Goal: Task Accomplishment & Management: Use online tool/utility

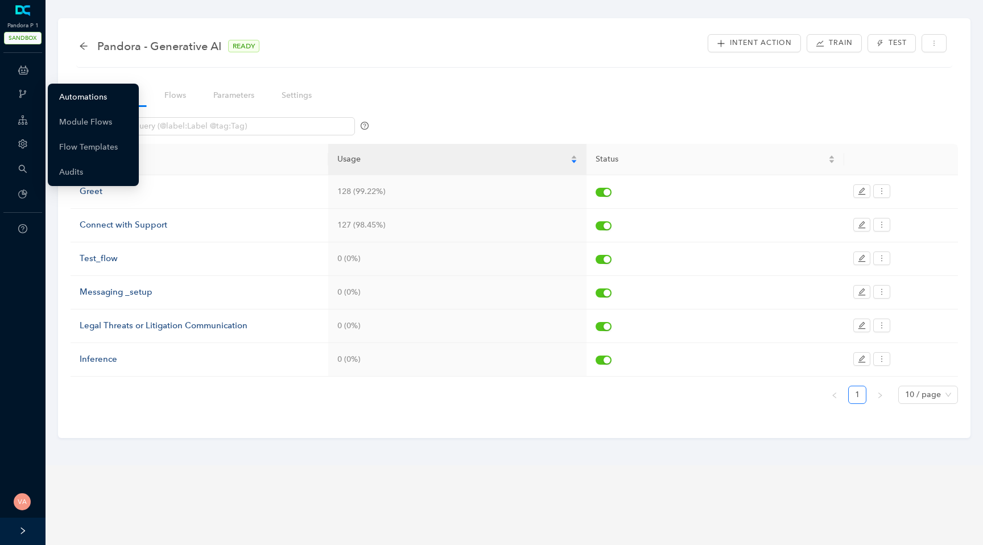
click at [93, 100] on link "Automations" at bounding box center [83, 97] width 48 height 23
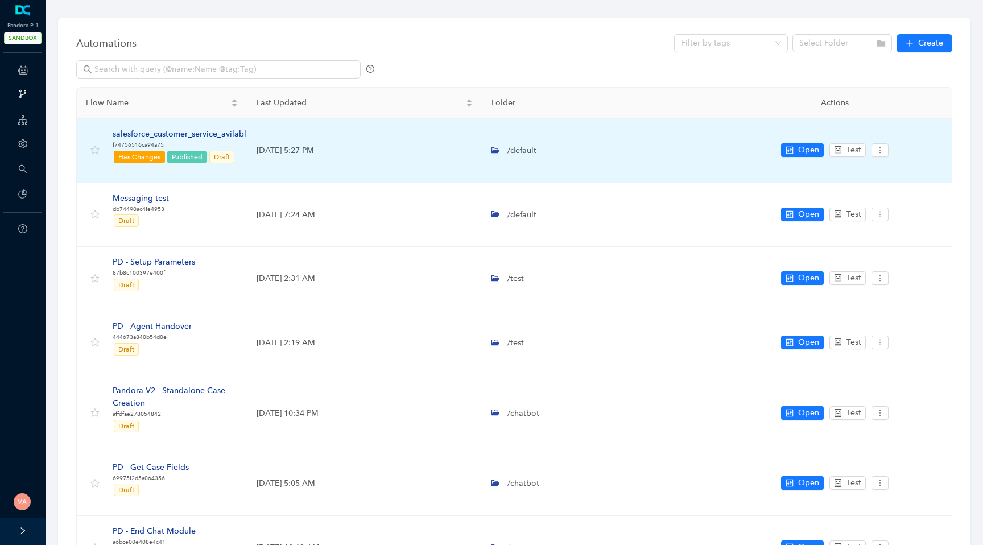
click at [226, 135] on div "salesforce_customer_service_avilablity" at bounding box center [184, 134] width 143 height 13
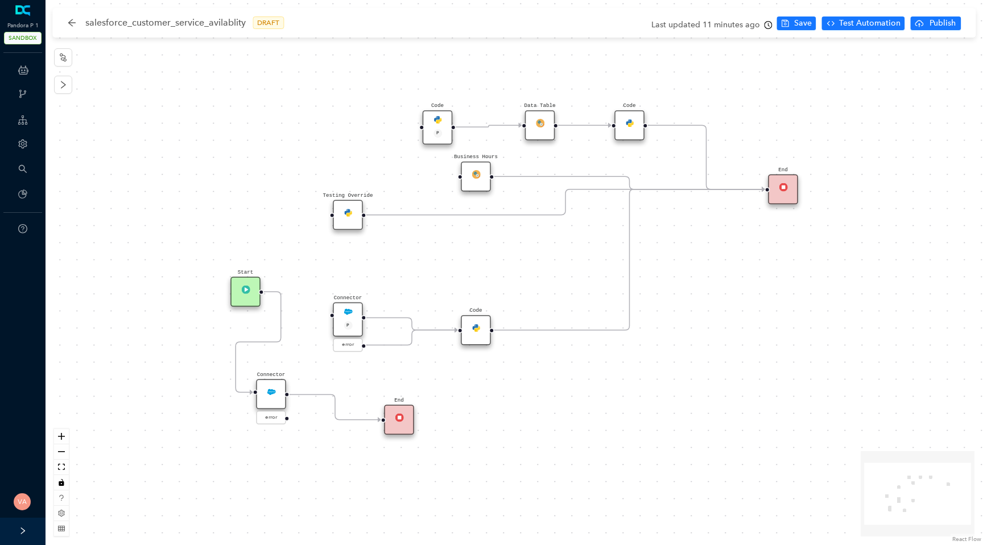
click at [269, 388] on img at bounding box center [271, 391] width 9 height 9
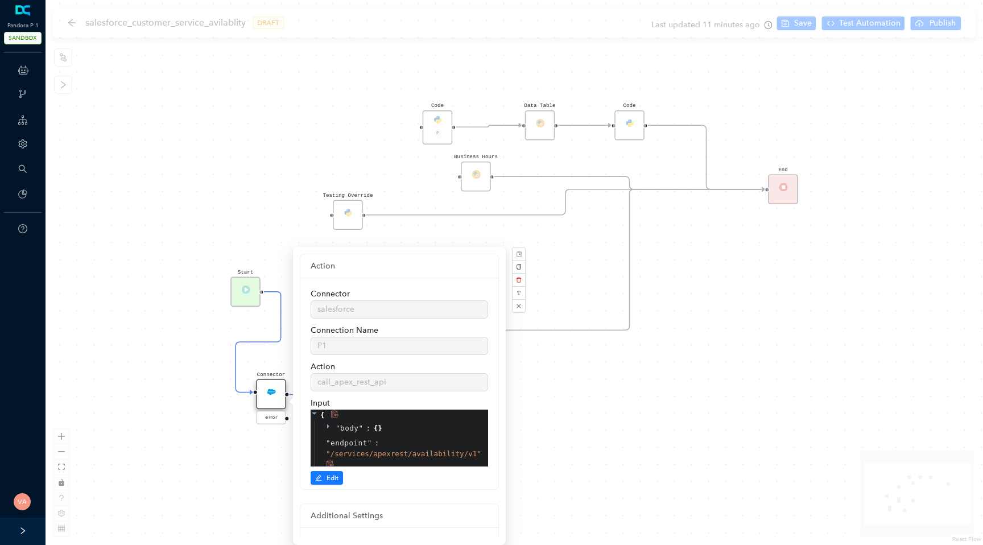
click at [393, 437] on div "" endpoint " : " /services/apexrest/availability/v1 "" at bounding box center [401, 454] width 174 height 37
click at [376, 426] on span "{" at bounding box center [376, 427] width 5 height 11
click at [382, 433] on div at bounding box center [386, 427] width 16 height 11
click at [334, 480] on span "Edit" at bounding box center [332, 478] width 12 height 10
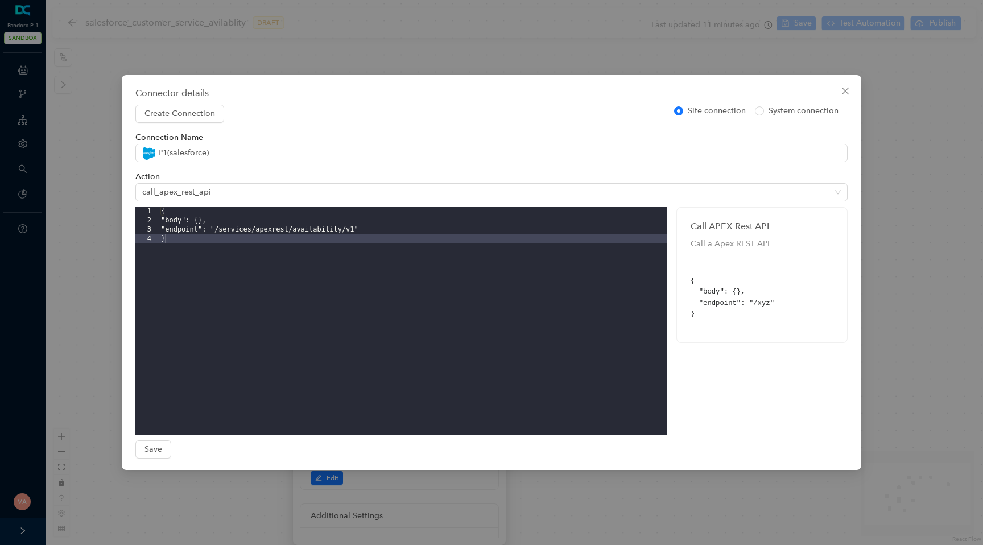
click at [206, 219] on div "{ "body": {}, "endpoint": "/services/apexrest/availability/v1" }" at bounding box center [413, 330] width 508 height 246
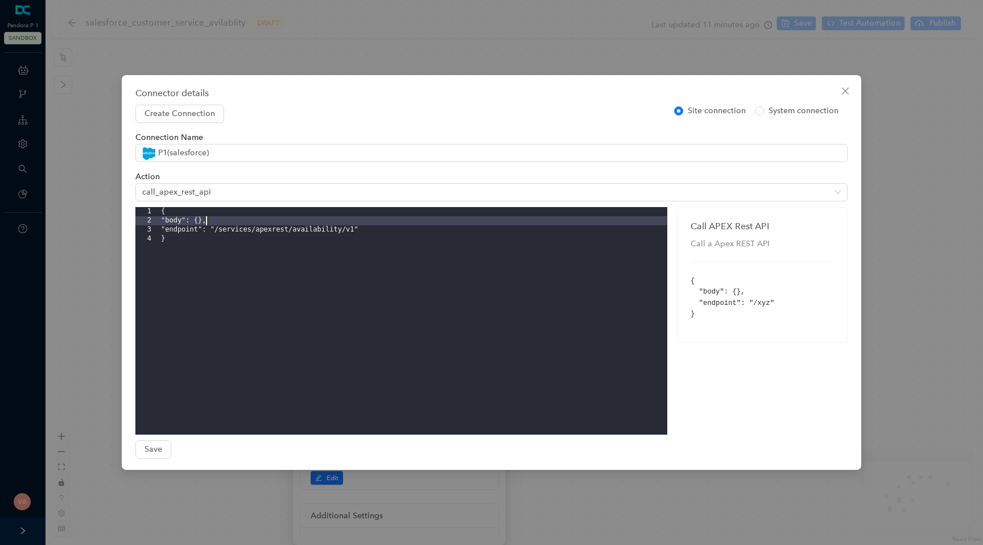
click at [261, 218] on div "{ "body": {}, "endpoint": "/services/apexrest/availability/v1" }" at bounding box center [413, 330] width 508 height 246
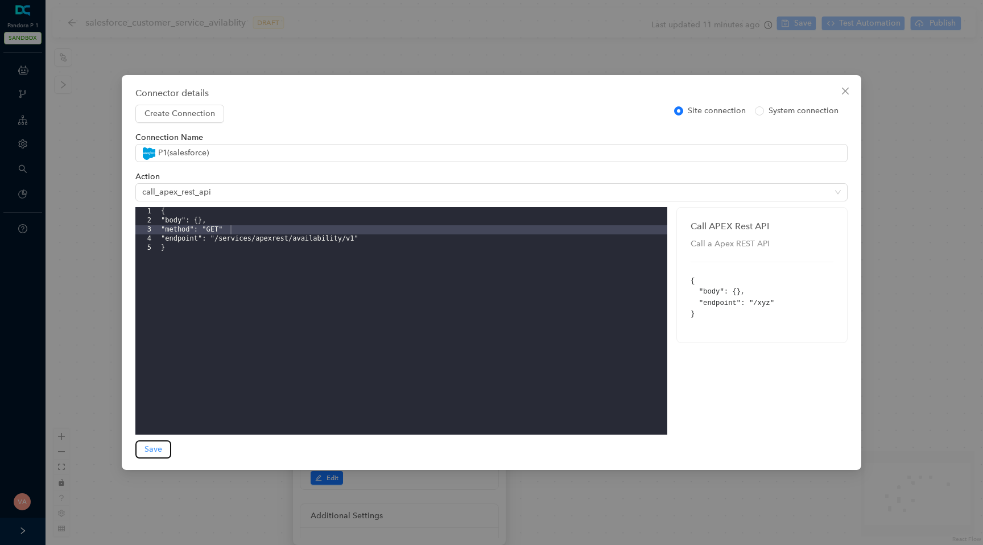
click at [160, 448] on span "Save" at bounding box center [153, 449] width 18 height 13
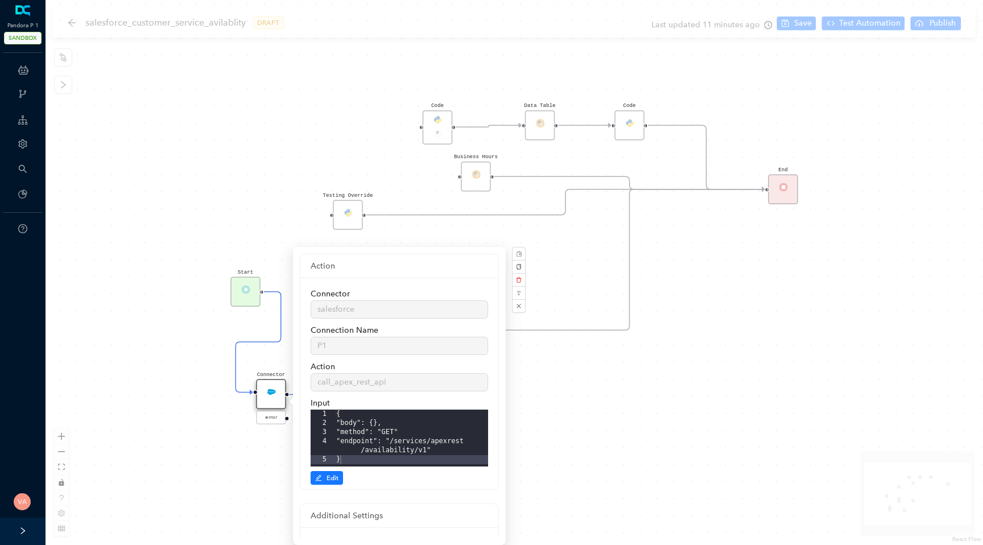
click at [797, 91] on div "Start Code P Data Table End Code Business Hours Connector P error Code Testing …" at bounding box center [513, 272] width 937 height 545
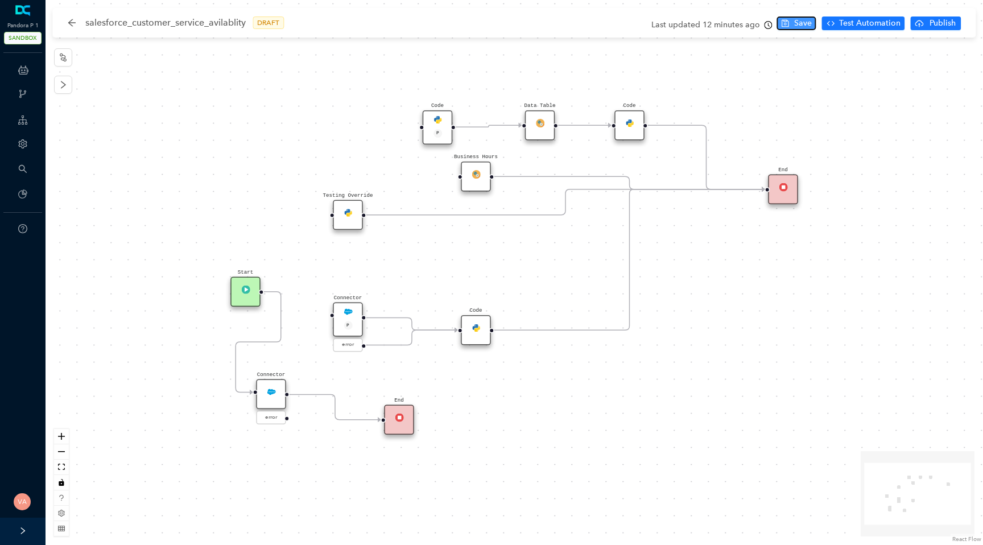
click at [799, 29] on span "Save" at bounding box center [803, 23] width 18 height 13
click at [864, 24] on span "Test Automation" at bounding box center [869, 23] width 61 height 13
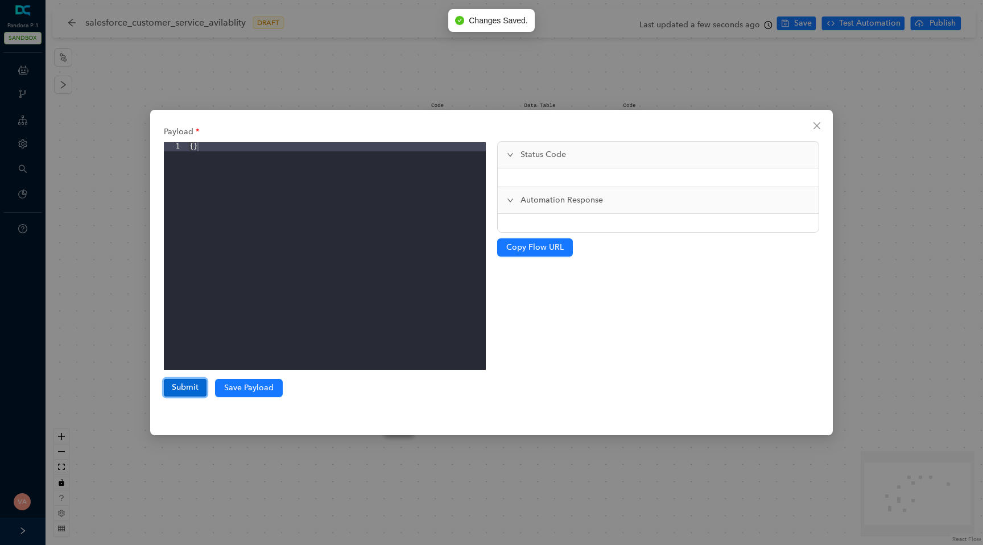
click at [179, 388] on button "Submit" at bounding box center [185, 387] width 43 height 17
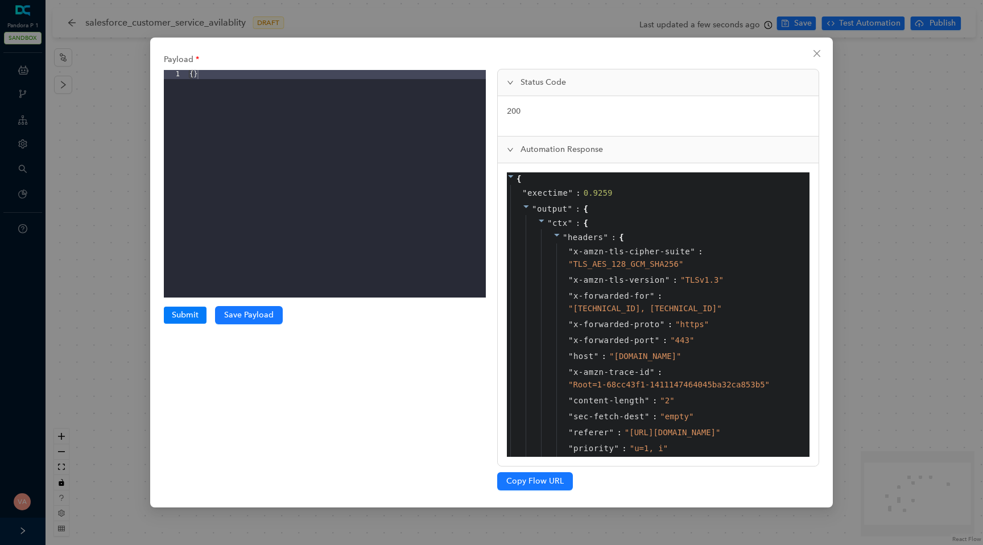
click at [557, 231] on icon at bounding box center [557, 235] width 8 height 8
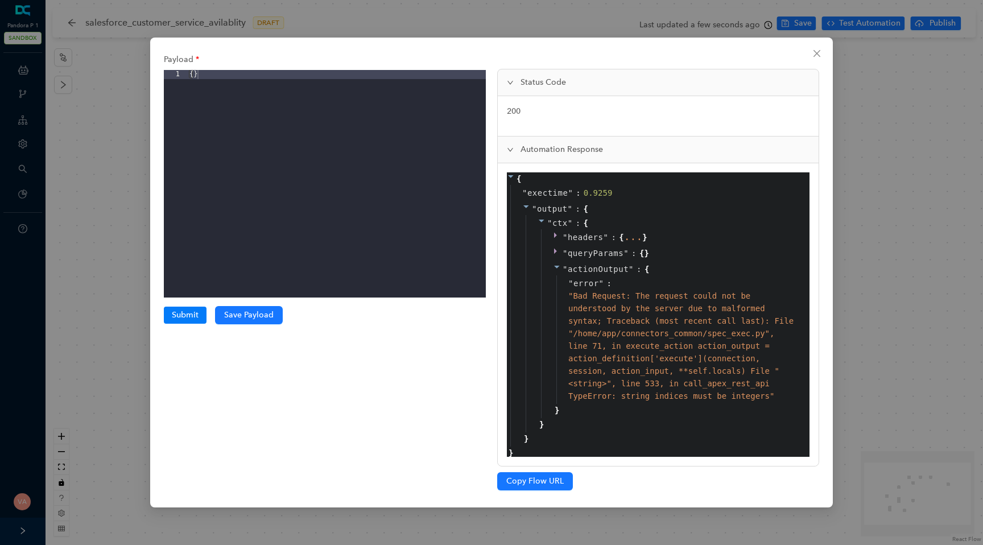
click at [544, 225] on span at bounding box center [541, 222] width 8 height 9
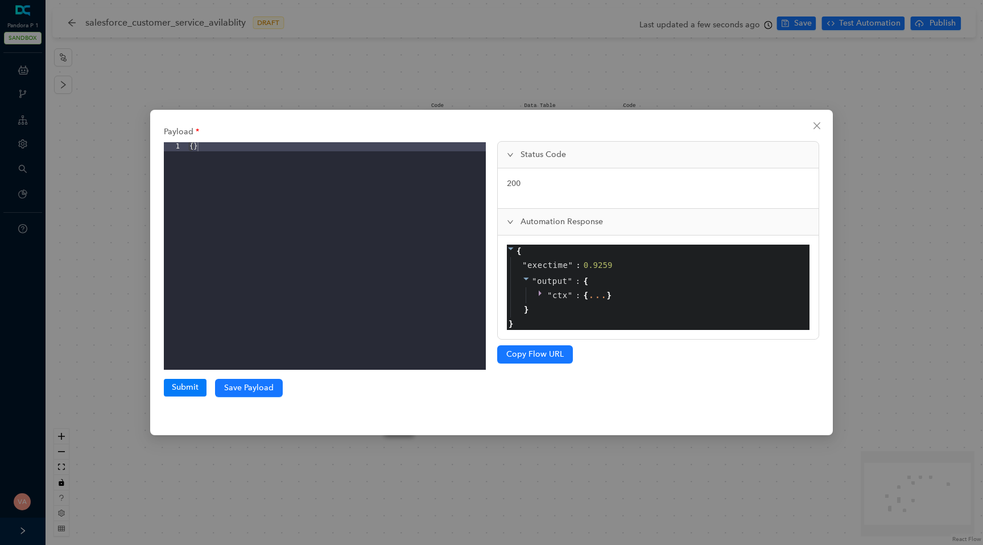
click at [540, 292] on icon at bounding box center [539, 294] width 3 height 6
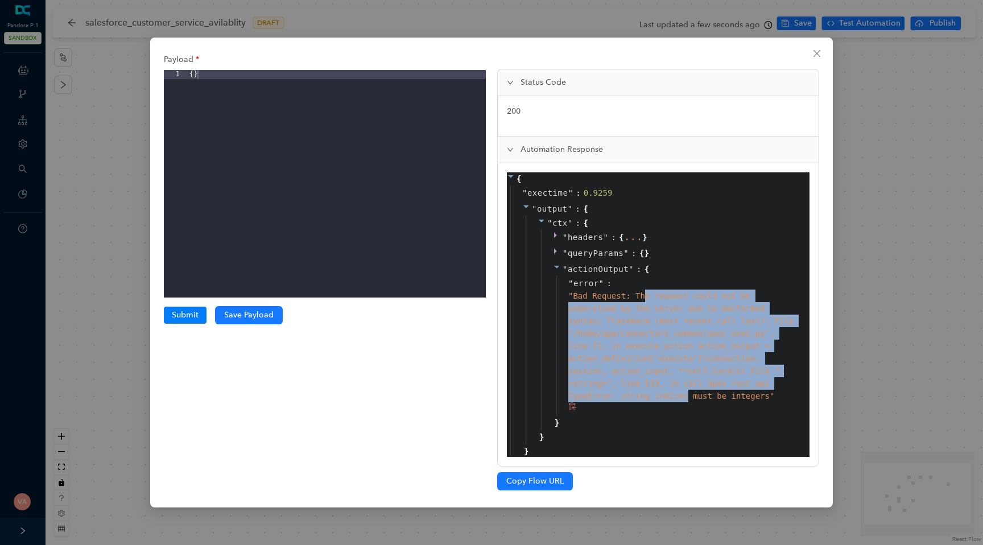
drag, startPoint x: 643, startPoint y: 293, endPoint x: 689, endPoint y: 395, distance: 112.2
click at [689, 395] on span "" Bad Request: The request could not be understood by the server due to malform…" at bounding box center [680, 345] width 225 height 109
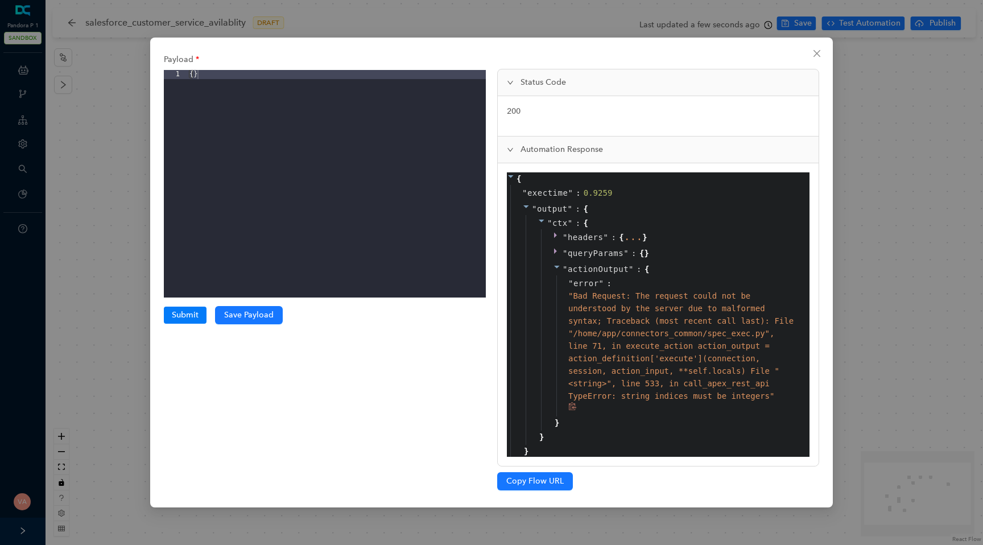
click at [639, 389] on div "" Bad Request: The request could not be understood by the server due to malform…" at bounding box center [681, 345] width 226 height 113
click at [629, 396] on span "" Bad Request: The request could not be understood by the server due to malform…" at bounding box center [680, 345] width 225 height 109
click at [670, 400] on span "" Bad Request: The request could not be understood by the server due to malform…" at bounding box center [680, 345] width 225 height 109
click at [620, 396] on span "" Bad Request: The request could not be understood by the server due to malform…" at bounding box center [680, 345] width 225 height 109
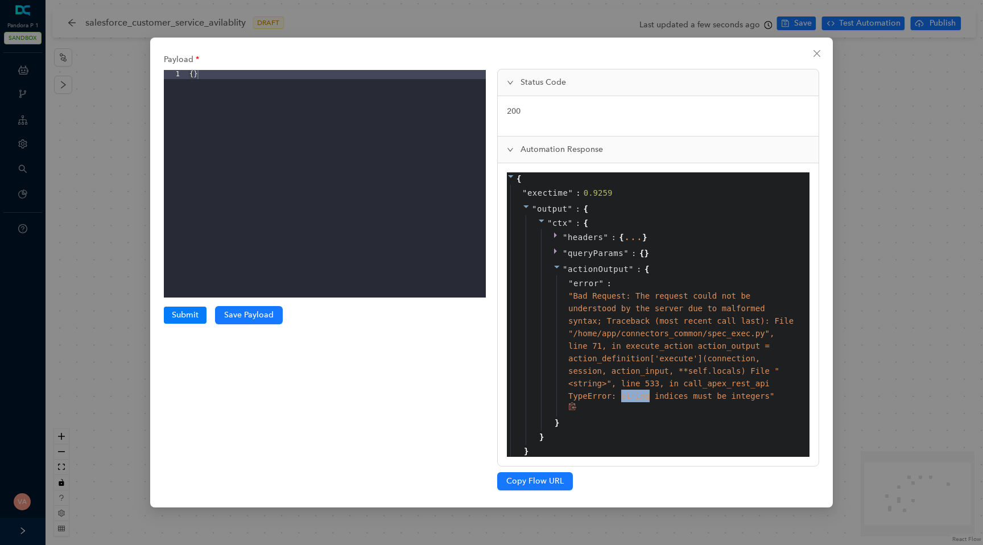
click at [620, 396] on span "" Bad Request: The request could not be understood by the server due to malform…" at bounding box center [680, 345] width 225 height 109
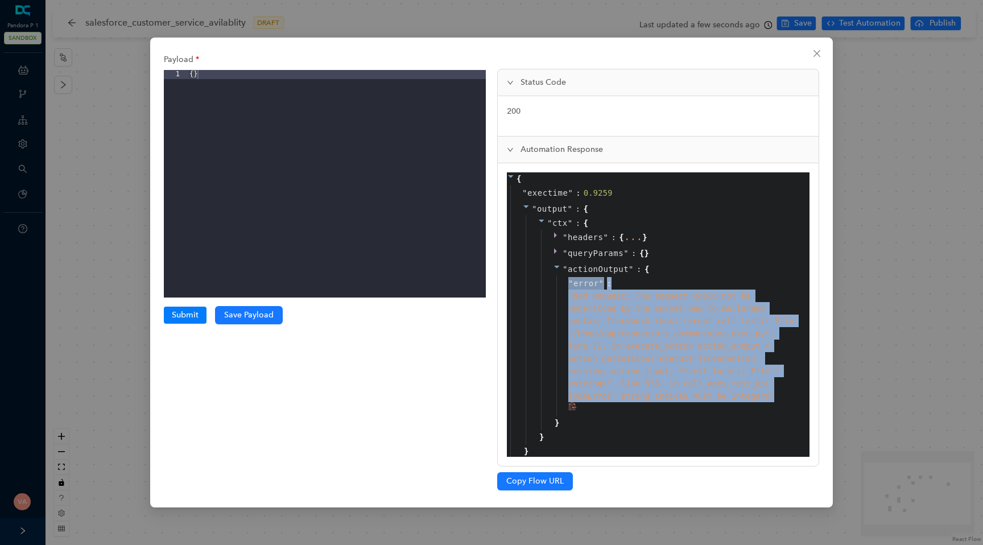
click at [620, 396] on span "" Bad Request: The request could not be understood by the server due to malform…" at bounding box center [680, 345] width 225 height 109
click at [657, 389] on div "" Bad Request: The request could not be understood by the server due to malform…" at bounding box center [681, 345] width 226 height 113
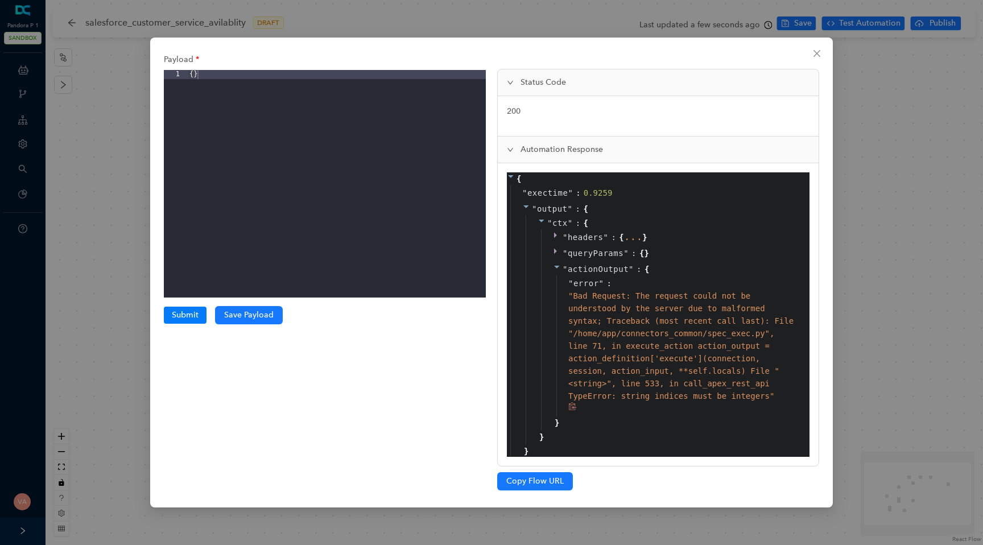
click at [682, 382] on span "" Bad Request: The request could not be understood by the server due to malform…" at bounding box center [680, 345] width 225 height 109
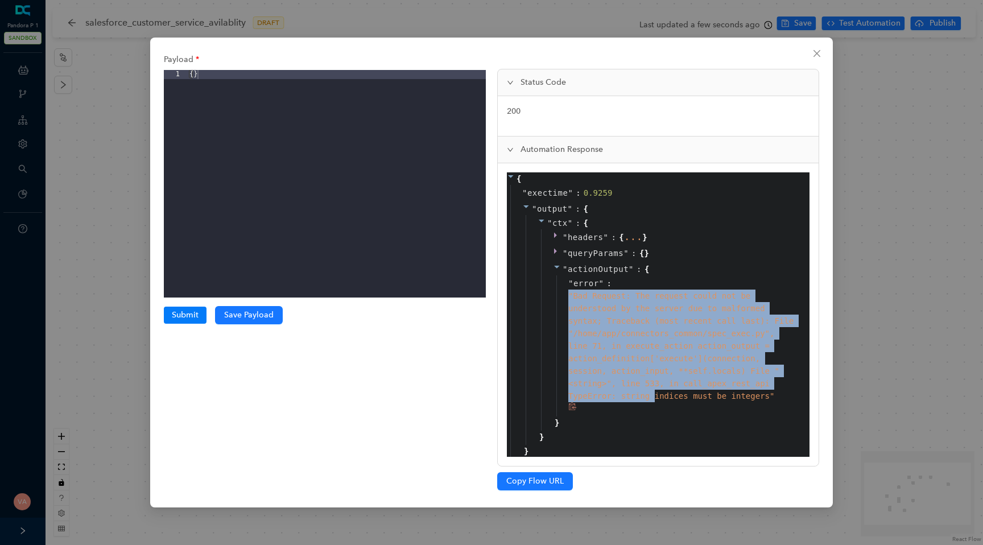
drag, startPoint x: 569, startPoint y: 295, endPoint x: 654, endPoint y: 392, distance: 128.5
click at [654, 392] on span "" Bad Request: The request could not be understood by the server due to malform…" at bounding box center [680, 345] width 225 height 109
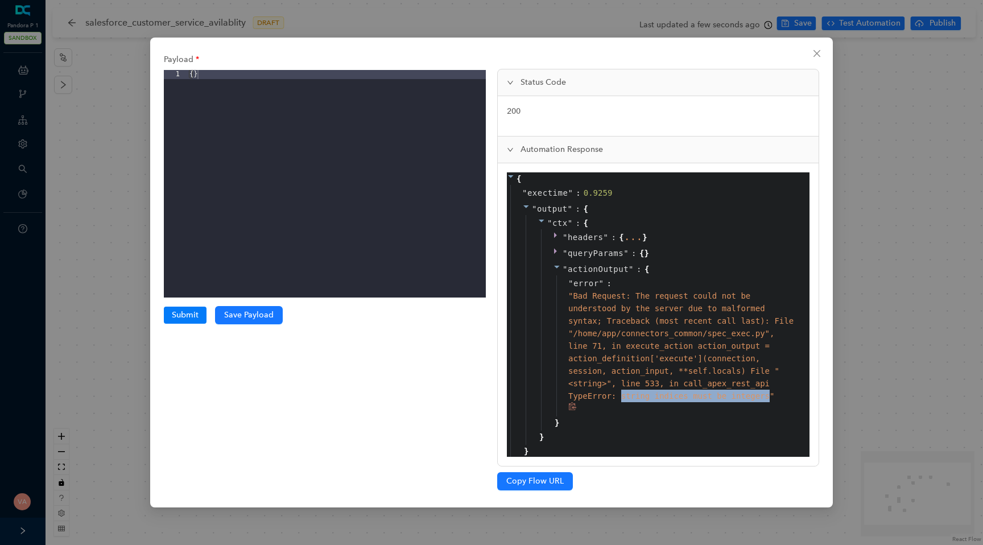
drag, startPoint x: 623, startPoint y: 396, endPoint x: 767, endPoint y: 396, distance: 144.4
click at [767, 396] on span "" Bad Request: The request could not be understood by the server due to malform…" at bounding box center [680, 345] width 225 height 109
click at [752, 396] on span "" Bad Request: The request could not be understood by the server due to malform…" at bounding box center [680, 345] width 225 height 109
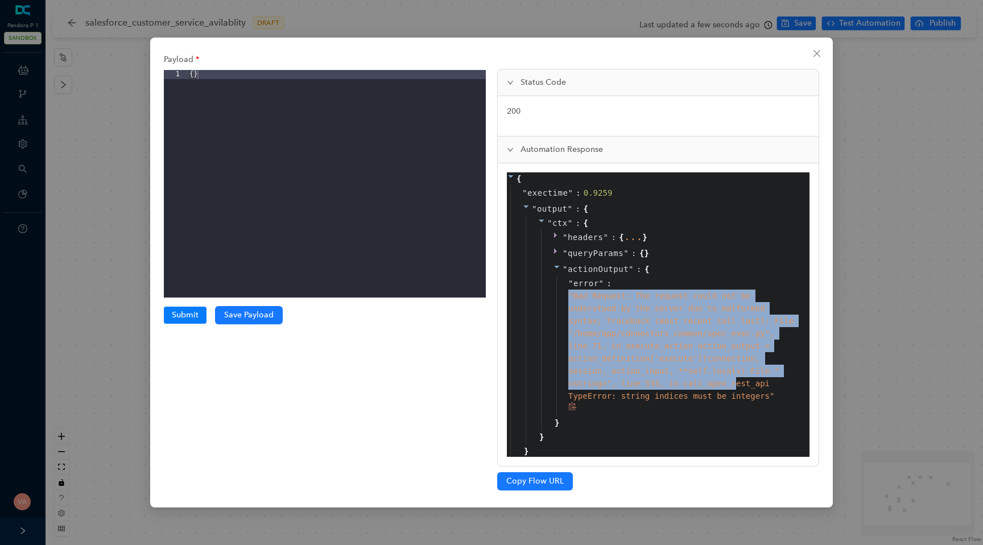
drag, startPoint x: 568, startPoint y: 292, endPoint x: 736, endPoint y: 388, distance: 193.8
click at [736, 388] on div "" Bad Request: The request could not be understood by the server due to malform…" at bounding box center [681, 345] width 226 height 113
drag, startPoint x: 565, startPoint y: 396, endPoint x: 762, endPoint y: 399, distance: 197.3
click at [762, 399] on div "" error " : " Bad Request: The request could not be understood by the server du…" at bounding box center [678, 345] width 244 height 141
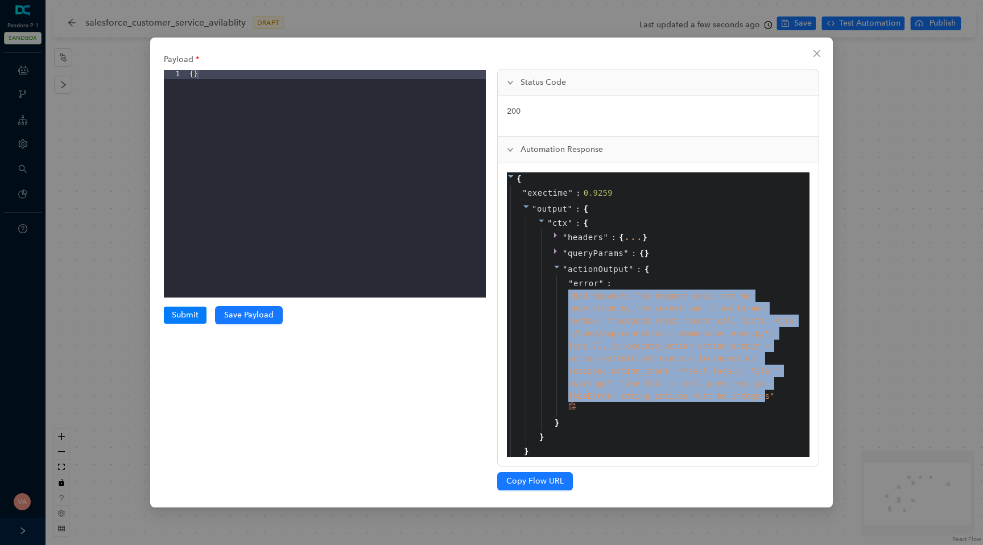
click at [762, 399] on span "" Bad Request: The request could not be understood by the server due to malform…" at bounding box center [680, 345] width 225 height 109
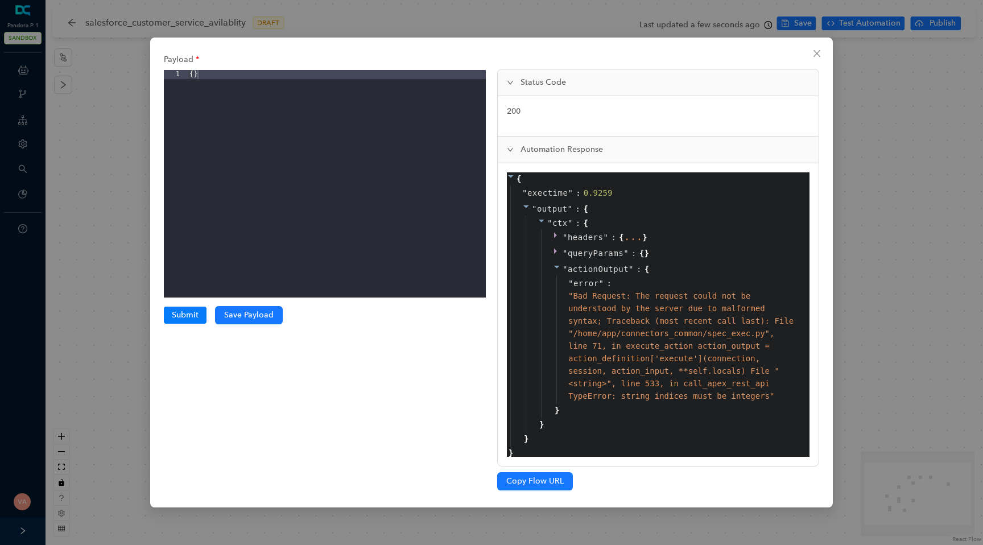
click at [96, 202] on div "Payload 1 { } XXXXXXXXXXXXXXXXXXXXXXXXXXXXXXXXXXXXXXXXXXXXXXXXXX Submit Submiss…" at bounding box center [491, 272] width 983 height 545
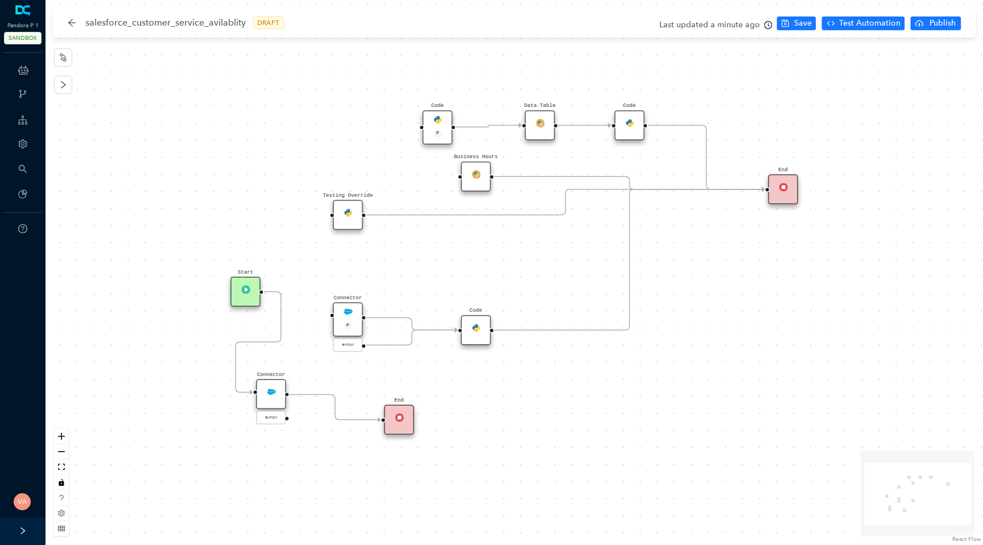
click at [268, 395] on img at bounding box center [271, 391] width 9 height 9
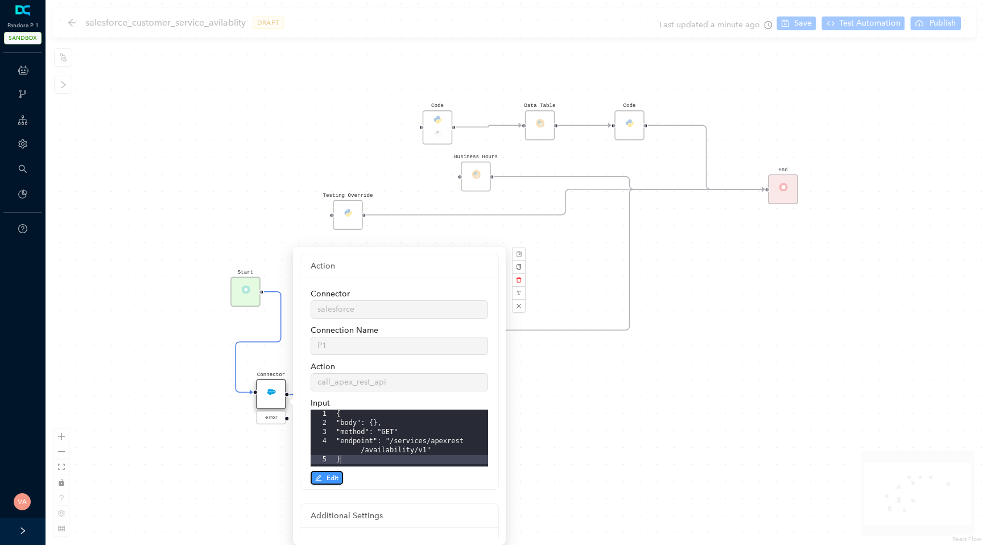
click at [333, 476] on span "Edit" at bounding box center [332, 478] width 12 height 10
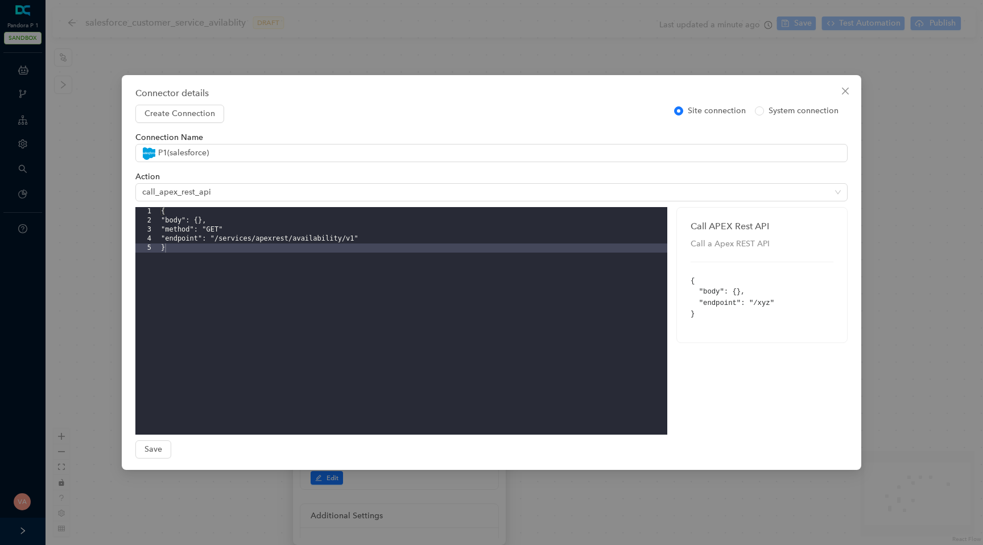
click at [251, 232] on div "{ "body": {}, "method": "GET" "endpoint": "/services/apexrest/availability/v1" }" at bounding box center [413, 330] width 508 height 246
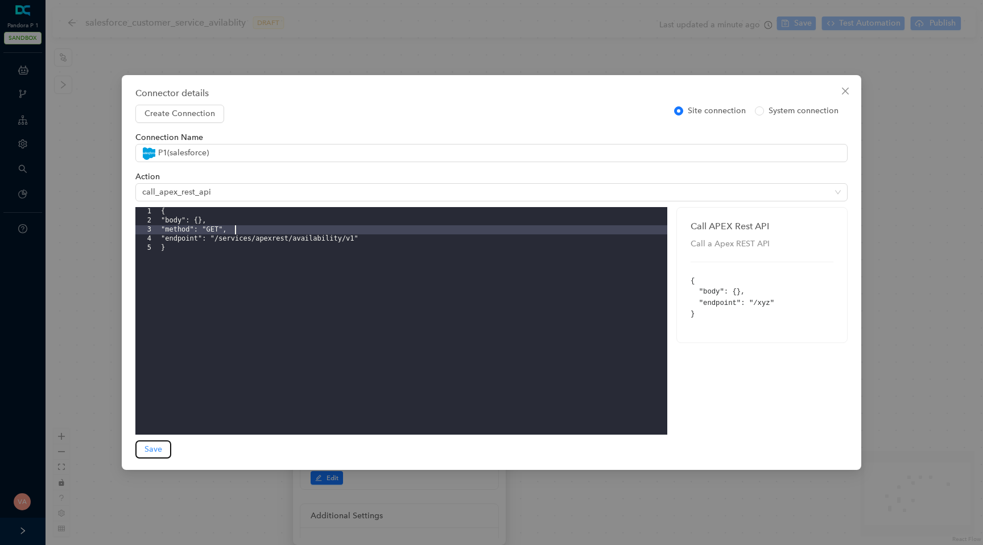
click at [154, 453] on span "Save" at bounding box center [153, 449] width 18 height 13
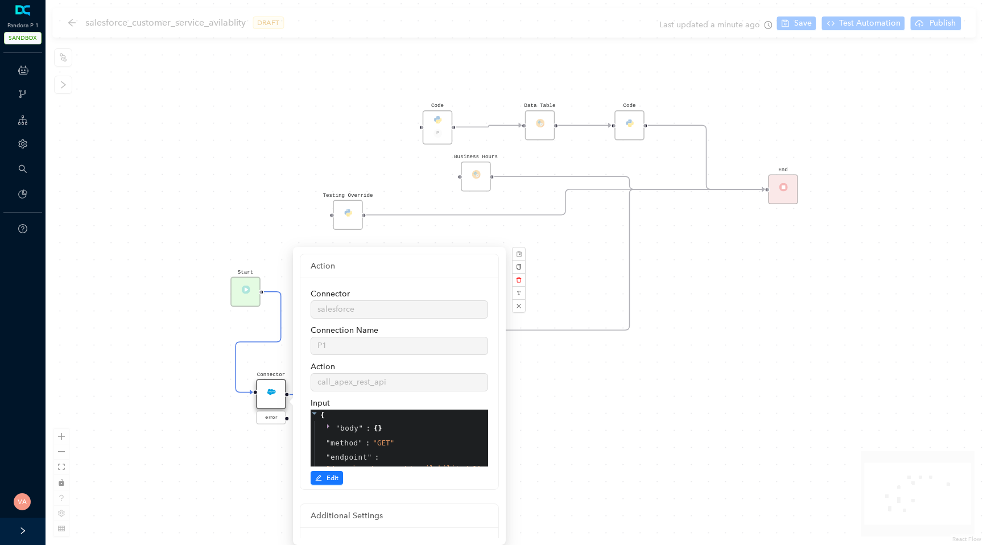
click at [804, 72] on div "Start Code P Data Table End Code Business Hours Connector P error Code Testing …" at bounding box center [513, 272] width 937 height 545
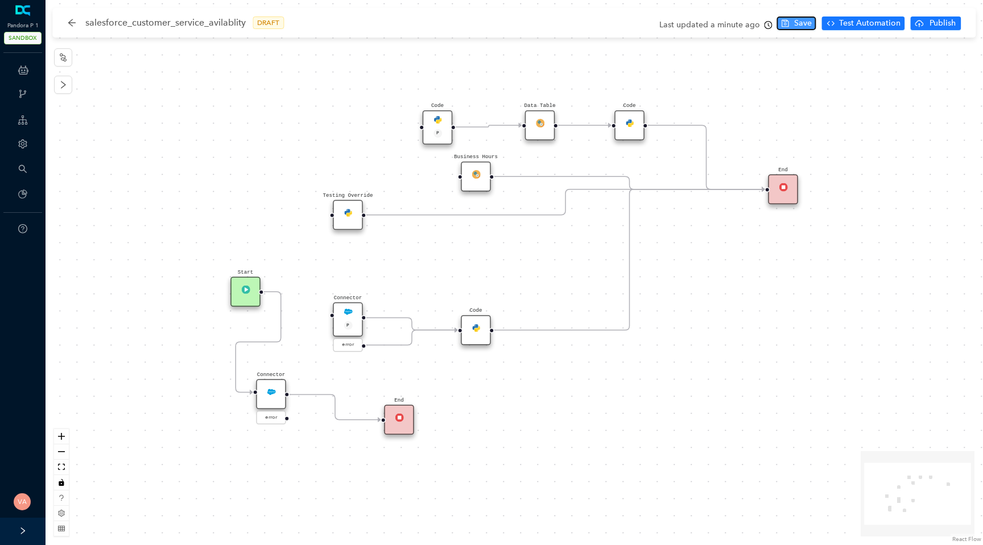
click at [808, 26] on span "Save" at bounding box center [803, 23] width 18 height 13
click at [874, 25] on span "Test Automation" at bounding box center [869, 23] width 61 height 13
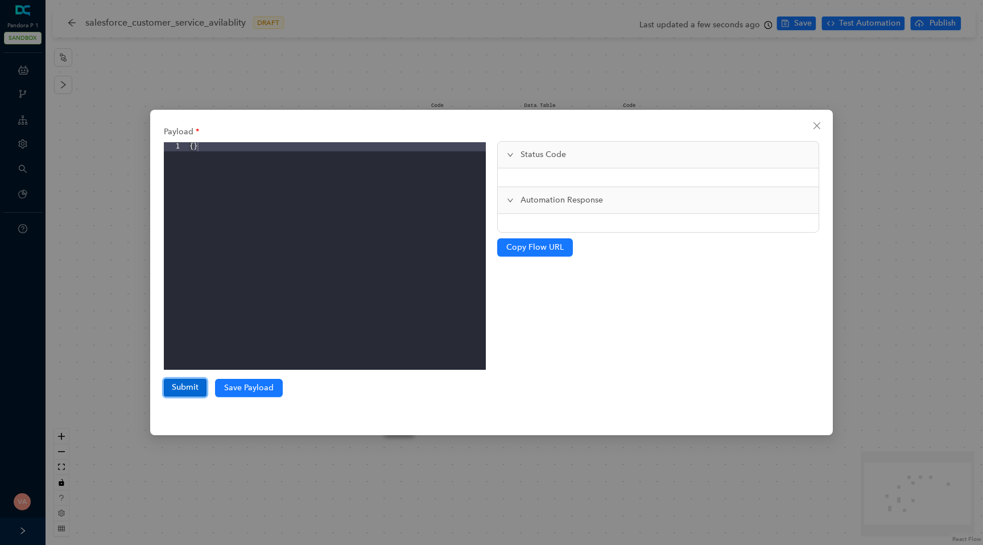
click at [184, 389] on button "Submit" at bounding box center [185, 387] width 43 height 17
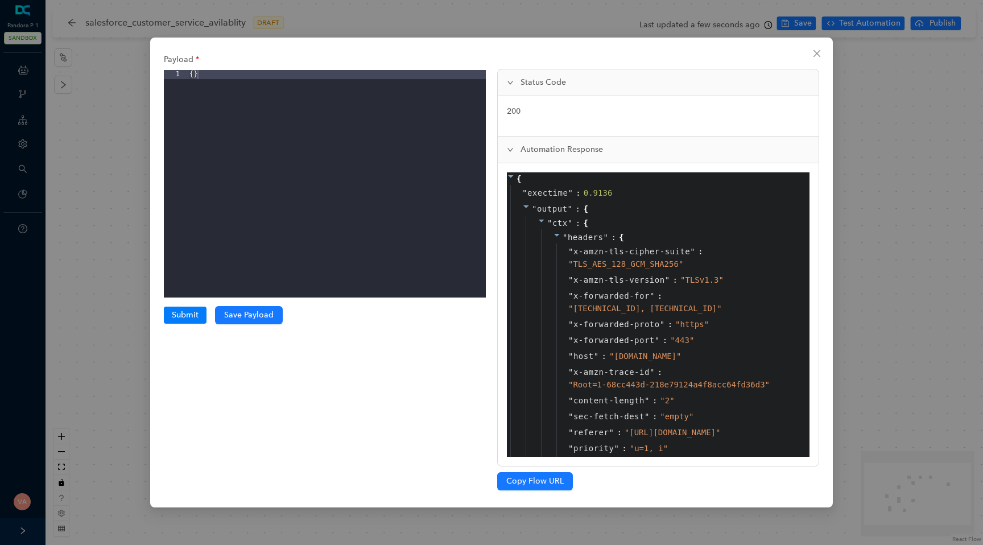
click at [557, 237] on icon at bounding box center [557, 235] width 8 height 8
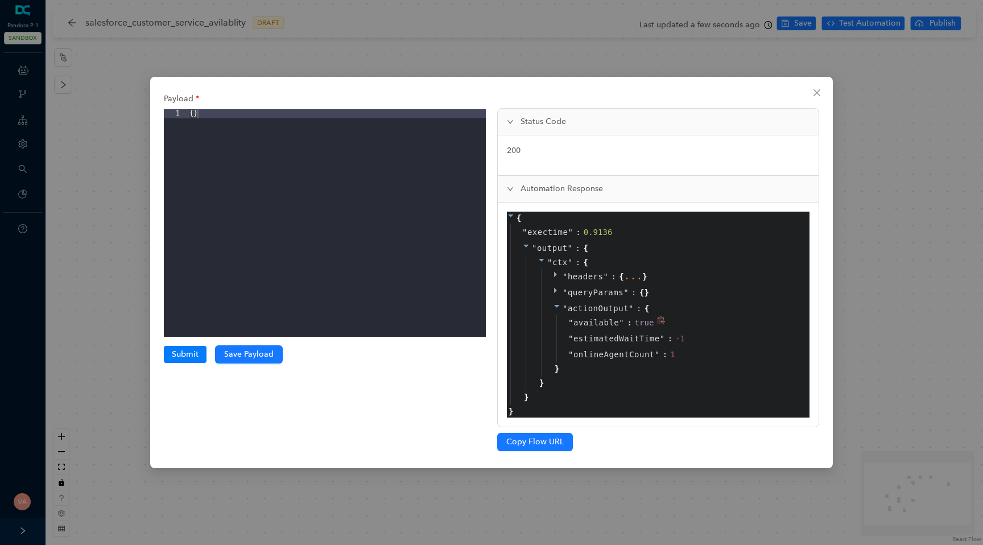
click at [647, 321] on div "true" at bounding box center [644, 322] width 19 height 13
click at [621, 341] on span "estimatedWaitTime" at bounding box center [616, 338] width 86 height 13
click at [619, 354] on span "onlineAgentCount" at bounding box center [613, 354] width 81 height 13
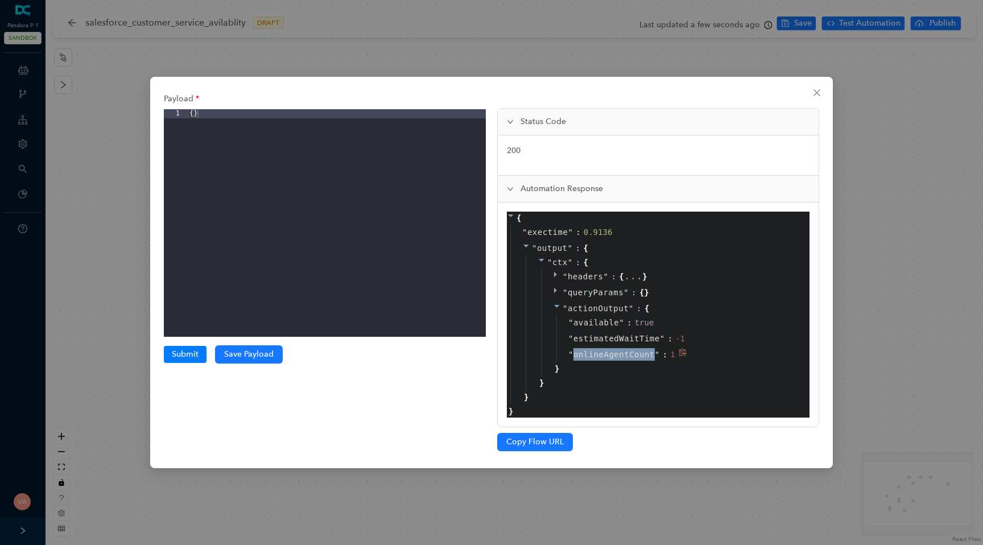
click at [619, 354] on span "onlineAgentCount" at bounding box center [613, 354] width 81 height 13
click at [583, 320] on span "available" at bounding box center [595, 322] width 45 height 13
drag, startPoint x: 571, startPoint y: 317, endPoint x: 673, endPoint y: 357, distance: 108.5
click at [673, 357] on div "" available " : true " estimatedWaitTime " : -1 " onlineAgentCount " : 1" at bounding box center [678, 338] width 244 height 48
click at [664, 369] on div "" actionOutput " : { " available " : true " estimatedWaitTime " : -1 " onlineAg…" at bounding box center [672, 338] width 263 height 76
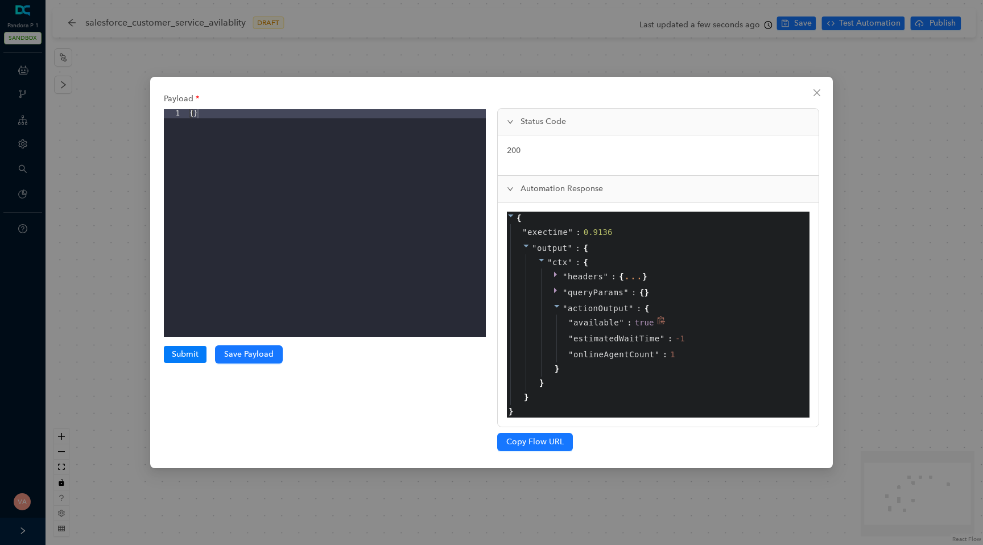
click at [590, 317] on span "available" at bounding box center [595, 322] width 45 height 13
click at [640, 318] on div "true" at bounding box center [644, 322] width 19 height 13
click at [595, 347] on div "" onlineAgentCount " : 1" at bounding box center [678, 354] width 244 height 16
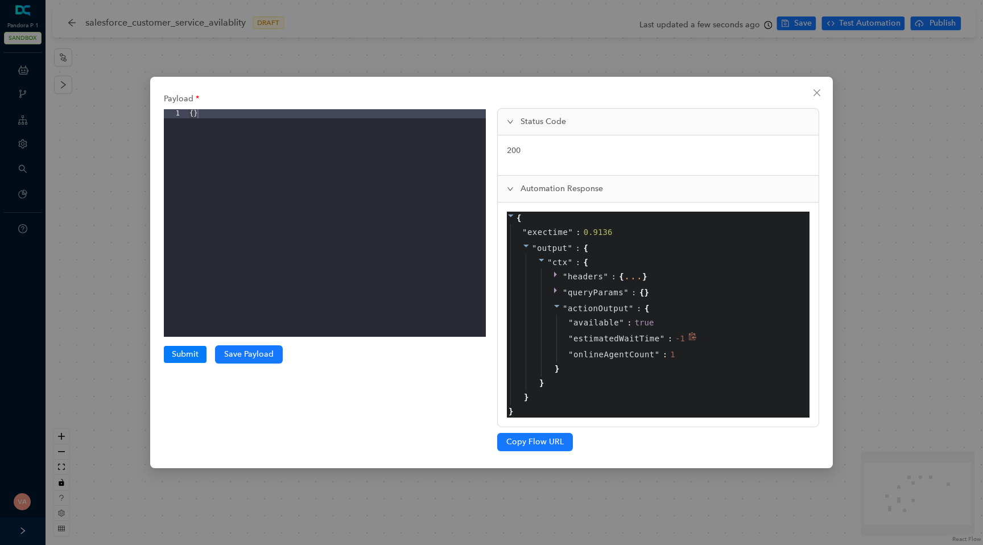
click at [616, 339] on span "estimatedWaitTime" at bounding box center [616, 338] width 86 height 13
click at [677, 339] on div "-1" at bounding box center [680, 338] width 10 height 13
click at [614, 362] on div "" onlineAgentCount " : 1" at bounding box center [678, 354] width 244 height 16
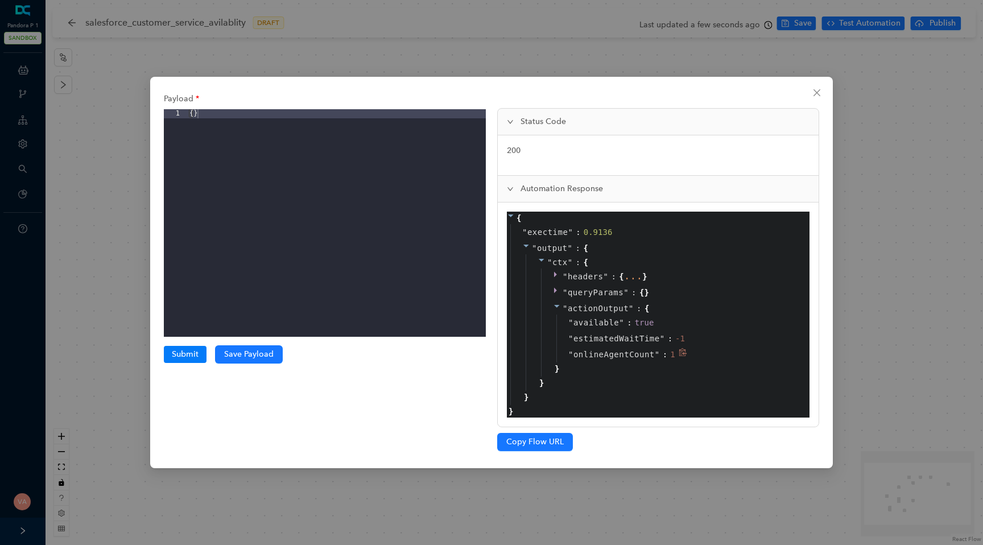
click at [614, 362] on div "" onlineAgentCount " : 1" at bounding box center [678, 354] width 244 height 16
click at [597, 320] on span "available" at bounding box center [595, 322] width 45 height 13
click at [595, 354] on span "onlineAgentCount" at bounding box center [613, 354] width 81 height 13
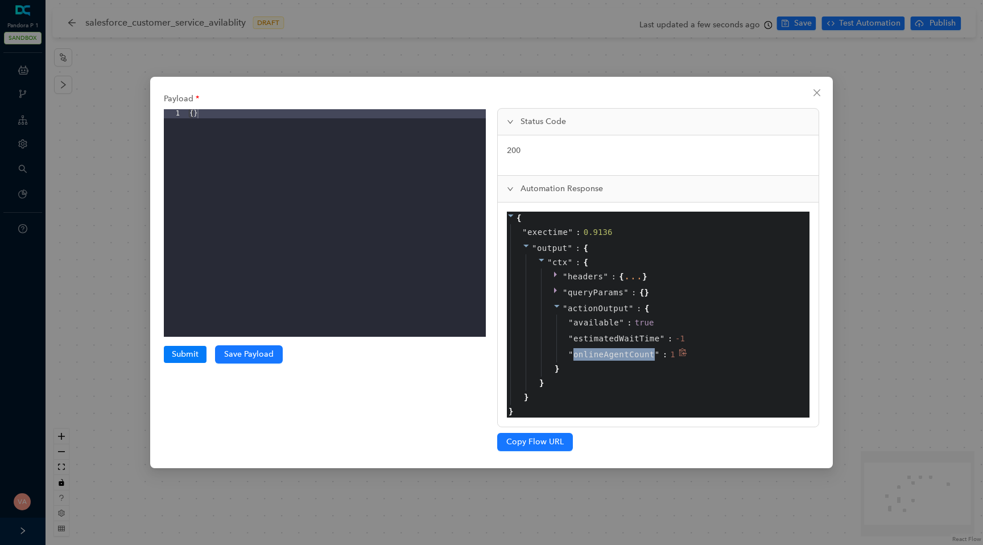
click at [612, 355] on span "onlineAgentCount" at bounding box center [613, 354] width 81 height 13
click at [631, 356] on span "onlineAgentCount" at bounding box center [613, 354] width 81 height 13
click at [595, 349] on span "onlineAgentCount" at bounding box center [613, 354] width 81 height 13
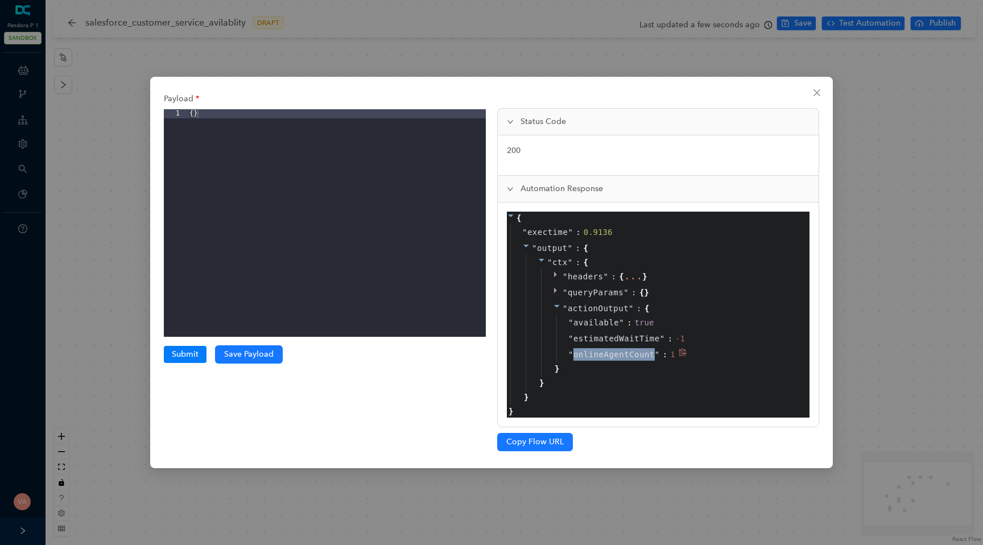
click at [595, 349] on span "onlineAgentCount" at bounding box center [613, 354] width 81 height 13
click at [919, 222] on div "Payload 1 { } XXXXXXXXXXXXXXXXXXXXXXXXXXXXXXXXXXXXXXXXXXXXXXXXXX Submit Submiss…" at bounding box center [491, 272] width 983 height 545
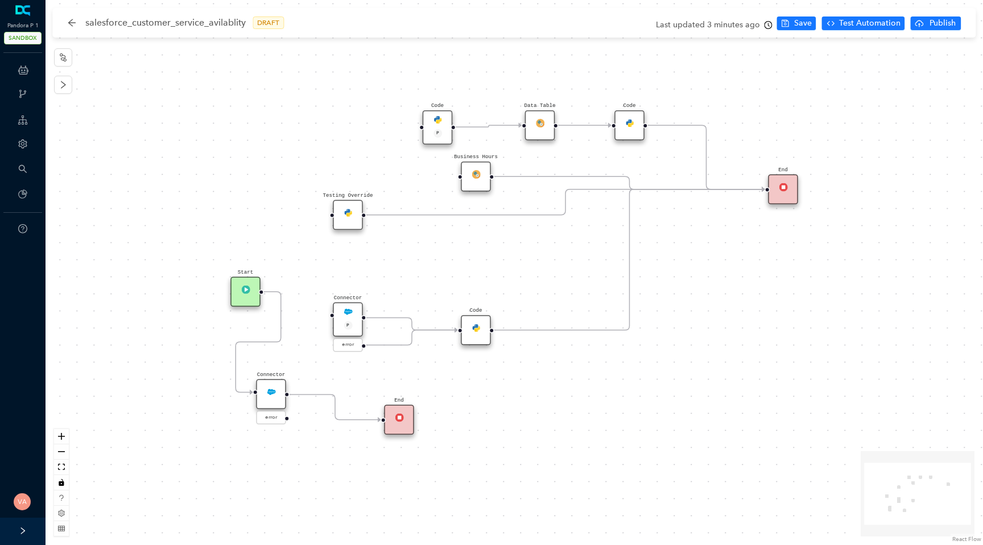
click at [276, 338] on icon "Edge from reactflownode_dc41072a-779f-4e7e-b252-e42bdb0dcf12 to reactflownode_e…" at bounding box center [257, 342] width 45 height 101
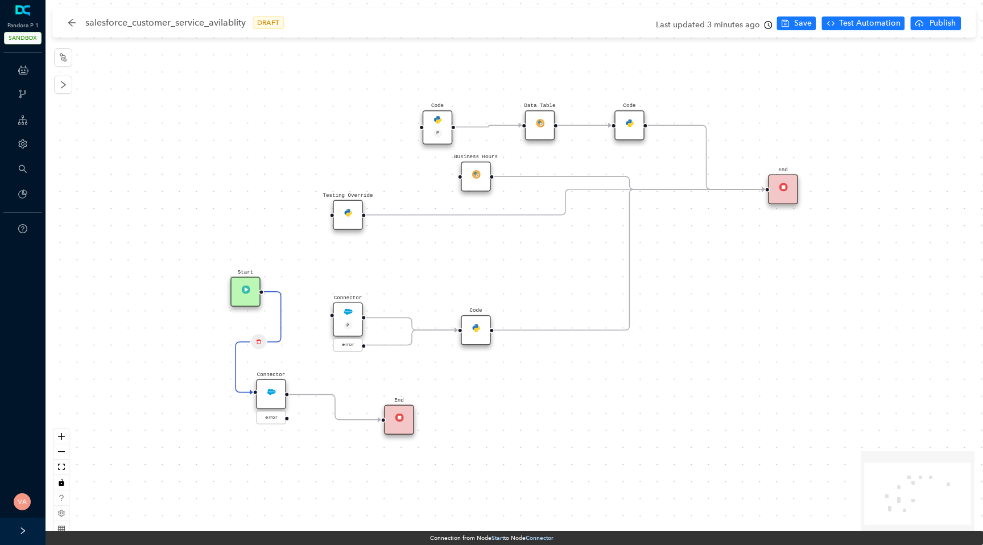
drag, startPoint x: 235, startPoint y: 376, endPoint x: 338, endPoint y: 320, distance: 116.8
click at [338, 320] on div "Start Code P Data Table End Code Business Hours Connector P error Code Testing …" at bounding box center [677, 429] width 1406 height 817
click at [314, 347] on div "Start Code P Data Table End Code Business Hours Connector P error Code Testing …" at bounding box center [513, 272] width 937 height 545
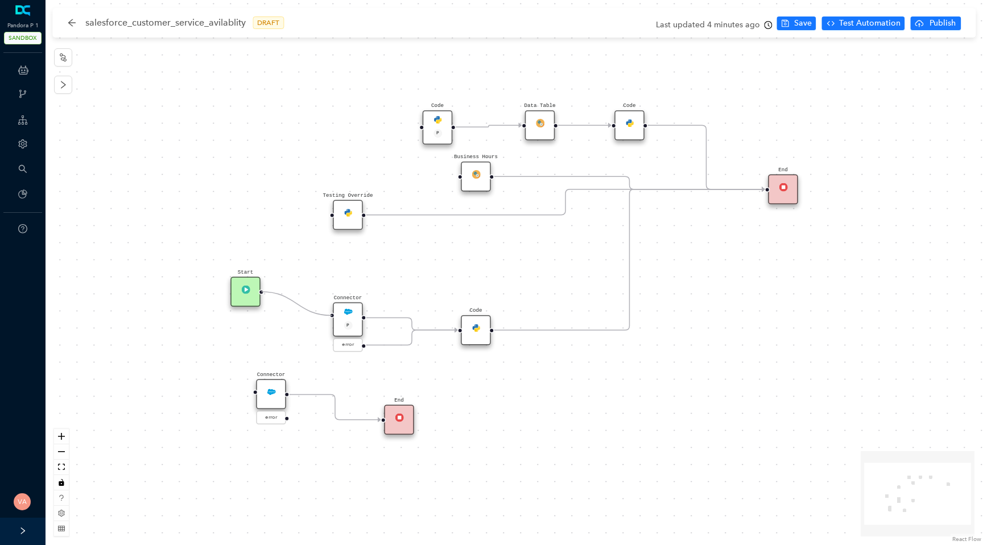
drag, startPoint x: 237, startPoint y: 390, endPoint x: 330, endPoint y: 317, distance: 118.2
drag, startPoint x: 299, startPoint y: 313, endPoint x: 285, endPoint y: 325, distance: 18.5
click at [285, 325] on div "Start Code P Data Table End Code Business Hours Connector P error Code Testing …" at bounding box center [513, 272] width 937 height 545
click at [346, 312] on img at bounding box center [347, 312] width 9 height 9
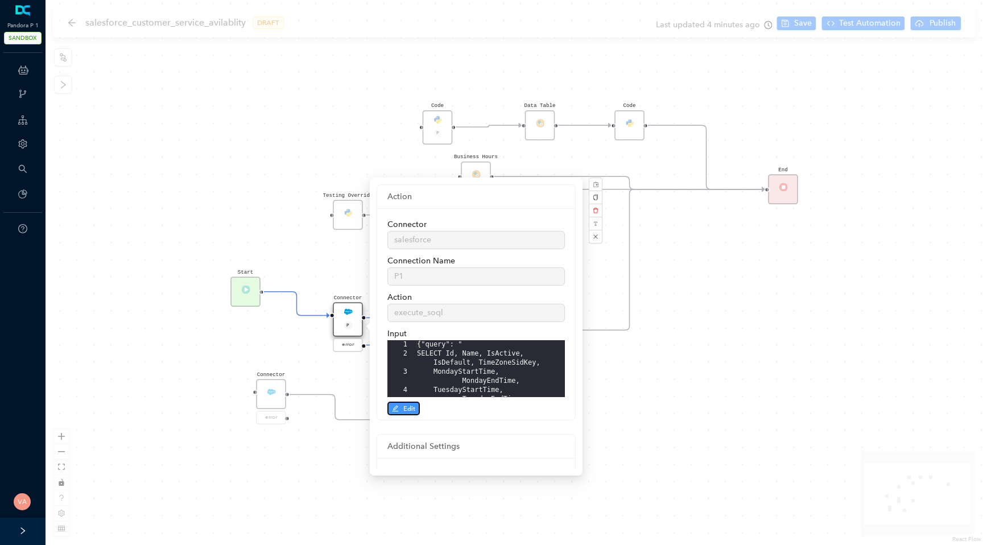
click at [412, 406] on span "Edit" at bounding box center [409, 408] width 12 height 10
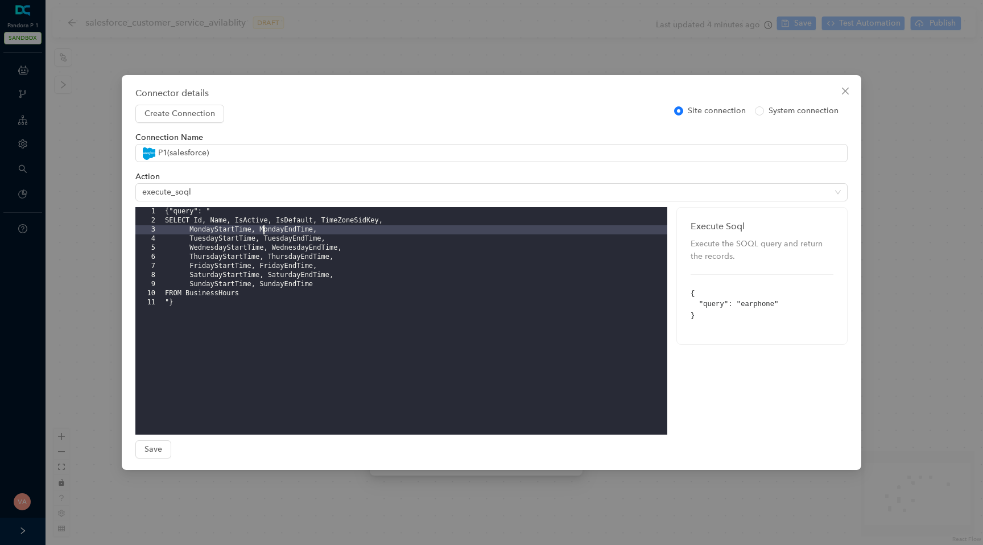
click at [263, 228] on div "{"query": " SELECT Id, Name, IsActive, IsDefault, TimeZoneSidKey, MondayStartTi…" at bounding box center [415, 330] width 504 height 246
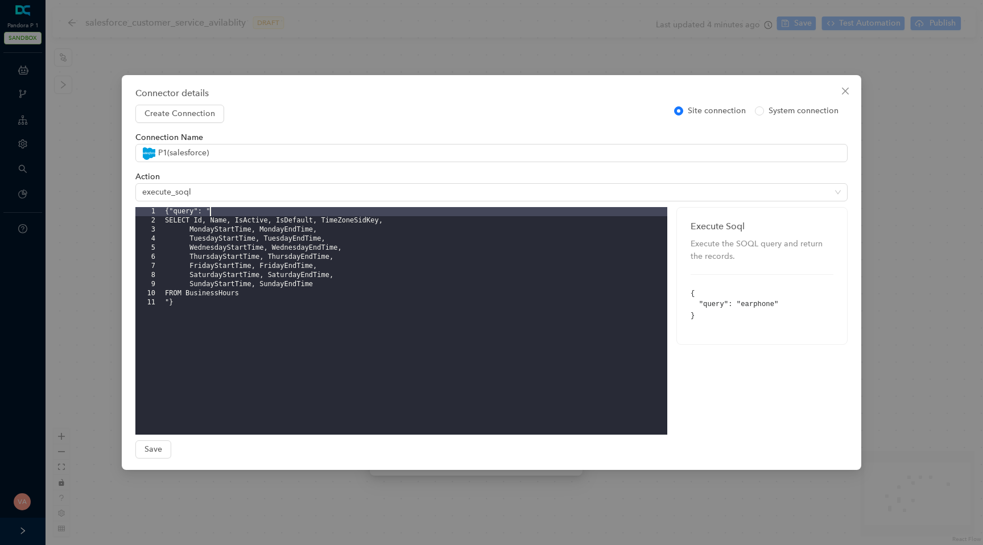
click at [328, 214] on div "{"query": " SELECT Id, Name, IsActive, IsDefault, TimeZoneSidKey, MondayStartTi…" at bounding box center [415, 330] width 504 height 246
click at [843, 94] on icon "close" at bounding box center [844, 90] width 9 height 9
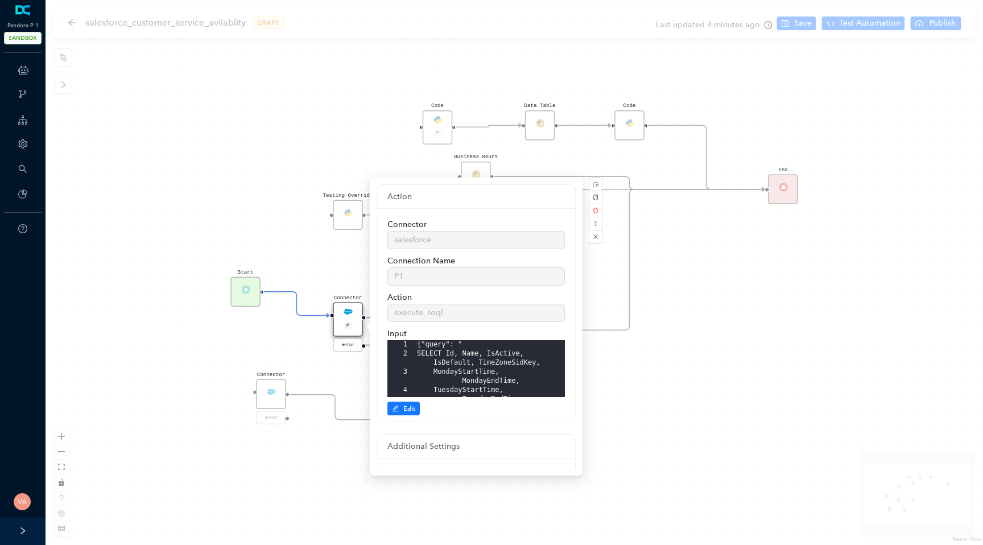
click at [736, 408] on div "Start Code P Data Table End Code Business Hours Connector P error Code Testing …" at bounding box center [513, 272] width 937 height 545
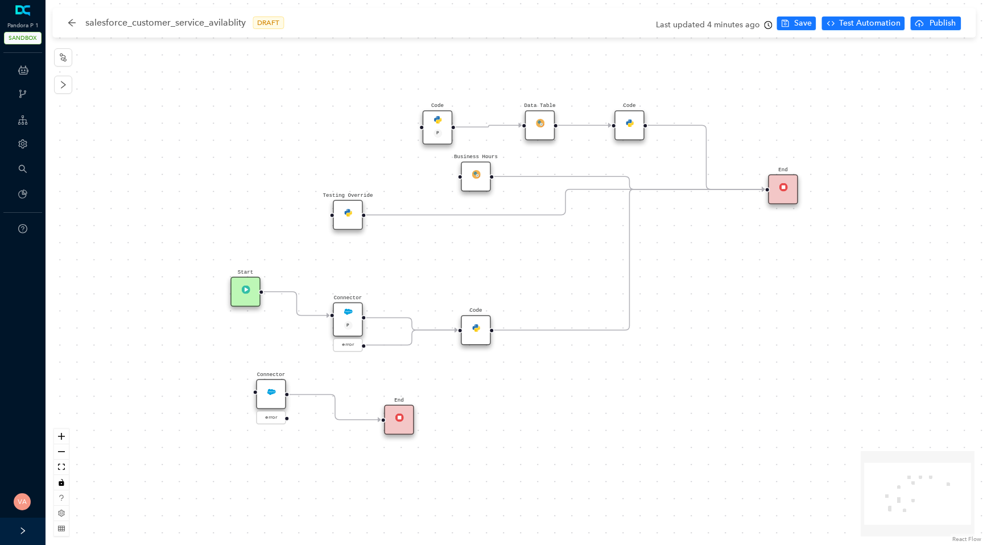
click at [477, 326] on img at bounding box center [475, 327] width 9 height 9
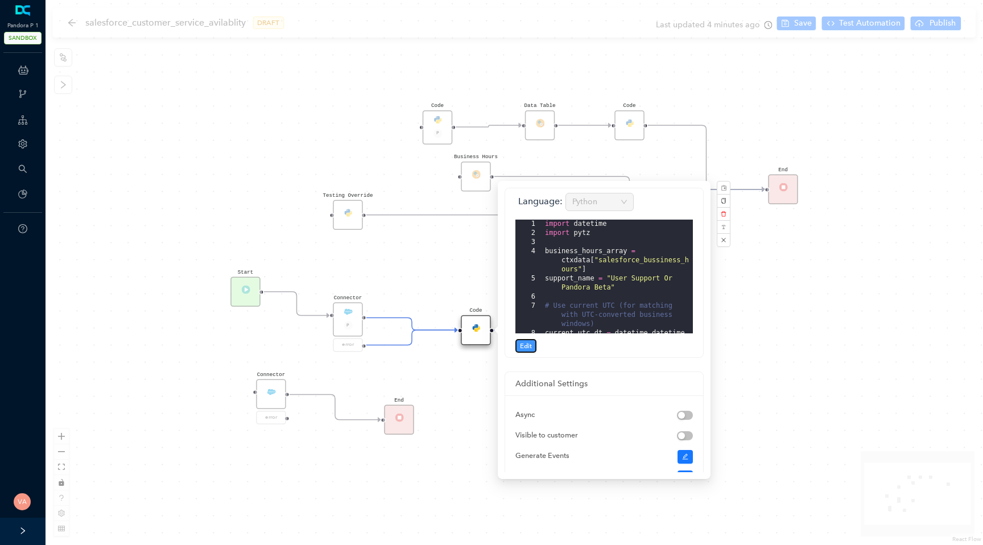
click at [532, 349] on button "Edit" at bounding box center [525, 346] width 21 height 14
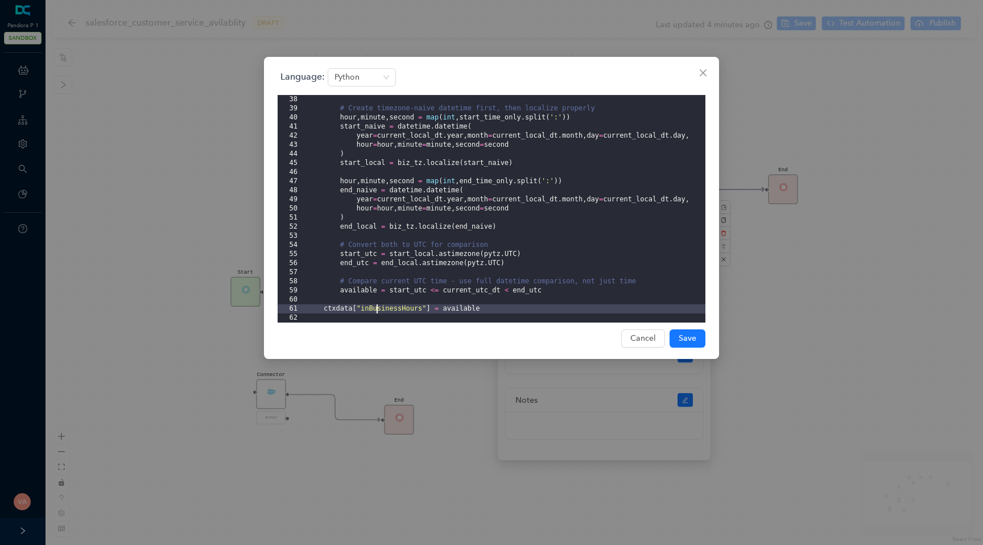
click at [378, 310] on div "# Create timezone-naive datetime first, then localize properly hour , minute , …" at bounding box center [505, 218] width 400 height 246
click at [383, 312] on div "# Create timezone-naive datetime first, then localize properly hour , minute , …" at bounding box center [505, 218] width 400 height 246
click at [457, 306] on div "# Create timezone-naive datetime first, then localize properly hour , minute , …" at bounding box center [505, 218] width 400 height 246
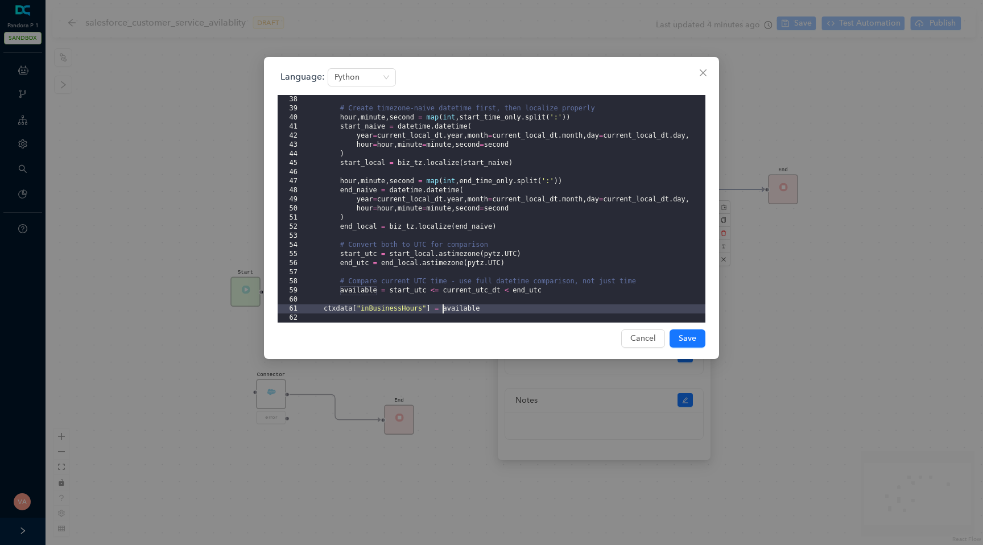
click at [452, 385] on div "Language: Python 38 39 40 41 42 43 44 45 46 47 48 49 50 51 52 53 54 55 56 57 58…" at bounding box center [491, 272] width 983 height 545
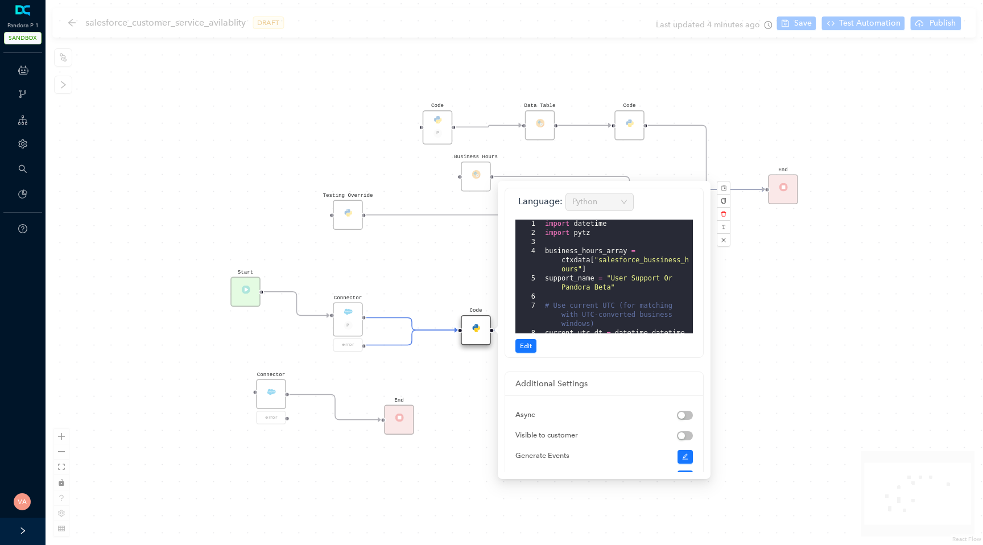
click at [795, 312] on div "Start Code P Data Table End Code Business Hours Connector P error Code Testing …" at bounding box center [513, 272] width 937 height 545
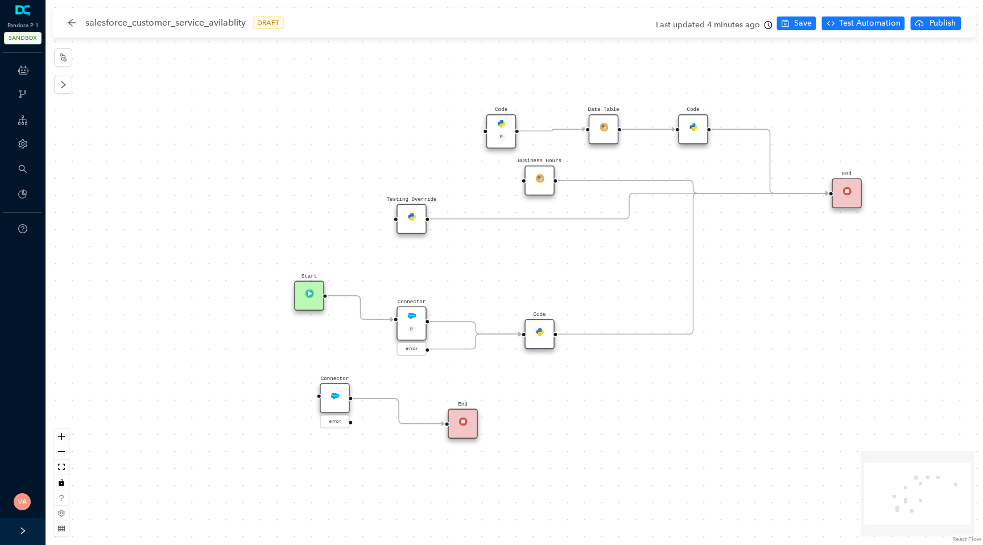
drag, startPoint x: 225, startPoint y: 374, endPoint x: 255, endPoint y: 368, distance: 31.2
click at [255, 368] on div "Start Code P Data Table End Code Business Hours Connector P error Code Testing …" at bounding box center [513, 272] width 937 height 545
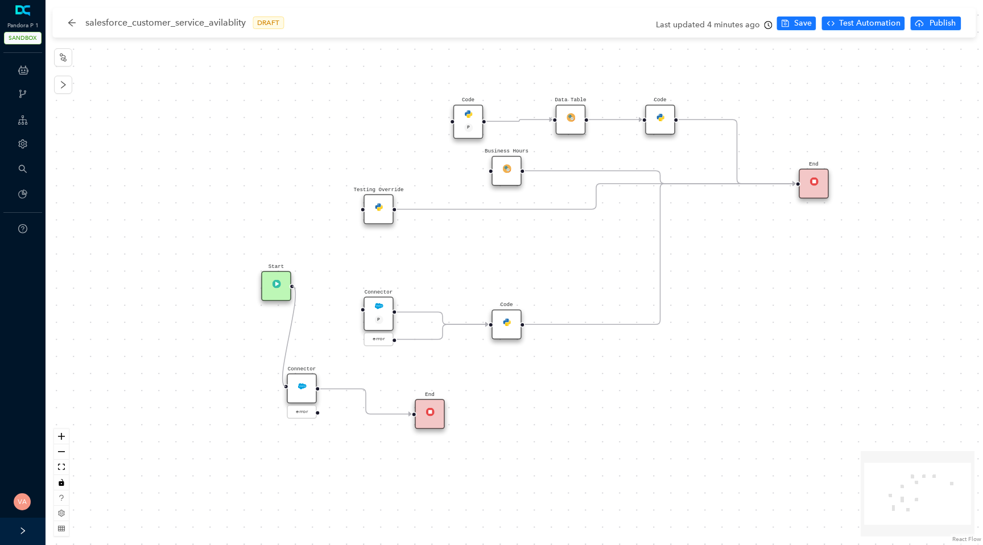
drag, startPoint x: 343, startPoint y: 309, endPoint x: 278, endPoint y: 384, distance: 99.2
drag, startPoint x: 299, startPoint y: 384, endPoint x: 293, endPoint y: 387, distance: 6.1
click at [293, 387] on div "Connector" at bounding box center [302, 389] width 30 height 30
click at [300, 391] on div "Connector" at bounding box center [302, 389] width 30 height 30
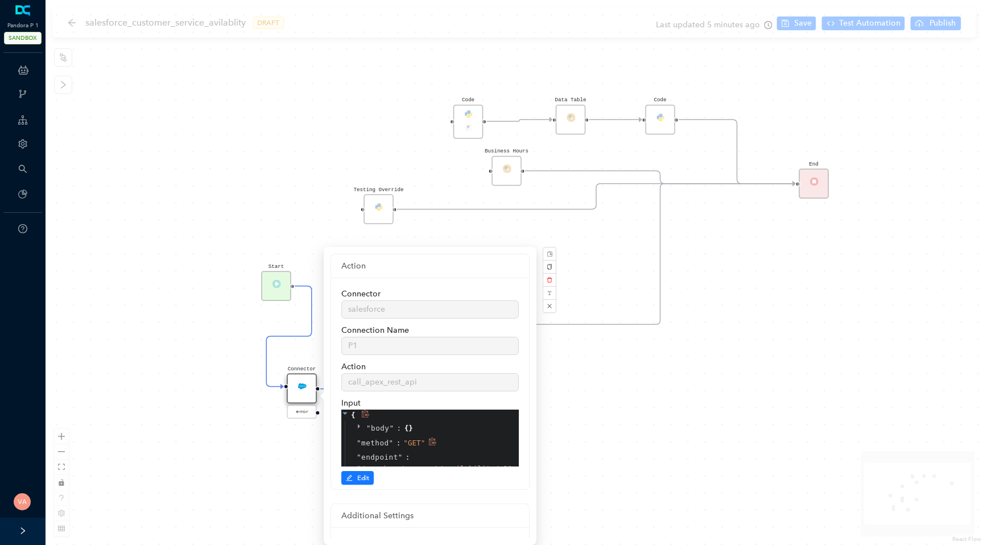
scroll to position [21, 0]
click at [639, 424] on div "Start Code P Data Table End Code Business Hours Connector P error Code Testing …" at bounding box center [513, 272] width 937 height 545
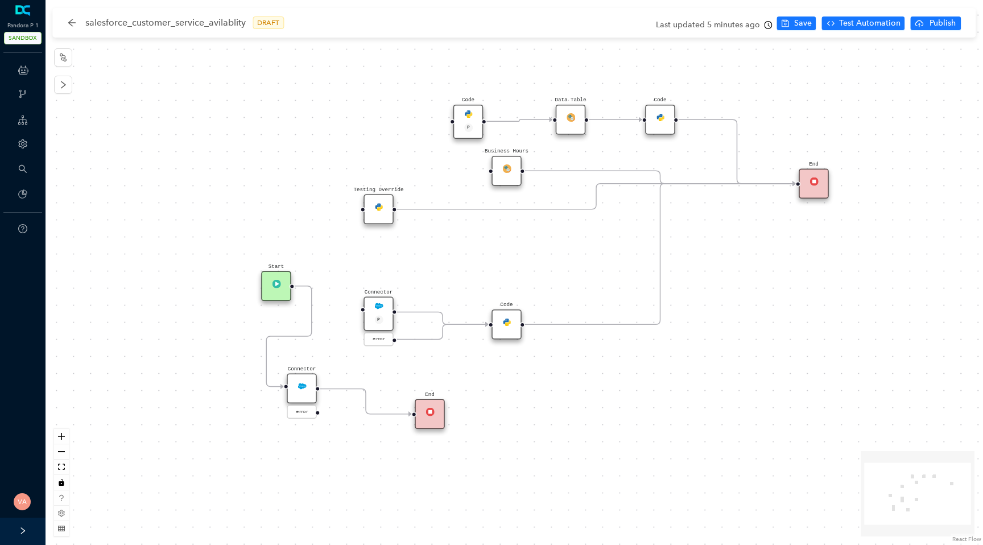
click at [432, 413] on img at bounding box center [429, 411] width 9 height 9
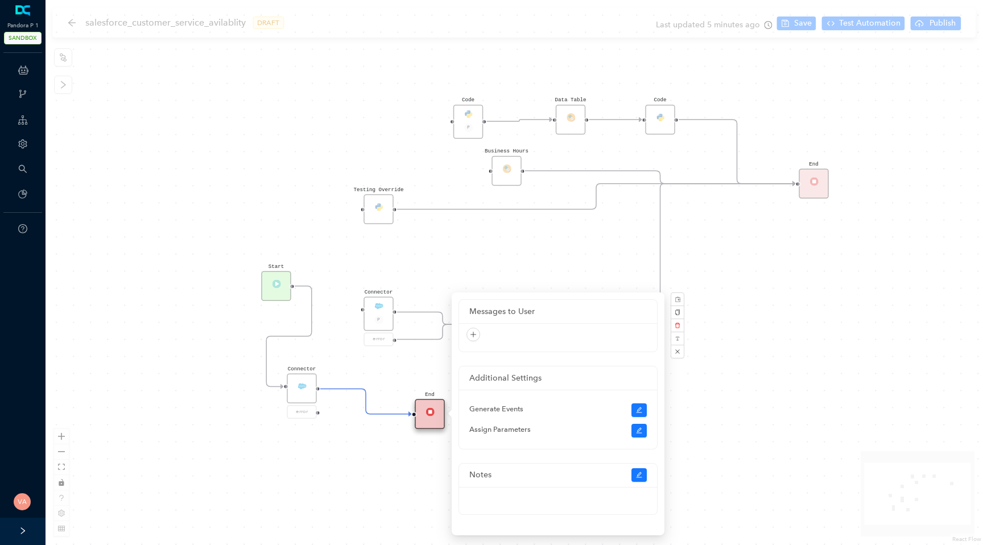
click at [341, 448] on div "Start Code P Data Table End Code Business Hours Connector P error Code Testing …" at bounding box center [513, 272] width 937 height 545
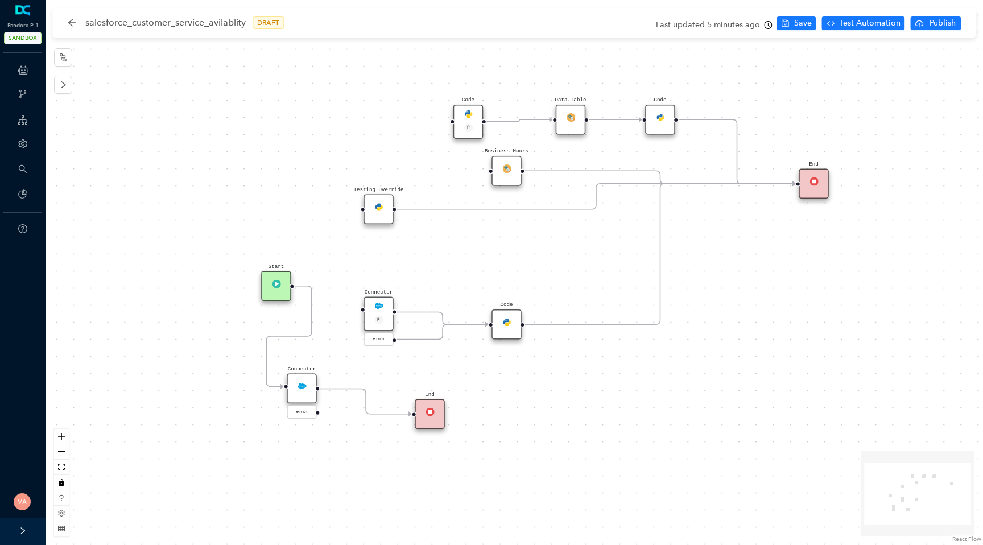
click at [516, 322] on div "Code" at bounding box center [506, 324] width 30 height 30
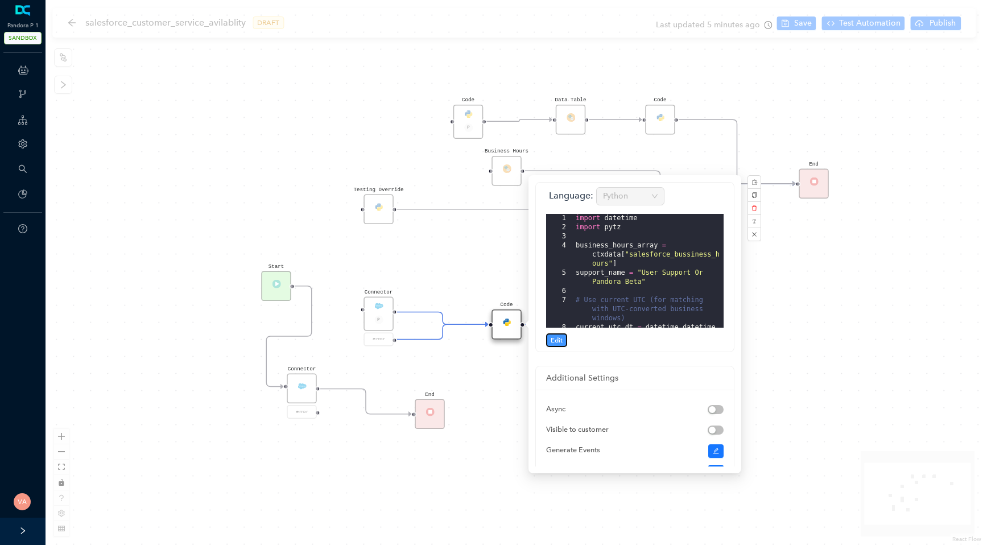
click at [556, 341] on span "Edit" at bounding box center [556, 340] width 12 height 10
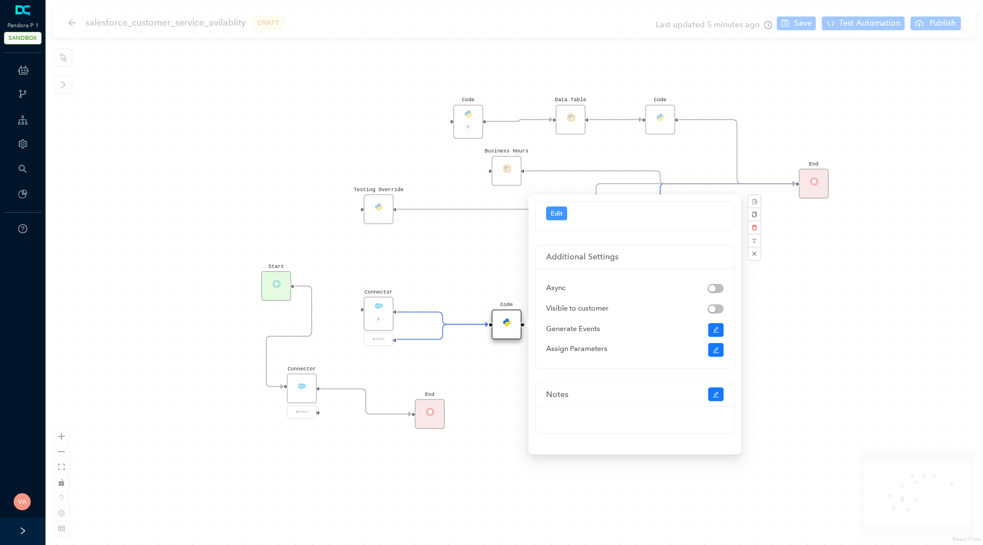
scroll to position [0, 0]
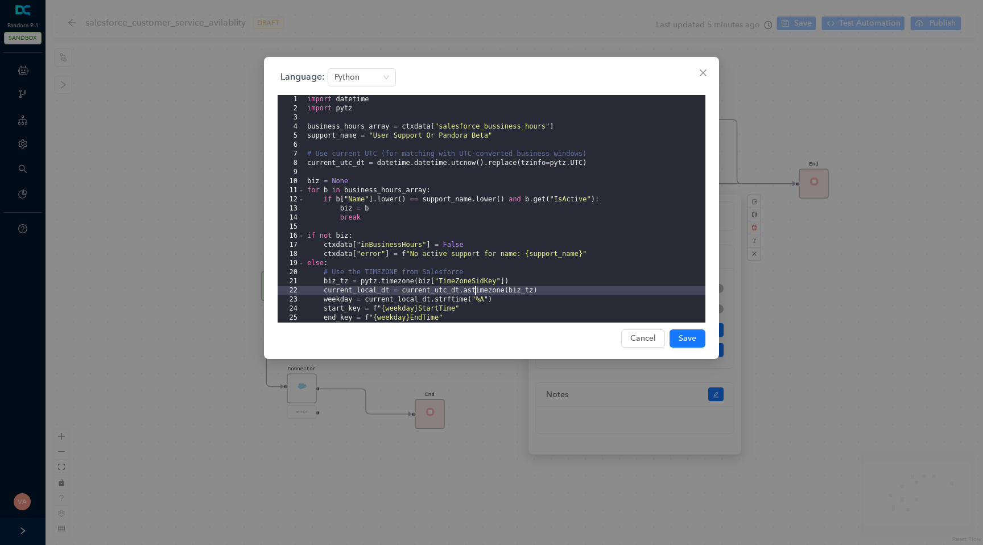
click at [476, 292] on div "import datetime import pytz business_hours_array = ctxdata [ "salesforce_bussin…" at bounding box center [505, 218] width 400 height 246
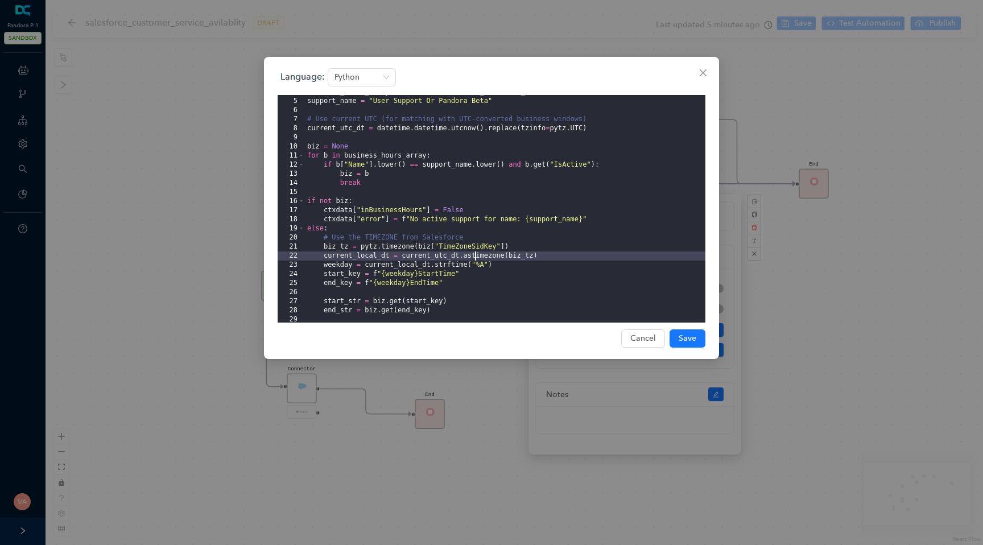
scroll to position [61, 0]
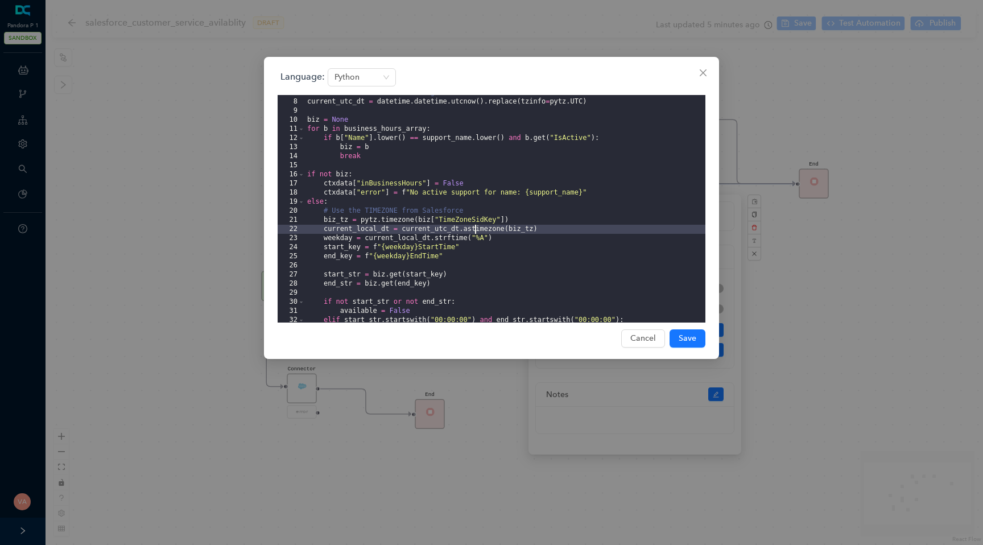
click at [437, 233] on div "# Use current UTC (for matching with UTC-converted business windows) current_ut…" at bounding box center [505, 211] width 400 height 246
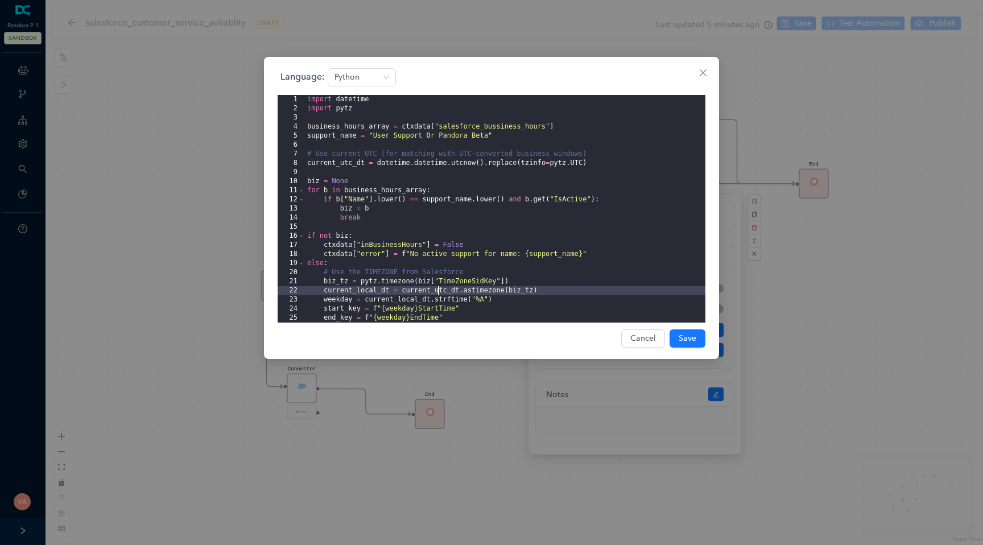
scroll to position [0, 0]
click at [423, 167] on div "import datetime import pytz business_hours_array = ctxdata [ "salesforce_bussin…" at bounding box center [505, 218] width 400 height 246
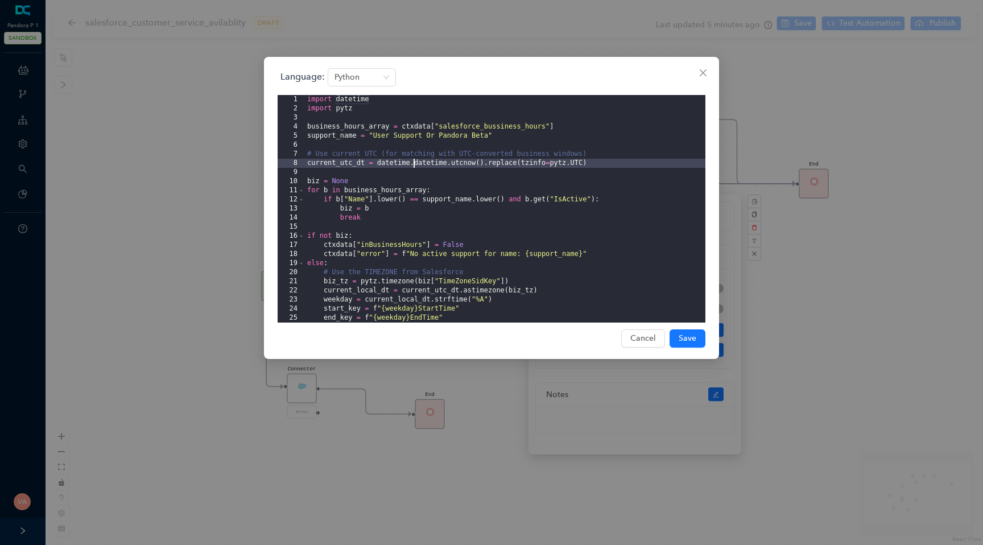
click at [423, 167] on div "import datetime import pytz business_hours_array = ctxdata [ "salesforce_bussin…" at bounding box center [505, 218] width 400 height 246
click at [417, 199] on div "import datetime import pytz business_hours_array = ctxdata [ "salesforce_bussin…" at bounding box center [505, 218] width 400 height 246
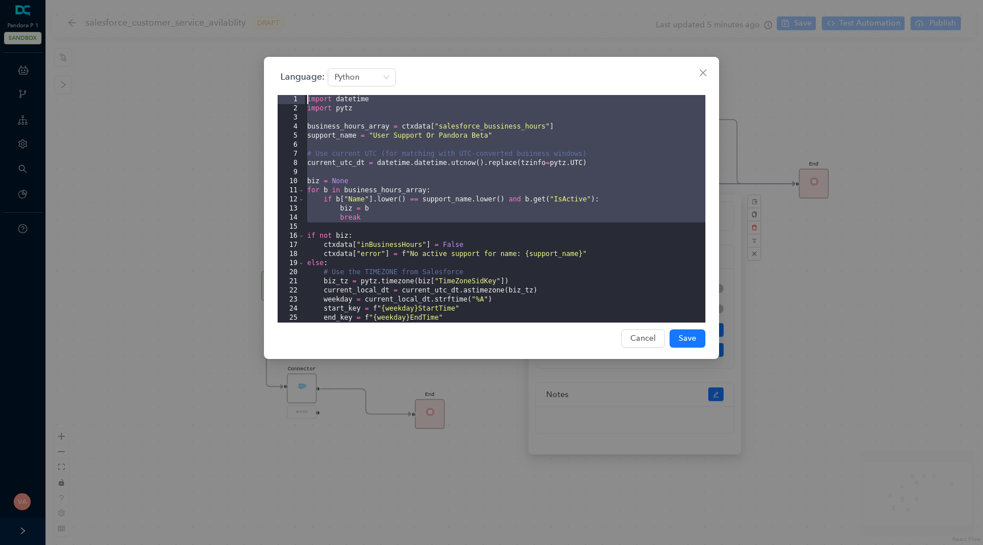
drag, startPoint x: 415, startPoint y: 227, endPoint x: 324, endPoint y: 93, distance: 162.1
click at [324, 93] on div "Language: Python 1 2 3 4 5 6 7 8 9 10 11 12 13 14 15 16 17 18 19 20 21 22 23 24…" at bounding box center [491, 195] width 428 height 254
click at [415, 164] on div "import datetime import pytz business_hours_array = ctxdata [ "salesforce_bussin…" at bounding box center [505, 218] width 400 height 246
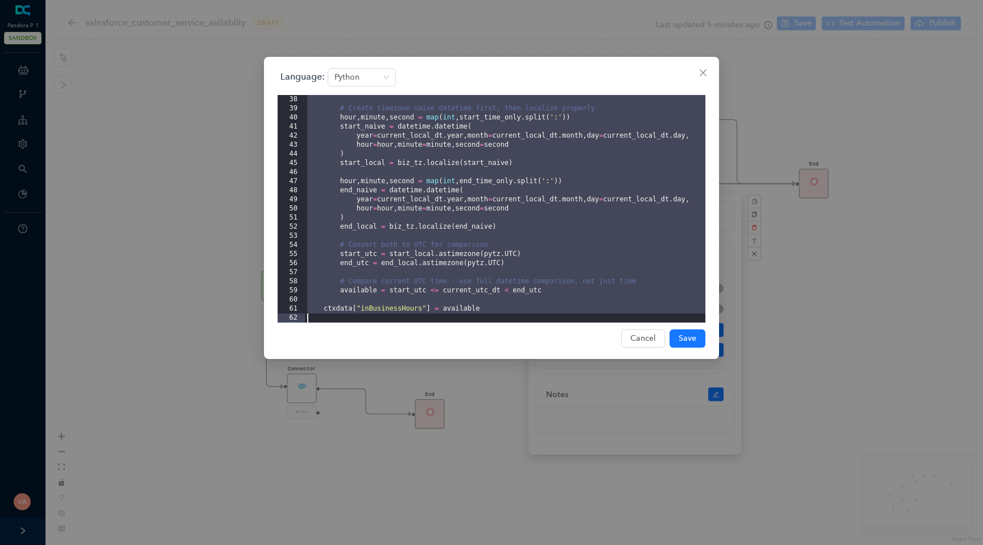
scroll to position [337, 0]
click at [447, 532] on div "Language: Python 38 39 40 41 42 43 44 45 46 47 48 49 50 51 52 53 54 55 56 57 58…" at bounding box center [491, 272] width 983 height 545
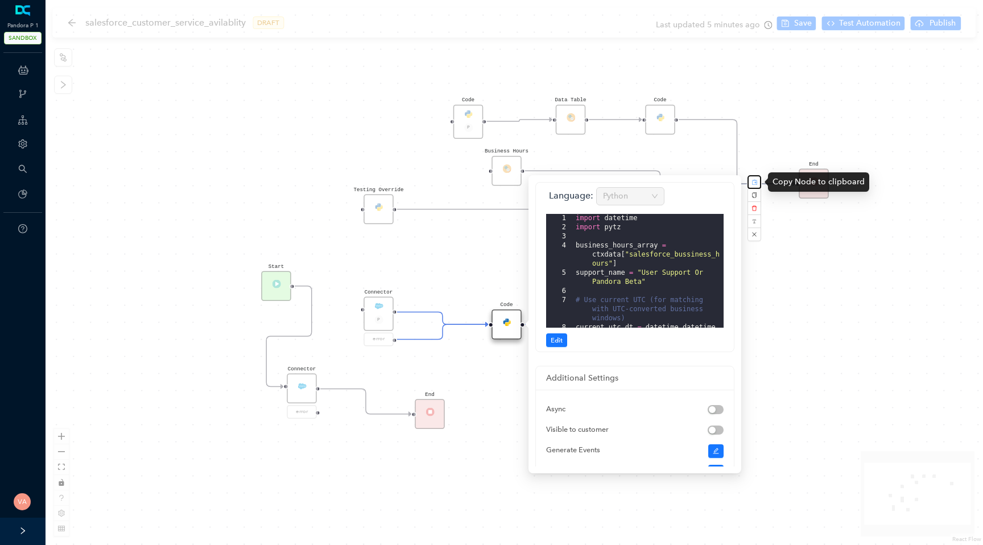
click at [756, 182] on rect "button" at bounding box center [754, 182] width 6 height 6
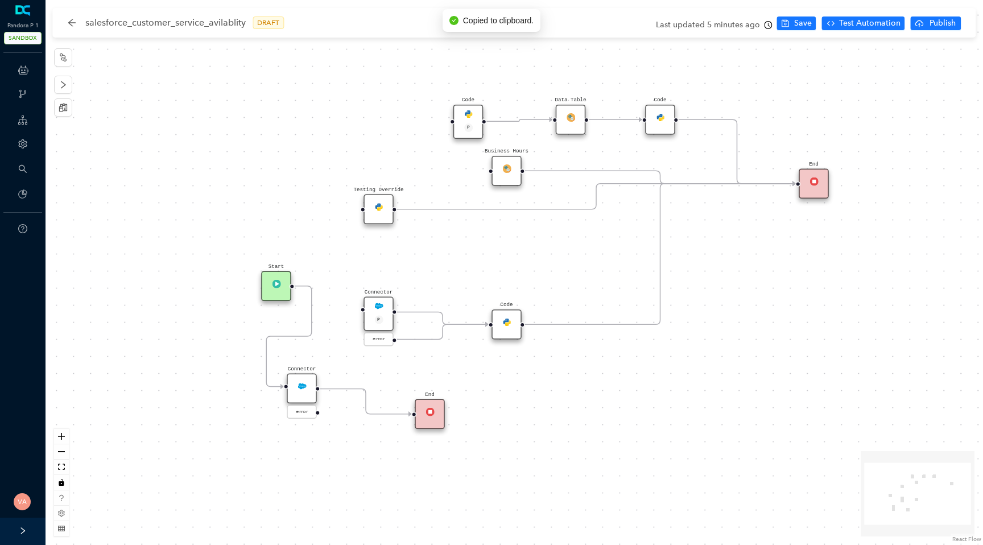
click at [509, 421] on div "Start Code P Data Table End Code Business Hours Connector P error Code Testing …" at bounding box center [513, 272] width 937 height 545
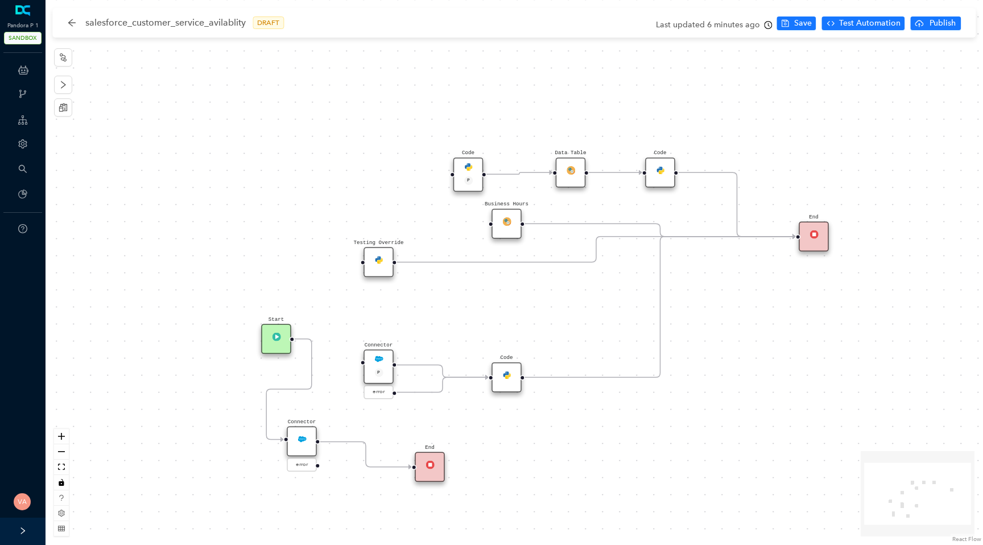
drag, startPoint x: 569, startPoint y: 286, endPoint x: 569, endPoint y: 339, distance: 52.9
click at [569, 339] on div "Start Code P Data Table End Code Business Hours Connector P error Code Testing …" at bounding box center [513, 272] width 937 height 545
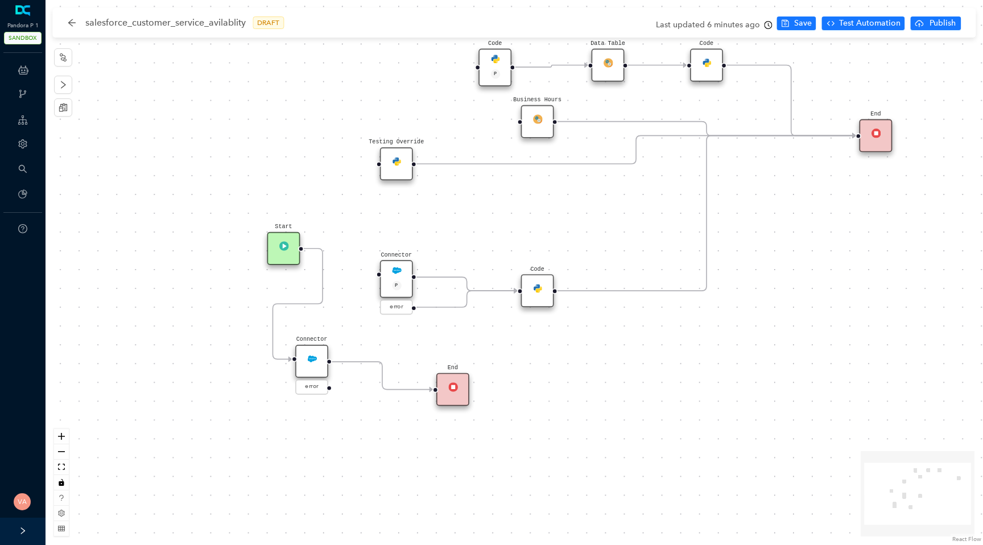
drag, startPoint x: 447, startPoint y: 352, endPoint x: 534, endPoint y: 222, distance: 156.6
click at [534, 221] on div "Start Code P Data Table End Code Business Hours Connector P error Code Testing …" at bounding box center [513, 272] width 937 height 545
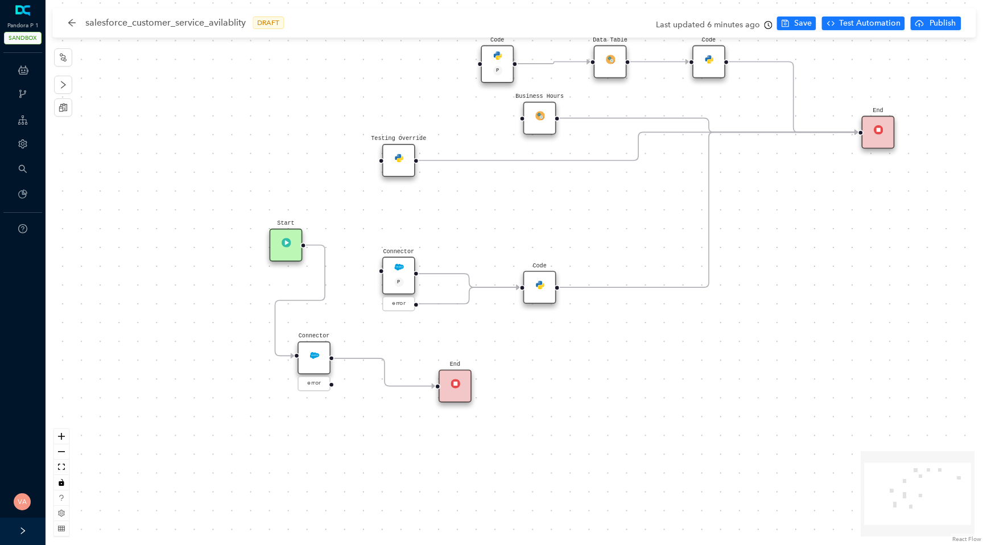
click at [396, 270] on img at bounding box center [398, 267] width 10 height 10
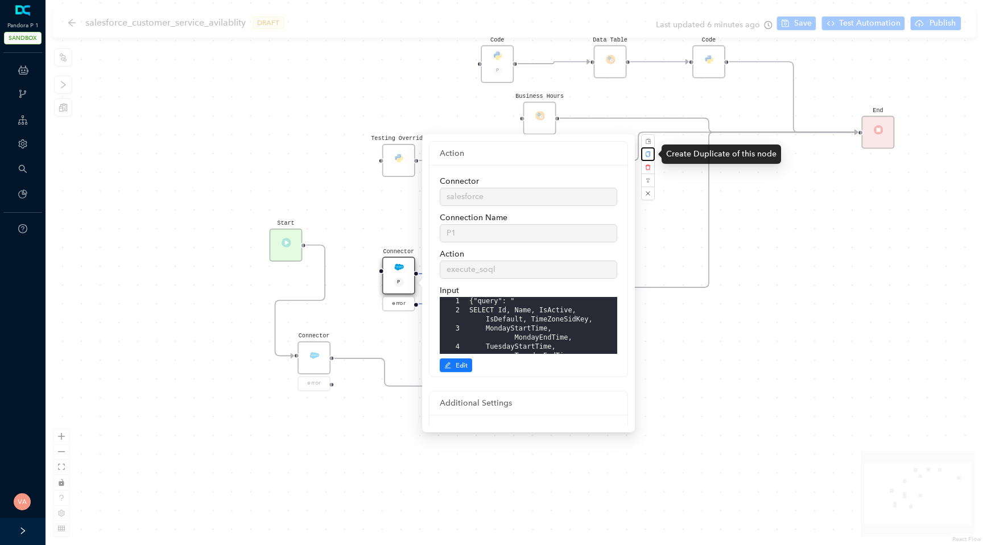
click at [646, 151] on icon "copy" at bounding box center [648, 154] width 6 height 6
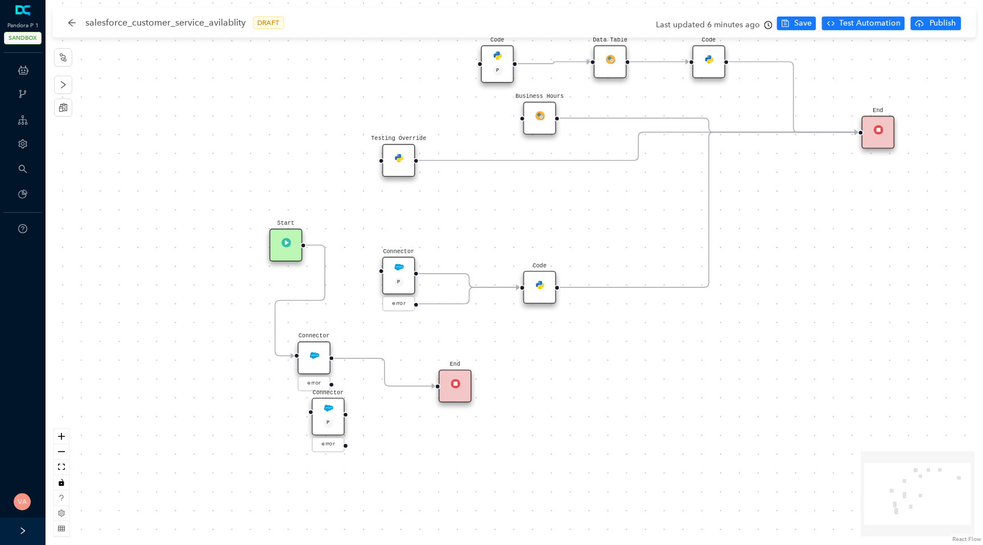
drag, startPoint x: 453, startPoint y: 318, endPoint x: 337, endPoint y: 422, distance: 155.4
click at [337, 422] on div "Connector P" at bounding box center [328, 416] width 33 height 38
click at [329, 429] on div "Connector P" at bounding box center [328, 431] width 33 height 38
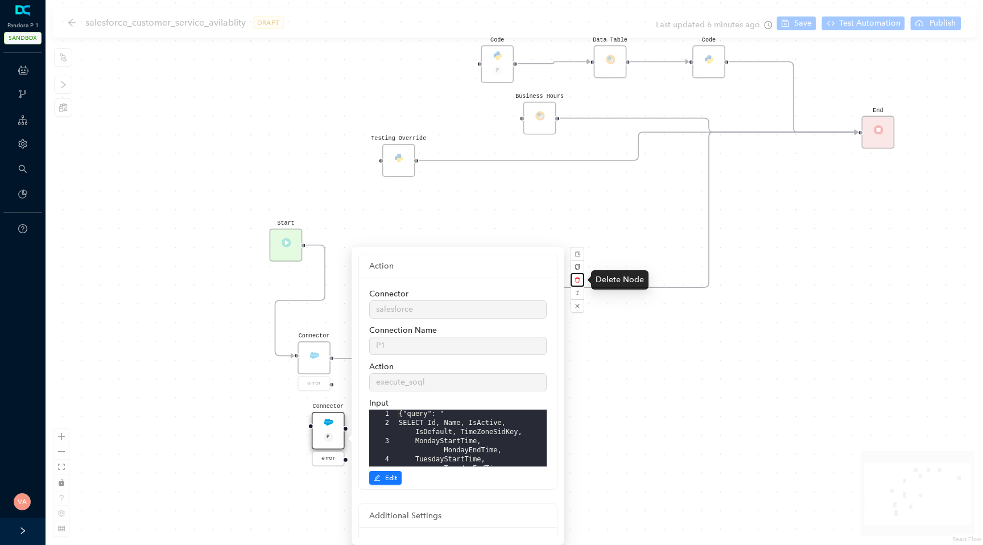
click at [581, 277] on button "button" at bounding box center [577, 280] width 14 height 14
click at [639, 252] on button "Yes" at bounding box center [637, 252] width 21 height 13
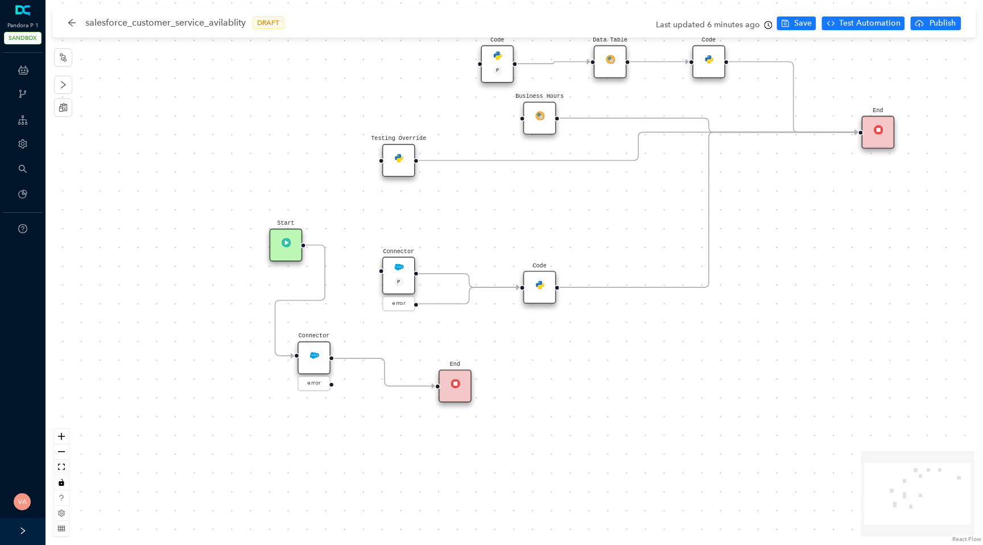
click at [547, 280] on div "Code" at bounding box center [539, 287] width 33 height 33
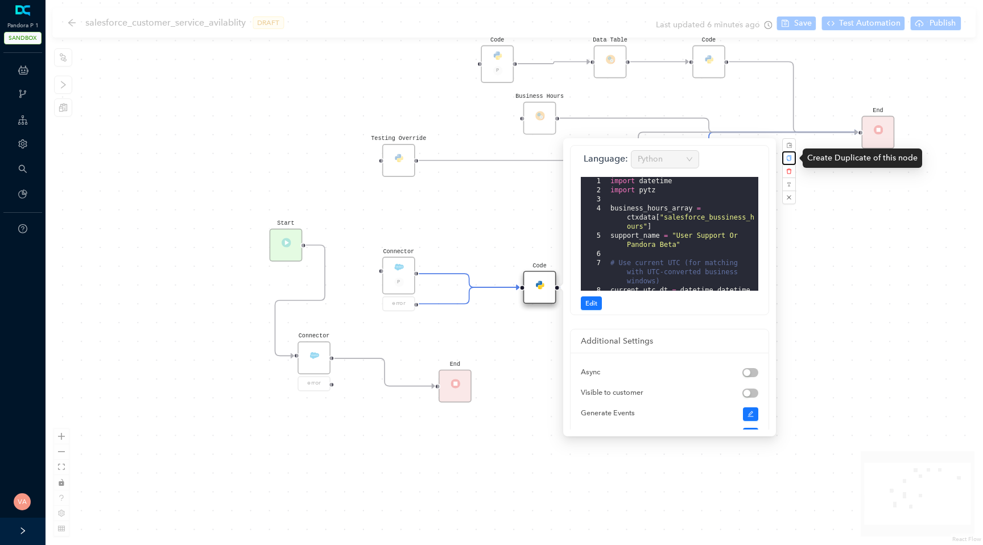
click at [789, 157] on icon "copy" at bounding box center [789, 158] width 6 height 6
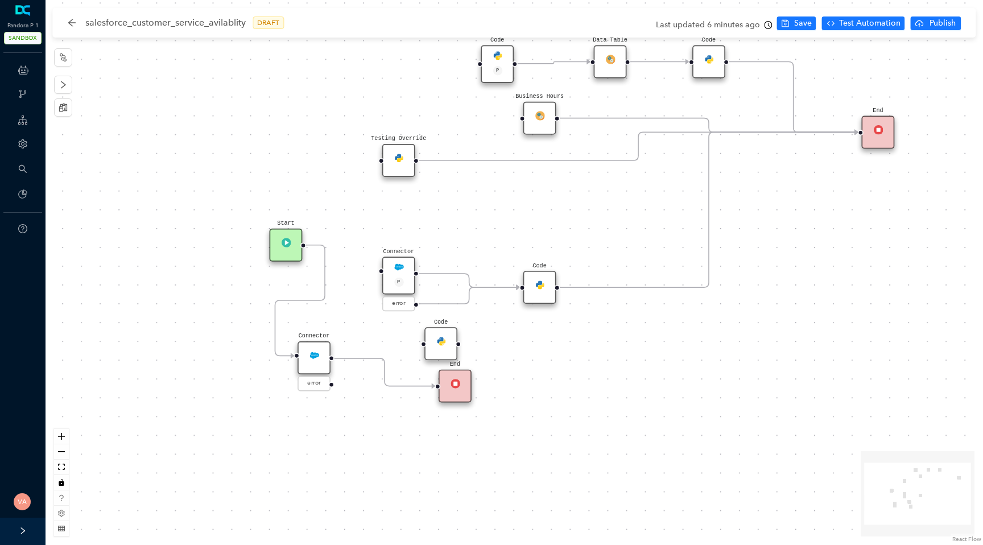
drag, startPoint x: 581, startPoint y: 333, endPoint x: 411, endPoint y: 345, distance: 170.5
click at [436, 345] on img at bounding box center [441, 341] width 10 height 10
click at [401, 384] on icon "Edge from reactflownode_eff7e620-c5ab-4316-bf61-8366cd781db6 to reactflownode_5…" at bounding box center [384, 372] width 101 height 28
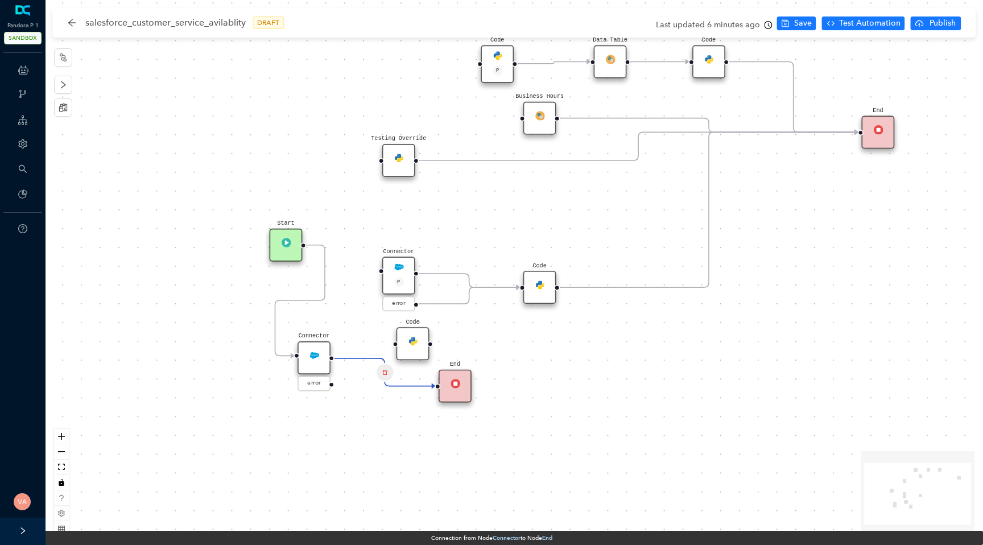
click at [369, 362] on div "Edge from reactflownode_eff7e620-c5ab-4316-bf61-8366cd781db6 to reactflownode_5…" at bounding box center [385, 372] width 38 height 38
click at [384, 411] on div "Code Start Code P Data Table End Code Business Hours Connector P error Code Tes…" at bounding box center [513, 272] width 937 height 545
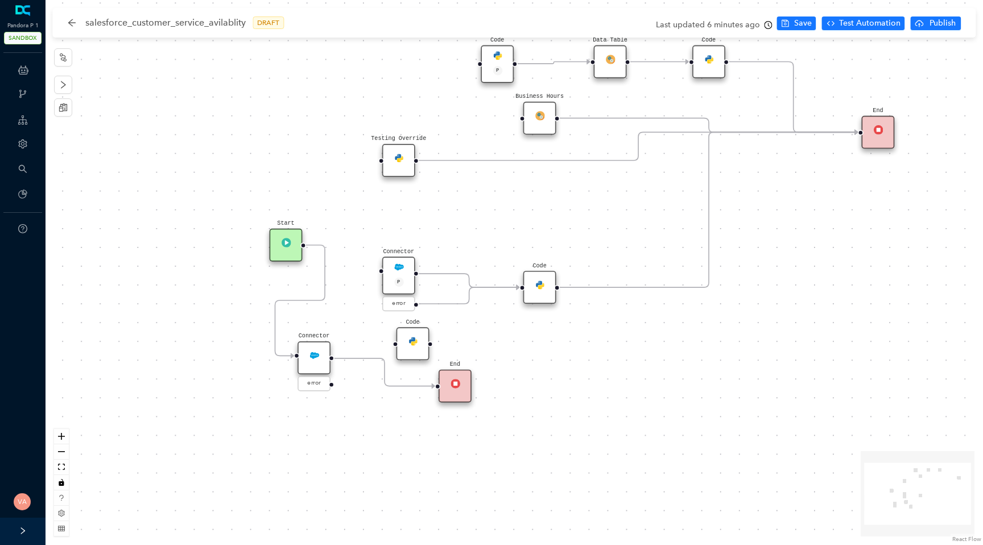
click at [390, 338] on div "Code Start Code P Data Table End Code Business Hours Connector P error Code Tes…" at bounding box center [513, 272] width 937 height 545
drag, startPoint x: 392, startPoint y: 382, endPoint x: 382, endPoint y: 349, distance: 35.2
click at [382, 358] on icon "Edge from reactflownode_eff7e620-c5ab-4316-bf61-8366cd781db6 to reactflownode_5…" at bounding box center [384, 372] width 101 height 28
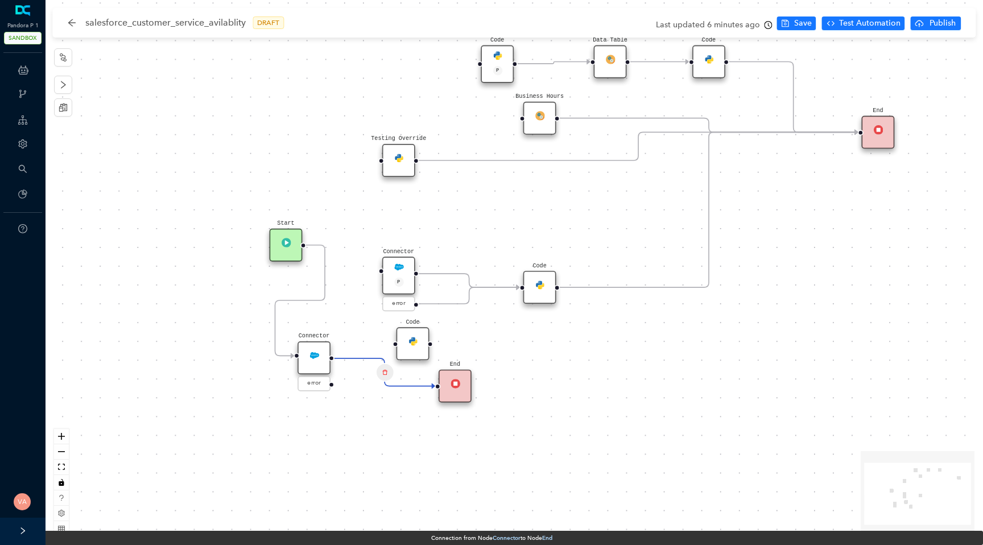
drag, startPoint x: 407, startPoint y: 386, endPoint x: 386, endPoint y: 356, distance: 36.8
click at [386, 356] on g "Edge from reactflownode_eff7e620-c5ab-4316-bf61-8366cd781db6 to reactflownode_5…" at bounding box center [384, 372] width 101 height 47
click at [384, 382] on div "Edge from reactflownode_eff7e620-c5ab-4316-bf61-8366cd781db6 to reactflownode_5…" at bounding box center [385, 372] width 38 height 38
click at [384, 370] on icon "delete" at bounding box center [385, 371] width 6 height 11
click at [446, 339] on span "Yes" at bounding box center [452, 342] width 13 height 13
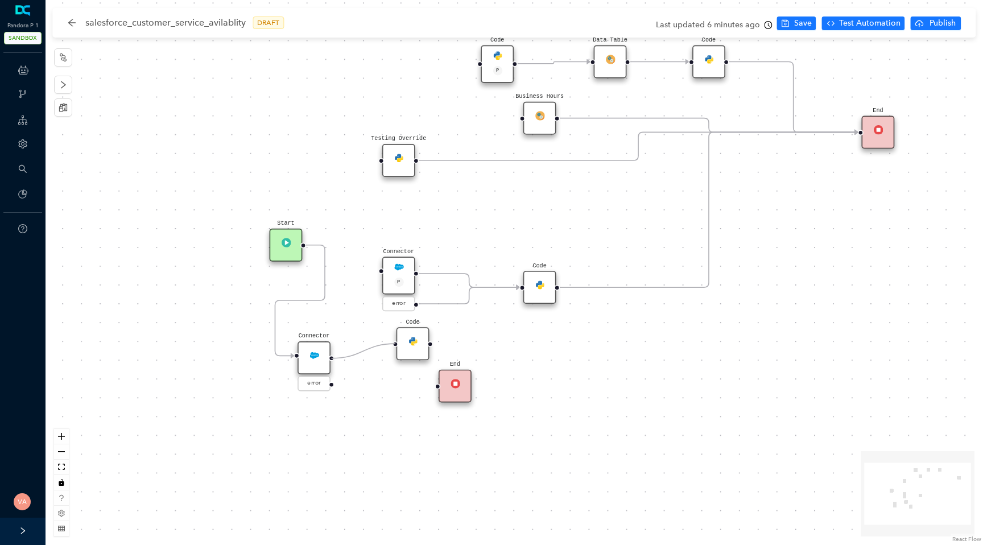
drag, startPoint x: 333, startPoint y: 359, endPoint x: 401, endPoint y: 353, distance: 67.9
click at [401, 353] on div "Code Start Code P Data Table End Code Business Hours Connector P error Code Tes…" at bounding box center [761, 397] width 1548 height 900
drag, startPoint x: 432, startPoint y: 344, endPoint x: 434, endPoint y: 380, distance: 35.9
click at [434, 380] on div "Code Start Code P Data Table End Code Business Hours Connector P error Code Tes…" at bounding box center [513, 272] width 937 height 545
drag, startPoint x: 412, startPoint y: 349, endPoint x: 320, endPoint y: 453, distance: 139.4
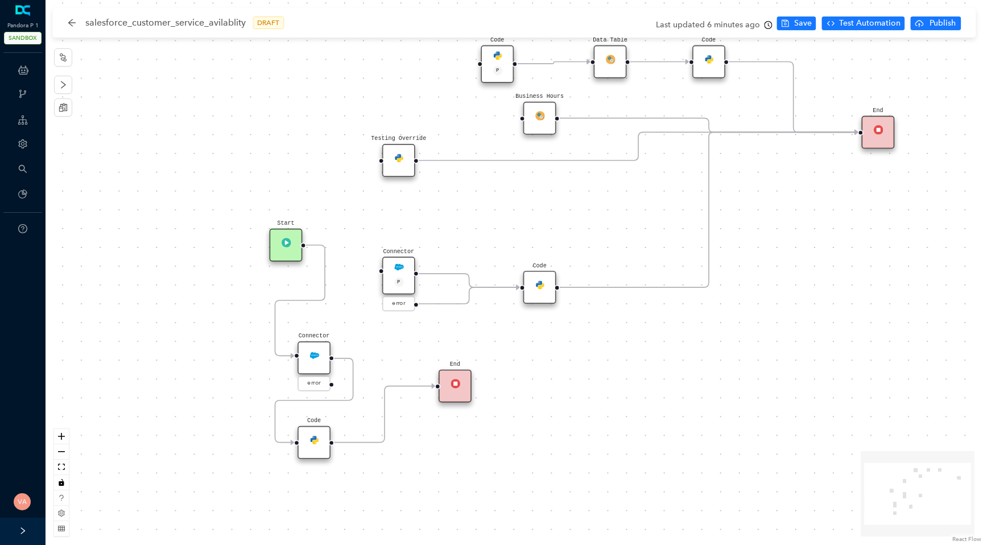
click at [320, 453] on div "Code" at bounding box center [313, 442] width 33 height 33
drag, startPoint x: 449, startPoint y: 384, endPoint x: 305, endPoint y: 509, distance: 190.6
click at [305, 509] on div "End" at bounding box center [313, 512] width 33 height 33
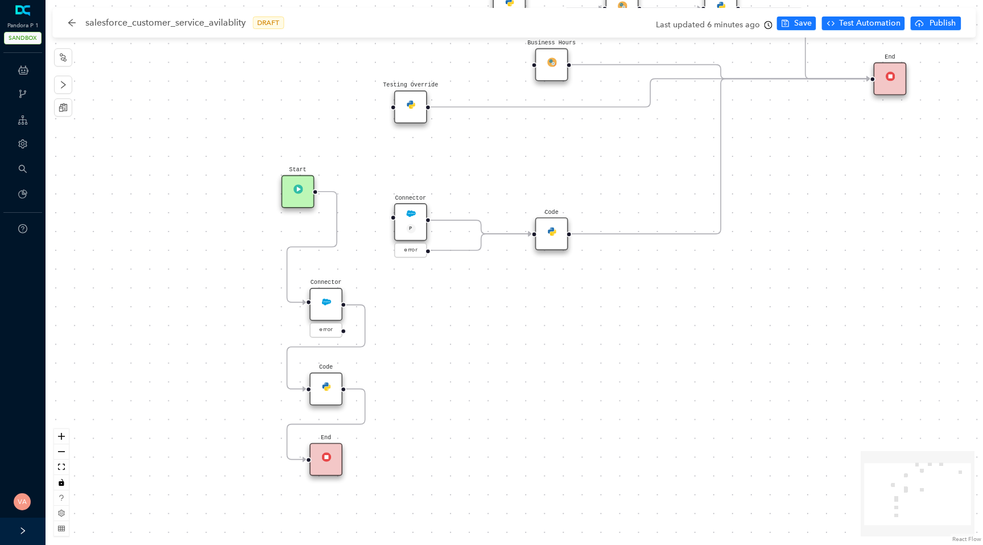
click at [317, 389] on div "Code" at bounding box center [325, 388] width 33 height 33
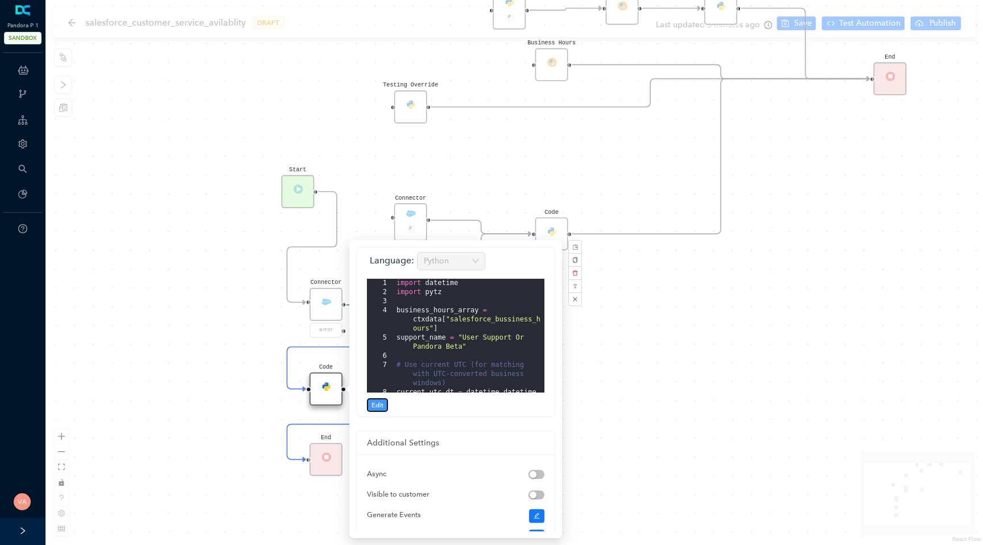
click at [381, 405] on span "Edit" at bounding box center [377, 405] width 12 height 10
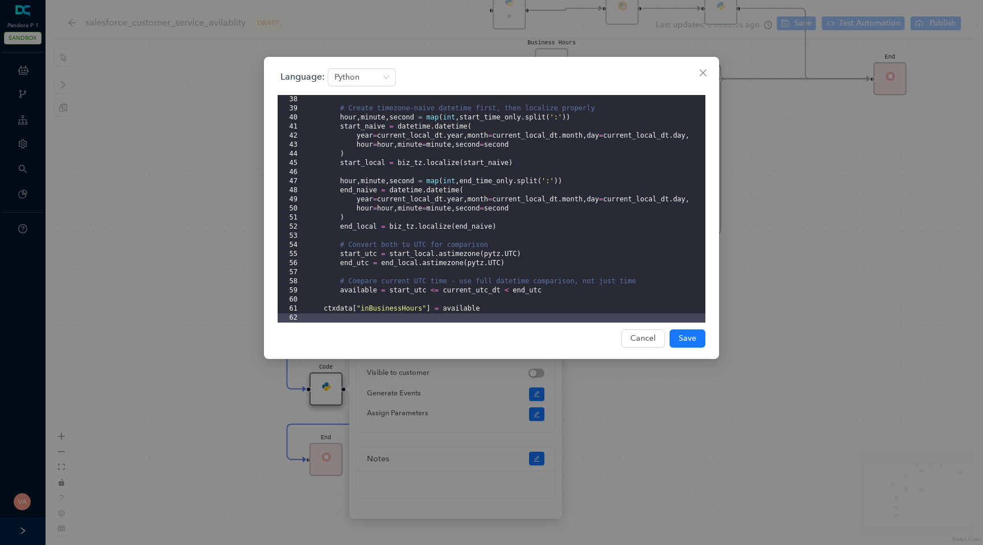
scroll to position [0, 0]
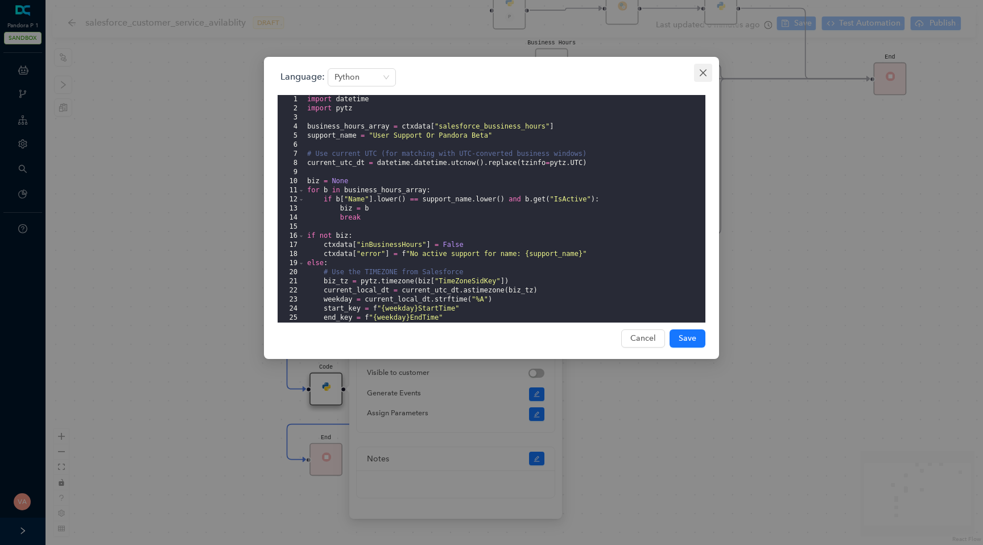
click at [703, 72] on icon "close" at bounding box center [702, 72] width 7 height 7
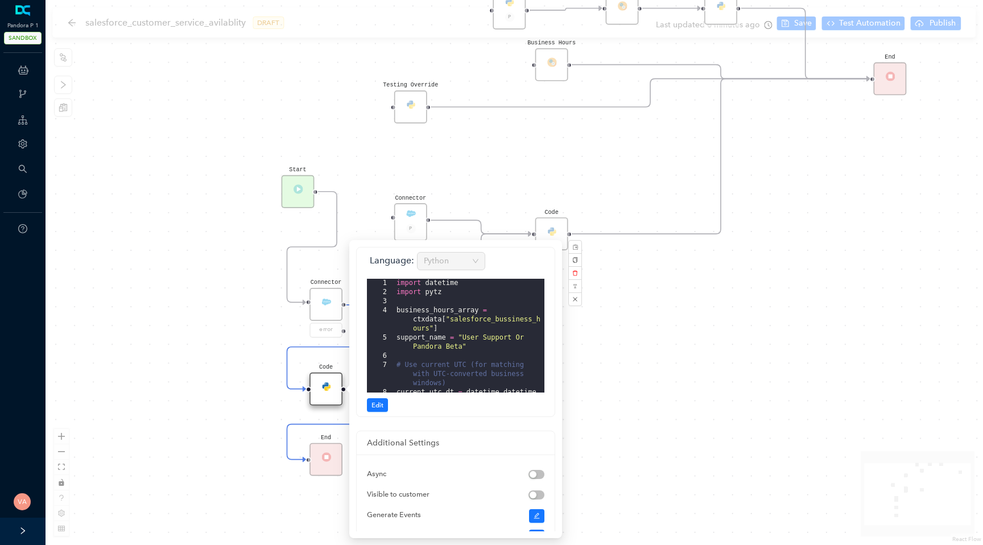
click at [701, 361] on div "Code Start Code P Data Table End Code Business Hours Connector P error Code Tes…" at bounding box center [513, 272] width 937 height 545
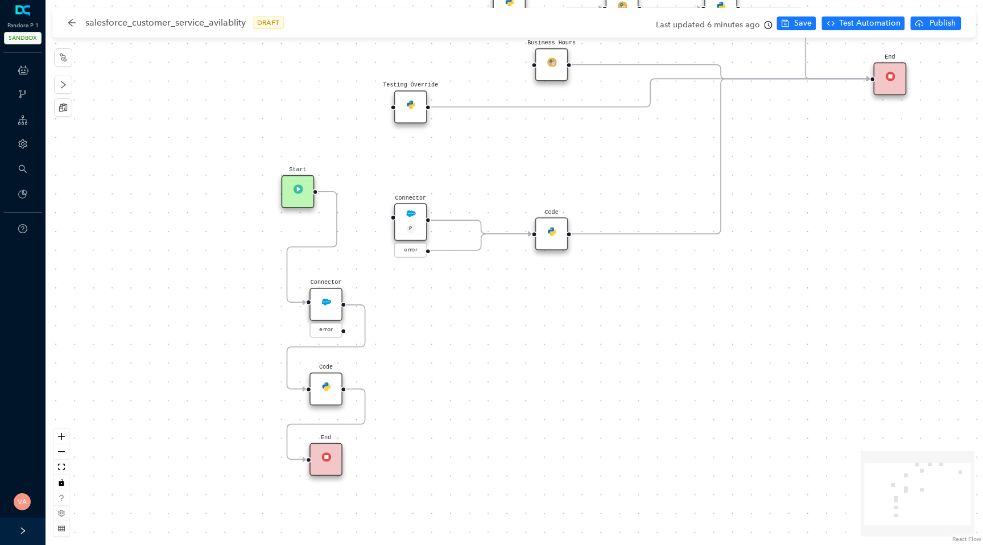
click at [330, 385] on img at bounding box center [326, 386] width 10 height 10
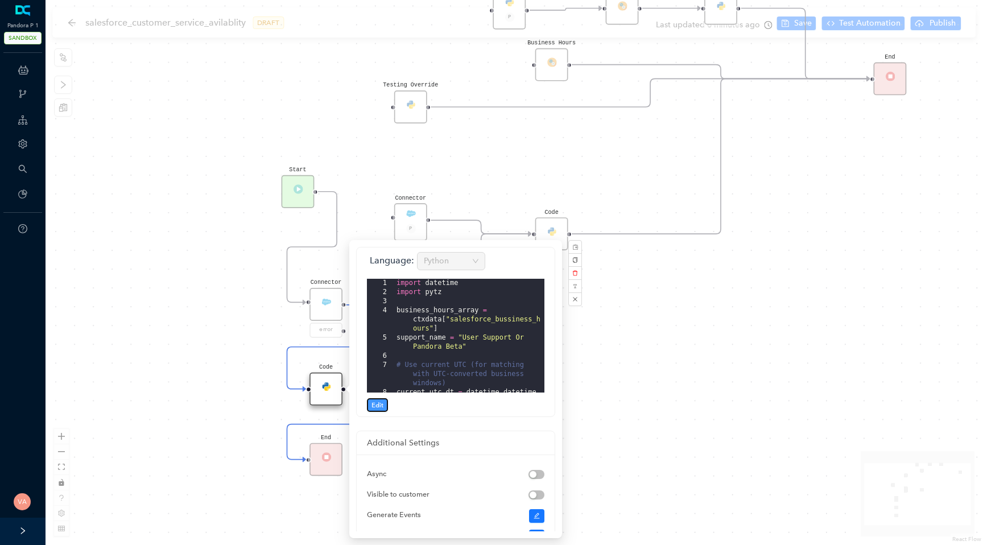
click at [376, 404] on span "Edit" at bounding box center [377, 405] width 12 height 10
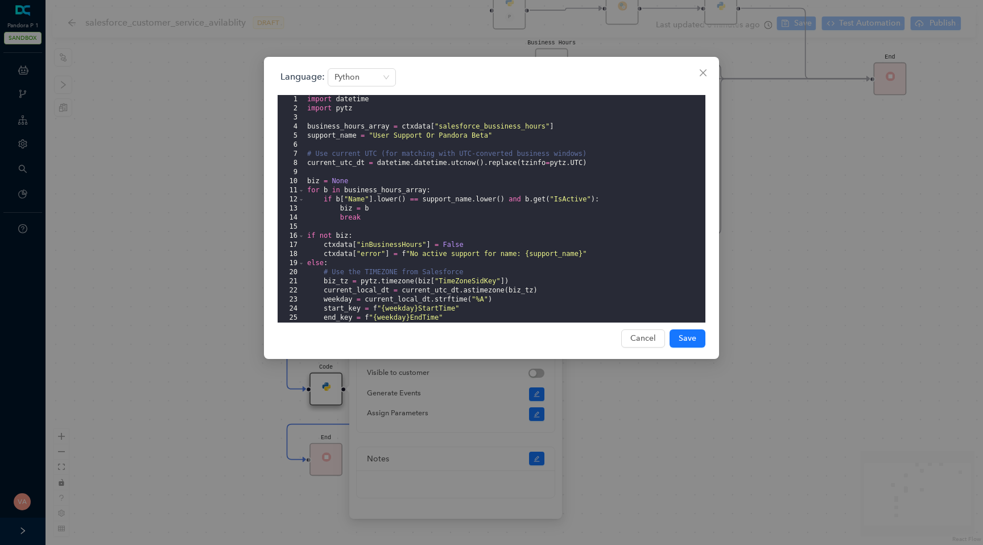
click at [375, 136] on div "import datetime import pytz business_hours_array = ctxdata [ "salesforce_bussin…" at bounding box center [505, 218] width 400 height 246
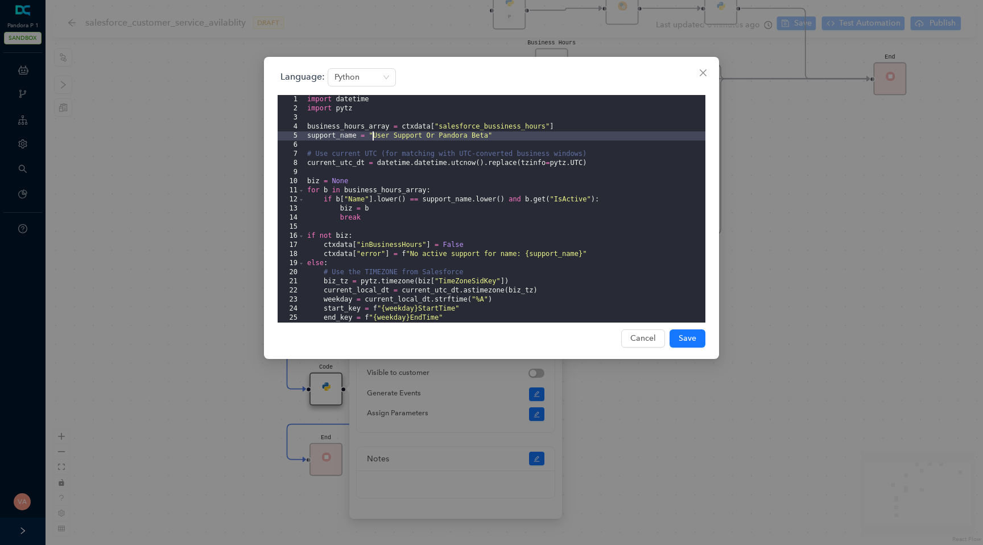
click at [375, 136] on div "import datetime import pytz business_hours_array = ctxdata [ "salesforce_bussin…" at bounding box center [505, 218] width 400 height 246
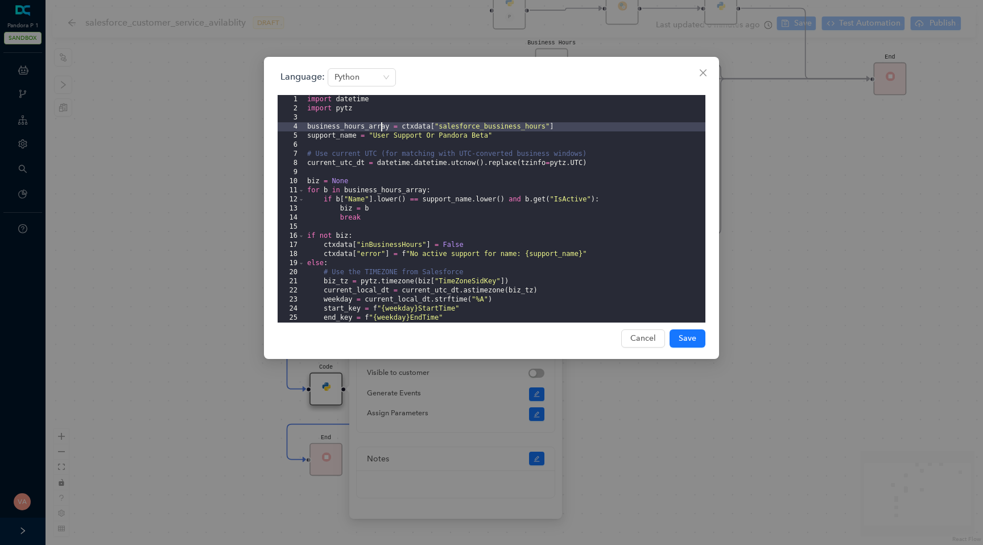
click at [383, 129] on div "import datetime import pytz business_hours_array = ctxdata [ "salesforce_bussin…" at bounding box center [505, 218] width 400 height 246
click at [354, 158] on div "import datetime import pytz business_hours_array = ctxdata [ "salesforce_bussin…" at bounding box center [505, 218] width 400 height 246
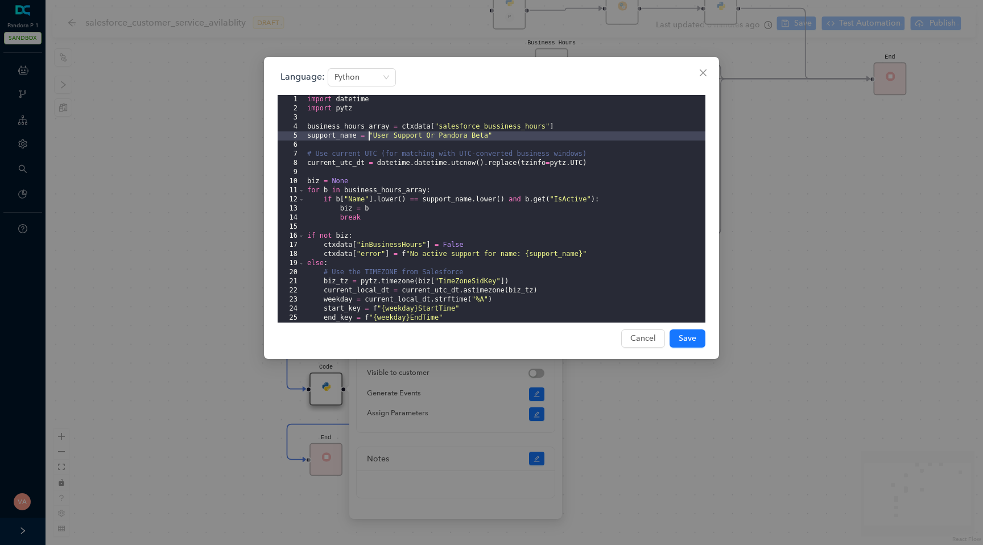
click at [368, 135] on div "import datetime import pytz business_hours_array = ctxdata [ "salesforce_bussin…" at bounding box center [505, 218] width 400 height 246
click at [345, 196] on div "import datetime import pytz business_hours_array = ctxdata [ "salesforce_bussin…" at bounding box center [505, 218] width 400 height 246
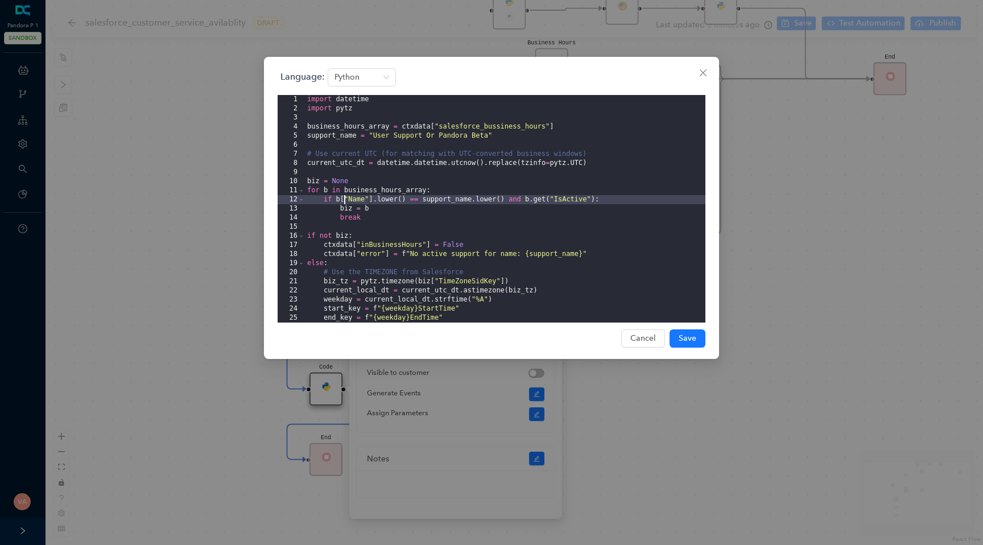
click at [378, 196] on div "import datetime import pytz business_hours_array = ctxdata [ "salesforce_bussin…" at bounding box center [505, 218] width 400 height 246
click at [375, 251] on div "import datetime import pytz business_hours_array = ctxdata [ "salesforce_bussin…" at bounding box center [505, 218] width 400 height 246
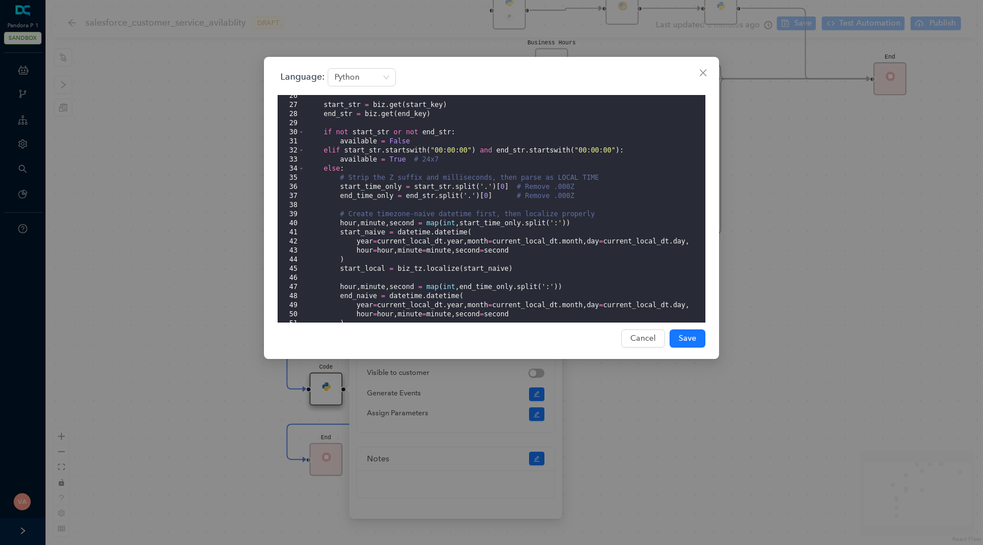
scroll to position [233, 0]
click at [184, 290] on div "Language: Python 26 27 28 29 30 31 32 33 34 35 36 37 38 39 40 41 42 43 44 45 46…" at bounding box center [491, 272] width 983 height 545
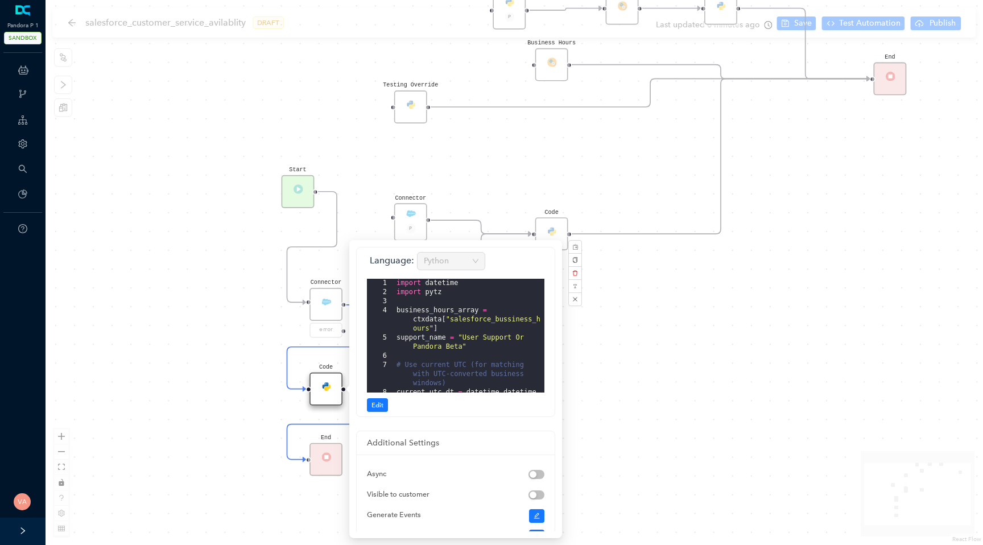
click at [656, 362] on div "Code Start Code P Data Table End Code Business Hours Connector P error Code Tes…" at bounding box center [513, 272] width 937 height 545
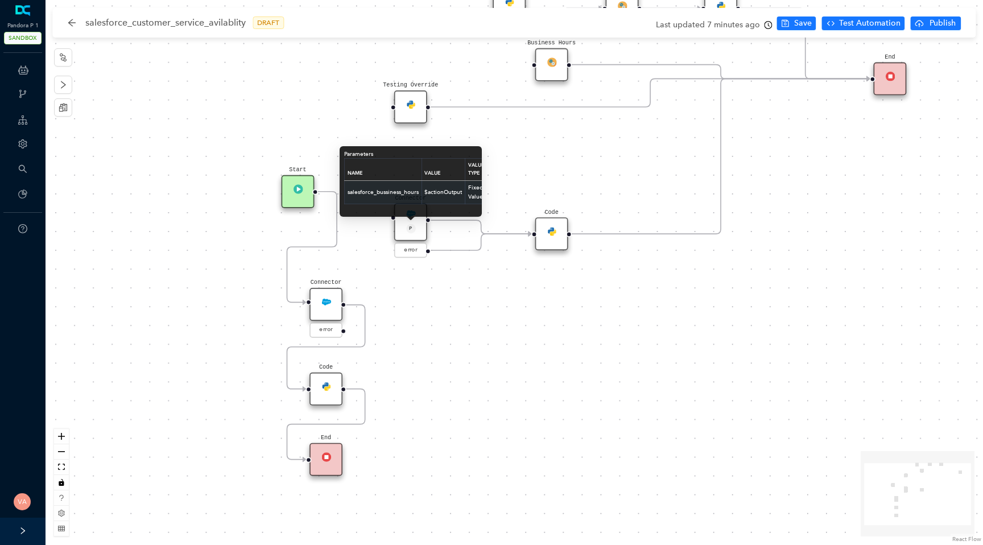
click at [434, 187] on td "$actionOutput" at bounding box center [443, 191] width 44 height 23
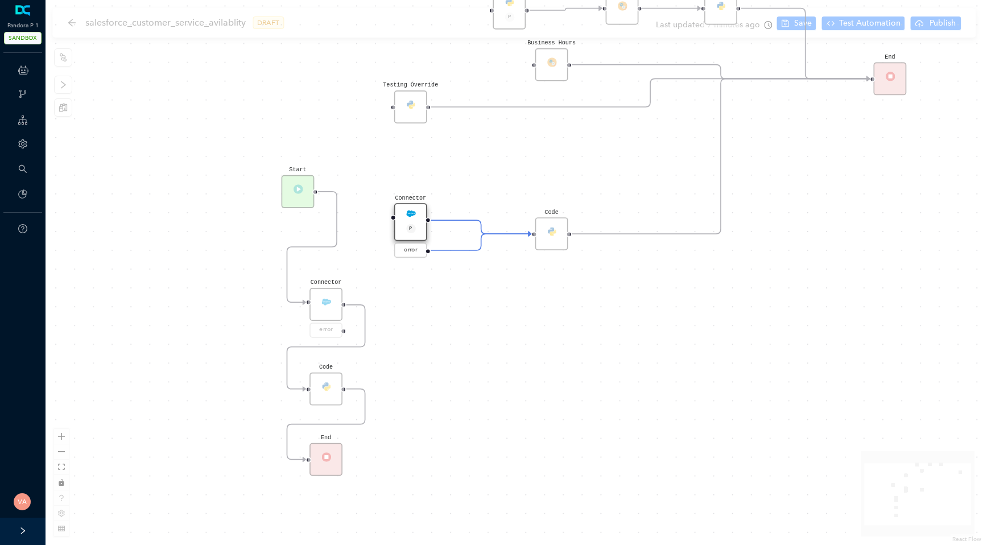
click at [434, 187] on div "Action Connector salesforce Connection Name P1 Action execute_soql Input 1 2 3 …" at bounding box center [540, 230] width 213 height 298
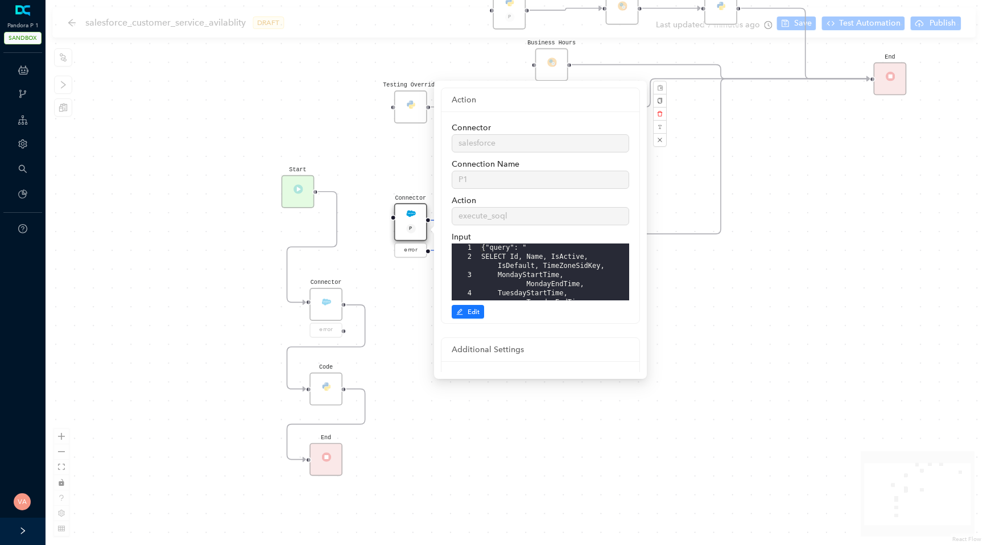
click at [383, 268] on div "Code Start Code P Data Table End Code Business Hours Connector P error Code Tes…" at bounding box center [513, 272] width 937 height 545
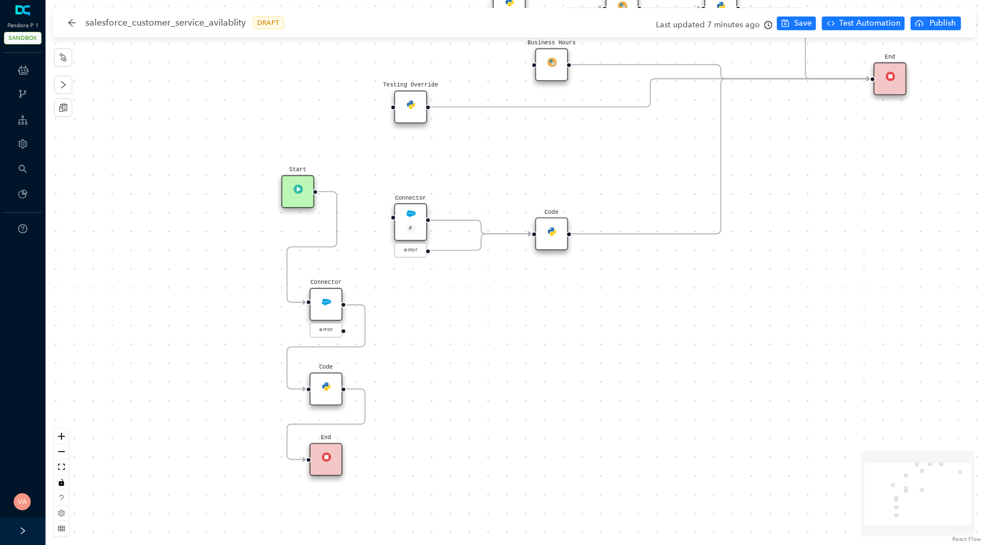
click at [411, 221] on div "Connector P" at bounding box center [410, 222] width 33 height 38
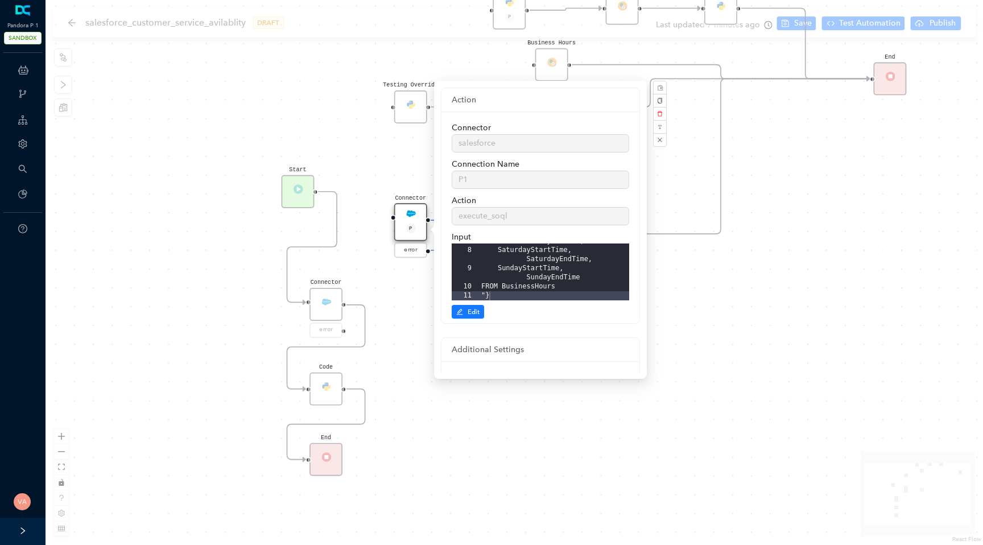
scroll to position [148, 0]
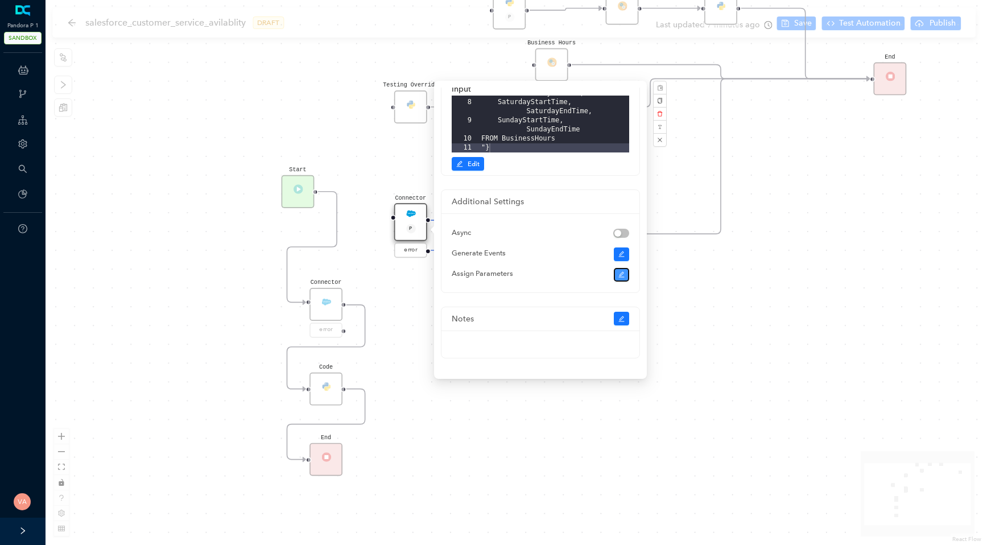
click at [618, 277] on button "button" at bounding box center [622, 275] width 16 height 14
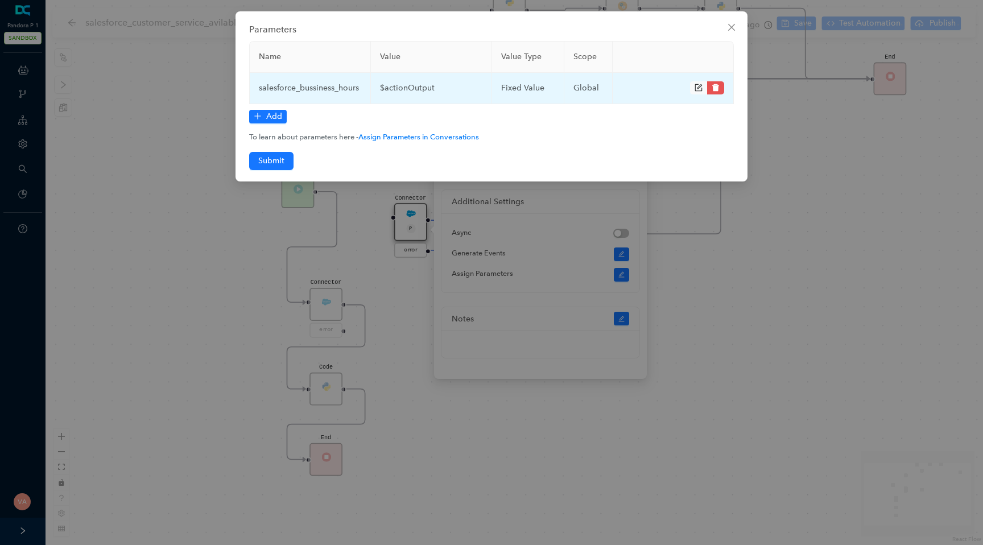
click at [425, 89] on td "$actionOutput" at bounding box center [431, 88] width 121 height 31
copy td "$actionOutput"
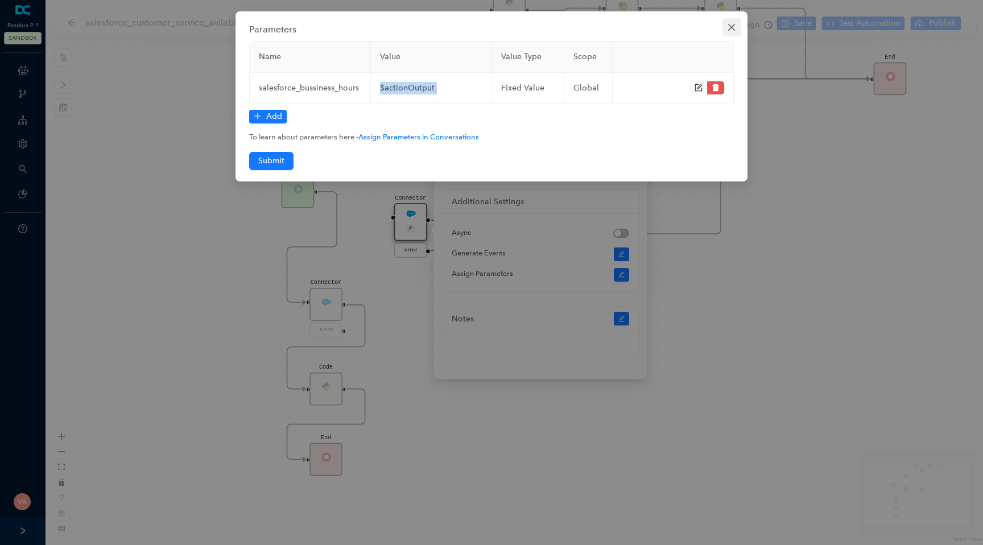
click at [735, 23] on icon "close" at bounding box center [731, 27] width 9 height 9
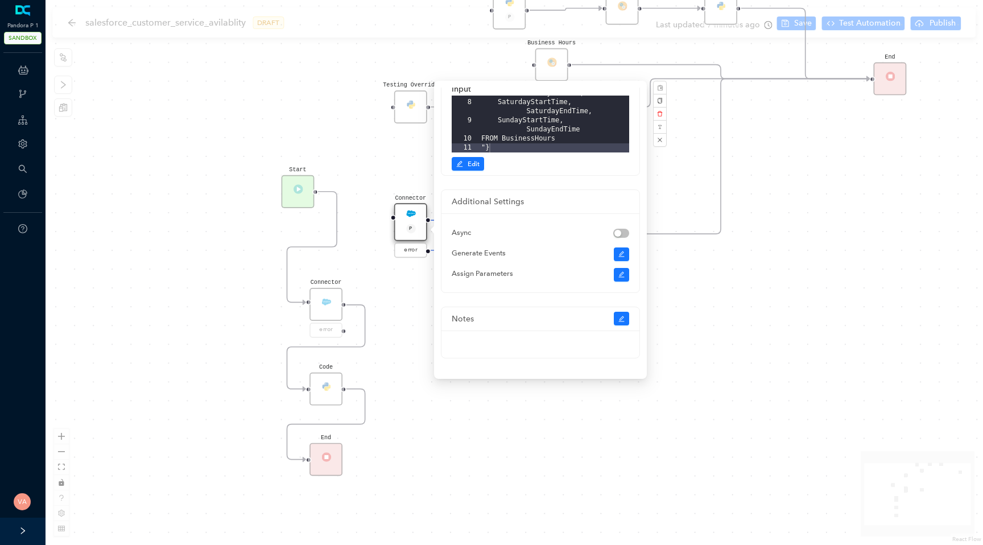
click at [328, 380] on div "Code" at bounding box center [325, 388] width 33 height 33
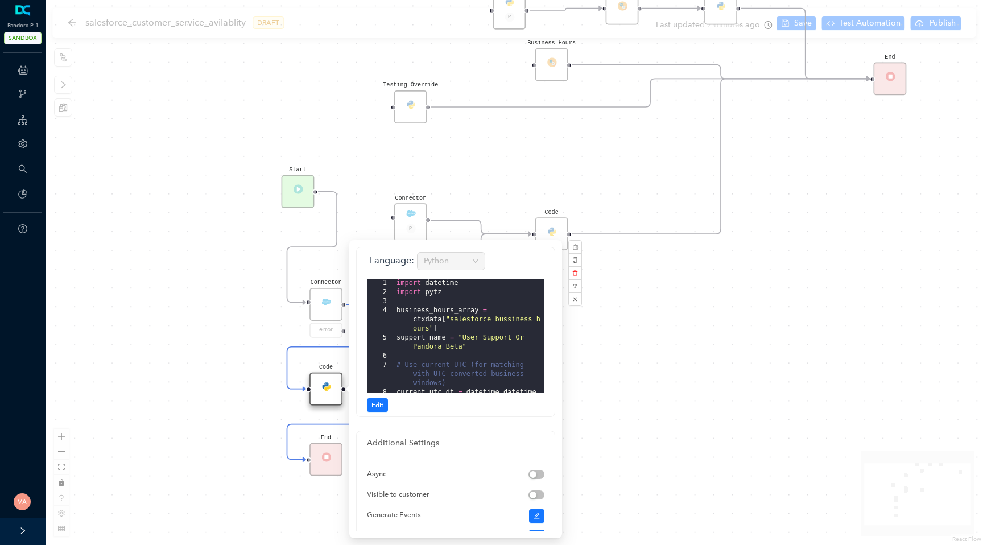
scroll to position [102, 0]
click at [326, 316] on div "Connector error" at bounding box center [325, 314] width 33 height 52
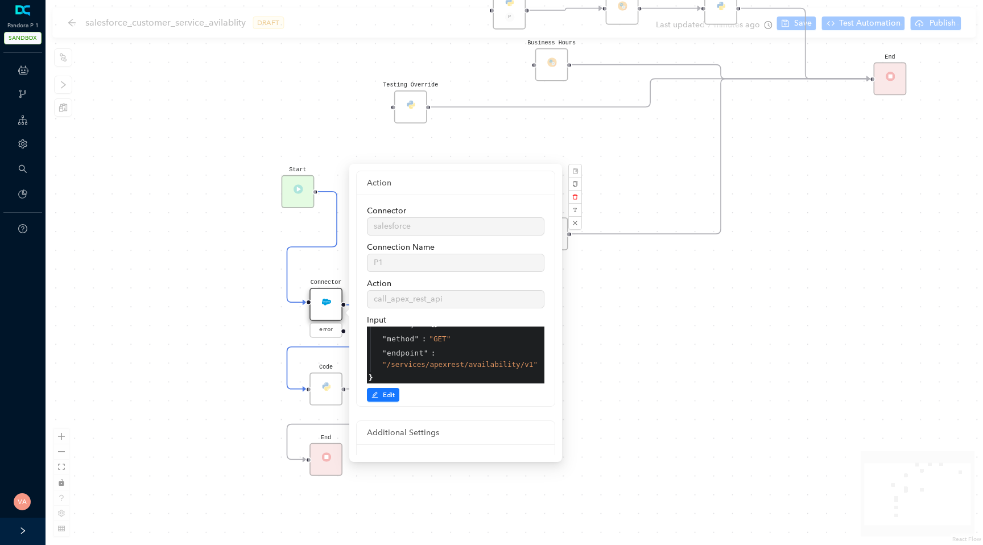
scroll to position [148, 0]
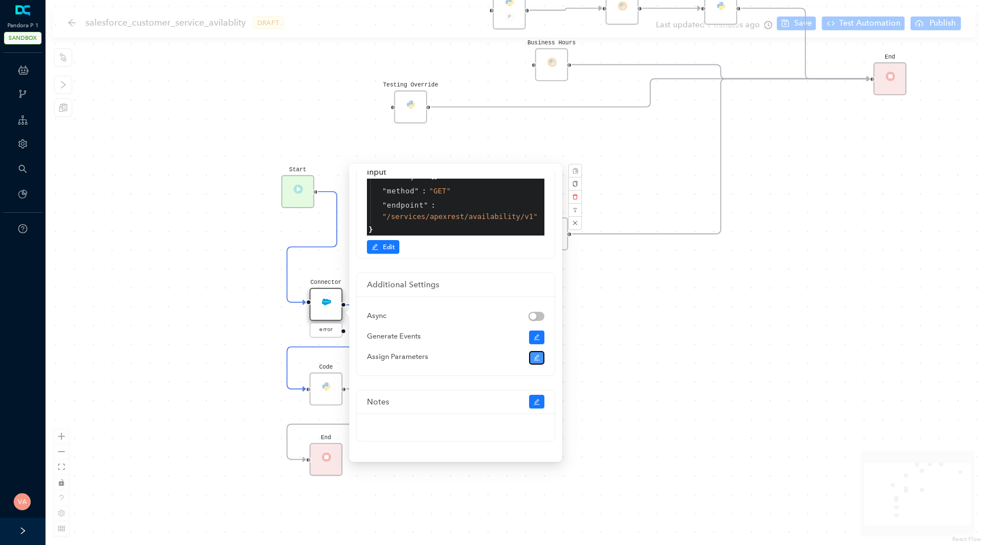
click at [534, 358] on icon "edit" at bounding box center [536, 357] width 6 height 6
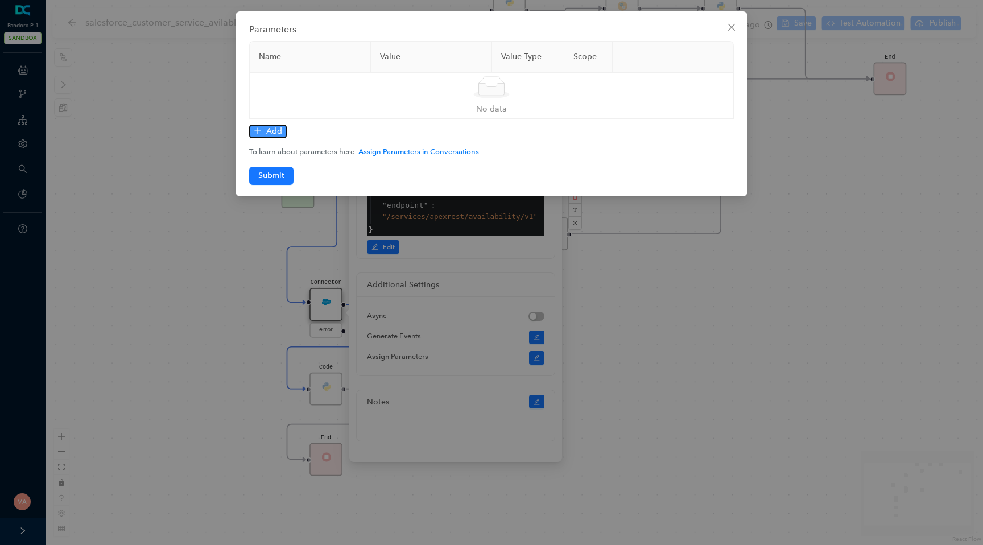
click at [278, 128] on span "Add" at bounding box center [274, 131] width 16 height 13
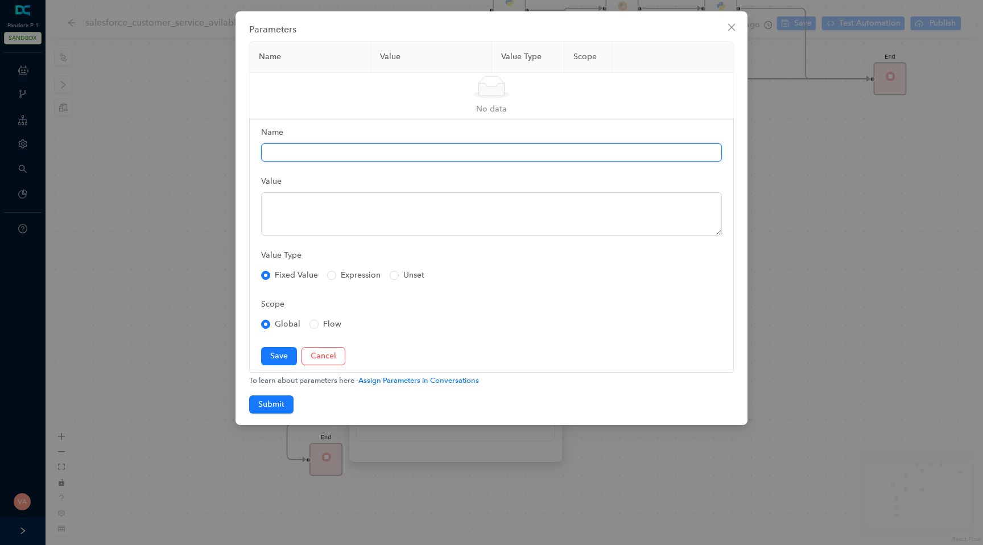
click at [335, 153] on input "Name" at bounding box center [491, 152] width 461 height 18
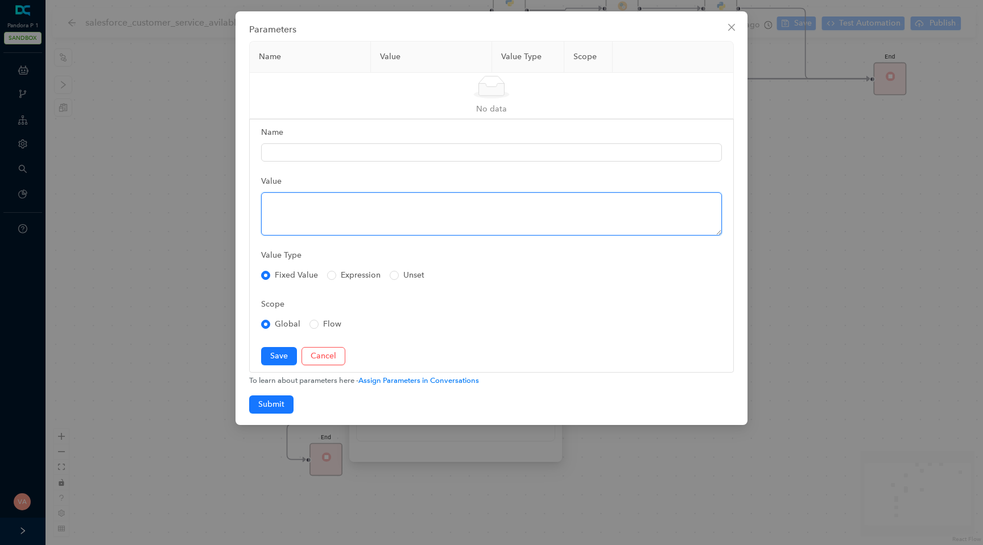
click at [275, 202] on textarea "Value" at bounding box center [491, 213] width 461 height 43
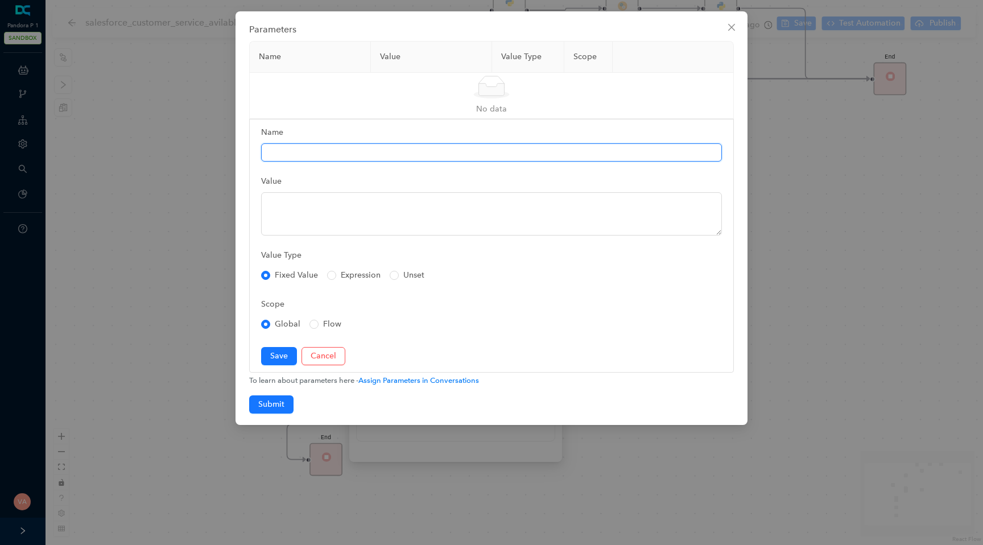
click at [323, 154] on input "Name" at bounding box center [491, 152] width 461 height 18
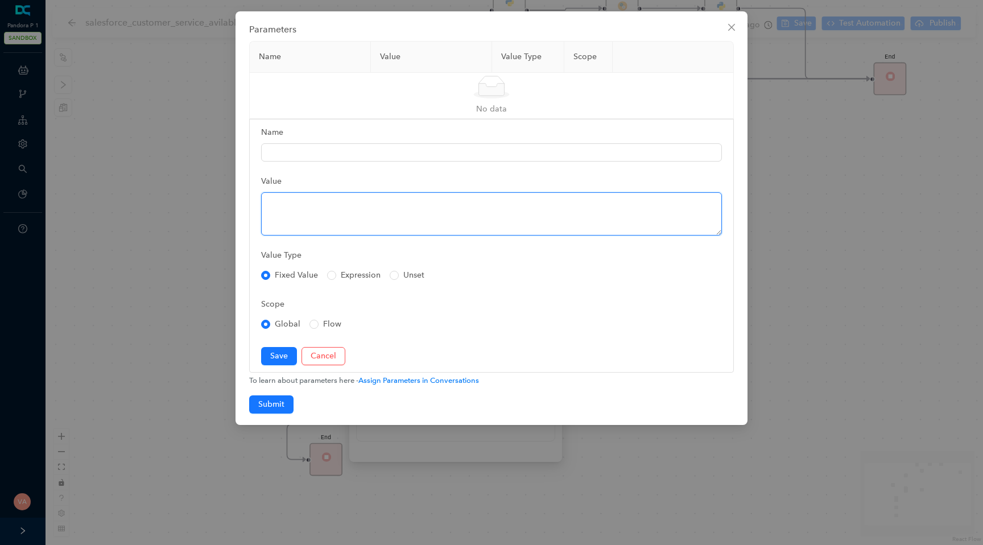
click at [289, 217] on textarea "Value" at bounding box center [491, 213] width 461 height 43
paste textarea "$actionOutput"
type textarea "$actionOutput"
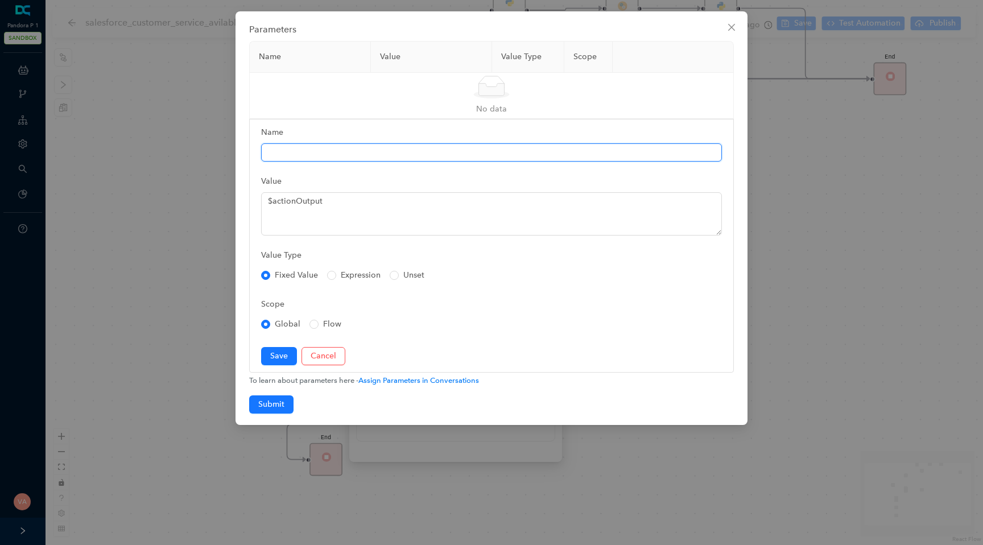
click at [285, 143] on input "Name" at bounding box center [491, 152] width 461 height 18
click at [303, 160] on input "Name" at bounding box center [491, 152] width 461 height 18
type input "avilablkity"
type input "agent_availability"
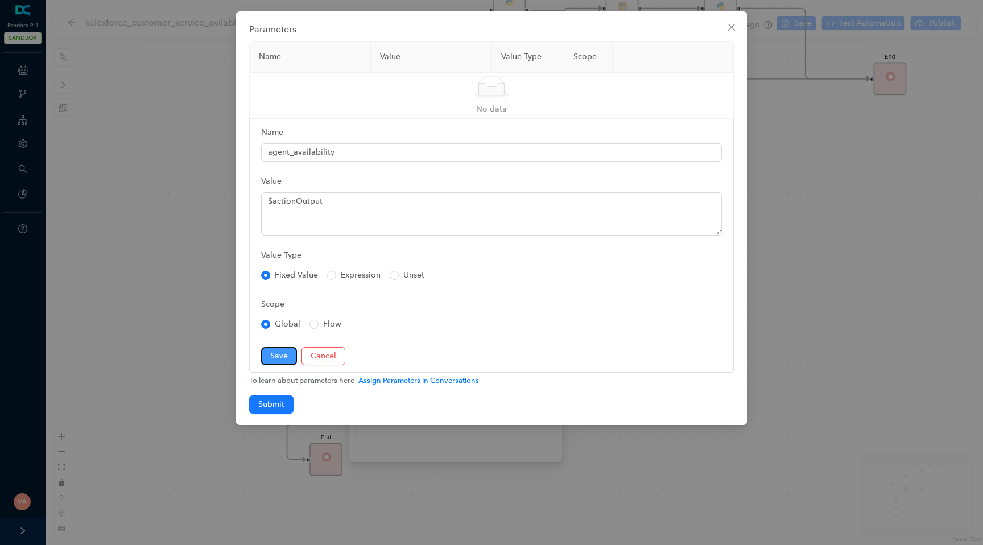
click at [284, 354] on span "Save" at bounding box center [279, 356] width 18 height 13
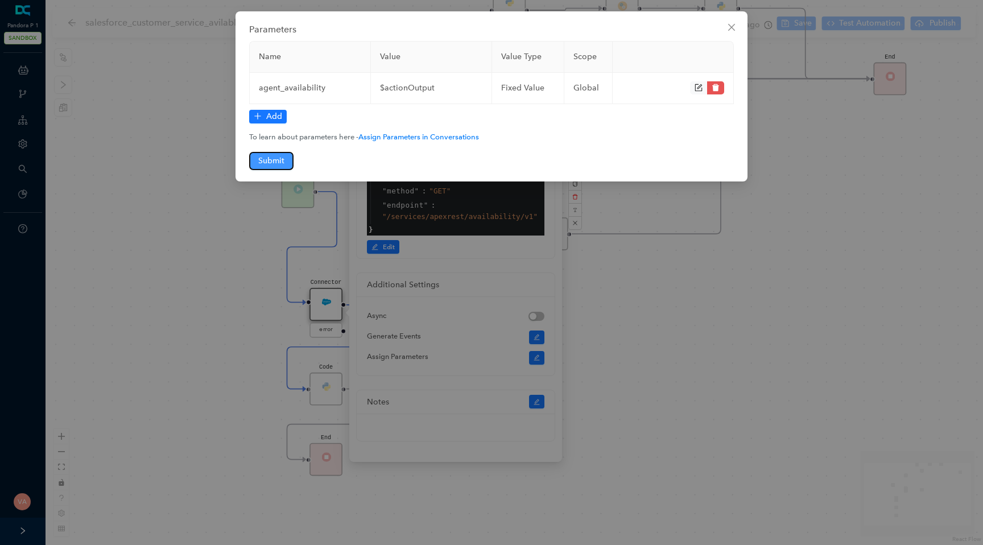
click at [278, 158] on span "Submit" at bounding box center [271, 161] width 26 height 13
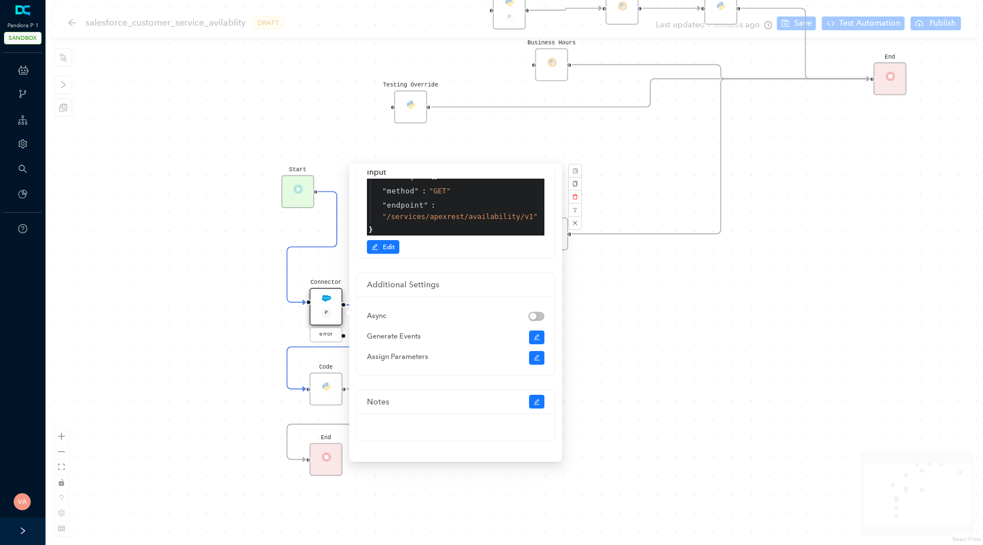
click at [142, 344] on div "Code Start Code P Data Table End Code Business Hours Connector P error Code Tes…" at bounding box center [513, 272] width 937 height 545
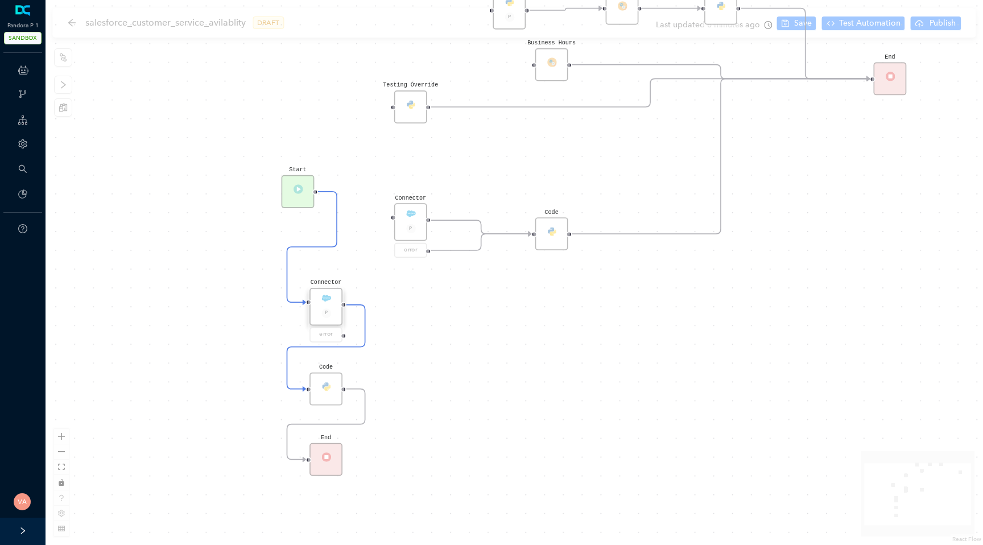
scroll to position [0, 0]
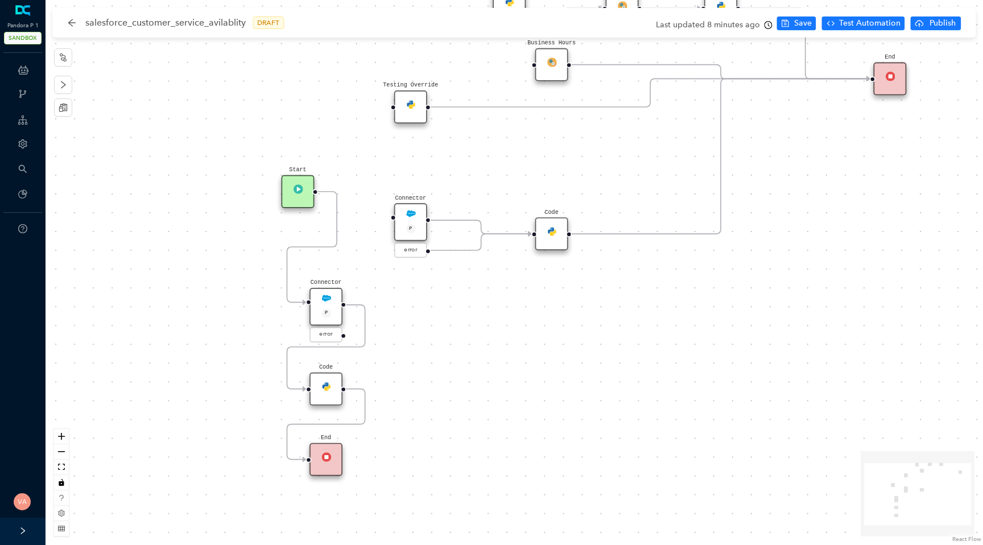
click at [324, 389] on img at bounding box center [326, 386] width 10 height 10
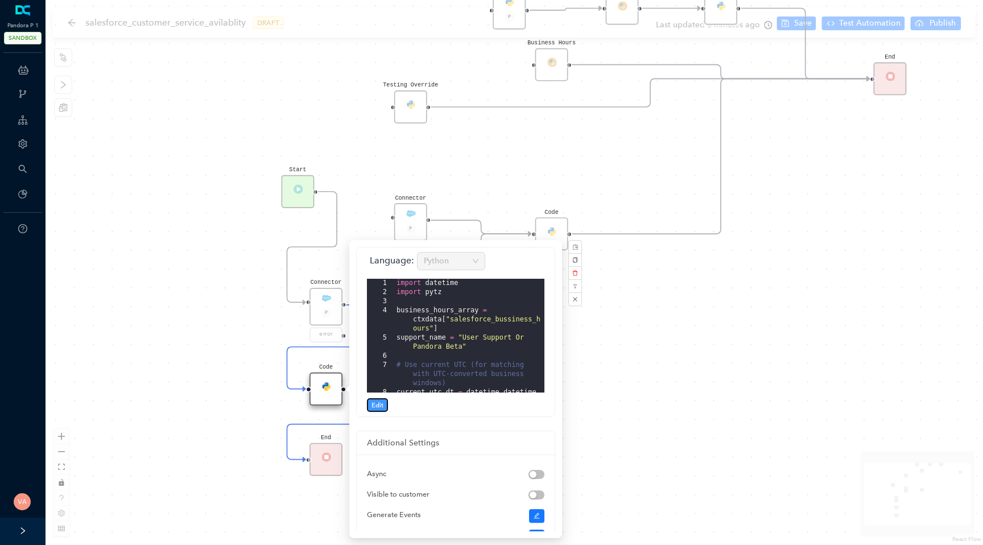
click at [382, 401] on span "Edit" at bounding box center [377, 405] width 12 height 10
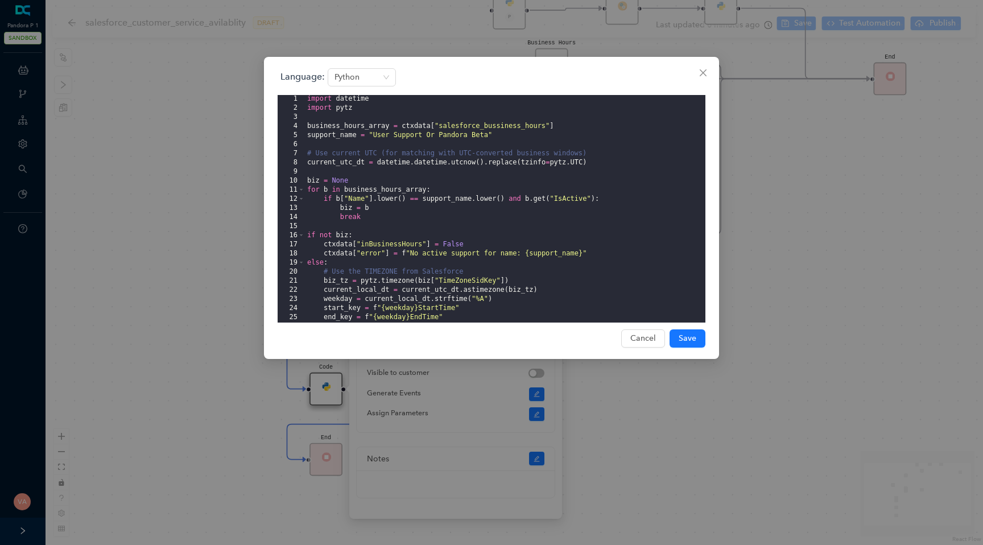
scroll to position [337, 0]
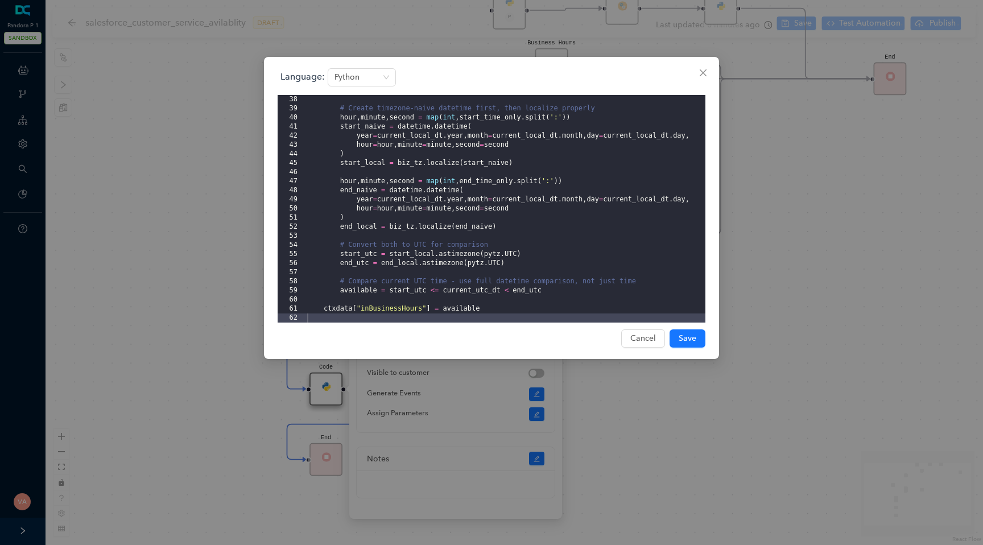
click at [197, 321] on div "Language: Python 38 39 40 41 42 43 44 45 46 47 48 49 50 51 52 53 54 55 56 57 58…" at bounding box center [491, 272] width 983 height 545
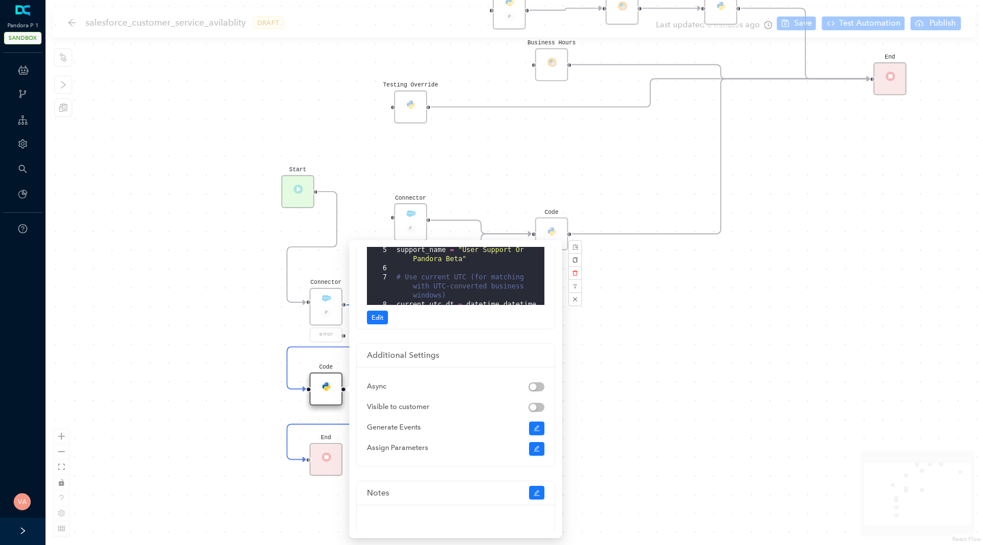
scroll to position [102, 0]
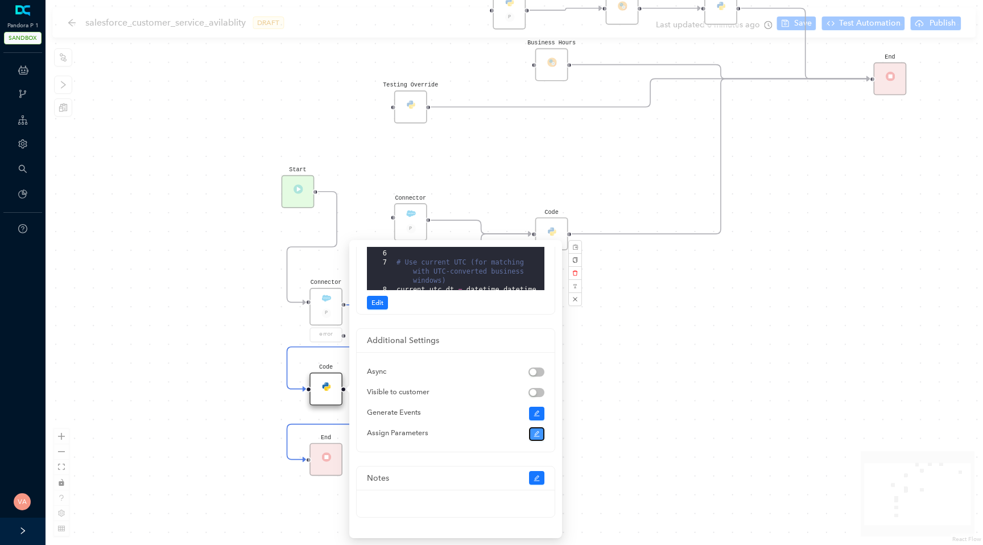
click at [533, 433] on icon "edit" at bounding box center [536, 433] width 7 height 7
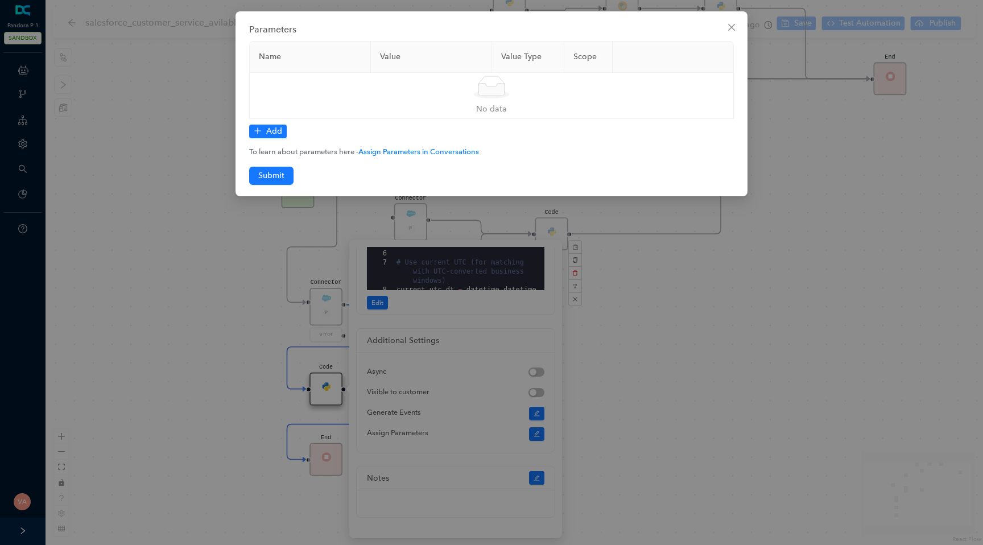
click at [209, 370] on div "Parameters Name Value Value Type Scope Simple Empty No data Add To learn about …" at bounding box center [491, 272] width 983 height 545
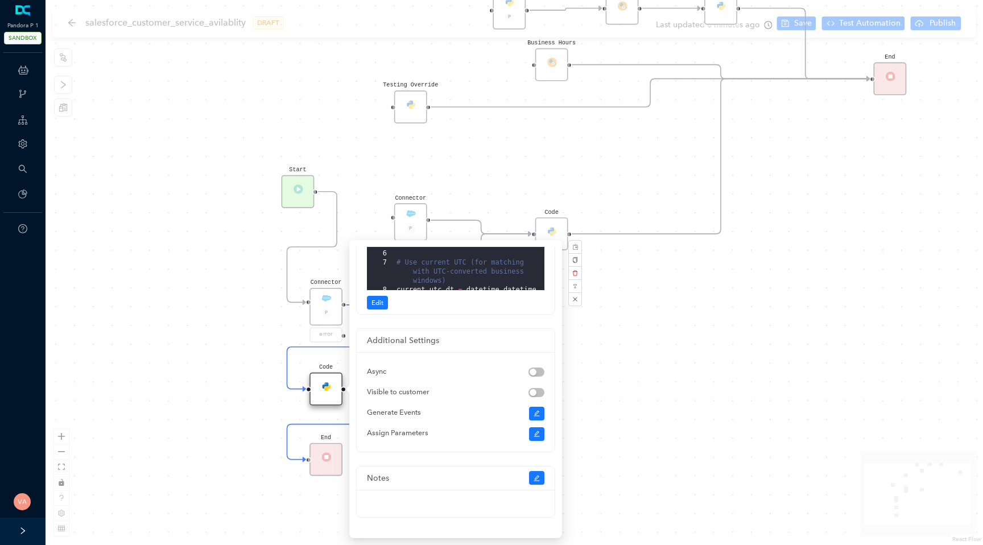
click at [335, 307] on div "Connector P error" at bounding box center [325, 316] width 33 height 56
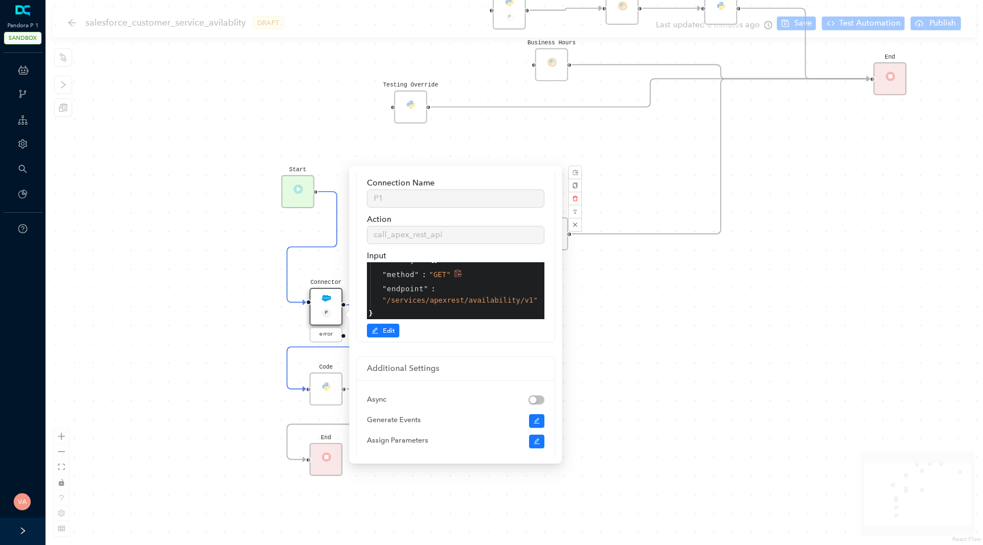
scroll to position [148, 0]
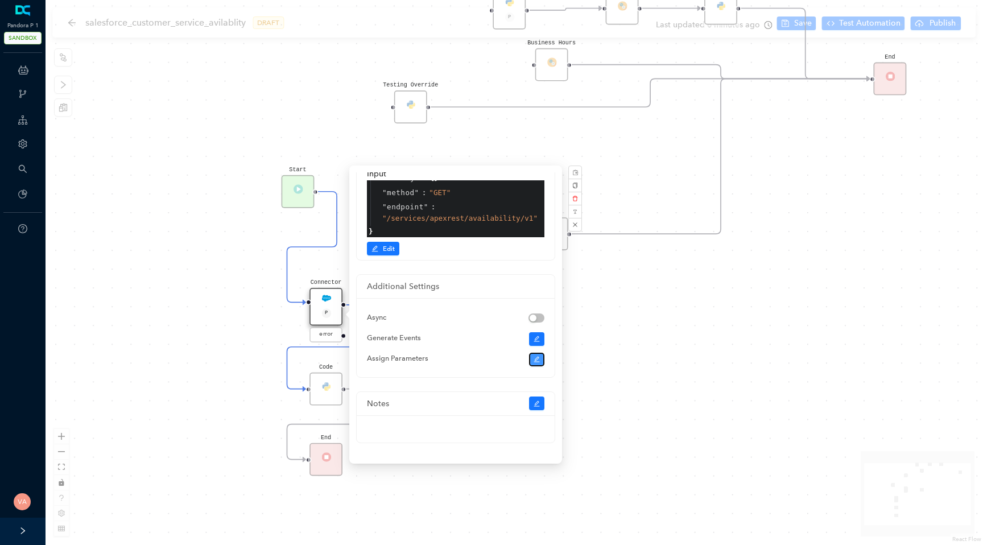
click at [540, 356] on button "button" at bounding box center [537, 360] width 16 height 14
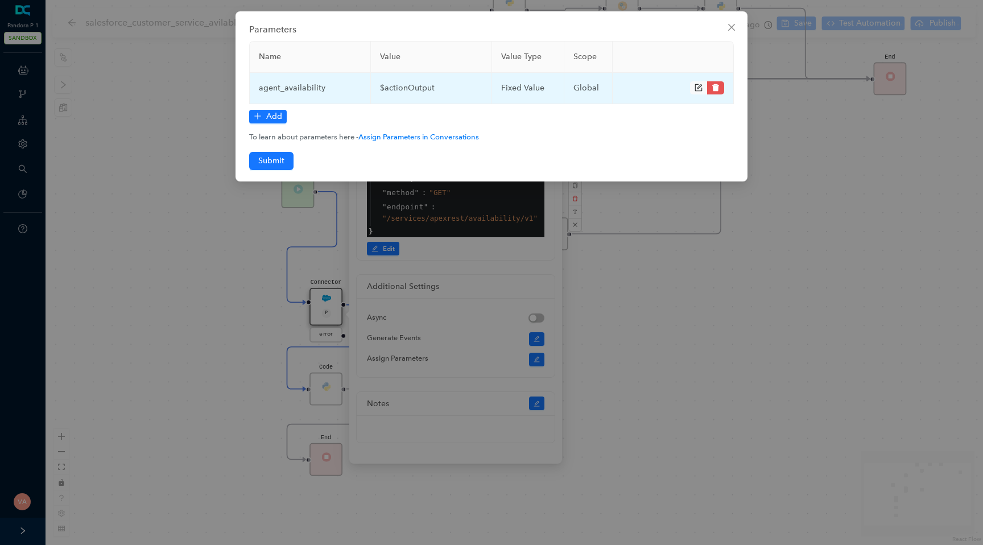
click at [293, 88] on td "agent_availability" at bounding box center [310, 88] width 121 height 31
copy td "agent_availability"
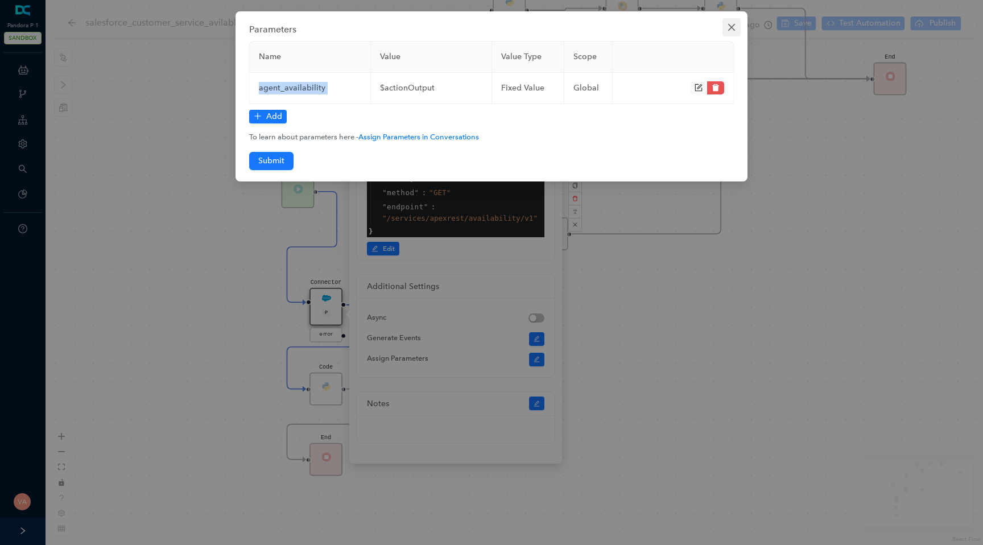
click at [731, 30] on icon "close" at bounding box center [731, 27] width 9 height 9
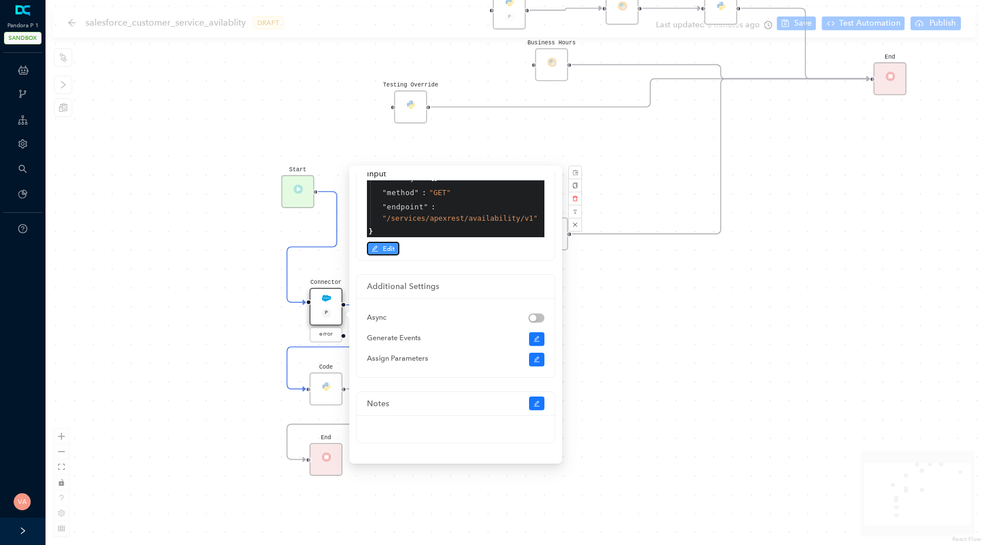
click at [388, 246] on span "Edit" at bounding box center [389, 248] width 12 height 10
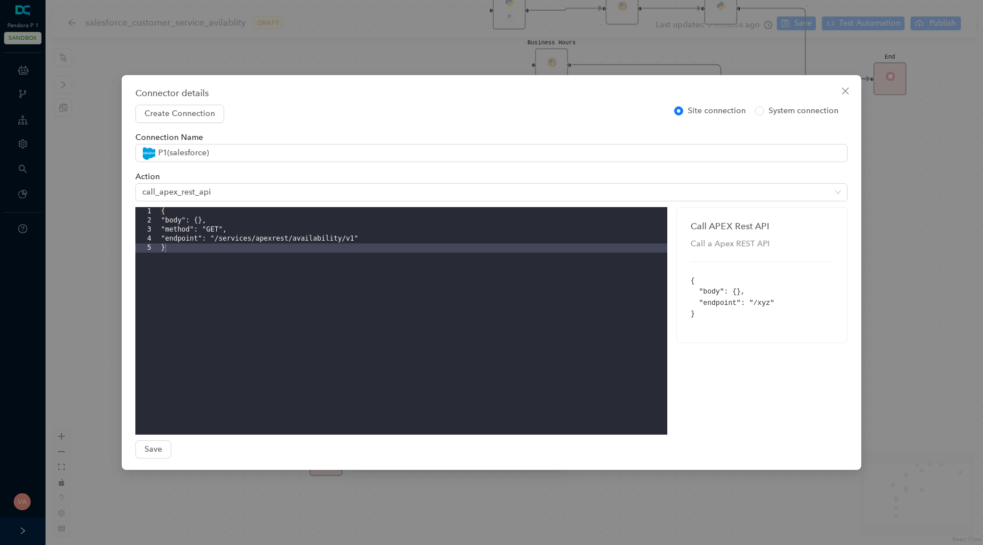
click at [110, 359] on div "Connector details Create Connection Site connection System connection Connectio…" at bounding box center [491, 272] width 983 height 545
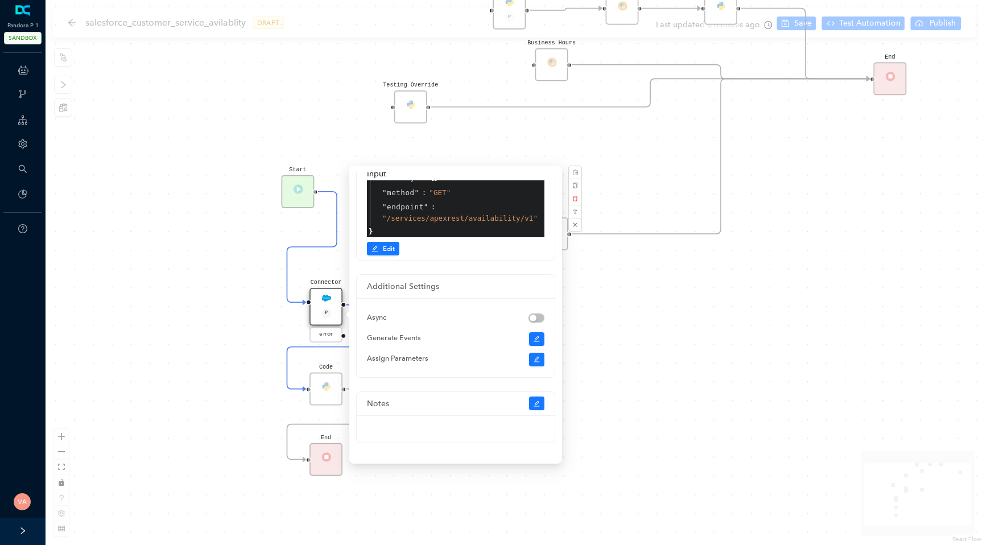
click at [224, 416] on div "Code Start Code P Data Table End Code Business Hours Connector P error Code Tes…" at bounding box center [513, 272] width 937 height 545
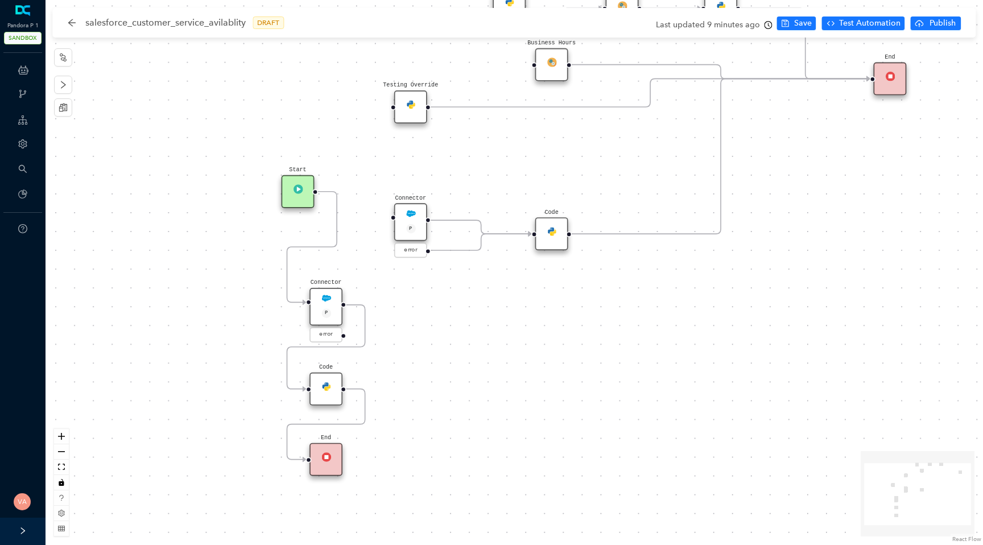
scroll to position [0, 0]
click at [331, 389] on div "Code" at bounding box center [325, 388] width 33 height 33
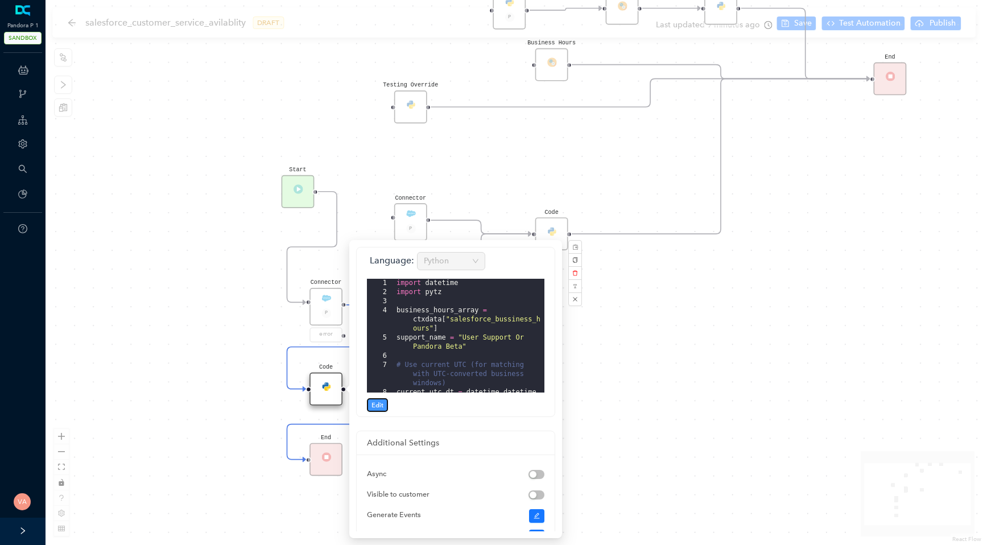
click at [377, 406] on span "Edit" at bounding box center [377, 405] width 12 height 10
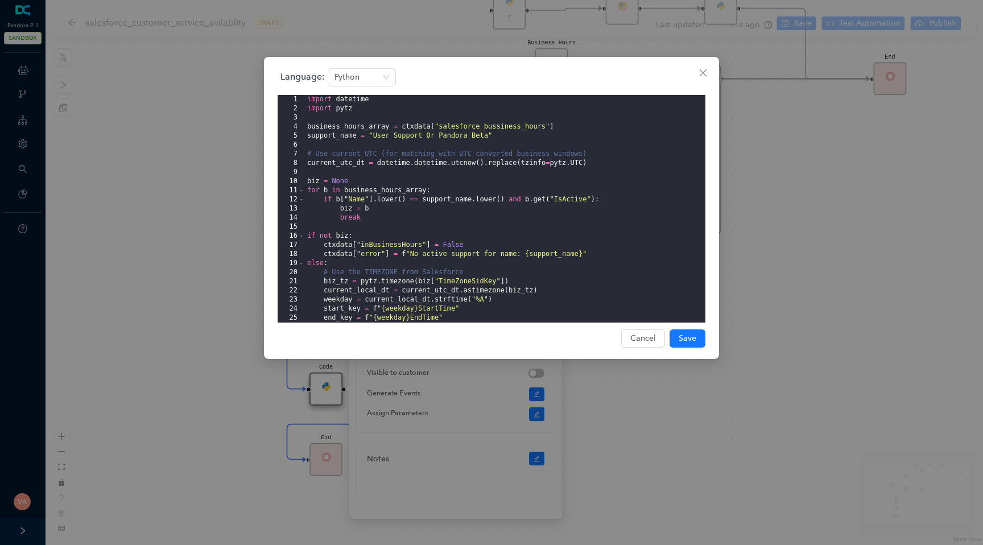
click at [488, 306] on div "import datetime import pytz business_hours_array = ctxdata [ "salesforce_bussin…" at bounding box center [505, 218] width 400 height 246
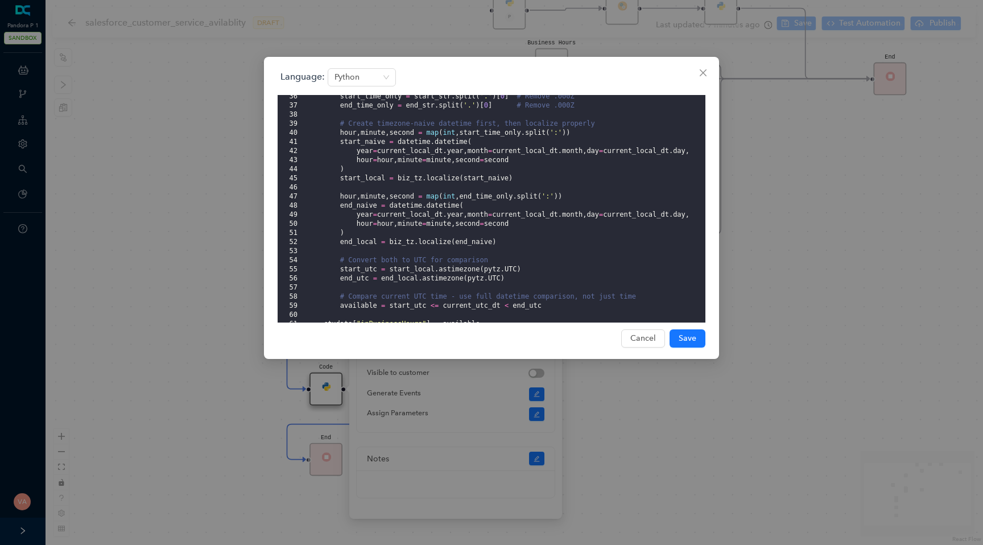
scroll to position [321, 0]
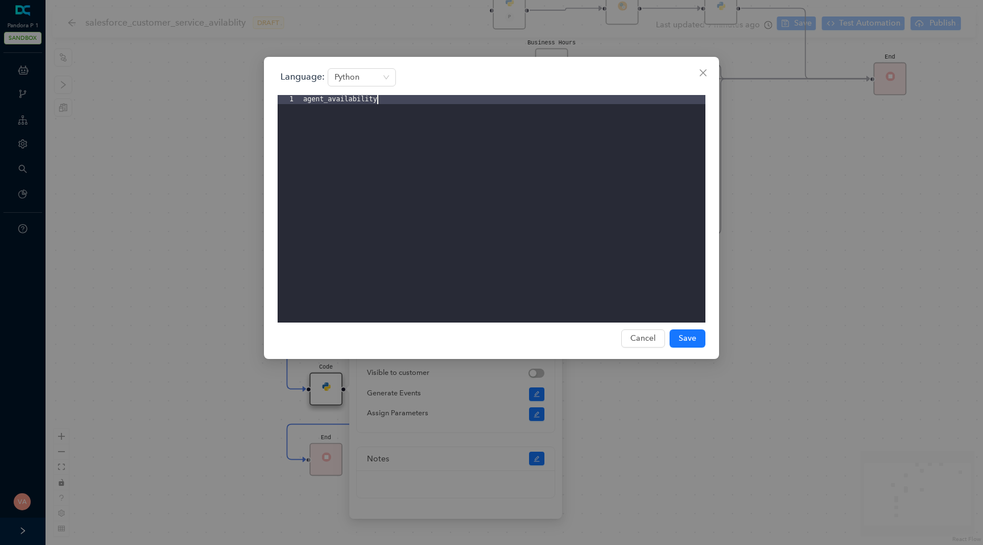
click at [303, 98] on div "agent_availability" at bounding box center [503, 218] width 404 height 246
click at [405, 107] on div "if agent_availability" at bounding box center [503, 218] width 404 height 246
click at [425, 98] on div "if agent_availability . get ( available )" at bounding box center [503, 218] width 404 height 246
click at [437, 100] on div "if agent_availability . get ( available )" at bounding box center [503, 218] width 404 height 246
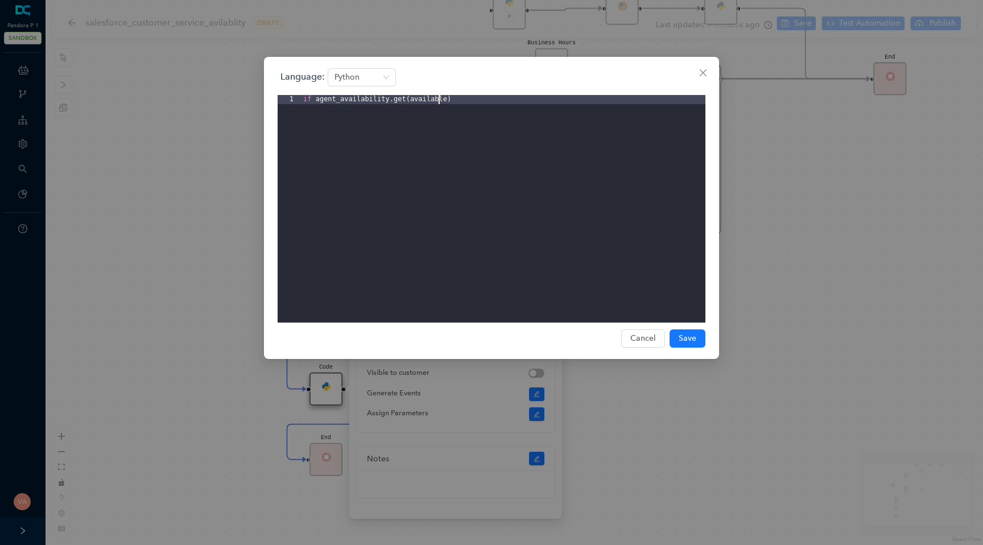
click at [437, 100] on div "if agent_availability . get ( available )" at bounding box center [503, 218] width 404 height 246
click at [487, 93] on div "Language: Python 1 if agent_availability . get ( "available" ) XXXXXXXXXXXXXXXX…" at bounding box center [491, 195] width 428 height 254
click at [478, 100] on div "if agent_availability . get ( "available" )" at bounding box center [503, 218] width 404 height 246
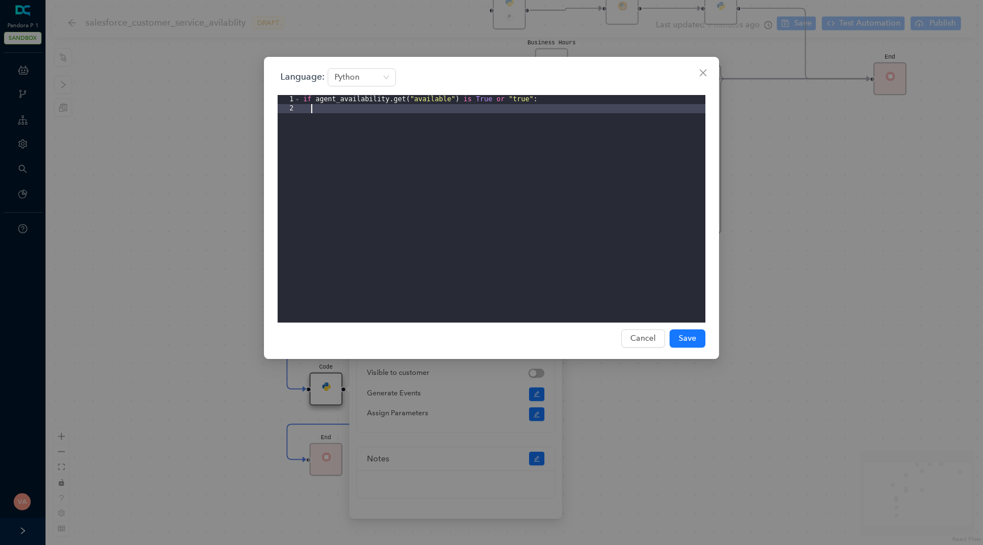
click at [569, 192] on div "if agent_availability . get ( "available" ) is True or "true" :" at bounding box center [503, 218] width 404 height 246
drag, startPoint x: 573, startPoint y: 103, endPoint x: 246, endPoint y: 106, distance: 327.0
click at [246, 106] on div "Language: Python 1 2 if agent_availability . get ( "available" ) is True or "tr…" at bounding box center [491, 272] width 983 height 545
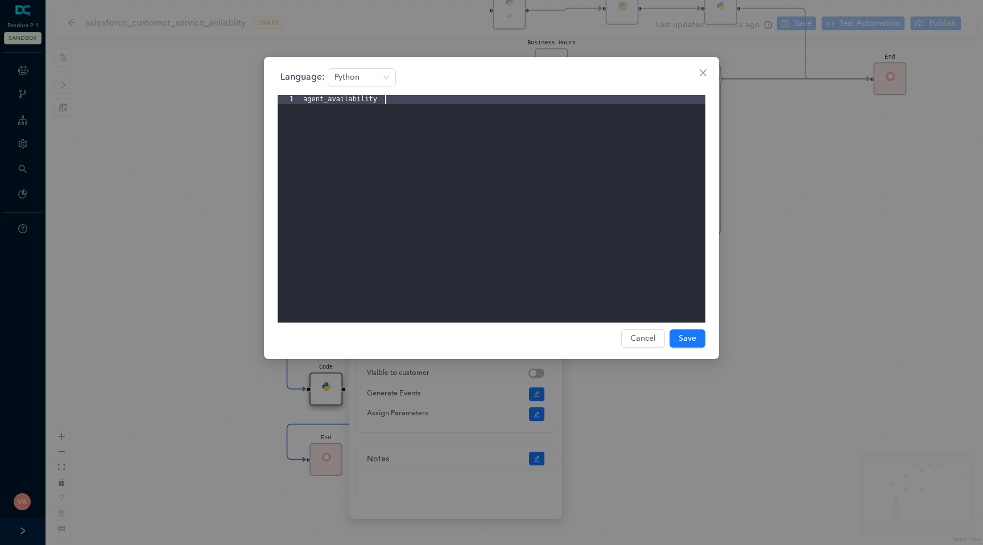
scroll to position [337, 0]
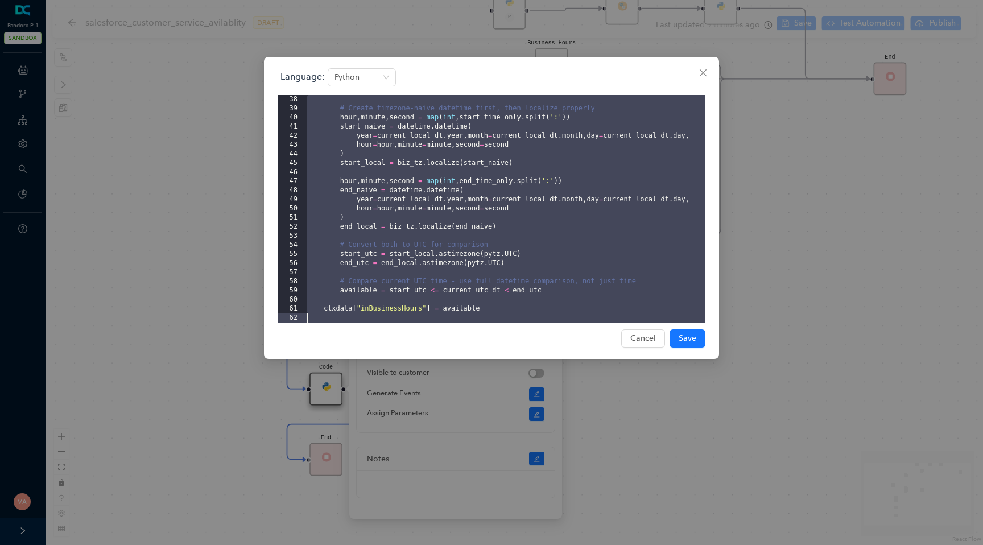
click at [433, 197] on div "# Create timezone-naive datetime first, then localize properly hour , minute , …" at bounding box center [505, 218] width 400 height 246
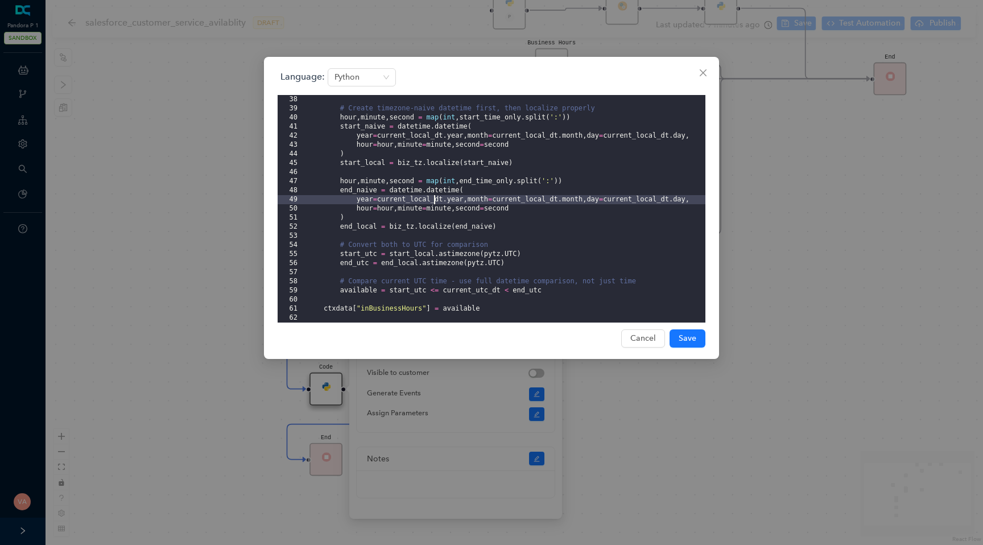
click at [561, 292] on div "# Create timezone-naive datetime first, then localize properly hour , minute , …" at bounding box center [505, 218] width 400 height 246
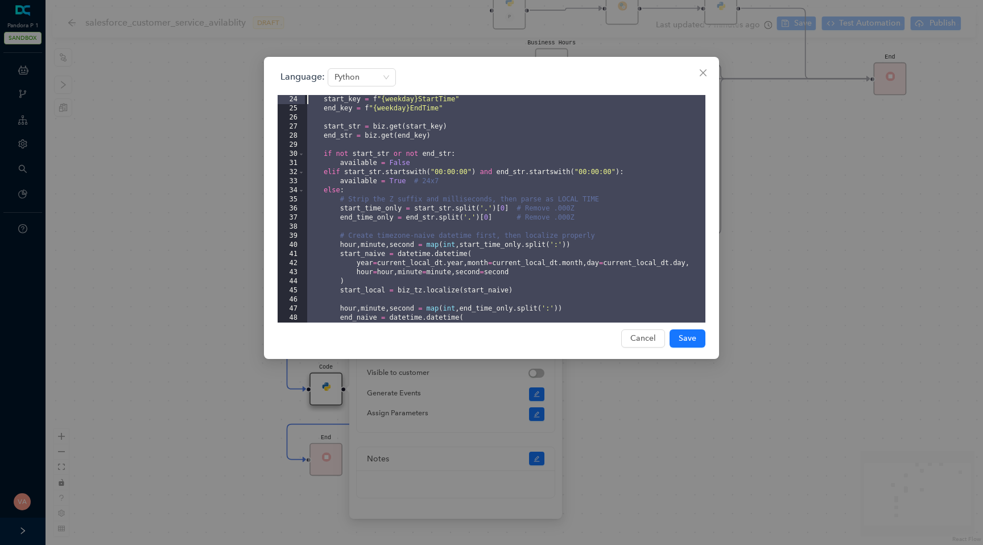
scroll to position [0, 0]
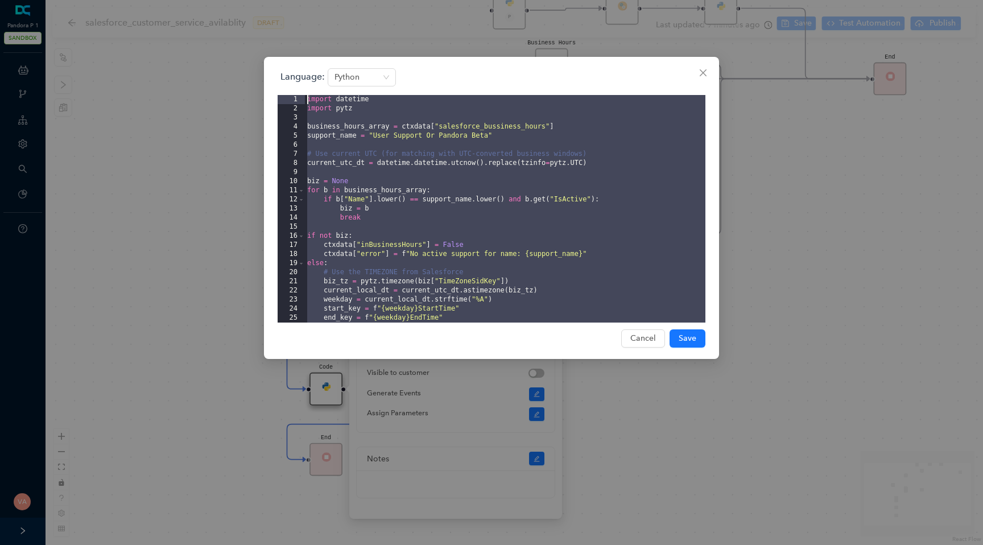
drag, startPoint x: 561, startPoint y: 292, endPoint x: 221, endPoint y: 57, distance: 412.9
click at [221, 57] on div "Language: Python 1 2 3 4 5 6 7 8 9 10 11 12 13 14 15 16 17 18 19 20 21 22 23 24…" at bounding box center [491, 272] width 983 height 545
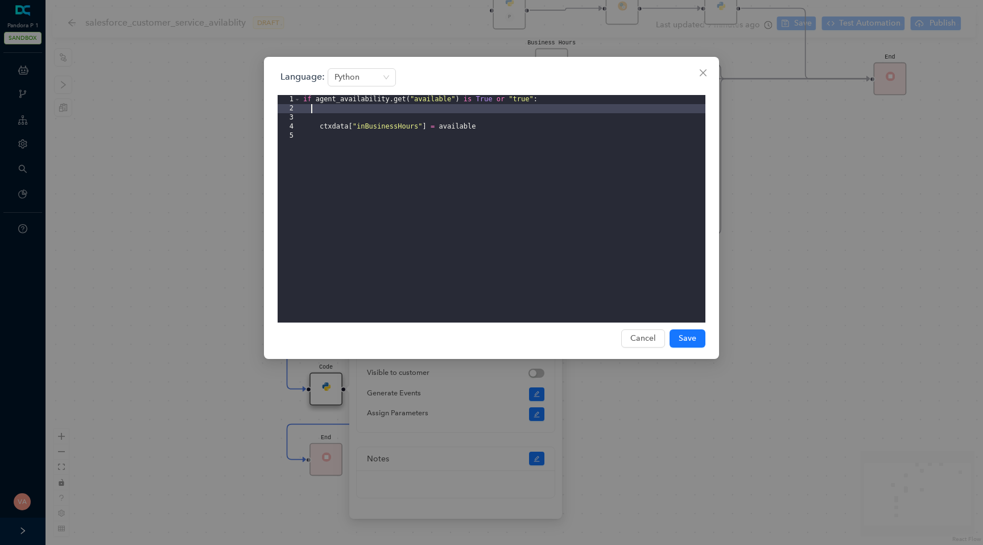
click at [320, 125] on div "if agent_availability . get ( "available" ) is True or "true" : ctxdata [ "inBu…" at bounding box center [503, 218] width 404 height 246
click at [535, 219] on div "if agent_availability . get ( "available" ) is True or "true" : ctxdata [ "inBu…" at bounding box center [503, 218] width 404 height 246
click at [475, 109] on div "if agent_availability . get ( "available" ) is True or "true" : ctxdata [ "inBu…" at bounding box center [503, 218] width 404 height 246
drag, startPoint x: 310, startPoint y: 107, endPoint x: 474, endPoint y: 107, distance: 163.8
click at [474, 107] on div "if agent_availability . get ( "available" ) is True or "true" : ctxdata [ "inBu…" at bounding box center [503, 218] width 404 height 246
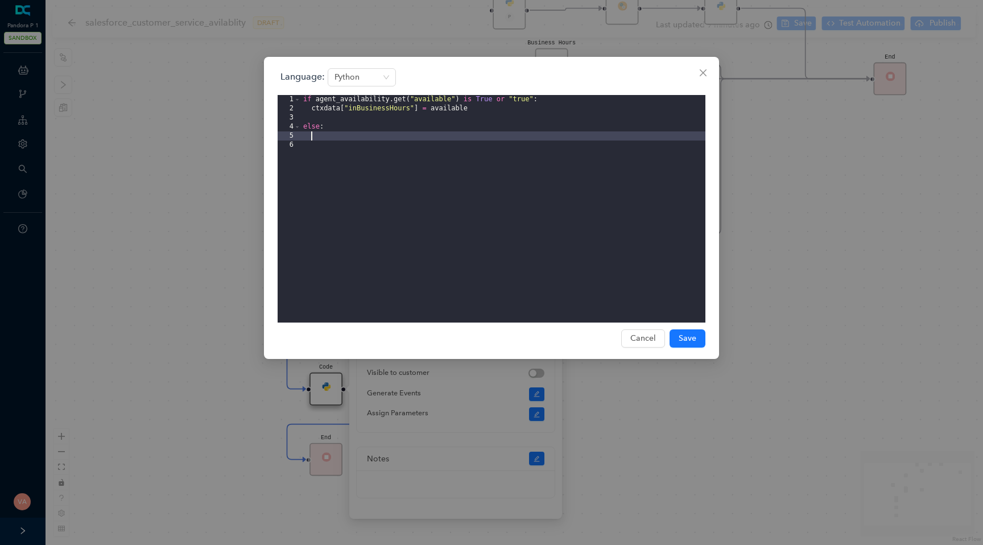
click at [373, 136] on div "if agent_availability . get ( "available" ) is True or "true" : ctxdata [ "inBu…" at bounding box center [503, 218] width 404 height 246
paste textarea
click at [426, 136] on div "if agent_availability . get ( "available" ) is True or "true" : ctxdata [ "inBu…" at bounding box center [503, 218] width 404 height 246
click at [429, 136] on div "if agent_availability . get ( "available" ) is True or "true" : ctxdata [ "inBu…" at bounding box center [503, 218] width 404 height 246
click at [676, 335] on button "Save" at bounding box center [687, 338] width 36 height 18
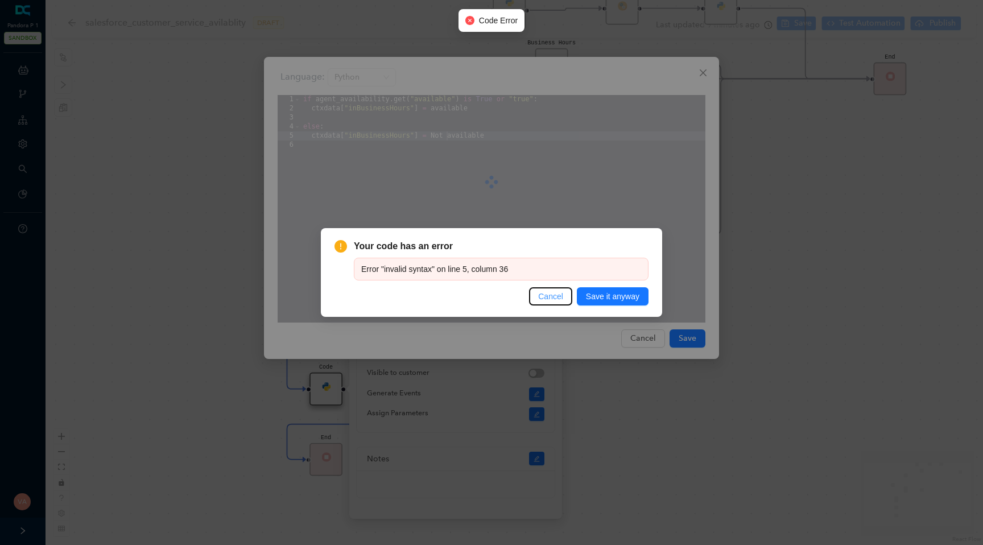
click at [543, 294] on span "Cancel" at bounding box center [550, 296] width 25 height 13
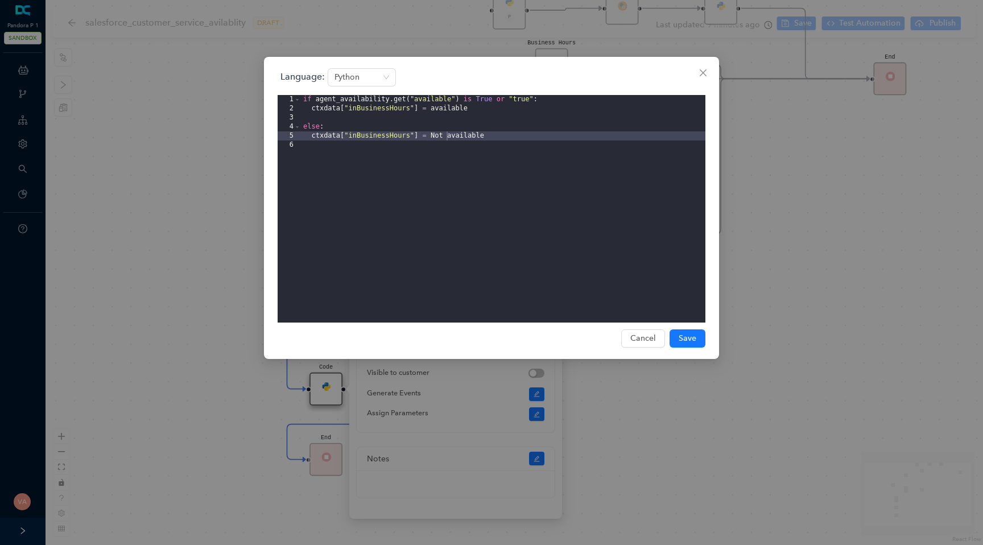
click at [429, 120] on div "if agent_availability . get ( "available" ) is True or "true" : ctxdata [ "inBu…" at bounding box center [503, 218] width 404 height 246
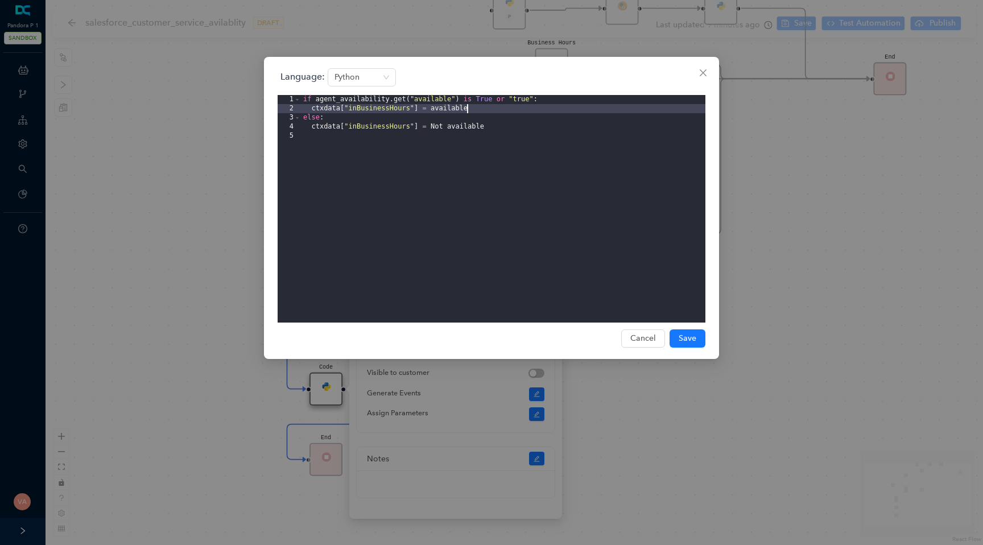
click at [428, 129] on div "if agent_availability . get ( "available" ) is True or "true" : ctxdata [ "inBu…" at bounding box center [503, 218] width 404 height 246
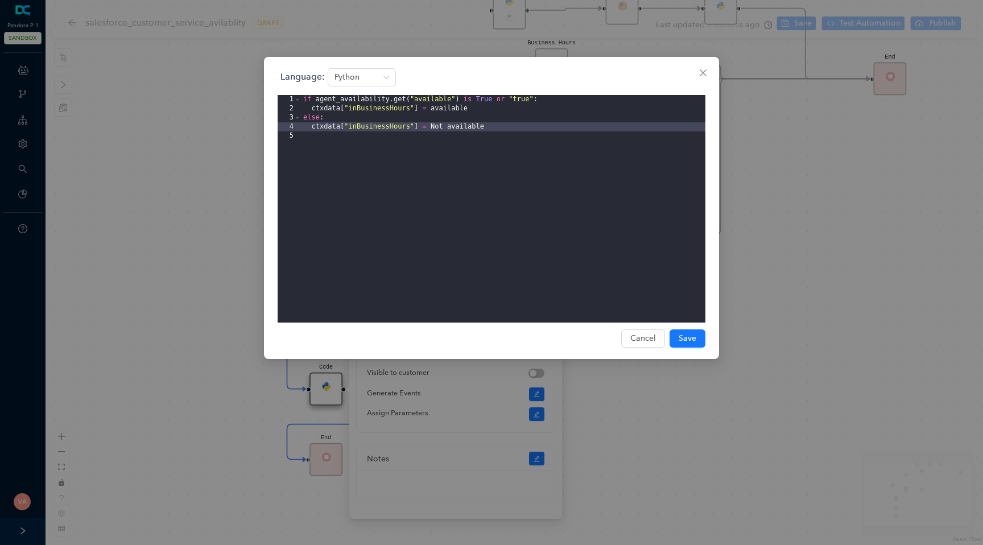
click at [351, 115] on div "if agent_availability . get ( "available" ) is True or "true" : ctxdata [ "inBu…" at bounding box center [503, 218] width 404 height 246
click at [431, 129] on div "if agent_availability . get ( "available" ) is True or "true" : ctxdata [ "inBu…" at bounding box center [503, 218] width 404 height 246
click at [432, 107] on div "if agent_availability . get ( "available" ) is True or "true" : ctxdata [ "inBu…" at bounding box center [503, 218] width 404 height 246
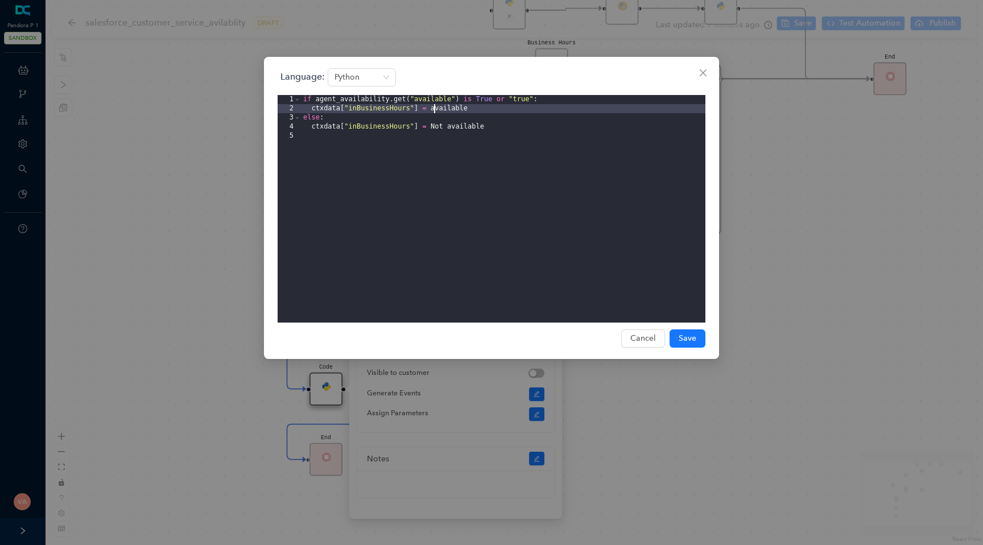
click at [443, 110] on div "if agent_availability . get ( "available" ) is True or "true" : ctxdata [ "inBu…" at bounding box center [503, 218] width 404 height 246
click at [441, 110] on div "if agent_availability . get ( "available" ) is True or "true" : ctxdata [ "inBu…" at bounding box center [503, 218] width 404 height 246
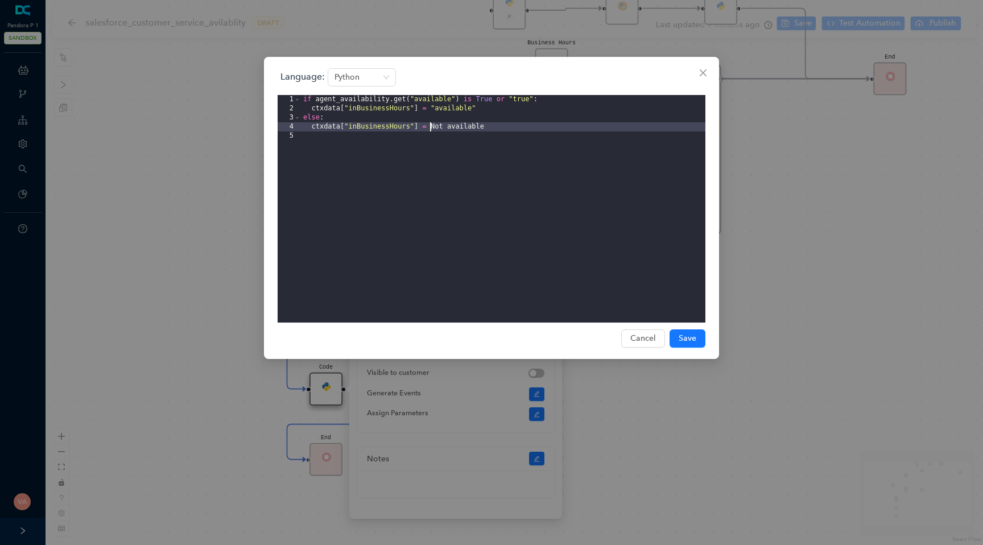
click at [429, 129] on div "if agent_availability . get ( "available" ) is True or "true" : ctxdata [ "inBu…" at bounding box center [503, 218] width 404 height 246
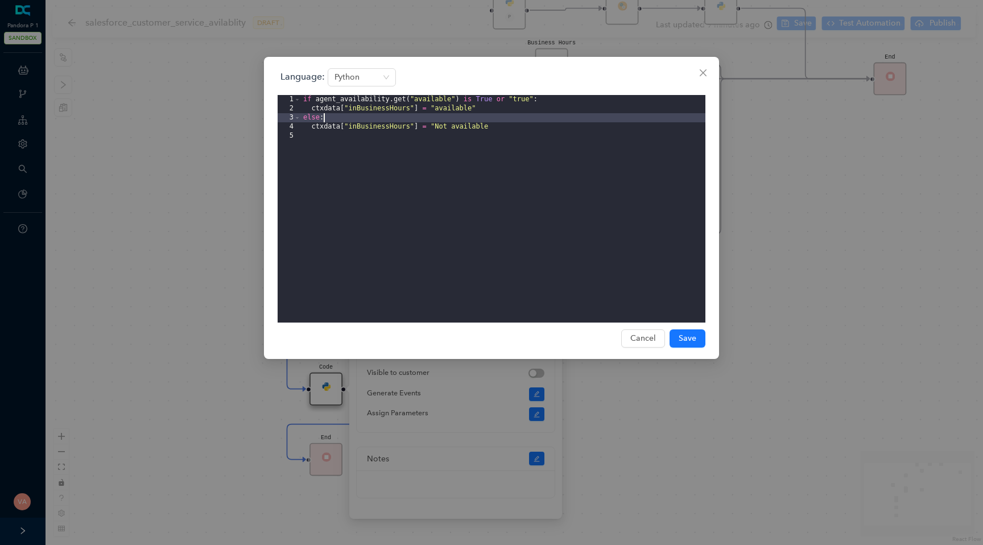
click at [494, 122] on div "if agent_availability . get ( "available" ) is True or "true" : ctxdata [ "inBu…" at bounding box center [503, 218] width 404 height 246
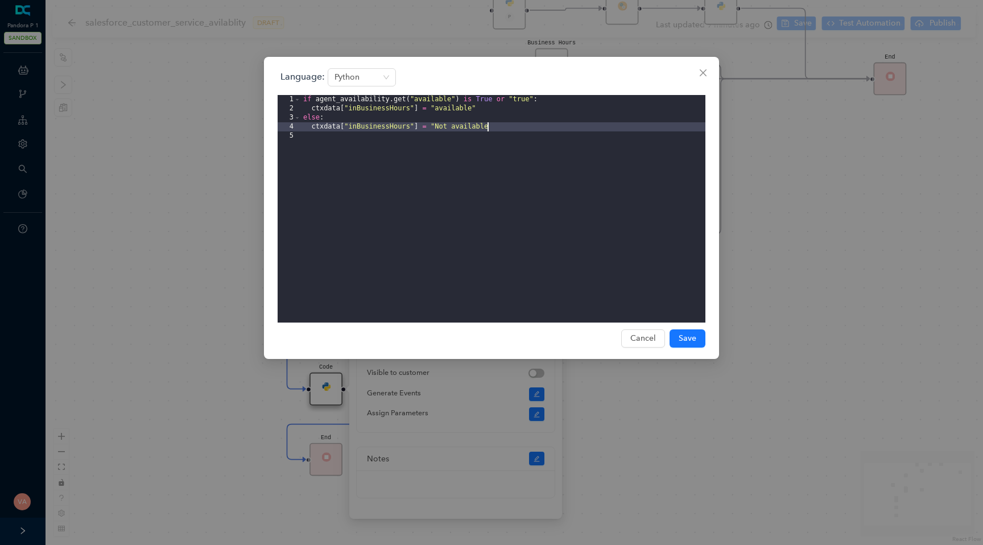
click at [493, 127] on div "if agent_availability . get ( "available" ) is True or "true" : ctxdata [ "inBu…" at bounding box center [503, 218] width 404 height 246
click at [681, 335] on span "Save" at bounding box center [687, 338] width 18 height 13
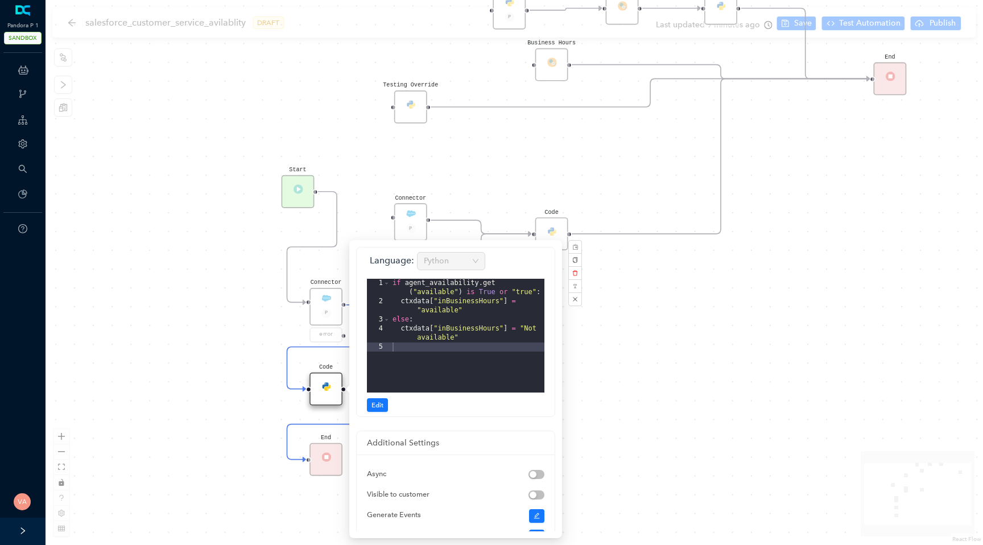
click at [701, 279] on div "Code Start Code P Data Table End Code Business Hours Connector P error Code Tes…" at bounding box center [513, 272] width 937 height 545
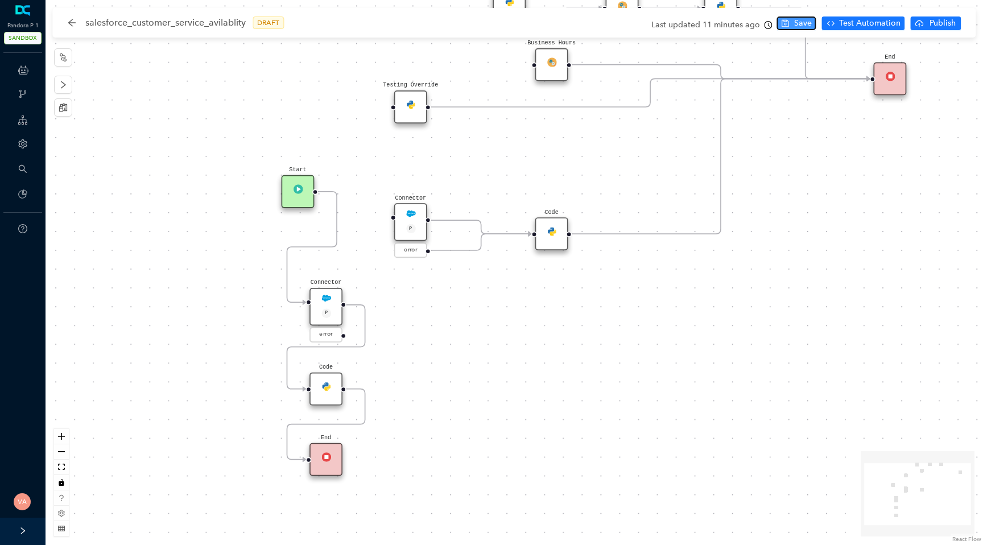
click at [802, 20] on span "Save" at bounding box center [803, 23] width 18 height 13
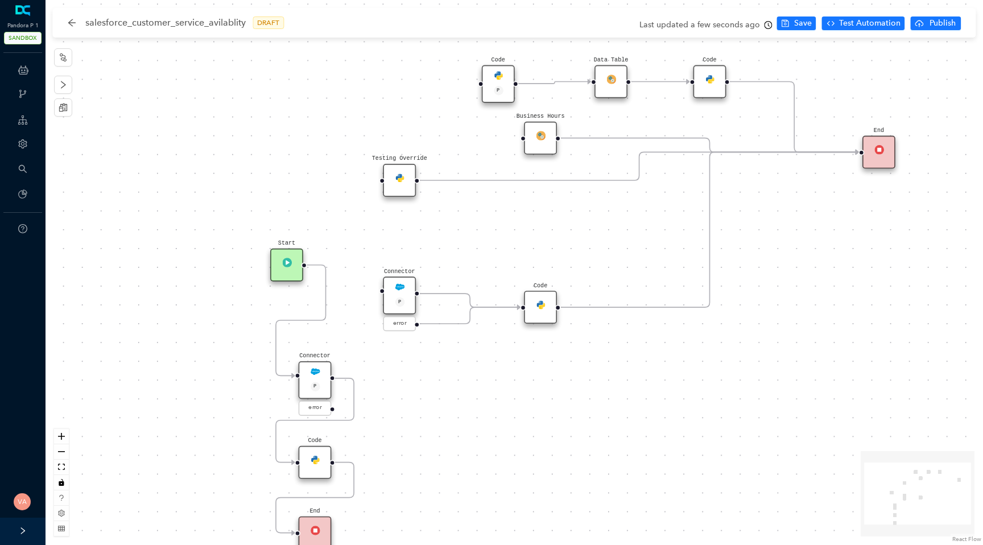
click at [541, 318] on div "Code" at bounding box center [540, 307] width 33 height 33
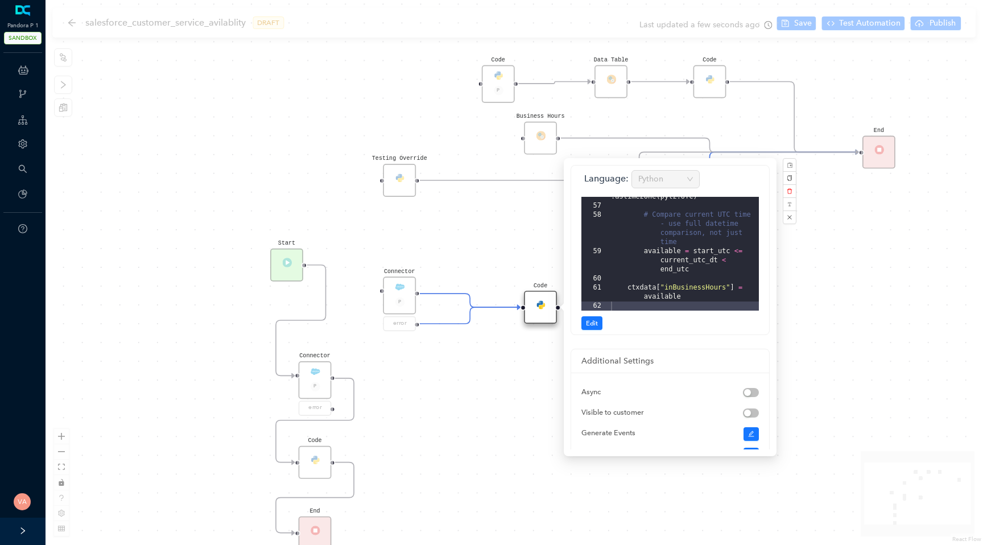
scroll to position [102, 0]
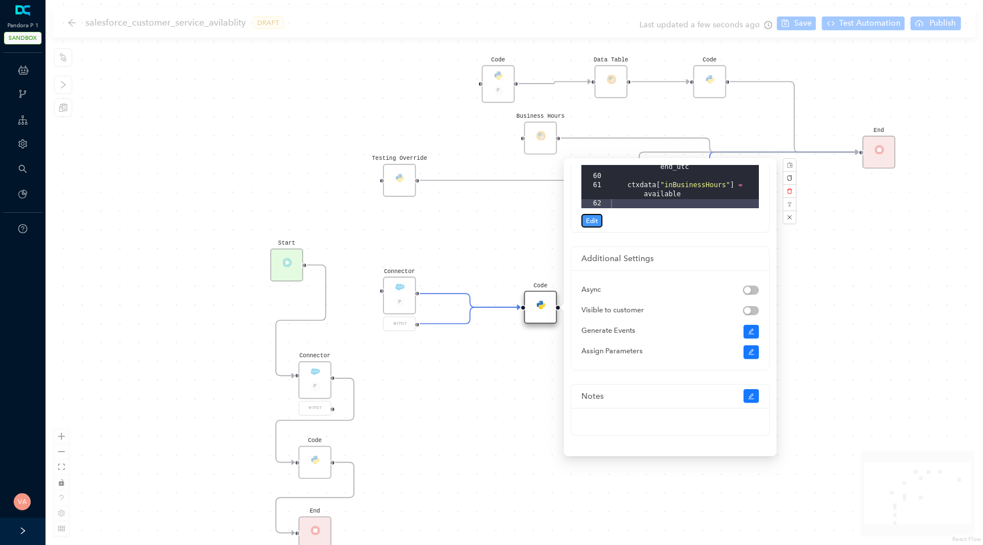
click at [594, 223] on span "Edit" at bounding box center [592, 221] width 12 height 10
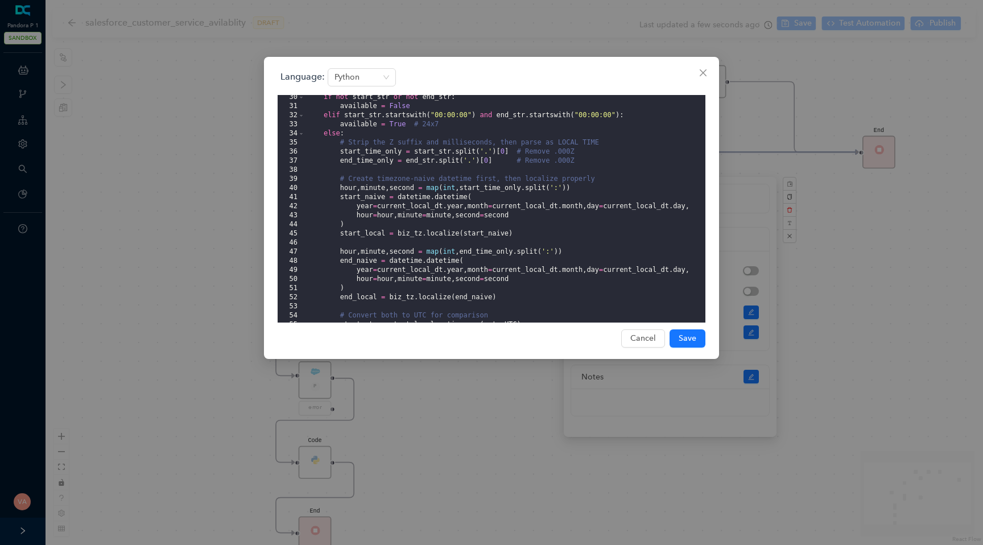
scroll to position [0, 0]
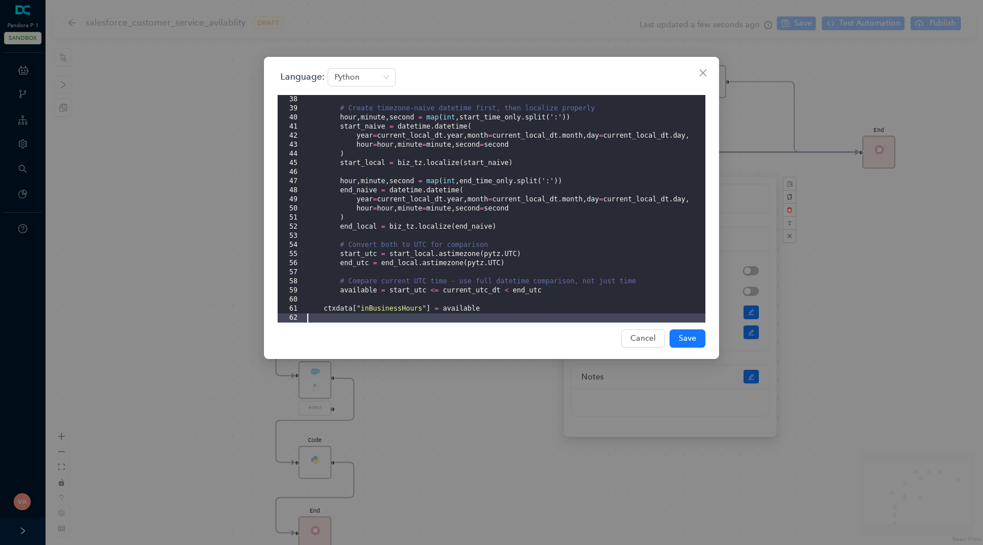
click at [454, 310] on div "# Create timezone-naive datetime first, then localize properly hour , minute , …" at bounding box center [505, 218] width 400 height 246
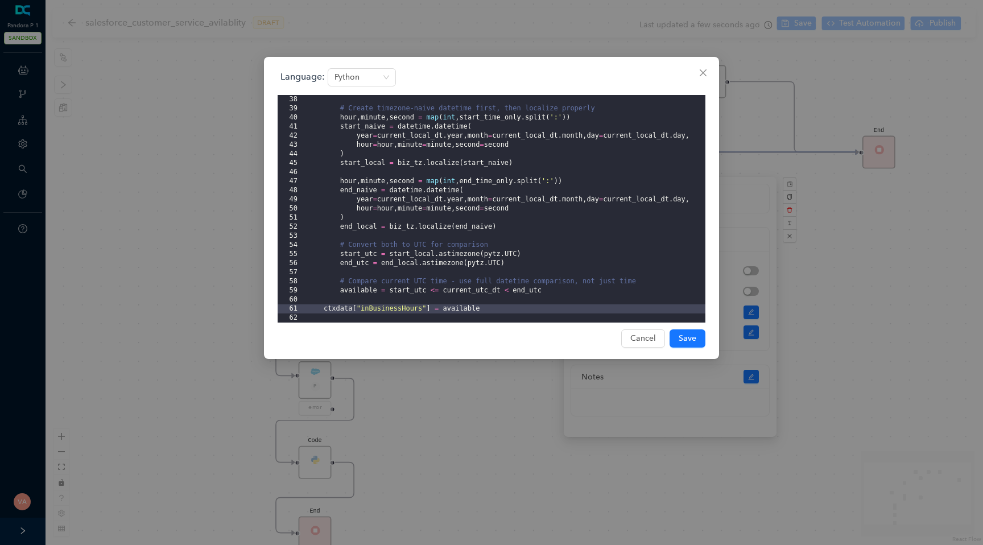
click at [357, 293] on div "# Create timezone-naive datetime first, then localize properly hour , minute , …" at bounding box center [505, 218] width 400 height 246
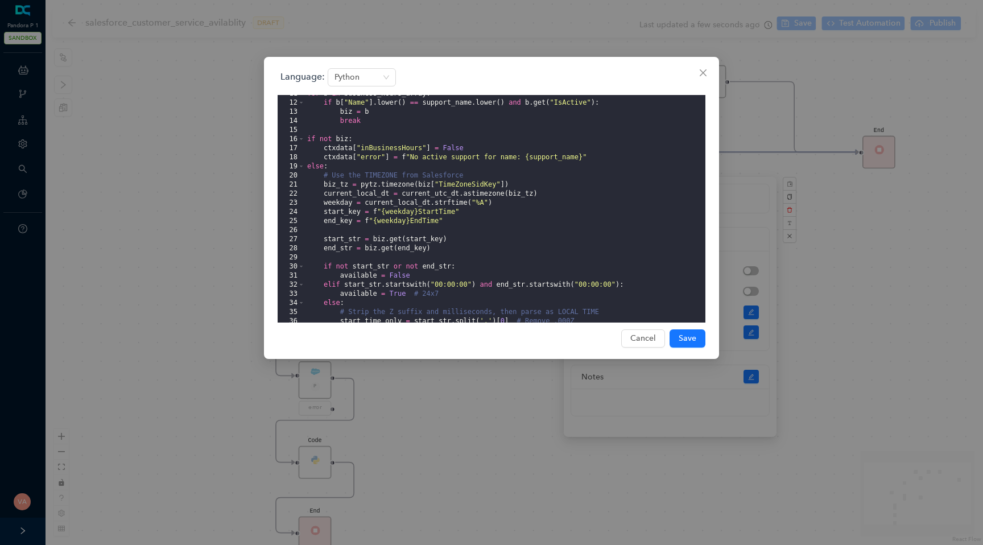
scroll to position [88, 0]
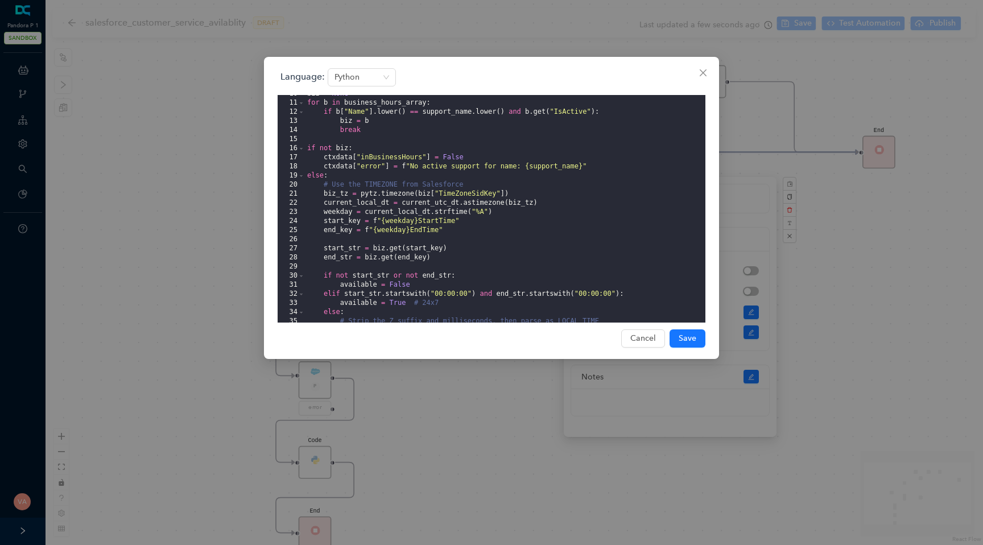
click at [390, 156] on div "biz = None for b in business_hours_array : if b [ "Name" ] . lower ( ) == suppo…" at bounding box center [505, 212] width 400 height 246
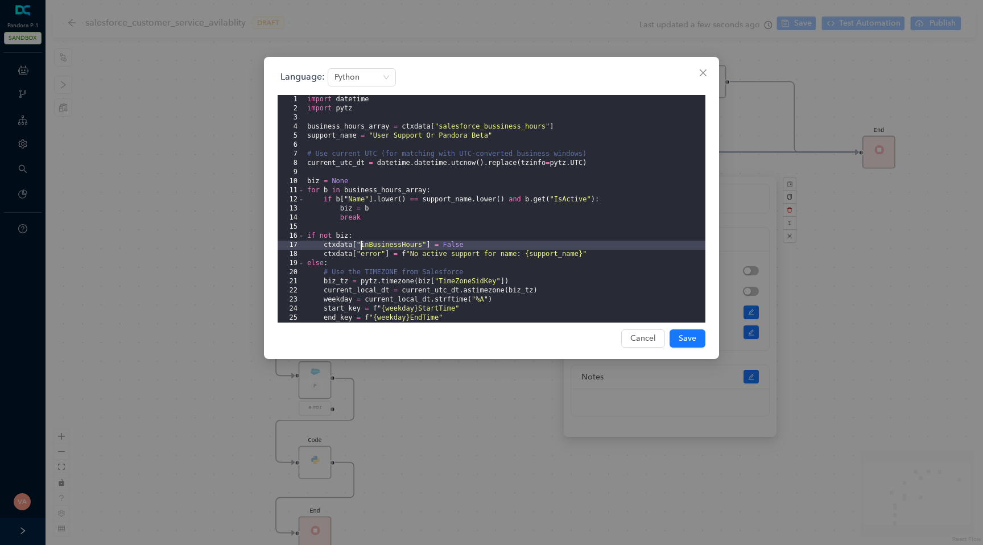
scroll to position [0, 0]
click at [702, 74] on icon "close" at bounding box center [702, 72] width 9 height 9
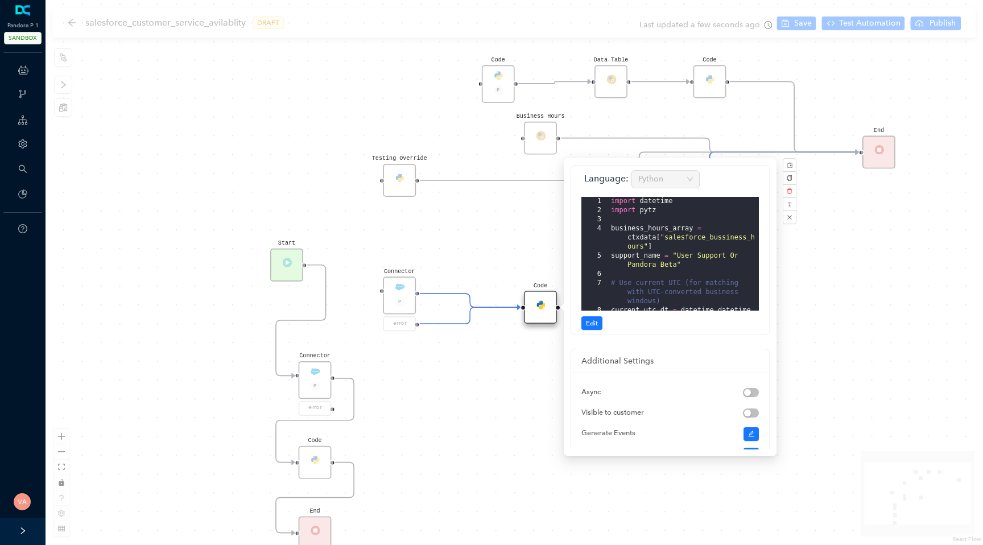
click at [368, 409] on div "Code Start Code P Data Table End Code Business Hours Connector P error Code Tes…" at bounding box center [513, 272] width 937 height 545
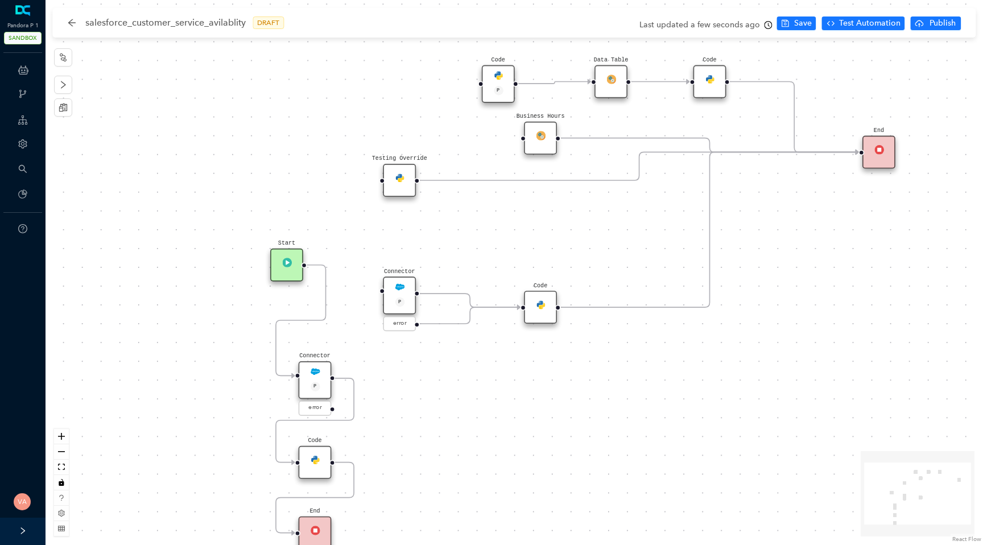
click at [318, 456] on img at bounding box center [315, 459] width 10 height 10
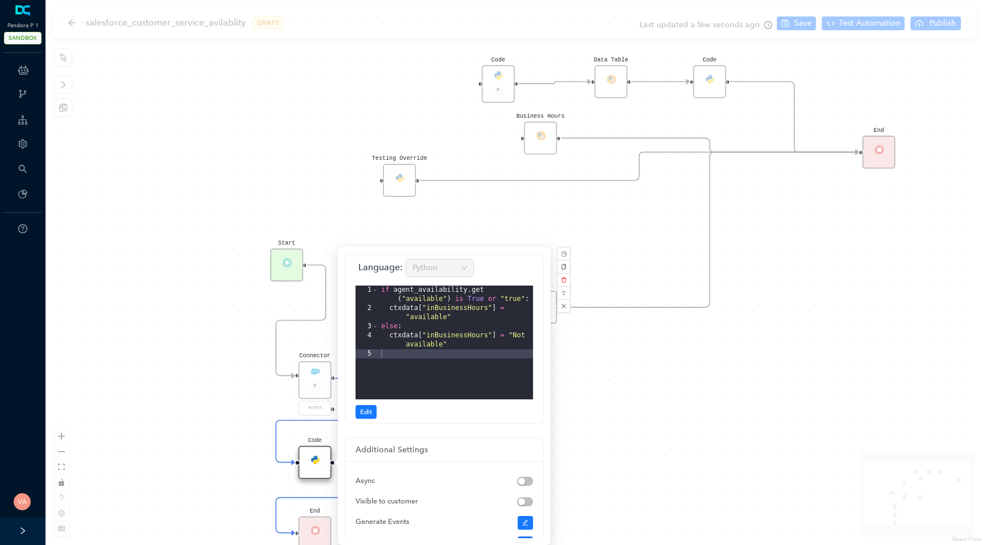
click at [426, 314] on div "if agent_availability . get ( "available" ) is True or "true" : ctxdata [ "inBu…" at bounding box center [456, 355] width 154 height 141
click at [662, 405] on div "Code Start Code P Data Table End Code Business Hours Connector P error Code Tes…" at bounding box center [513, 272] width 937 height 545
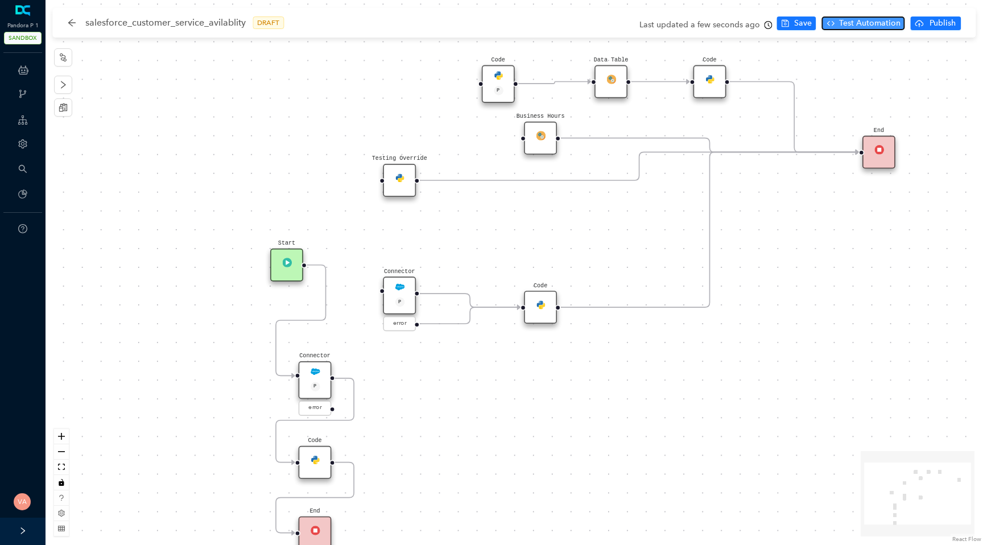
click at [867, 26] on span "Test Automation" at bounding box center [869, 23] width 61 height 13
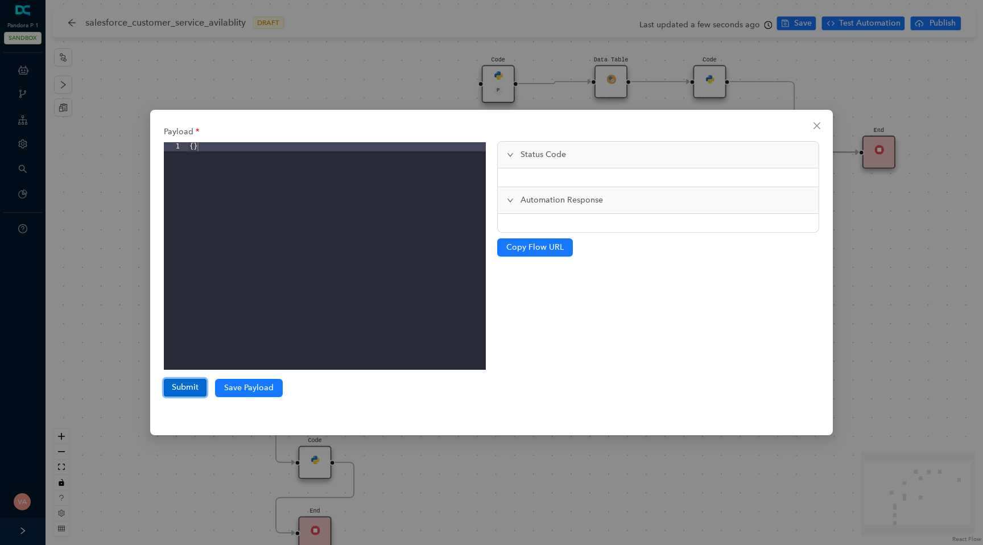
click at [192, 384] on button "Submit" at bounding box center [185, 387] width 43 height 17
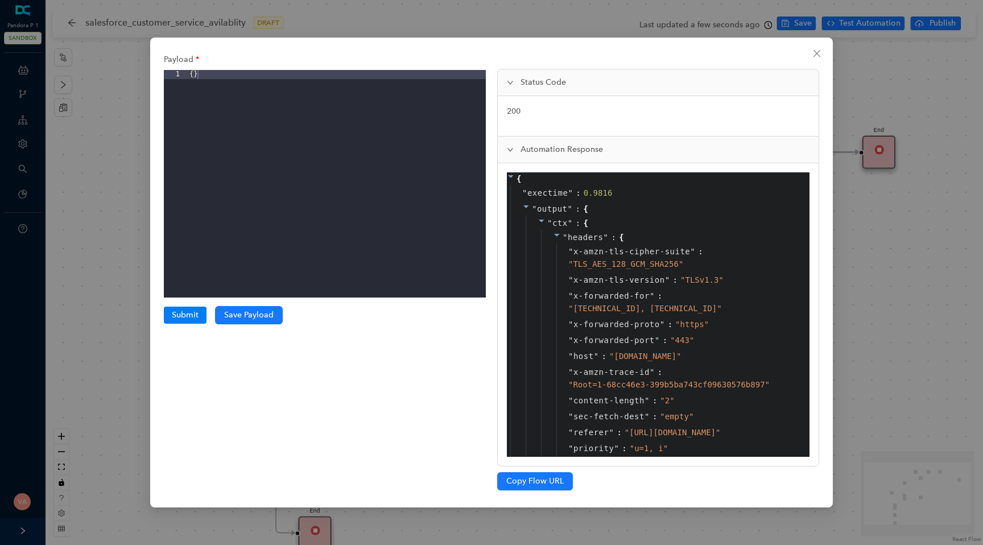
click at [554, 235] on icon at bounding box center [557, 235] width 8 height 8
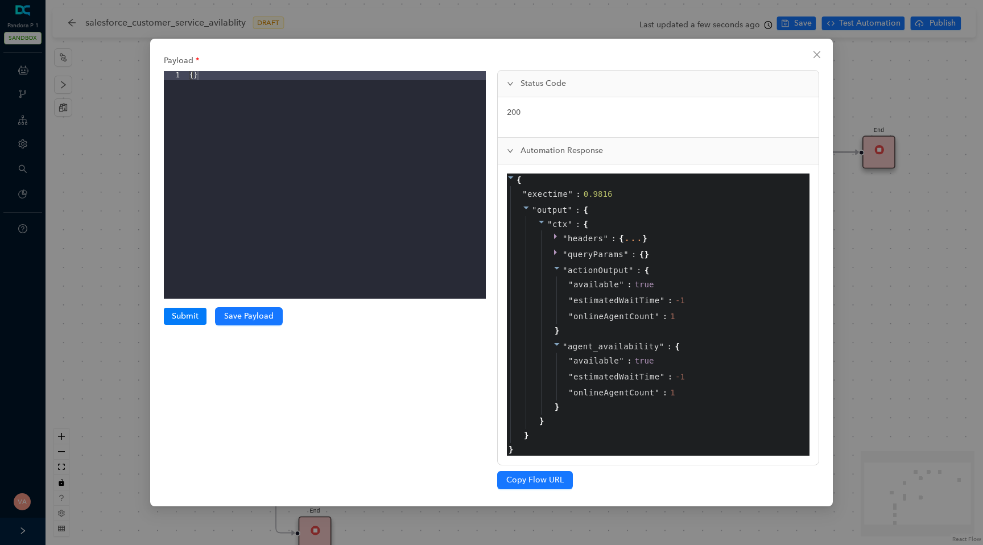
click at [585, 342] on span "agent_availability" at bounding box center [613, 346] width 92 height 9
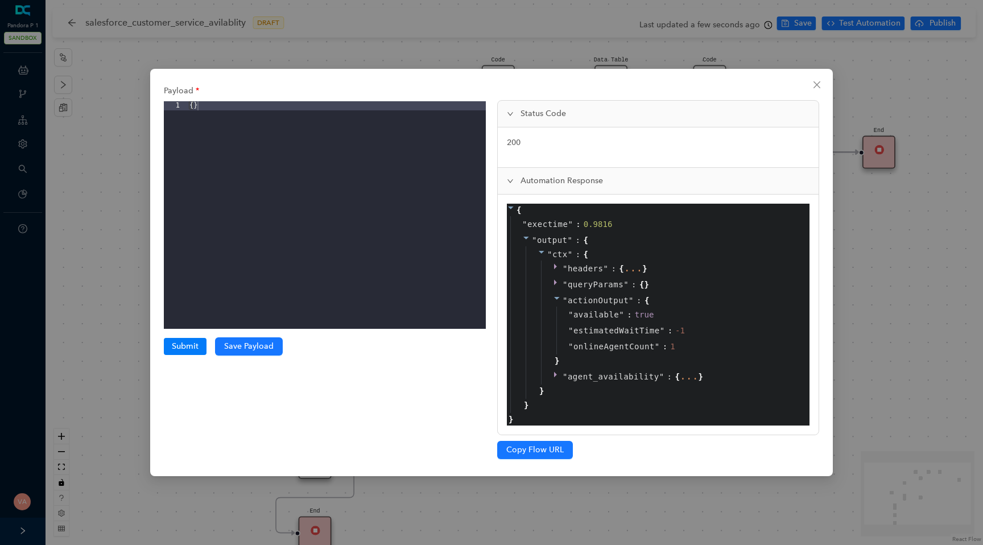
click at [554, 377] on icon at bounding box center [557, 374] width 8 height 8
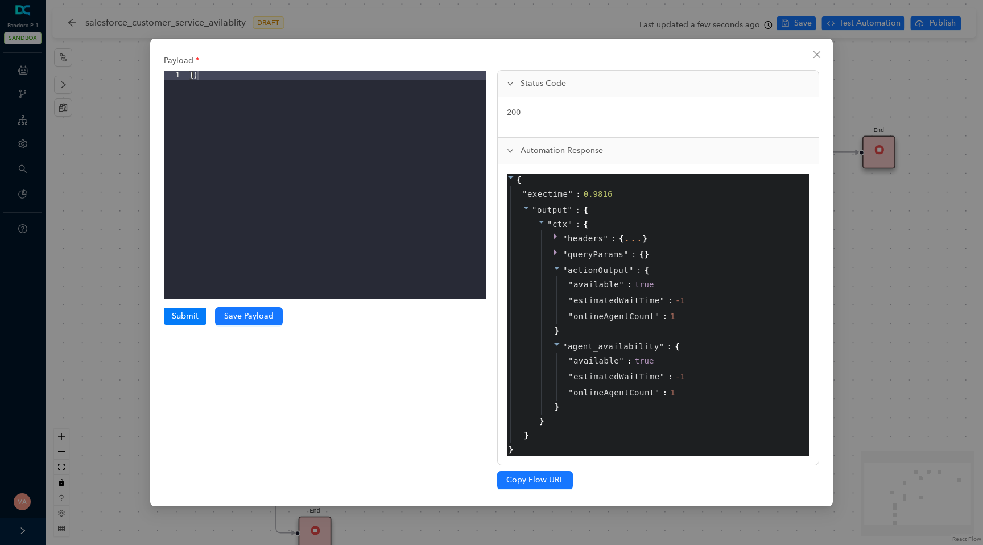
click at [873, 320] on div "Payload 1 { } XXXXXXXXXXXXXXXXXXXXXXXXXXXXXXXXXXXXXXXXXXXXXXXXXX Submit Submiss…" at bounding box center [491, 272] width 983 height 545
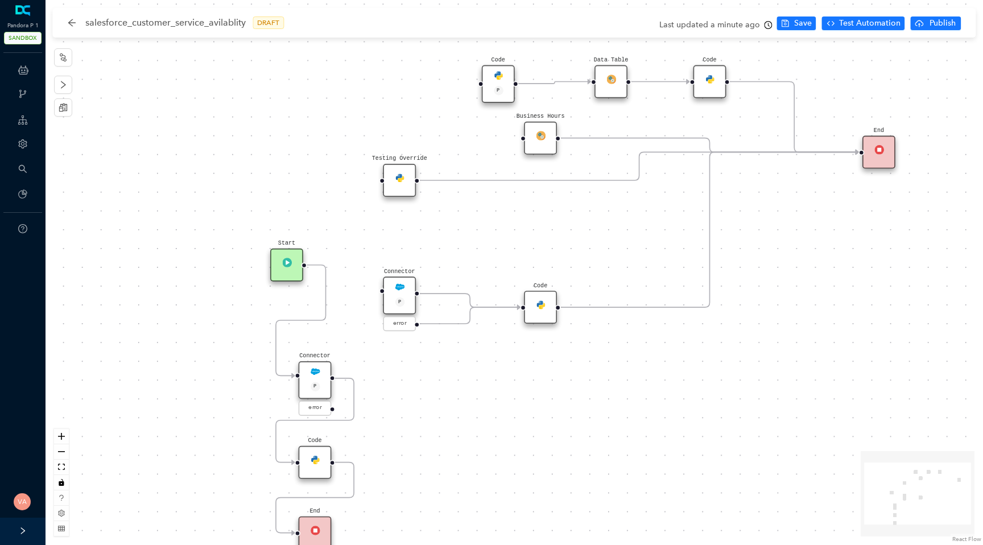
click at [316, 461] on img at bounding box center [315, 459] width 10 height 10
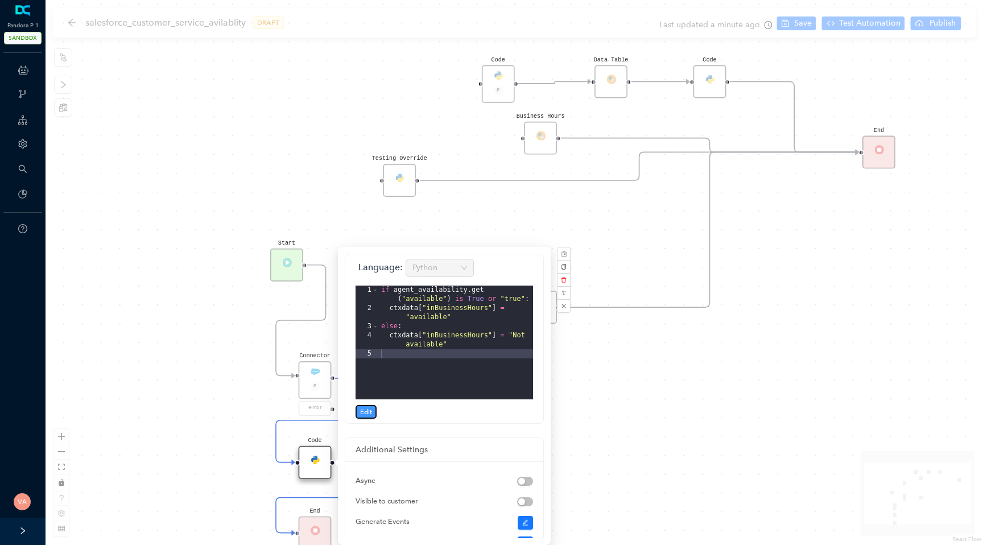
click at [365, 409] on span "Edit" at bounding box center [366, 412] width 12 height 10
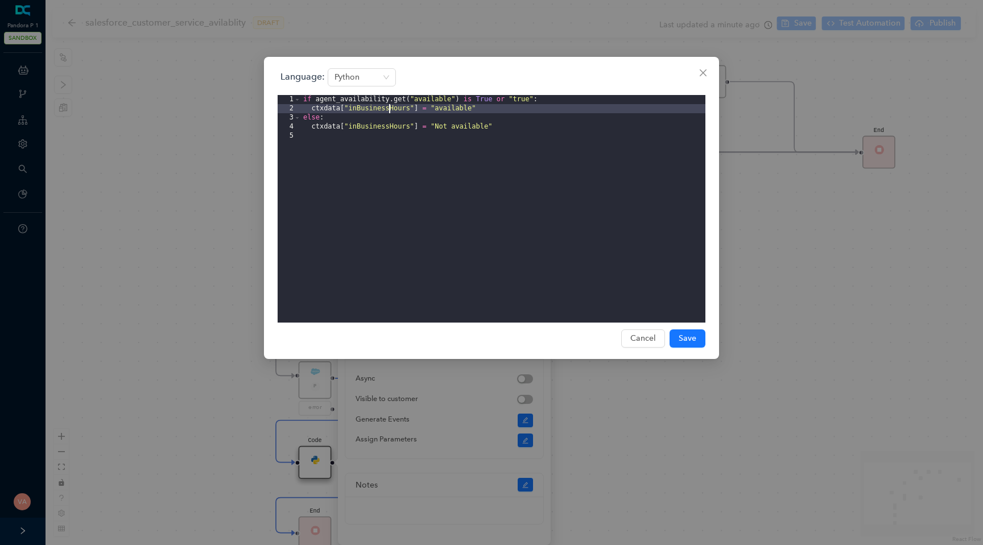
click at [391, 112] on div "if agent_availability . get ( "available" ) is True or "true" : ctxdata [ "inBu…" at bounding box center [503, 218] width 404 height 246
click at [344, 112] on div "if agent_availability . get ( "available" ) is True or "true" : ctxdata [ "inBu…" at bounding box center [503, 218] width 404 height 246
click at [368, 111] on div "if agent_availability . get ( "available" ) is True or "true" : ctxdata [ "inBu…" at bounding box center [503, 218] width 404 height 246
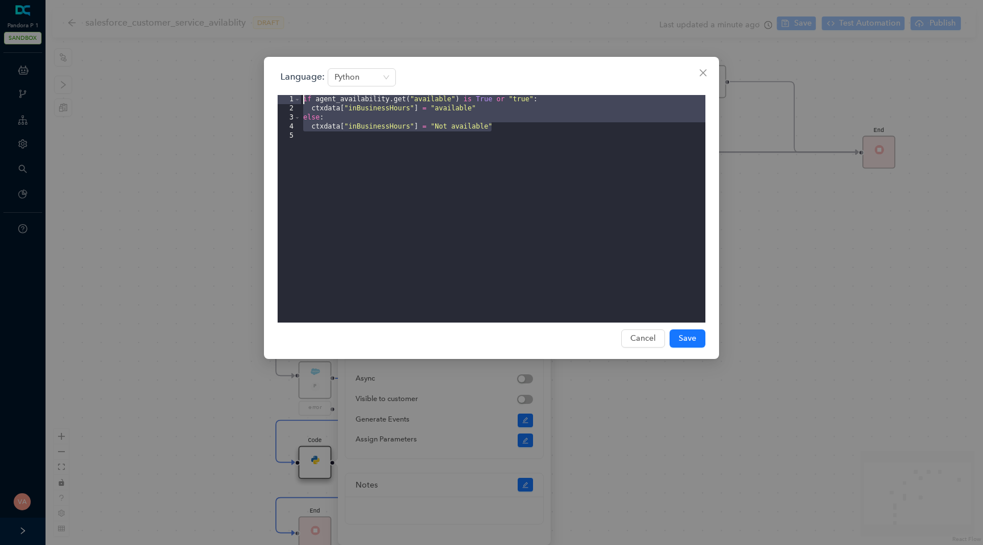
drag, startPoint x: 506, startPoint y: 126, endPoint x: 210, endPoint y: 73, distance: 300.9
click at [210, 73] on div "Language: Python 1 2 3 4 5 if agent_availability . get ( "available" ) is True …" at bounding box center [491, 272] width 983 height 545
click at [496, 127] on div "if agent_availability . get ( "available" ) is True or "true" : ctxdata [ "inBu…" at bounding box center [503, 218] width 404 height 246
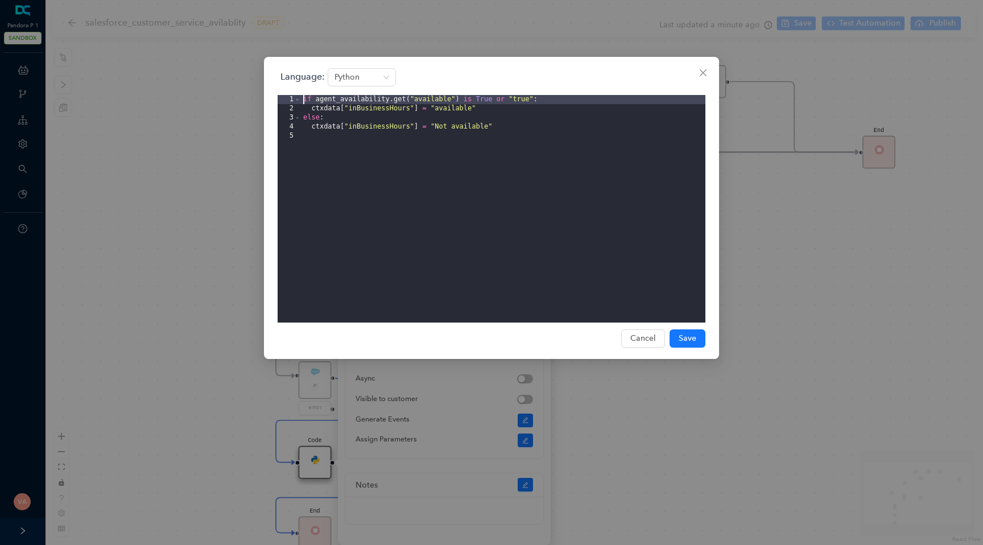
drag, startPoint x: 545, startPoint y: 99, endPoint x: 264, endPoint y: 94, distance: 280.9
click at [264, 94] on div "Language: Python 1 2 3 4 5 if agent_availability . get ( "available" ) is True …" at bounding box center [491, 208] width 455 height 302
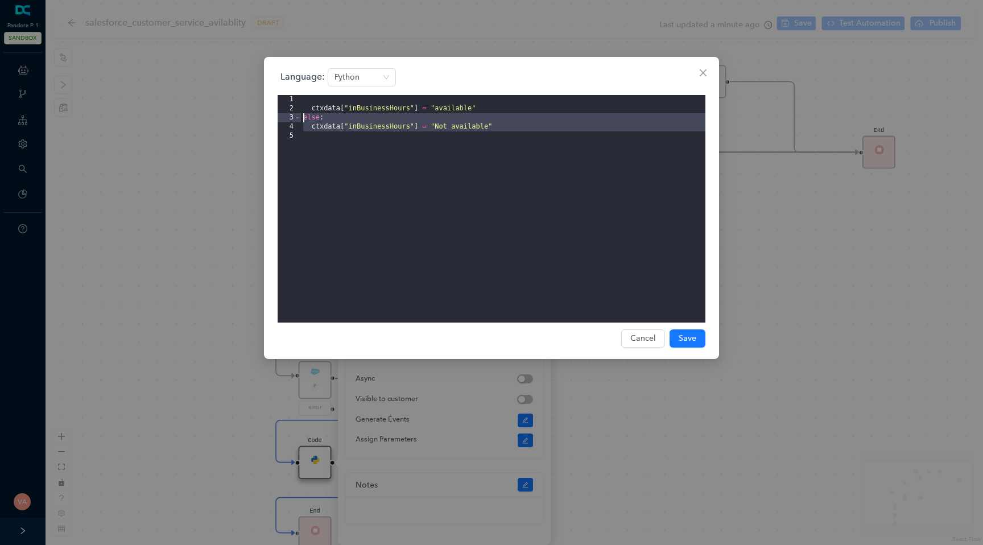
drag, startPoint x: 515, startPoint y: 132, endPoint x: 271, endPoint y: 118, distance: 243.8
click at [271, 118] on div "Language: Python 1 2 3 4 5 ctxdata [ "inBusinessHours" ] = "available" else : c…" at bounding box center [491, 208] width 455 height 302
click at [310, 105] on div "ctxdata [ "inBusinessHours" ] = "available"" at bounding box center [503, 218] width 404 height 246
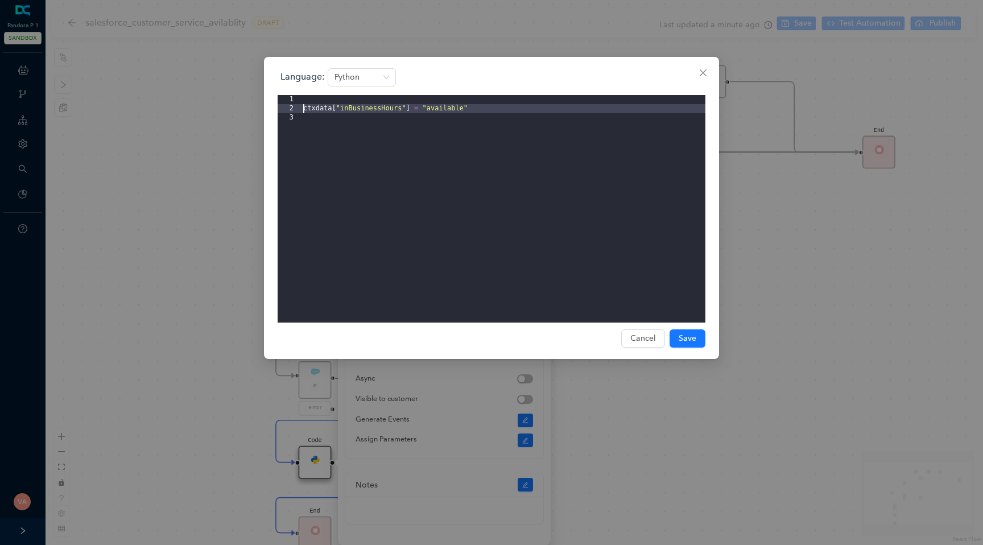
click at [447, 104] on div "ctxdata [ "inBusinessHours" ] = "available"" at bounding box center [503, 218] width 404 height 246
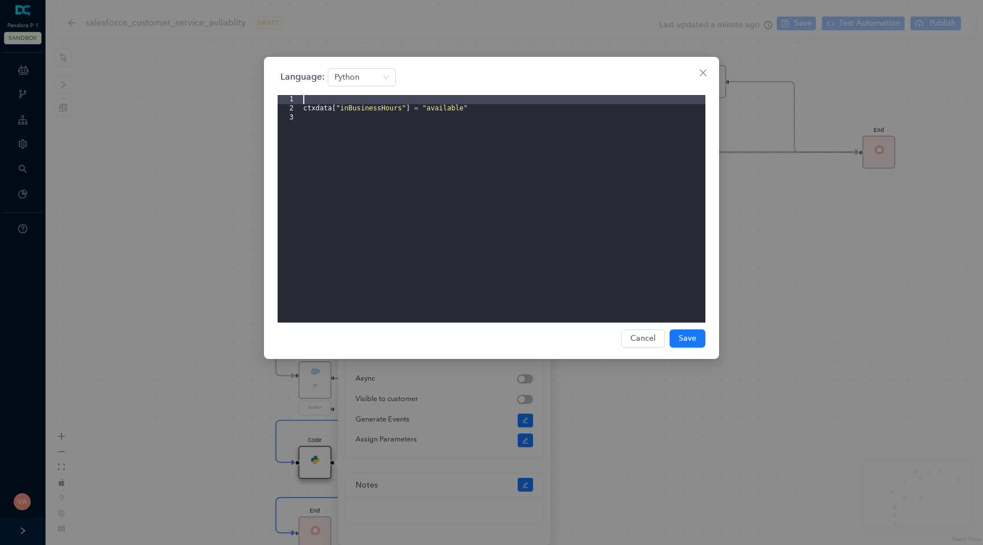
click at [445, 112] on div "ctxdata [ "inBusinessHours" ] = "available"" at bounding box center [503, 218] width 404 height 246
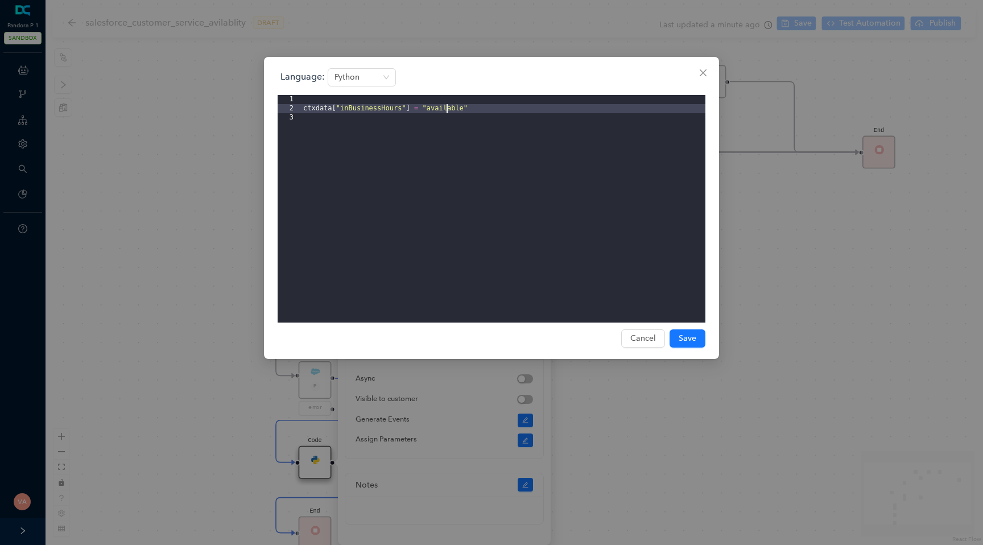
click at [445, 112] on div "ctxdata [ "inBusinessHours" ] = "available"" at bounding box center [503, 218] width 404 height 246
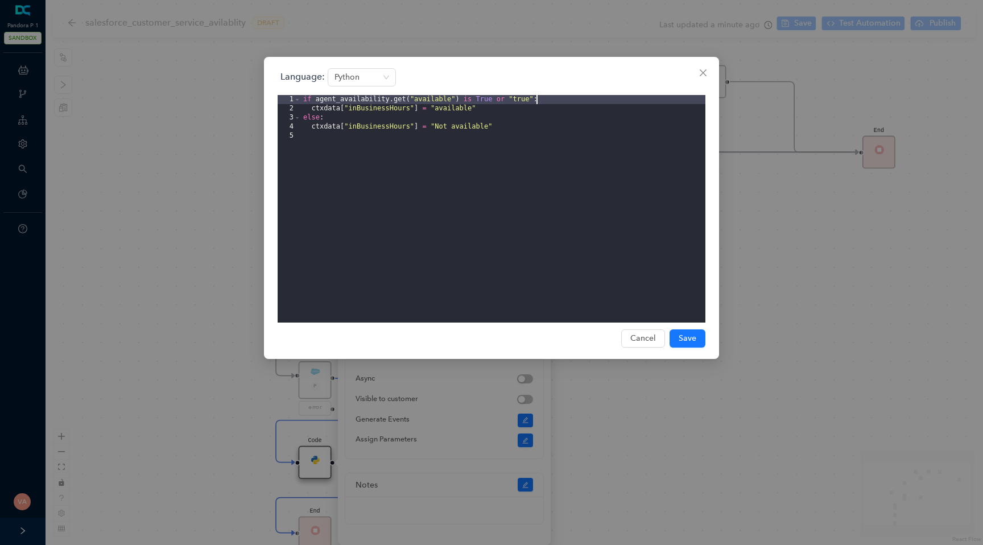
click at [370, 102] on div "if agent_availability . get ( "available" ) is True or "true" : ctxdata [ "inBu…" at bounding box center [503, 218] width 404 height 246
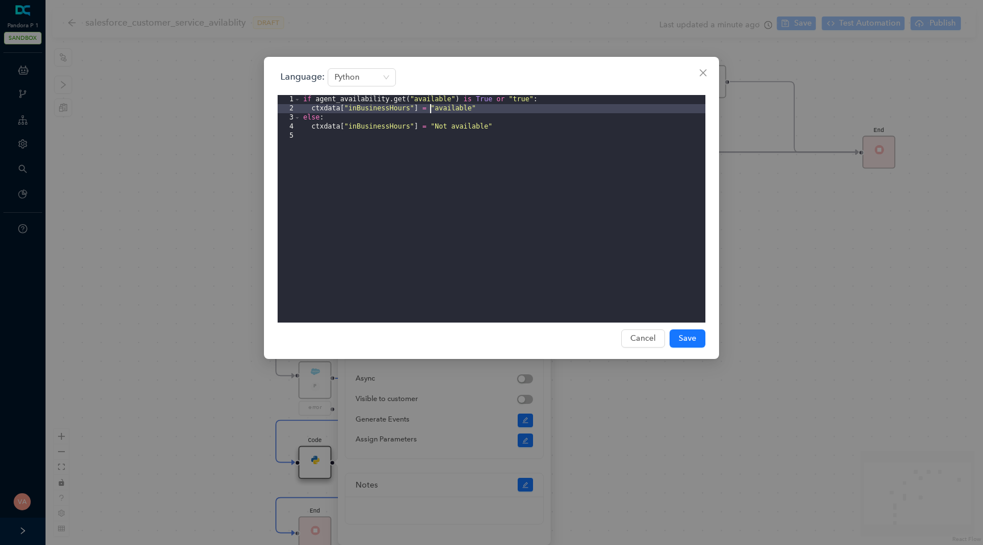
drag, startPoint x: 477, startPoint y: 108, endPoint x: 429, endPoint y: 108, distance: 47.8
click at [429, 108] on div "if agent_availability . get ( "available" ) is True or "true" : ctxdata [ "inBu…" at bounding box center [503, 218] width 404 height 246
paste textarea
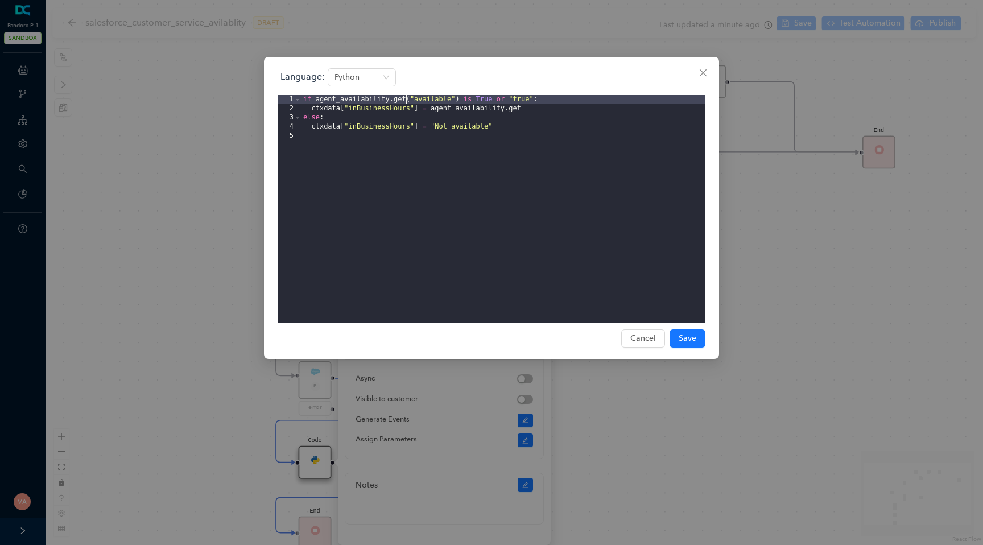
drag, startPoint x: 461, startPoint y: 98, endPoint x: 405, endPoint y: 100, distance: 55.7
click at [405, 99] on div "if agent_availability . get ( "available" ) is True or "true" : ctxdata [ "inBu…" at bounding box center [503, 218] width 404 height 246
click at [549, 109] on div "if agent_availability . get ( "available" ) is True or "true" : ctxdata [ "inBu…" at bounding box center [503, 218] width 404 height 246
drag, startPoint x: 555, startPoint y: 96, endPoint x: 287, endPoint y: 97, distance: 267.8
click at [287, 97] on editor "1 2 3 4 5 if agent_availability . get ( "available" ) is True or "true" : ctxda…" at bounding box center [491, 208] width 428 height 227
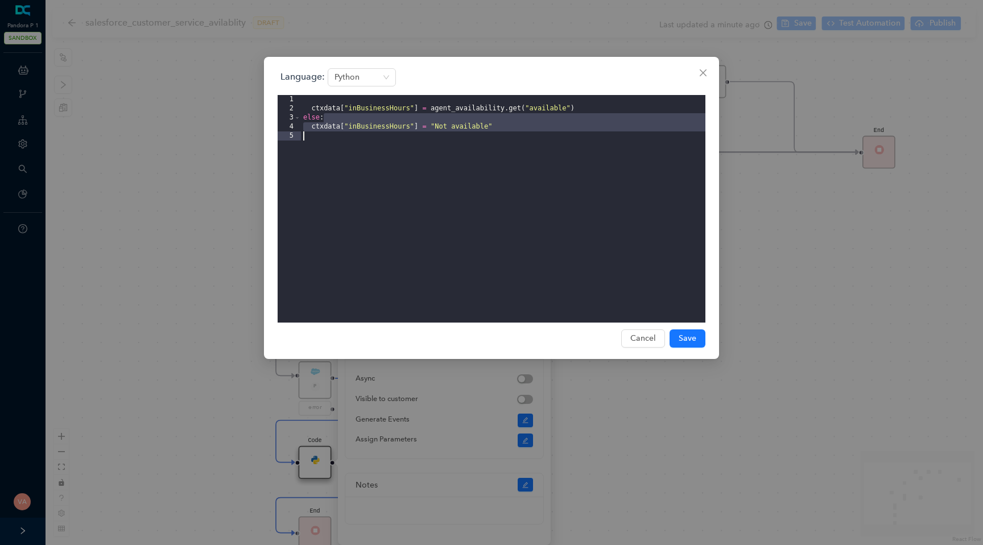
drag, startPoint x: 525, startPoint y: 122, endPoint x: 502, endPoint y: 136, distance: 26.8
click at [502, 136] on div "ctxdata [ "inBusinessHours" ] = agent_availability . get ( "available" ) else :…" at bounding box center [503, 218] width 404 height 246
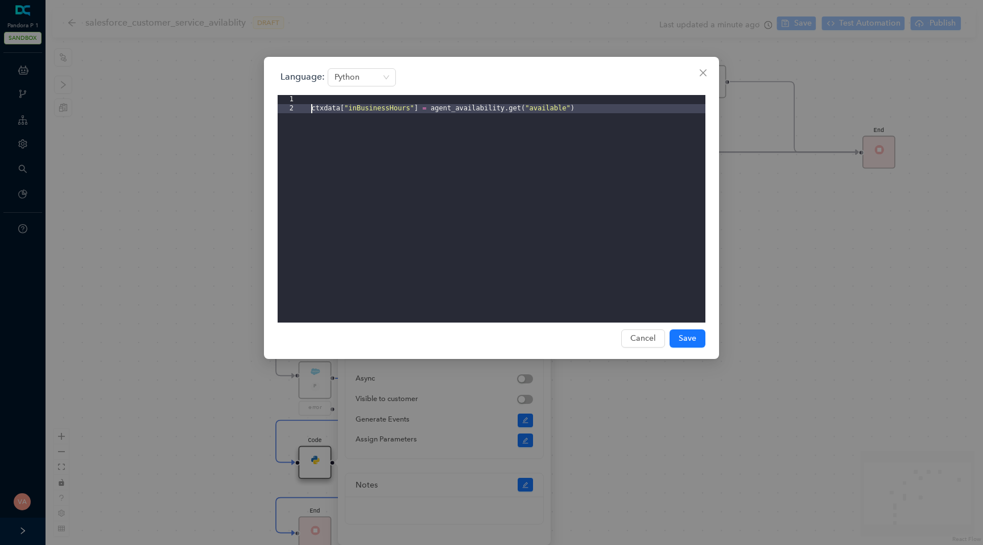
click at [313, 110] on div "ctxdata [ "inBusinessHours" ] = agent_availability . get ( "available" )" at bounding box center [503, 218] width 404 height 246
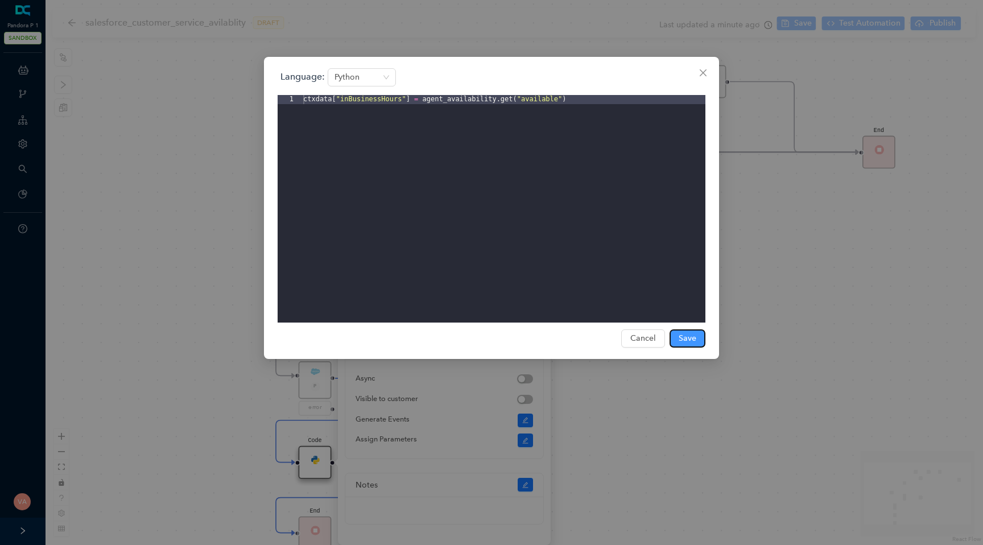
click at [694, 341] on span "Save" at bounding box center [687, 338] width 18 height 13
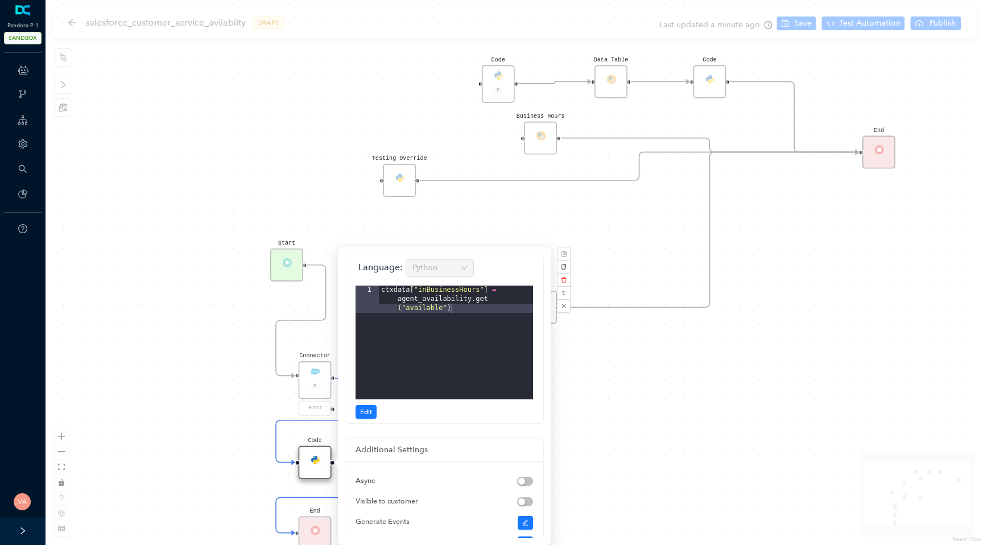
click at [766, 463] on div "Code Start Code P Data Table End Code Business Hours Connector P error Code Tes…" at bounding box center [513, 272] width 937 height 545
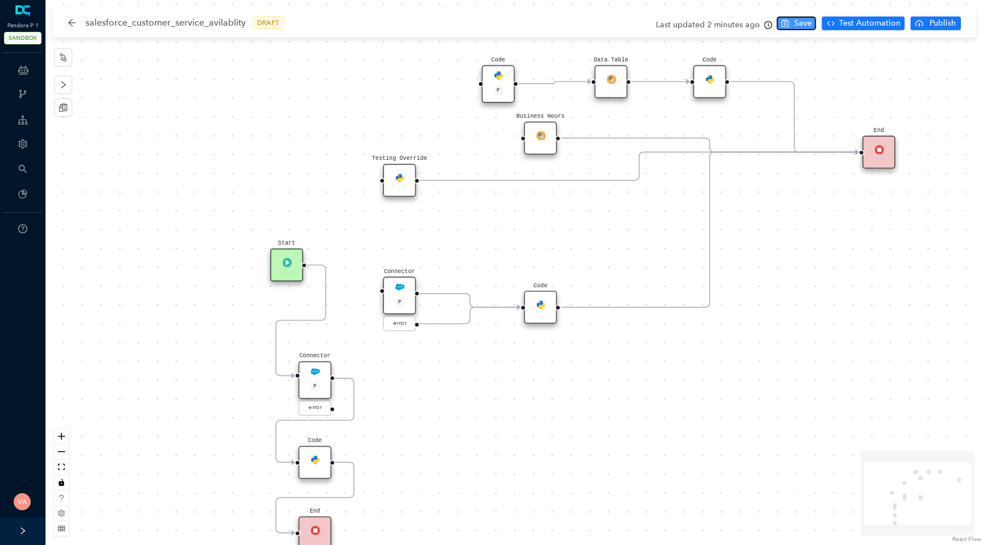
click at [794, 18] on button "Save" at bounding box center [796, 23] width 39 height 14
click at [855, 23] on span "Test Automation" at bounding box center [869, 23] width 61 height 13
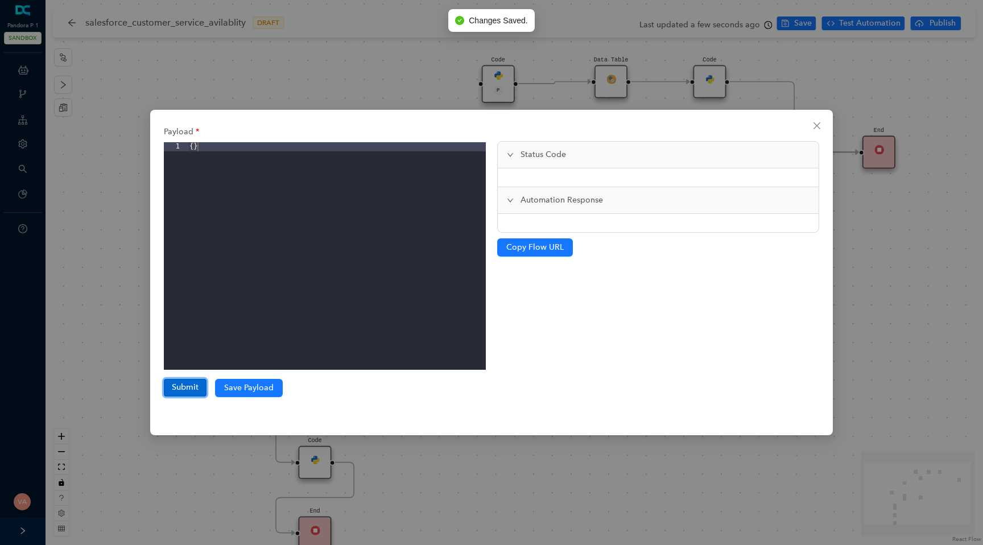
click at [172, 380] on button "Submit" at bounding box center [185, 387] width 43 height 17
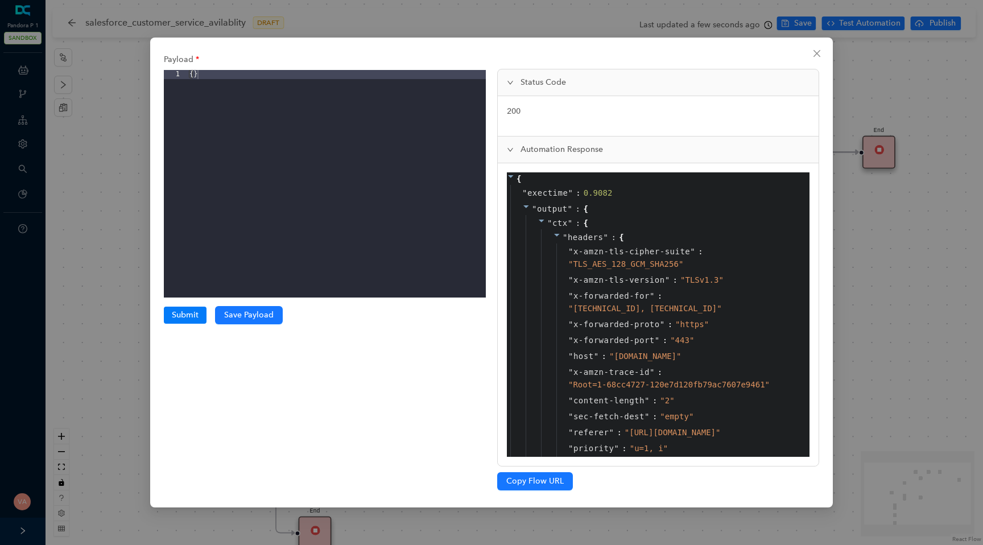
click at [546, 223] on div at bounding box center [542, 223] width 10 height 13
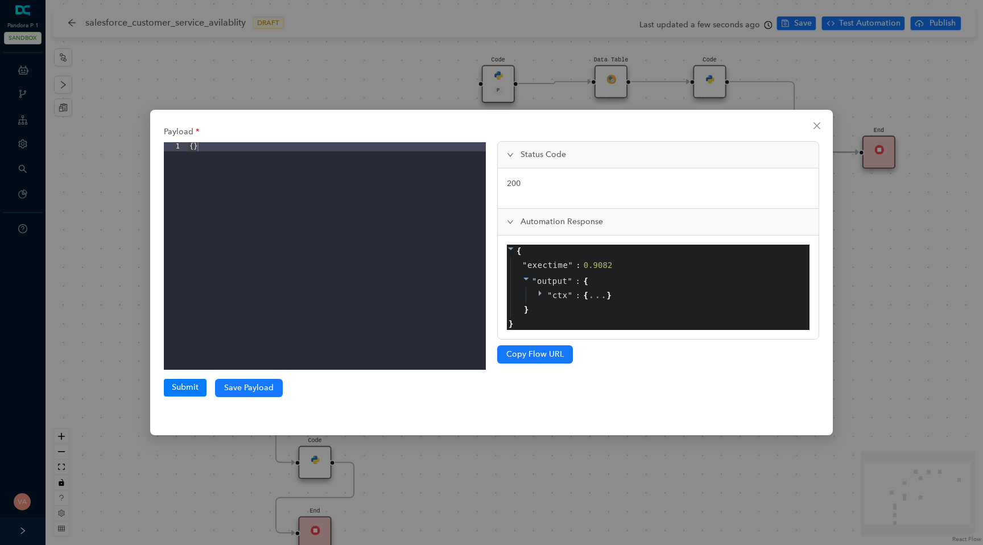
click at [536, 295] on div "" ctx " : { ... }" at bounding box center [665, 295] width 281 height 16
click at [540, 294] on icon at bounding box center [541, 293] width 8 height 8
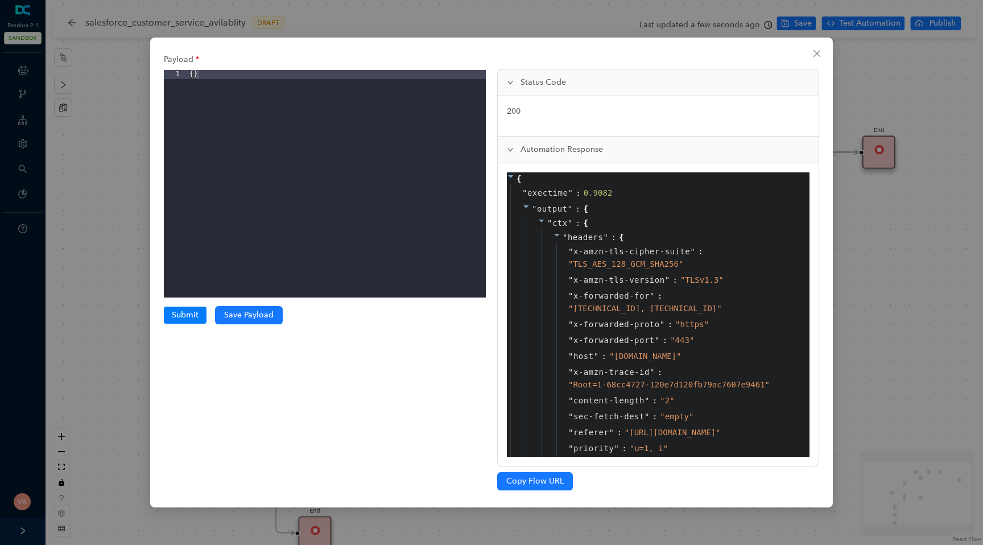
click at [554, 235] on icon at bounding box center [557, 235] width 8 height 8
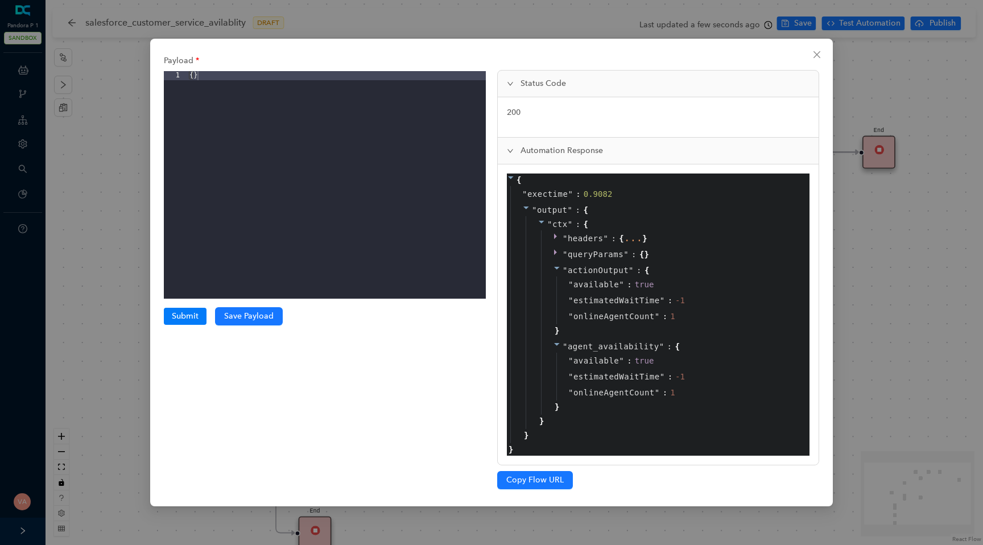
click at [599, 271] on span "actionOutput" at bounding box center [597, 270] width 61 height 9
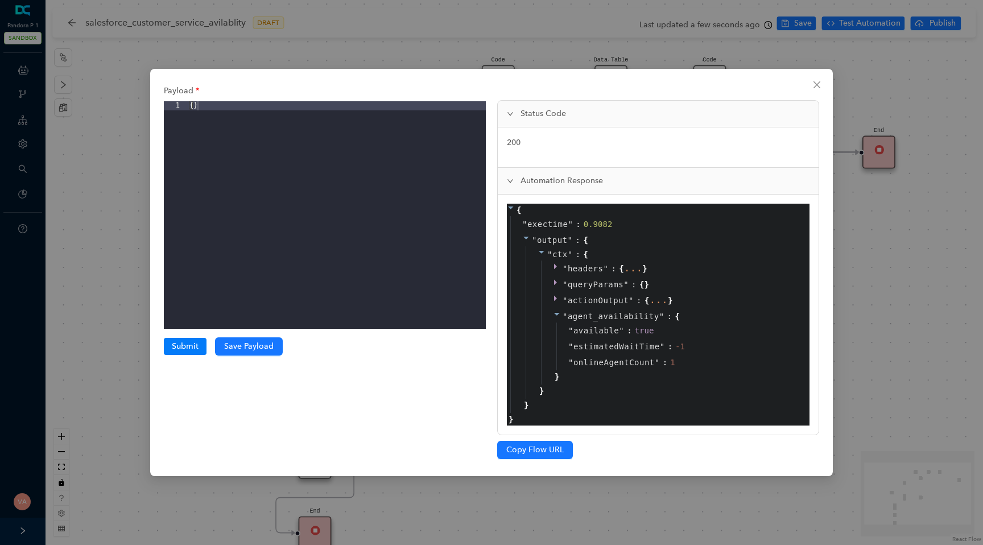
click at [589, 313] on span "agent_availability" at bounding box center [613, 316] width 92 height 9
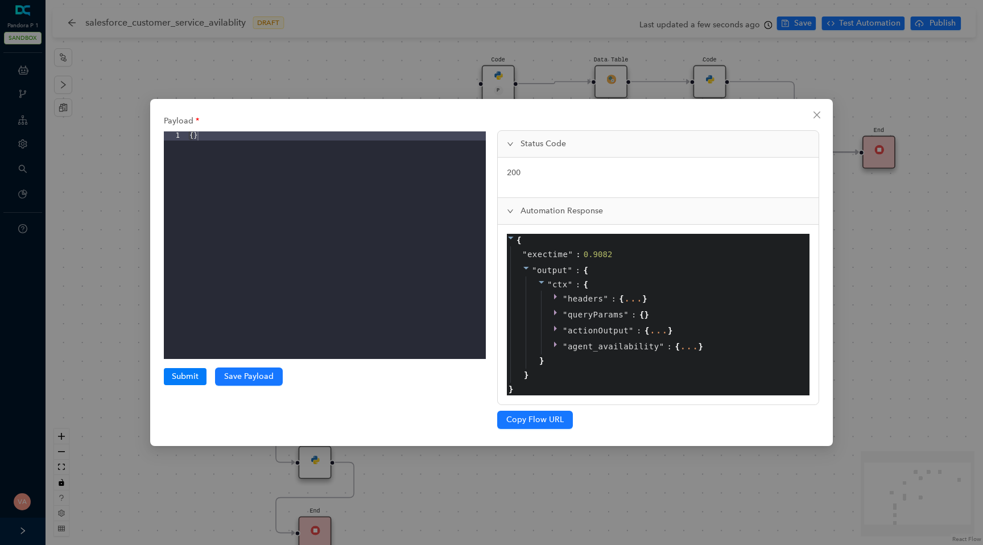
click at [576, 327] on span "actionOutput" at bounding box center [597, 330] width 61 height 9
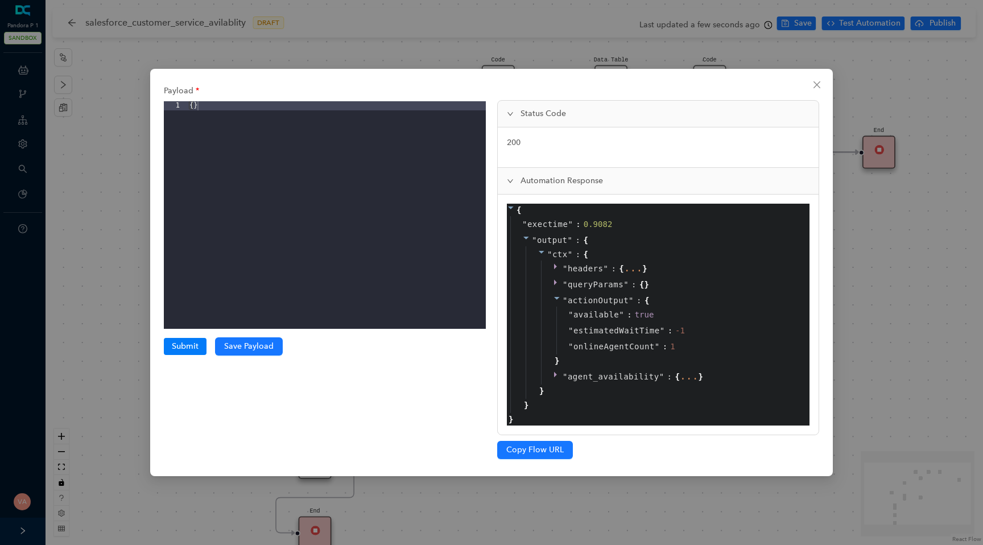
click at [585, 384] on div "" agent_availability " : { ... }" at bounding box center [672, 376] width 263 height 16
click at [592, 375] on span "agent_availability" at bounding box center [613, 376] width 92 height 9
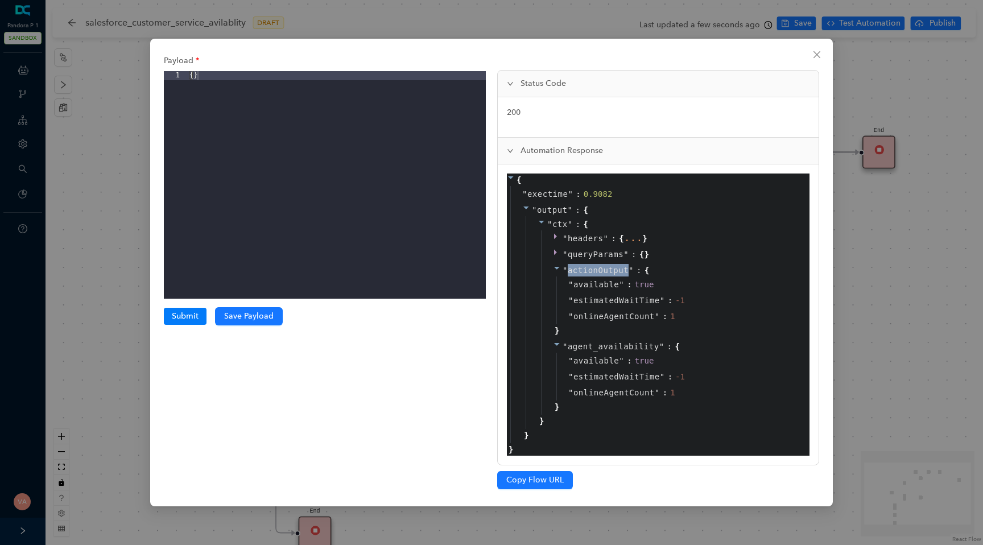
drag, startPoint x: 569, startPoint y: 268, endPoint x: 628, endPoint y: 271, distance: 59.7
click at [629, 271] on span "" actionOutput "" at bounding box center [597, 270] width 71 height 9
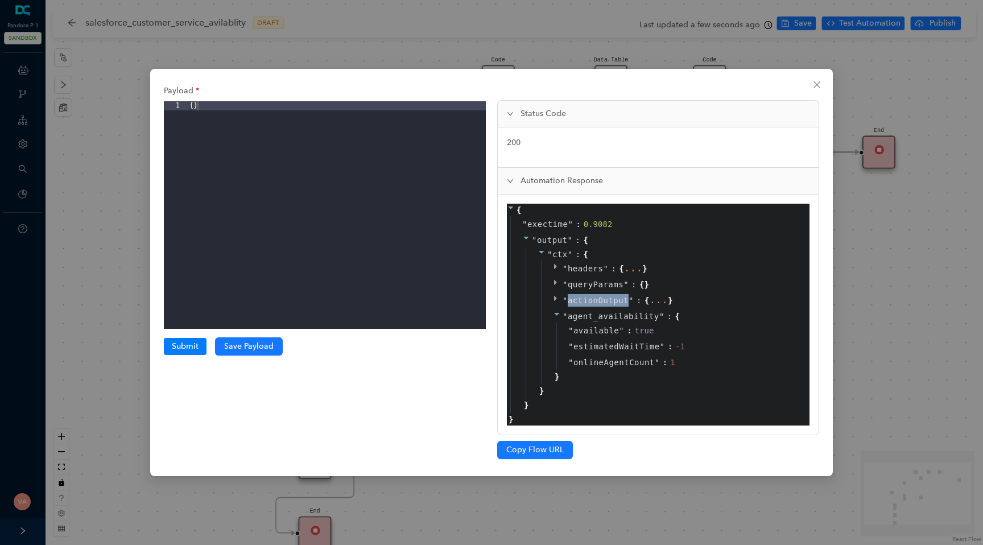
copy span "actionOutput"
click at [817, 74] on div "Payload 1 { } XXXXXXXXXXXXXXXXXXXXXXXXXXXXXXXXXXXXXXXXXXXXXXXXXX Submit Submiss…" at bounding box center [491, 272] width 682 height 407
click at [815, 80] on button "Close" at bounding box center [816, 85] width 18 height 18
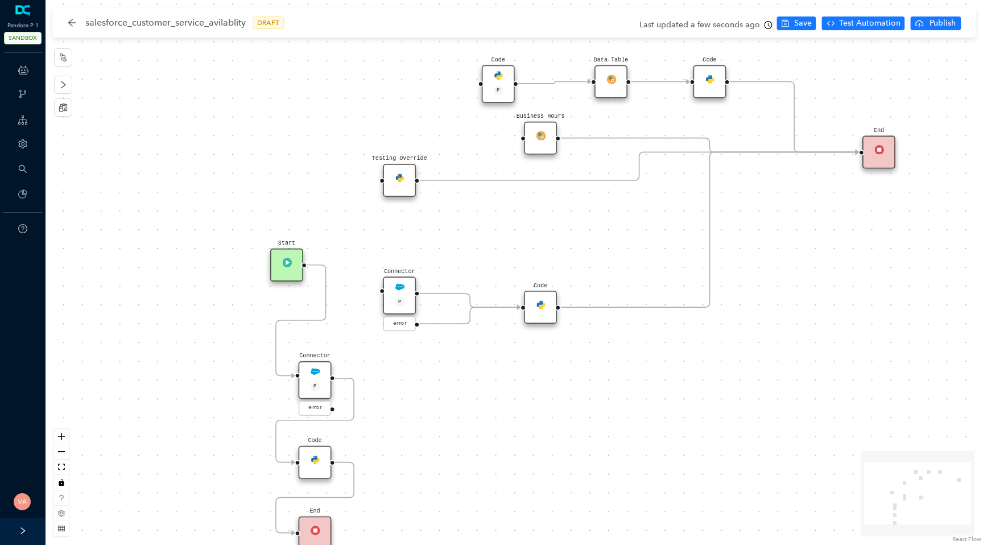
click at [324, 281] on icon "Edge from reactflownode_dc41072a-779f-4e7e-b252-e42bdb0dcf12 to reactflownode_e…" at bounding box center [301, 320] width 50 height 111
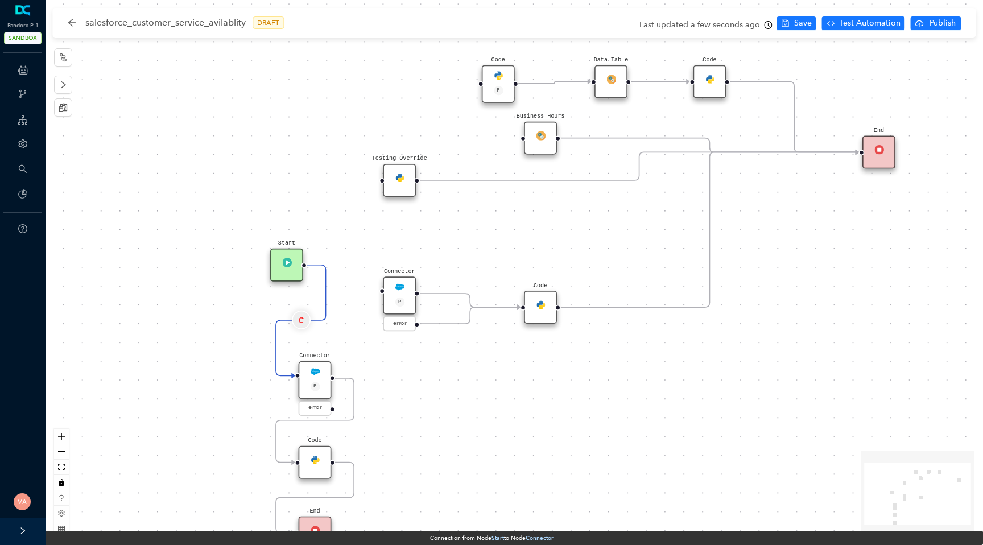
click at [301, 320] on icon "delete" at bounding box center [301, 319] width 6 height 11
click at [366, 288] on span "Yes" at bounding box center [368, 290] width 13 height 13
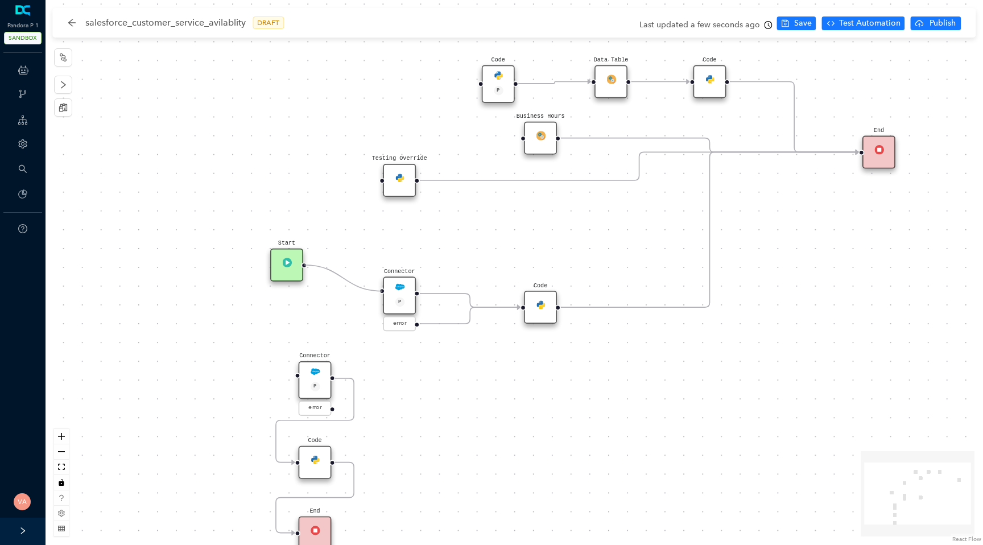
drag, startPoint x: 306, startPoint y: 265, endPoint x: 378, endPoint y: 292, distance: 77.2
click at [378, 292] on div "Code Start Code P Data Table End Code Business Hours Connector P error Code Tes…" at bounding box center [513, 272] width 937 height 545
click at [864, 22] on span "Test Automation" at bounding box center [869, 23] width 61 height 13
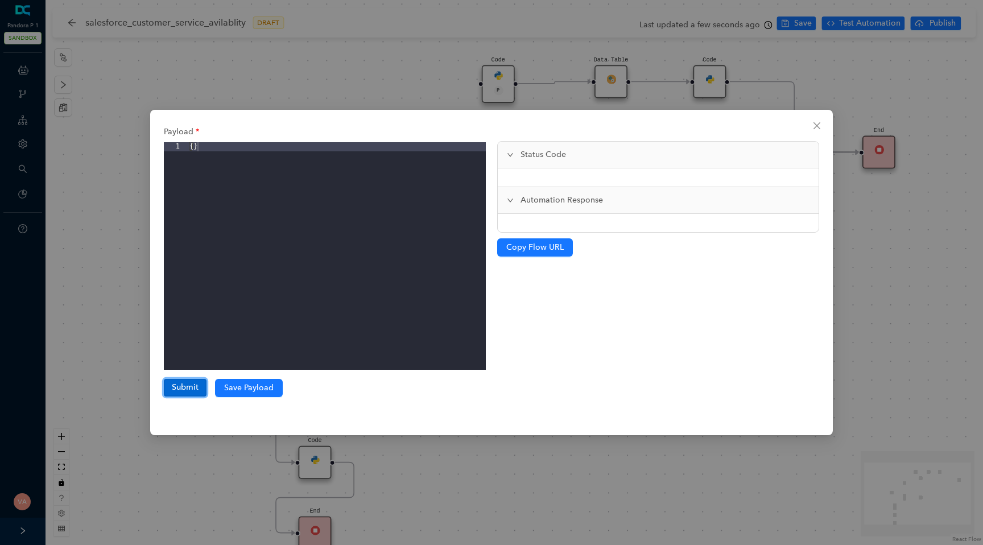
click at [173, 386] on button "Submit" at bounding box center [185, 387] width 43 height 17
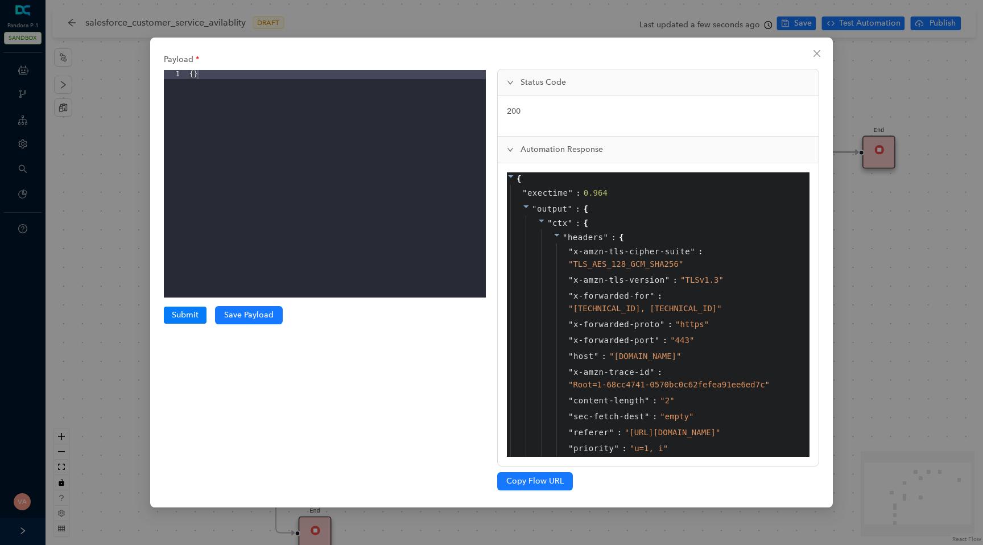
click at [556, 233] on icon at bounding box center [557, 235] width 8 height 8
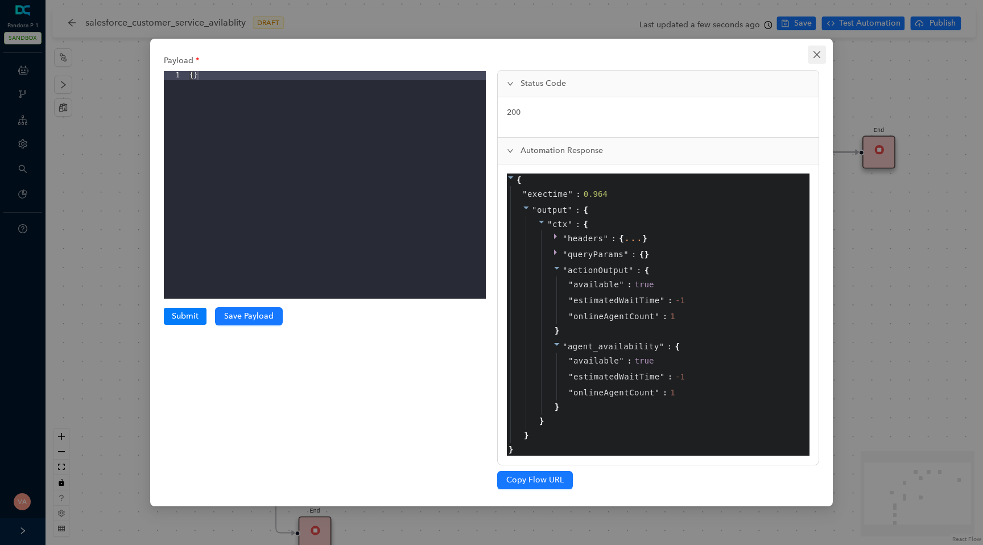
click at [817, 52] on icon "close" at bounding box center [816, 54] width 9 height 9
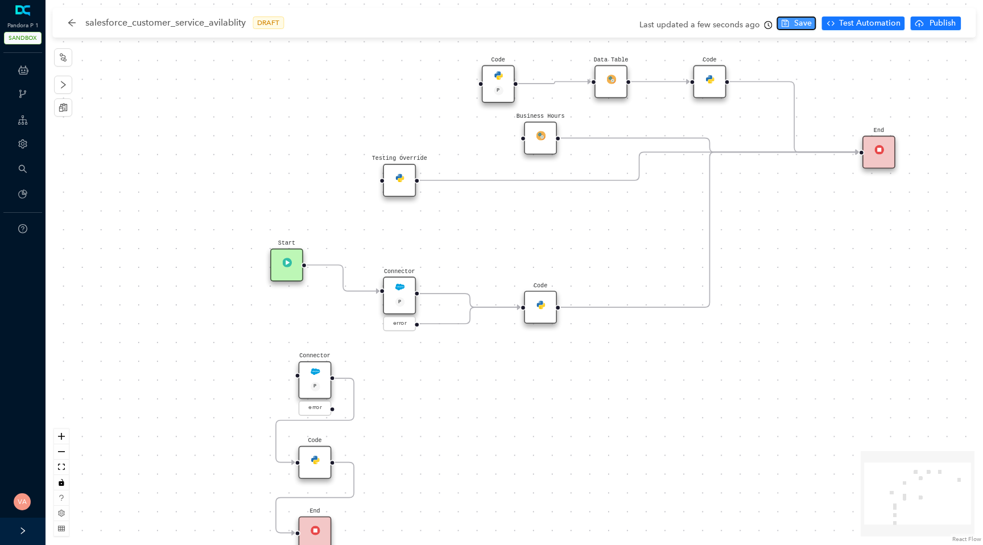
click at [802, 26] on span "Save" at bounding box center [803, 23] width 18 height 13
drag, startPoint x: 279, startPoint y: 264, endPoint x: 276, endPoint y: 281, distance: 17.3
click at [276, 281] on div "Start" at bounding box center [286, 279] width 33 height 33
click at [807, 24] on span "Save" at bounding box center [803, 23] width 18 height 13
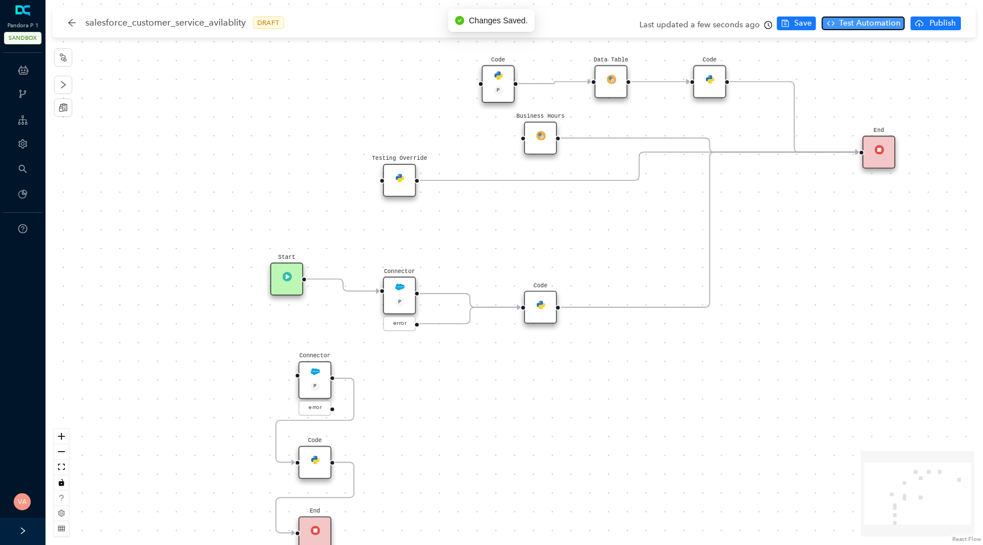
click at [859, 23] on span "Test Automation" at bounding box center [869, 23] width 61 height 13
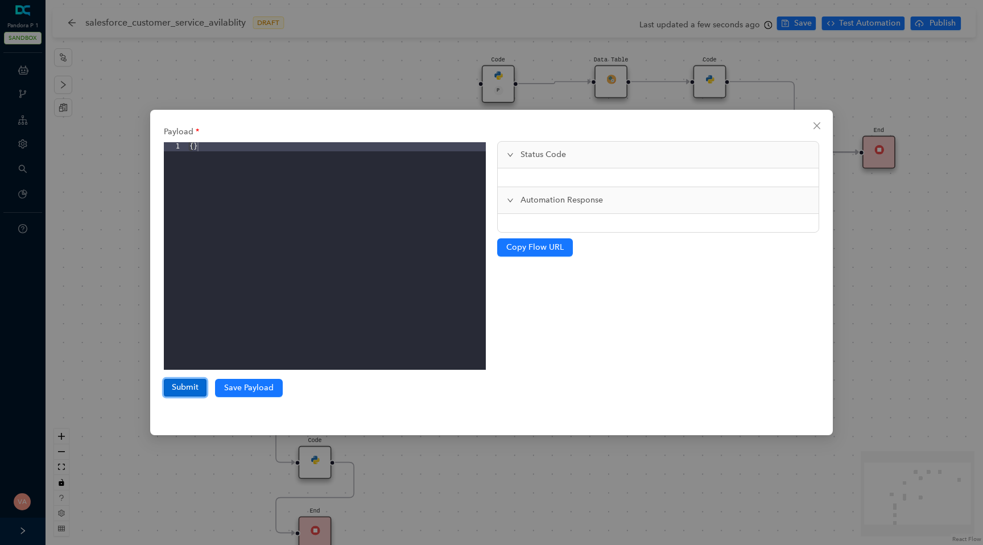
click at [175, 387] on button "Submit" at bounding box center [185, 387] width 43 height 17
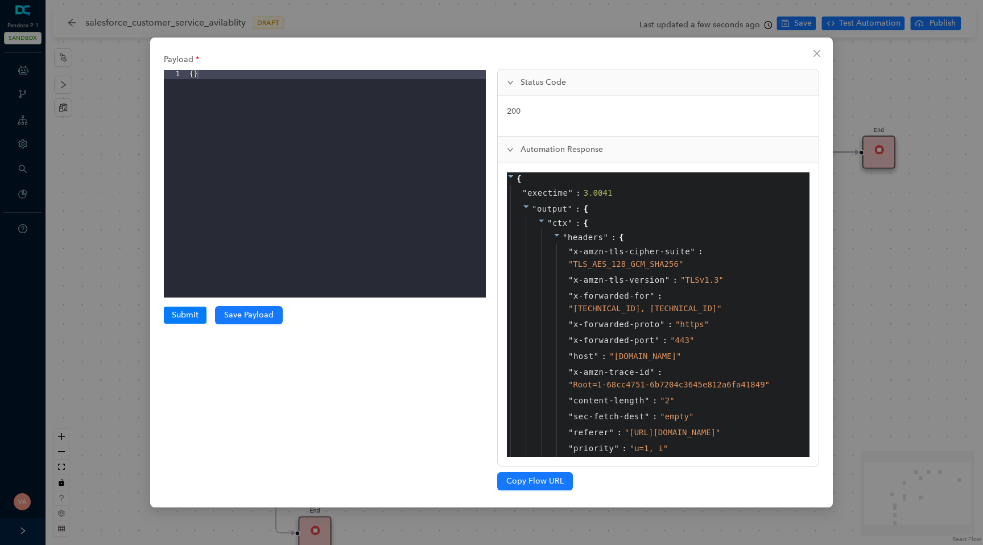
click at [558, 233] on icon at bounding box center [557, 235] width 8 height 8
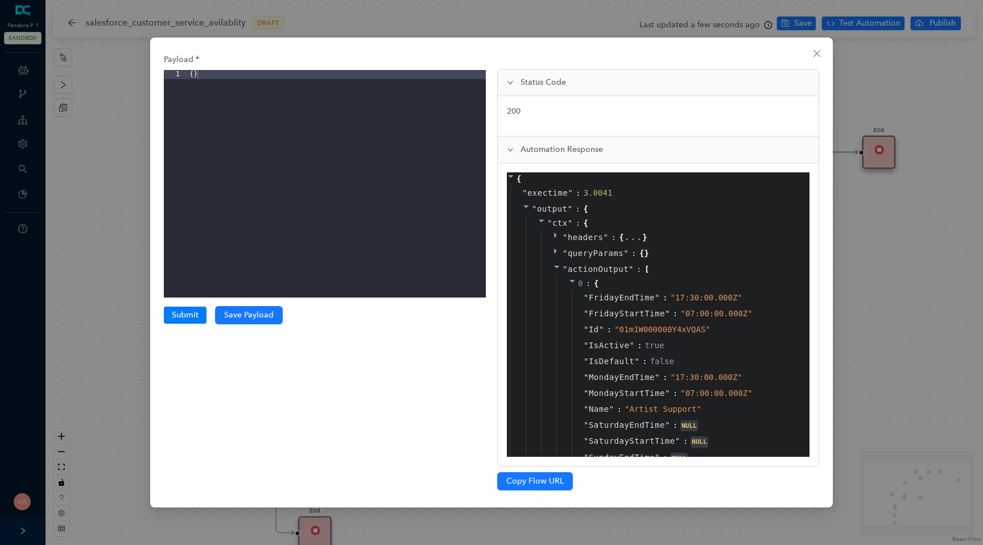
click at [557, 264] on icon at bounding box center [557, 267] width 8 height 8
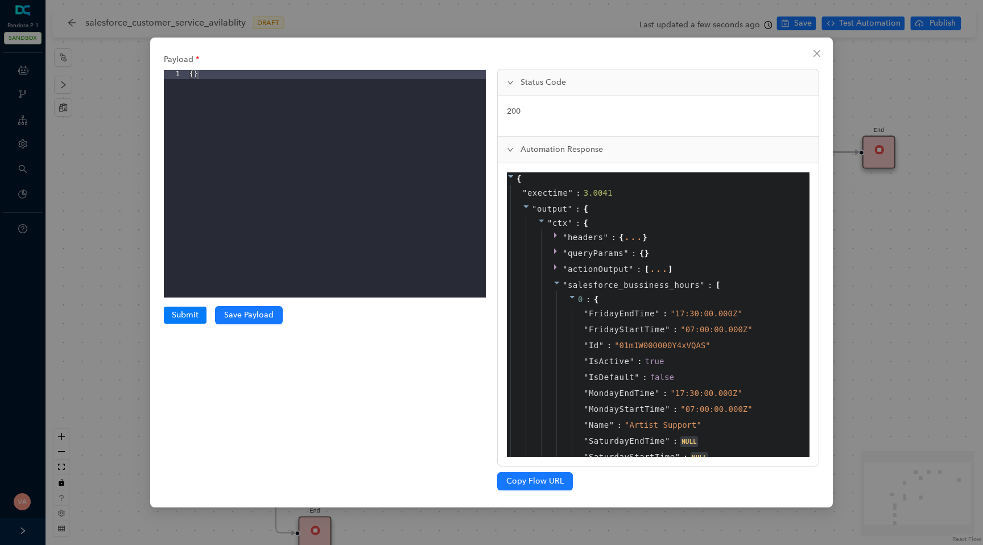
click at [558, 279] on icon at bounding box center [557, 283] width 8 height 8
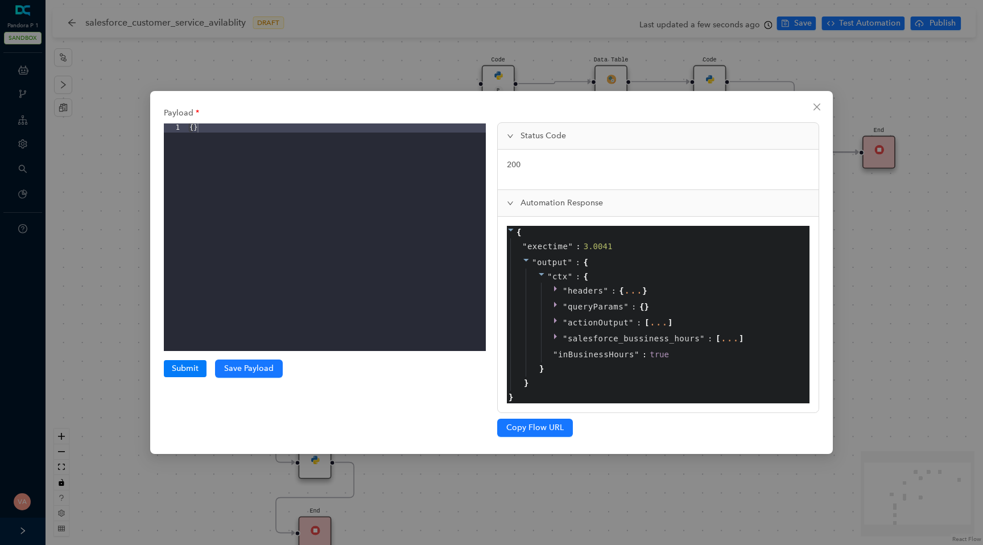
click at [558, 333] on icon at bounding box center [557, 336] width 8 height 8
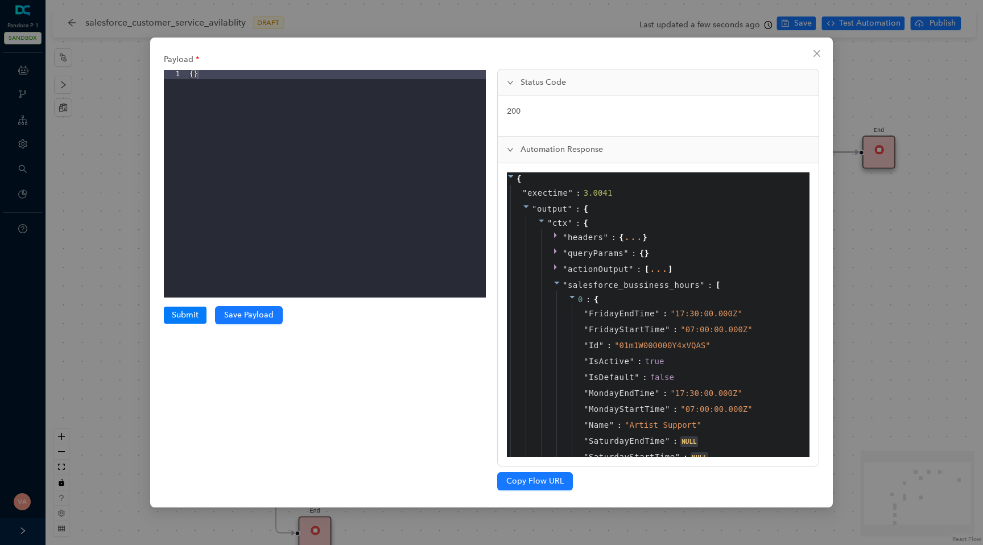
click at [563, 286] on span """ at bounding box center [564, 284] width 5 height 9
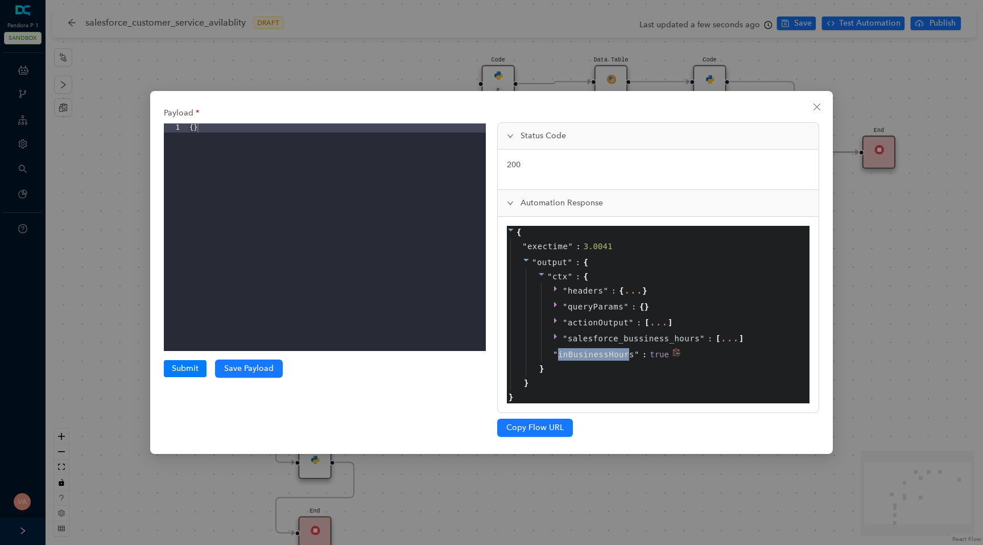
drag, startPoint x: 560, startPoint y: 355, endPoint x: 628, endPoint y: 353, distance: 67.7
click at [628, 353] on span "inBusinessHours" at bounding box center [596, 354] width 76 height 13
click at [662, 477] on div "Payload 1 { } XXXXXXXXXXXXXXXXXXXXXXXXXXXXXXXXXXXXXXXXXXXXXXXXXX Submit Submiss…" at bounding box center [491, 272] width 983 height 545
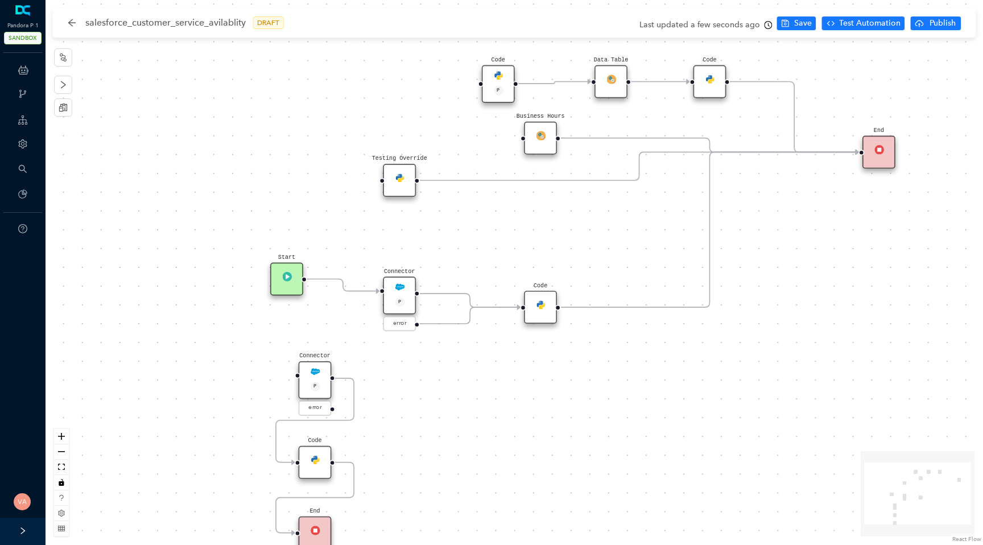
click at [544, 309] on div "Code" at bounding box center [540, 307] width 33 height 33
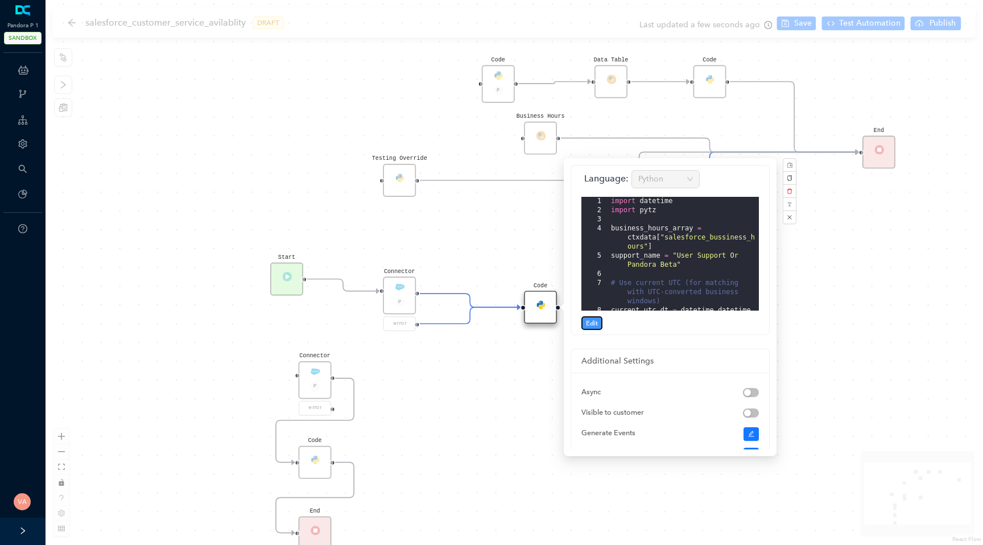
click at [586, 324] on span "Edit" at bounding box center [592, 323] width 12 height 10
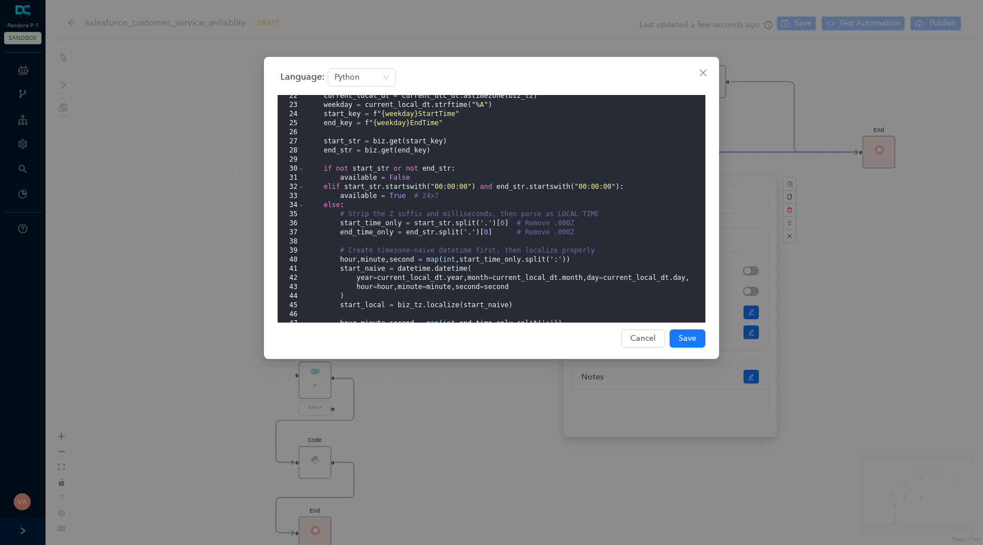
scroll to position [337, 0]
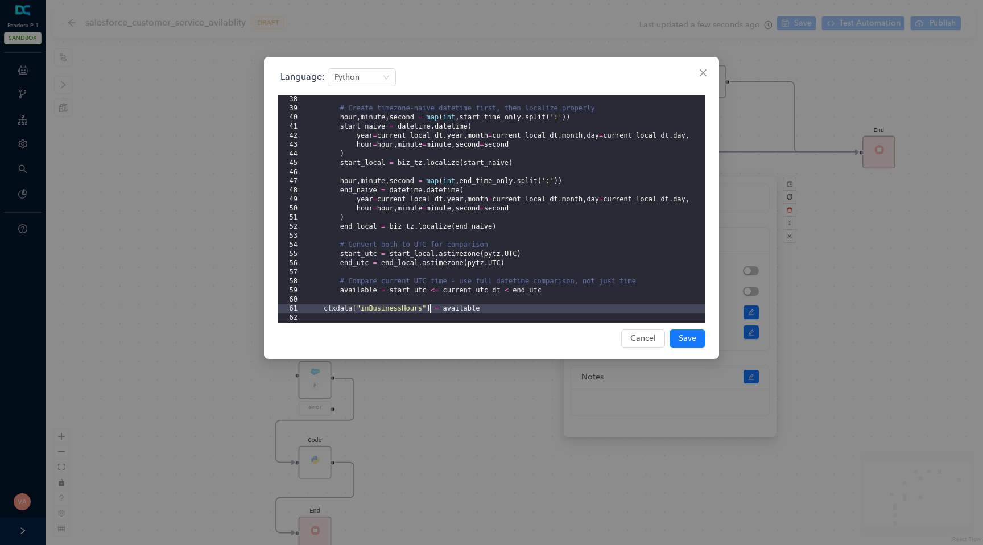
drag, startPoint x: 322, startPoint y: 310, endPoint x: 429, endPoint y: 309, distance: 106.9
click at [429, 309] on div "# Create timezone-naive datetime first, then localize properly hour , minute , …" at bounding box center [505, 218] width 400 height 246
click at [386, 464] on div "Language: Python 38 39 40 41 42 43 44 45 46 47 48 49 50 51 52 53 54 55 56 57 58…" at bounding box center [491, 272] width 983 height 545
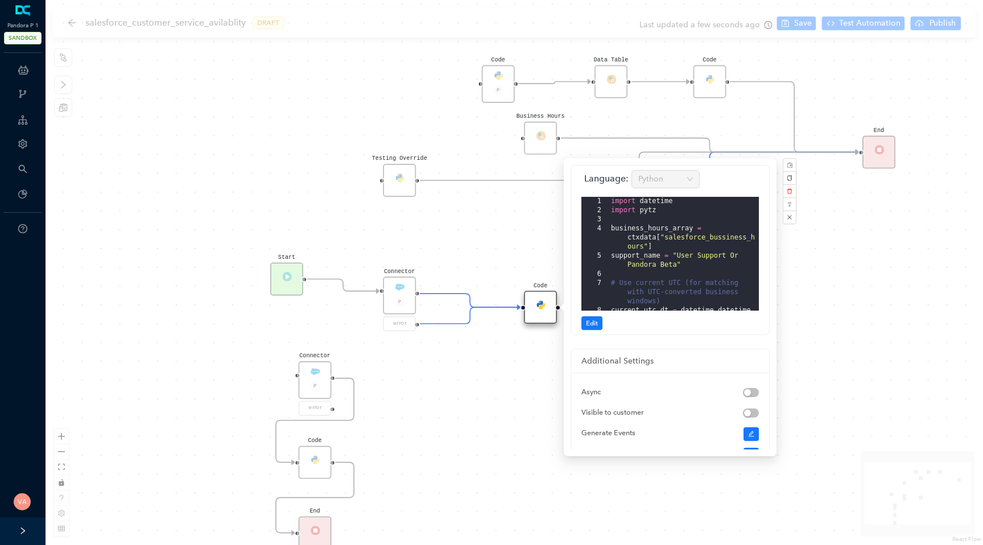
click at [310, 458] on div "Code" at bounding box center [315, 462] width 33 height 33
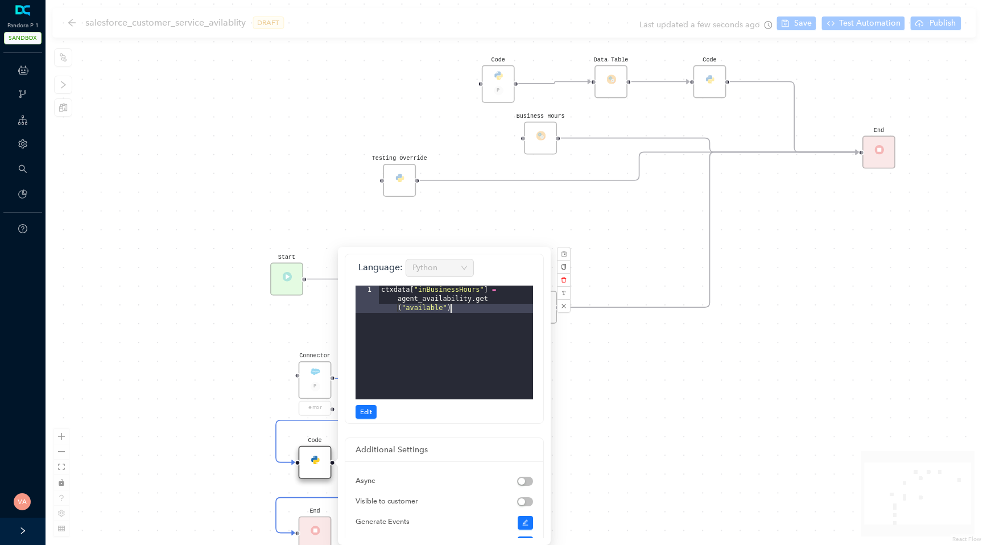
click at [463, 314] on div "ctxdata [ "inBusinessHours" ] = agent_availability . get ( "available" )" at bounding box center [456, 369] width 154 height 168
click at [363, 415] on span "Edit" at bounding box center [366, 412] width 12 height 10
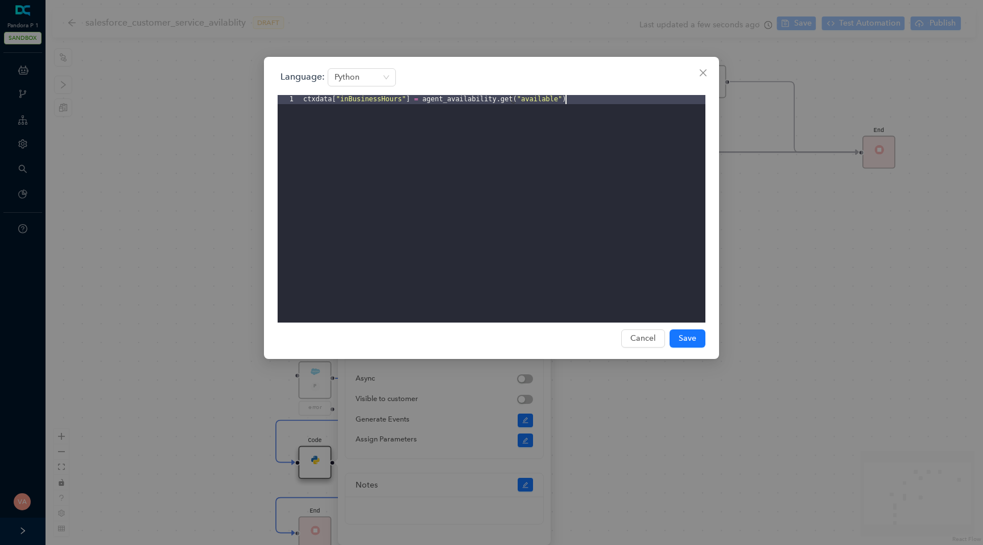
click at [417, 101] on div "ctxdata [ "inBusinessHours" ] = agent_availability . get ( "available" )" at bounding box center [503, 218] width 404 height 246
click at [422, 101] on div "ctxdata [ "inBusinessHours" ] = agent_availability . get ( "available" )" at bounding box center [503, 218] width 404 height 246
click at [561, 100] on div "ctxdata [ "inBusinessHours" ] = agent_availability . get ( "available" )" at bounding box center [503, 218] width 404 height 246
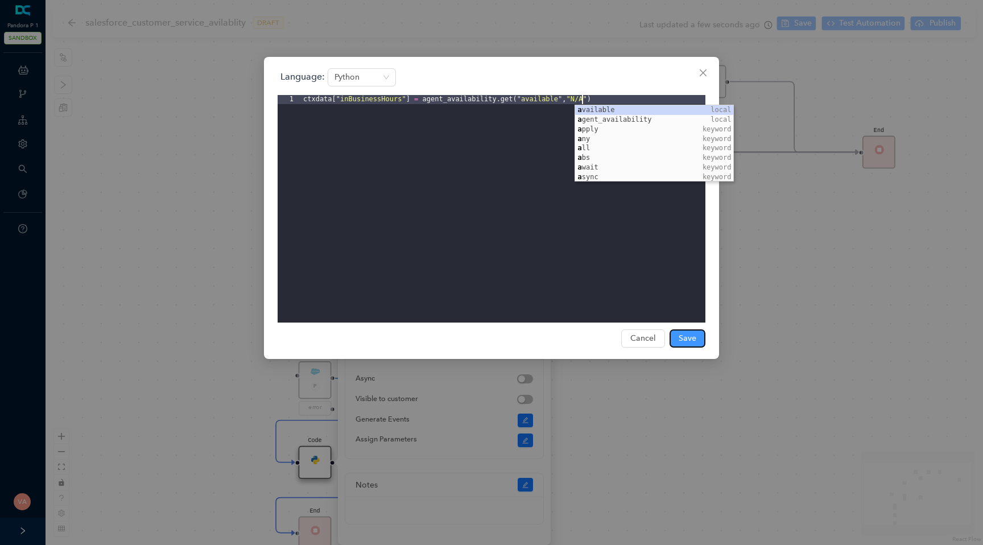
click at [696, 342] on button "Save" at bounding box center [687, 338] width 36 height 18
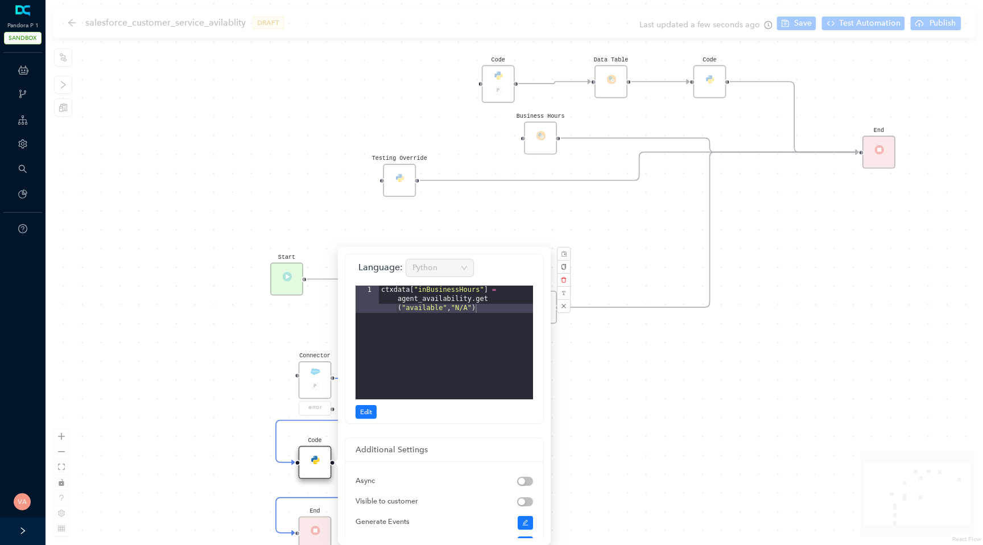
click at [793, 299] on div "Code Start Code P Data Table End Code Business Hours Connector P error Code Tes…" at bounding box center [513, 272] width 937 height 545
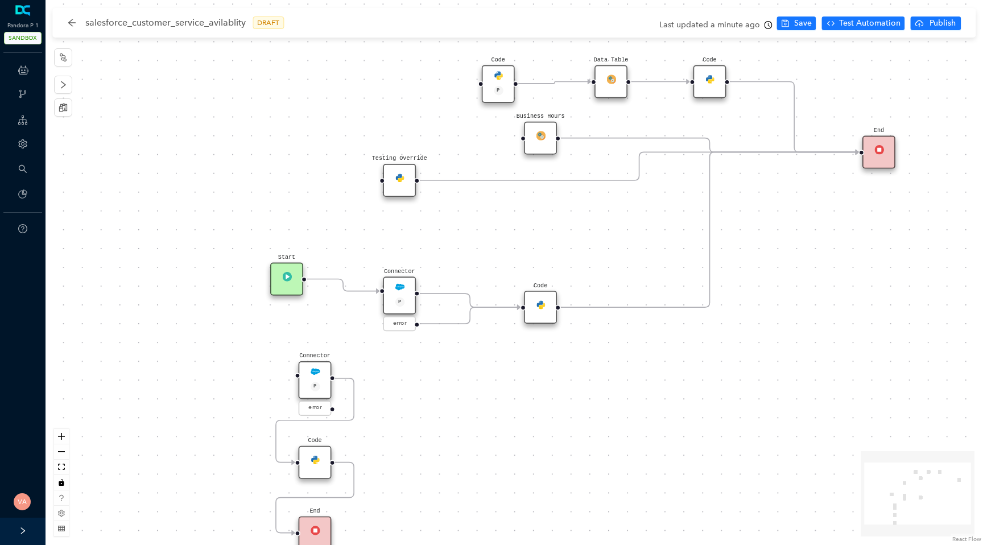
click at [346, 289] on icon "Edge from reactflownode_dc41072a-779f-4e7e-b252-e42bdb0dcf12 to reactflownode_a…" at bounding box center [343, 285] width 72 height 12
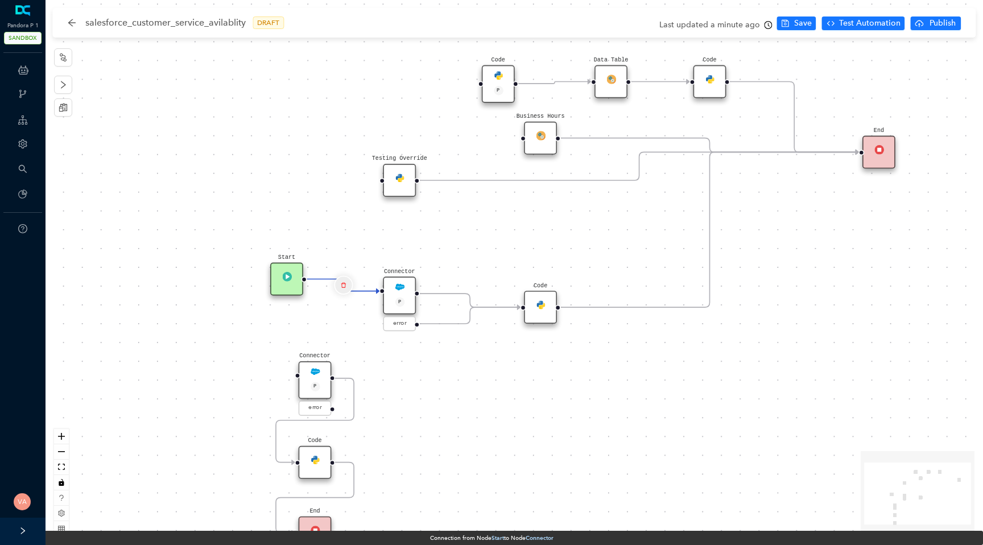
click at [340, 282] on icon "delete" at bounding box center [343, 284] width 6 height 11
click at [400, 257] on button "Yes" at bounding box center [411, 255] width 22 height 14
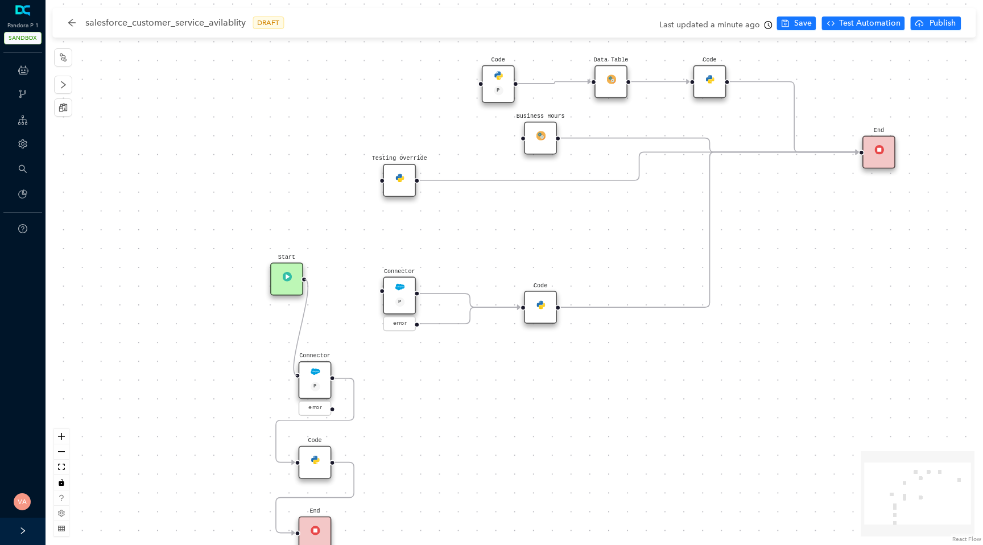
drag, startPoint x: 304, startPoint y: 277, endPoint x: 297, endPoint y: 370, distance: 92.4
click at [297, 370] on div "Code Start Code P Data Table End Code Business Hours Connector P error Code Tes…" at bounding box center [513, 272] width 937 height 545
click at [621, 375] on div "Code Start Code P Data Table End Code Business Hours Connector P error Code Tes…" at bounding box center [513, 272] width 937 height 545
click at [798, 20] on span "Save" at bounding box center [803, 23] width 18 height 13
drag, startPoint x: 284, startPoint y: 272, endPoint x: 307, endPoint y: 268, distance: 23.7
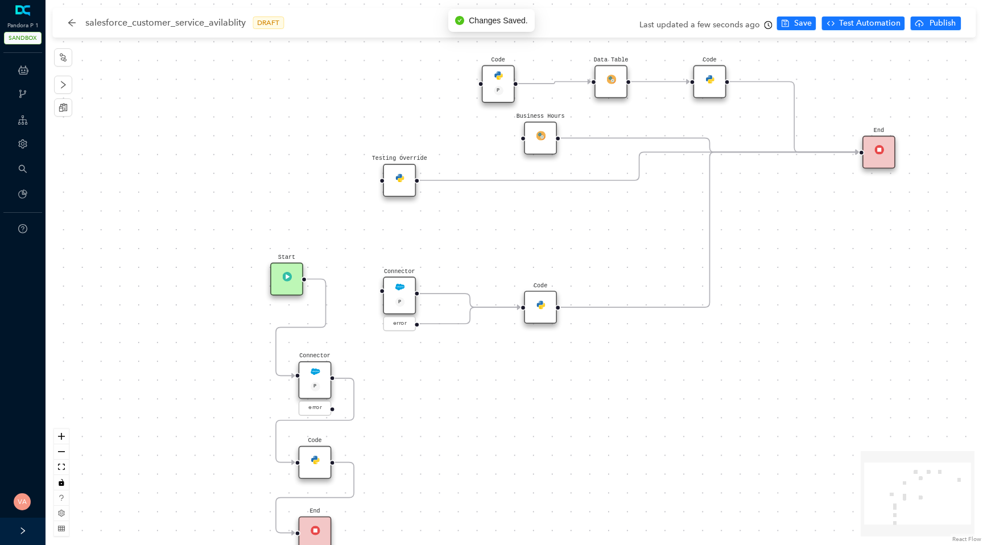
click at [303, 268] on div "Start" at bounding box center [286, 279] width 33 height 33
click at [801, 21] on span "Save" at bounding box center [803, 23] width 18 height 13
click at [880, 19] on span "Test Automation" at bounding box center [869, 23] width 61 height 13
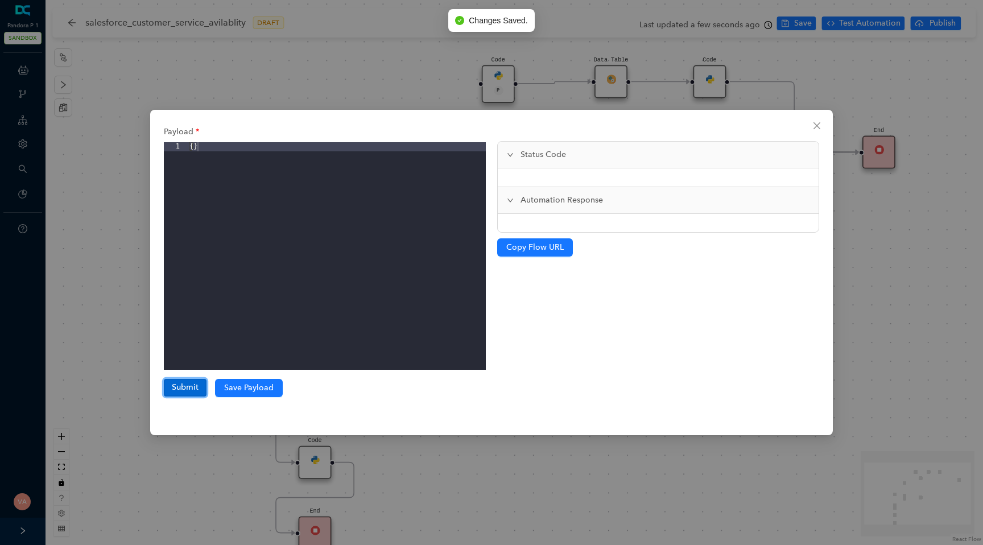
click at [188, 379] on button "Submit" at bounding box center [185, 387] width 43 height 17
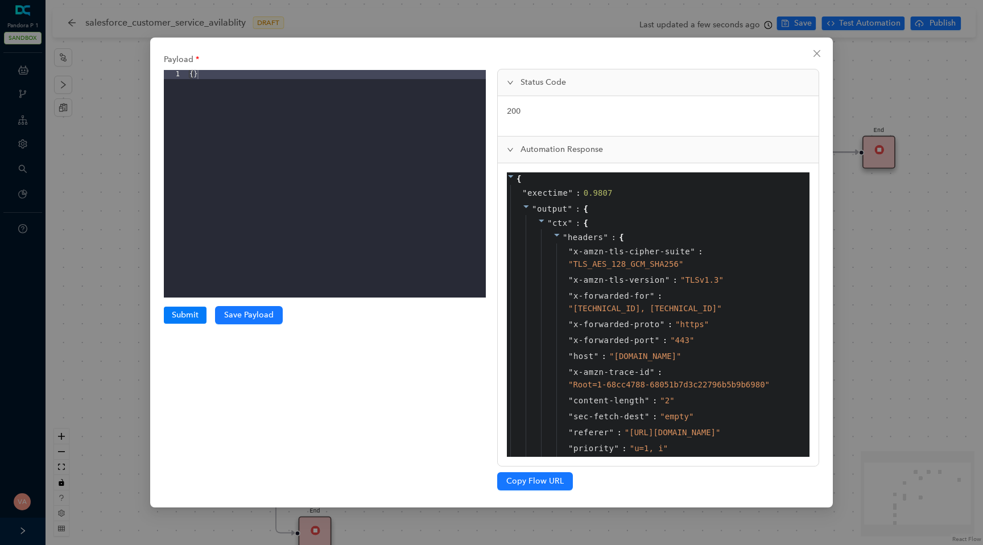
click at [560, 237] on icon at bounding box center [557, 235] width 8 height 8
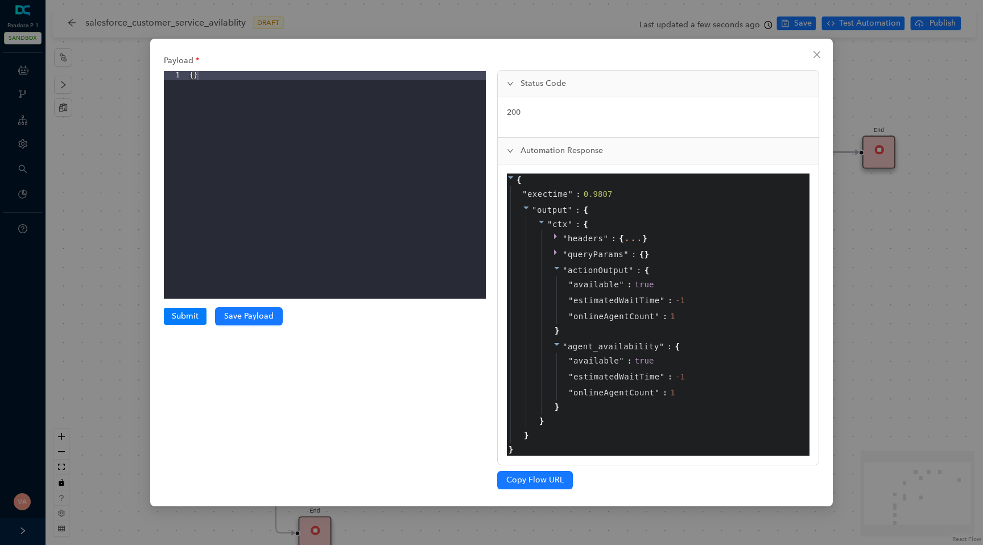
click at [920, 319] on div "Payload 1 { } XXXXXXXXXXXXXXXXXXXXXXXXXXXXXXXXXXXXXXXXXXXXXXXXXX Submit Submiss…" at bounding box center [491, 272] width 983 height 545
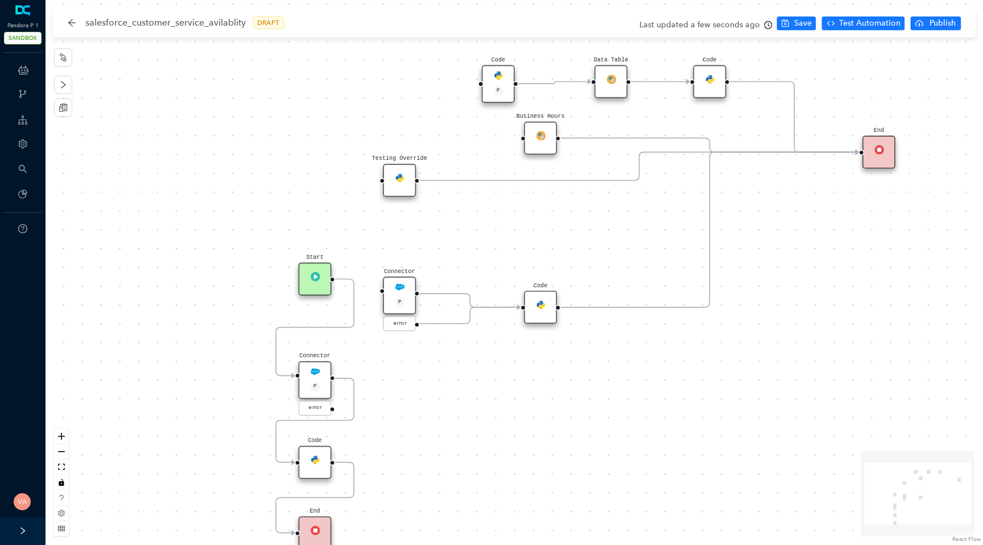
click at [324, 462] on div "Code" at bounding box center [315, 462] width 33 height 33
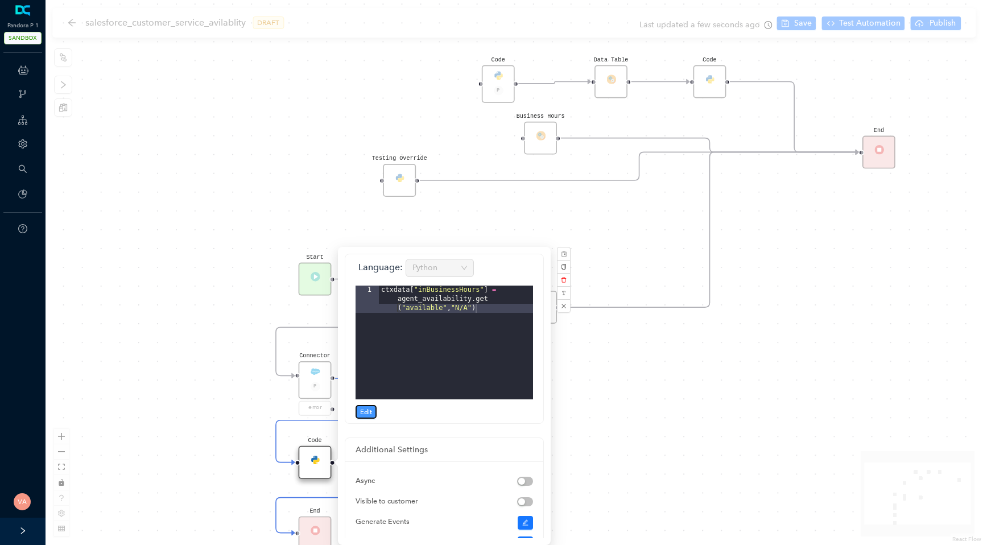
click at [367, 408] on span "Edit" at bounding box center [366, 412] width 12 height 10
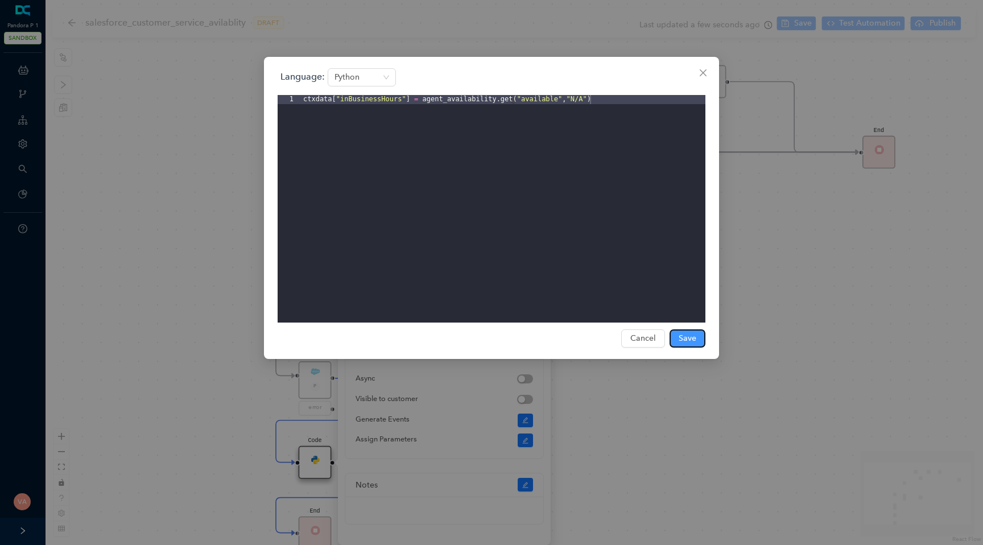
click at [678, 334] on span "Save" at bounding box center [687, 338] width 18 height 13
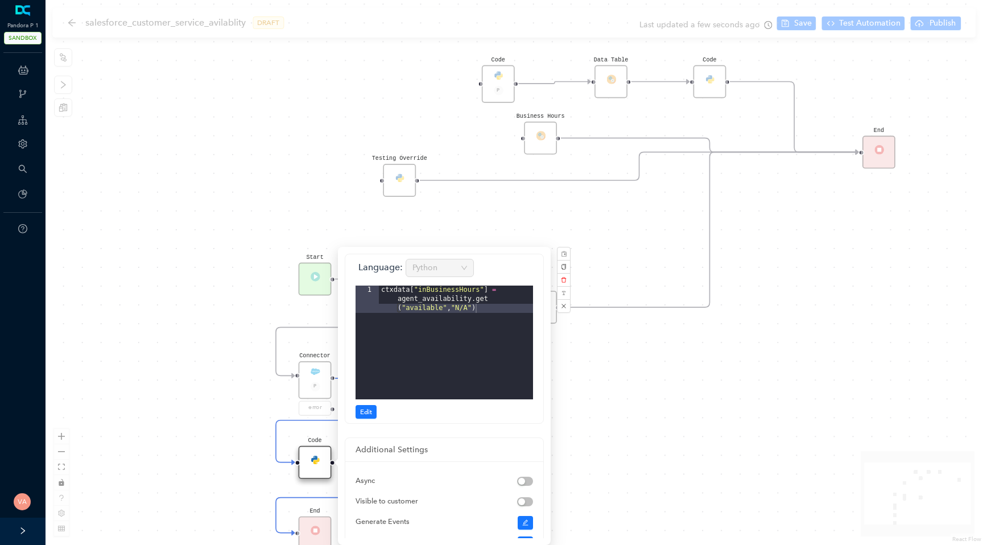
click at [591, 390] on div "Code Start Code P Data Table End Code Business Hours Connector P error Code Tes…" at bounding box center [513, 272] width 937 height 545
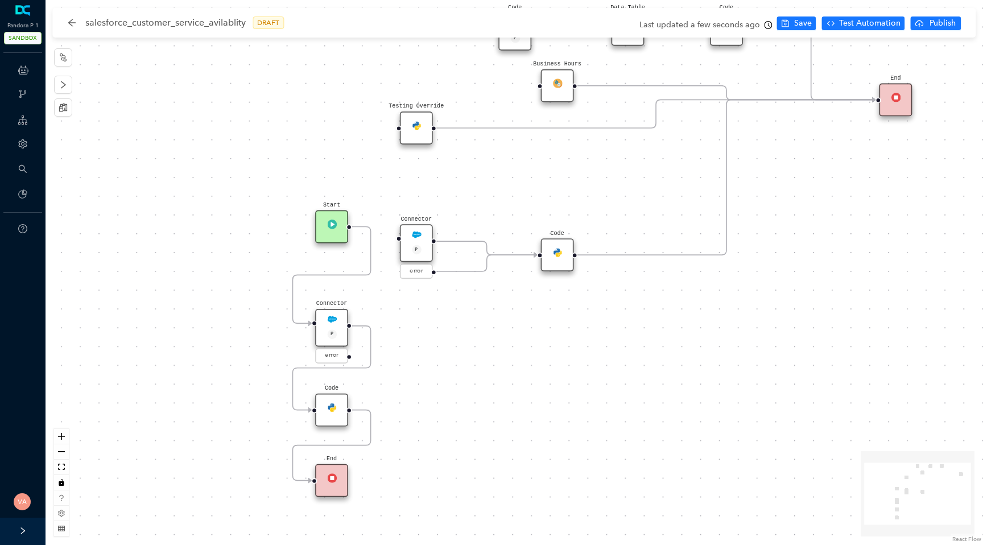
click at [324, 417] on div "Code" at bounding box center [331, 409] width 33 height 33
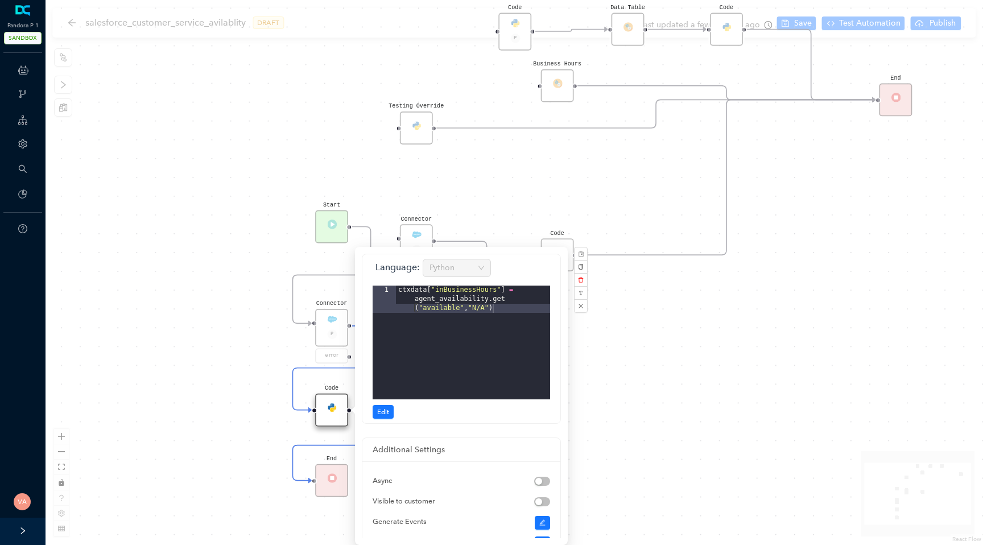
click at [454, 300] on div "ctxdata [ "inBusinessHours" ] = agent_availability . get ( "available" , "N/A" )" at bounding box center [473, 369] width 154 height 168
click at [499, 301] on div "ctxdata [ "inBusinessHours" ] = agent_availability . get ( "available" , "N/A" )" at bounding box center [473, 369] width 154 height 168
click at [475, 309] on div "ctxdata [ "inBusinessHours" ] = agent_availability . get ( "available" , "N/A" )" at bounding box center [473, 369] width 154 height 168
click at [462, 293] on div "ctxdata [ "inBusinessHours" ] = agent_availability . get ( "available" , "N/A" )" at bounding box center [473, 369] width 154 height 168
click at [708, 387] on div "Code Start Code P Data Table End Code Business Hours Connector P error Code Tes…" at bounding box center [513, 272] width 937 height 545
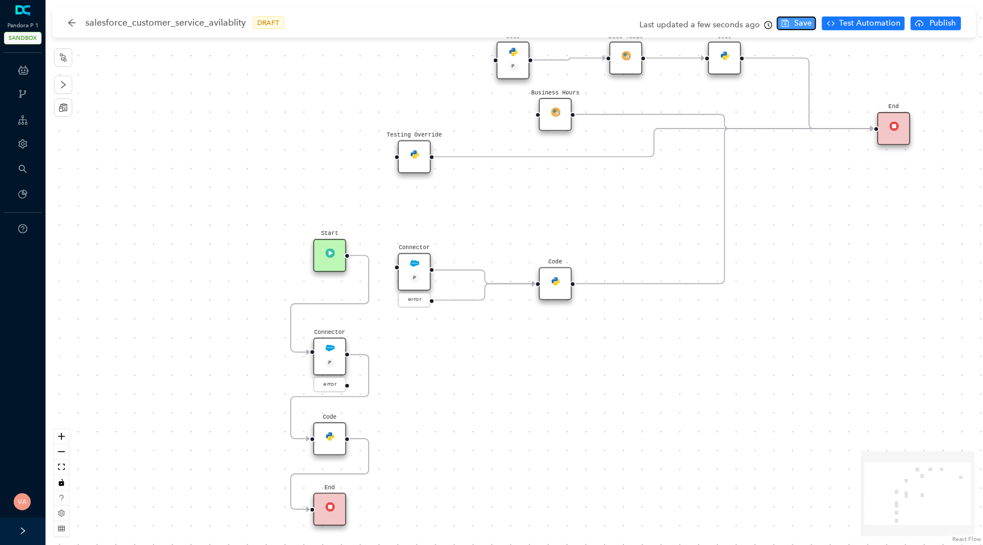
click at [806, 22] on span "Save" at bounding box center [803, 23] width 18 height 13
click at [867, 23] on span "Test Automation" at bounding box center [869, 23] width 61 height 13
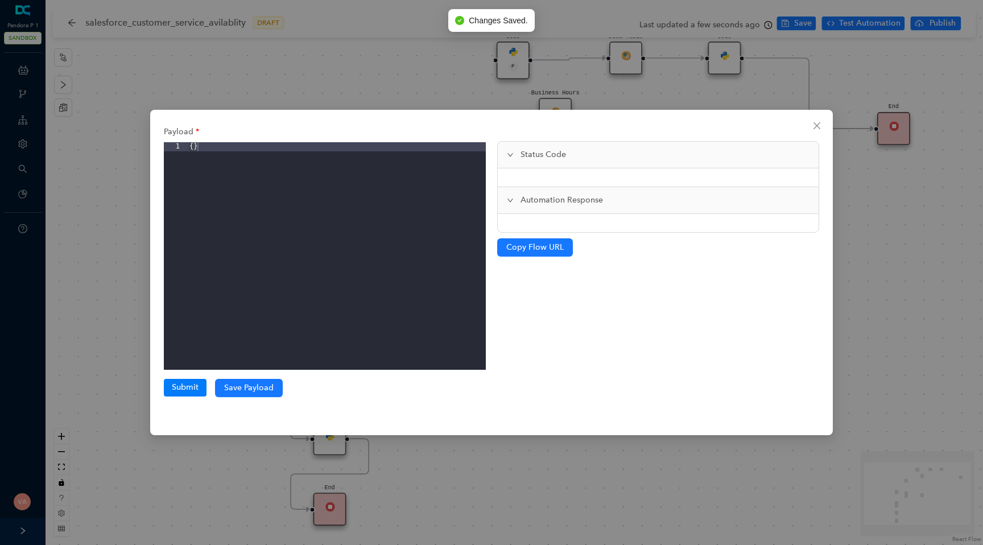
click at [181, 396] on div "Payload 1 { } XXXXXXXXXXXXXXXXXXXXXXXXXXXXXXXXXXXXXXXXXXXXXXXXXX Submit Save Pa…" at bounding box center [324, 272] width 333 height 302
click at [195, 386] on button "Submit" at bounding box center [185, 387] width 43 height 17
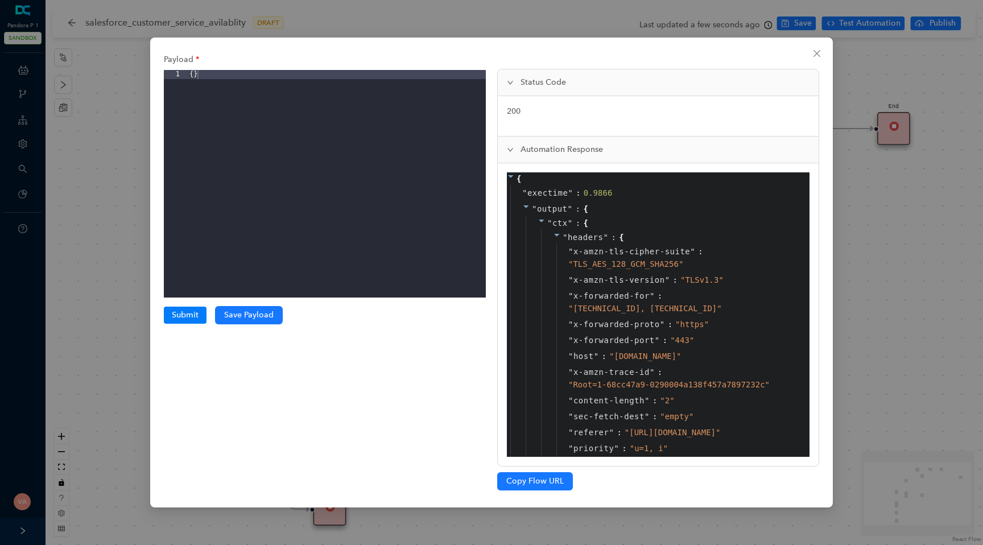
click at [560, 234] on icon at bounding box center [557, 235] width 8 height 8
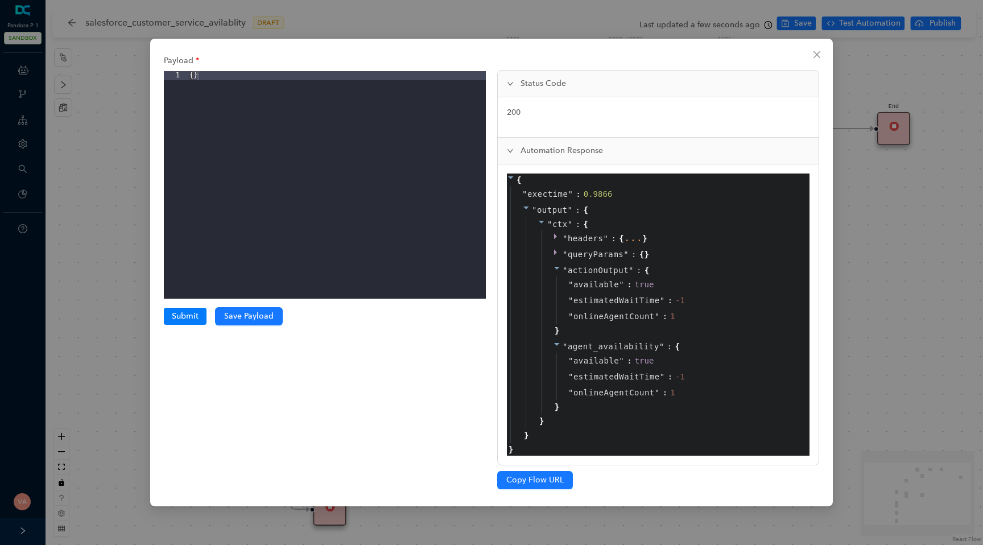
click at [585, 271] on span "actionOutput" at bounding box center [597, 270] width 61 height 9
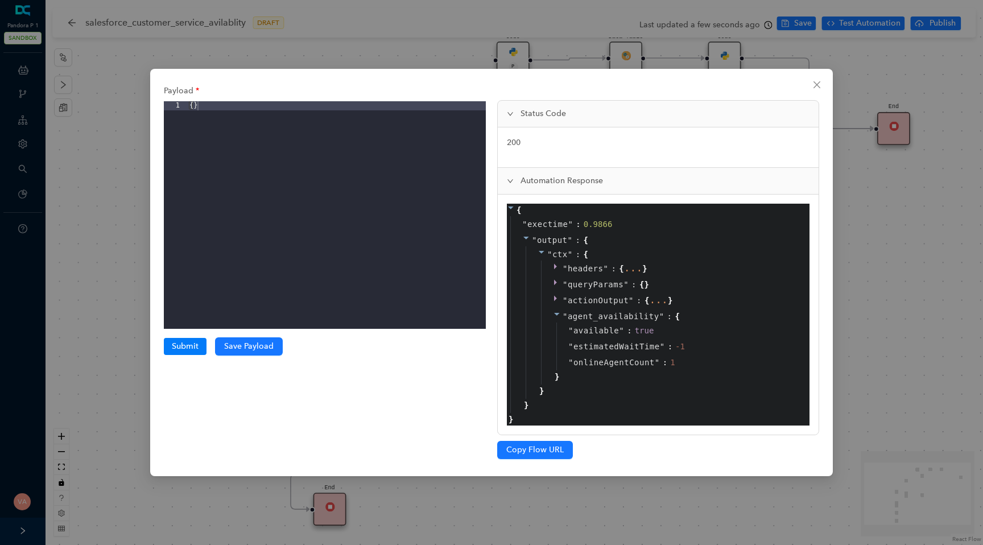
click at [594, 316] on span "agent_availability" at bounding box center [613, 316] width 92 height 9
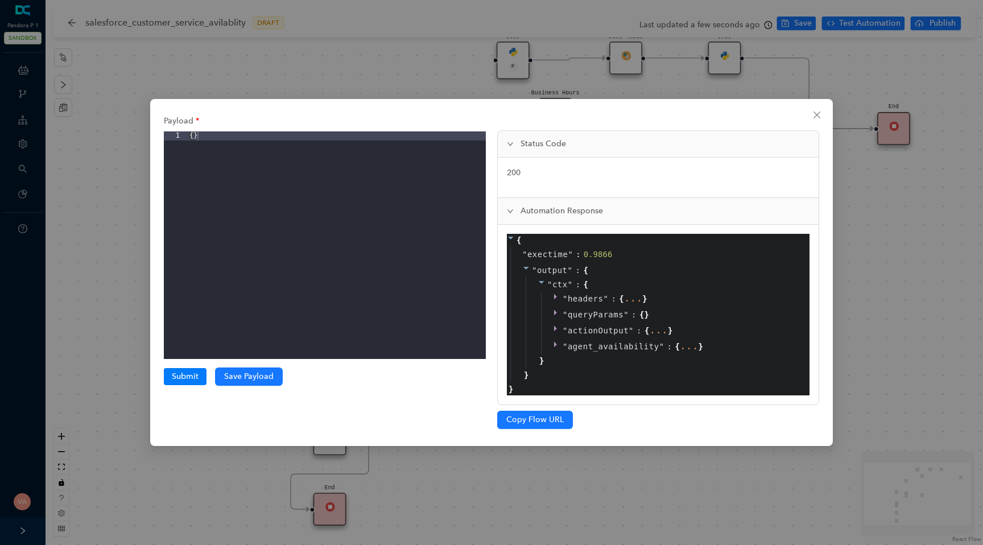
click at [479, 482] on div "Payload 1 { } XXXXXXXXXXXXXXXXXXXXXXXXXXXXXXXXXXXXXXXXXXXXXXXXXX Submit Submiss…" at bounding box center [491, 272] width 983 height 545
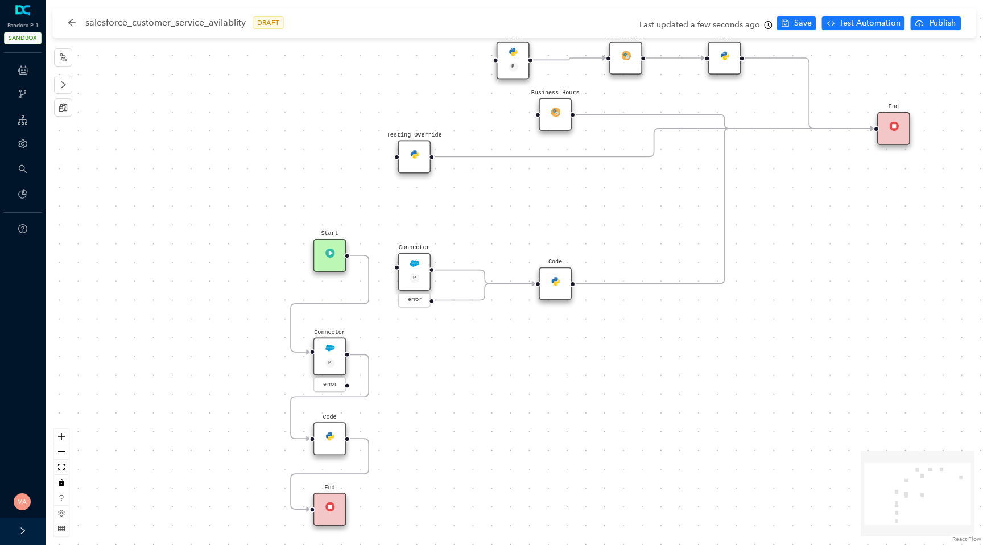
click at [334, 436] on img at bounding box center [330, 436] width 10 height 10
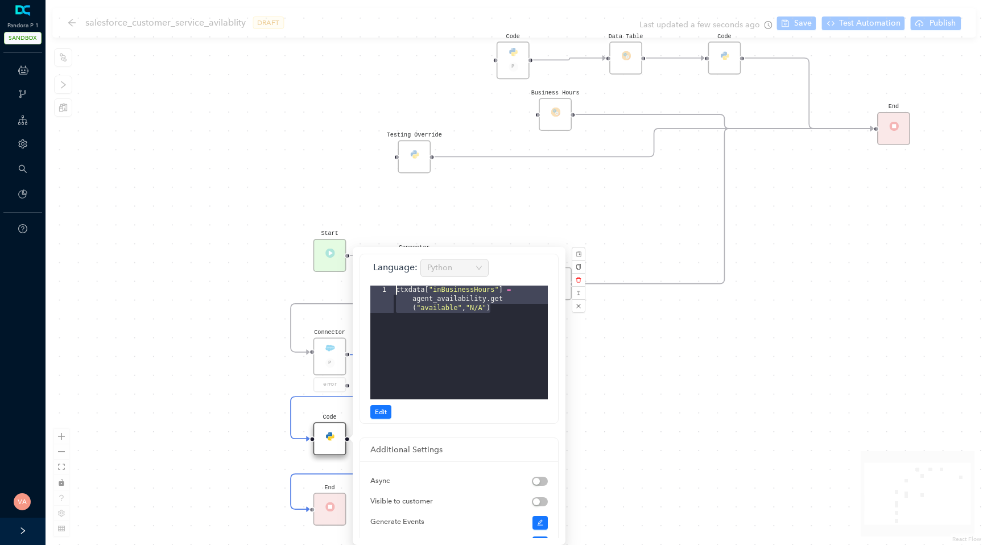
drag, startPoint x: 501, startPoint y: 309, endPoint x: 384, endPoint y: 285, distance: 119.4
click at [384, 285] on editor "1 ctxdata [ "inBusinessHours" ] = agent_availability . get ( "available" , "N/A…" at bounding box center [458, 342] width 177 height 114
click at [450, 290] on div "ctxdata [ "inBusinessHours" ] = agent_availability . get ( "available" , "N/A" )" at bounding box center [470, 369] width 154 height 168
click at [461, 290] on div "ctxdata [ "inBusinessHours" ] = agent_availability . get ( "available" , "N/A" )" at bounding box center [470, 369] width 154 height 168
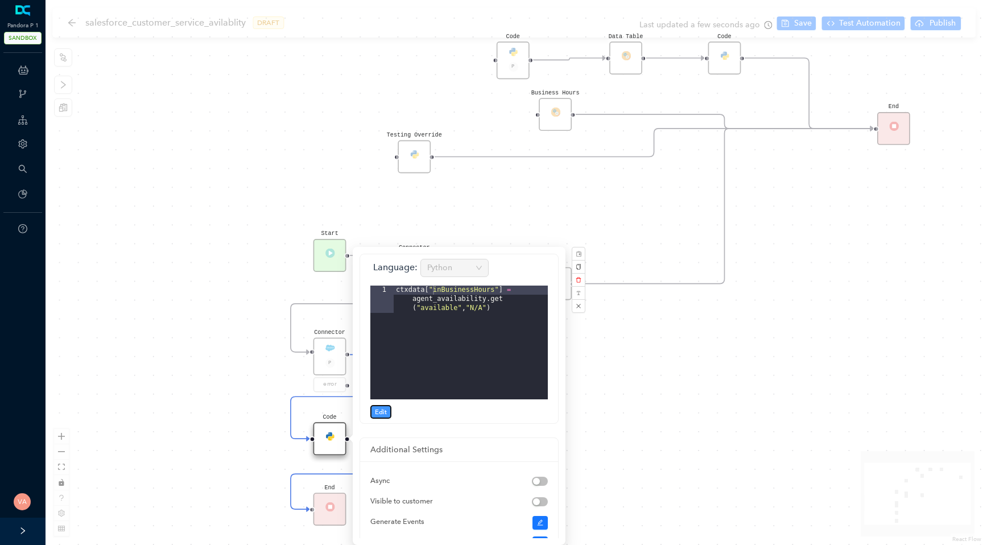
click at [382, 411] on span "Edit" at bounding box center [381, 412] width 12 height 10
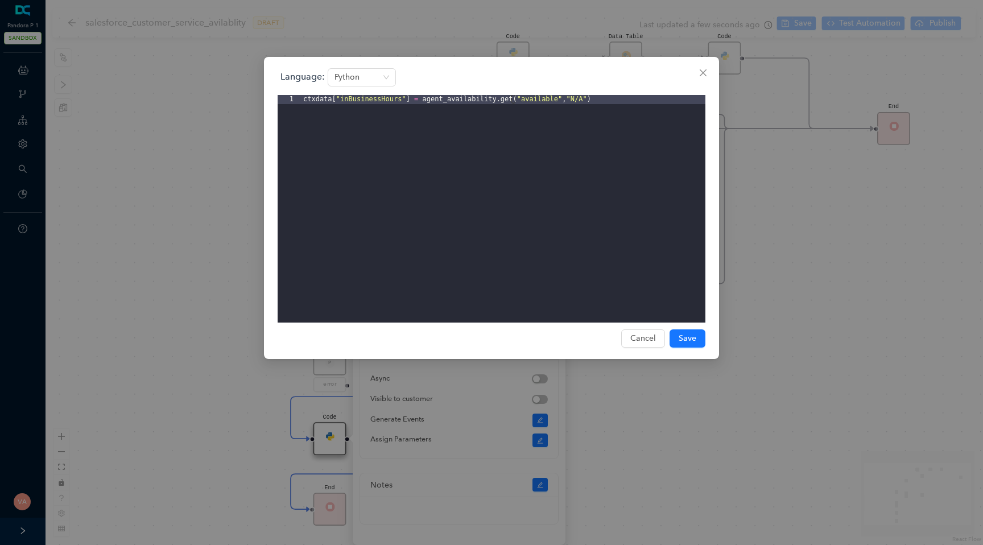
click at [377, 98] on div "ctxdata [ "inBusinessHours" ] = agent_availability . get ( "available" , "N/A" )" at bounding box center [503, 218] width 404 height 246
click at [400, 101] on div "ctxdata [ "inBusinessHours" ] = agent_availability . get ( "available" , "N/A" )" at bounding box center [503, 218] width 404 height 246
click at [690, 338] on span "Save" at bounding box center [687, 338] width 18 height 13
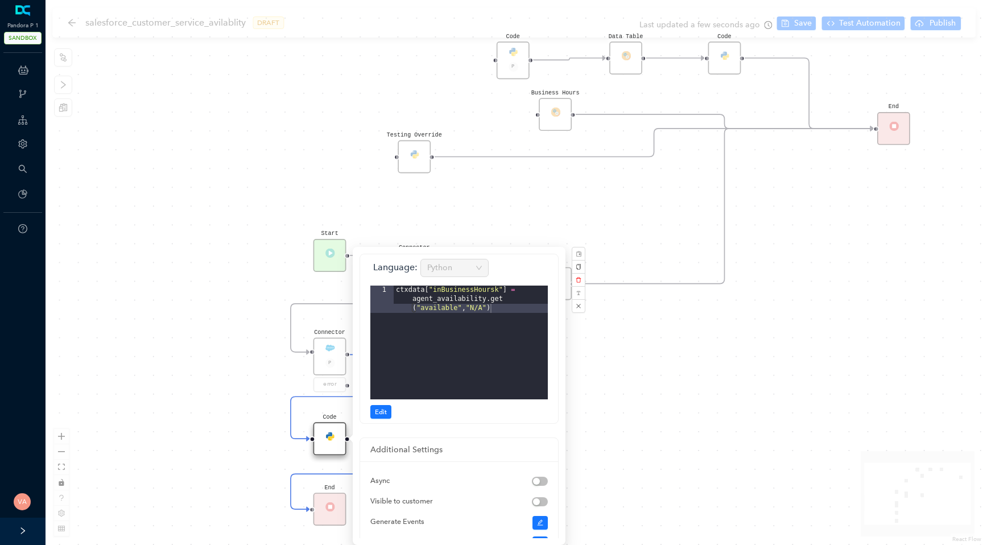
click at [823, 321] on div "Code Start Code P Data Table End Code Business Hours Connector P error Code Tes…" at bounding box center [513, 272] width 937 height 545
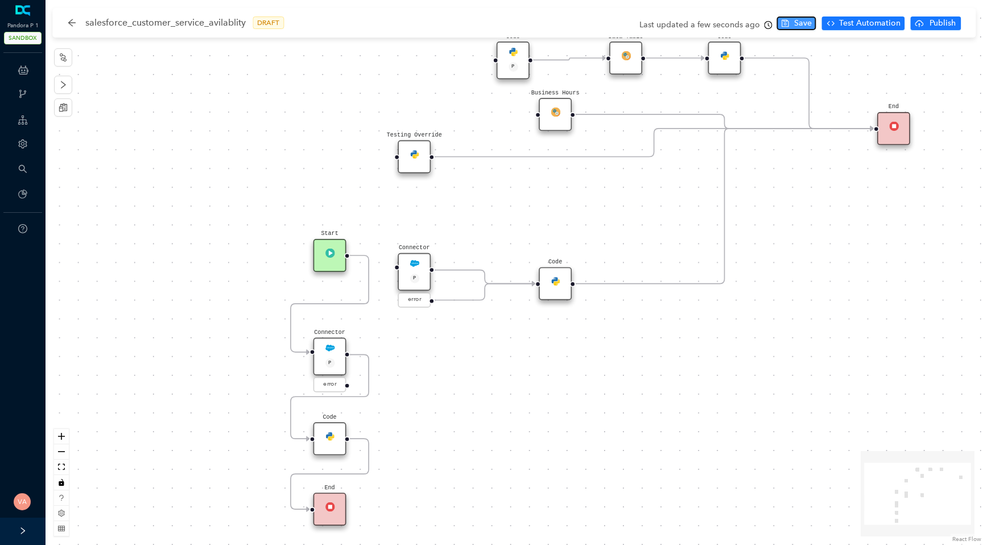
click at [791, 23] on button "Save" at bounding box center [796, 23] width 39 height 14
click at [860, 22] on span "Test Automation" at bounding box center [869, 23] width 61 height 13
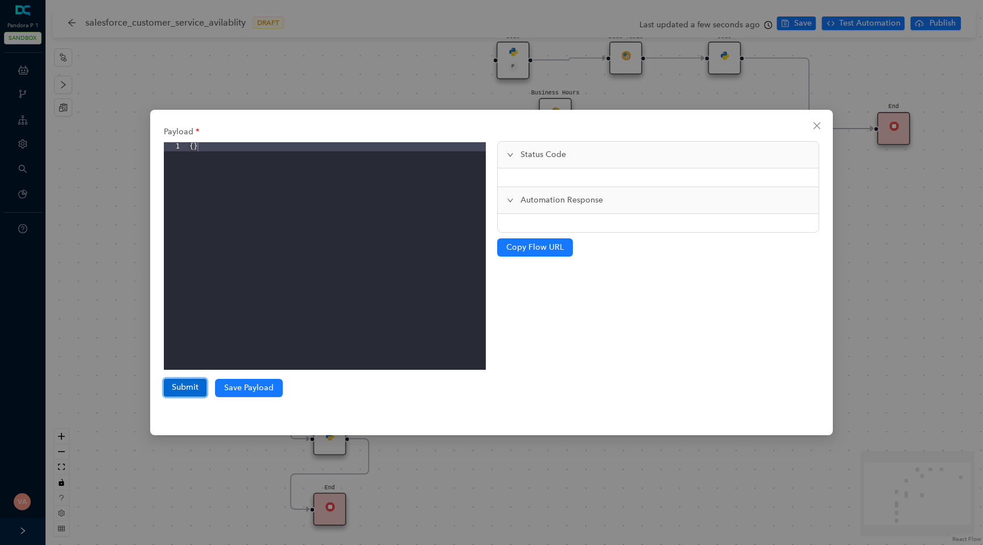
click at [170, 392] on button "Submit" at bounding box center [185, 387] width 43 height 17
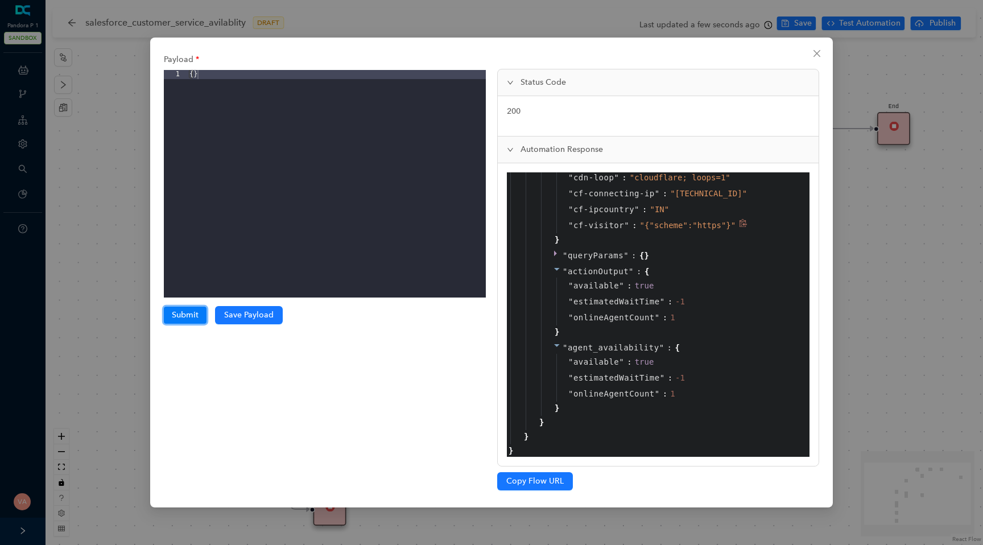
scroll to position [1282, 0]
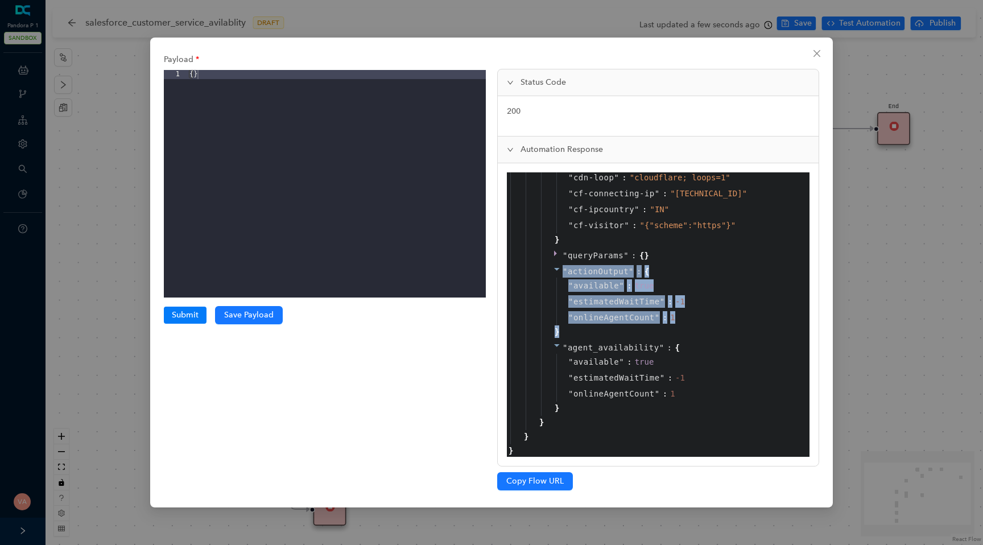
drag, startPoint x: 562, startPoint y: 267, endPoint x: 578, endPoint y: 333, distance: 67.7
click at [578, 333] on div "" actionOutput " : { " available " : true " estimatedWaitTime " : -1 " onlineAg…" at bounding box center [672, 301] width 263 height 76
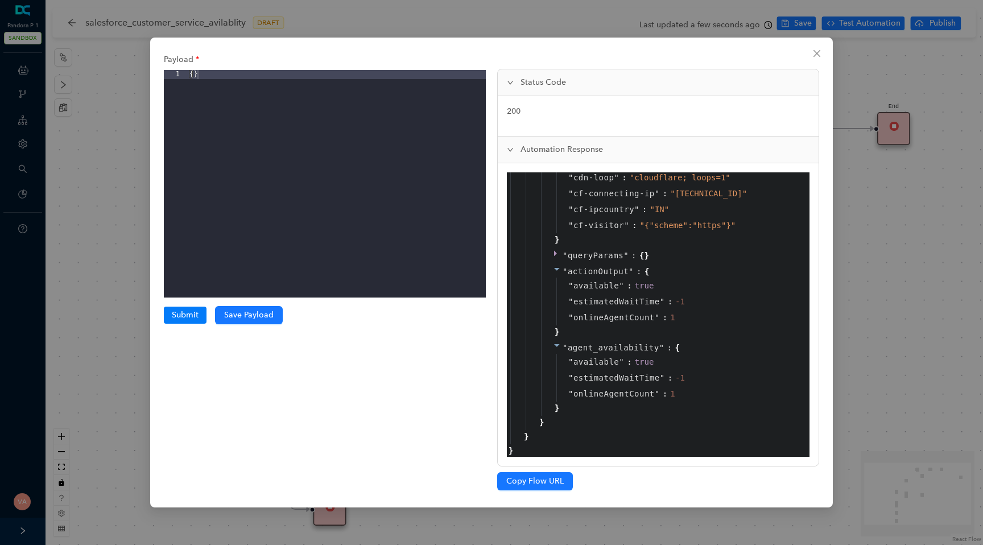
click at [585, 333] on div "" actionOutput " : { " available " : true " estimatedWaitTime " : -1 " onlineAg…" at bounding box center [672, 301] width 263 height 76
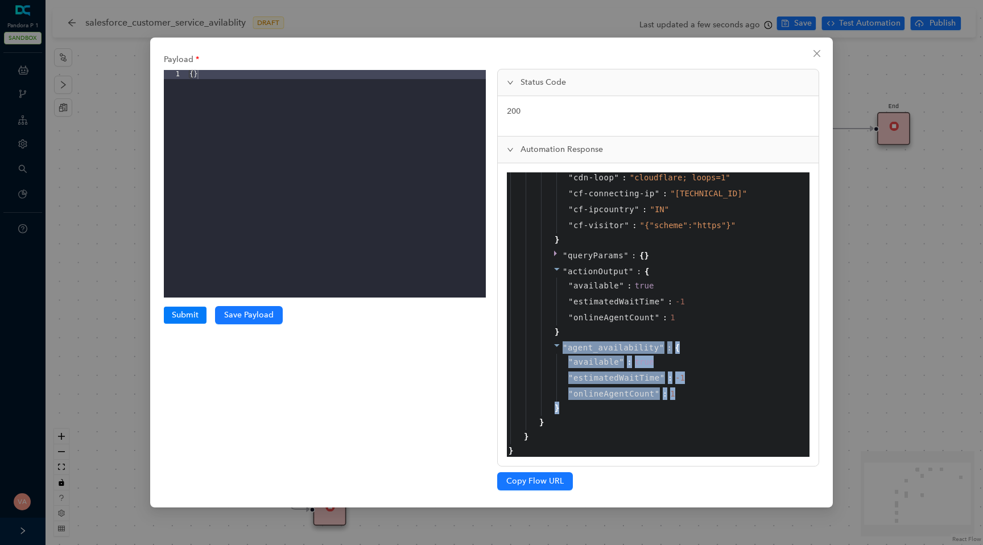
drag, startPoint x: 563, startPoint y: 344, endPoint x: 562, endPoint y: 409, distance: 65.4
click at [562, 409] on div "" agent_availability " : { " available " : true " estimatedWaitTime " : -1 " on…" at bounding box center [672, 377] width 263 height 76
copy div "" agent_availability " : { " available " : true " estimatedWaitTime " : -1 " on…"
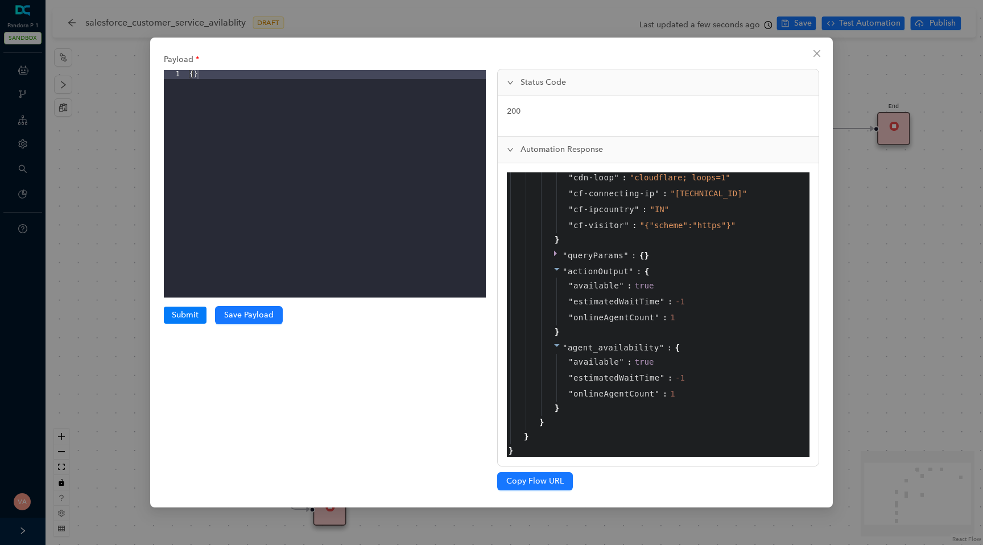
click at [129, 247] on div "Payload 1 { } XXXXXXXXXXXXXXXXXXXXXXXXXXXXXXXXXXXXXXXXXXXXXXXXXX Submit Submiss…" at bounding box center [491, 272] width 983 height 545
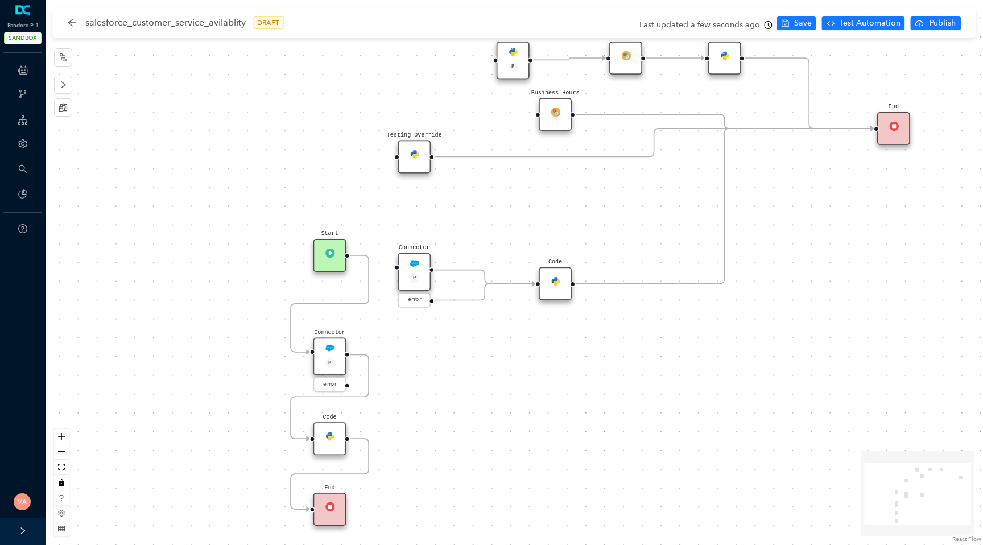
click at [323, 449] on div "Code" at bounding box center [329, 438] width 33 height 33
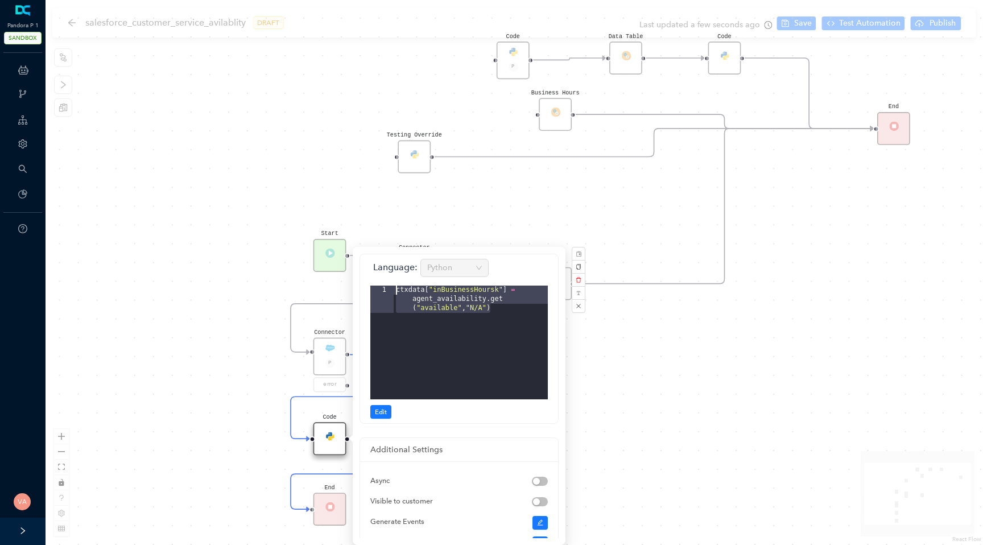
drag, startPoint x: 495, startPoint y: 312, endPoint x: 374, endPoint y: 291, distance: 122.8
click at [374, 291] on editor "1 ctxdata [ "inBusinessHoursk" ] = agent_availability . get ( "available" , "N/…" at bounding box center [458, 342] width 177 height 114
click at [276, 403] on div "Code Start Code P Data Table End Code Business Hours Connector P error Code Tes…" at bounding box center [513, 272] width 937 height 545
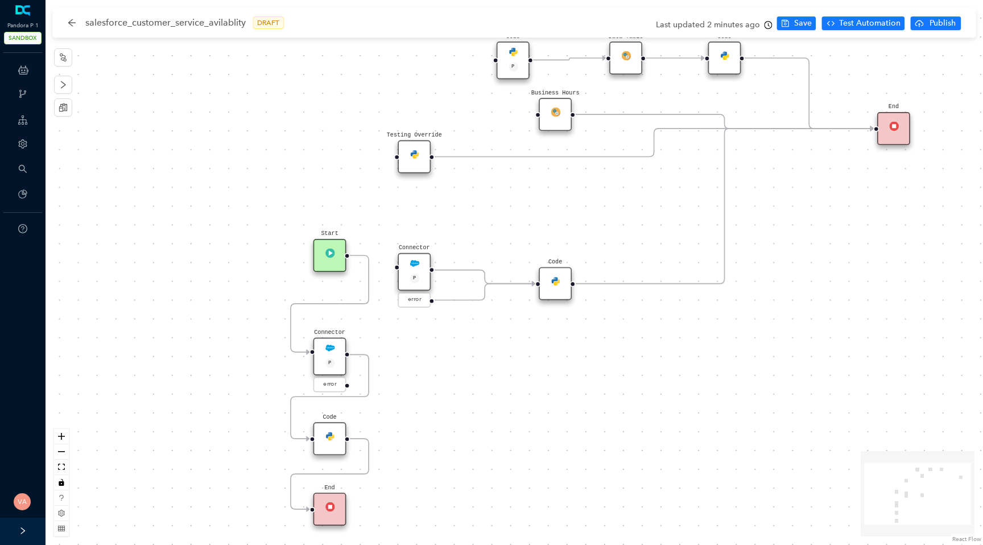
click at [324, 438] on div "Code" at bounding box center [329, 438] width 33 height 33
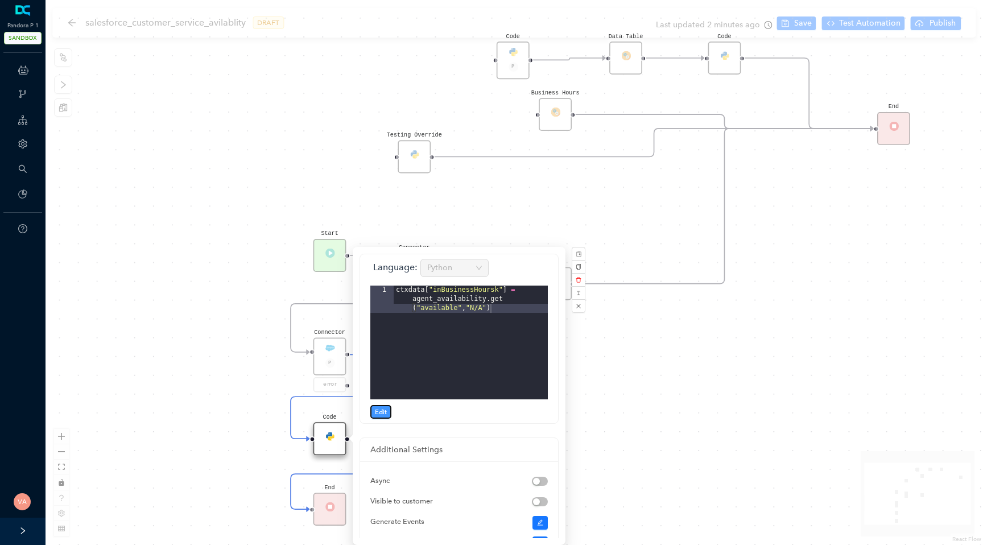
click at [387, 409] on button "Edit" at bounding box center [380, 412] width 21 height 14
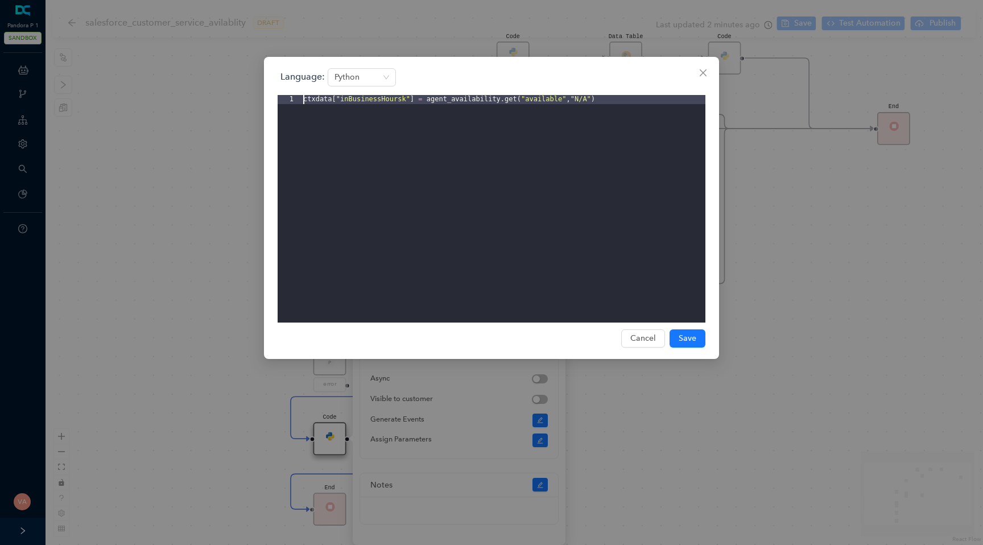
drag, startPoint x: 647, startPoint y: 111, endPoint x: 241, endPoint y: 65, distance: 408.7
click at [241, 65] on div "Language: Python 1 ctxdata [ "inBusinessHoursk" ] = agent_availability . get ( …" at bounding box center [491, 272] width 983 height 545
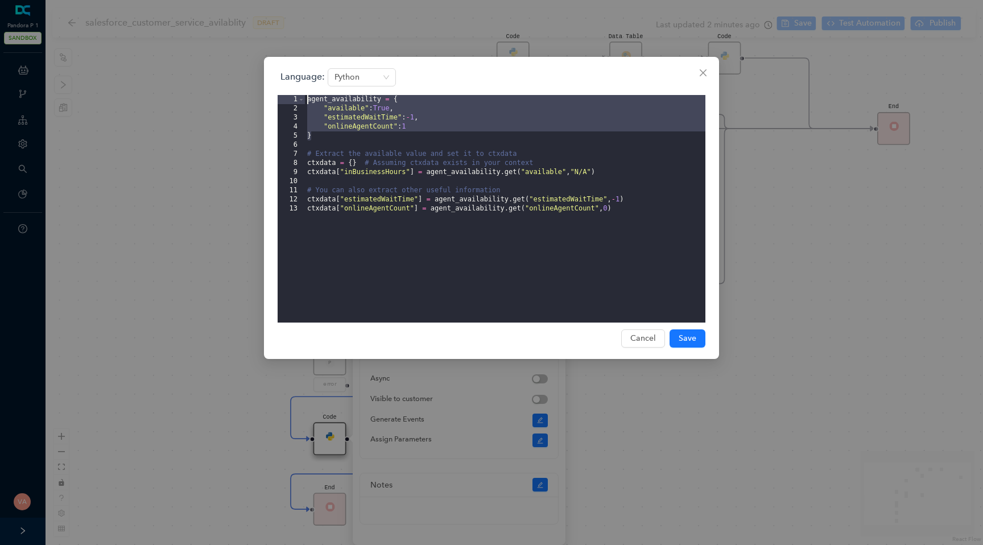
drag, startPoint x: 353, startPoint y: 135, endPoint x: 279, endPoint y: 87, distance: 88.3
click at [279, 87] on div "Language: Python 1 2 3 4 5 6 7 8 9 10 11 12 13 agent_availability = { "availabl…" at bounding box center [491, 195] width 428 height 254
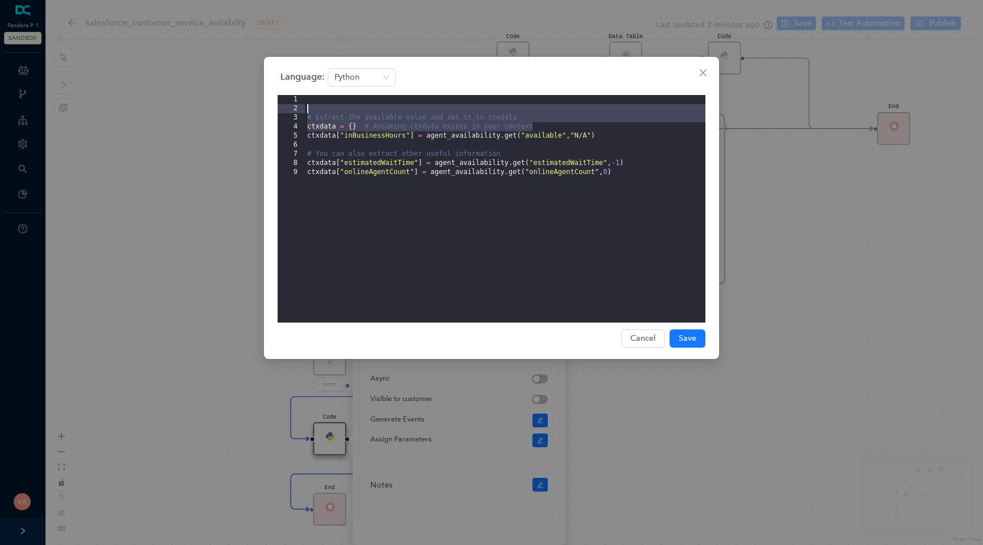
drag, startPoint x: 540, startPoint y: 123, endPoint x: 267, endPoint y: 107, distance: 272.9
click at [267, 107] on div "Language: Python 1 2 3 4 5 6 7 8 9 # Extract the available value and set it to …" at bounding box center [491, 208] width 455 height 302
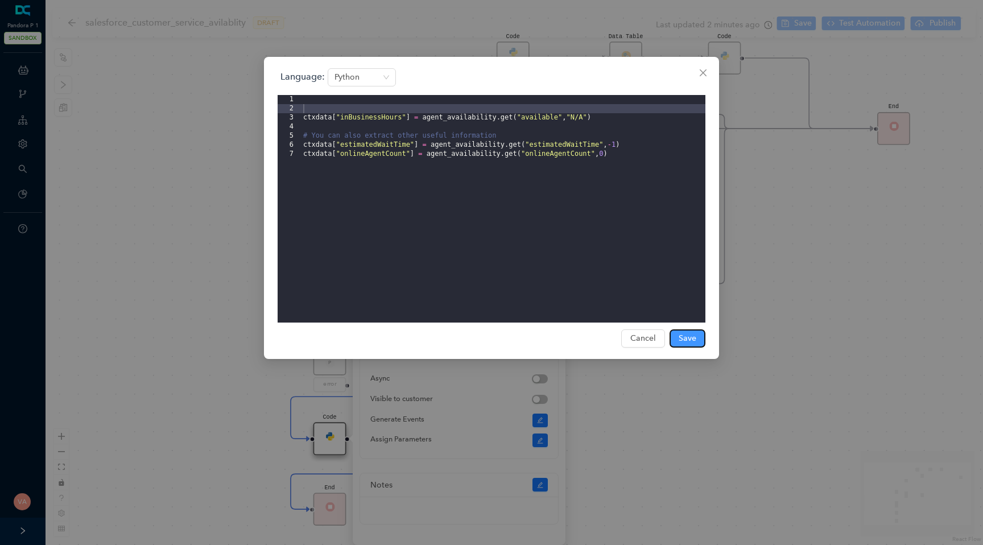
click at [687, 335] on span "Save" at bounding box center [687, 338] width 18 height 13
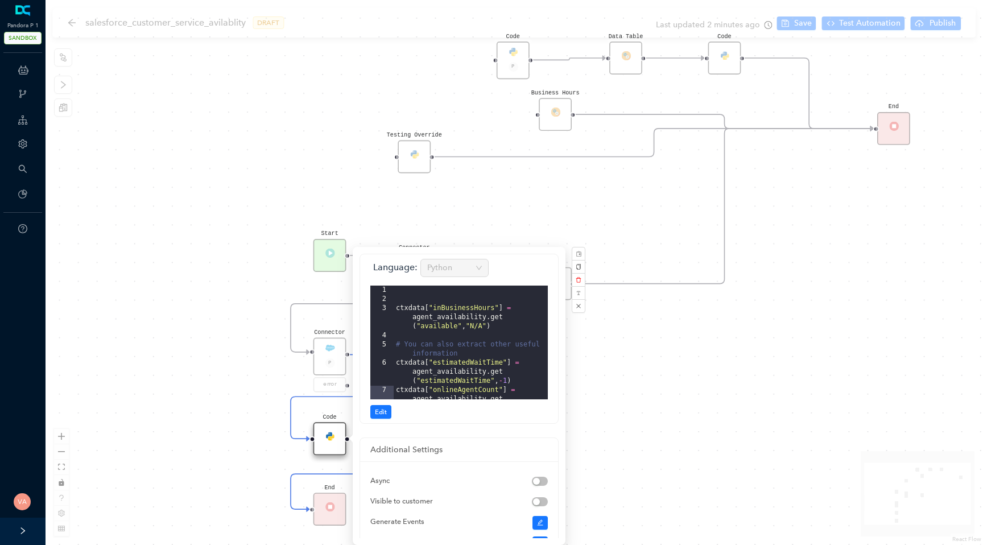
click at [689, 375] on div "Code Start Code P Data Table End Code Business Hours Connector P error Code Tes…" at bounding box center [513, 272] width 937 height 545
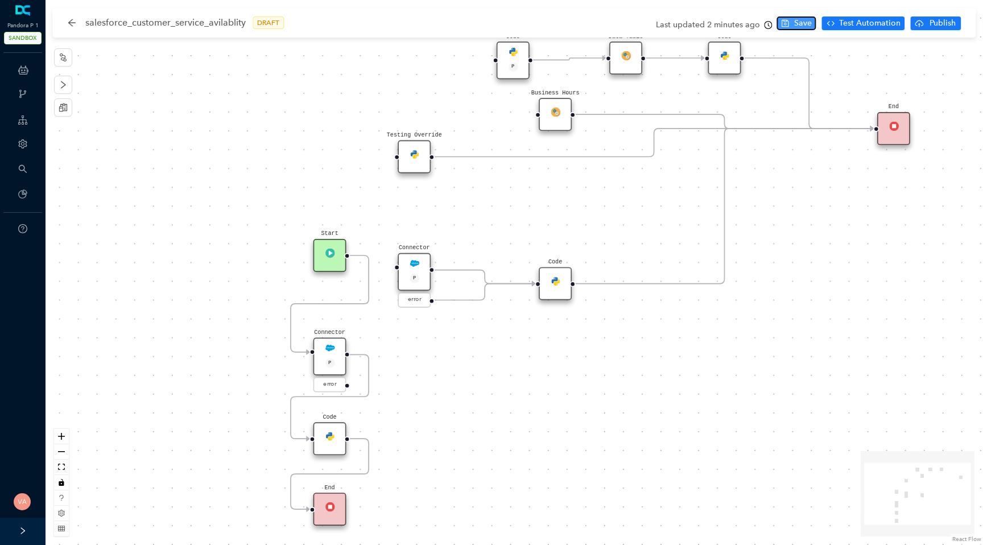
click at [799, 24] on span "Save" at bounding box center [803, 23] width 18 height 13
click at [870, 23] on span "Test Automation" at bounding box center [869, 23] width 61 height 13
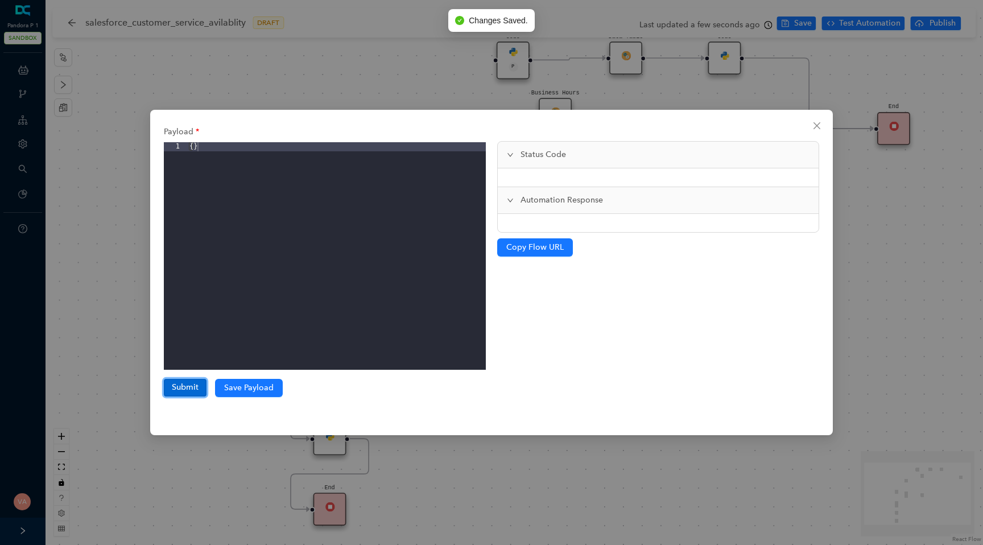
click at [185, 389] on button "Submit" at bounding box center [185, 387] width 43 height 17
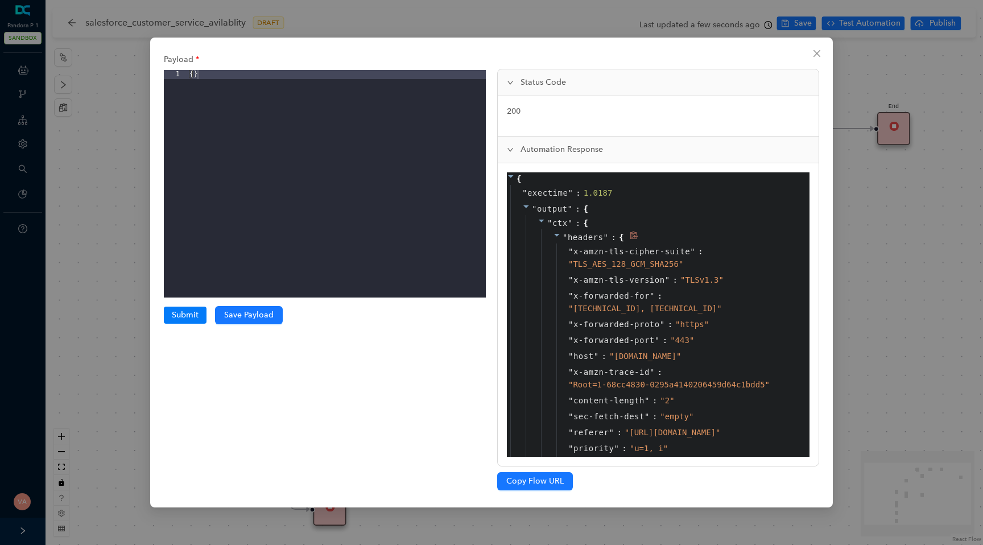
click at [554, 231] on icon at bounding box center [557, 235] width 8 height 8
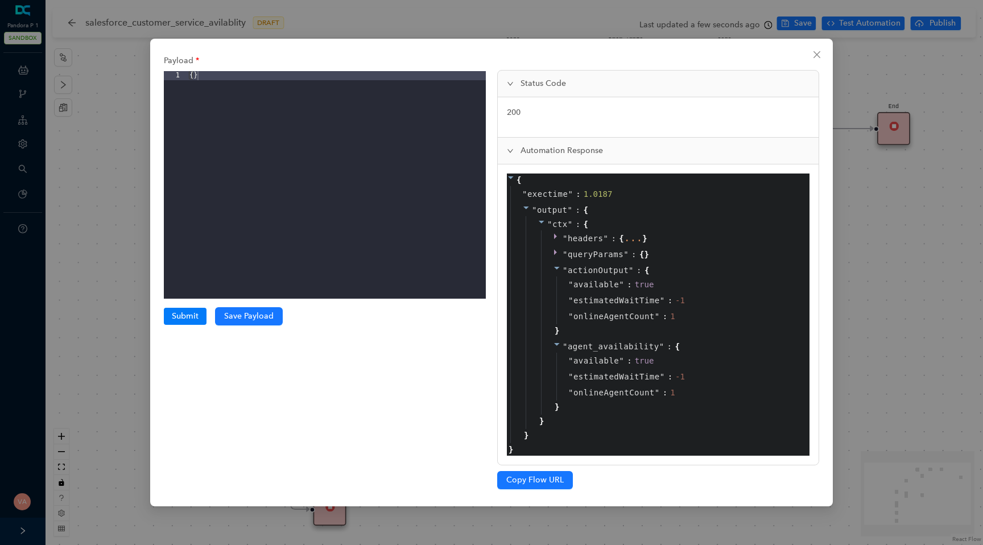
click at [609, 253] on span "queryParams" at bounding box center [595, 254] width 56 height 9
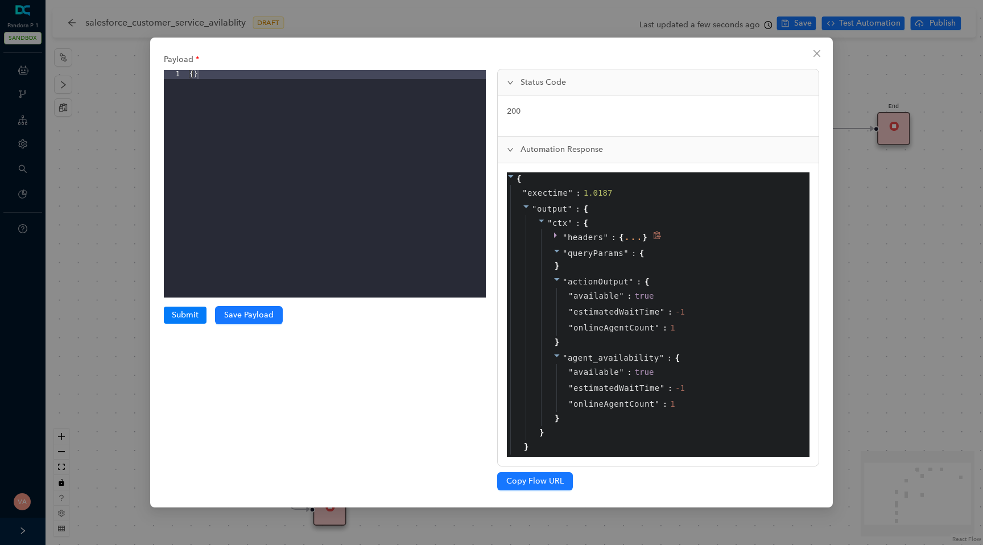
click at [609, 239] on span "" headers " :" at bounding box center [590, 237] width 56 height 13
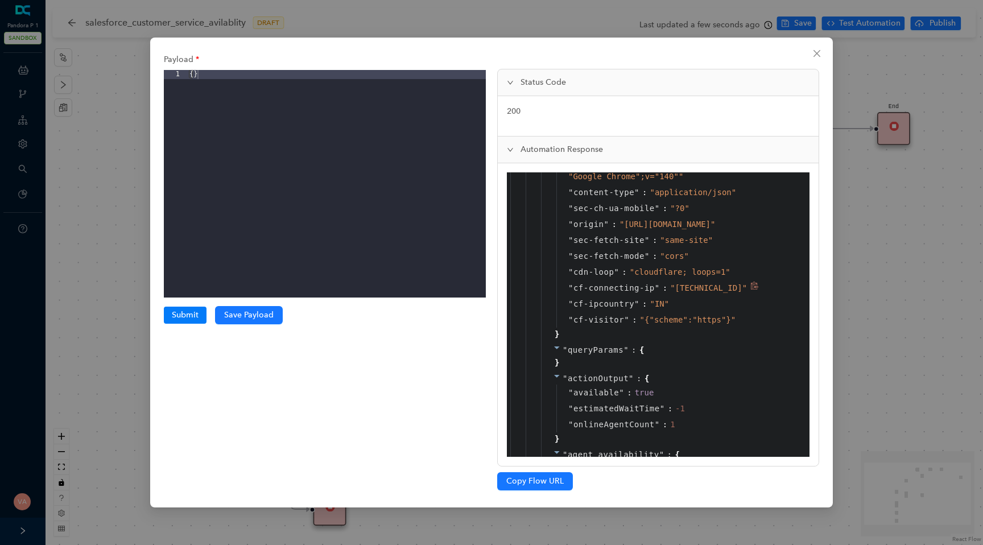
scroll to position [1294, 0]
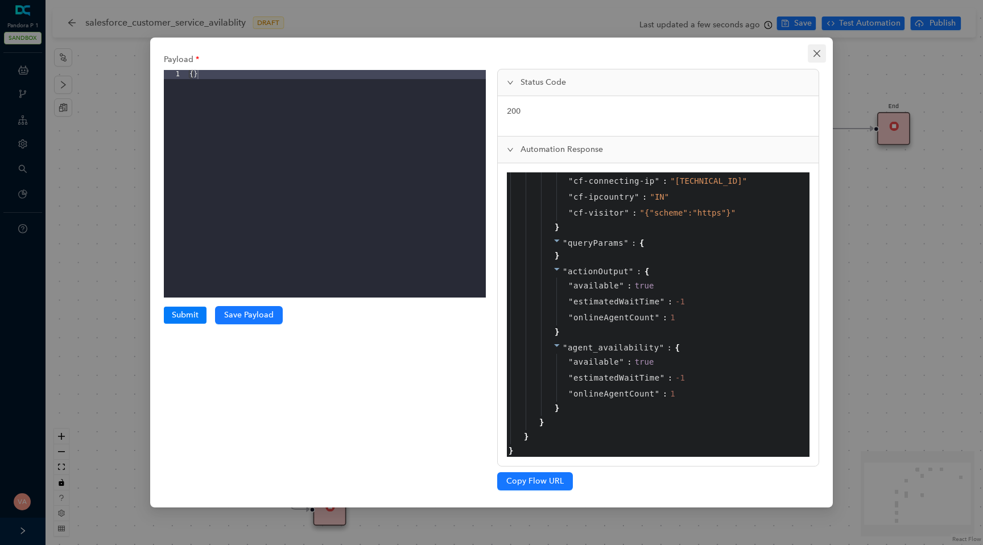
click at [819, 51] on icon "close" at bounding box center [816, 53] width 7 height 7
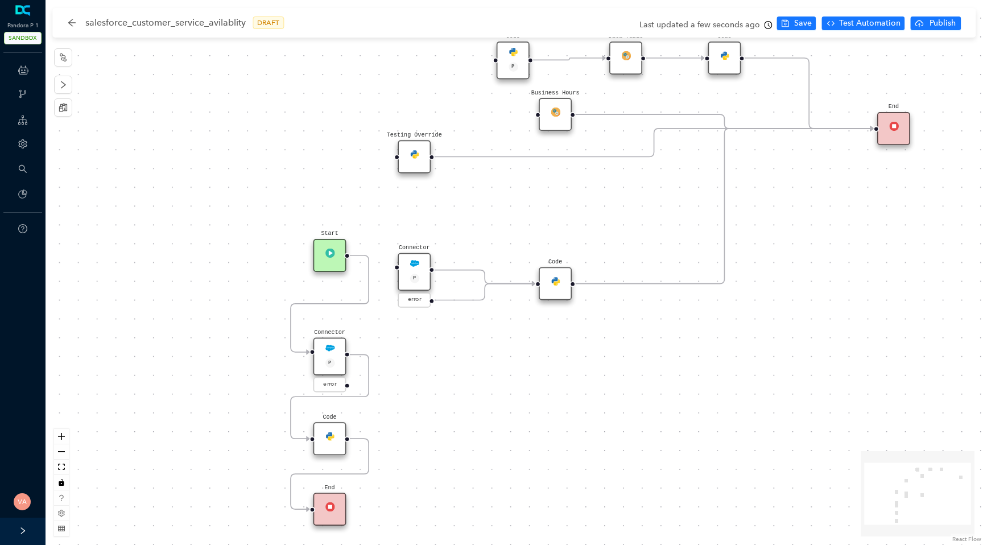
click at [552, 287] on div "Code" at bounding box center [554, 283] width 33 height 33
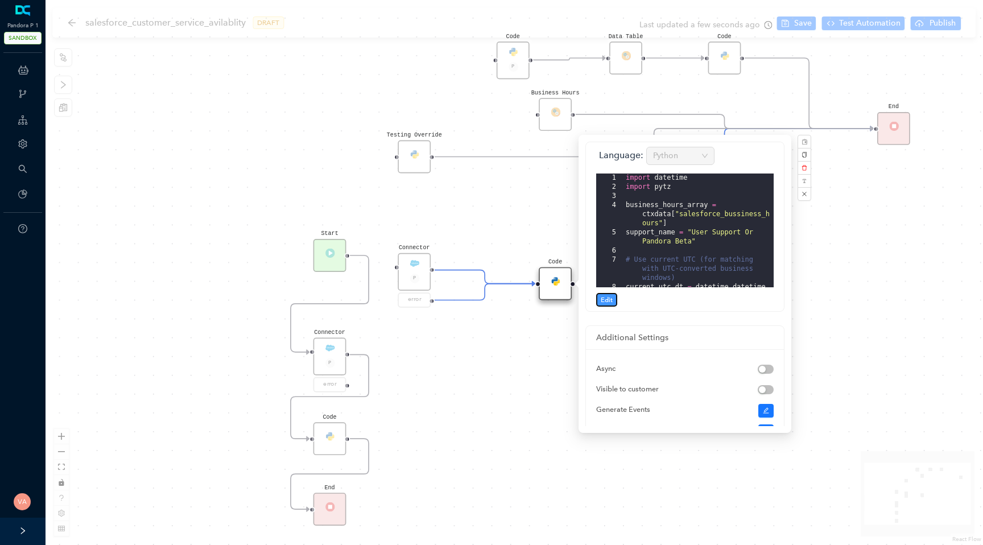
click at [608, 294] on button "Edit" at bounding box center [606, 300] width 21 height 14
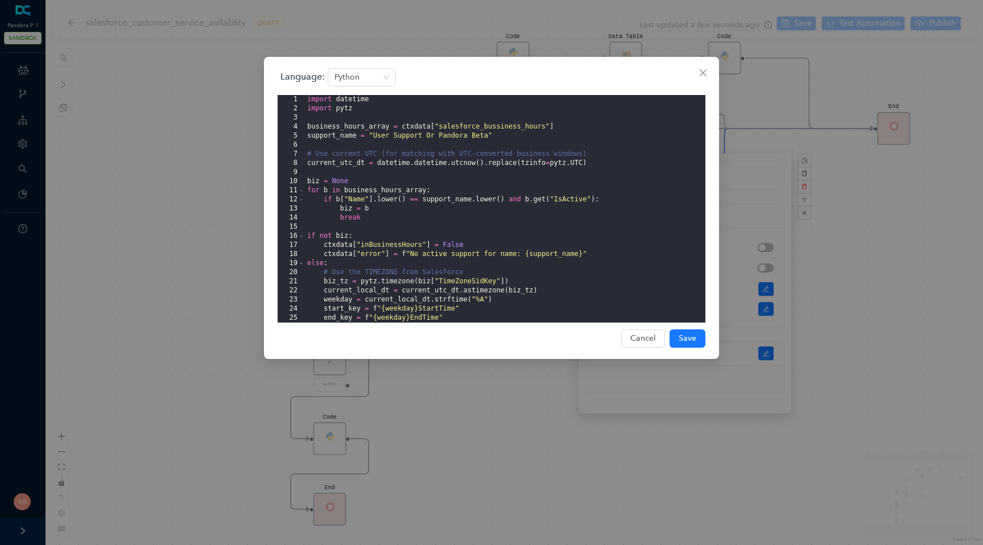
click at [633, 260] on div "import datetime import pytz business_hours_array = ctxdata [ "salesforce_bussin…" at bounding box center [505, 218] width 400 height 246
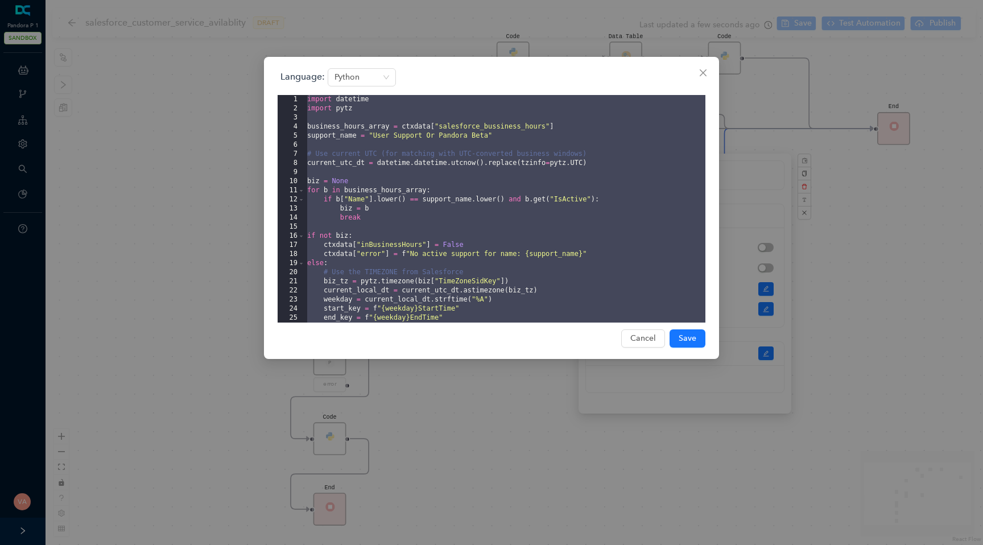
click at [438, 242] on div "import datetime import pytz business_hours_array = ctxdata [ "salesforce_bussin…" at bounding box center [505, 218] width 400 height 246
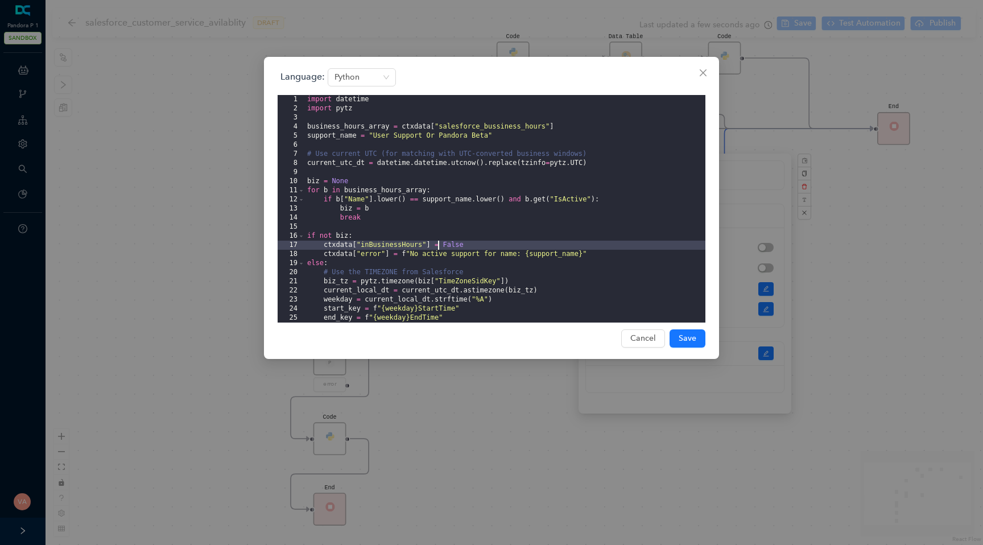
click at [213, 217] on div "Language: Python 1 2 3 4 5 6 7 8 9 10 11 12 13 14 15 16 17 18 19 20 21 22 23 24…" at bounding box center [491, 272] width 983 height 545
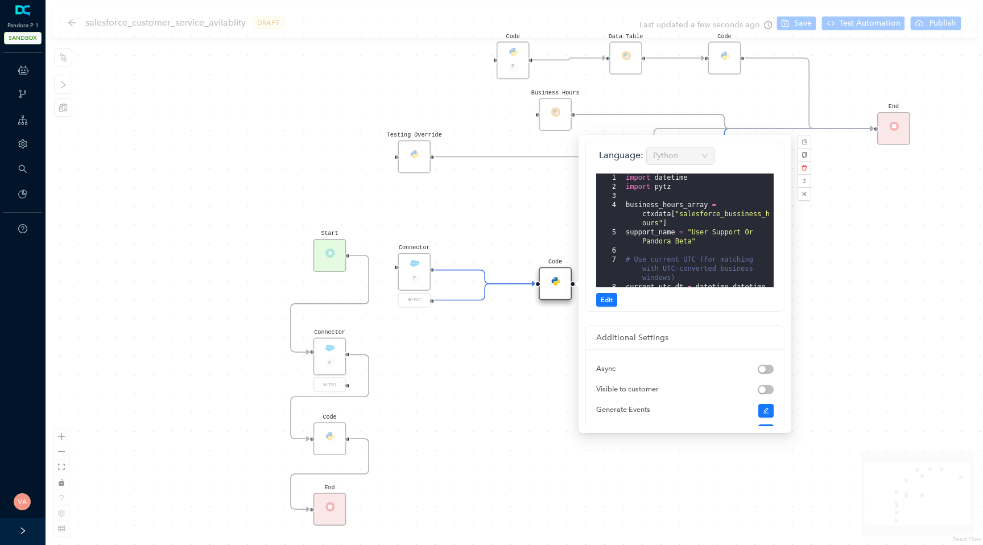
click at [430, 351] on div "Code Start Code P Data Table End Code Business Hours Connector P error Code Tes…" at bounding box center [513, 272] width 937 height 545
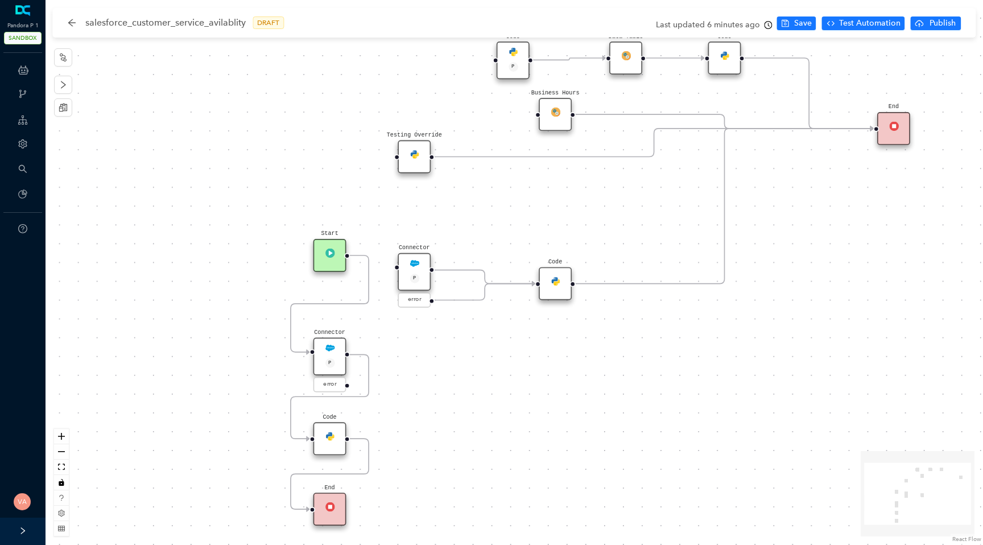
click at [417, 268] on div "Connector P" at bounding box center [413, 272] width 33 height 38
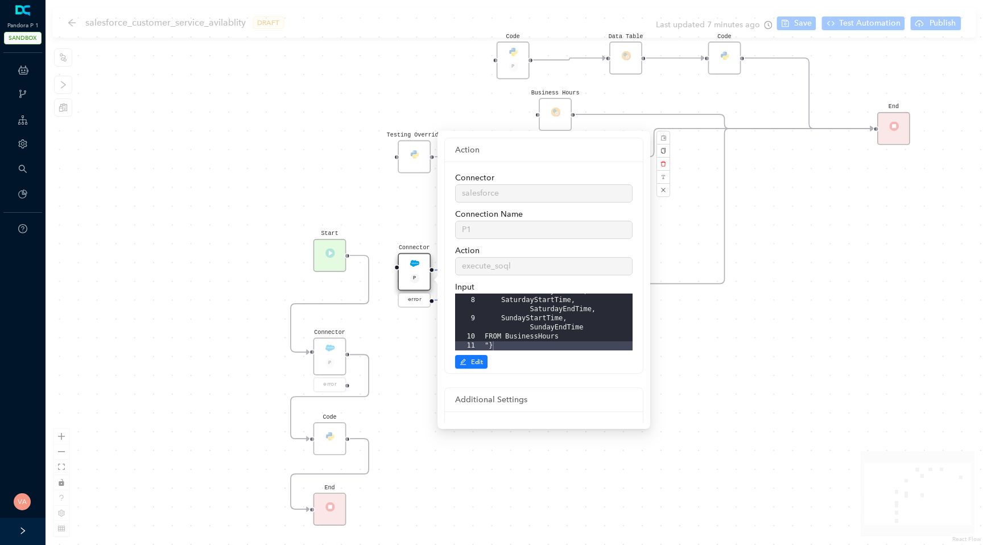
scroll to position [148, 0]
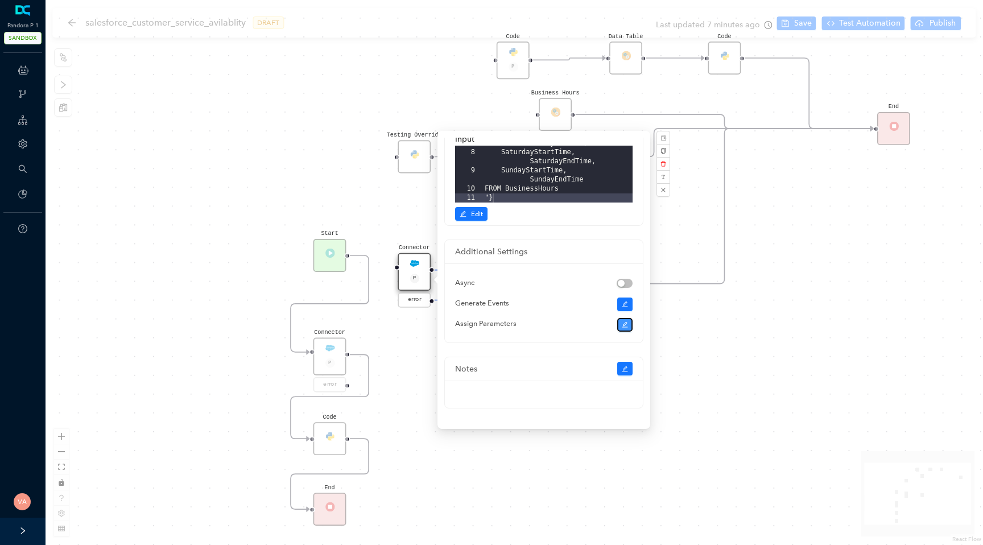
click at [621, 326] on icon "edit" at bounding box center [624, 324] width 7 height 7
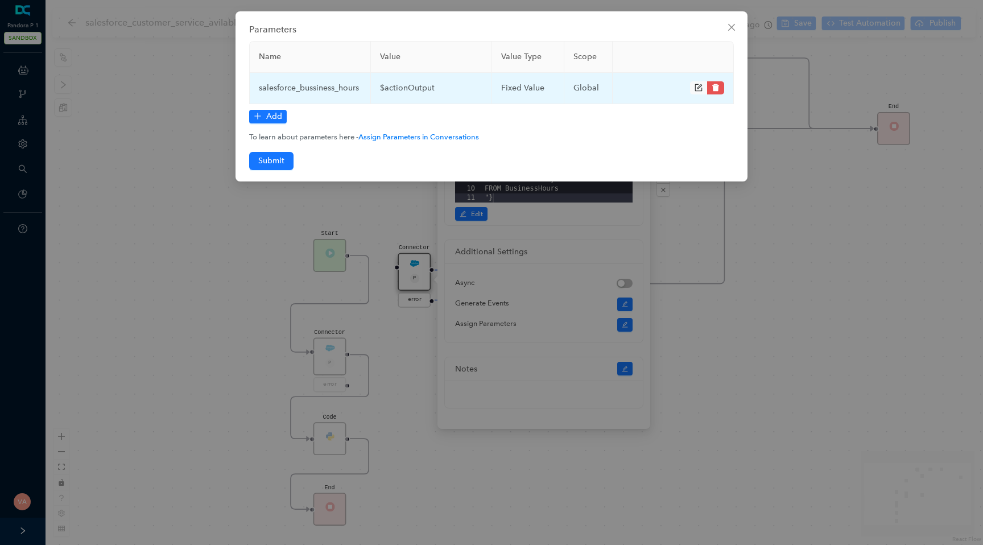
click at [417, 89] on td "$actionOutput" at bounding box center [431, 88] width 121 height 31
click at [409, 90] on td "$actionOutput" at bounding box center [431, 88] width 121 height 31
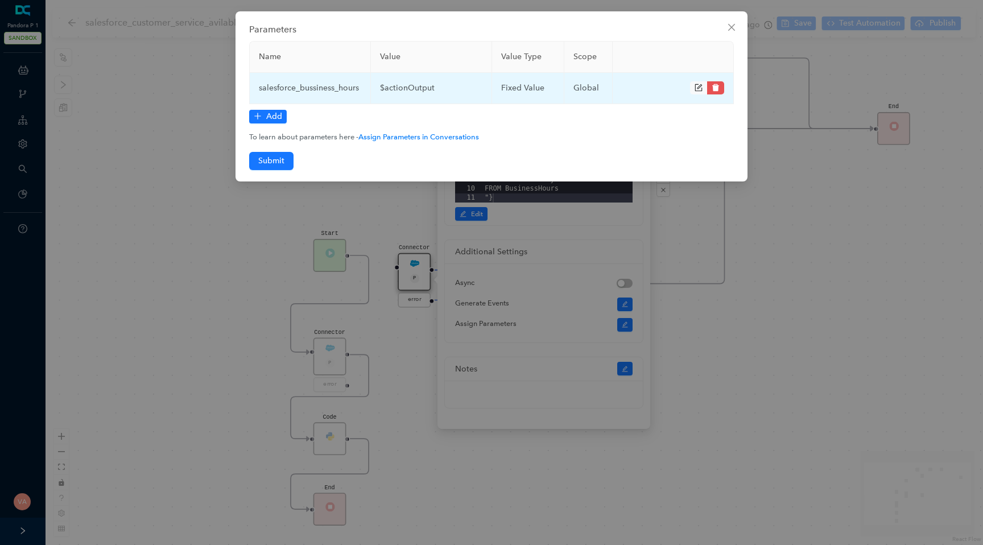
click at [337, 84] on td "salesforce_bussiness_hours" at bounding box center [310, 88] width 121 height 31
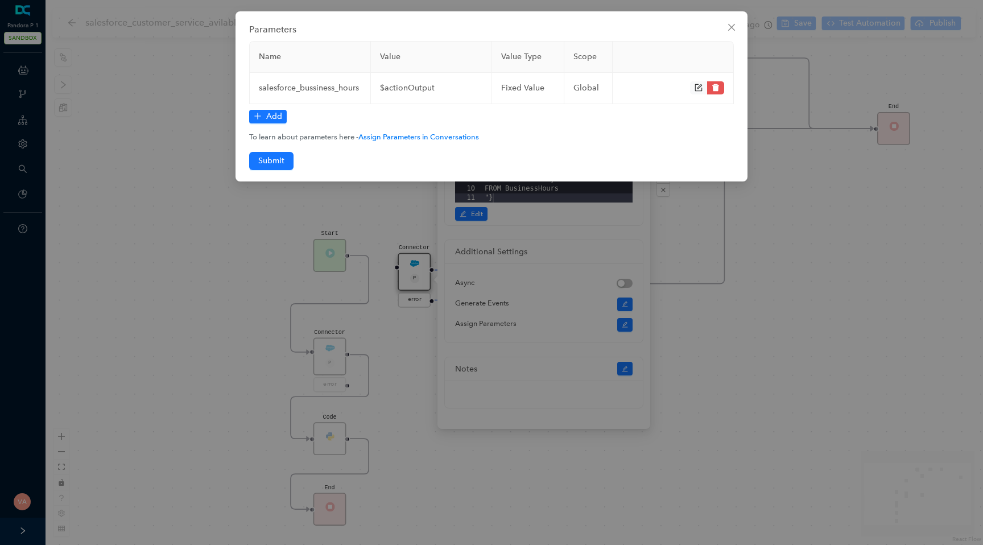
click at [275, 273] on div "Parameters Name Value Value Type Scope salesforce_bussiness_hours $actionOutput…" at bounding box center [491, 272] width 983 height 545
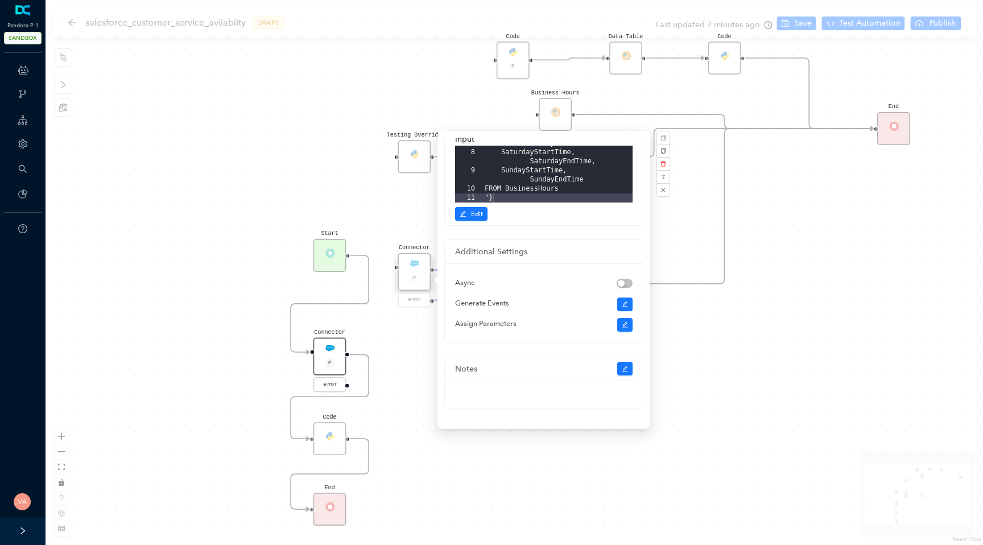
click at [334, 356] on div "Connector P error" at bounding box center [329, 366] width 33 height 56
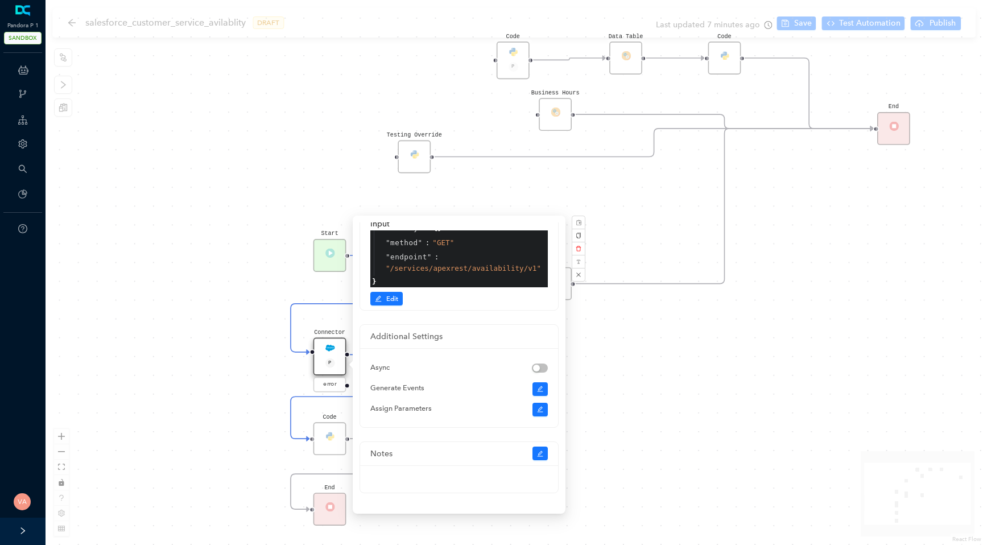
scroll to position [21, 0]
click at [532, 407] on button "button" at bounding box center [540, 410] width 16 height 14
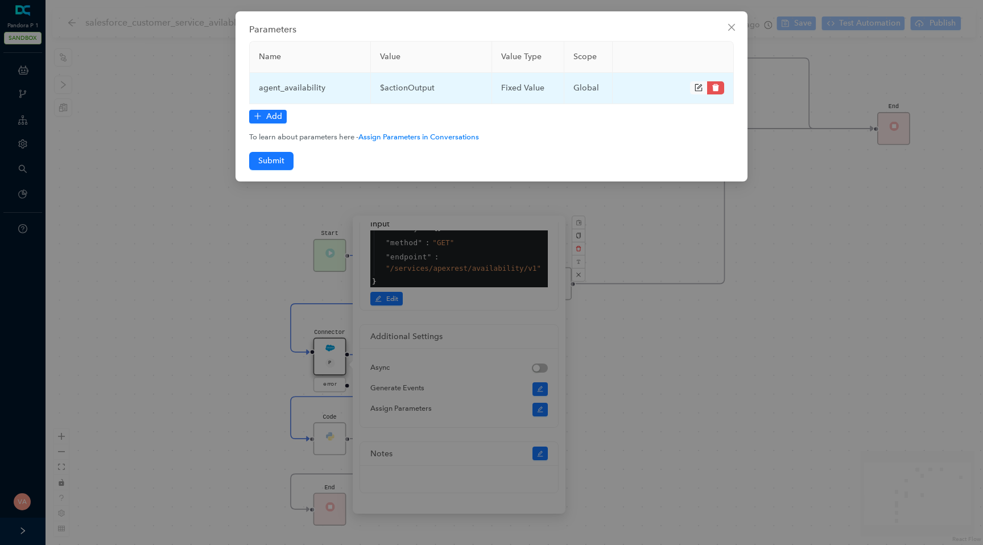
click at [351, 84] on td "agent_availability" at bounding box center [310, 88] width 121 height 31
click at [695, 86] on icon "form" at bounding box center [698, 88] width 8 height 8
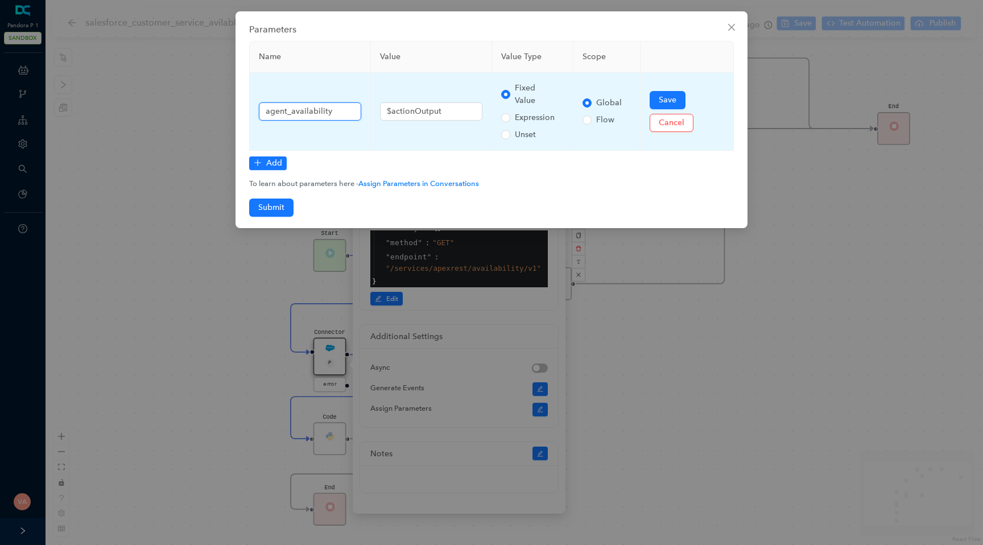
click at [341, 107] on input "agent_availability" at bounding box center [310, 111] width 102 height 18
click at [268, 110] on input "agent_availability" at bounding box center [310, 111] width 102 height 18
click at [266, 110] on input "agent_availability" at bounding box center [310, 111] width 102 height 18
click at [336, 114] on input "agent_availability" at bounding box center [310, 111] width 102 height 18
click at [462, 111] on input "$actionOutput" at bounding box center [431, 111] width 102 height 18
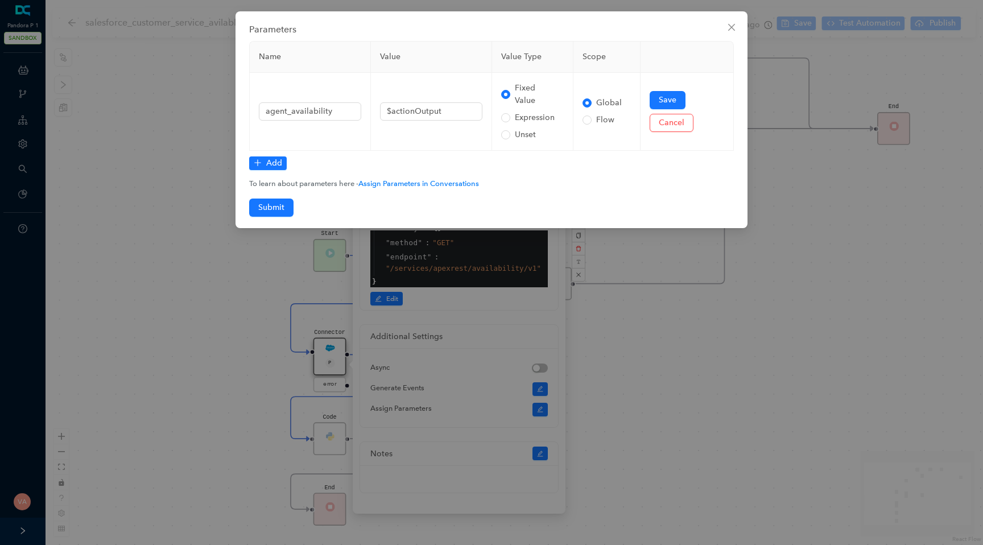
click at [669, 219] on div "Parameters Name Value Value Type Scope agent_availability $actionOutput Fixed V…" at bounding box center [491, 119] width 512 height 217
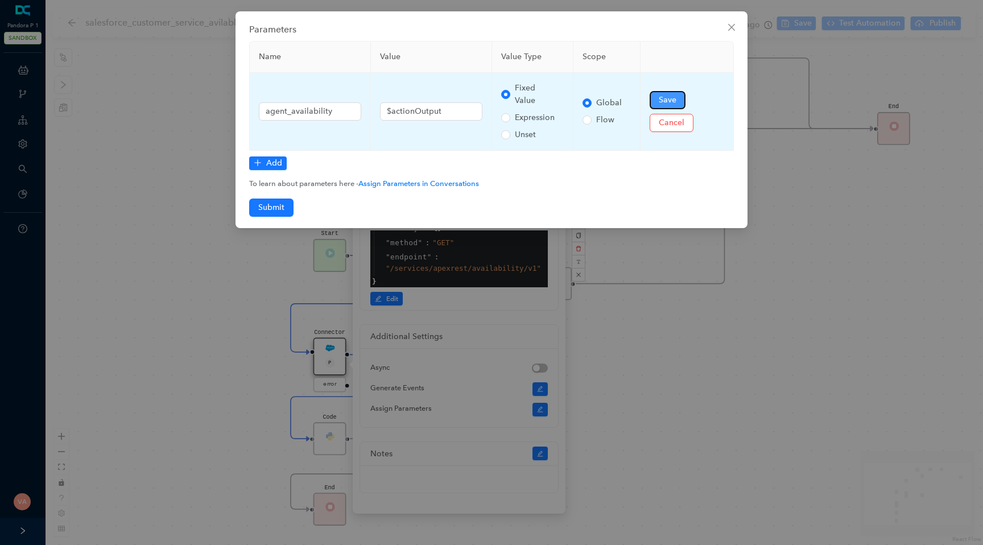
click at [665, 101] on span "Save" at bounding box center [667, 100] width 18 height 13
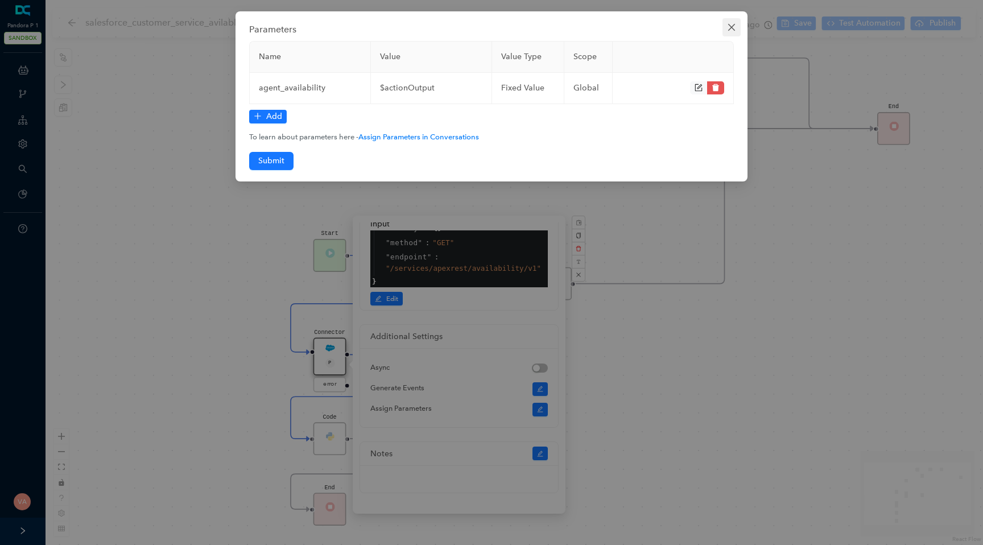
click at [727, 29] on icon "close" at bounding box center [731, 27] width 9 height 9
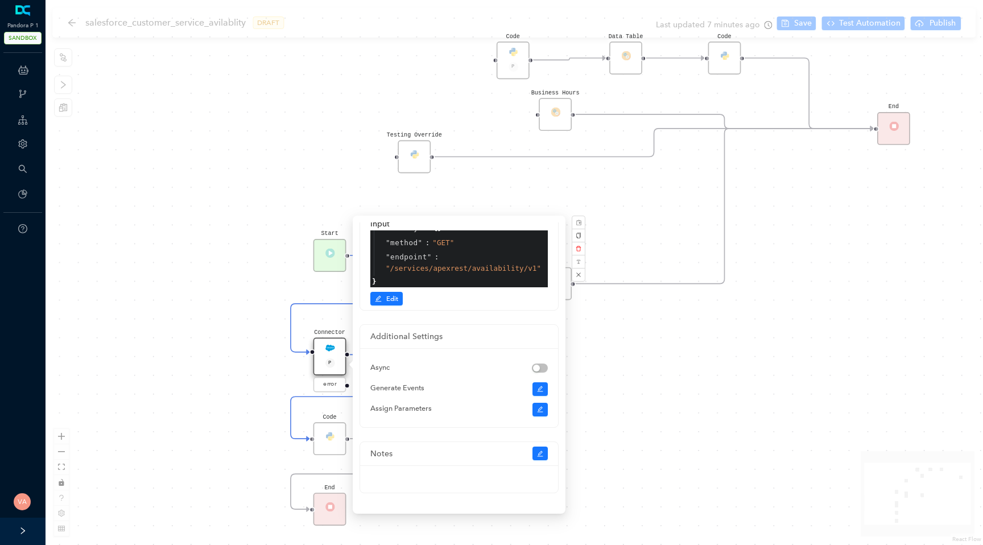
click at [697, 368] on div "Code Start Code P Data Table End Code Business Hours Connector P error Code Tes…" at bounding box center [513, 272] width 937 height 545
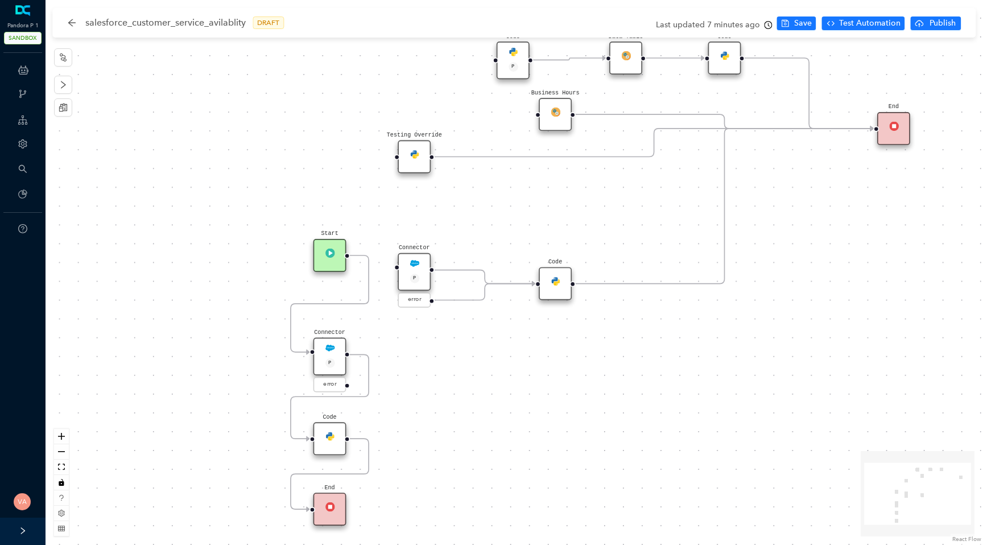
scroll to position [0, 0]
click at [324, 427] on div "Code" at bounding box center [329, 438] width 33 height 33
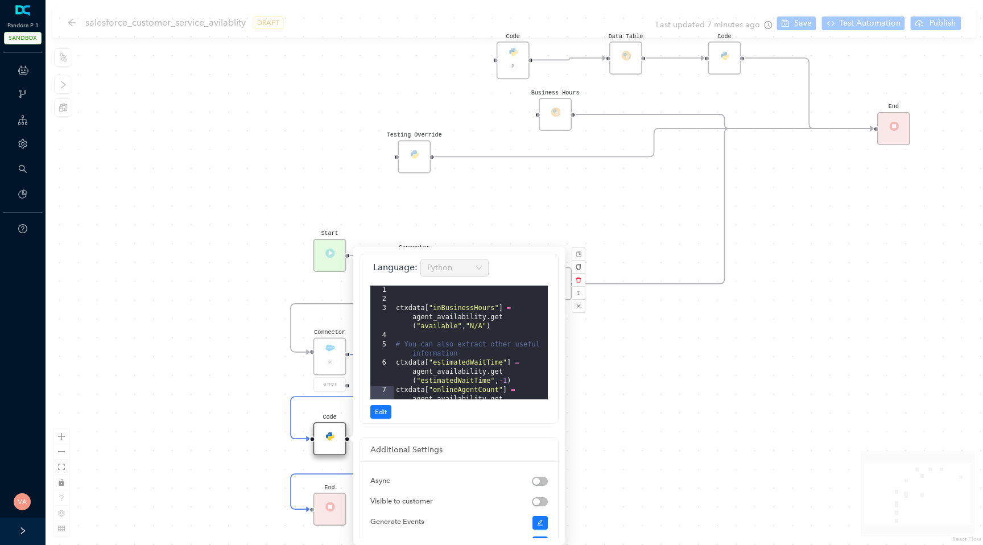
click at [629, 396] on div "Code Start Code P Data Table End Code Business Hours Connector P error Code Tes…" at bounding box center [513, 272] width 937 height 545
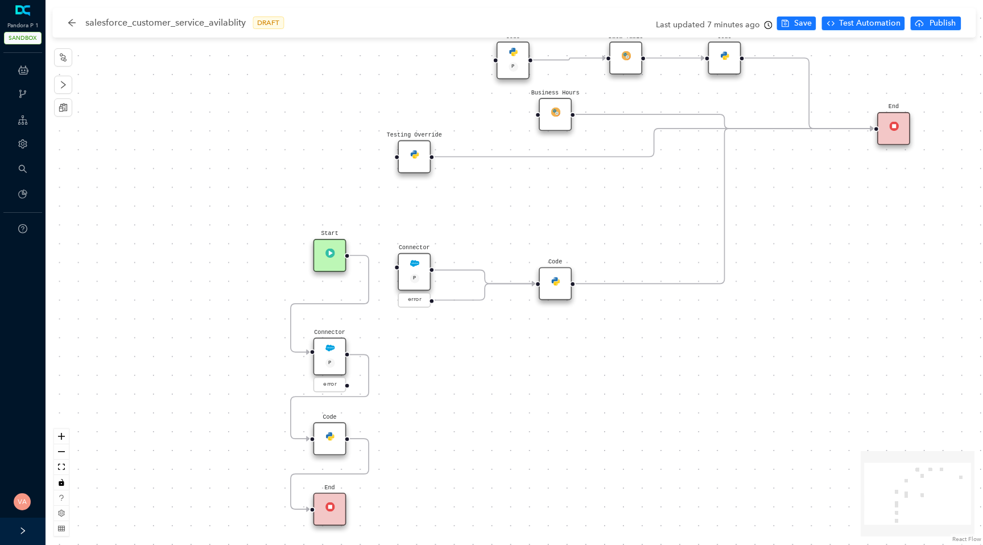
click at [561, 290] on div "Code" at bounding box center [554, 283] width 33 height 33
click at [550, 290] on div "Code" at bounding box center [554, 283] width 33 height 33
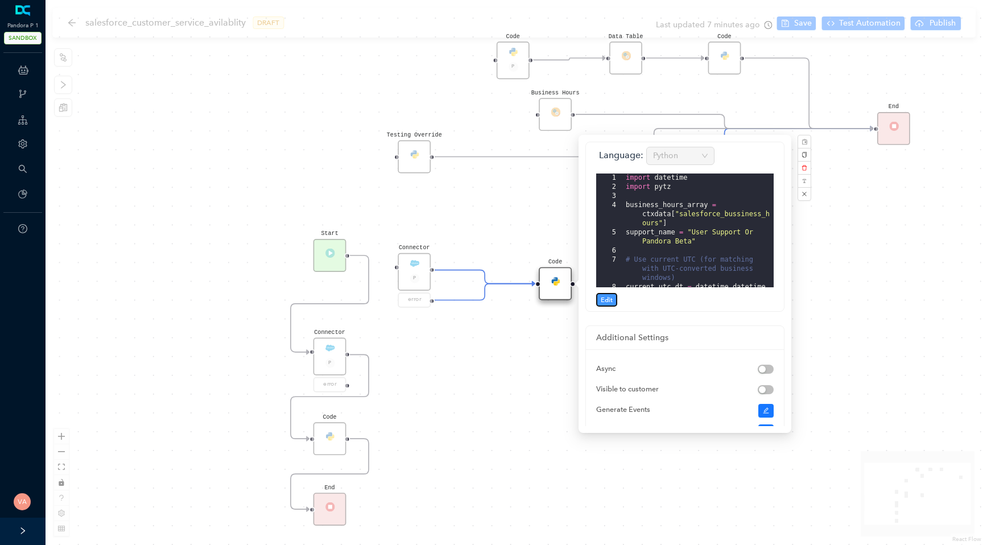
click at [611, 299] on span "Edit" at bounding box center [606, 300] width 12 height 10
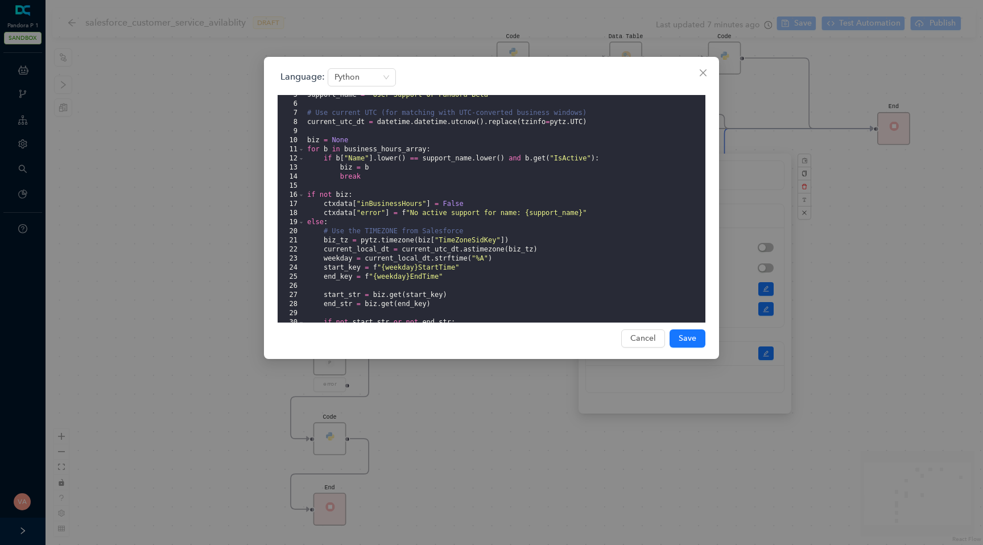
scroll to position [53, 0]
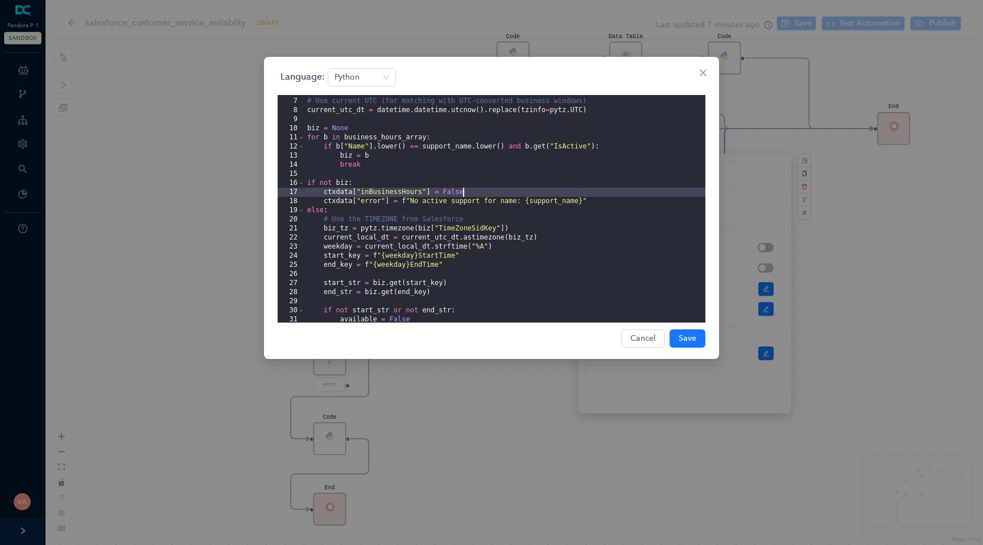
drag, startPoint x: 321, startPoint y: 192, endPoint x: 475, endPoint y: 192, distance: 153.5
click at [475, 192] on div "# Use current UTC (for matching with UTC-converted business windows) current_ut…" at bounding box center [505, 211] width 400 height 246
click at [254, 391] on div "Language: Python 6 7 8 9 10 11 12 13 14 15 16 17 18 19 20 21 22 23 24 25 26 27 …" at bounding box center [491, 272] width 983 height 545
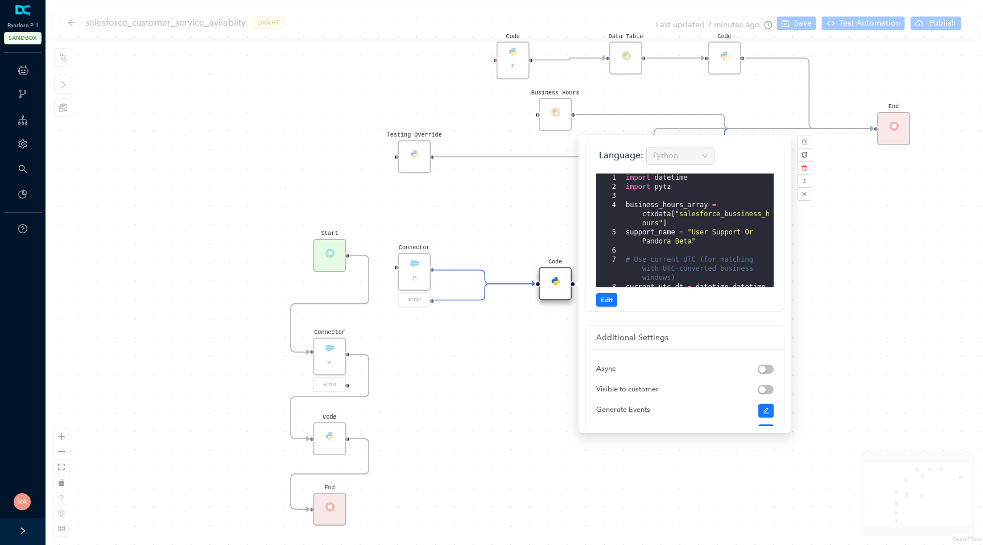
click at [350, 437] on circle "Edge from reactflownode_aaf10f2c-6869-4cac-b858-b9608c566444 to reactflownode_5…" at bounding box center [359, 438] width 19 height 19
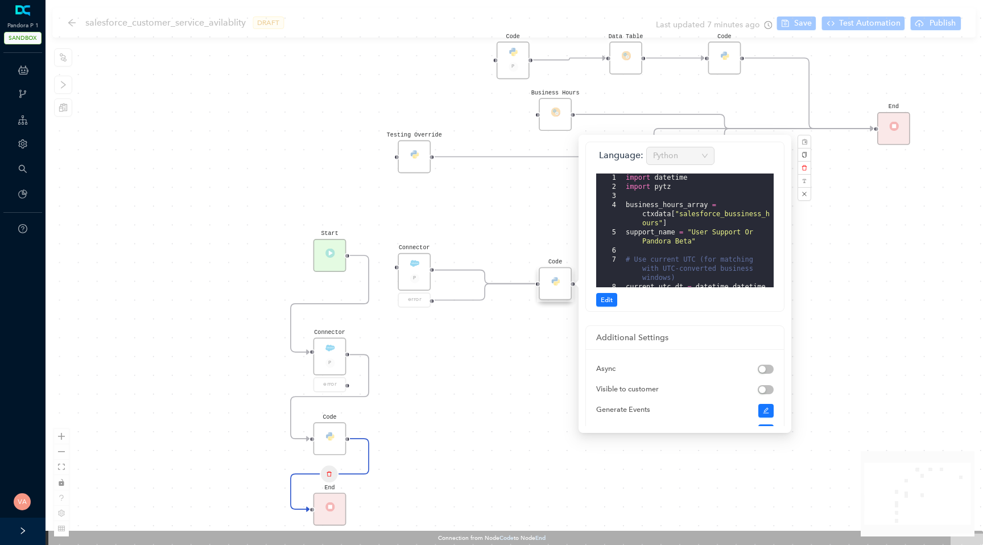
click at [333, 437] on div "Code" at bounding box center [329, 438] width 33 height 33
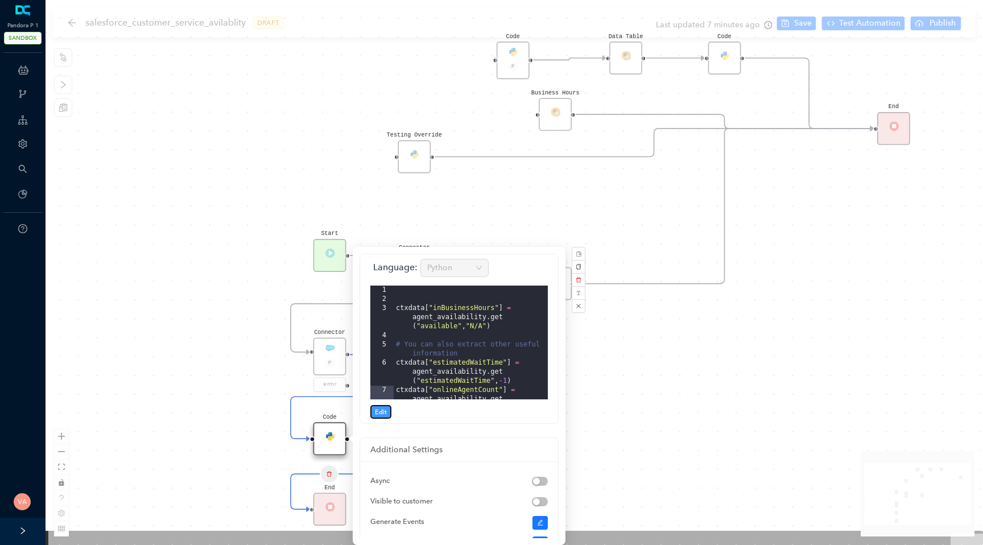
click at [380, 412] on span "Edit" at bounding box center [381, 412] width 12 height 10
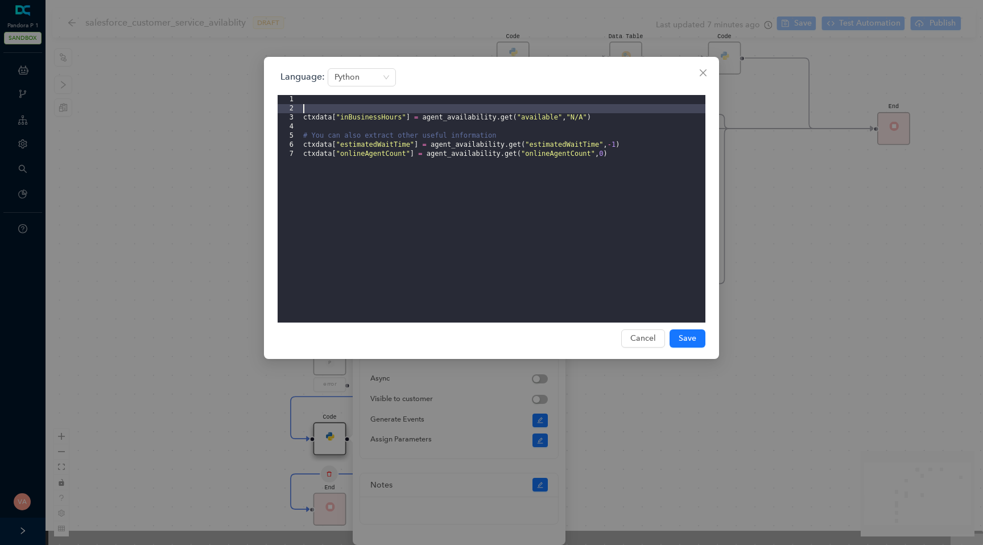
click at [493, 109] on div "ctxdata [ "inBusinessHours" ] = agent_availability . get ( "available" , "N/A" …" at bounding box center [503, 218] width 404 height 246
click at [306, 112] on div "ctxdata [ "inBusinessHours" ] = False ctxdata [ "inBusinessHours" ] = agent_ava…" at bounding box center [503, 218] width 404 height 246
click at [682, 337] on span "Save" at bounding box center [687, 338] width 18 height 13
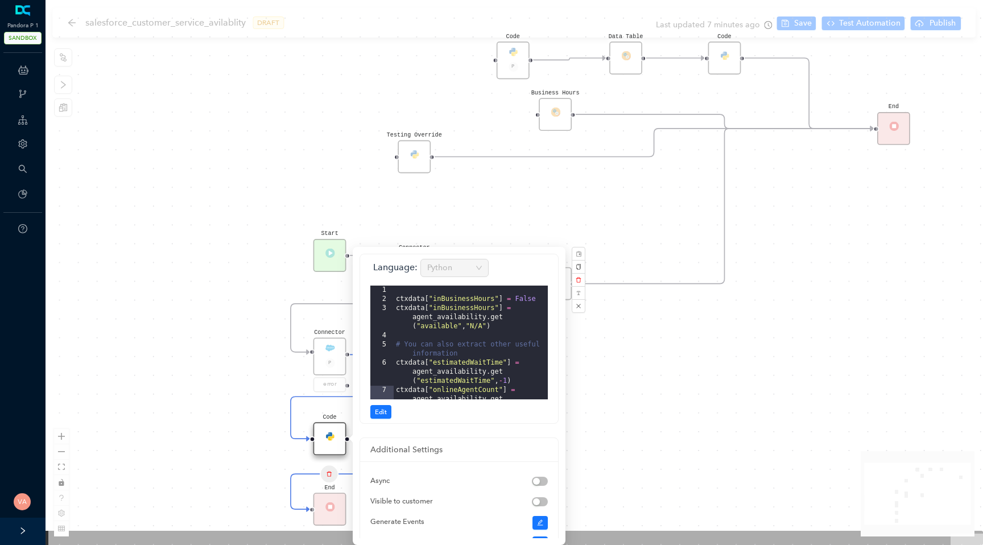
click at [762, 386] on div "Code Start Code P Data Table End Code Business Hours Connector P error Code Tes…" at bounding box center [513, 272] width 937 height 545
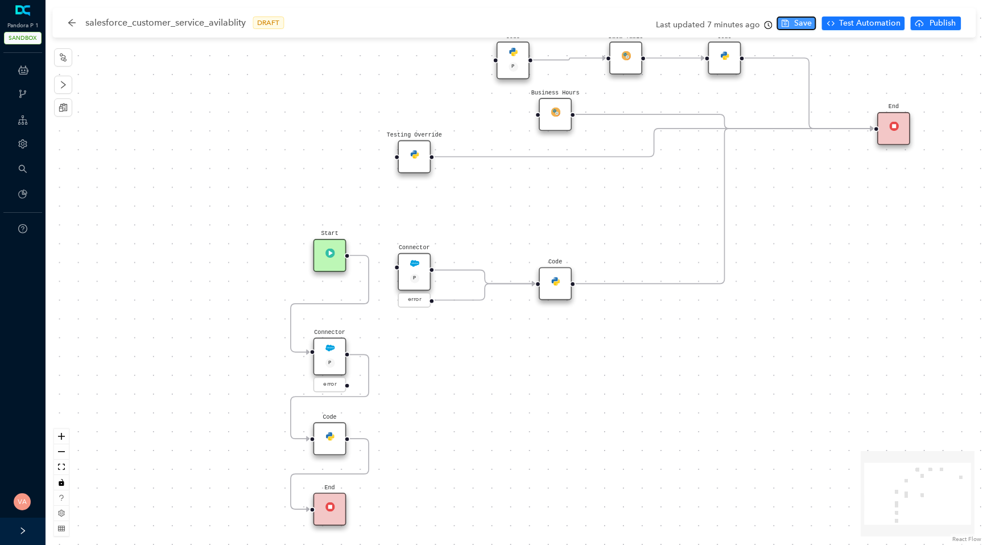
click at [789, 23] on icon "save" at bounding box center [785, 23] width 8 height 8
click at [837, 21] on button "Test Automation" at bounding box center [863, 23] width 83 height 14
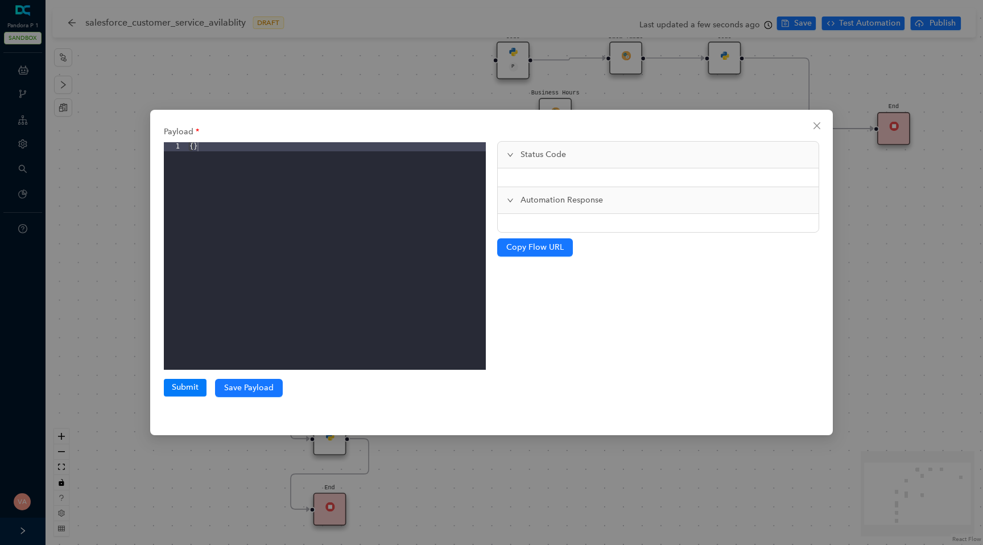
click at [188, 397] on div "Payload 1 { } XXXXXXXXXXXXXXXXXXXXXXXXXXXXXXXXXXXXXXXXXXXXXXXXXX Submit Save Pa…" at bounding box center [324, 272] width 333 height 302
click at [187, 395] on button "Submit" at bounding box center [185, 387] width 43 height 17
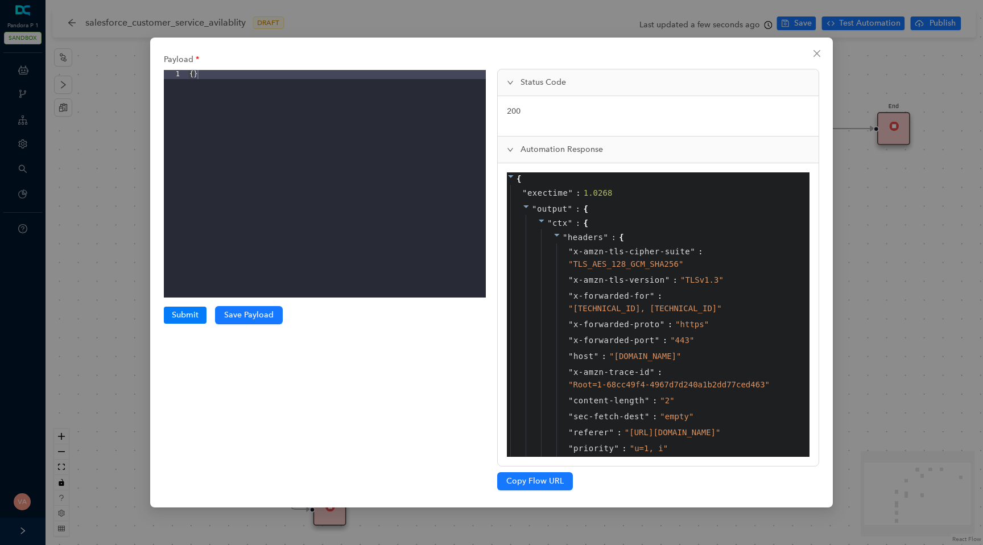
click at [560, 239] on span at bounding box center [557, 237] width 8 height 9
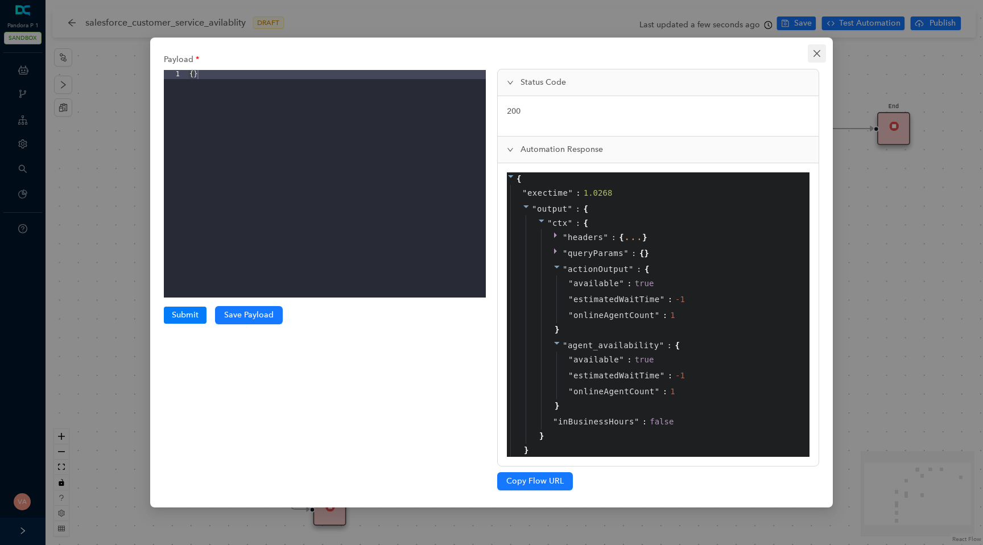
click at [817, 52] on icon "close" at bounding box center [816, 53] width 9 height 9
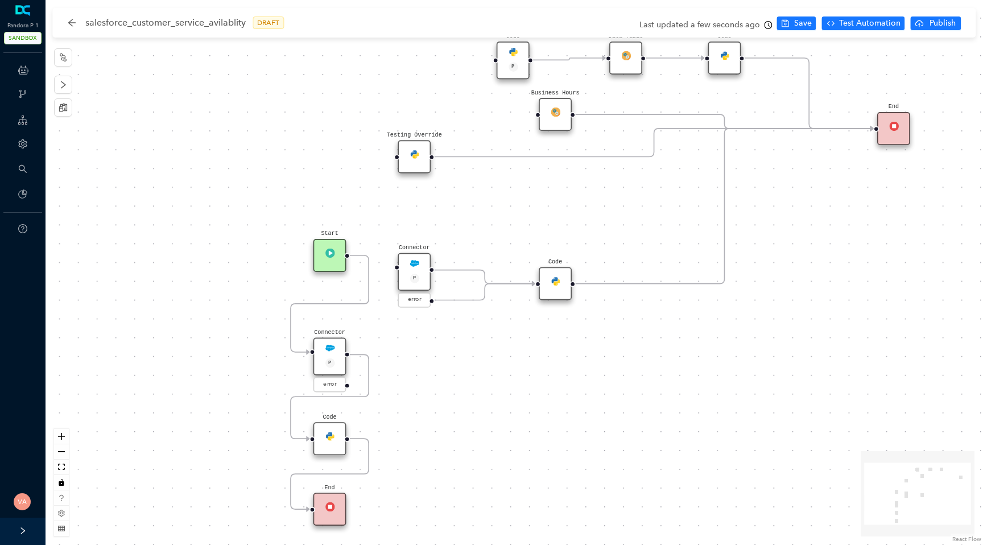
click at [333, 444] on div "Code" at bounding box center [329, 438] width 33 height 33
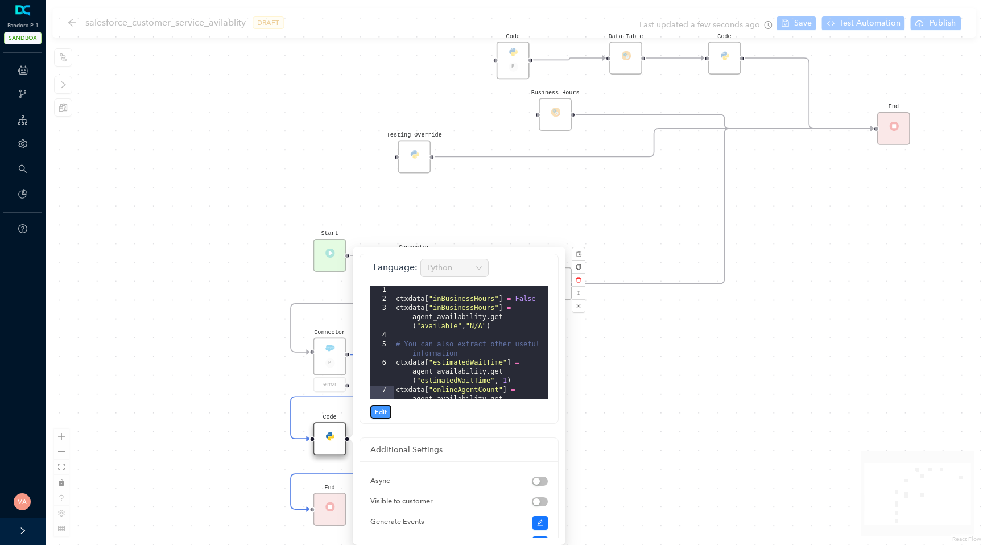
click at [386, 408] on span "Edit" at bounding box center [381, 412] width 12 height 10
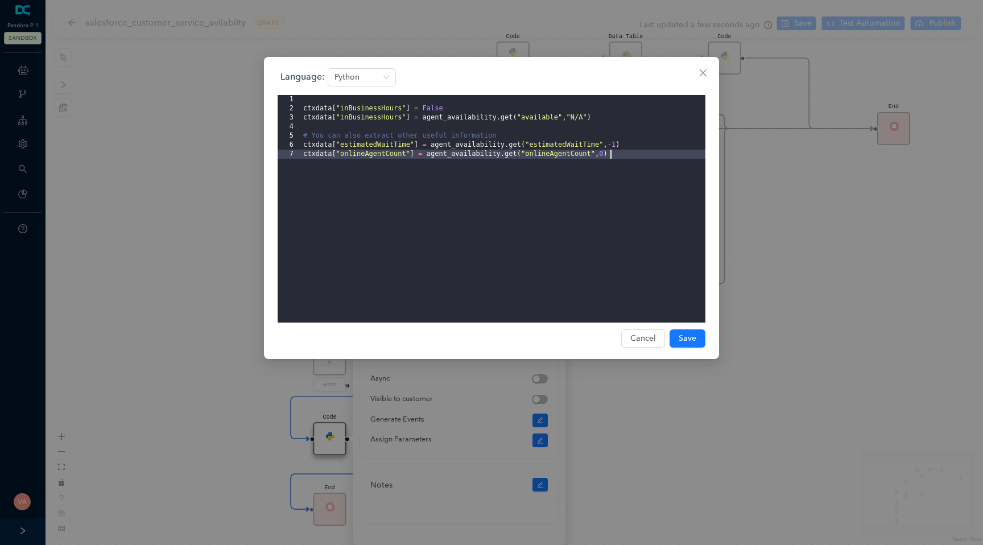
click at [454, 116] on div "ctxdata [ "inBusinessHours" ] = False ctxdata [ "inBusinessHours" ] = agent_ava…" at bounding box center [503, 218] width 404 height 246
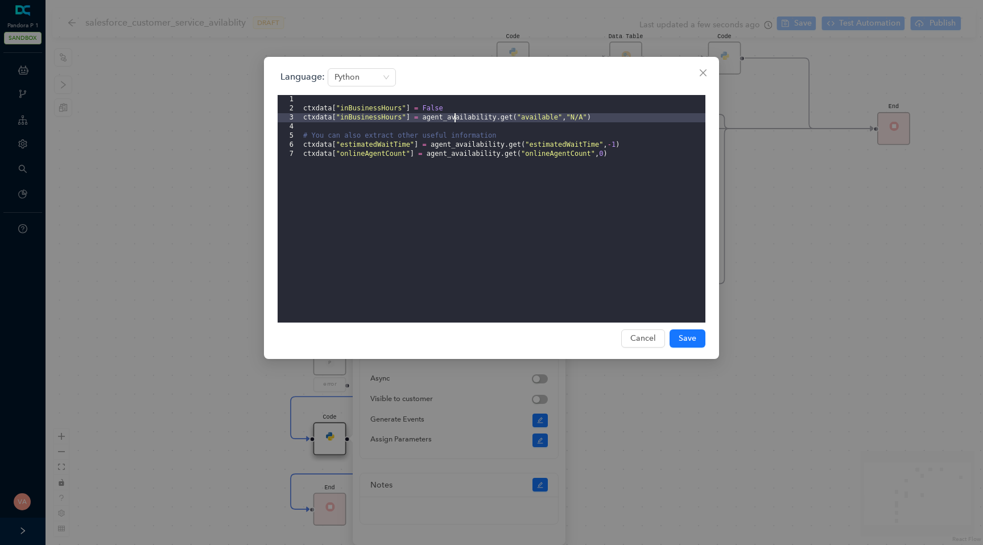
click at [454, 116] on div "ctxdata [ "inBusinessHours" ] = False ctxdata [ "inBusinessHours" ] = agent_ava…" at bounding box center [503, 218] width 404 height 246
click at [844, 233] on div "Language: Python 1 2 3 4 5 6 7 ctxdata [ "inBusinessHours" ] = False ctxdata [ …" at bounding box center [491, 272] width 983 height 545
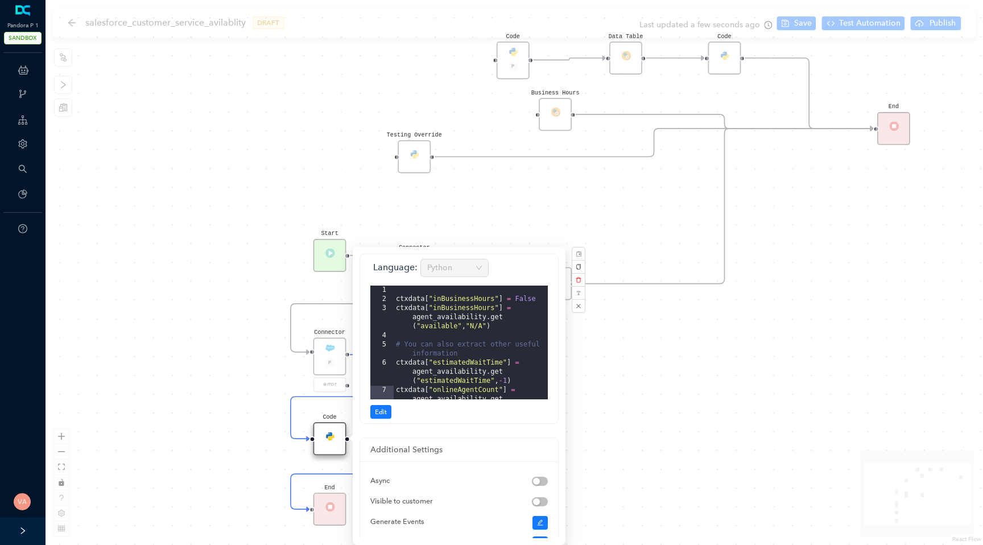
click at [751, 286] on div "Code Start Code P Data Table End Code Business Hours Connector P error Code Tes…" at bounding box center [513, 272] width 937 height 545
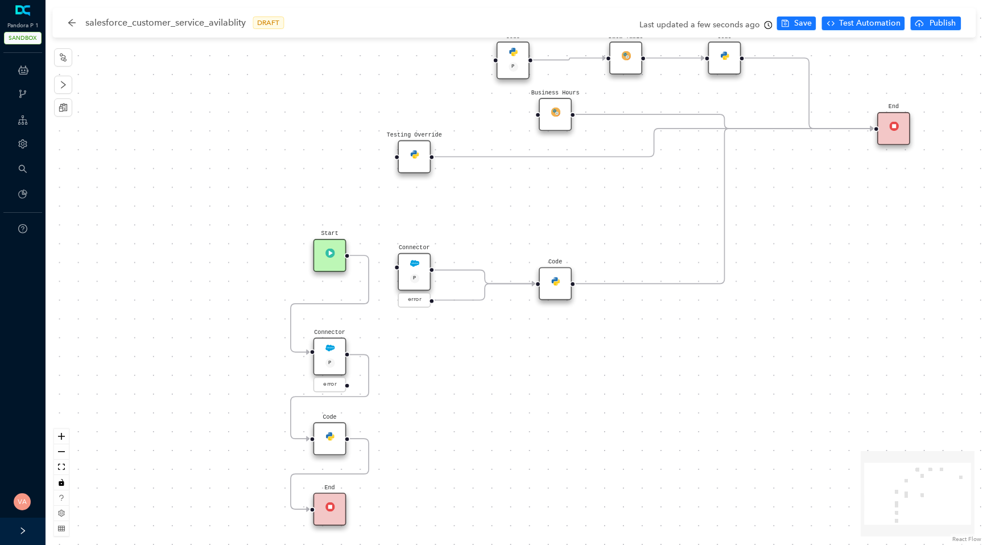
click at [563, 286] on div "Code" at bounding box center [554, 283] width 33 height 33
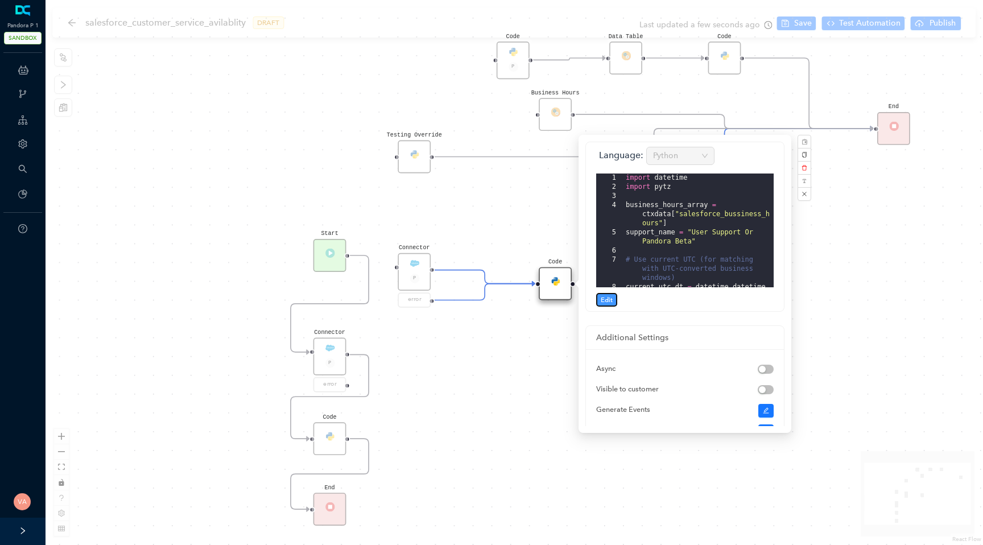
click at [605, 300] on span "Edit" at bounding box center [606, 300] width 12 height 10
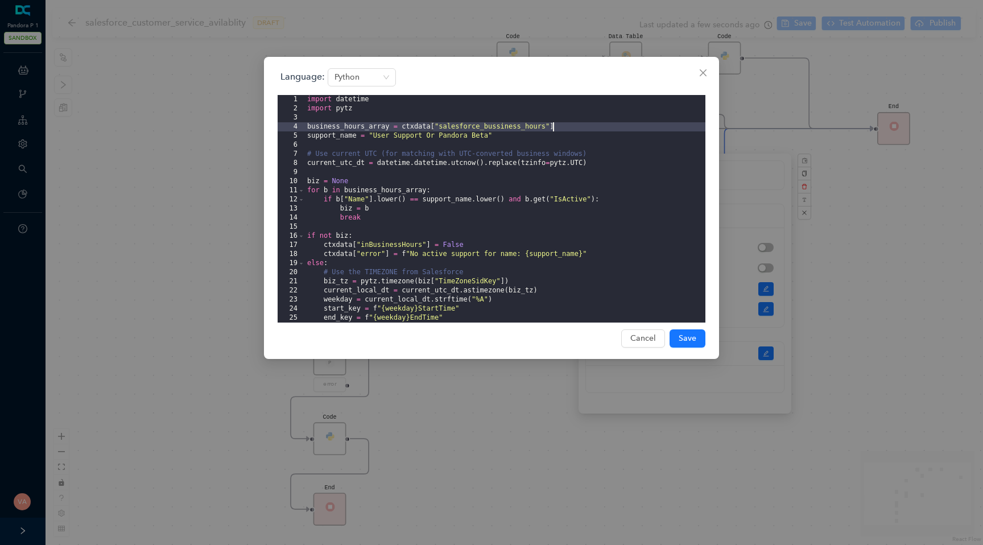
drag, startPoint x: 400, startPoint y: 126, endPoint x: 554, endPoint y: 129, distance: 154.1
click at [554, 129] on div "import datetime import pytz business_hours_array = ctxdata [ "salesforce_bussin…" at bounding box center [505, 218] width 400 height 246
click at [266, 366] on div "Language: Python 1 2 3 4 5 6 7 8 9 10 11 12 13 14 15 16 17 18 19 20 21 22 23 24…" at bounding box center [491, 272] width 983 height 545
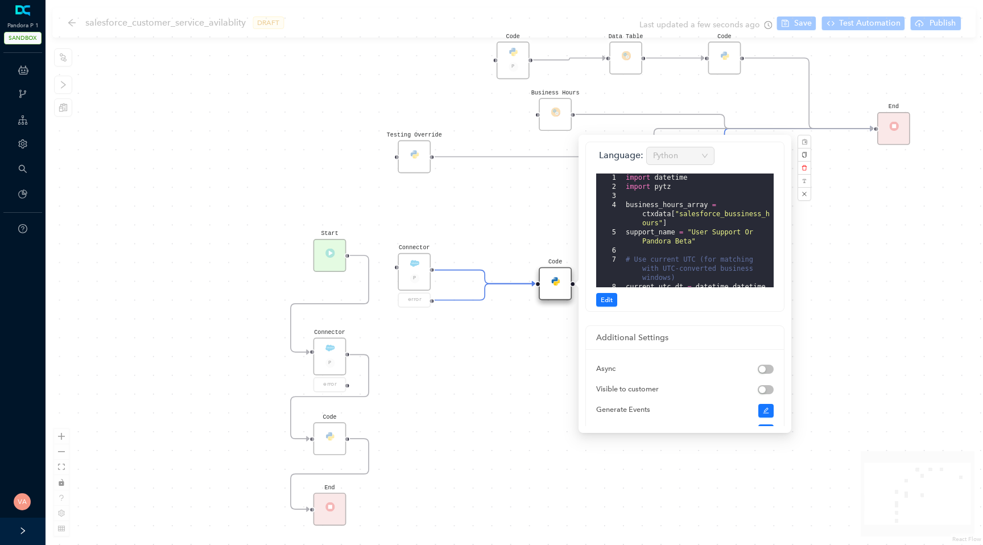
click at [327, 430] on div "Code" at bounding box center [329, 438] width 33 height 33
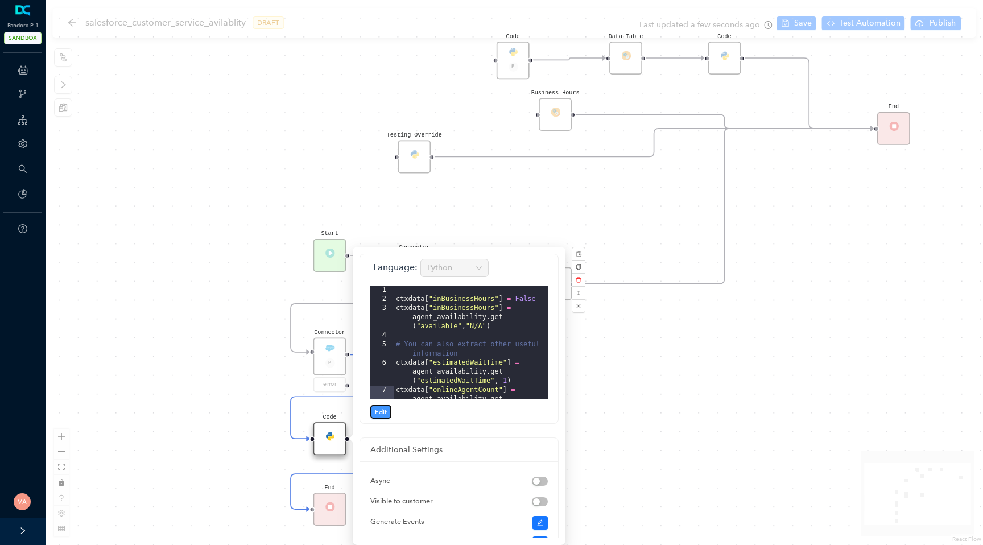
click at [376, 409] on span "Edit" at bounding box center [381, 412] width 12 height 10
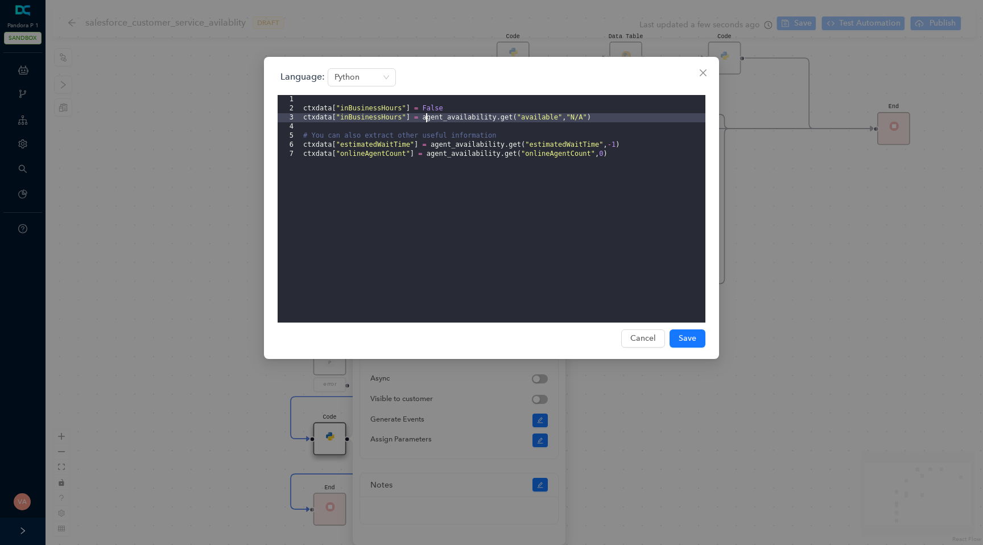
click at [428, 120] on div "ctxdata [ "inBusinessHours" ] = False ctxdata [ "inBusinessHours" ] = agent_ava…" at bounding box center [503, 218] width 404 height 246
click at [455, 105] on div "ctxdata [ "inBusinessHours" ] = False ctxdata [ "inBusinessHours" ] = agent_ava…" at bounding box center [503, 218] width 404 height 246
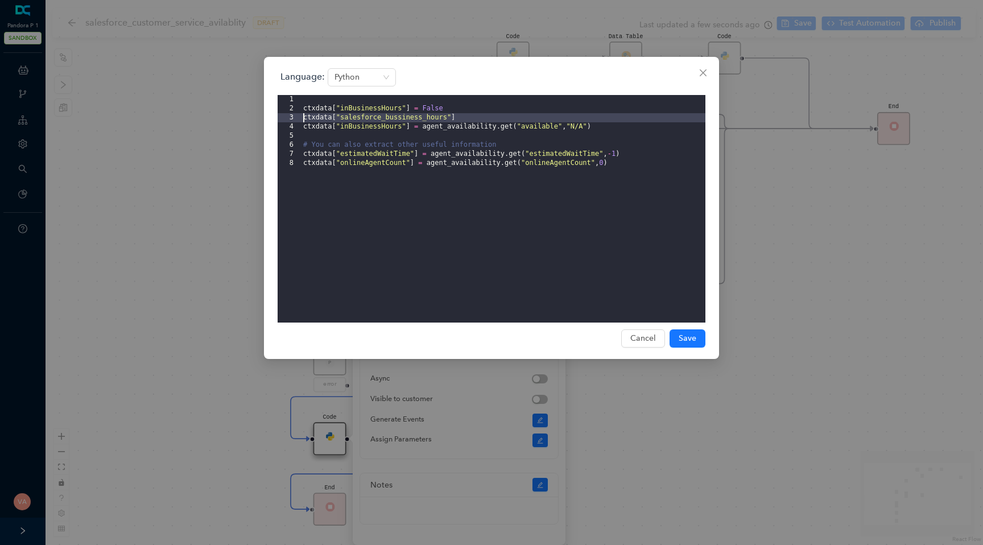
drag, startPoint x: 466, startPoint y: 117, endPoint x: 287, endPoint y: 118, distance: 179.1
click at [287, 118] on editor "1 2 3 4 5 6 7 8 ctxdata [ "inBusinessHours" ] = False ctxdata [ "salesforce_bus…" at bounding box center [491, 208] width 428 height 227
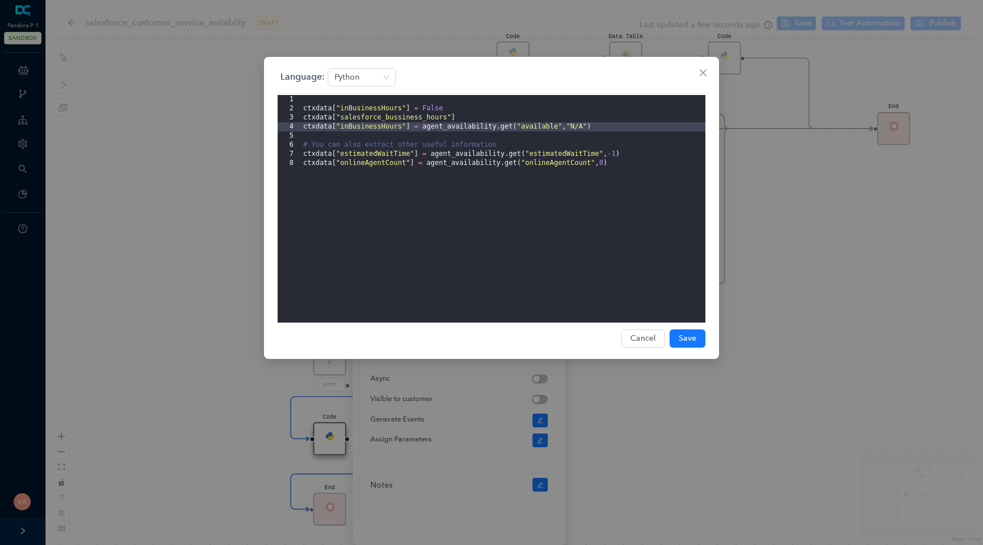
drag, startPoint x: 422, startPoint y: 130, endPoint x: 512, endPoint y: 131, distance: 89.8
click at [512, 130] on div "ctxdata [ "inBusinessHours" ] = False ctxdata [ "salesforce_bussiness_hours" ] …" at bounding box center [503, 218] width 404 height 246
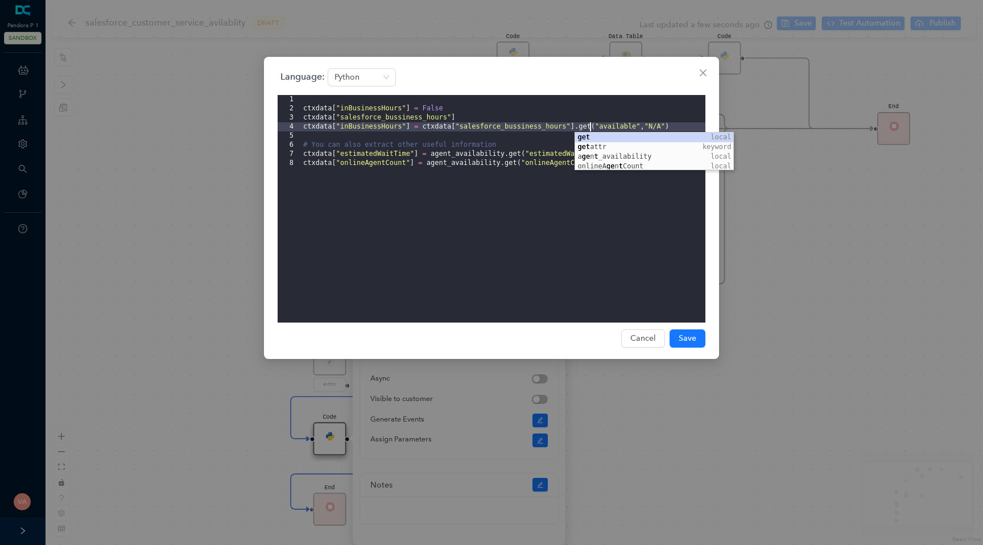
click at [458, 131] on div "ctxdata [ "inBusinessHours" ] = False ctxdata [ "salesforce_bussiness_hours" ] …" at bounding box center [503, 218] width 404 height 246
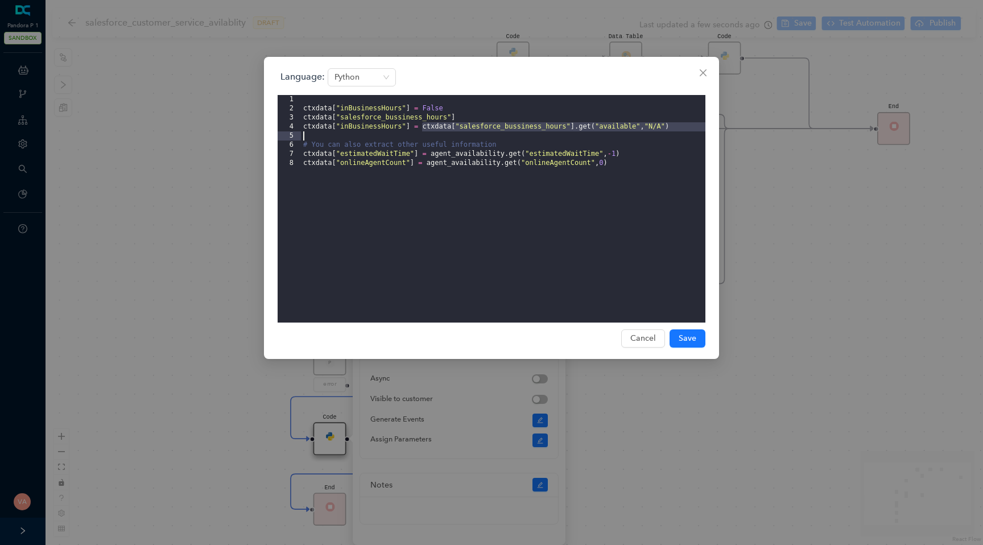
drag, startPoint x: 421, startPoint y: 130, endPoint x: 677, endPoint y: 134, distance: 255.9
click at [677, 134] on div "ctxdata [ "inBusinessHours" ] = False ctxdata [ "salesforce_bussiness_hours" ] …" at bounding box center [503, 218] width 404 height 246
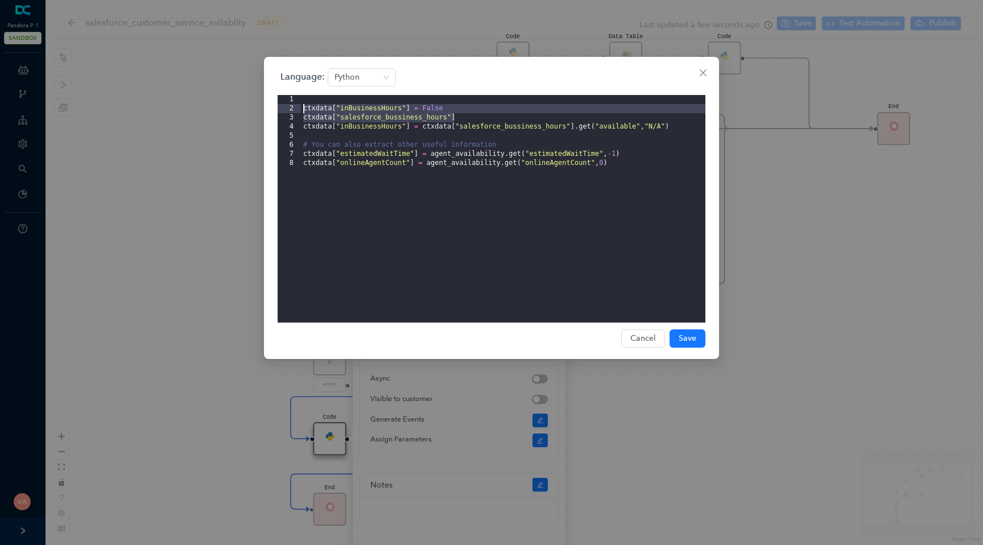
drag, startPoint x: 474, startPoint y: 115, endPoint x: 294, endPoint y: 107, distance: 179.8
click at [294, 107] on editor "1 2 3 4 5 6 7 8 ctxdata [ "inBusinessHours" ] = False ctxdata [ "salesforce_bus…" at bounding box center [491, 208] width 428 height 227
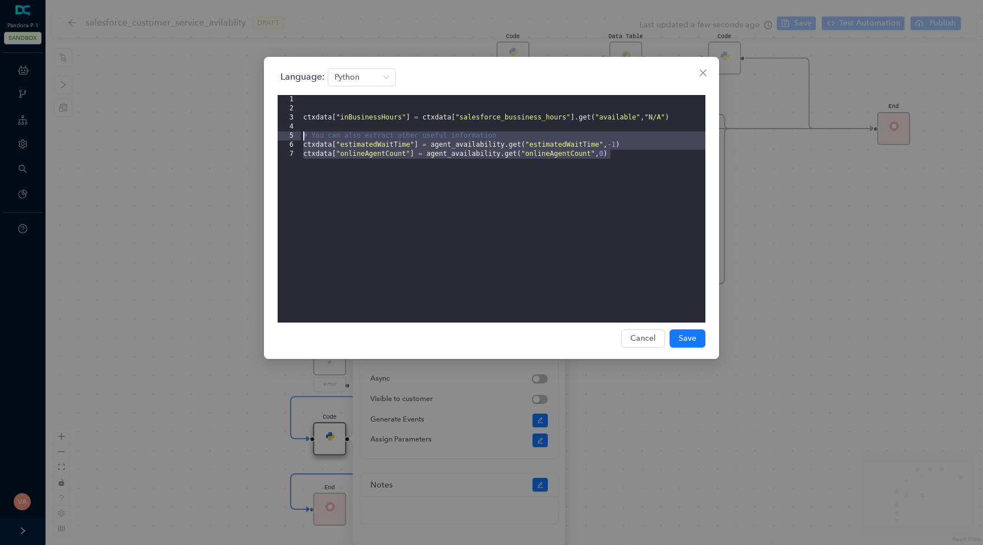
drag, startPoint x: 654, startPoint y: 168, endPoint x: 272, endPoint y: 130, distance: 383.9
click at [272, 130] on div "Language: Python 1 2 3 4 5 6 7 ctxdata [ "inBusinessHours" ] = ctxdata [ "sales…" at bounding box center [491, 208] width 455 height 302
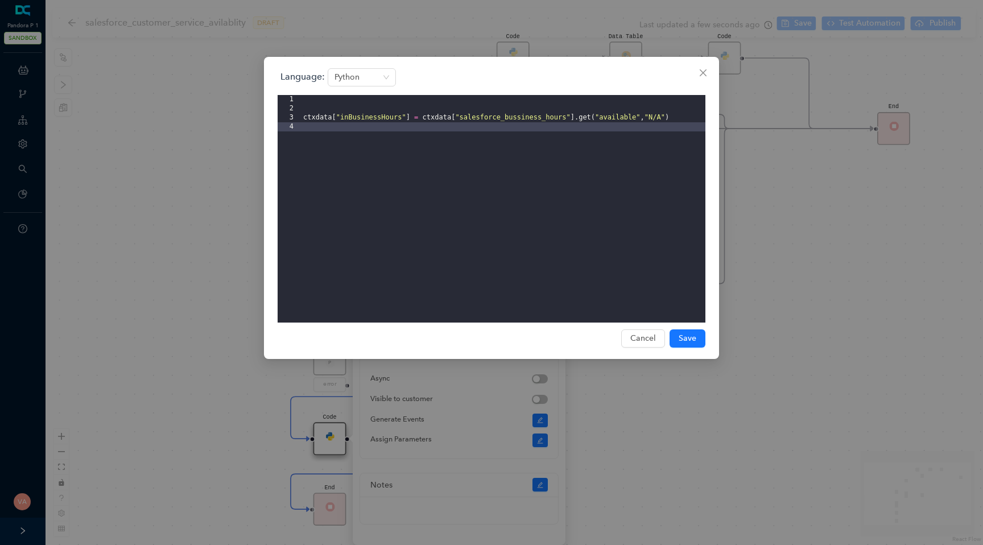
click at [304, 115] on div "ctxdata [ "inBusinessHours" ] = ctxdata [ "salesforce_bussiness_hours" ] . get …" at bounding box center [503, 218] width 404 height 246
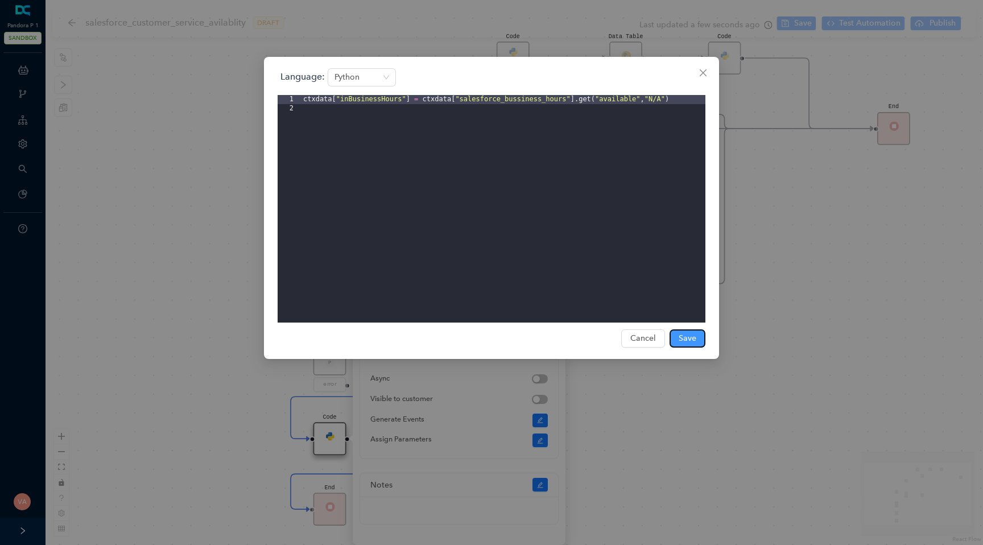
click at [689, 336] on span "Save" at bounding box center [687, 338] width 18 height 13
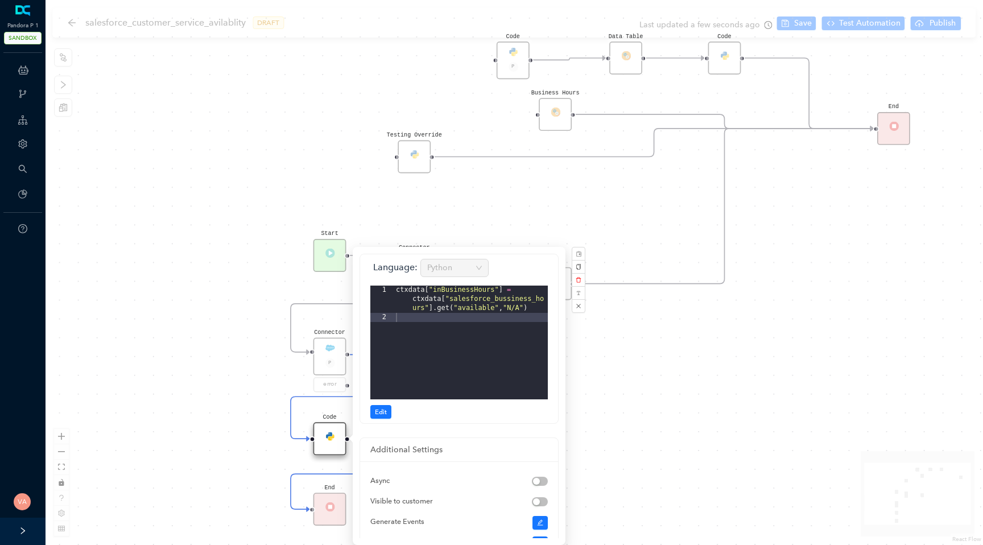
click at [222, 380] on div "Code Start Code P Data Table End Code Business Hours Connector P error Code Tes…" at bounding box center [513, 272] width 937 height 545
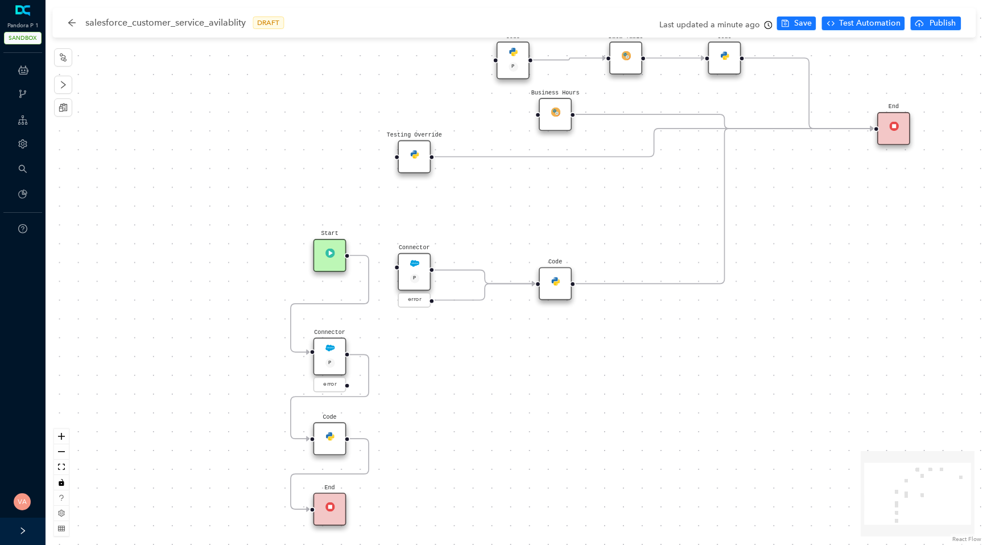
click at [328, 350] on img at bounding box center [330, 348] width 10 height 10
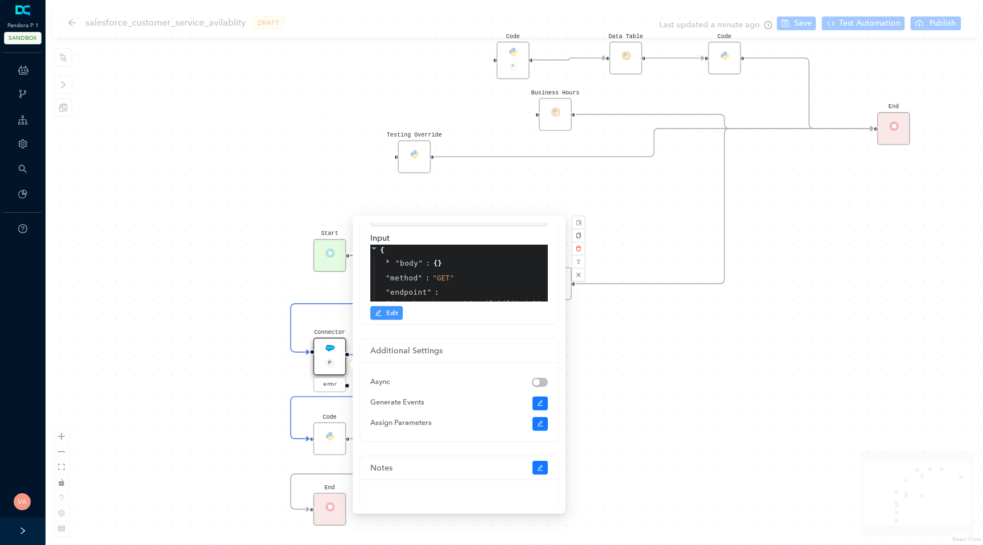
scroll to position [148, 0]
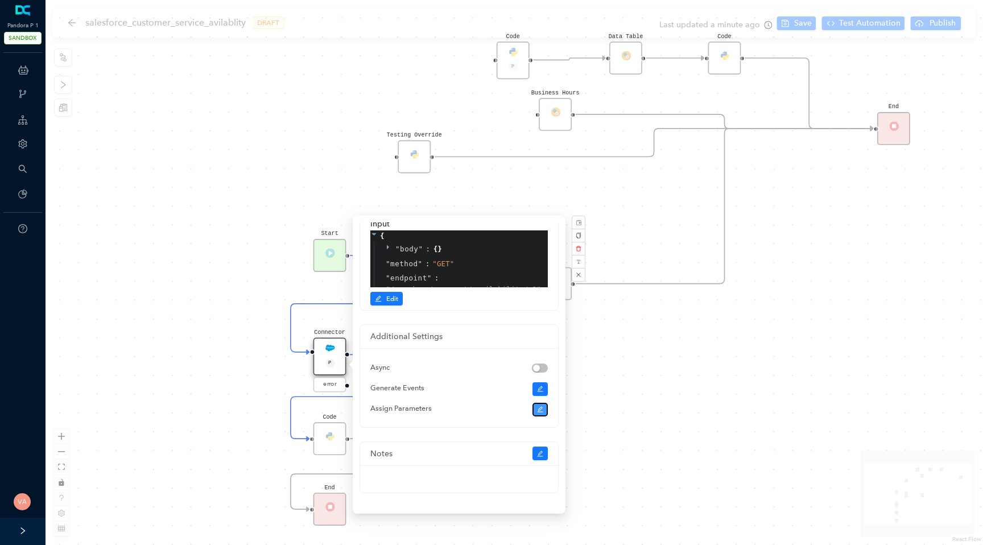
click at [538, 411] on icon "edit" at bounding box center [540, 409] width 7 height 7
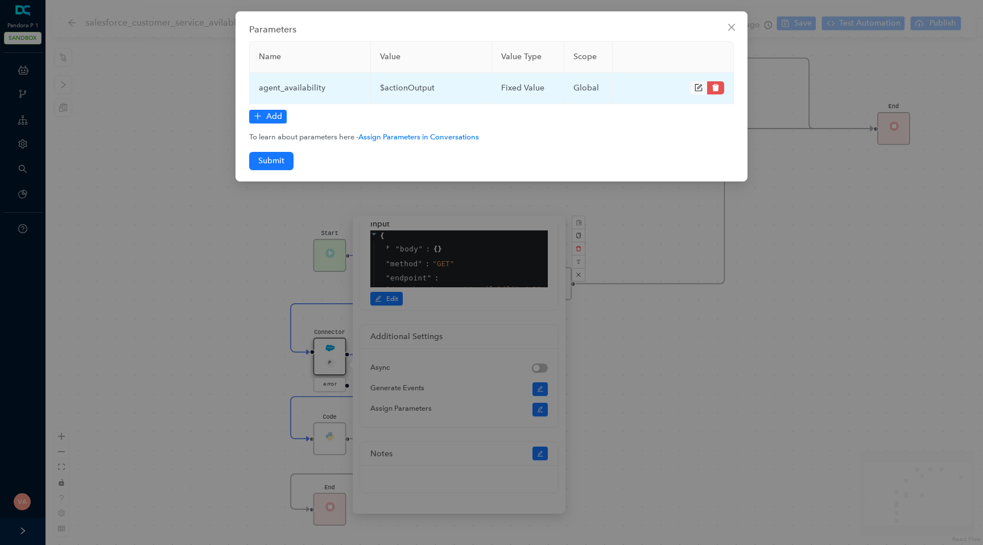
click at [316, 89] on td "agent_availability" at bounding box center [310, 88] width 121 height 31
copy td "agent_availability"
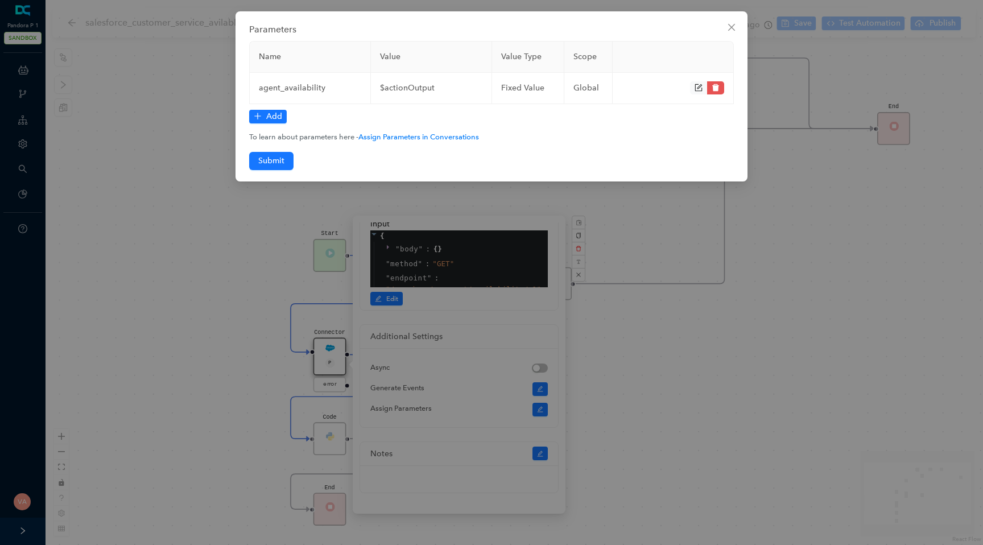
click at [123, 222] on div "Parameters Name Value Value Type Scope agent_availability $actionOutput fixed V…" at bounding box center [491, 272] width 983 height 545
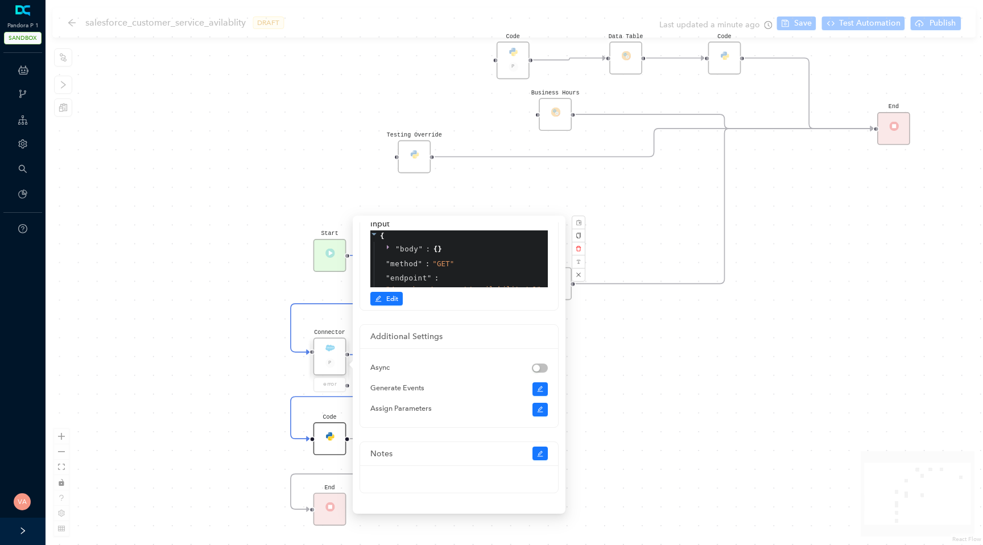
click at [331, 434] on div "Code" at bounding box center [329, 438] width 33 height 33
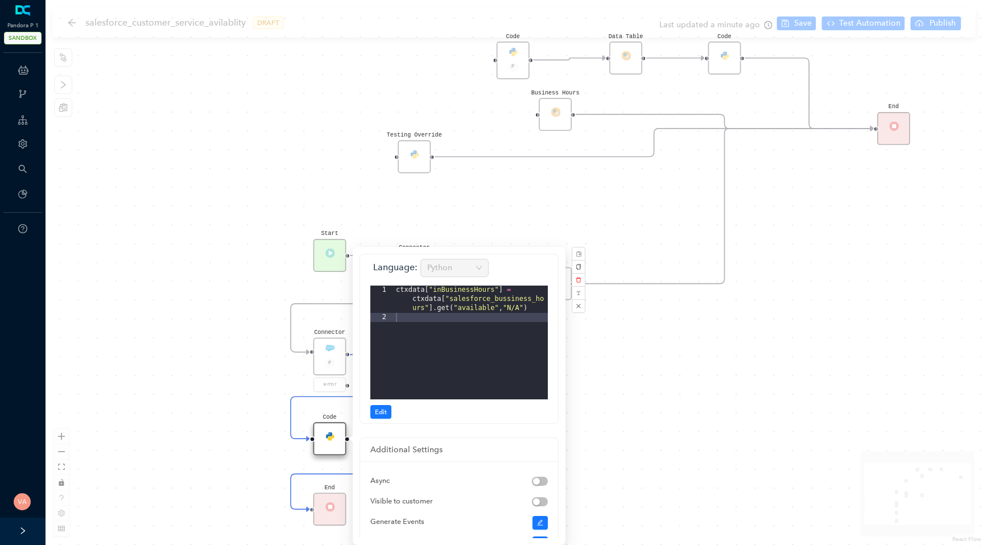
scroll to position [102, 0]
click at [382, 407] on span "Edit" at bounding box center [381, 412] width 12 height 10
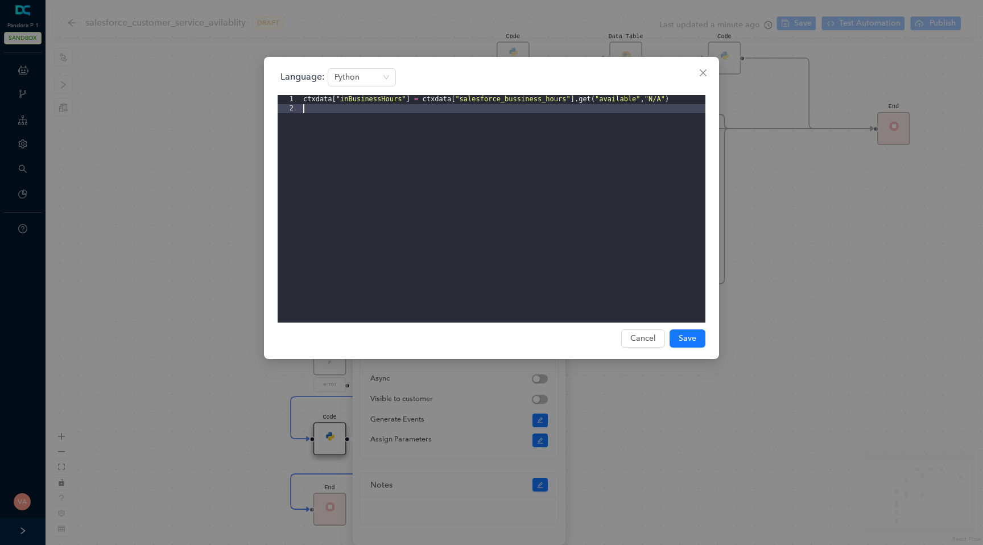
click at [358, 102] on div "ctxdata [ "inBusinessHours" ] = ctxdata [ "salesforce_bussiness_hours" ] . get …" at bounding box center [503, 218] width 404 height 246
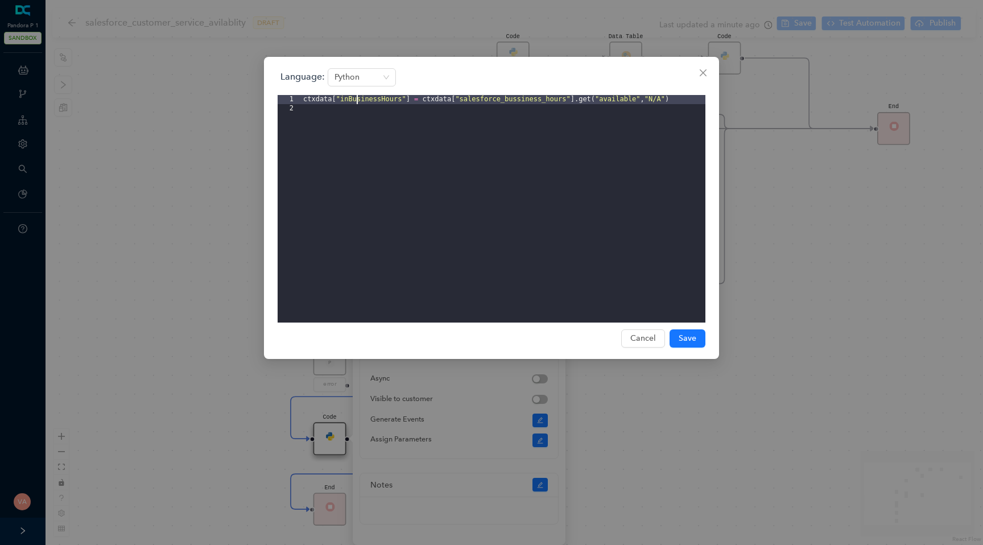
click at [358, 102] on div "ctxdata [ "inBusinessHours" ] = ctxdata [ "salesforce_bussiness_hours" ] . get …" at bounding box center [503, 218] width 404 height 246
click at [513, 103] on div "ctxdata [ "inBusinessHours" ] = ctxdata [ "salesforce_bussiness_hours" ] . get …" at bounding box center [503, 218] width 404 height 246
click at [589, 101] on div "ctxdata [ "inBusinessHours" ] = ctxdata [ "agent_availability" ] . get ( "avail…" at bounding box center [503, 218] width 404 height 246
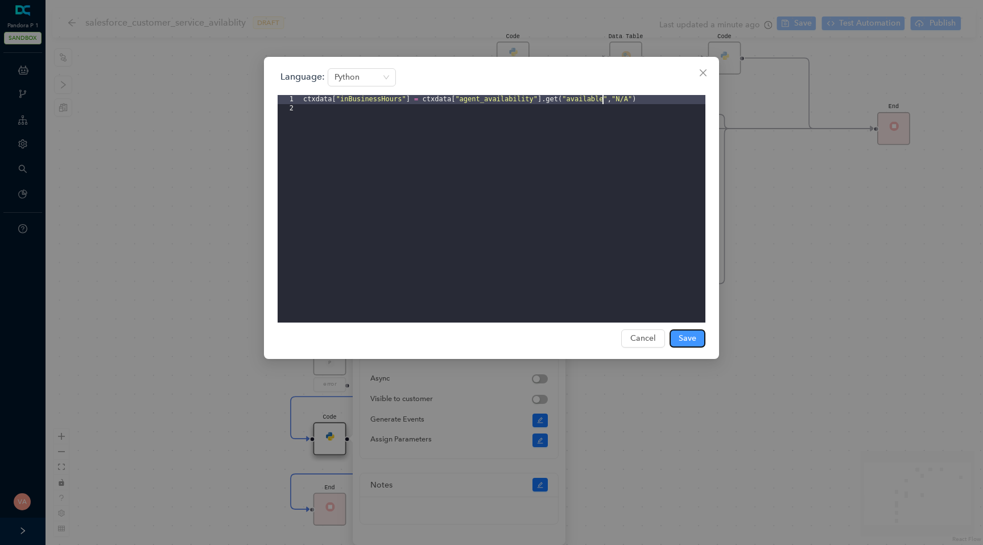
click at [693, 337] on span "Save" at bounding box center [687, 338] width 18 height 13
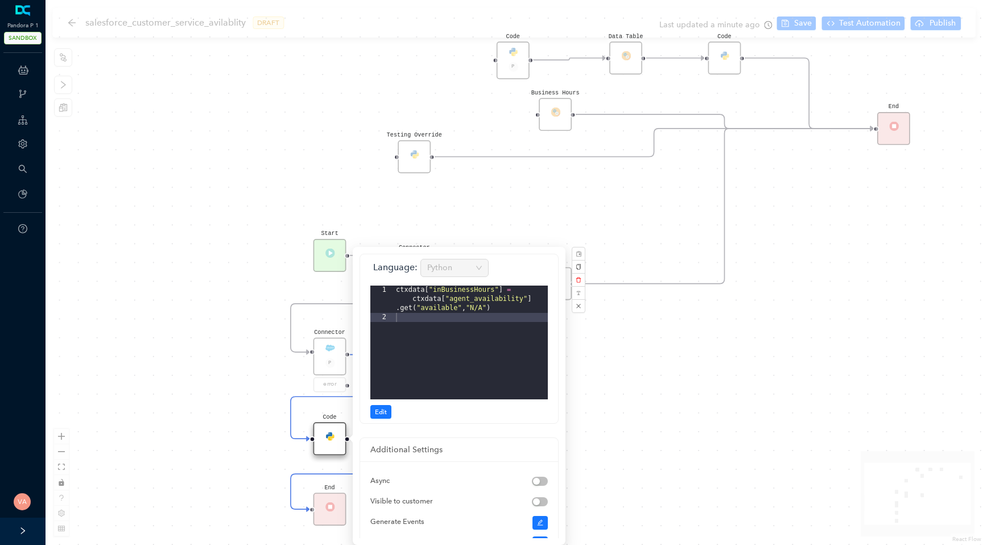
click at [841, 346] on div "Code Start Code P Data Table End Code Business Hours Connector P error Code Tes…" at bounding box center [513, 272] width 937 height 545
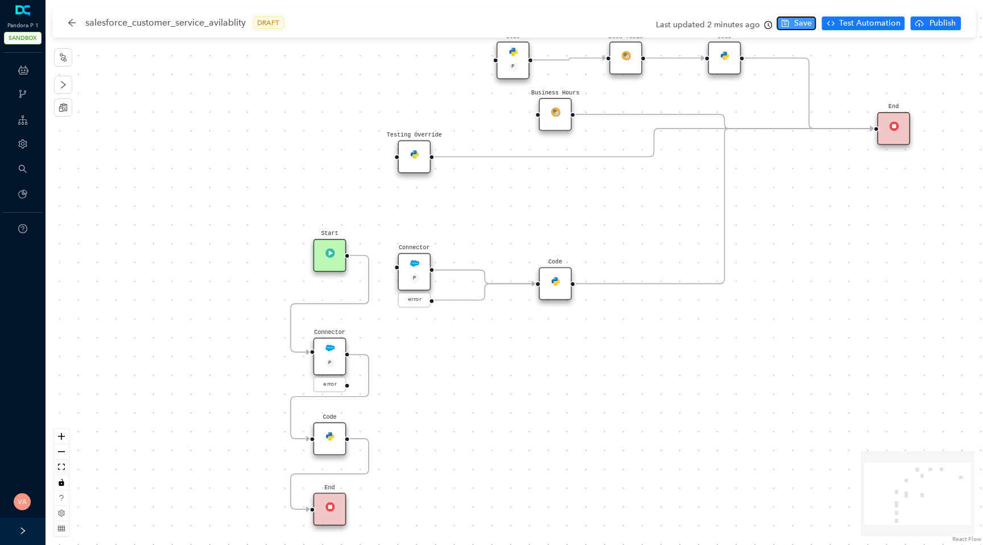
click at [807, 24] on span "Save" at bounding box center [803, 23] width 18 height 13
click at [869, 23] on span "Test Automation" at bounding box center [869, 23] width 61 height 13
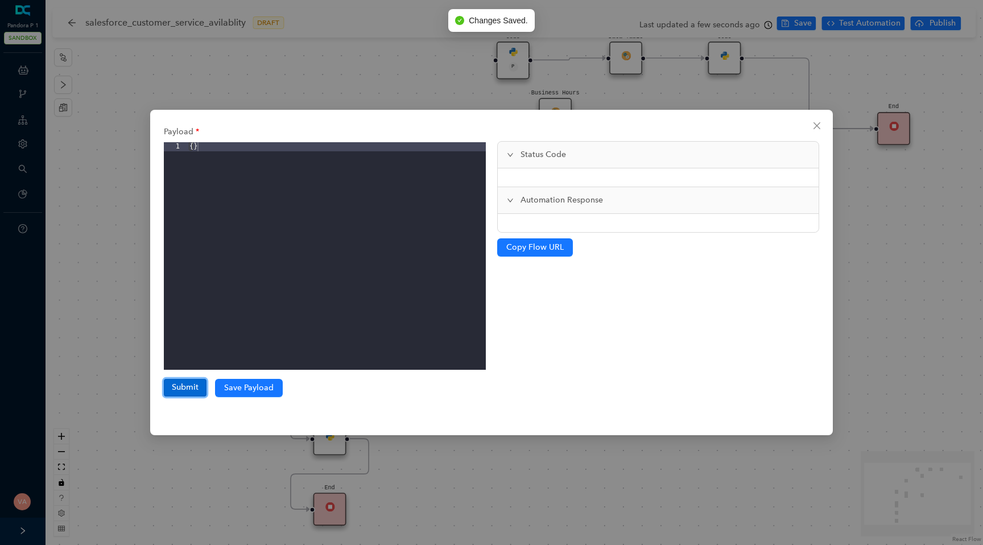
click at [194, 383] on button "Submit" at bounding box center [185, 387] width 43 height 17
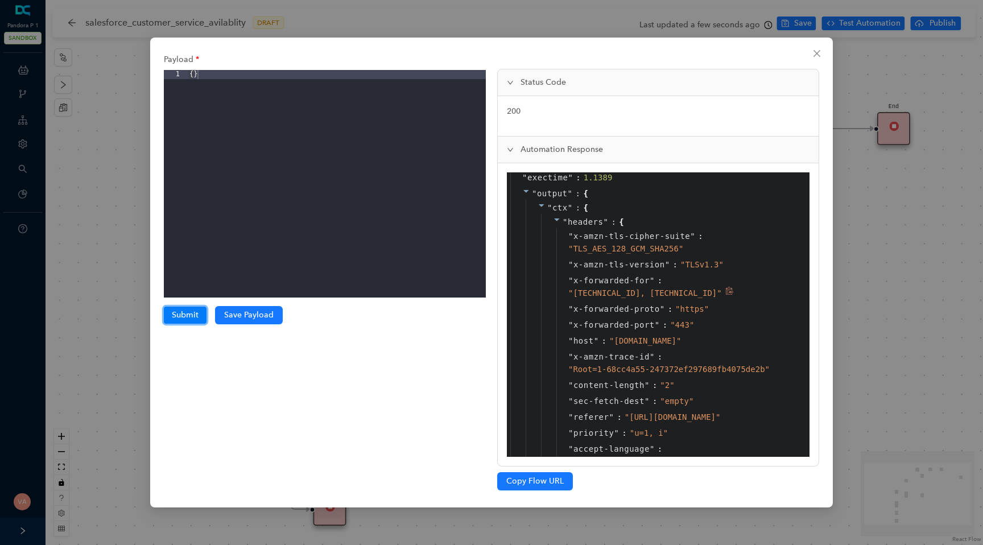
scroll to position [0, 0]
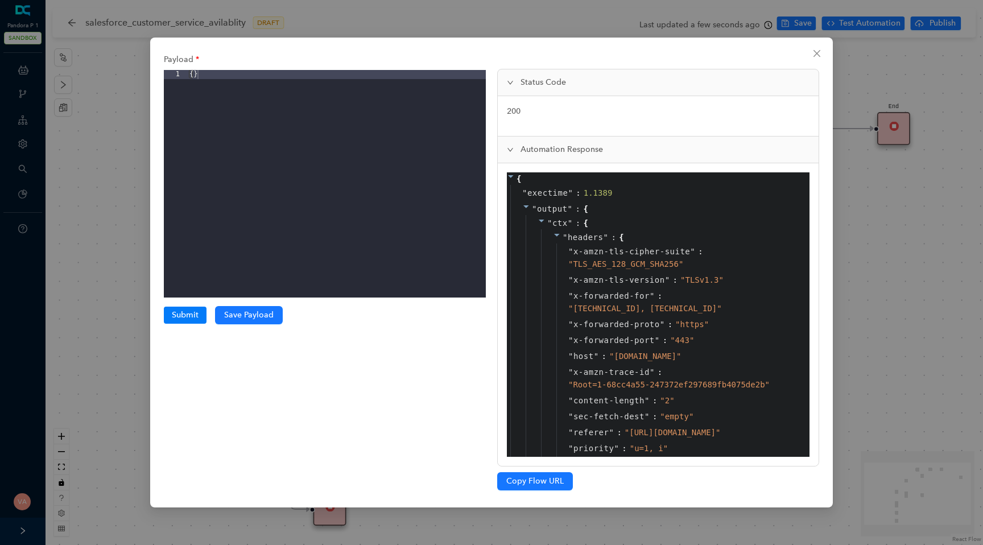
click at [557, 233] on icon at bounding box center [557, 235] width 8 height 8
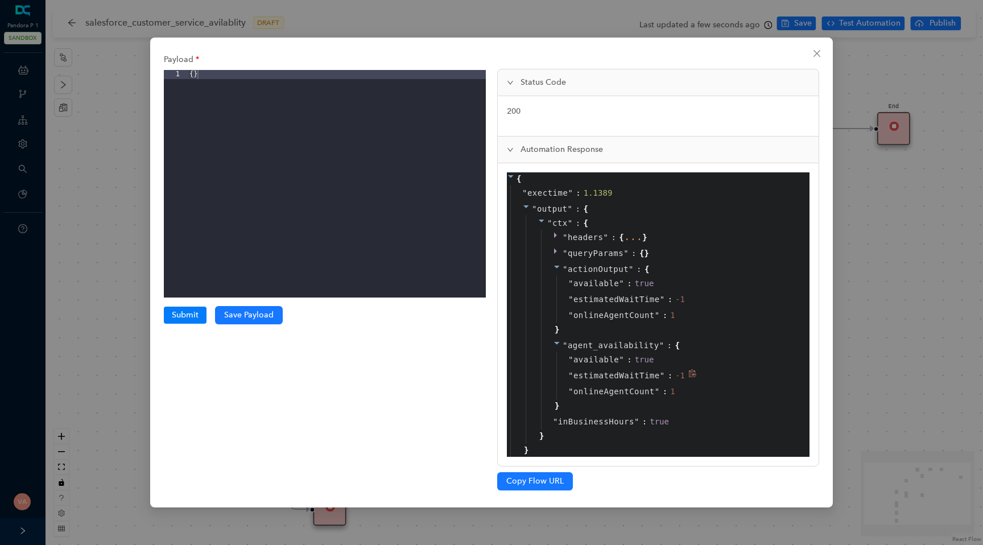
scroll to position [14, 0]
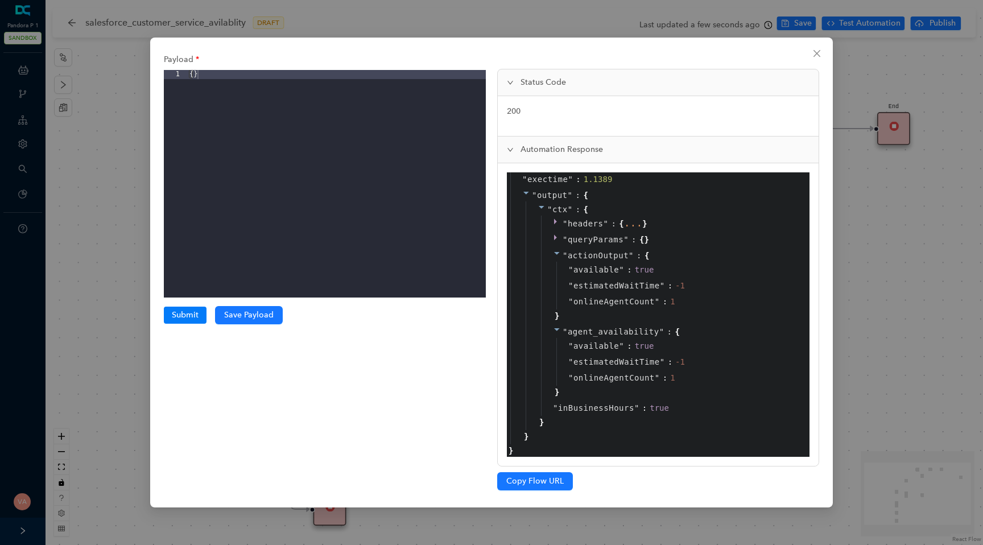
click at [892, 254] on div "Payload 1 { } XXXXXXXXXXXXXXXXXXXXXXXXXXXXXXXXXXXXXXXXXXXXXXXXXX Submit Submiss…" at bounding box center [491, 272] width 983 height 545
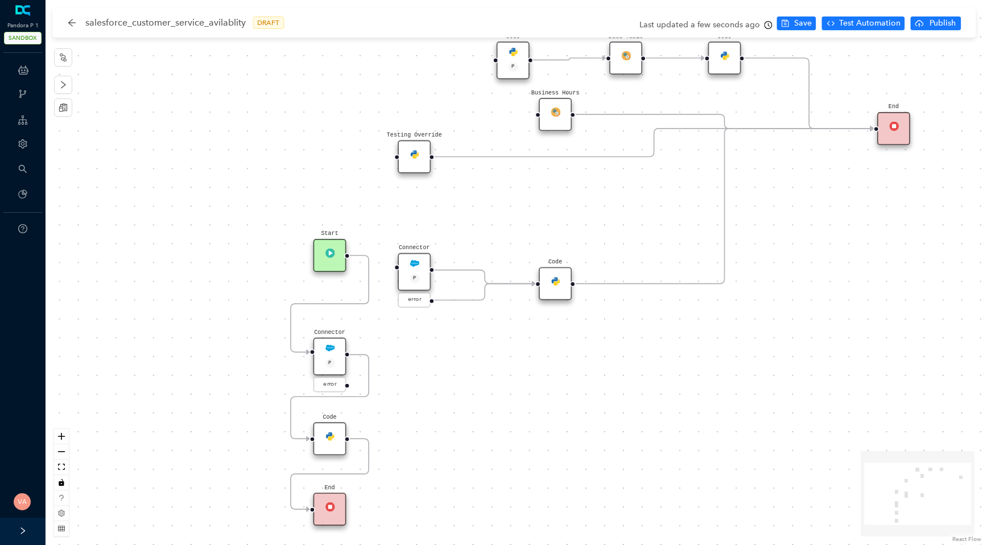
click at [322, 440] on div "Code" at bounding box center [329, 438] width 33 height 33
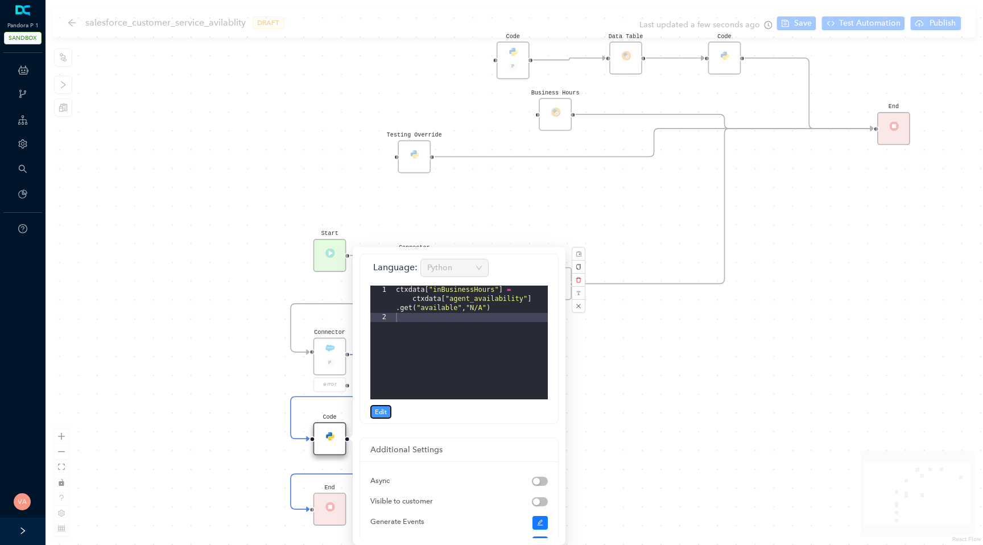
click at [375, 409] on span "Edit" at bounding box center [381, 412] width 12 height 10
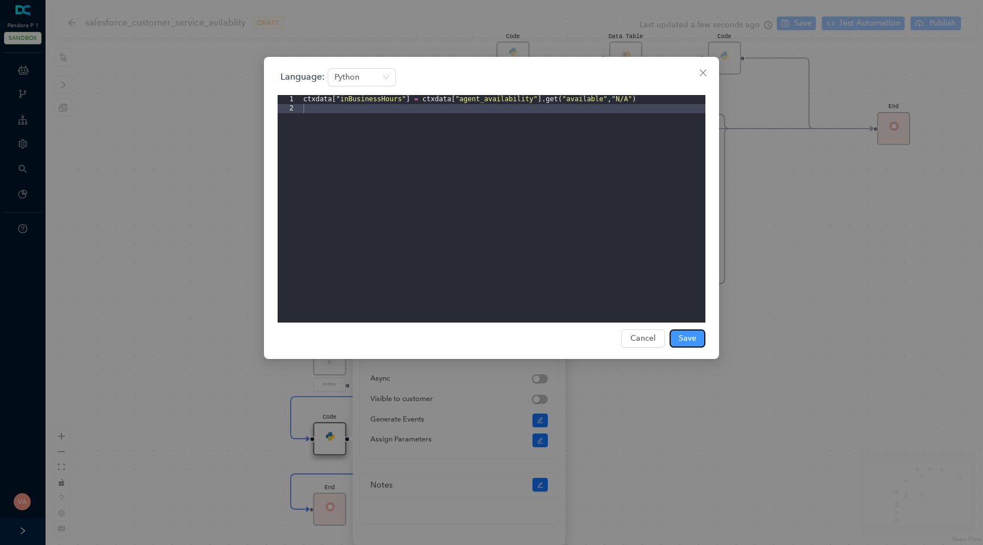
click at [689, 331] on button "Save" at bounding box center [687, 338] width 36 height 18
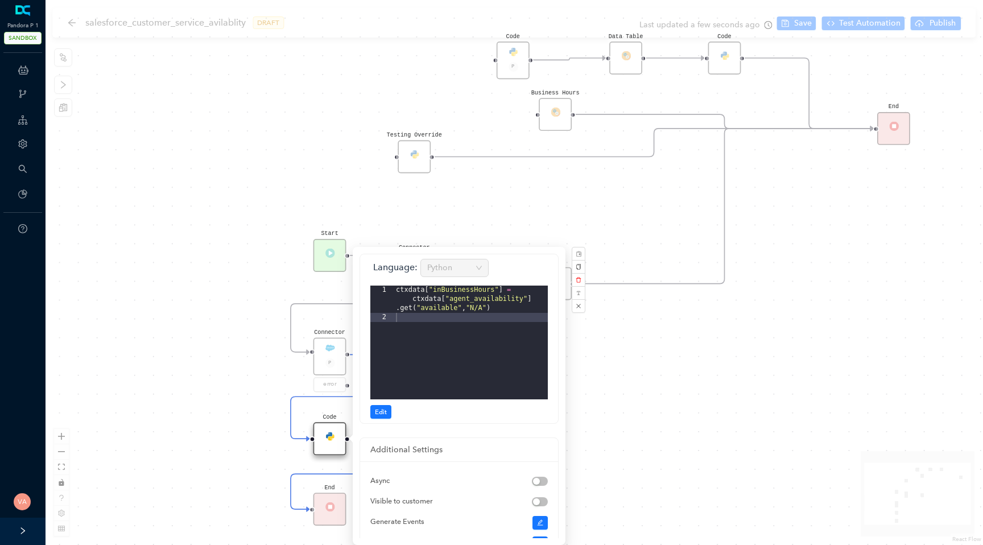
click at [821, 301] on div "Code Start Code P Data Table End Code Business Hours Connector P error Code Tes…" at bounding box center [513, 272] width 937 height 545
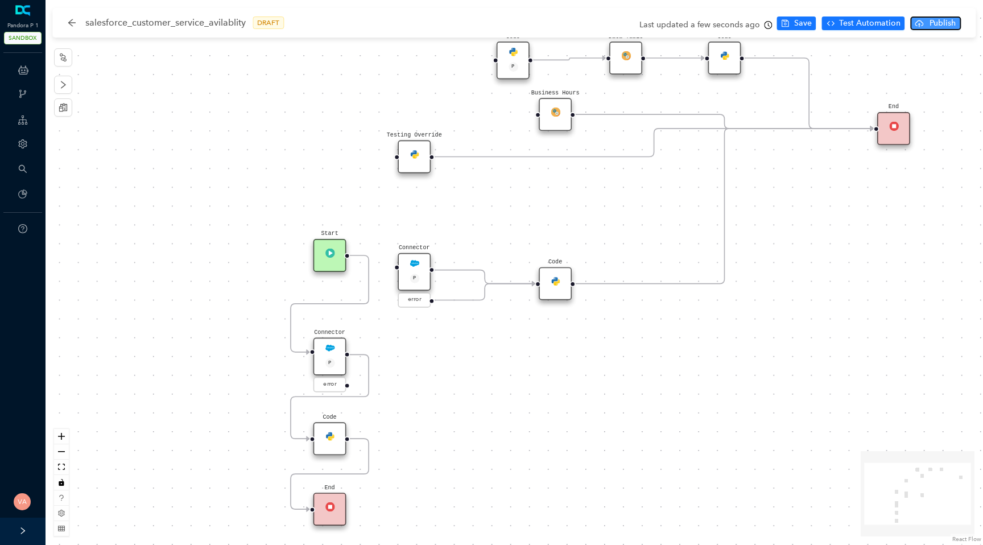
click at [922, 24] on icon "cloud-upload" at bounding box center [919, 23] width 9 height 6
click at [964, 69] on span "Yes" at bounding box center [966, 67] width 13 height 13
click at [869, 24] on span "Test Automation" at bounding box center [869, 23] width 61 height 13
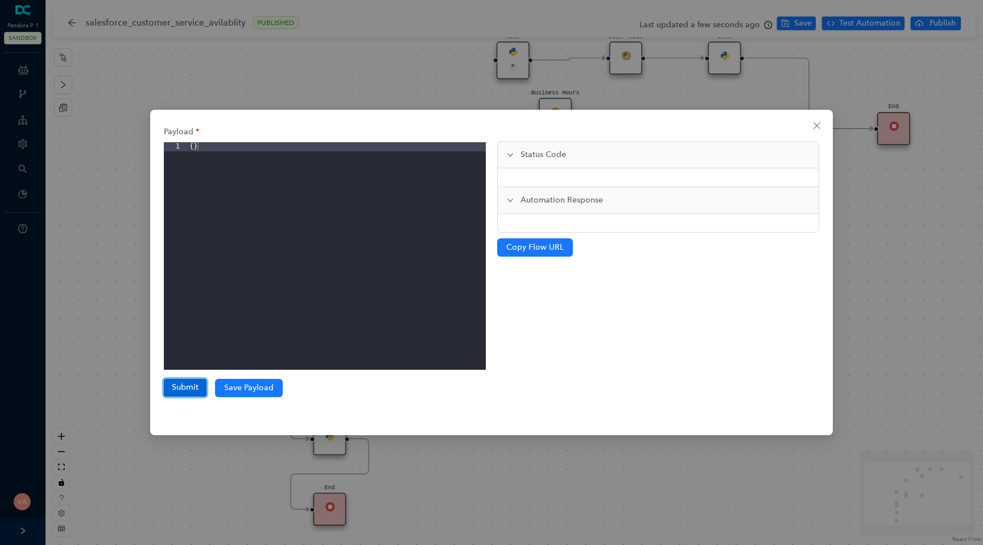
click at [181, 388] on button "Submit" at bounding box center [185, 387] width 43 height 17
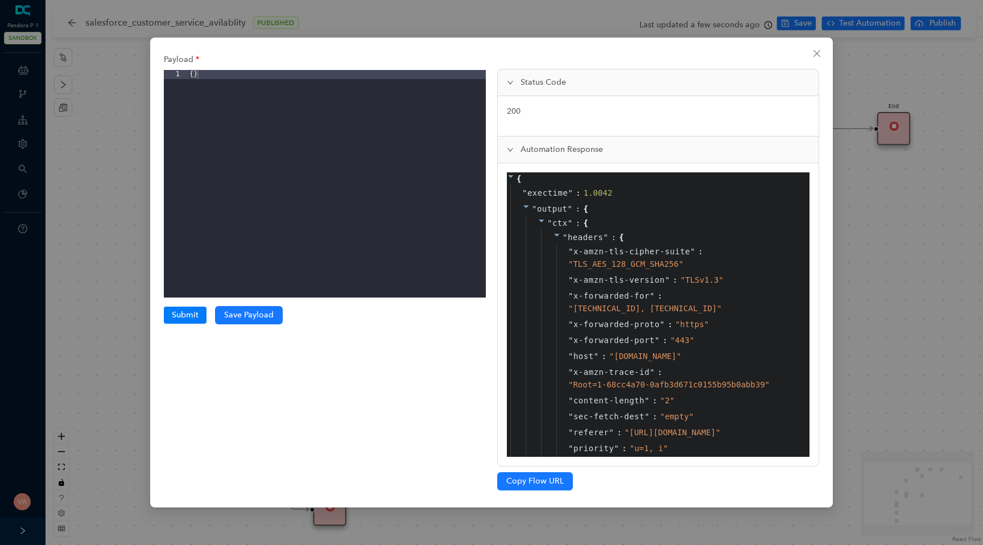
click at [557, 235] on icon at bounding box center [557, 235] width 6 height 3
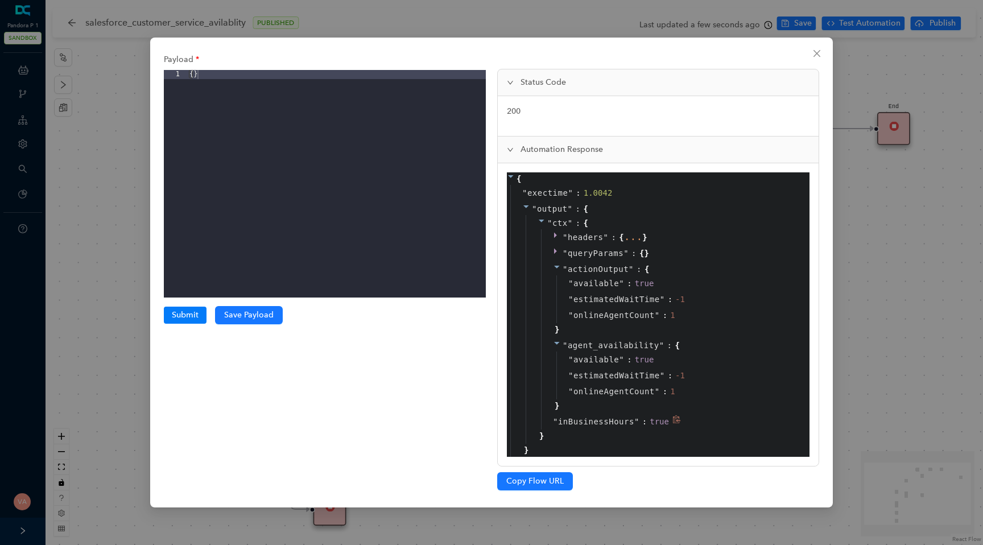
click at [614, 420] on span "inBusinessHours" at bounding box center [596, 421] width 76 height 13
click at [890, 341] on div "Payload 1 { } XXXXXXXXXXXXXXXXXXXXXXXXXXXXXXXXXXXXXXXXXXXXXXXXXX Submit Submiss…" at bounding box center [491, 272] width 983 height 545
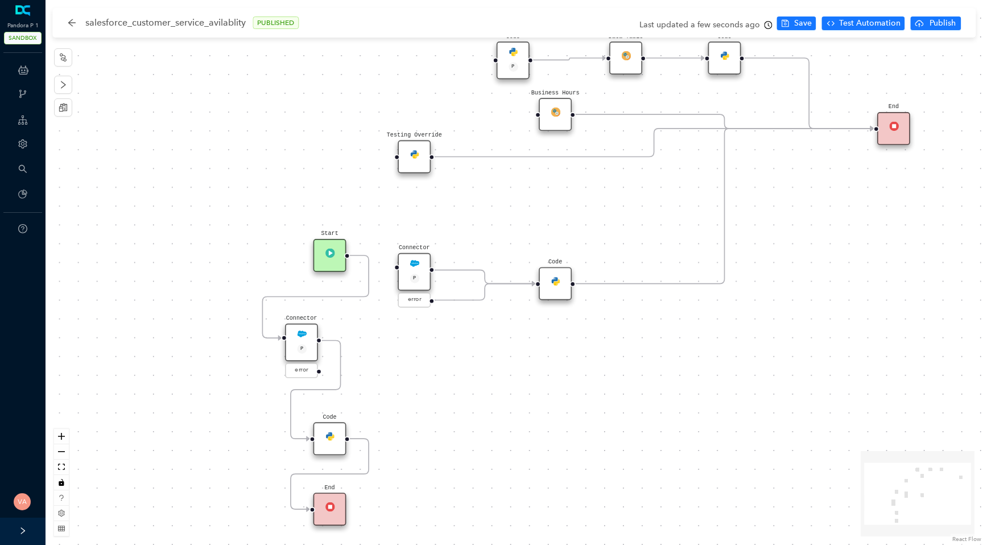
drag, startPoint x: 329, startPoint y: 356, endPoint x: 290, endPoint y: 343, distance: 40.6
click at [290, 343] on div "Connector P" at bounding box center [301, 343] width 33 height 38
click at [794, 27] on button "Save" at bounding box center [796, 23] width 39 height 14
click at [863, 24] on span "Test Automation" at bounding box center [869, 23] width 61 height 13
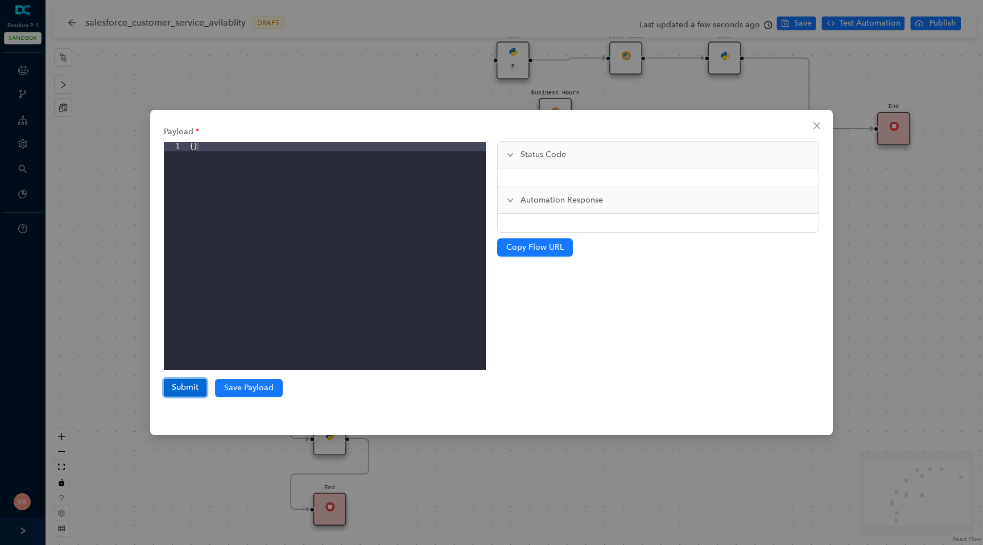
click at [197, 389] on button "Submit" at bounding box center [185, 387] width 43 height 17
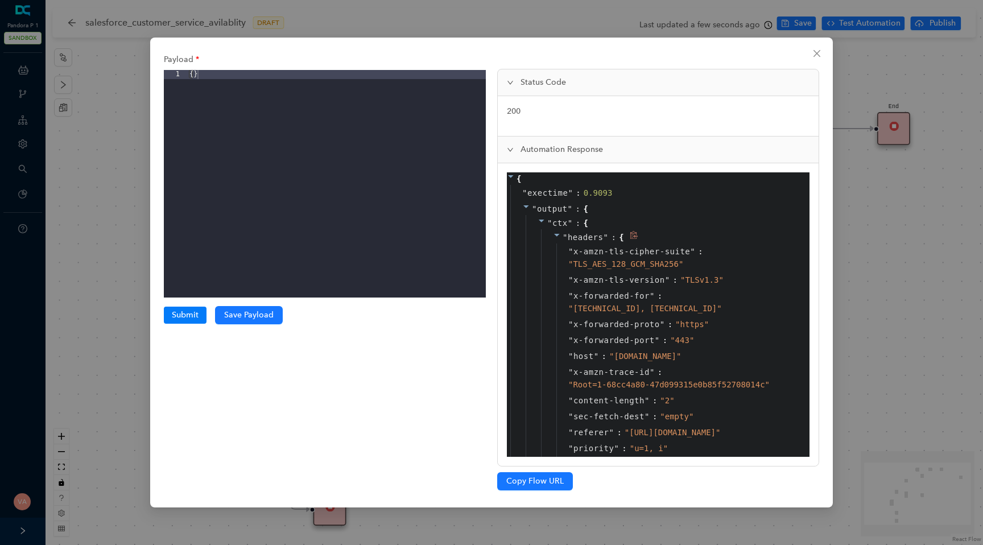
click at [559, 238] on icon at bounding box center [557, 235] width 8 height 8
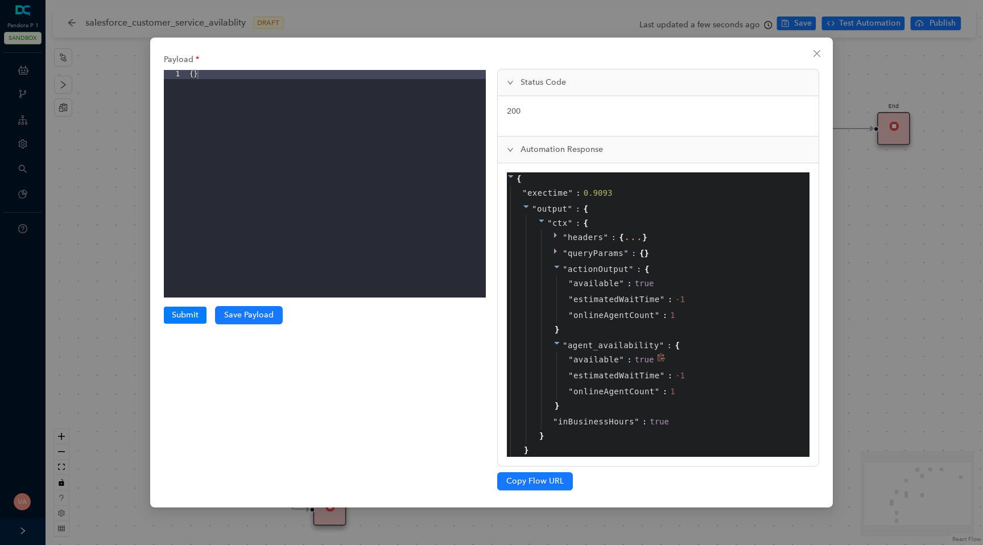
click at [595, 363] on span "available" at bounding box center [595, 359] width 45 height 13
click at [590, 418] on span "inBusinessHours" at bounding box center [596, 421] width 76 height 13
click at [647, 421] on span "" inBusinessHours " :" at bounding box center [601, 421] width 97 height 9
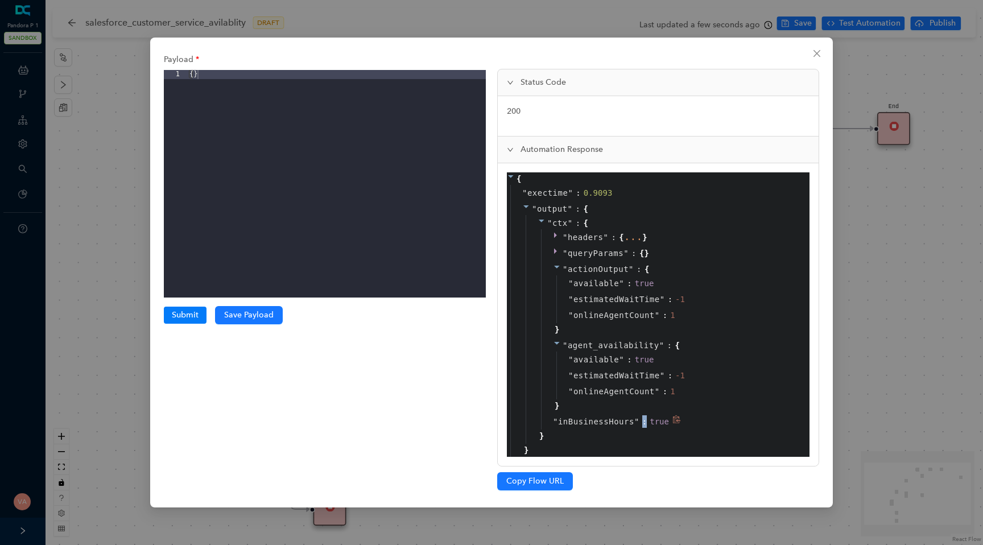
click at [647, 421] on span "" inBusinessHours " :" at bounding box center [601, 421] width 97 height 9
click at [593, 421] on span "inBusinessHours" at bounding box center [596, 421] width 76 height 13
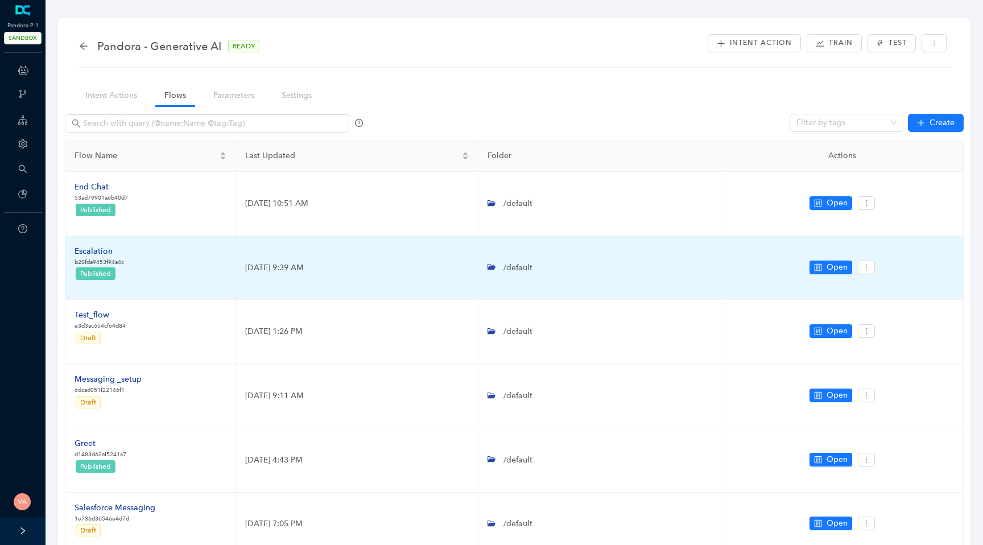
click at [97, 248] on div "Escalation" at bounding box center [98, 251] width 49 height 13
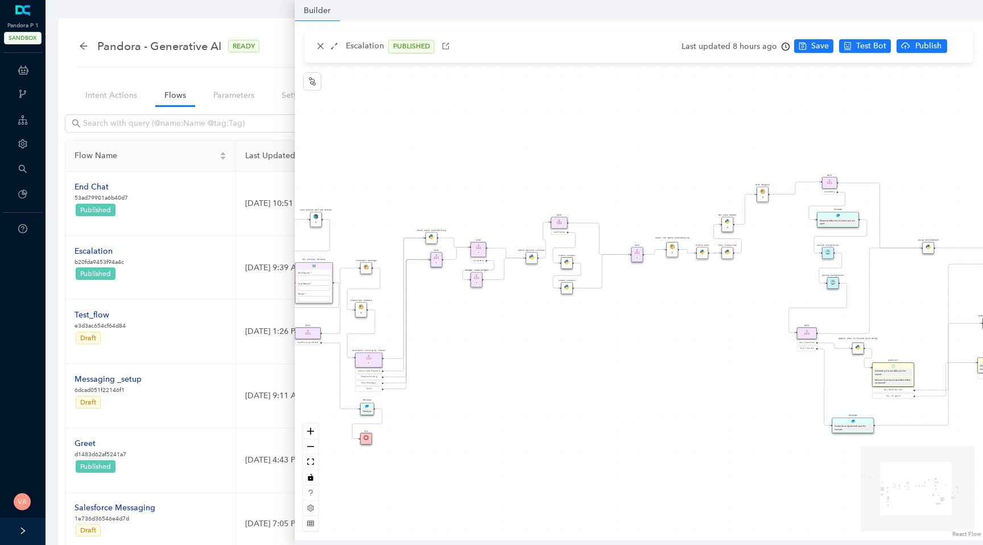
drag, startPoint x: 790, startPoint y: 277, endPoint x: 587, endPoint y: 276, distance: 203.0
click at [587, 276] on div "Data Table Start P Rule P IsAvailable Rule newContact Get Contact details First…" at bounding box center [639, 280] width 688 height 519
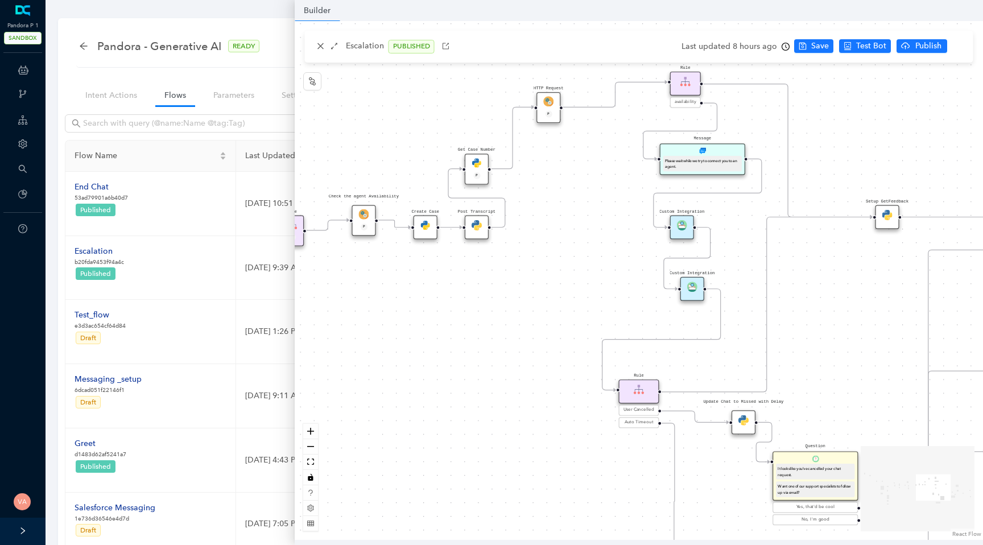
drag, startPoint x: 636, startPoint y: 297, endPoint x: 546, endPoint y: 284, distance: 90.8
click at [546, 284] on div "Data Table Start P Rule P IsAvailable Rule newContact Get Contact details First…" at bounding box center [639, 280] width 688 height 519
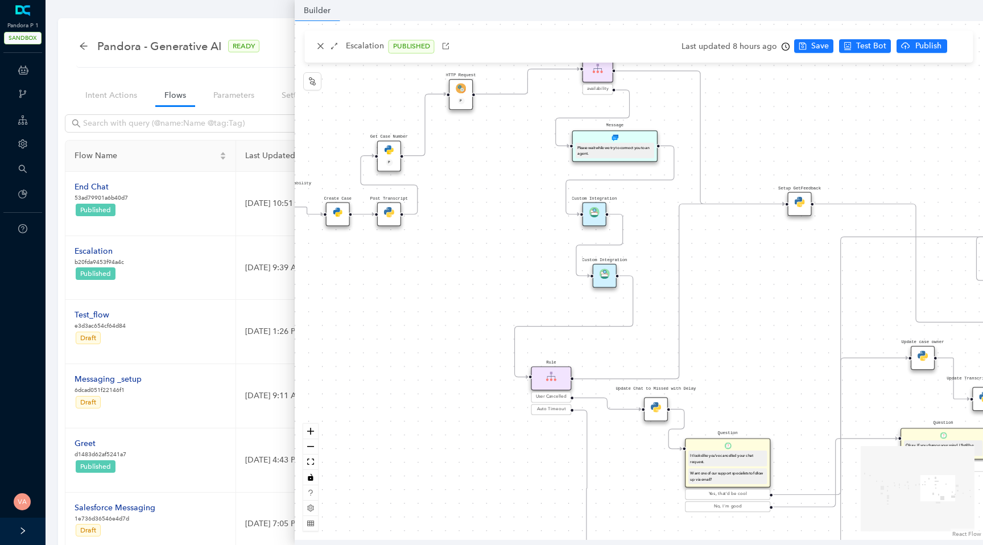
click at [600, 275] on img at bounding box center [604, 273] width 10 height 10
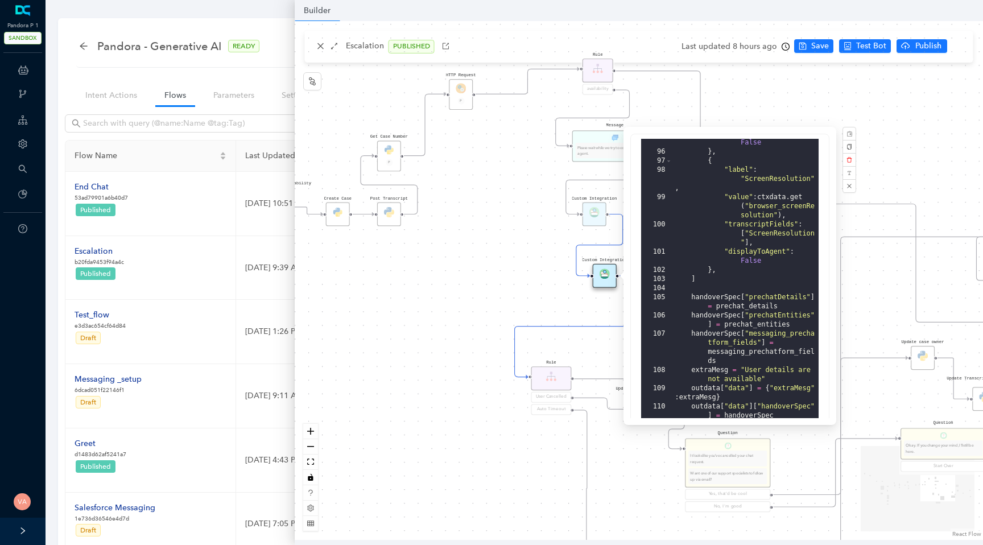
scroll to position [281, 0]
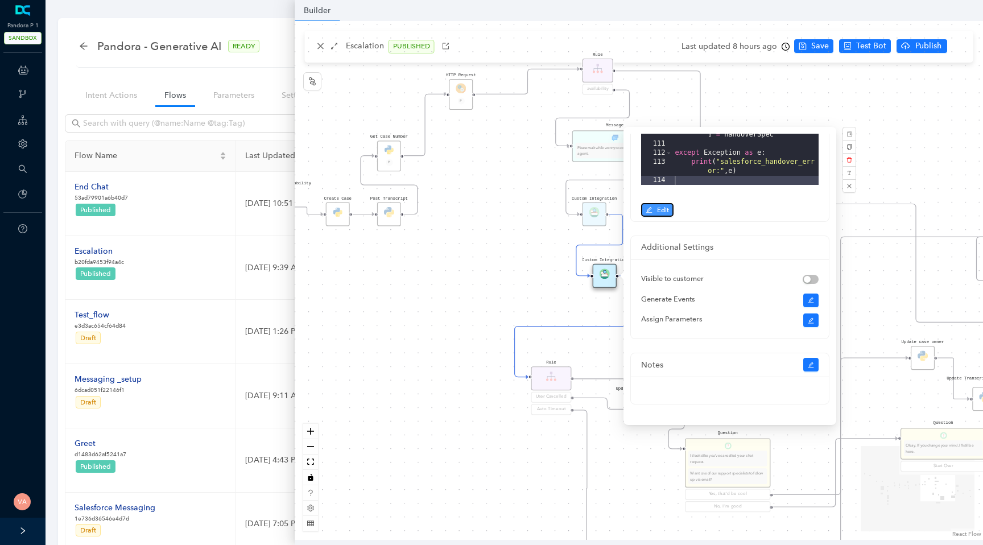
click at [657, 213] on span "Edit" at bounding box center [663, 210] width 12 height 10
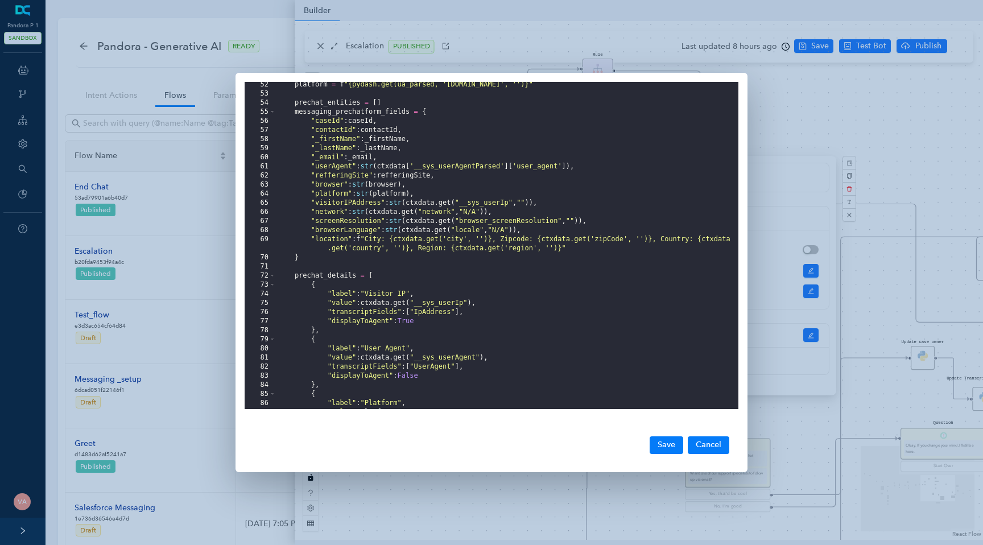
scroll to position [469, 0]
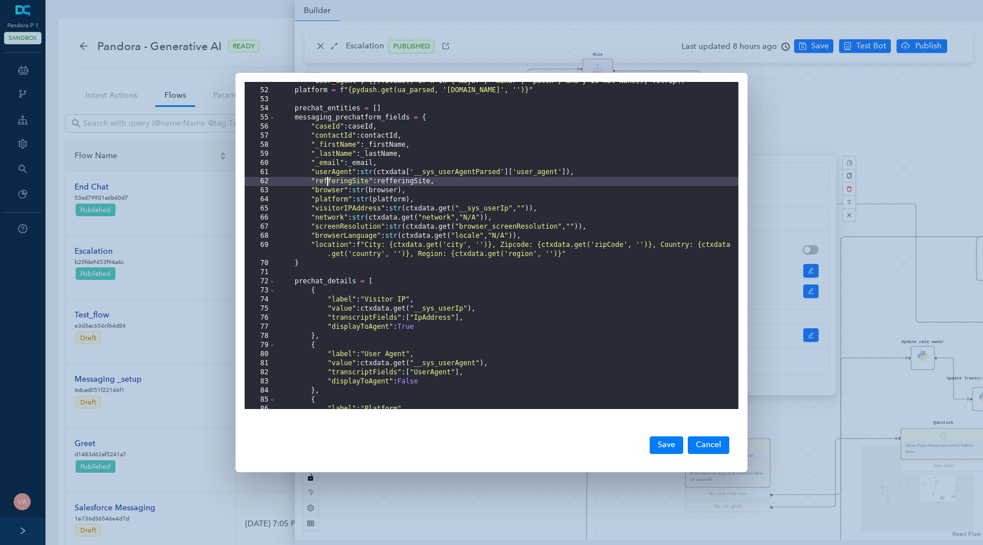
click at [329, 181] on div "browser = f "{pydash.get(ua_parsed, 'user_agent.family', '')} {'.'.join([y for …" at bounding box center [507, 245] width 462 height 354
click at [337, 184] on div "browser = f "{pydash.get(ua_parsed, 'user_agent.family', '')} {'.'.join([y for …" at bounding box center [507, 245] width 462 height 354
click at [410, 180] on div "browser = f "{pydash.get(ua_parsed, 'user_agent.family', '')} {'.'.join([y for …" at bounding box center [507, 245] width 462 height 354
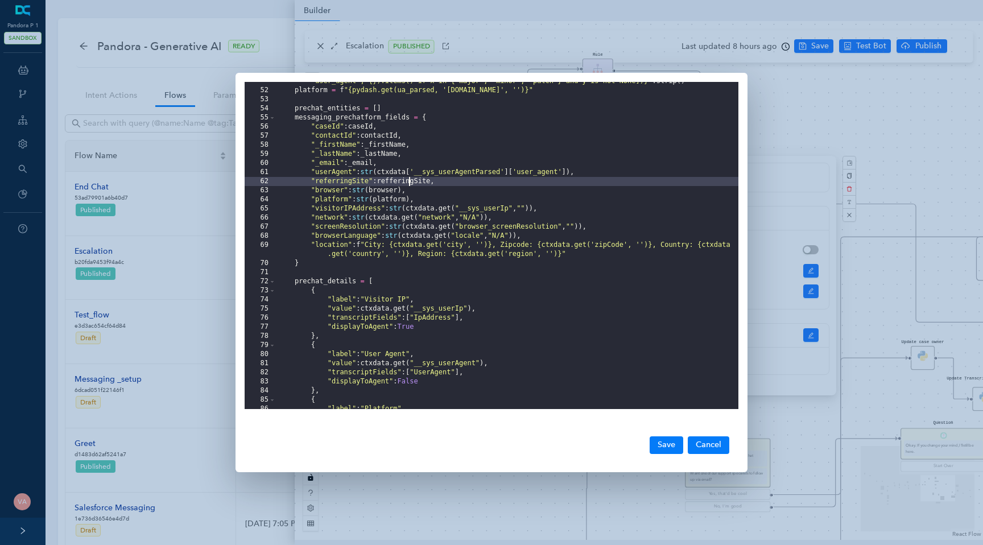
click at [410, 180] on div "browser = f "{pydash.get(ua_parsed, 'user_agent.family', '')} {'.'.join([y for …" at bounding box center [507, 245] width 462 height 354
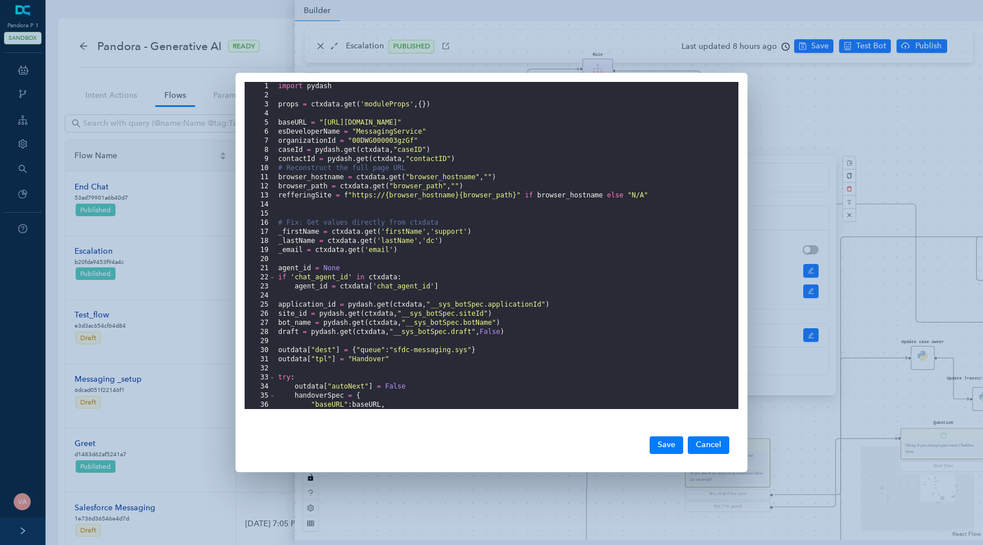
click at [315, 196] on div "import pydash props = ctxdata . get ( 'moduleProps' , { }) baseURL = "https://p…" at bounding box center [507, 254] width 462 height 345
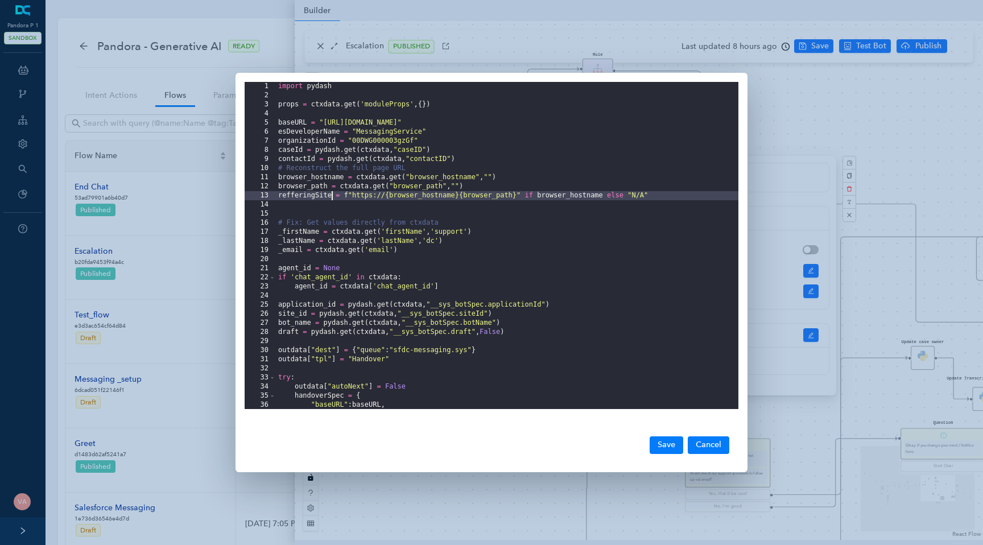
click at [315, 196] on div "import pydash props = ctxdata . get ( 'moduleProps' , { }) baseURL = "https://p…" at bounding box center [507, 254] width 462 height 345
click at [658, 446] on button "Save" at bounding box center [666, 444] width 34 height 17
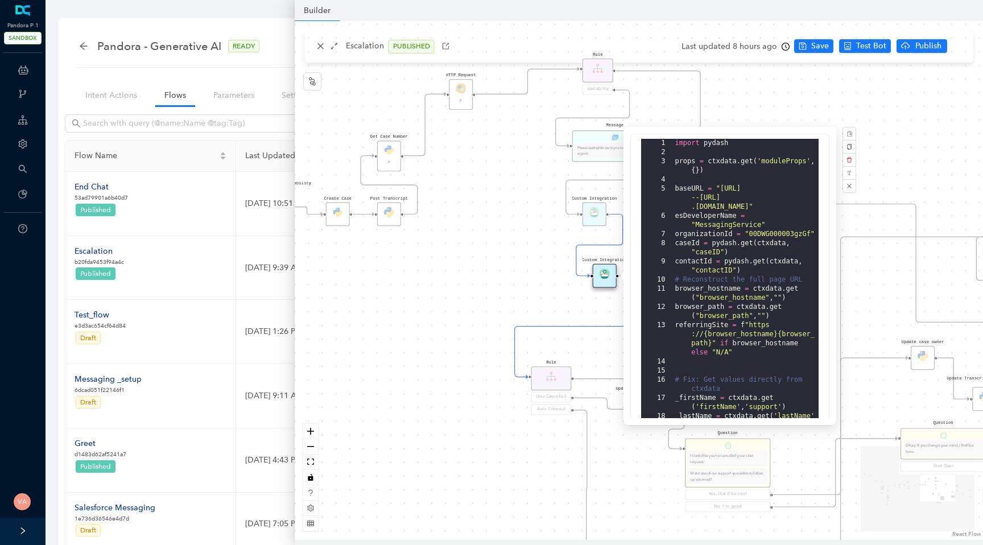
click at [483, 270] on div "Data Table Start P Rule P IsAvailable Rule newContact Get Contact details First…" at bounding box center [639, 280] width 688 height 519
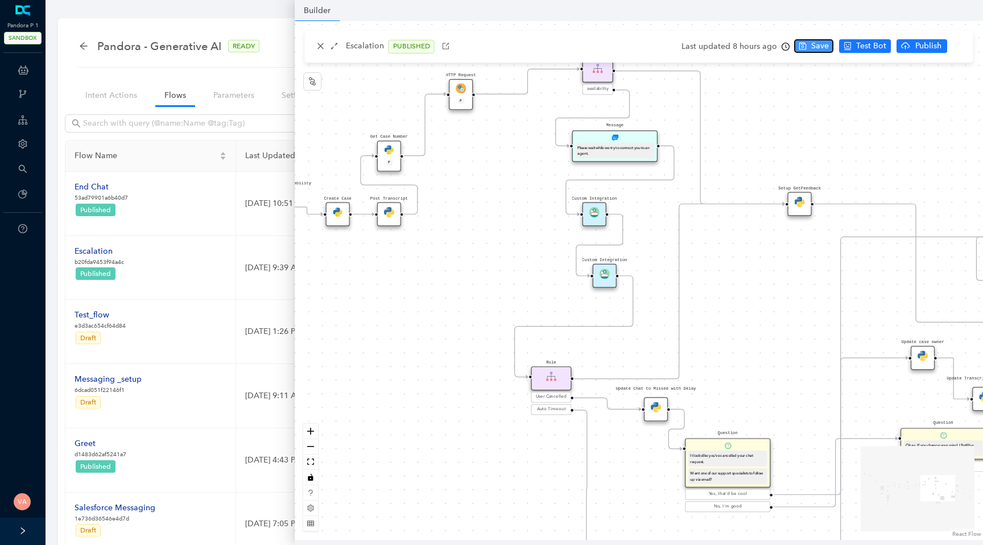
click at [813, 47] on span "Save" at bounding box center [820, 46] width 18 height 13
click at [929, 49] on icon "cloud-upload" at bounding box center [930, 47] width 2 height 4
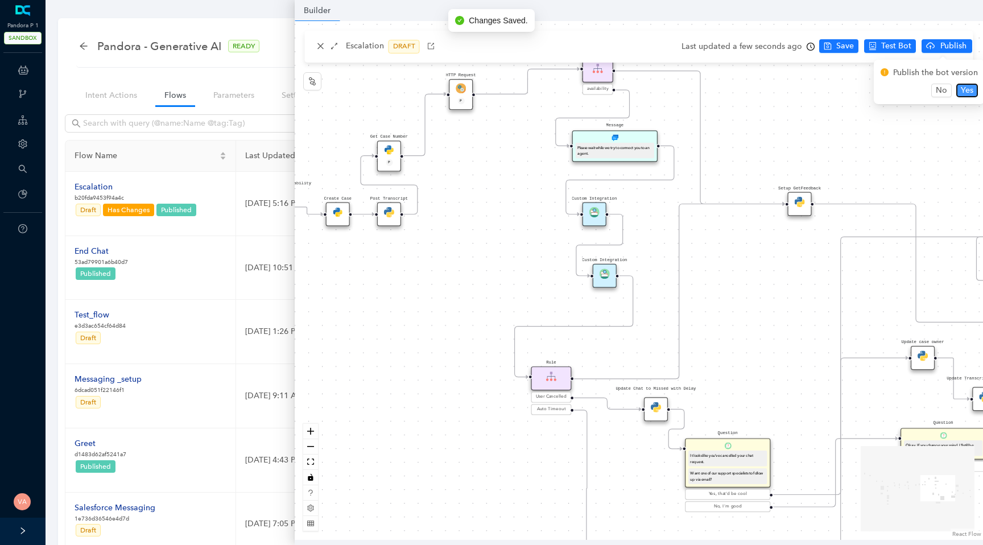
click at [962, 84] on span "Yes" at bounding box center [966, 90] width 13 height 13
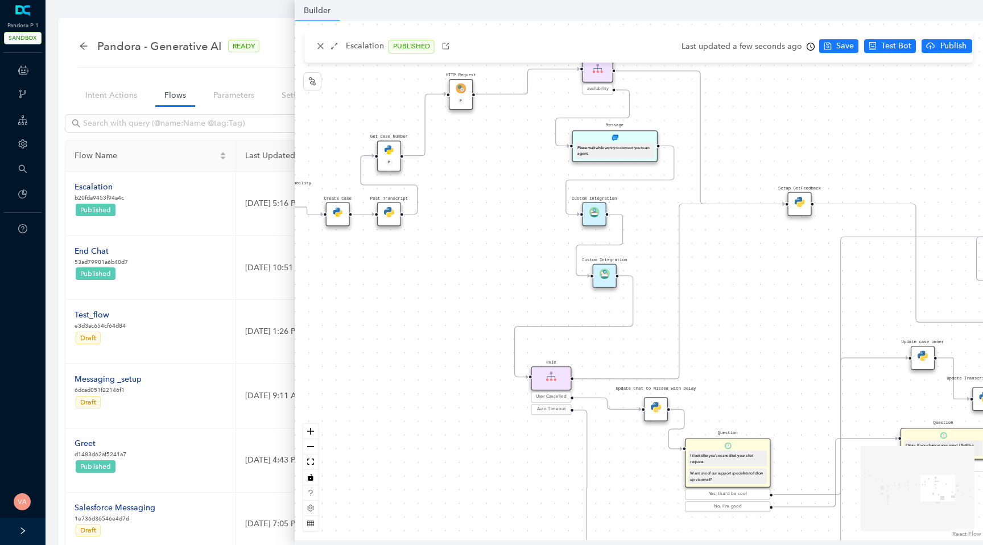
click at [607, 280] on div "Custom Integration" at bounding box center [604, 276] width 24 height 24
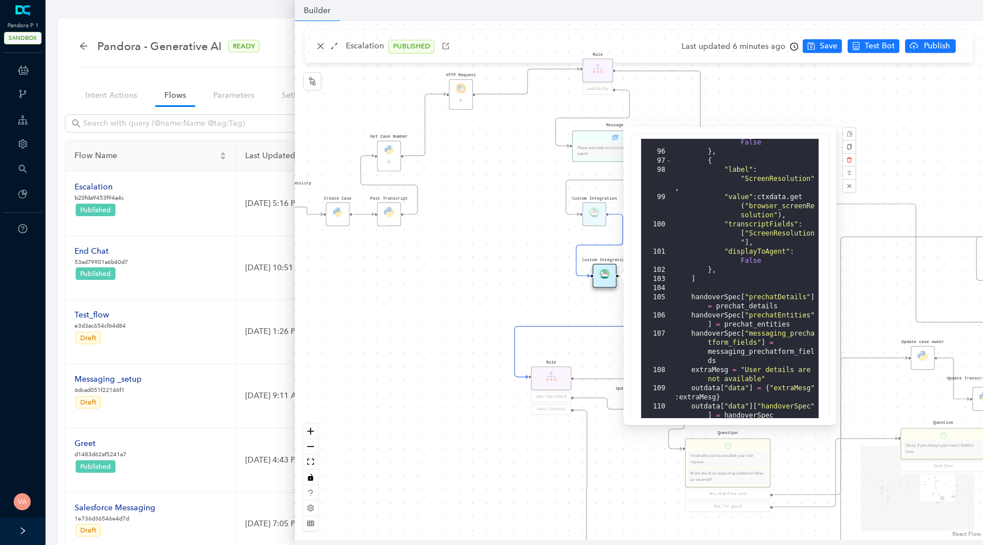
scroll to position [281, 0]
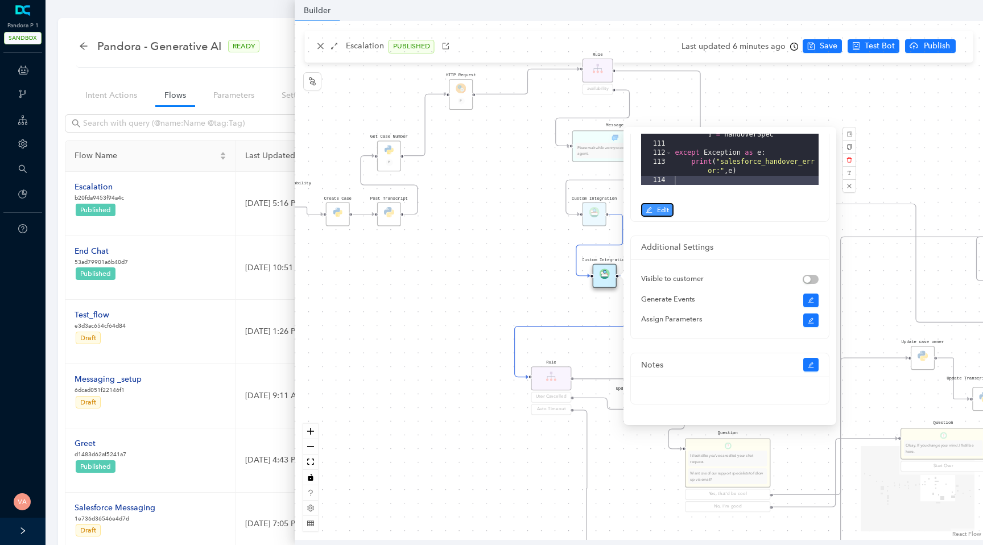
click at [662, 212] on span "Edit" at bounding box center [663, 210] width 12 height 10
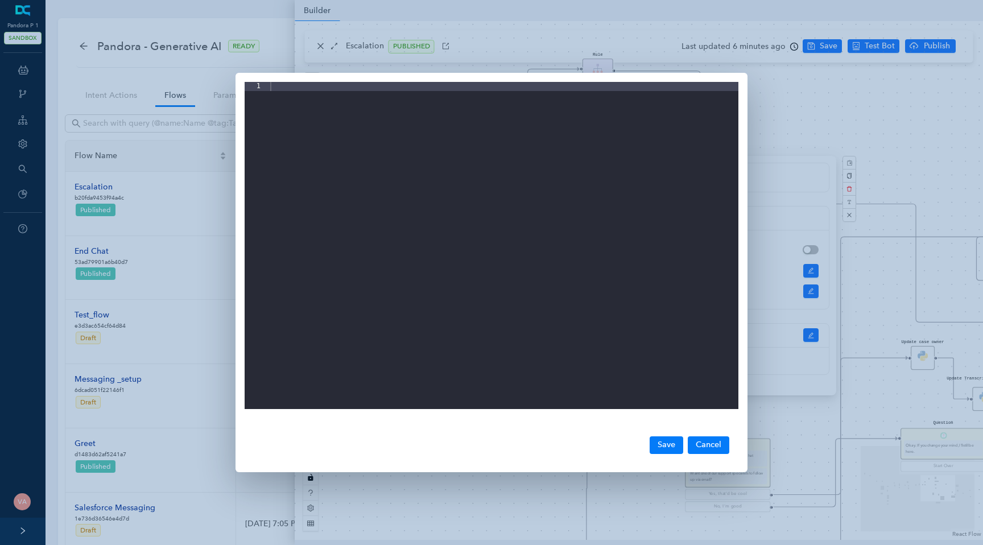
scroll to position [0, 0]
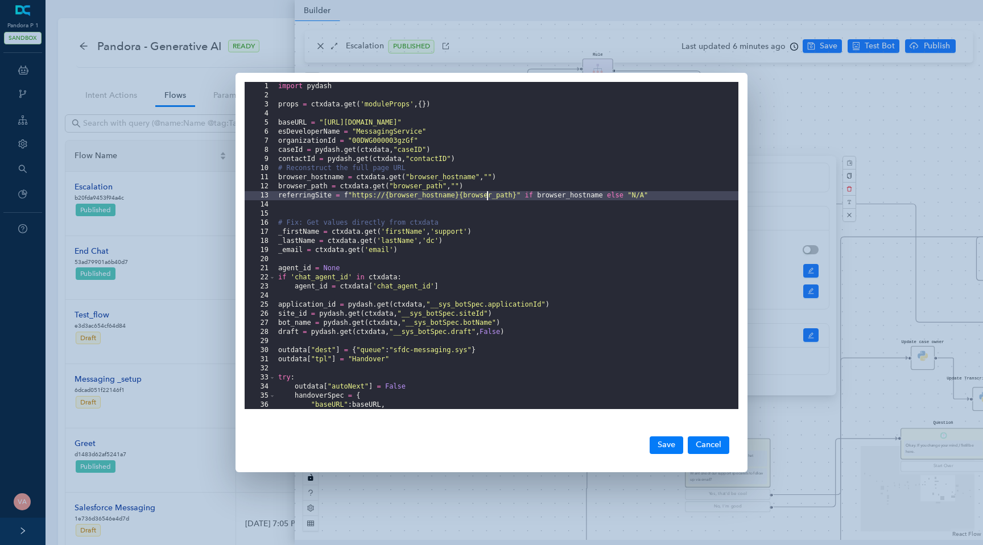
click at [487, 198] on div "import pydash props = ctxdata . get ( 'moduleProps' , { }) baseURL = "https://p…" at bounding box center [507, 254] width 462 height 345
click at [502, 198] on div "import pydash props = ctxdata . get ( 'moduleProps' , { }) baseURL = "https://p…" at bounding box center [507, 254] width 462 height 345
click at [588, 197] on div "import pydash props = ctxdata . get ( 'moduleProps' , { }) baseURL = "https://p…" at bounding box center [507, 254] width 462 height 345
click at [556, 195] on div "import pydash props = ctxdata . get ( 'moduleProps' , { }) baseURL = "https://p…" at bounding box center [507, 254] width 462 height 345
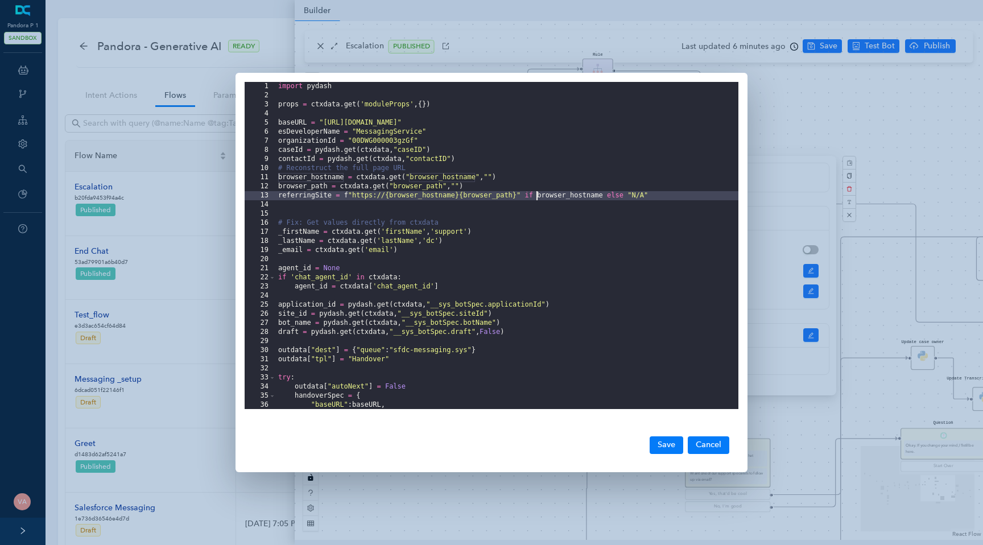
click at [556, 195] on div "import pydash props = ctxdata . get ( 'moduleProps' , { }) baseURL = "https://p…" at bounding box center [507, 254] width 462 height 345
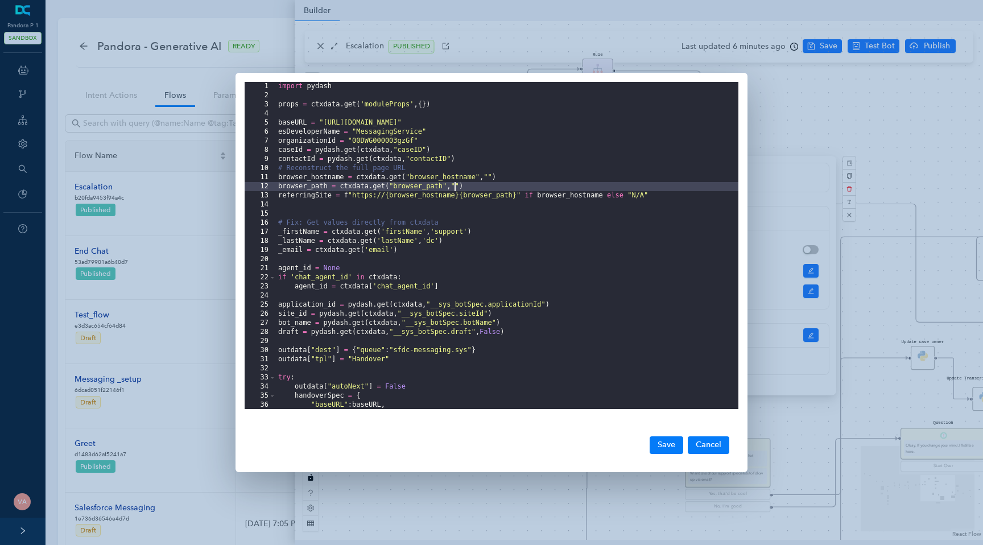
click at [455, 191] on div "import pydash props = ctxdata . get ( 'moduleProps' , { }) baseURL = "https://p…" at bounding box center [507, 254] width 462 height 345
click at [450, 201] on div "import pydash props = ctxdata . get ( 'moduleProps' , { }) baseURL = "https://p…" at bounding box center [507, 254] width 462 height 345
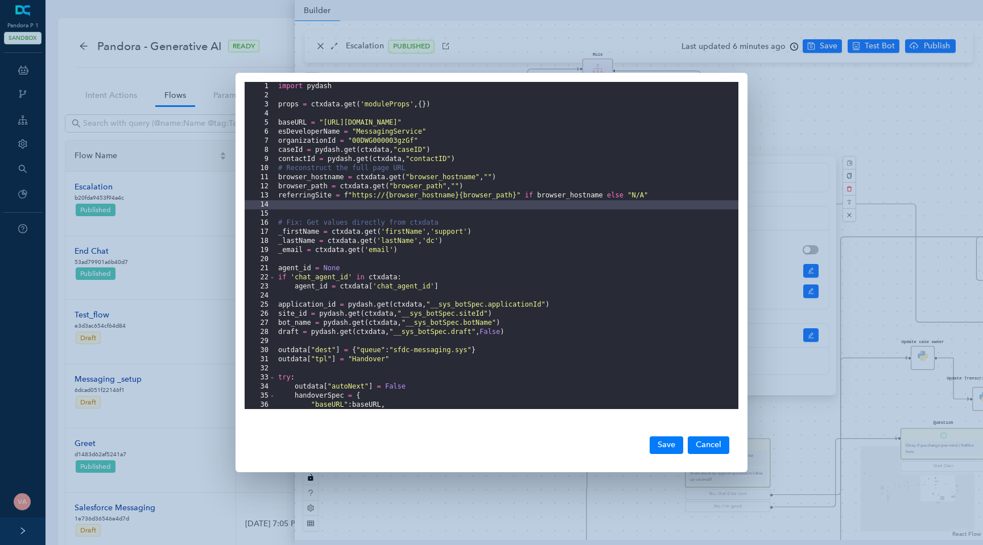
click at [451, 198] on div "import pydash props = ctxdata . get ( 'moduleProps' , { }) baseURL = "https://p…" at bounding box center [507, 254] width 462 height 345
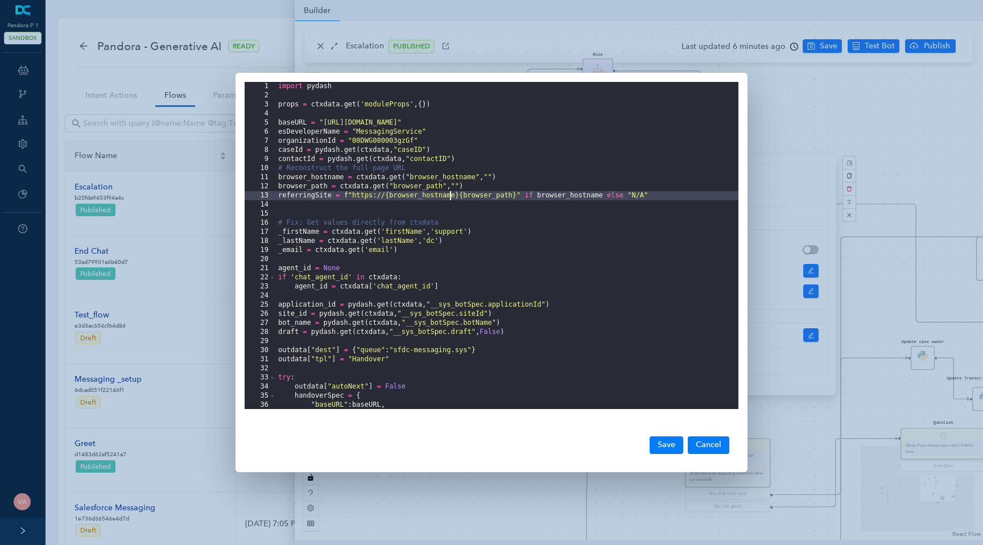
click at [463, 197] on div "import pydash props = ctxdata . get ( 'moduleProps' , { }) baseURL = "https://p…" at bounding box center [507, 254] width 462 height 345
click at [486, 195] on div "import pydash props = ctxdata . get ( 'moduleProps' , { }) baseURL = "https://p…" at bounding box center [507, 254] width 462 height 345
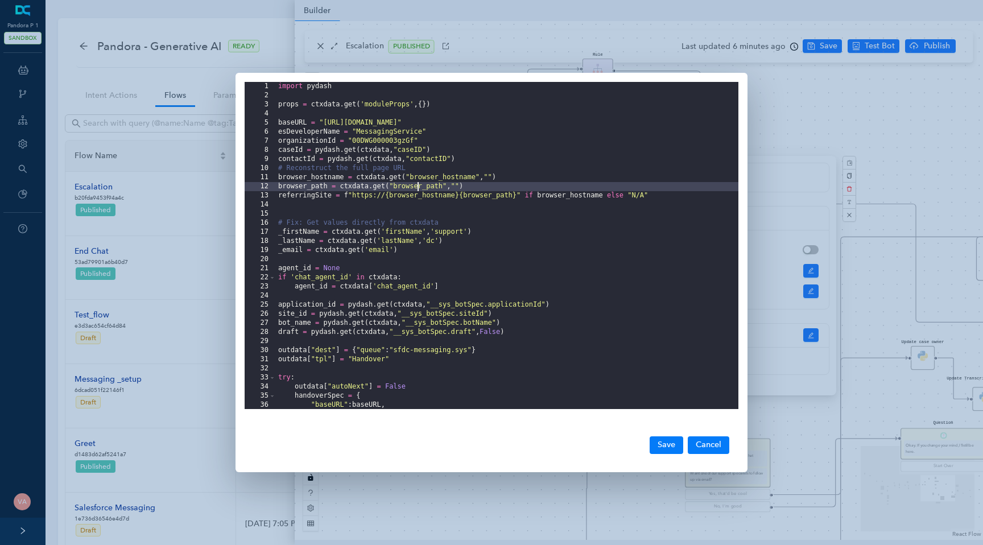
click at [417, 183] on div "import pydash props = ctxdata . get ( 'moduleProps' , { }) baseURL = "https://p…" at bounding box center [507, 254] width 462 height 345
click at [415, 189] on div "import pydash props = ctxdata . get ( 'moduleProps' , { }) baseURL = "https://p…" at bounding box center [507, 254] width 462 height 345
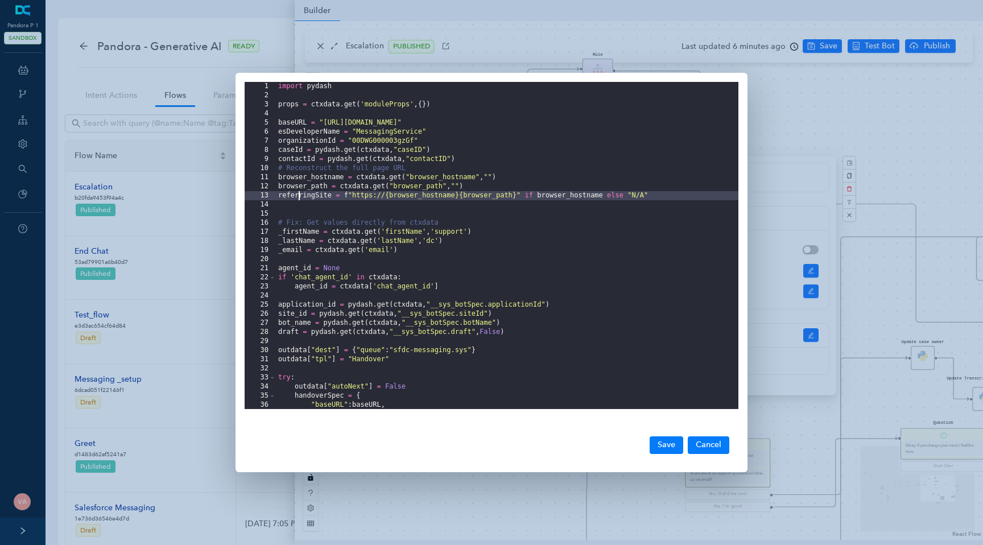
click at [300, 196] on div "import pydash props = ctxdata . get ( 'moduleProps' , { }) baseURL = "https://p…" at bounding box center [507, 254] width 462 height 345
click at [449, 196] on div "import pydash props = ctxdata . get ( 'moduleProps' , { }) baseURL = "https://p…" at bounding box center [507, 254] width 462 height 345
drag, startPoint x: 275, startPoint y: 176, endPoint x: 417, endPoint y: 176, distance: 141.6
click at [417, 176] on editor "1 2 3 4 5 6 7 8 9 10 11 12 13 14 15 16 17 18 19 20 21 22 23 24 25 26 27 28 29 3…" at bounding box center [491, 245] width 494 height 327
click at [301, 181] on div "import pydash props = ctxdata . get ( 'moduleProps' , { }) baseURL = "https://p…" at bounding box center [507, 254] width 462 height 345
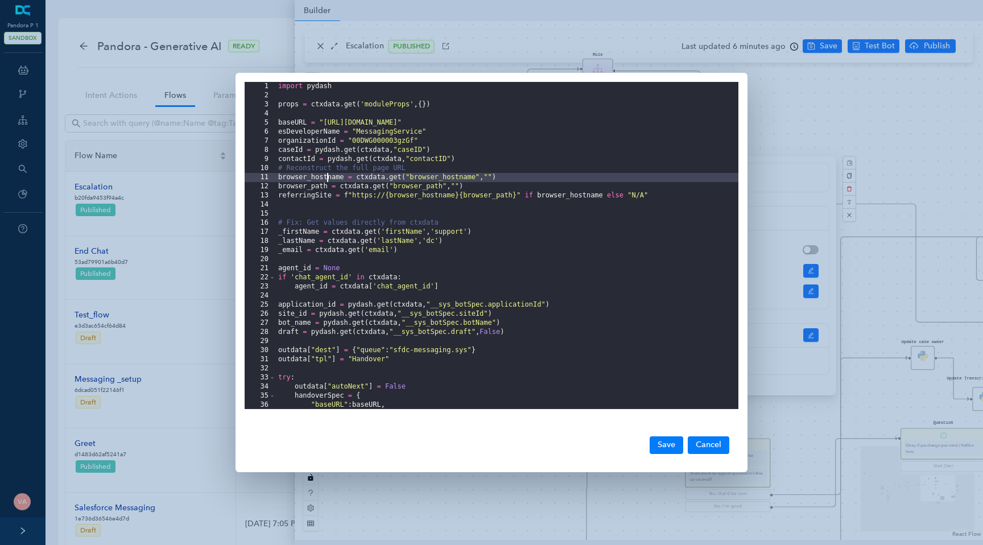
click at [325, 177] on div "import pydash props = ctxdata . get ( 'moduleProps' , { }) baseURL = "https://p…" at bounding box center [507, 254] width 462 height 345
click at [304, 187] on div "import pydash props = ctxdata . get ( 'moduleProps' , { }) baseURL = "https://p…" at bounding box center [507, 254] width 462 height 345
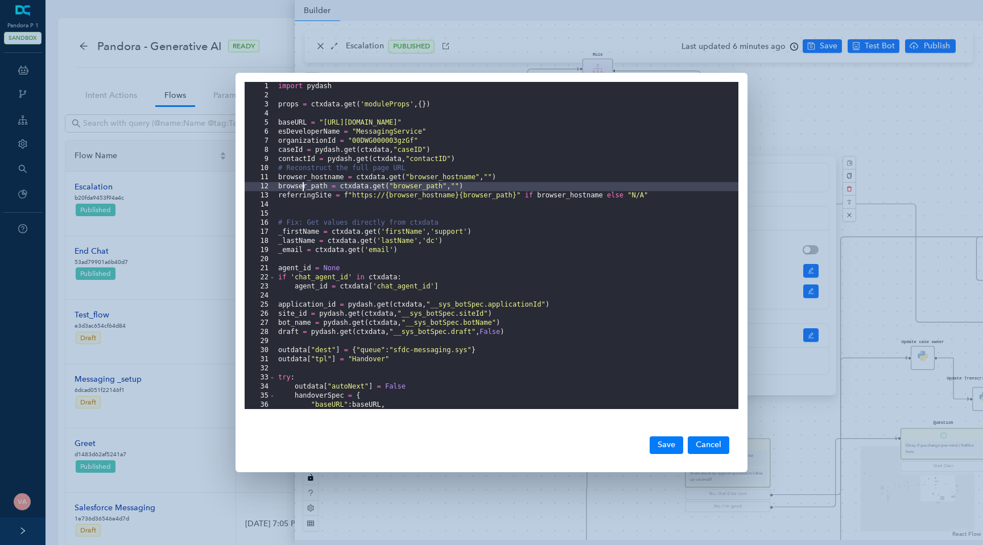
click at [304, 187] on div "import pydash props = ctxdata . get ( 'moduleProps' , { }) baseURL = "https://p…" at bounding box center [507, 254] width 462 height 345
click at [434, 200] on div "import pydash props = ctxdata . get ( 'moduleProps' , { }) baseURL = "https://p…" at bounding box center [507, 254] width 462 height 345
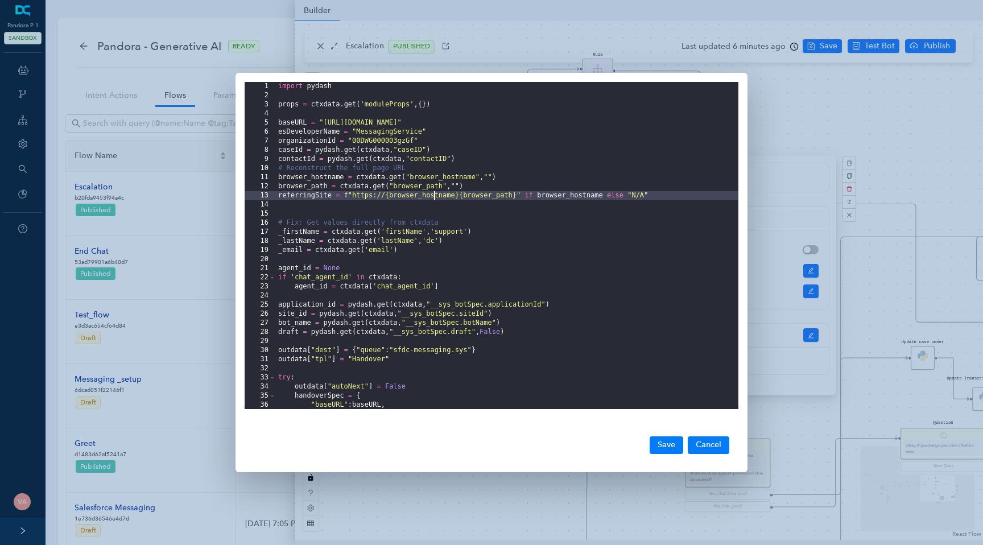
click at [490, 205] on div "import pydash props = ctxdata . get ( 'moduleProps' , { }) baseURL = "https://p…" at bounding box center [507, 254] width 462 height 345
click at [494, 199] on div "import pydash props = ctxdata . get ( 'moduleProps' , { }) baseURL = "https://p…" at bounding box center [507, 254] width 462 height 345
click at [504, 197] on div "import pydash props = ctxdata . get ( 'moduleProps' , { }) baseURL = "https://p…" at bounding box center [507, 254] width 462 height 345
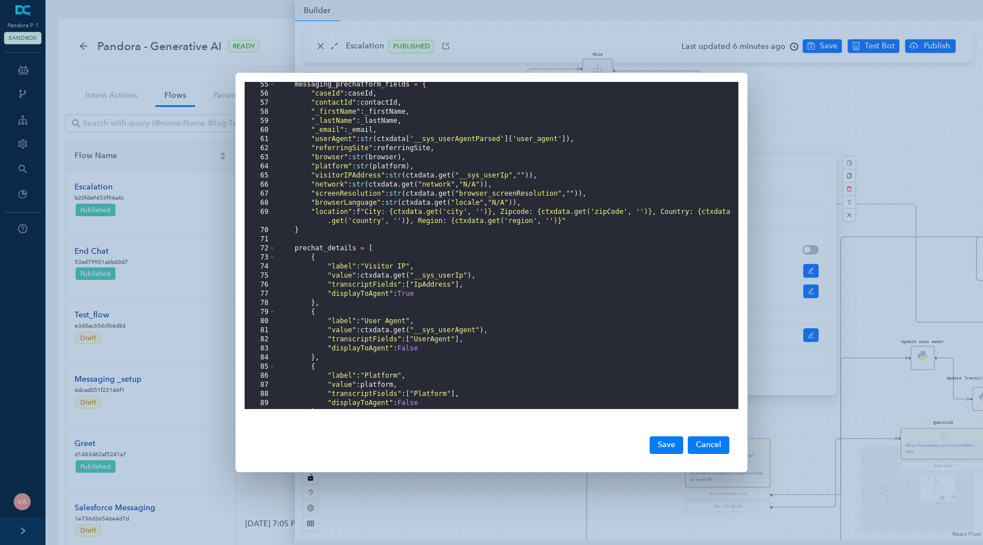
scroll to position [502, 0]
click at [340, 147] on div "messaging_prechatform_fields = { "caseId" : caseId , "contactId" : contactId , …" at bounding box center [507, 252] width 462 height 345
click at [407, 151] on div "messaging_prechatform_fields = { "caseId" : caseId , "contactId" : contactId , …" at bounding box center [507, 252] width 462 height 345
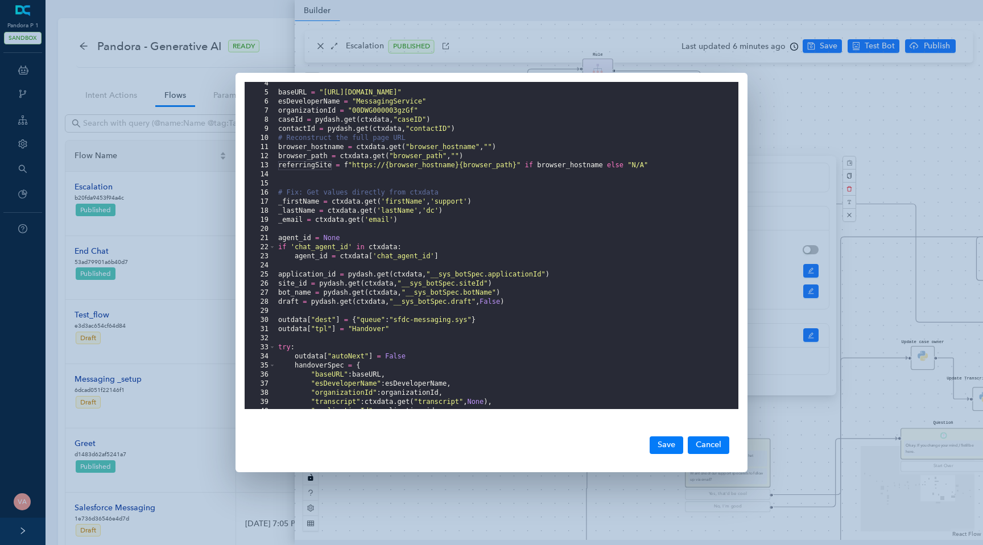
scroll to position [0, 0]
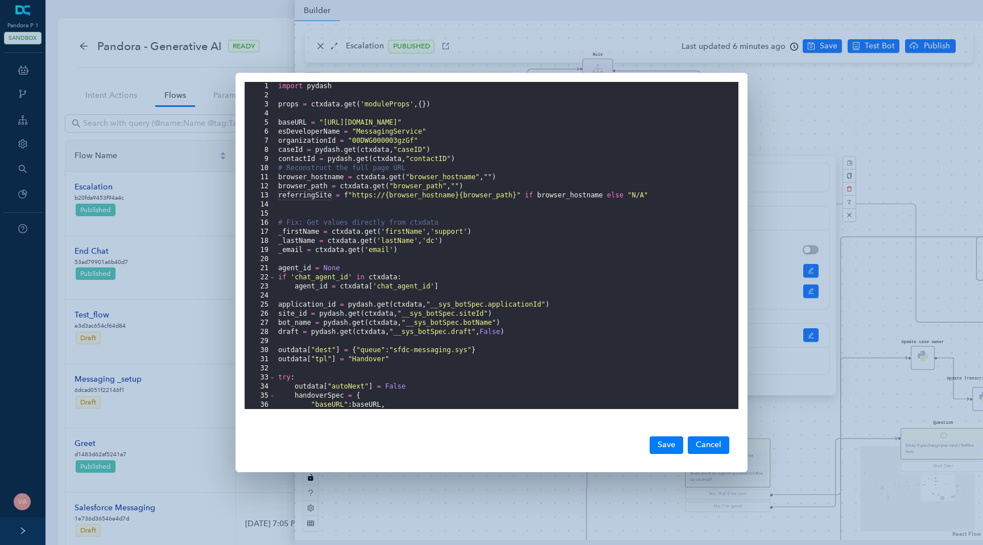
click at [354, 195] on div "import pydash props = ctxdata . get ( 'moduleProps' , { }) baseURL = "https://p…" at bounding box center [507, 254] width 462 height 345
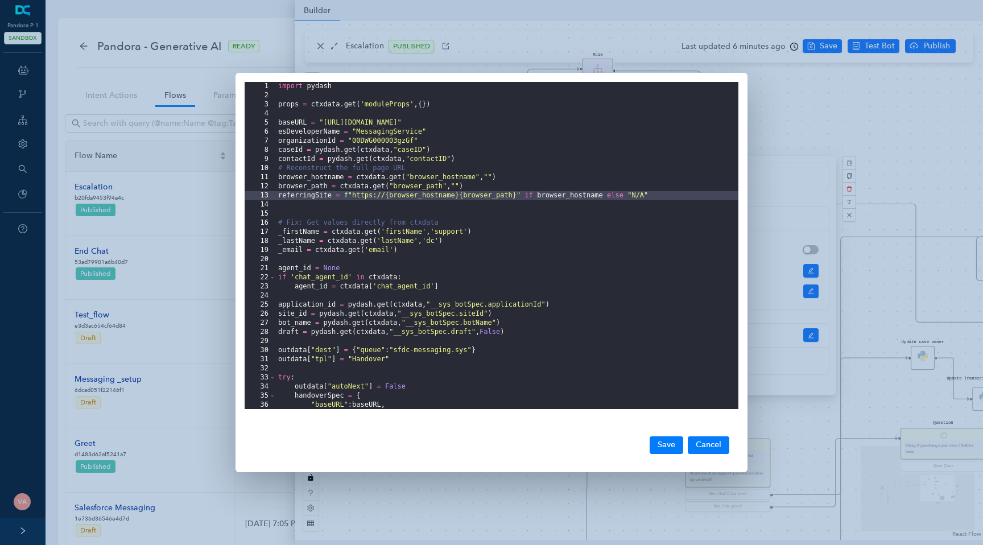
click at [386, 195] on div "import pydash props = ctxdata . get ( 'moduleProps' , { }) baseURL = "https://p…" at bounding box center [507, 254] width 462 height 345
click at [362, 196] on div "import pydash props = ctxdata . get ( 'moduleProps' , { }) baseURL = "https://p…" at bounding box center [507, 254] width 462 height 345
click at [417, 196] on div "import pydash props = ctxdata . get ( 'moduleProps' , { }) baseURL = "https://p…" at bounding box center [507, 254] width 462 height 345
click at [477, 197] on div "import pydash props = ctxdata . get ( 'moduleProps' , { }) baseURL = "https://p…" at bounding box center [507, 254] width 462 height 345
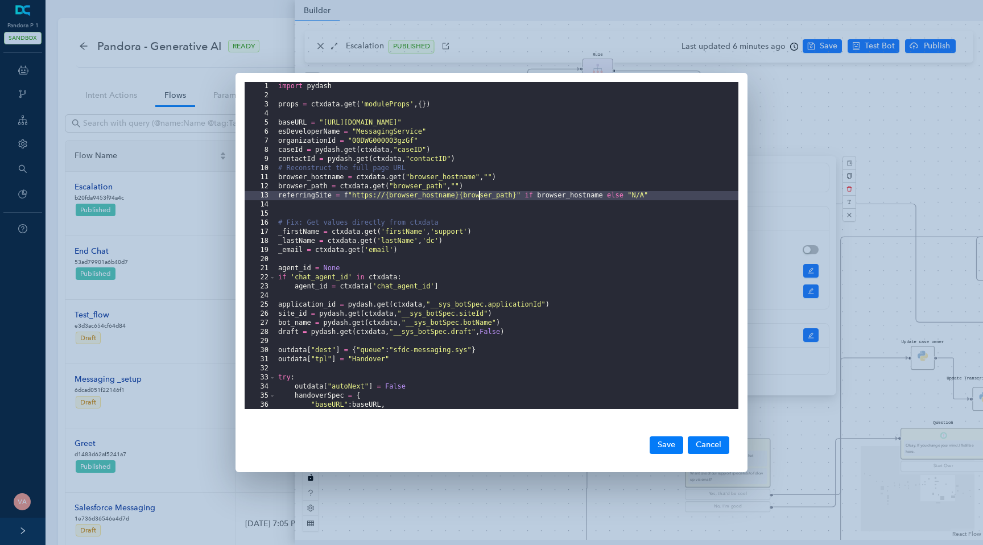
click at [477, 197] on div "import pydash props = ctxdata . get ( 'moduleProps' , { }) baseURL = "https://p…" at bounding box center [507, 254] width 462 height 345
click at [706, 449] on button "Cancel" at bounding box center [708, 444] width 42 height 17
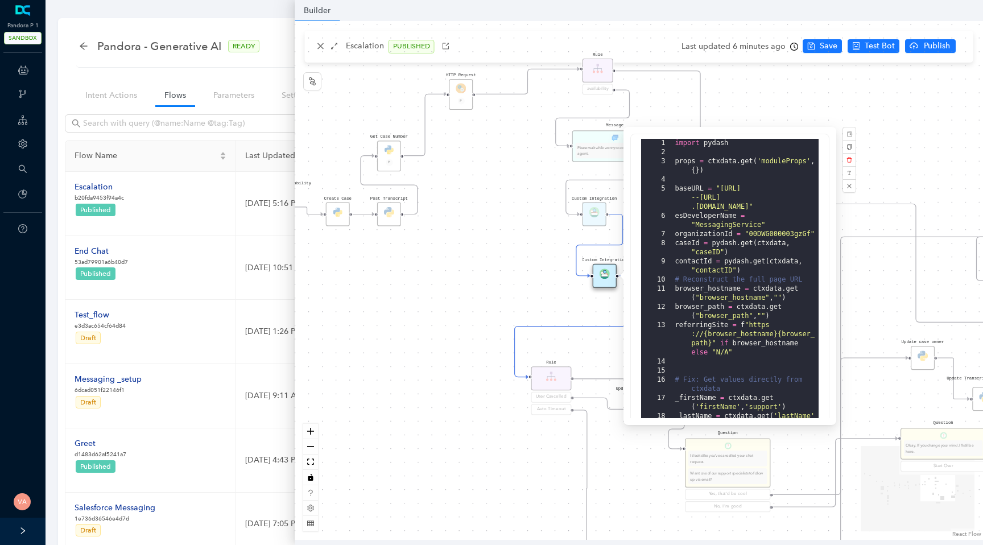
click at [525, 304] on div "Data Table Start P Rule P IsAvailable Rule newContact Get Contact details First…" at bounding box center [639, 280] width 688 height 519
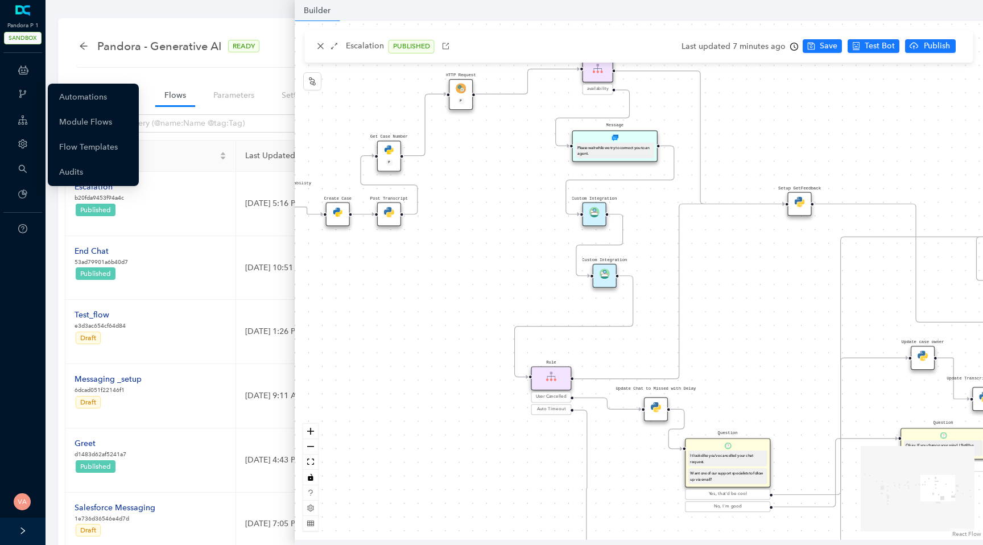
click at [21, 73] on icon at bounding box center [23, 70] width 10 height 23
click at [107, 100] on link "Automations" at bounding box center [83, 97] width 48 height 23
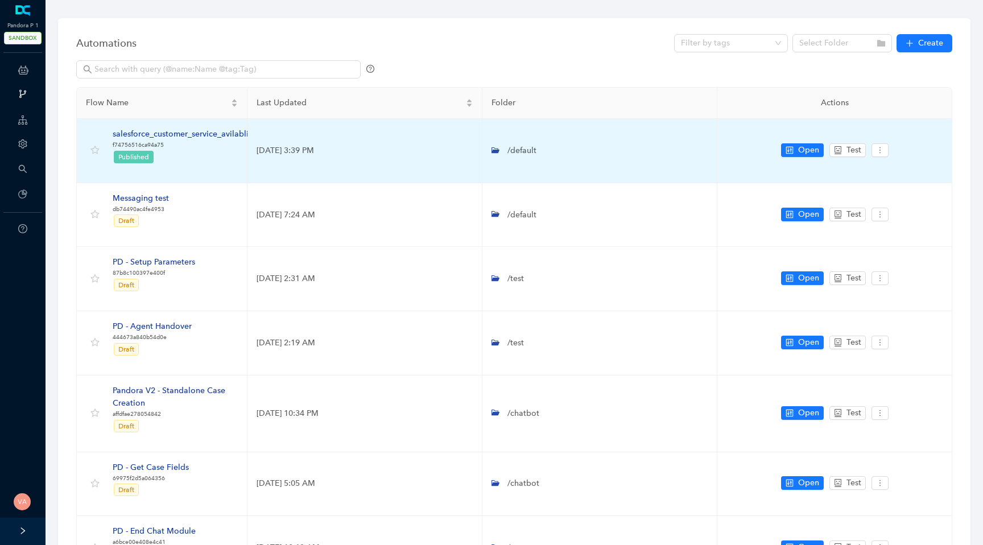
click at [182, 131] on div "salesforce_customer_service_avilablity" at bounding box center [184, 134] width 143 height 13
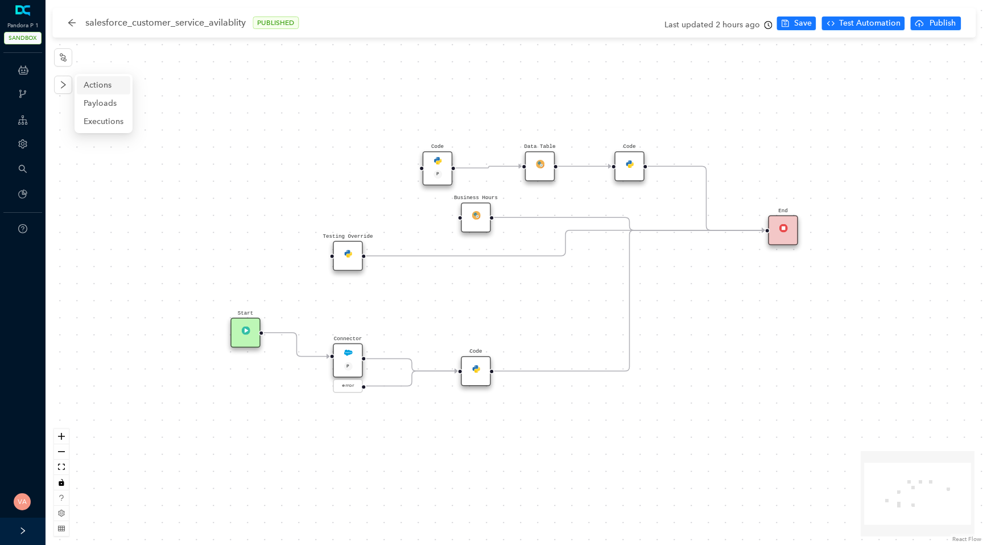
click at [109, 83] on span "Actions" at bounding box center [104, 85] width 40 height 13
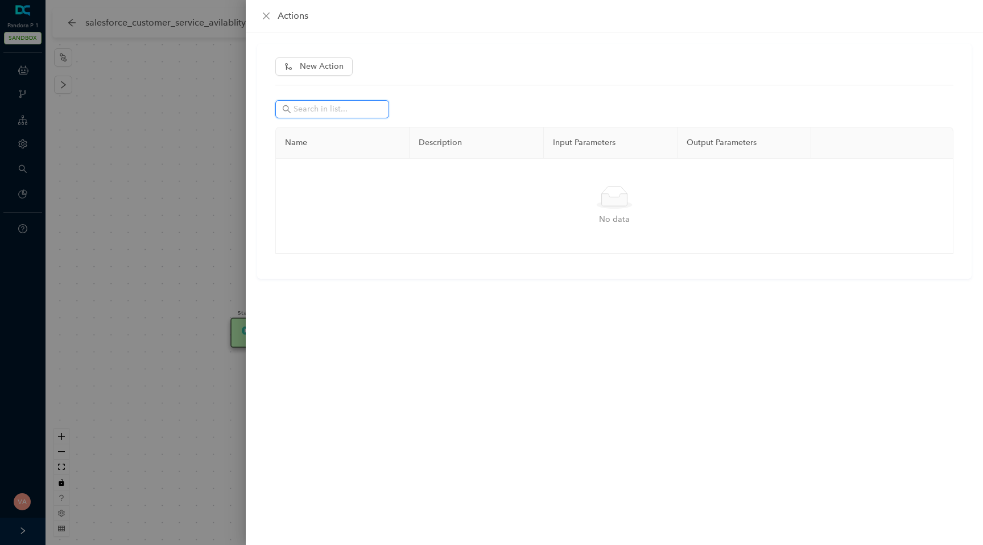
click at [314, 111] on input "text" at bounding box center [333, 109] width 80 height 13
click at [263, 13] on icon "close" at bounding box center [266, 16] width 7 height 7
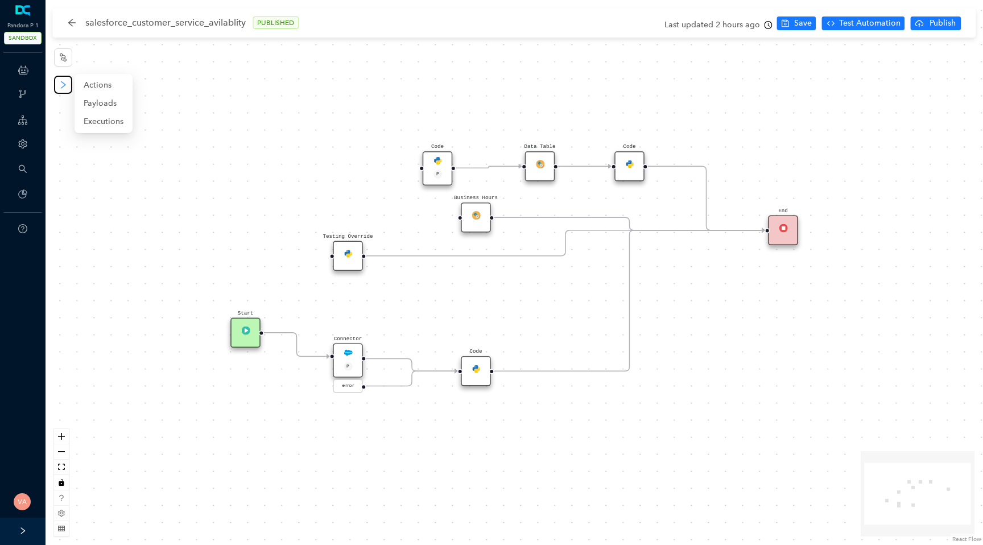
click at [59, 86] on icon "right" at bounding box center [63, 84] width 9 height 9
click at [60, 61] on icon "node-index" at bounding box center [63, 57] width 9 height 9
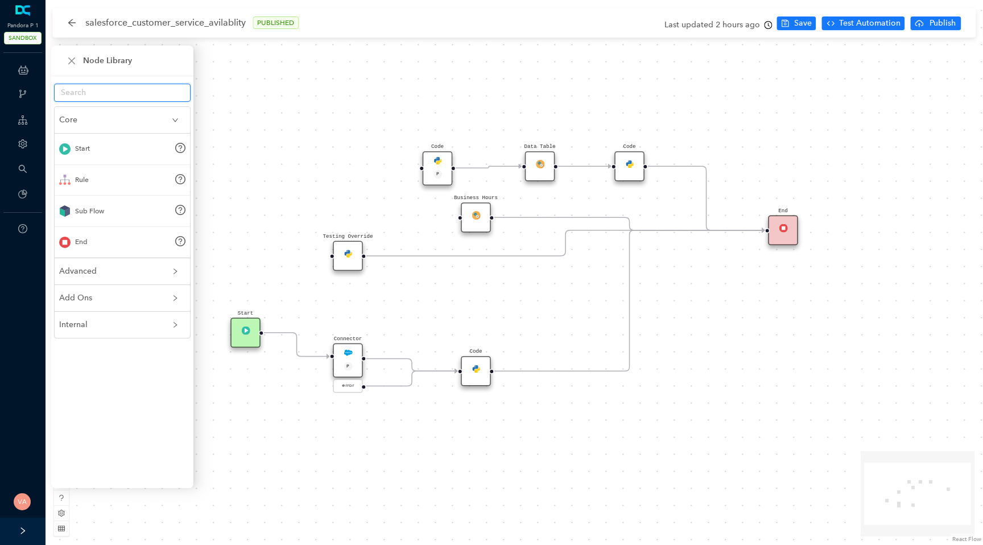
click at [158, 98] on input "text" at bounding box center [118, 92] width 114 height 13
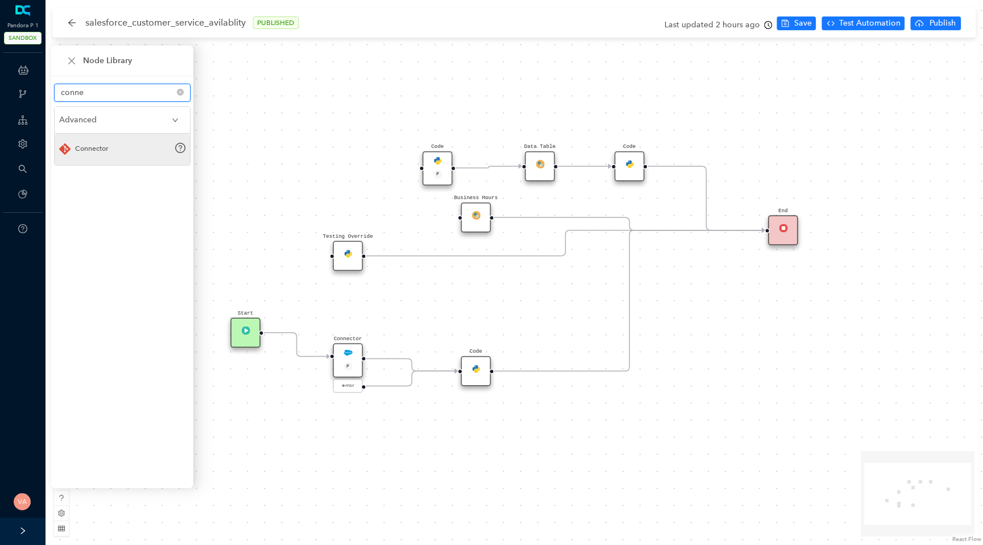
type input "conne"
click at [92, 153] on div "Connector" at bounding box center [91, 148] width 33 height 11
drag, startPoint x: 92, startPoint y: 153, endPoint x: 275, endPoint y: 163, distance: 183.9
click at [275, 163] on div "Start Code P Data Table End Code Business Hours Connector P error Code Testing …" at bounding box center [513, 272] width 937 height 545
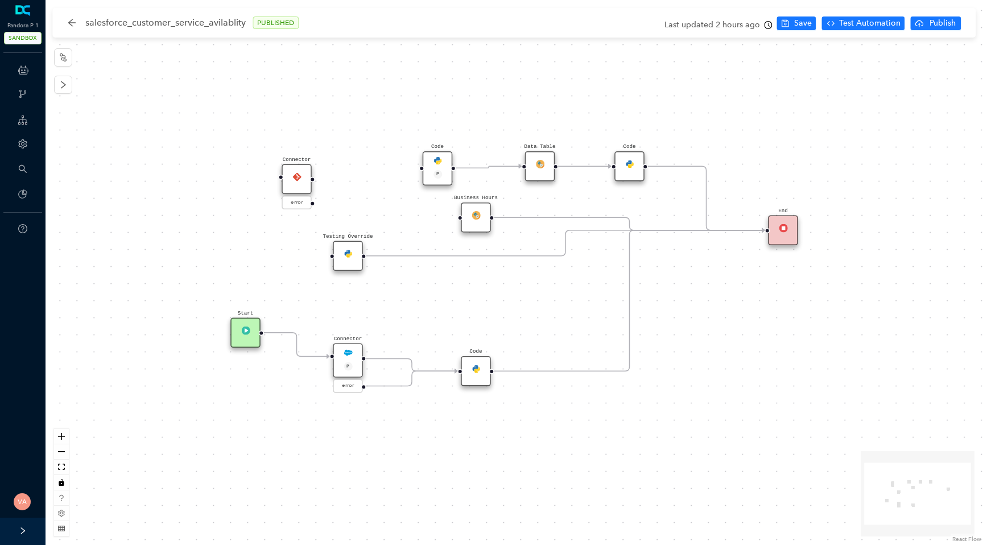
click at [299, 173] on img at bounding box center [296, 176] width 9 height 9
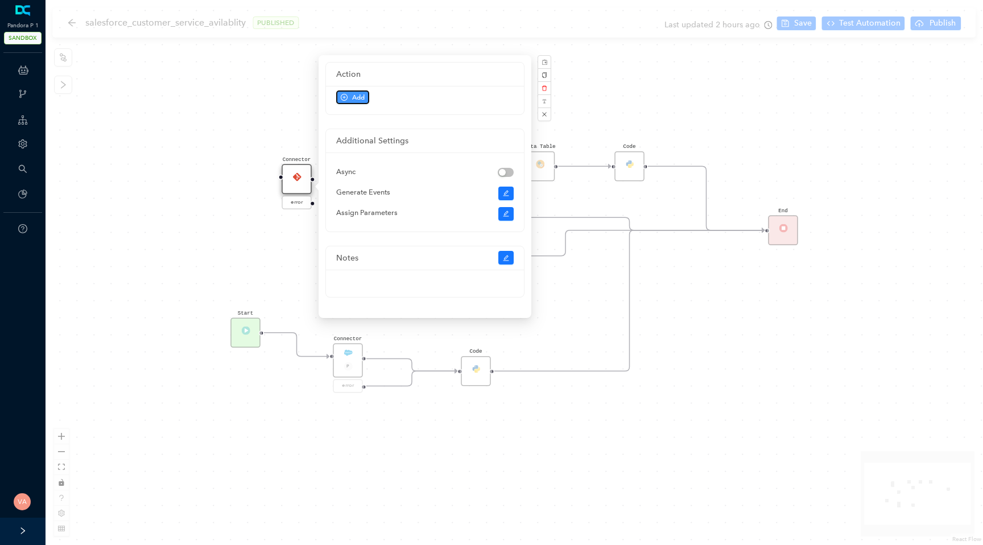
click at [363, 100] on span "Add" at bounding box center [358, 97] width 13 height 10
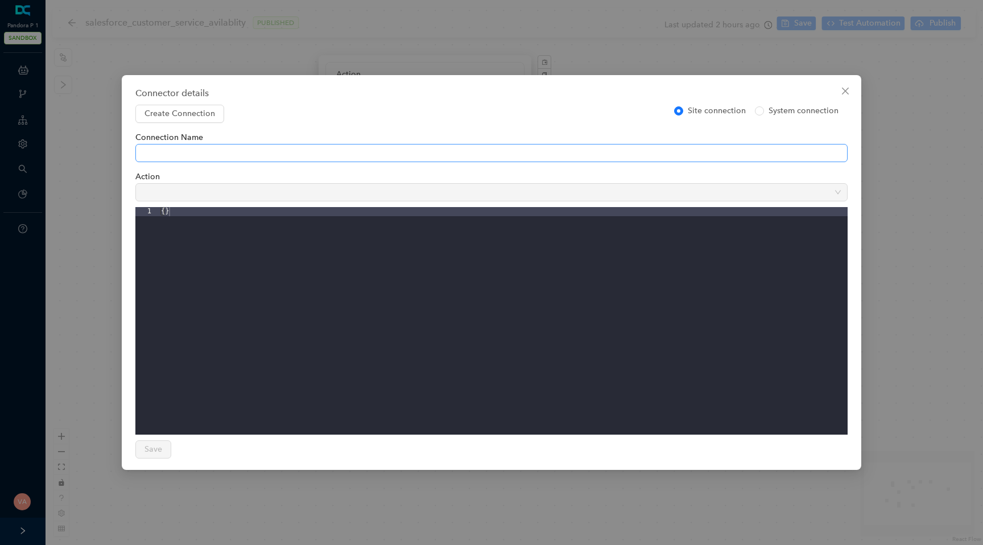
click at [404, 150] on span at bounding box center [491, 152] width 698 height 17
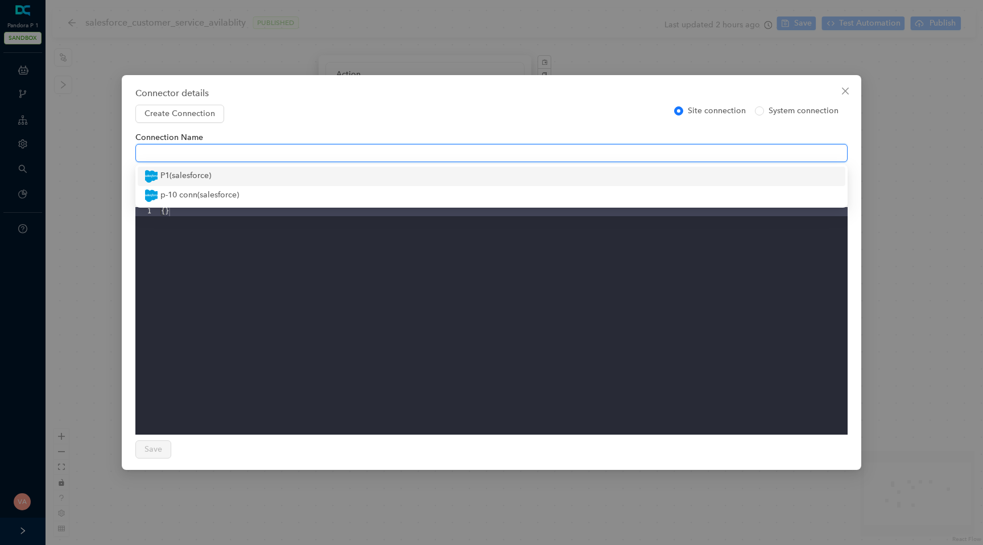
click at [353, 176] on div "P1 ( salesforce )" at bounding box center [491, 176] width 694 height 14
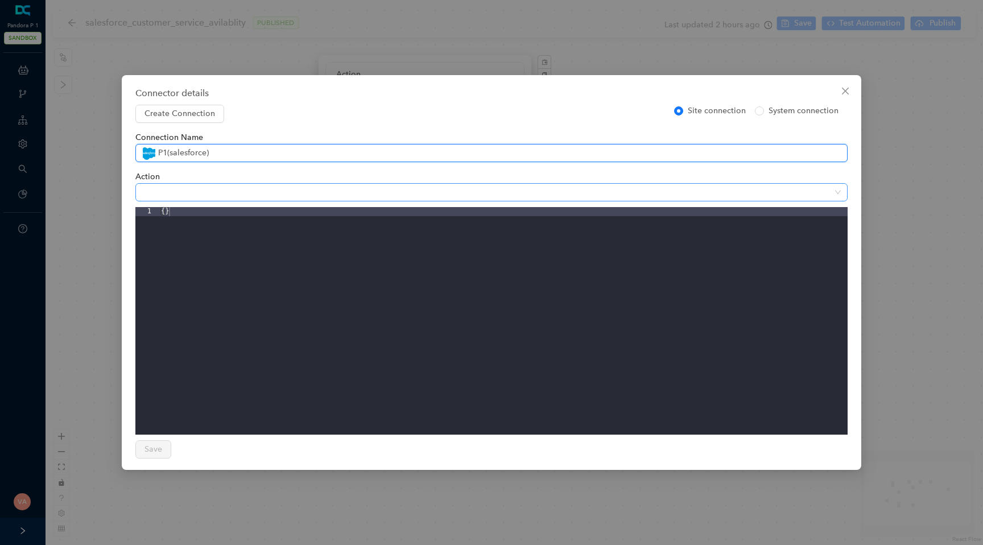
click at [308, 194] on span at bounding box center [491, 192] width 698 height 17
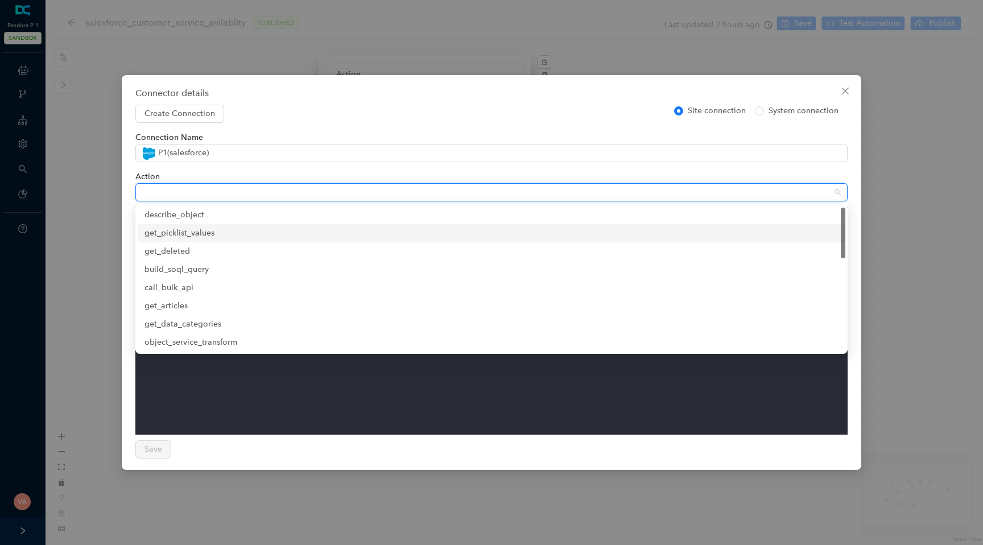
scroll to position [273, 0]
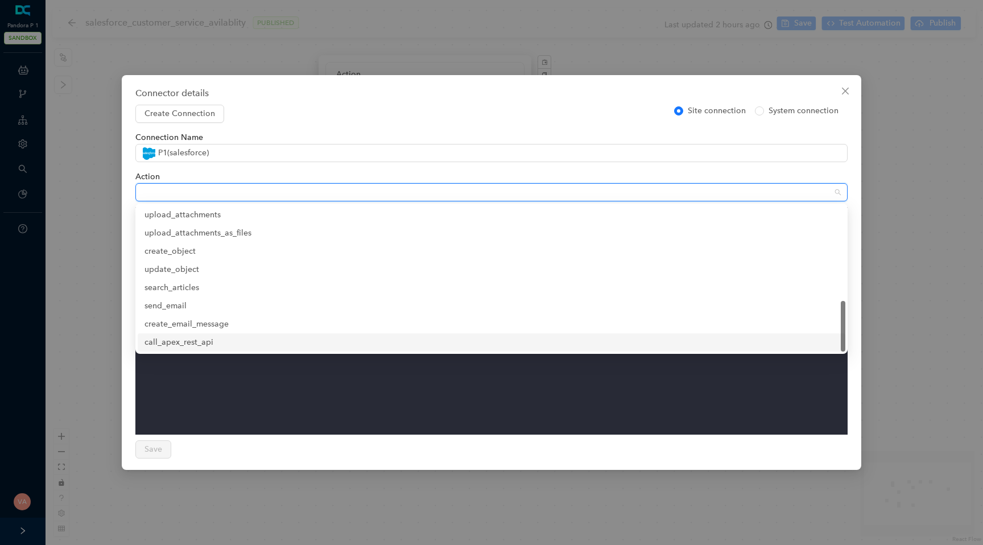
click at [246, 341] on div "call_apex_rest_api" at bounding box center [491, 342] width 694 height 13
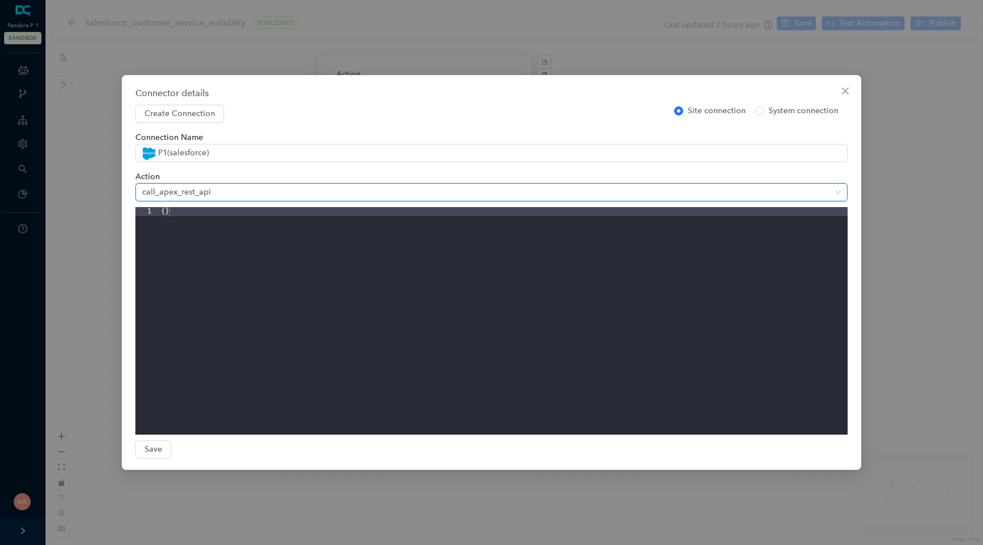
click at [293, 258] on div "{}" at bounding box center [503, 330] width 689 height 246
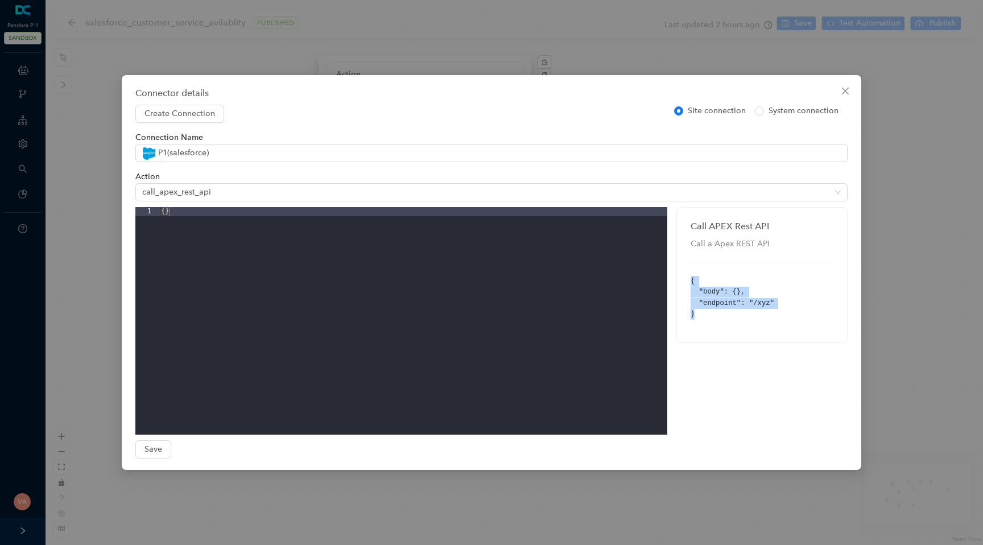
drag, startPoint x: 732, startPoint y: 322, endPoint x: 688, endPoint y: 279, distance: 61.5
click at [687, 278] on div "Call APEX Rest API Call a Apex REST API { "body": {}, "endpoint": "/xyz" }" at bounding box center [762, 275] width 170 height 135
click at [688, 279] on div "Call APEX Rest API Call a Apex REST API { "body": {}, "endpoint": "/xyz" }" at bounding box center [762, 275] width 170 height 135
drag, startPoint x: 688, startPoint y: 279, endPoint x: 706, endPoint y: 318, distance: 43.2
click at [706, 318] on div "Call APEX Rest API Call a Apex REST API { "body": {}, "endpoint": "/xyz" }" at bounding box center [762, 275] width 170 height 135
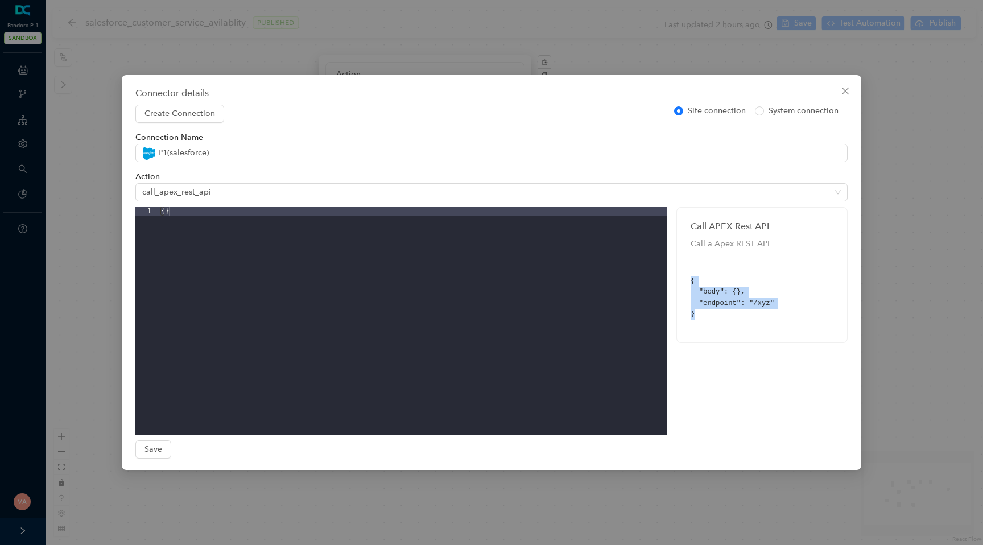
click at [706, 318] on pre "{ "body": {}, "endpoint": "/xyz" }" at bounding box center [761, 298] width 143 height 44
drag, startPoint x: 706, startPoint y: 318, endPoint x: 687, endPoint y: 272, distance: 50.3
click at [687, 272] on div "Call APEX Rest API Call a Apex REST API { "body": {}, "endpoint": "/xyz" }" at bounding box center [762, 275] width 170 height 135
drag, startPoint x: 687, startPoint y: 272, endPoint x: 695, endPoint y: 339, distance: 68.1
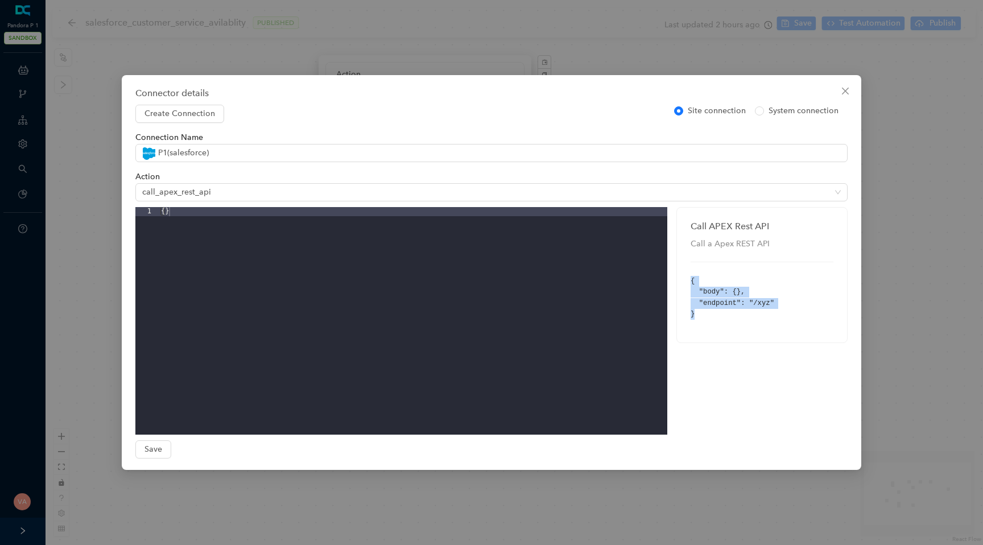
click at [695, 339] on div "Call APEX Rest API Call a Apex REST API { "body": {}, "endpoint": "/xyz" }" at bounding box center [762, 275] width 170 height 135
click at [738, 328] on div "Call APEX Rest API Call a Apex REST API { "body": {}, "endpoint": "/xyz" }" at bounding box center [762, 275] width 170 height 135
drag, startPoint x: 738, startPoint y: 328, endPoint x: 681, endPoint y: 273, distance: 78.8
click at [681, 273] on div "Call APEX Rest API Call a Apex REST API { "body": {}, "endpoint": "/xyz" }" at bounding box center [762, 275] width 170 height 135
copy pre "{ "body": {}, "endpoint": "/xyz" }"
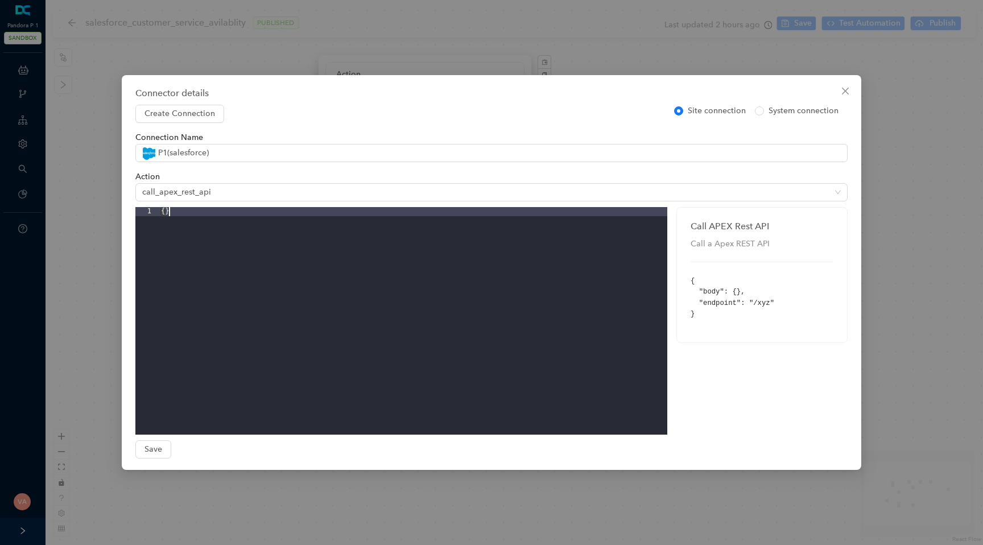
click at [209, 218] on div "{}" at bounding box center [413, 330] width 508 height 246
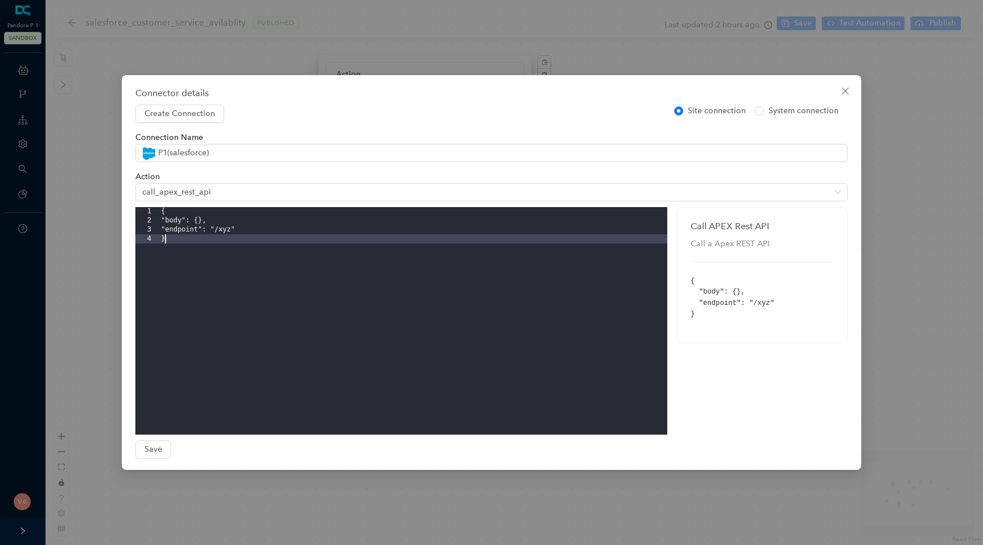
click at [237, 229] on div "{ "body": {}, "endpoint": "/xyz" }" at bounding box center [413, 330] width 508 height 246
click at [189, 242] on div "{ "body": {}, "endpoint": "/xyz" }" at bounding box center [413, 330] width 508 height 246
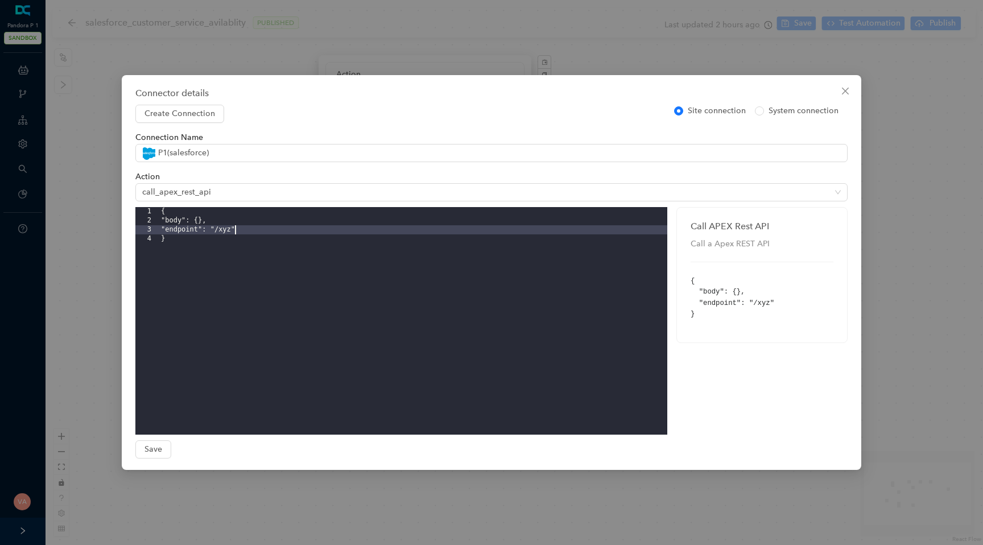
click at [233, 233] on div "{ "body": {}, "endpoint": "/xyz" }" at bounding box center [413, 330] width 508 height 246
click at [221, 313] on div "{ "body": {}, "endpoint": "/xyz" }" at bounding box center [413, 330] width 508 height 246
click at [239, 229] on div "{ "body": {}, "endpoint": "/xyz" }" at bounding box center [413, 330] width 508 height 246
click at [227, 228] on div "{ "body": {}, "endpoint": "//services/apexrest/availability/v1" }" at bounding box center [413, 330] width 508 height 246
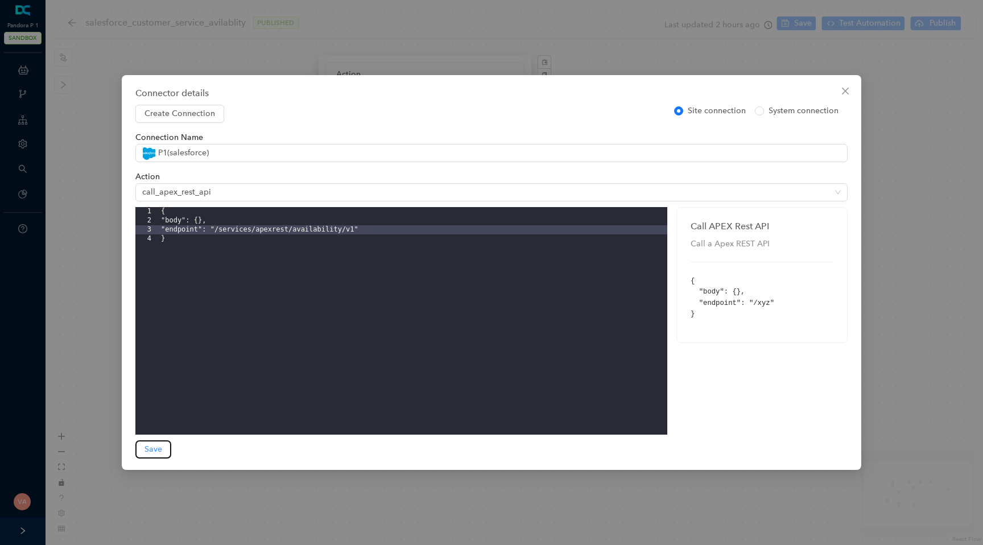
click at [154, 444] on span "Save" at bounding box center [153, 449] width 18 height 13
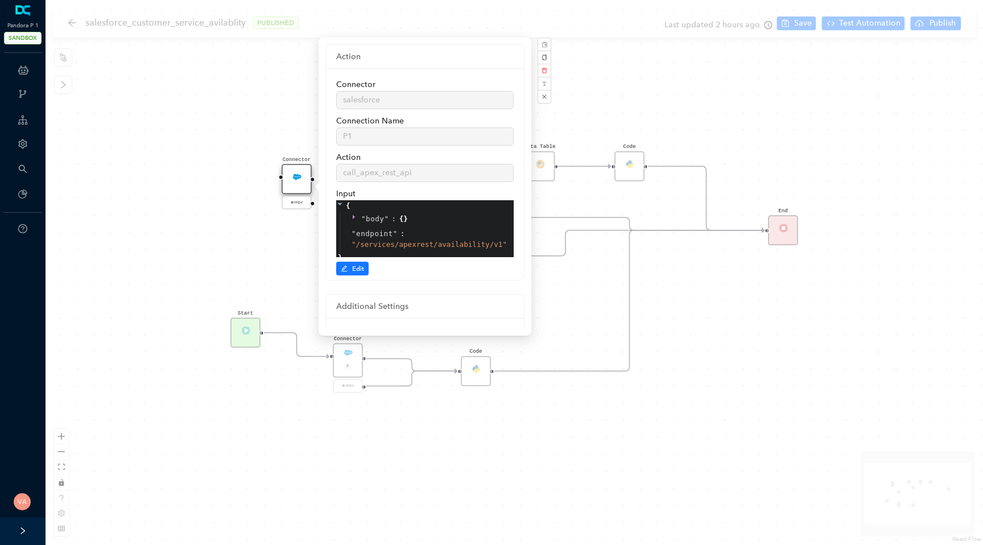
click at [159, 276] on div "Start Code P Data Table End Code Business Hours Connector P error Code Testing …" at bounding box center [513, 272] width 937 height 545
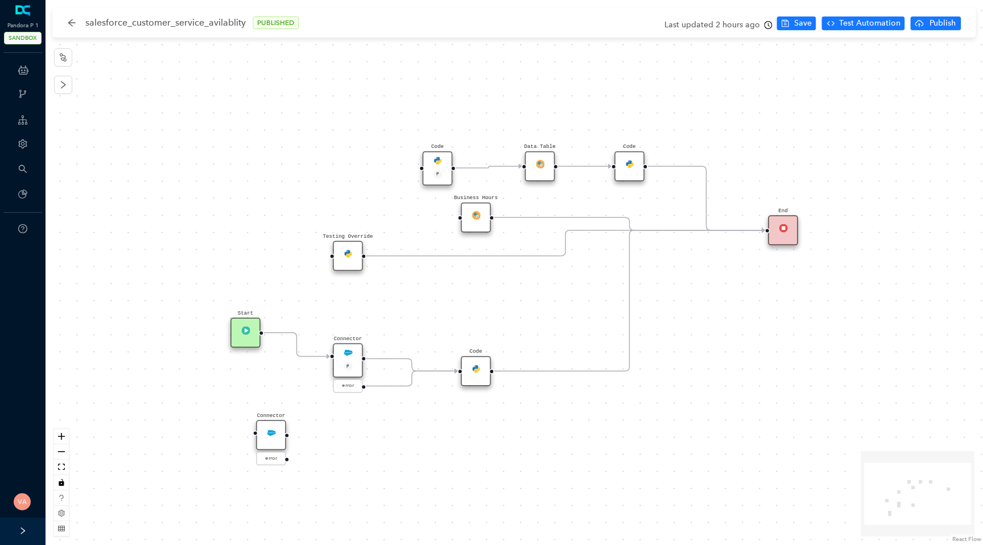
drag, startPoint x: 297, startPoint y: 182, endPoint x: 272, endPoint y: 438, distance: 257.7
click at [272, 439] on div "Connector" at bounding box center [271, 435] width 30 height 30
click at [287, 353] on div "Start Code P Data Table End Code Business Hours Connector P error Code Testing …" at bounding box center [513, 272] width 937 height 545
click at [270, 442] on div "Connector" at bounding box center [271, 435] width 30 height 30
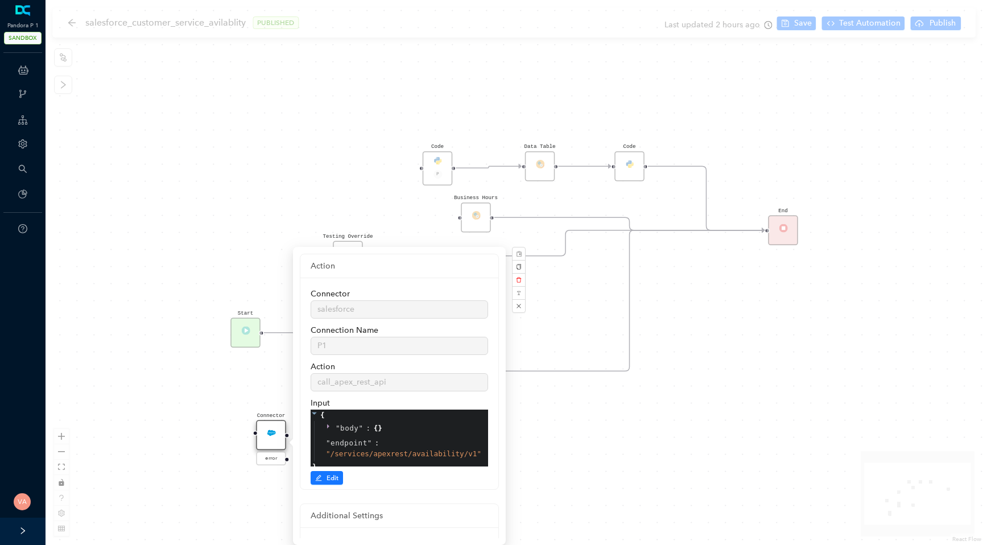
click at [581, 421] on div "Start Code P Data Table End Code Business Hours Connector P error Code Testing …" at bounding box center [513, 272] width 937 height 545
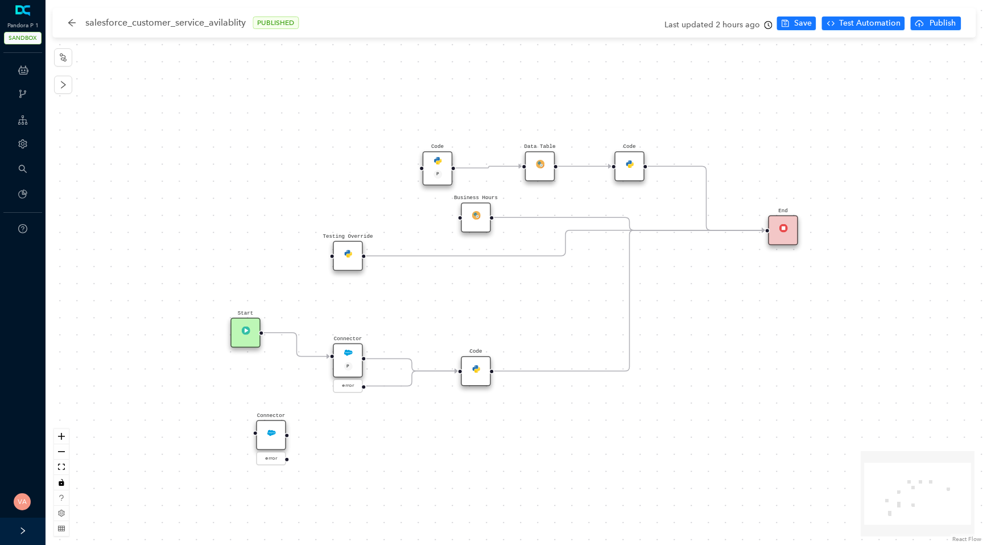
click at [297, 341] on icon "Edge from reactflownode_dc41072a-779f-4e7e-b252-e42bdb0dcf12 to reactflownode_a…" at bounding box center [297, 345] width 66 height 24
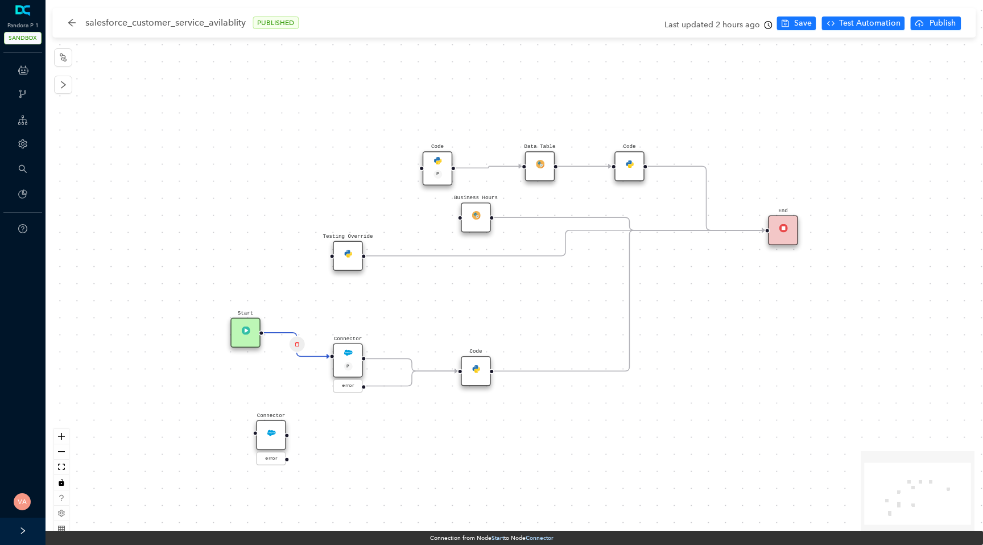
click at [243, 347] on div "Start Code P Data Table End Code Business Hours Connector P error Code Testing …" at bounding box center [513, 272] width 937 height 545
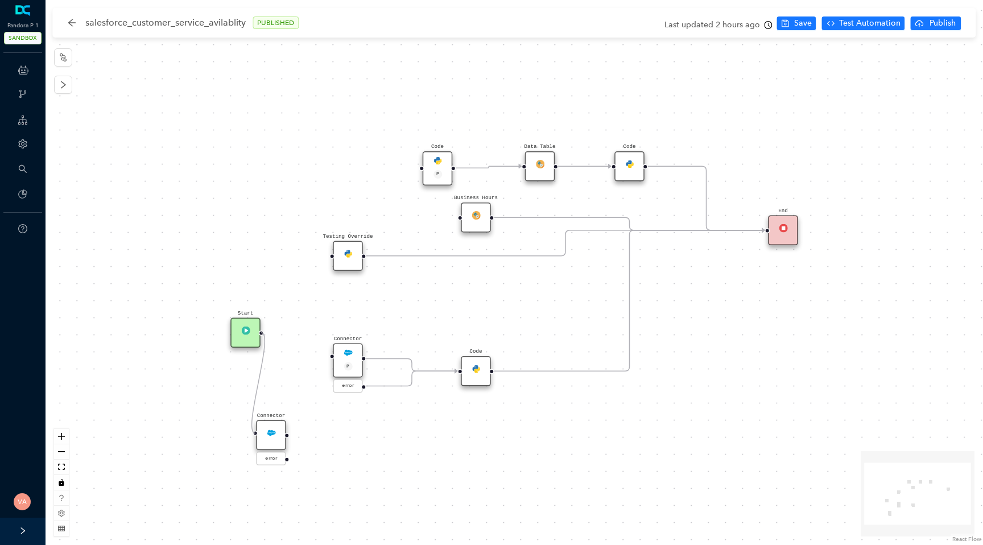
drag, startPoint x: 316, startPoint y: 355, endPoint x: 247, endPoint y: 430, distance: 101.4
click at [474, 372] on img at bounding box center [475, 368] width 9 height 9
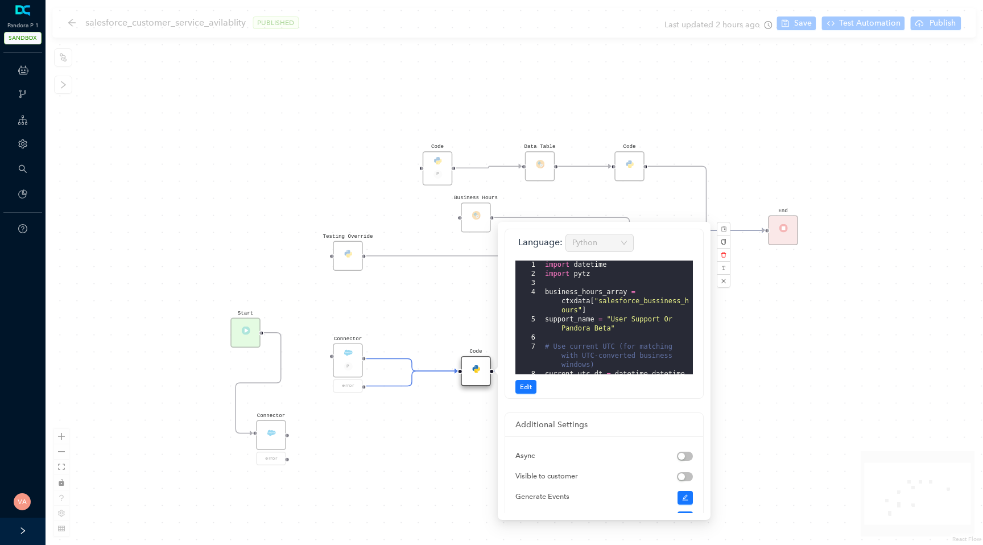
click at [408, 454] on div "Start Code P Data Table End Code Business Hours Connector P error Code Testing …" at bounding box center [513, 272] width 937 height 545
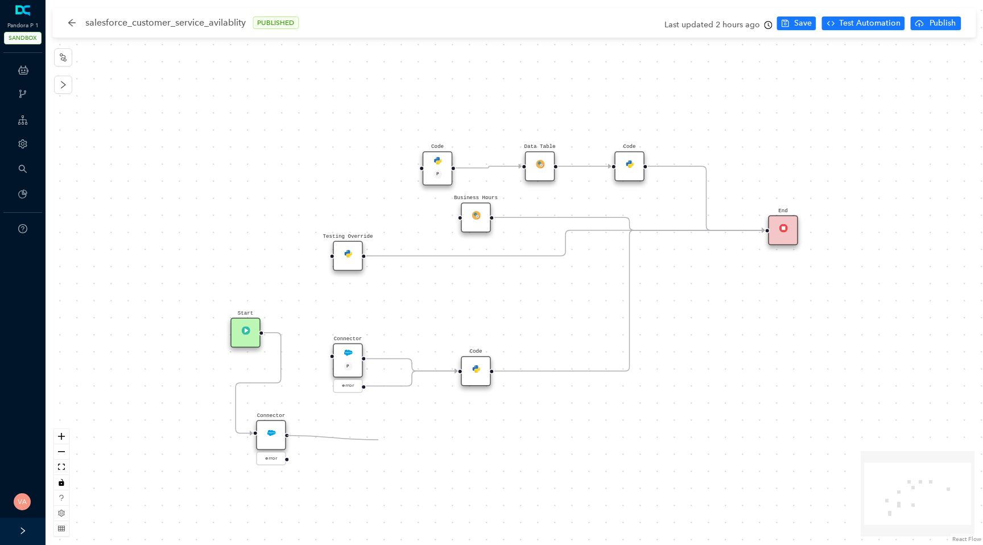
drag, startPoint x: 288, startPoint y: 436, endPoint x: 379, endPoint y: 440, distance: 90.5
click at [379, 440] on div "Start Code P Data Table End Code Business Hours Connector P error Code Testing …" at bounding box center [513, 272] width 937 height 545
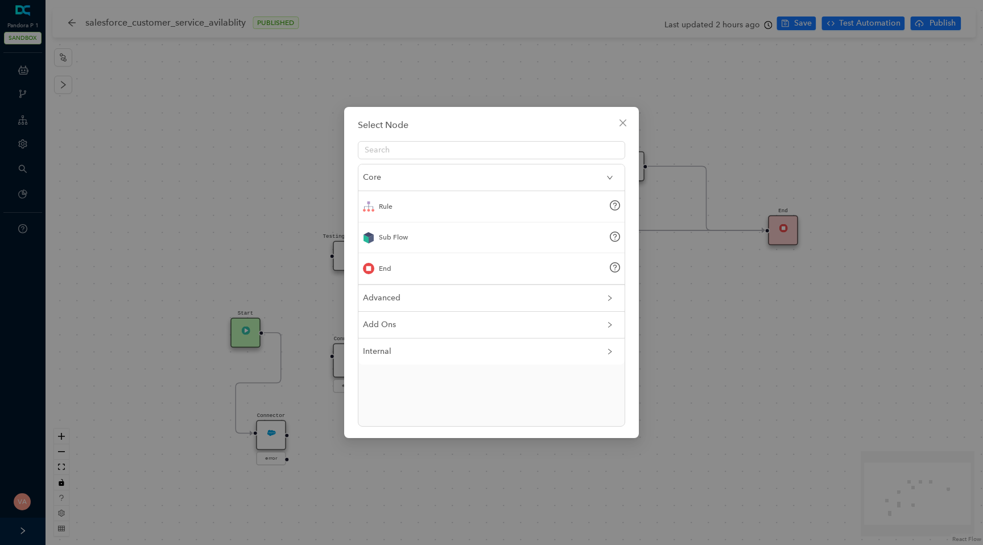
click at [406, 266] on div "End" at bounding box center [491, 268] width 266 height 31
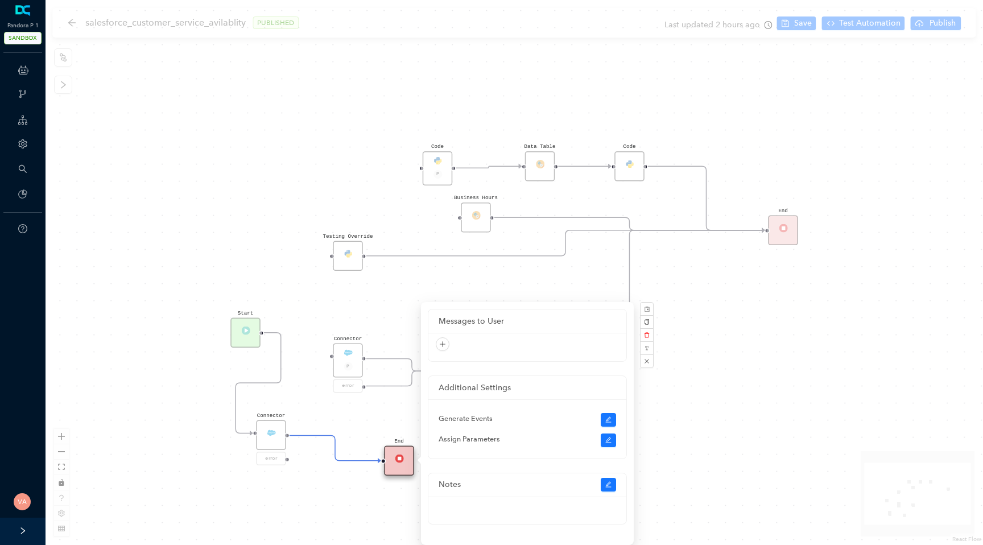
click at [544, 490] on div "Notes" at bounding box center [527, 485] width 198 height 24
click at [762, 373] on div "Start Code P Data Table End Code Business Hours Connector P error Code Testing …" at bounding box center [513, 272] width 937 height 545
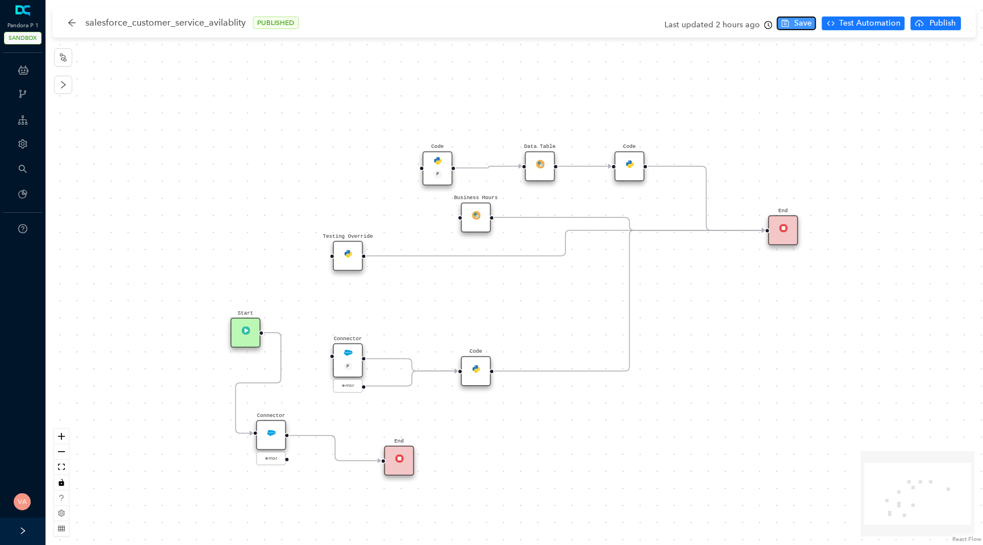
click at [805, 20] on span "Save" at bounding box center [803, 23] width 18 height 13
click at [865, 24] on span "Test Automation" at bounding box center [869, 23] width 61 height 13
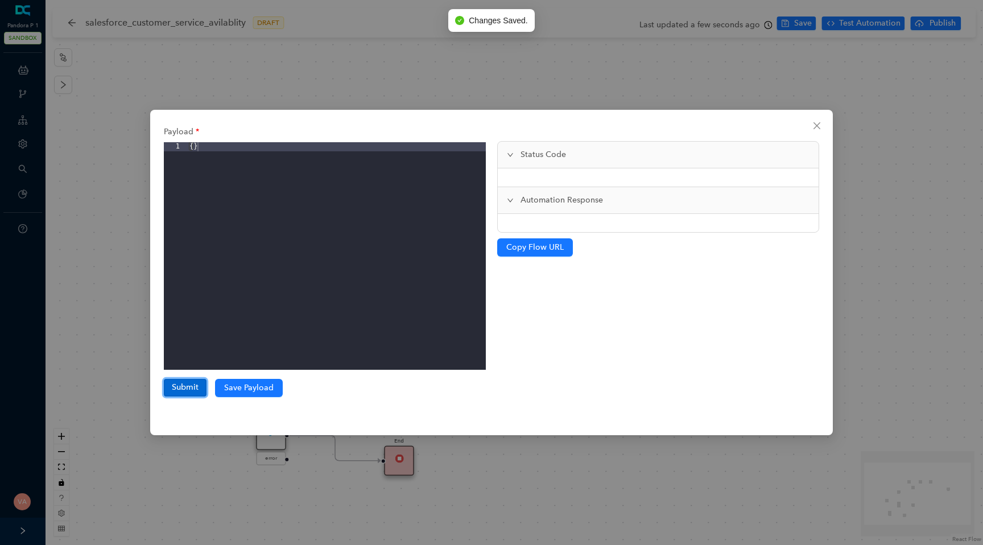
click at [176, 384] on button "Submit" at bounding box center [185, 387] width 43 height 17
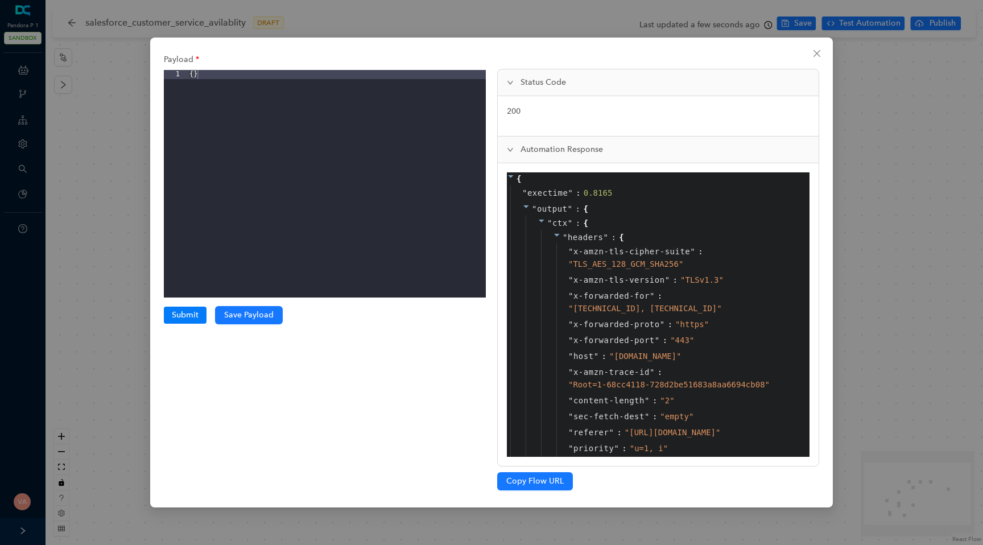
click at [556, 235] on icon at bounding box center [557, 235] width 6 height 3
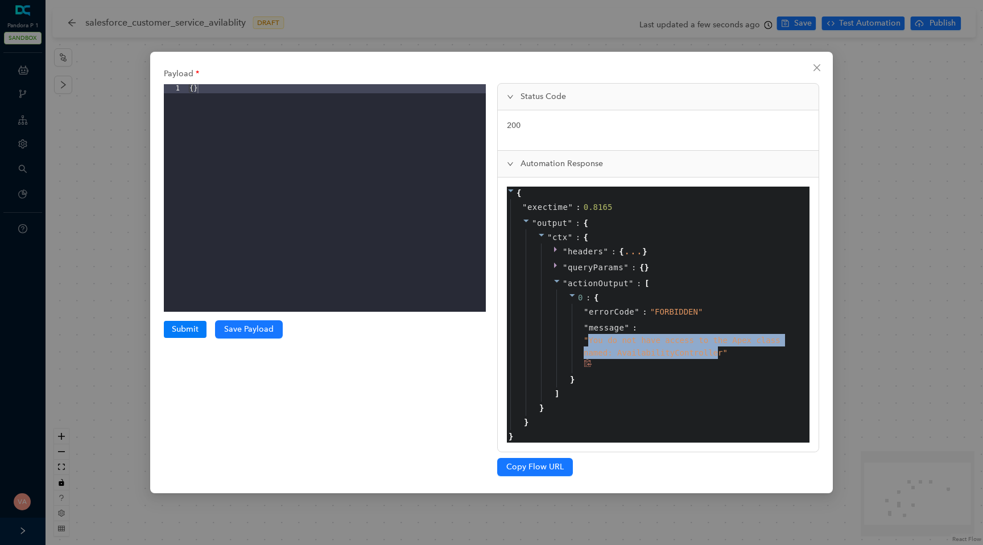
drag, startPoint x: 590, startPoint y: 339, endPoint x: 719, endPoint y: 355, distance: 130.5
click at [719, 355] on span "" You do not have access to the Apex class named: AvailabilityController "" at bounding box center [681, 346] width 197 height 22
drag, startPoint x: 719, startPoint y: 355, endPoint x: 636, endPoint y: 347, distance: 83.4
click at [636, 347] on div "" You do not have access to the Apex class named: AvailabilityController "" at bounding box center [687, 346] width 208 height 25
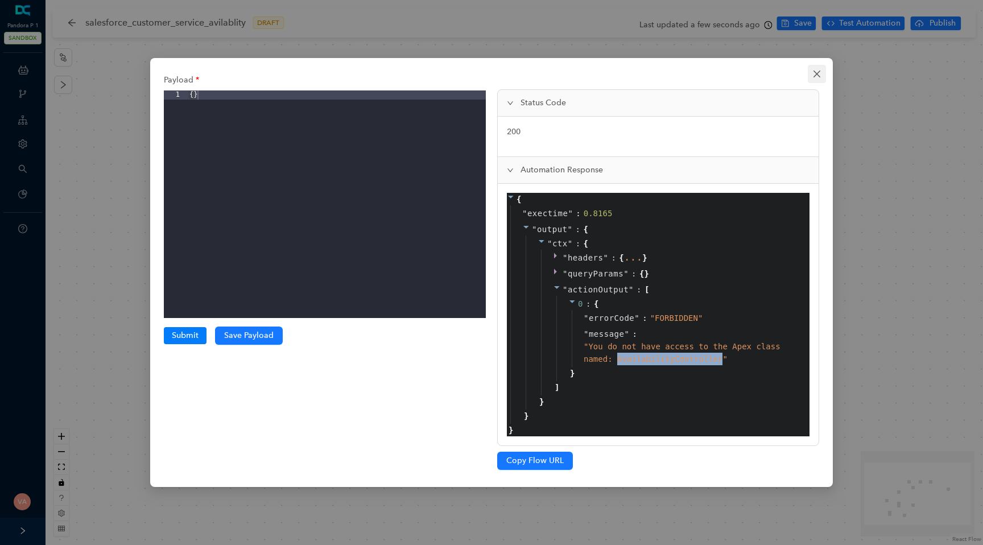
click at [814, 72] on icon "close" at bounding box center [816, 74] width 7 height 7
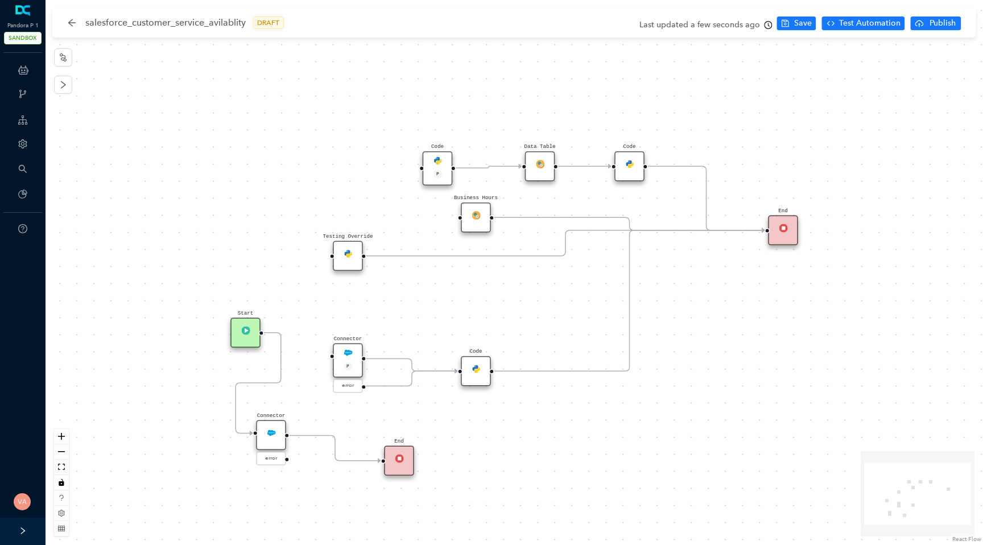
click at [268, 440] on div "Connector" at bounding box center [271, 435] width 30 height 30
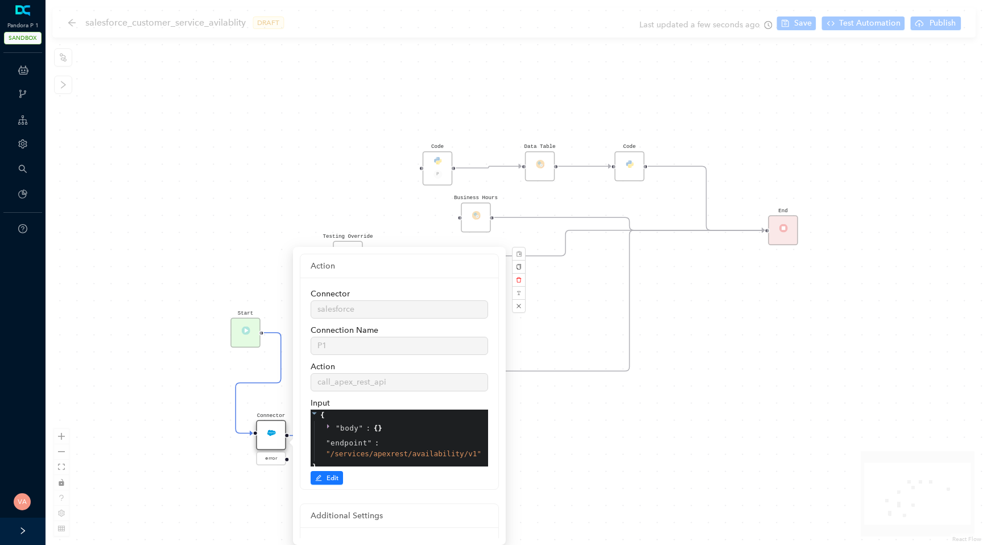
click at [583, 421] on div "Start Code P Data Table End Code Business Hours Connector P error Code Testing …" at bounding box center [513, 272] width 937 height 545
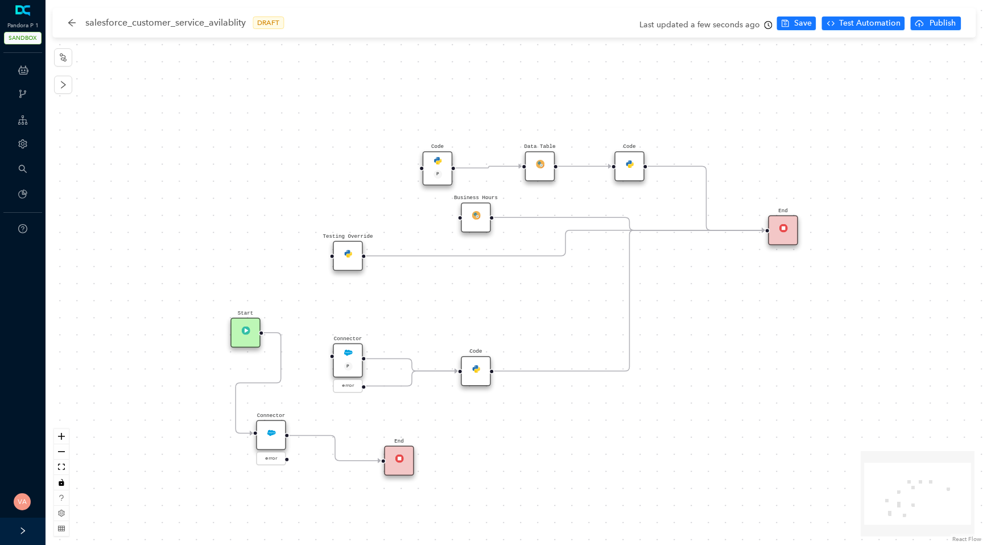
click at [272, 441] on div "Connector" at bounding box center [271, 435] width 30 height 30
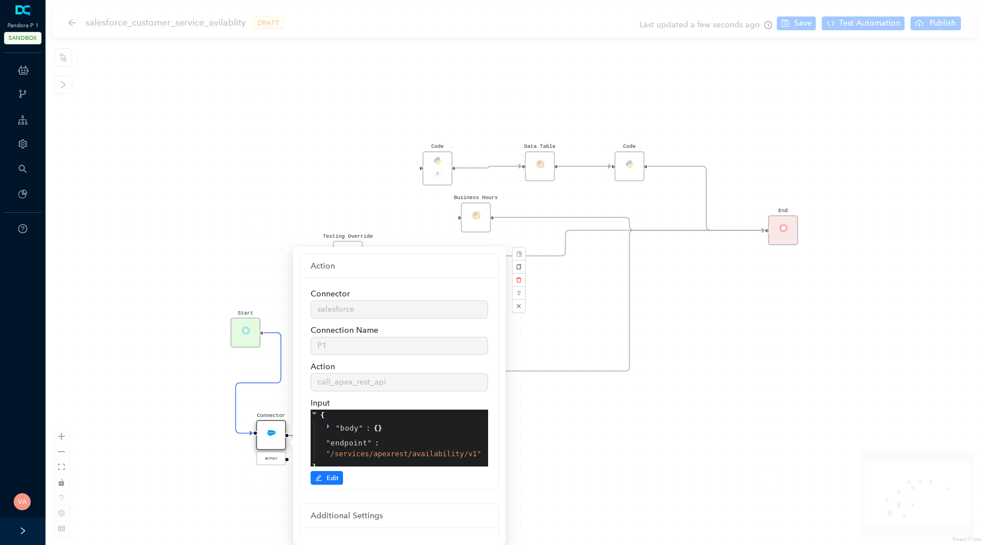
click at [592, 464] on div "Start Code P Data Table End Code Business Hours Connector P error Code Testing …" at bounding box center [513, 272] width 937 height 545
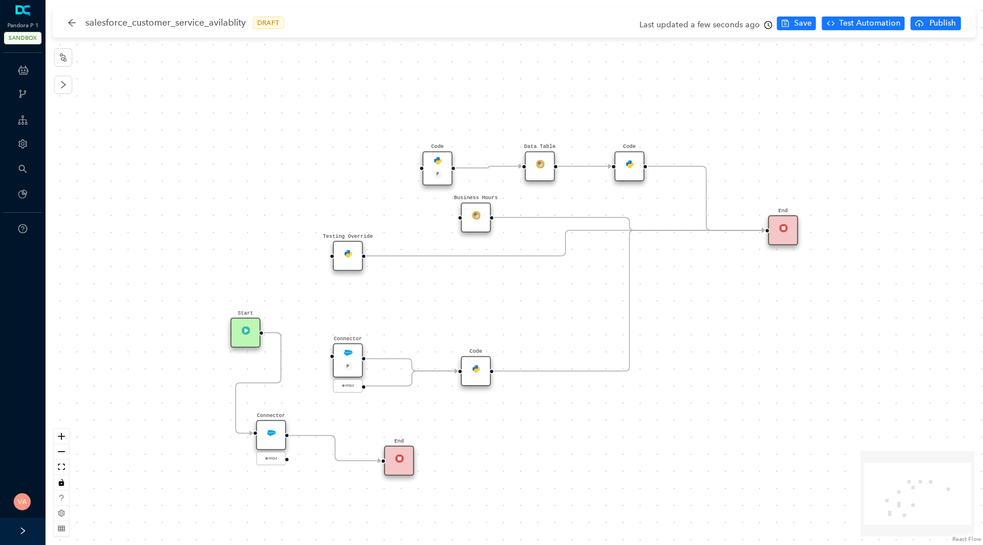
click at [471, 374] on div "Code" at bounding box center [476, 371] width 30 height 30
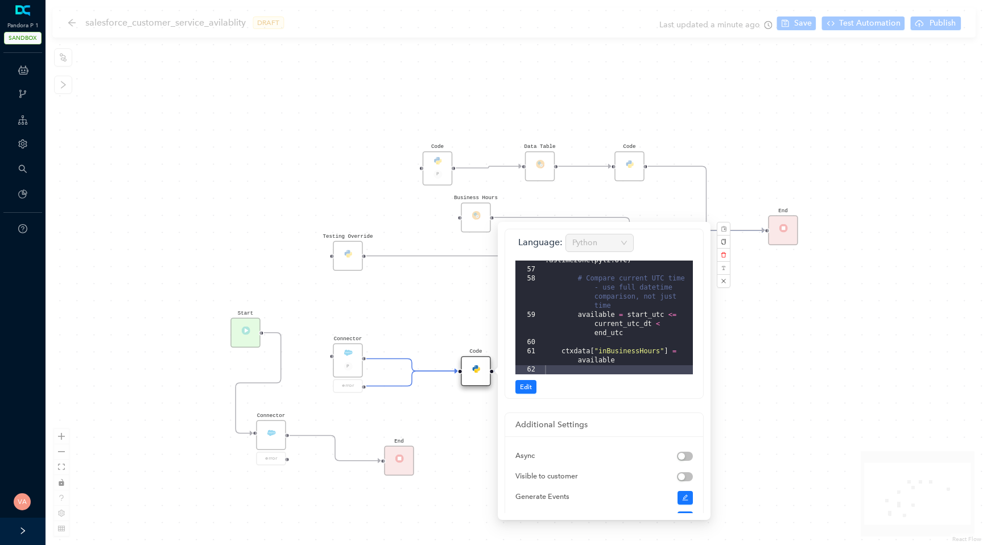
scroll to position [102, 0]
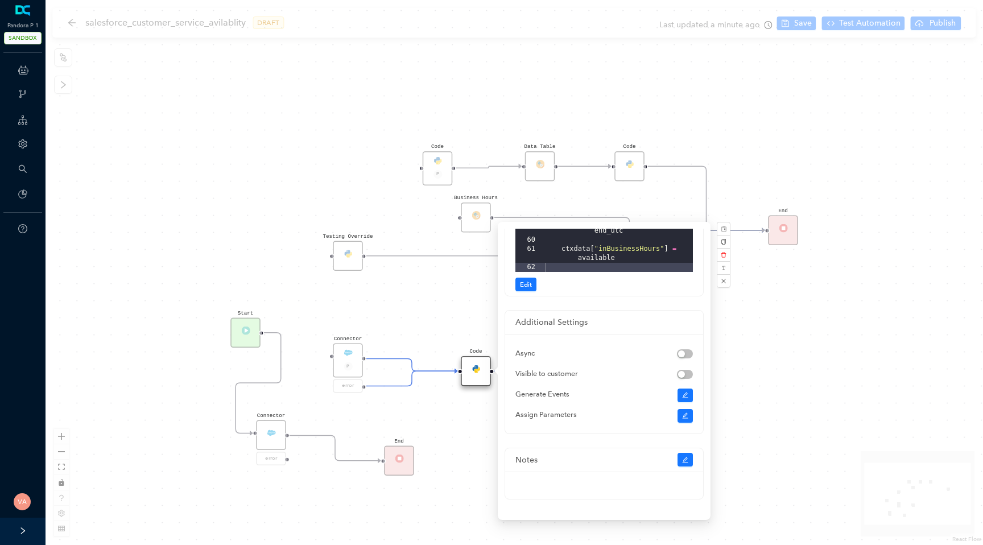
click at [768, 364] on div "Start Code P Data Table End Code Business Hours Connector P error Code Testing …" at bounding box center [513, 272] width 937 height 545
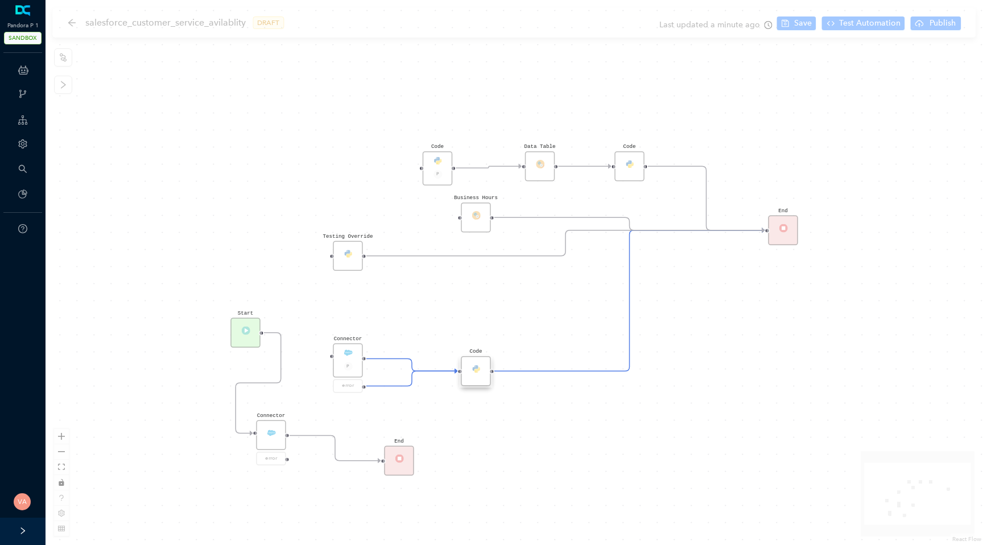
scroll to position [0, 0]
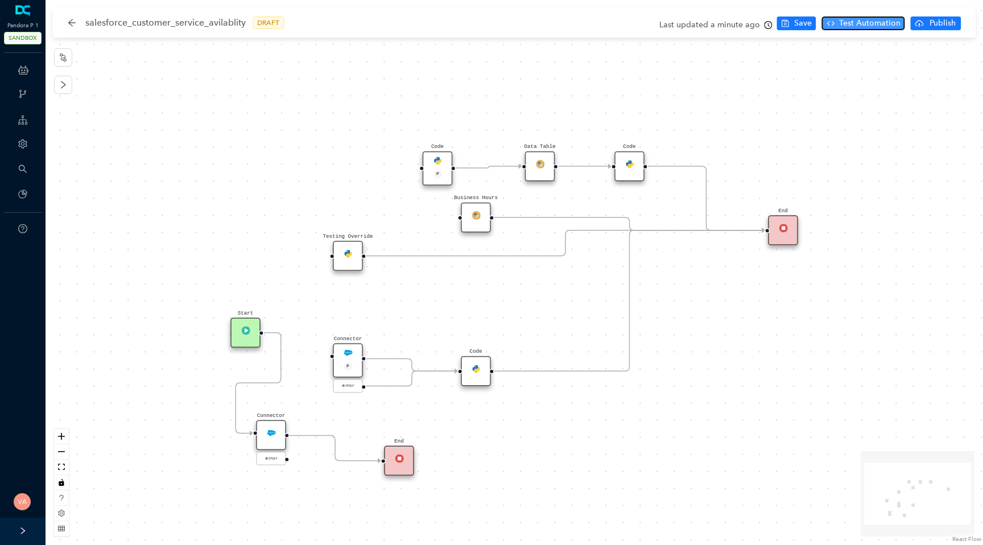
click at [873, 23] on span "Test Automation" at bounding box center [869, 23] width 61 height 13
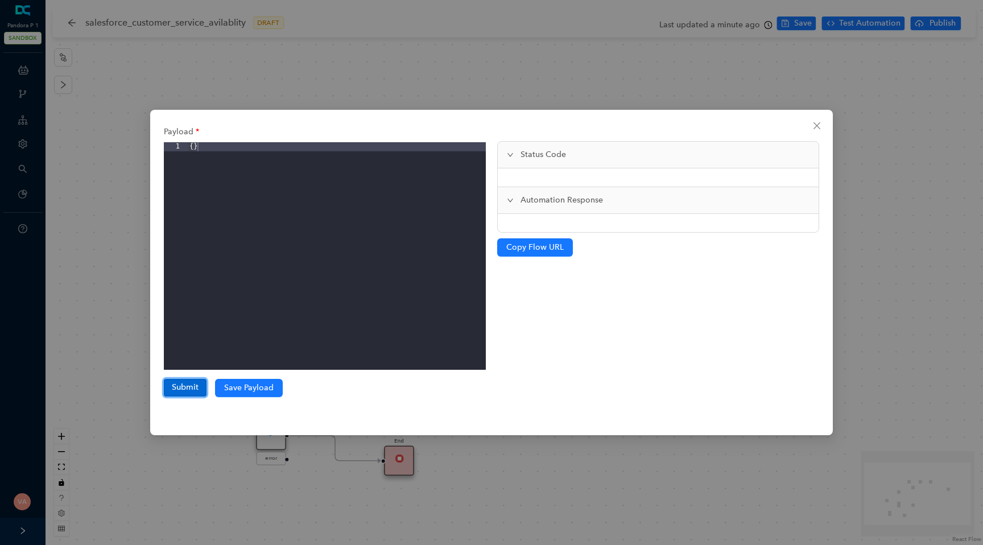
click at [180, 384] on button "Submit" at bounding box center [185, 387] width 43 height 17
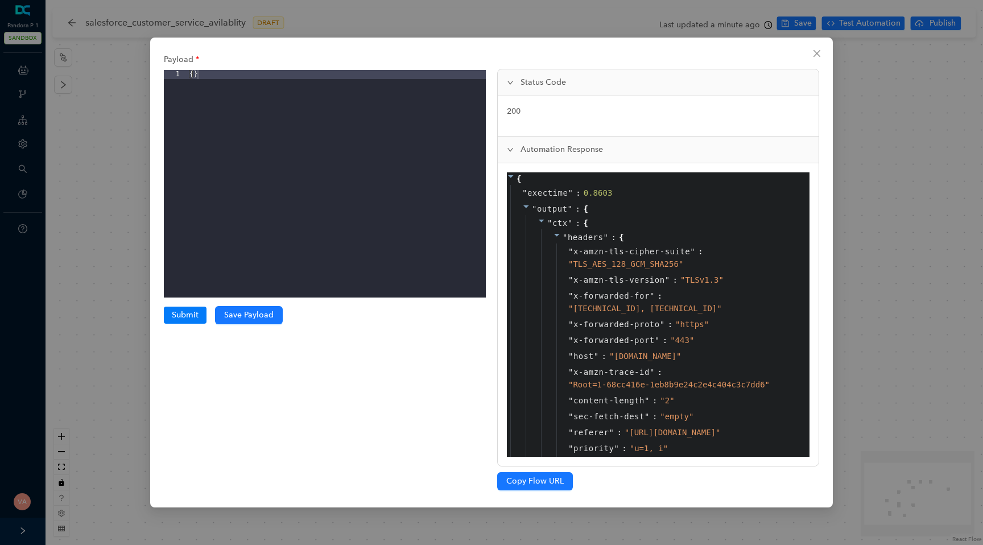
click at [556, 232] on icon at bounding box center [557, 235] width 8 height 8
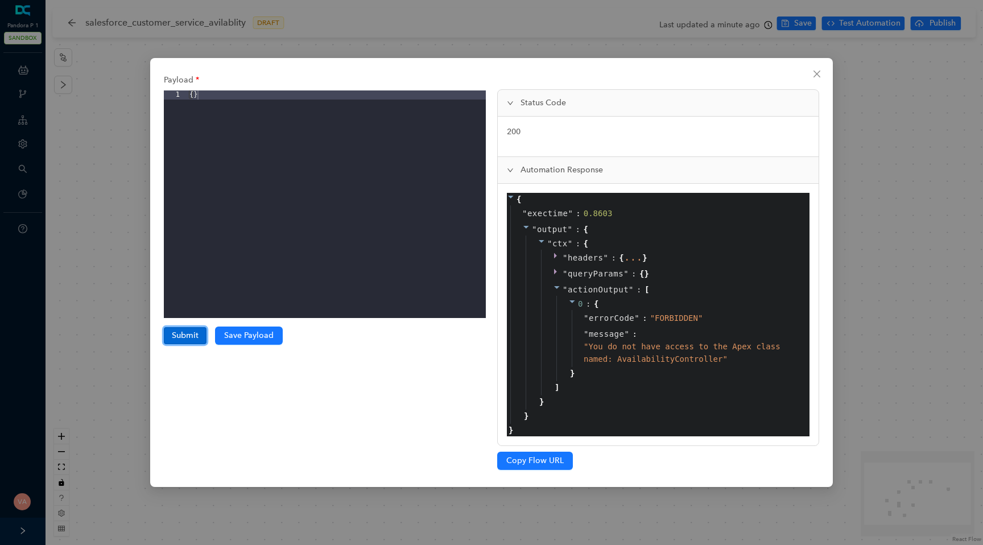
click at [179, 338] on button "Submit" at bounding box center [185, 335] width 43 height 17
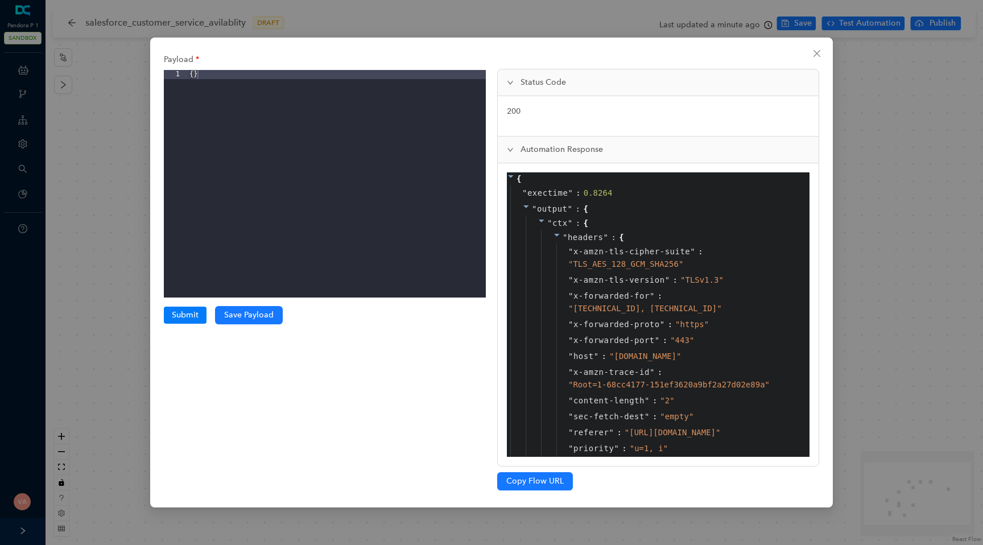
click at [559, 233] on icon at bounding box center [557, 235] width 8 height 8
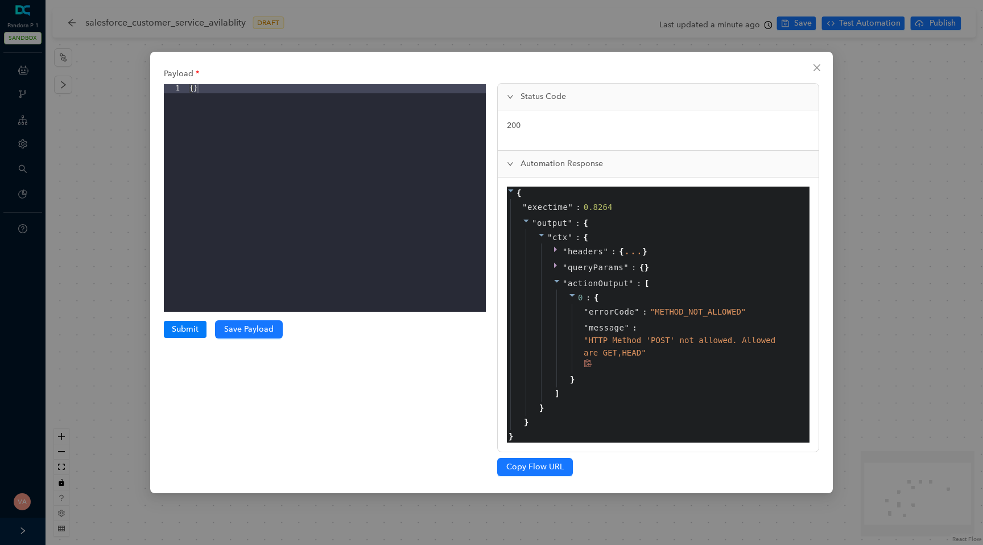
click at [632, 342] on span "" HTTP Method 'POST' not allowed. Allowed are GET,HEAD "" at bounding box center [679, 346] width 192 height 22
click at [603, 343] on span "" HTTP Method 'POST' not allowed. Allowed are GET,HEAD "" at bounding box center [679, 346] width 192 height 22
drag, startPoint x: 585, startPoint y: 339, endPoint x: 680, endPoint y: 354, distance: 96.7
click at [680, 354] on div "" HTTP Method 'POST' not allowed. Allowed are GET,HEAD "" at bounding box center [687, 346] width 208 height 25
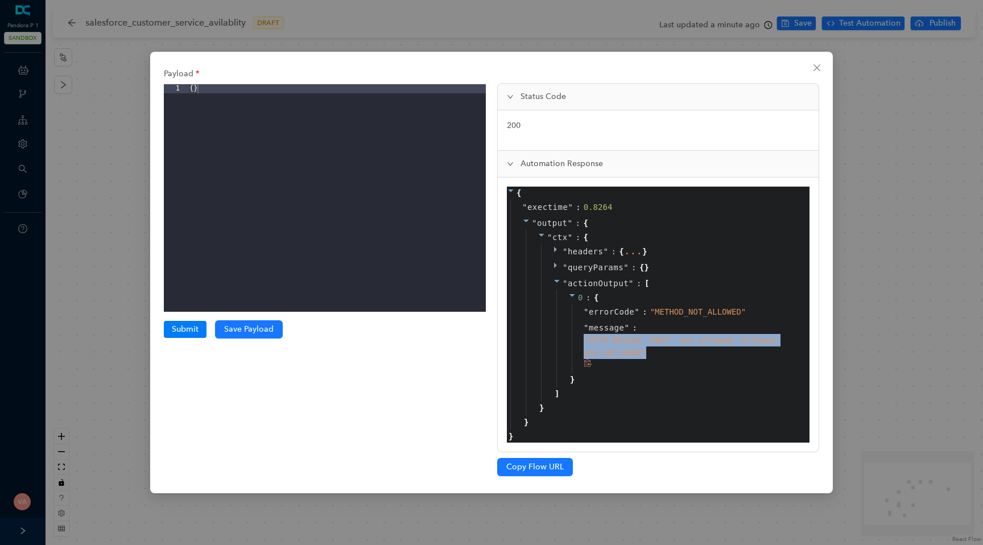
click at [680, 354] on div "" HTTP Method 'POST' not allowed. Allowed are GET,HEAD "" at bounding box center [687, 346] width 208 height 25
drag, startPoint x: 680, startPoint y: 354, endPoint x: 586, endPoint y: 341, distance: 95.2
click at [585, 341] on div "" HTTP Method 'POST' not allowed. Allowed are GET,HEAD "" at bounding box center [687, 346] width 208 height 25
click at [586, 341] on span "" HTTP Method 'POST' not allowed. Allowed are GET,HEAD "" at bounding box center [679, 346] width 192 height 22
drag, startPoint x: 589, startPoint y: 339, endPoint x: 646, endPoint y: 345, distance: 57.7
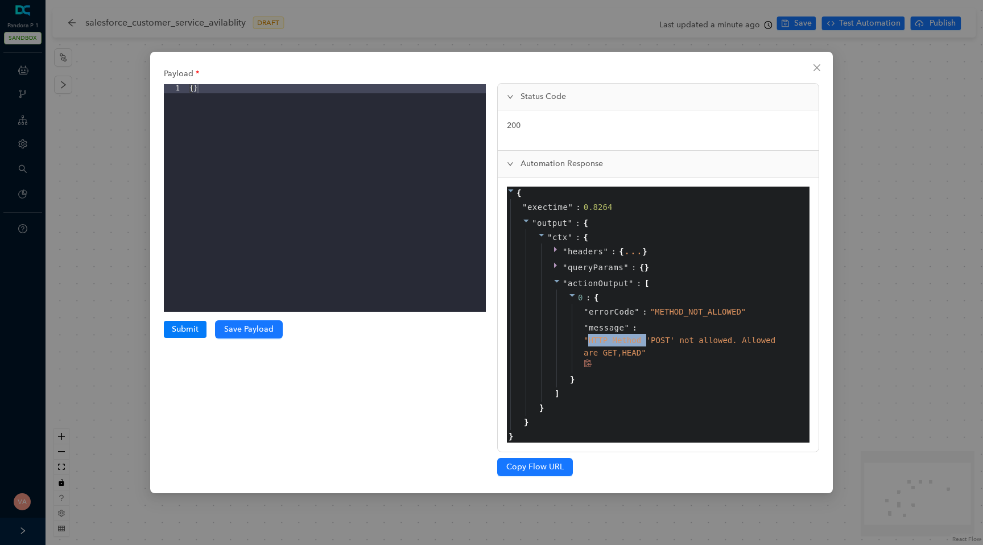
click at [646, 345] on div "" HTTP Method 'POST' not allowed. Allowed are GET,HEAD "" at bounding box center [687, 346] width 208 height 25
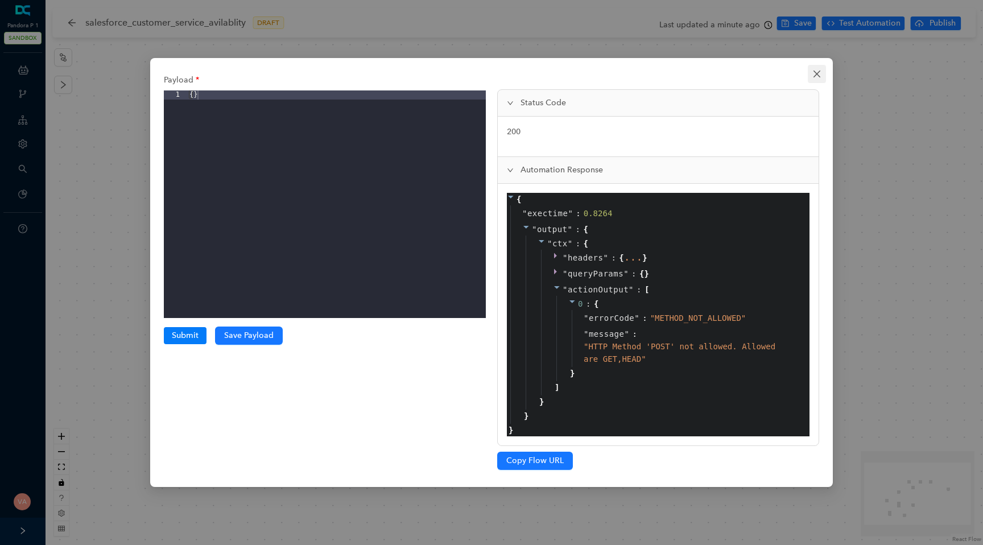
click at [813, 73] on icon "close" at bounding box center [816, 73] width 9 height 9
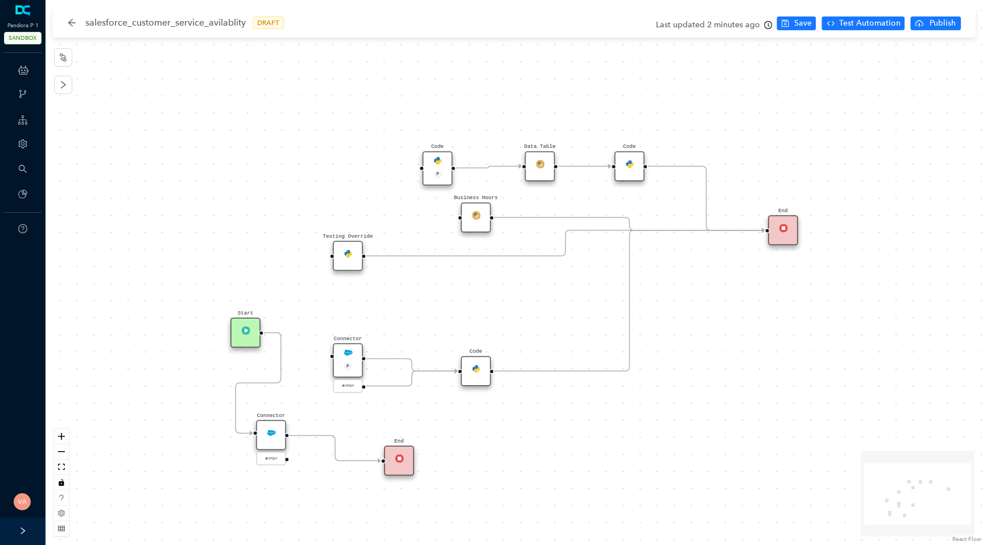
click at [268, 430] on img at bounding box center [271, 432] width 9 height 9
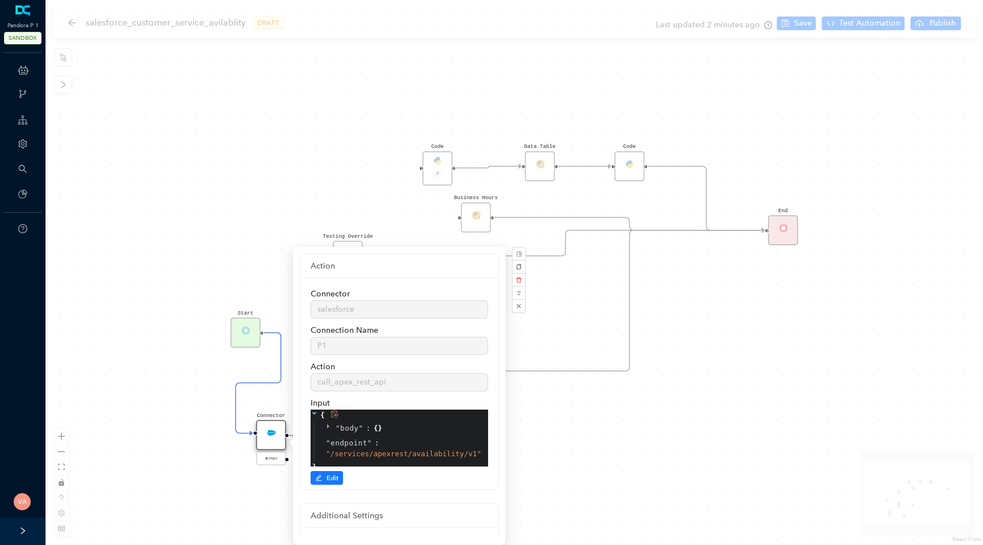
scroll to position [6, 0]
click at [209, 441] on div "Start Code P Data Table End Code Business Hours Connector P error Code Testing …" at bounding box center [513, 272] width 937 height 545
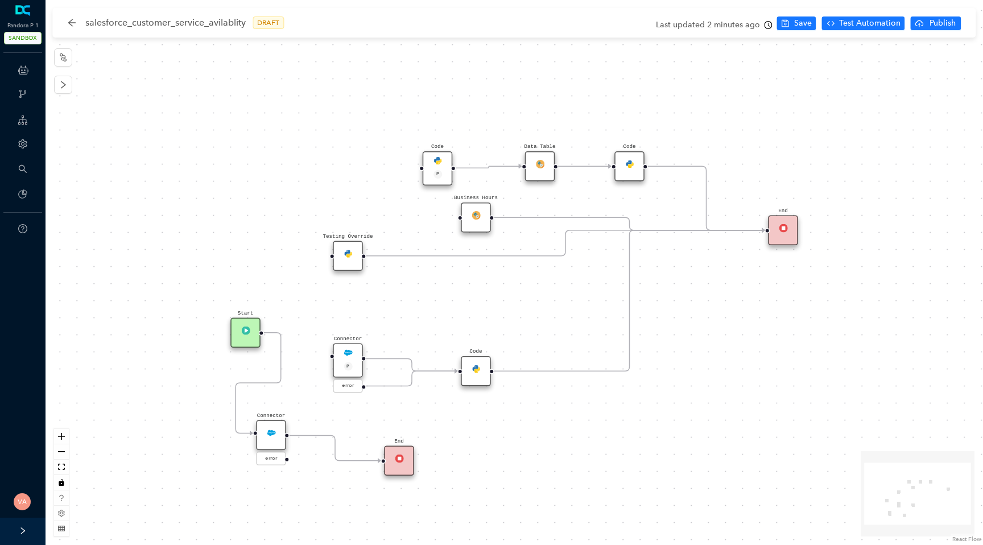
click at [265, 436] on div "Connector" at bounding box center [271, 435] width 30 height 30
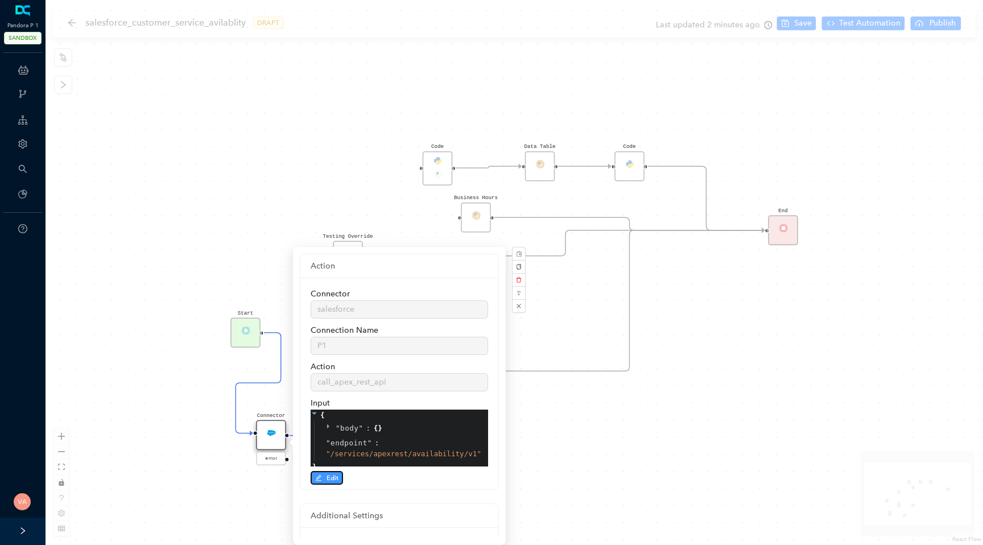
click at [330, 474] on span "Edit" at bounding box center [332, 478] width 12 height 10
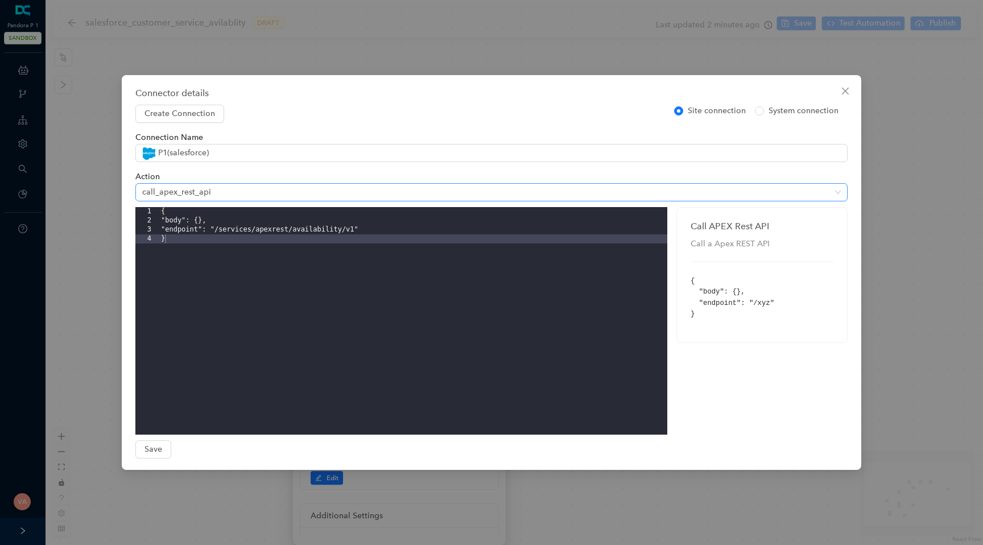
click at [568, 187] on span "call_apex_rest_api" at bounding box center [491, 192] width 698 height 17
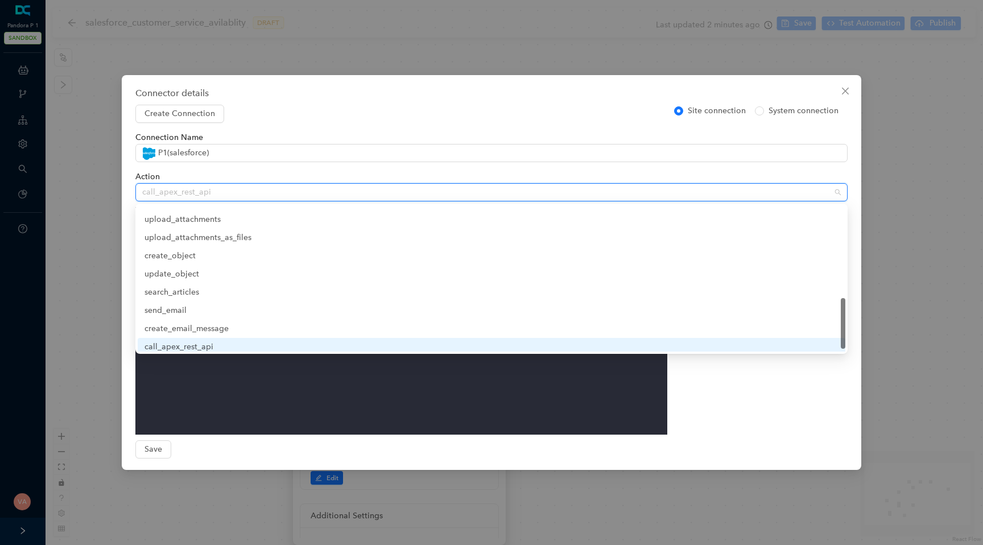
scroll to position [273, 0]
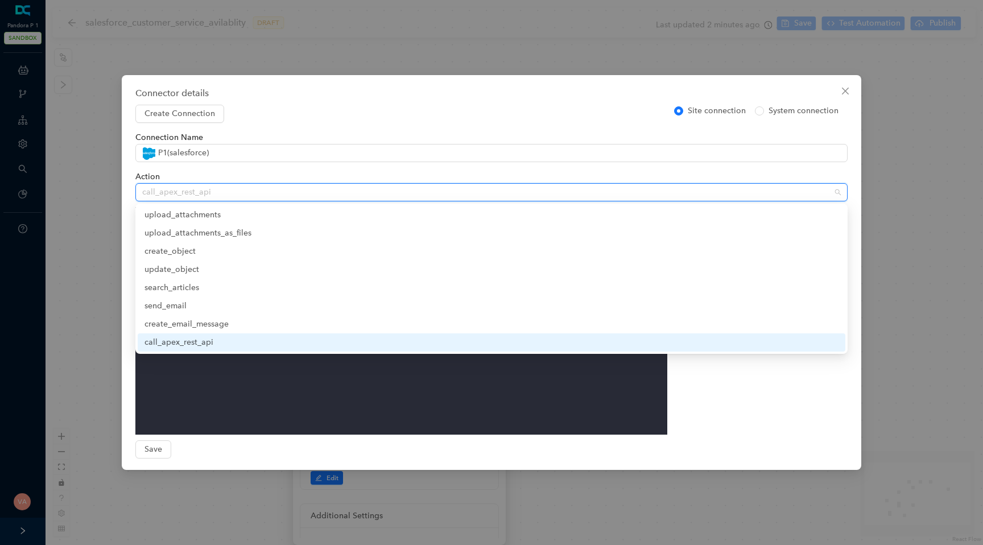
click at [748, 419] on div "Call APEX Rest API Call a Apex REST API { "body": {}, "endpoint": "/xyz" }" at bounding box center [762, 320] width 180 height 227
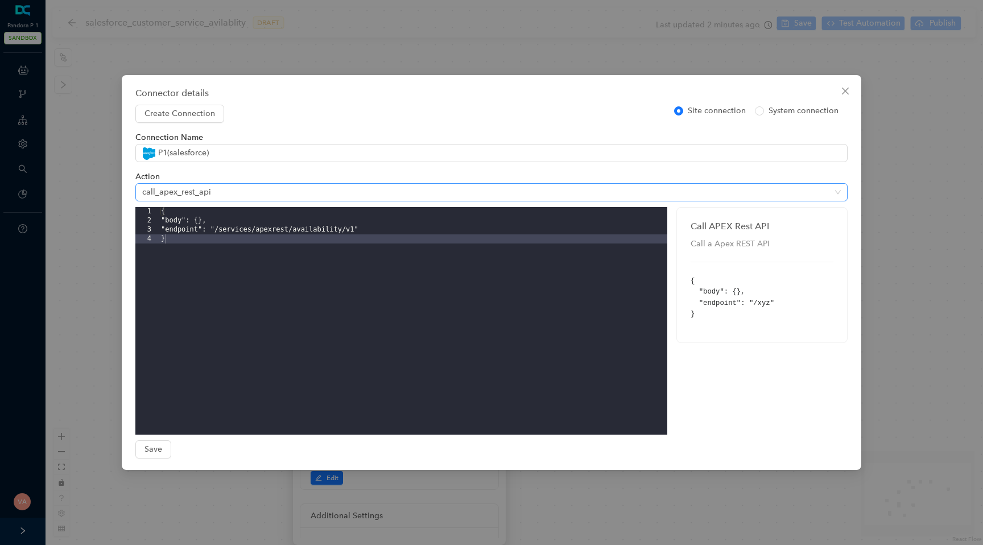
click at [517, 193] on span "call_apex_rest_api" at bounding box center [491, 192] width 698 height 17
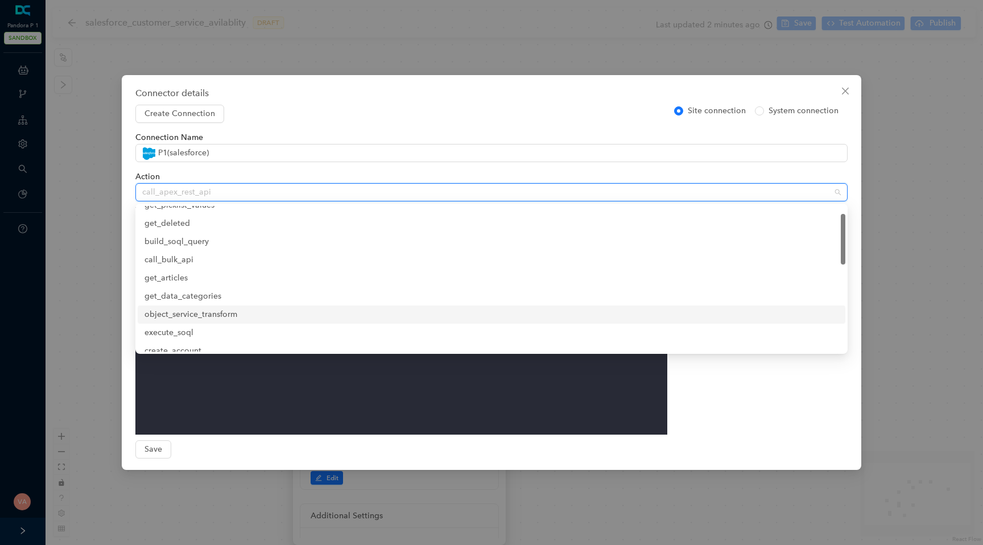
scroll to position [23, 0]
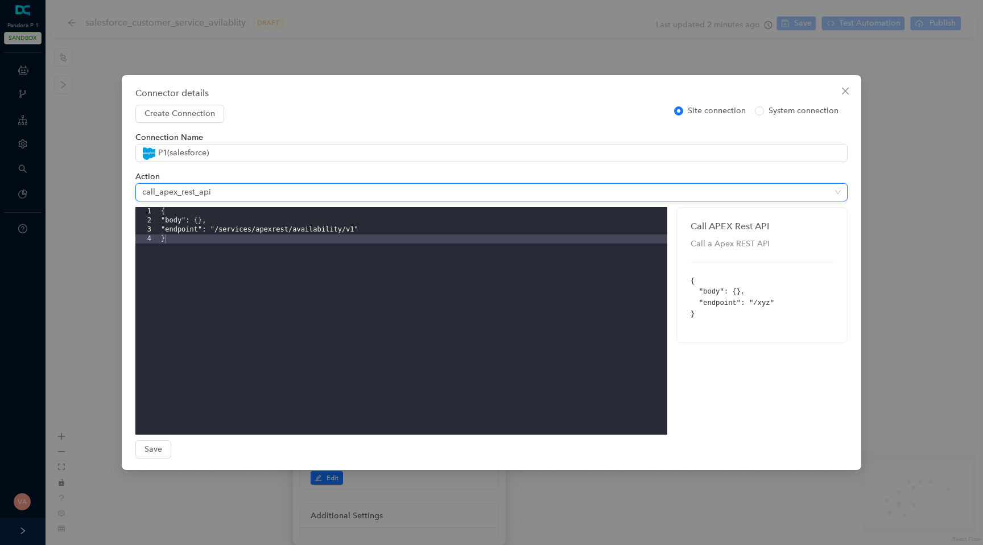
click at [496, 187] on span "call_apex_rest_api" at bounding box center [491, 192] width 698 height 17
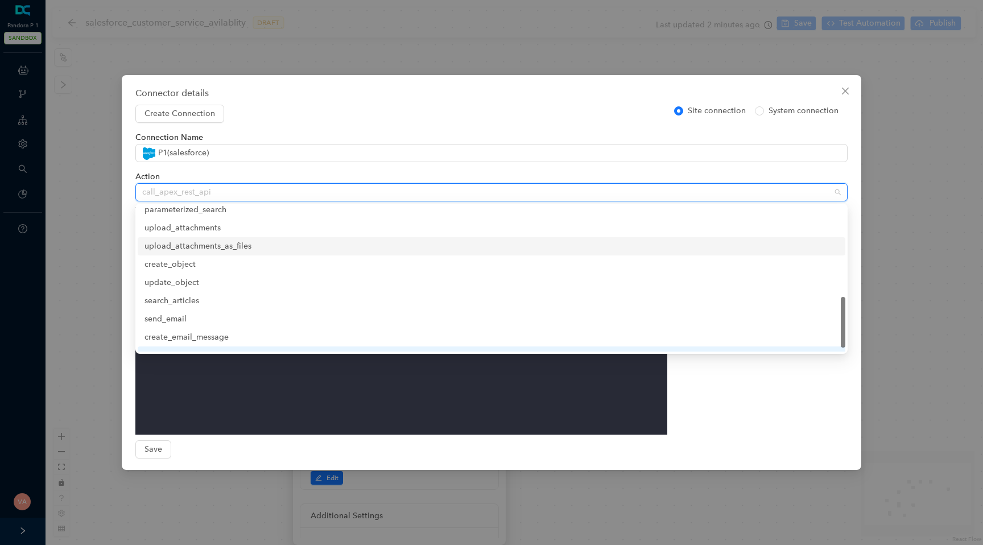
scroll to position [273, 0]
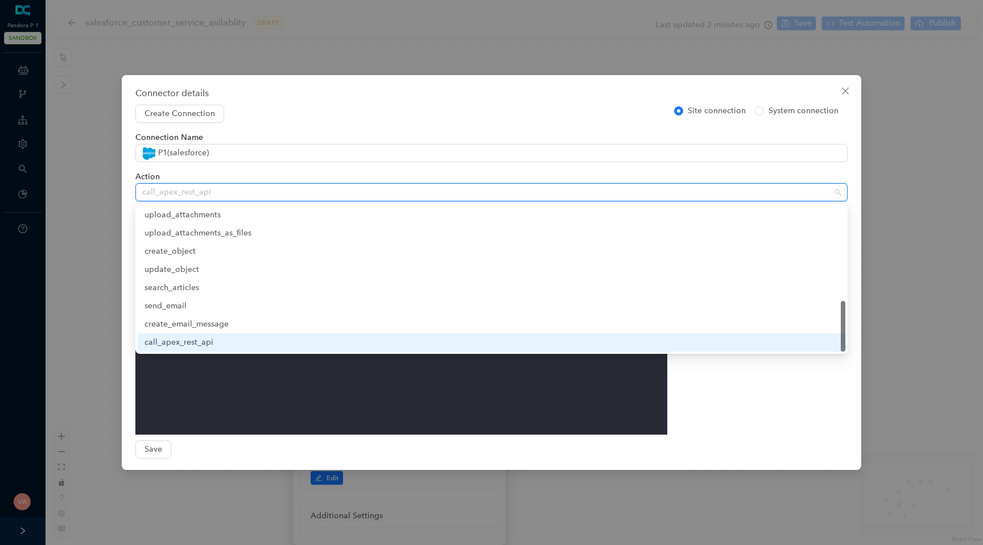
click at [728, 376] on div "Call APEX Rest API Call a Apex REST API { "body": {}, "endpoint": "/xyz" }" at bounding box center [762, 320] width 180 height 227
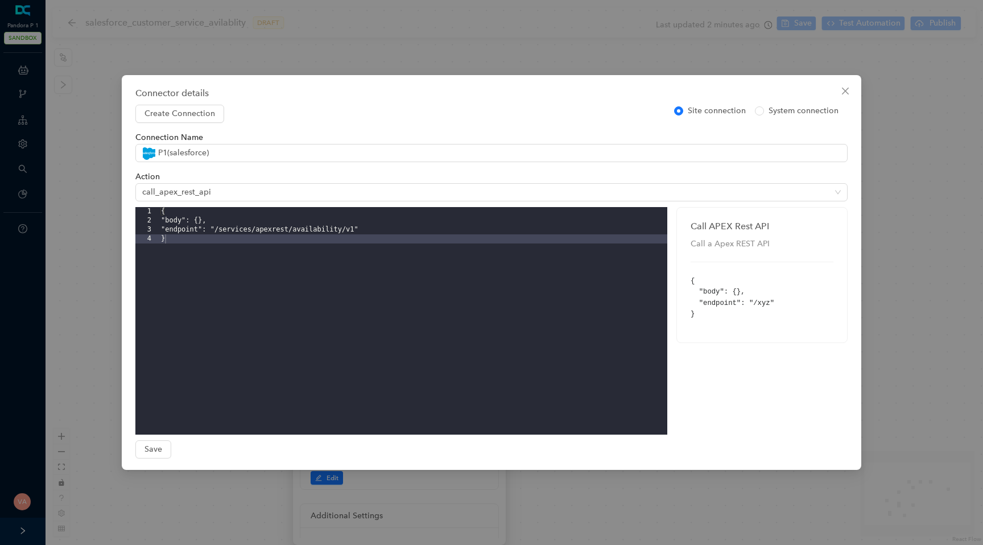
click at [722, 305] on pre "{ "body": {}, "endpoint": "/xyz" }" at bounding box center [761, 298] width 143 height 44
click at [752, 305] on pre "{ "body": {}, "endpoint": "/xyz" }" at bounding box center [761, 298] width 143 height 44
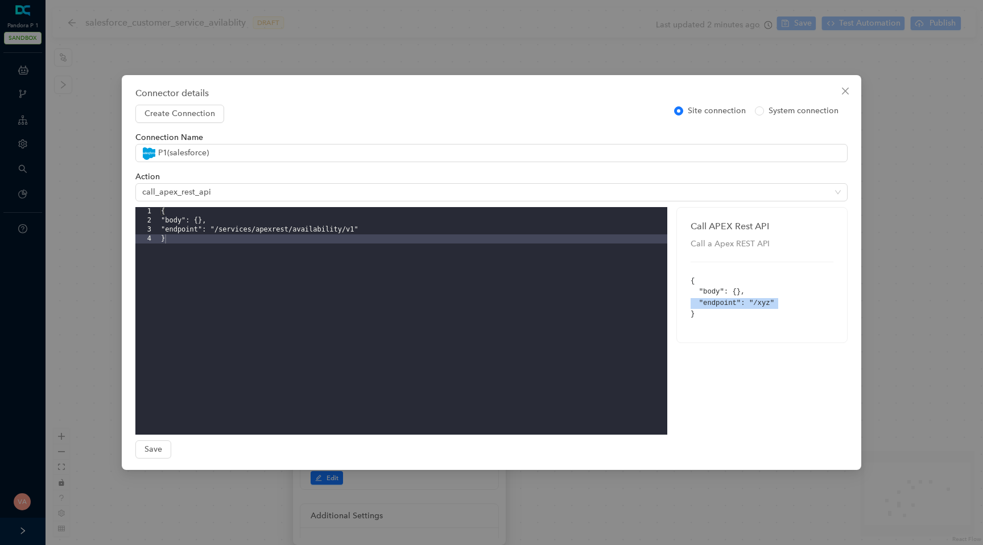
click at [752, 305] on pre "{ "body": {}, "endpoint": "/xyz" }" at bounding box center [761, 298] width 143 height 44
click at [716, 289] on pre "{ "body": {}, "endpoint": "/xyz" }" at bounding box center [761, 298] width 143 height 44
click at [394, 191] on span "call_apex_rest_api" at bounding box center [491, 192] width 698 height 17
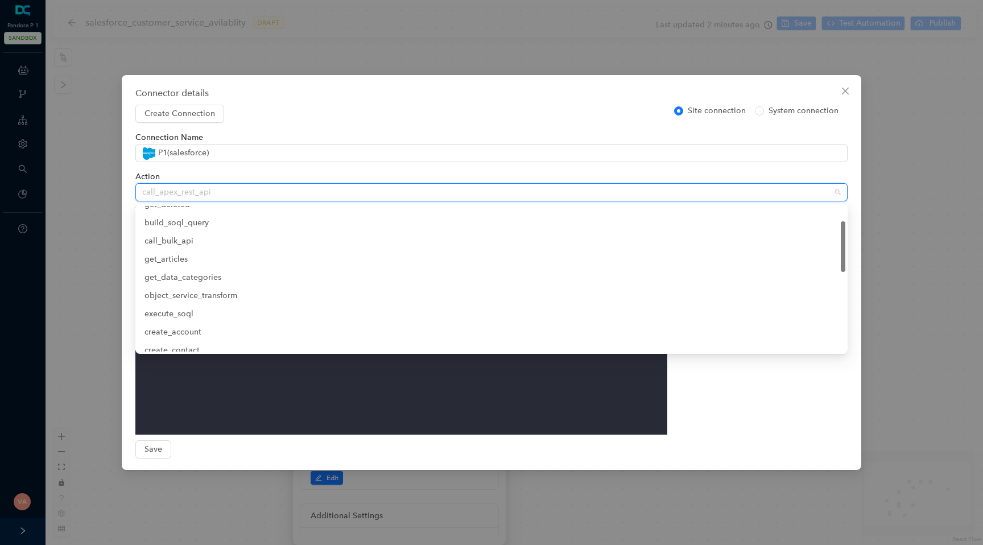
scroll to position [43, 0]
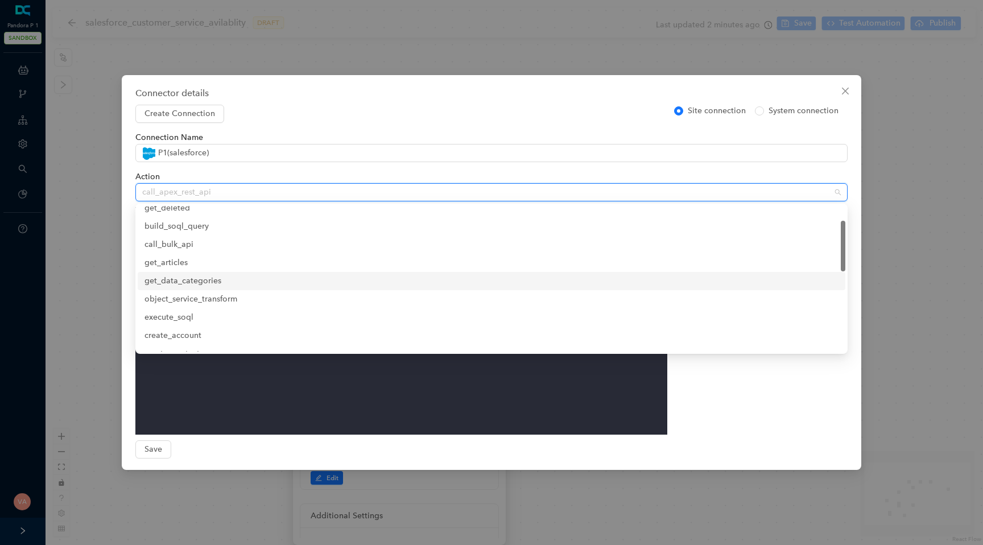
click at [242, 279] on div "get_data_categories" at bounding box center [491, 281] width 694 height 13
click at [537, 187] on span "get_data_categories" at bounding box center [491, 192] width 698 height 17
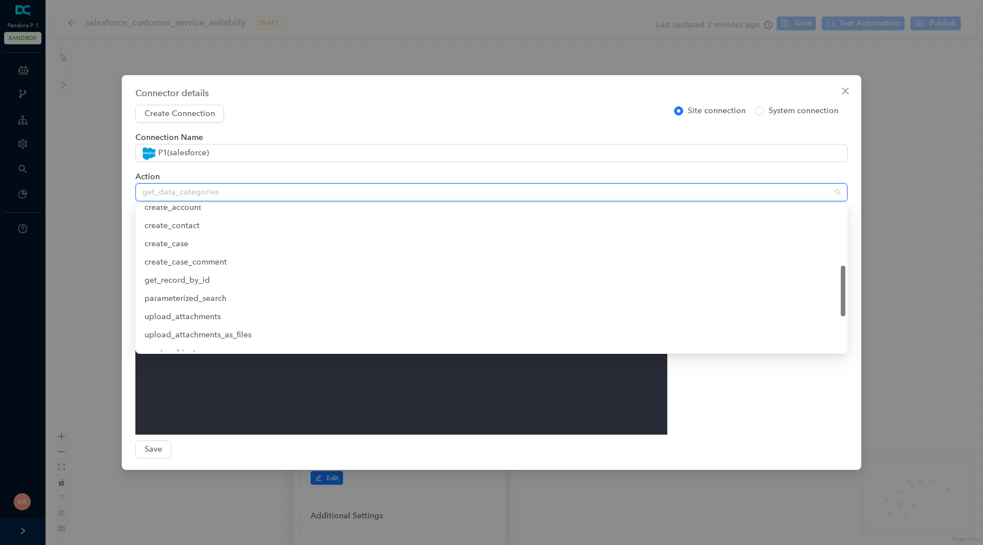
scroll to position [172, 0]
click at [282, 285] on div "get_record_by_id" at bounding box center [491, 279] width 694 height 13
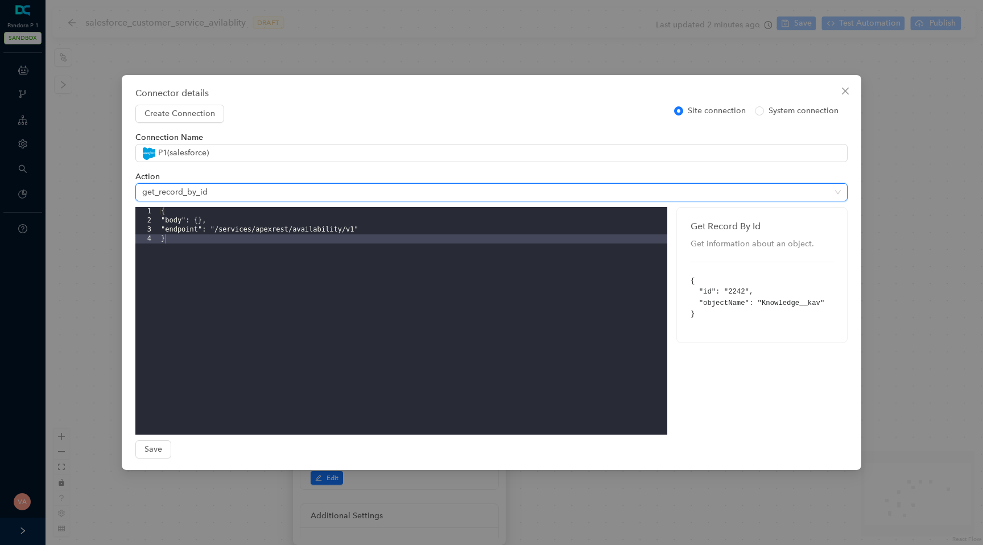
click at [765, 304] on pre "{ "id": "2242", "objectName": "Knowledge__kav" }" at bounding box center [761, 298] width 143 height 44
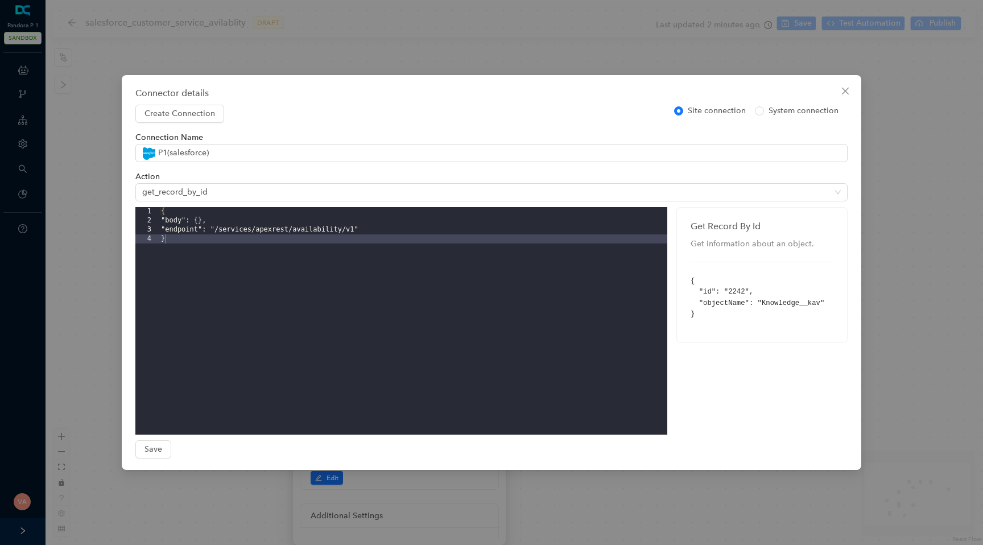
click at [704, 293] on pre "{ "id": "2242", "objectName": "Knowledge__kav" }" at bounding box center [761, 298] width 143 height 44
click at [726, 308] on pre "{ "id": "2242", "objectName": "Knowledge__kav" }" at bounding box center [761, 298] width 143 height 44
click at [316, 190] on span "get_record_by_id" at bounding box center [491, 192] width 698 height 17
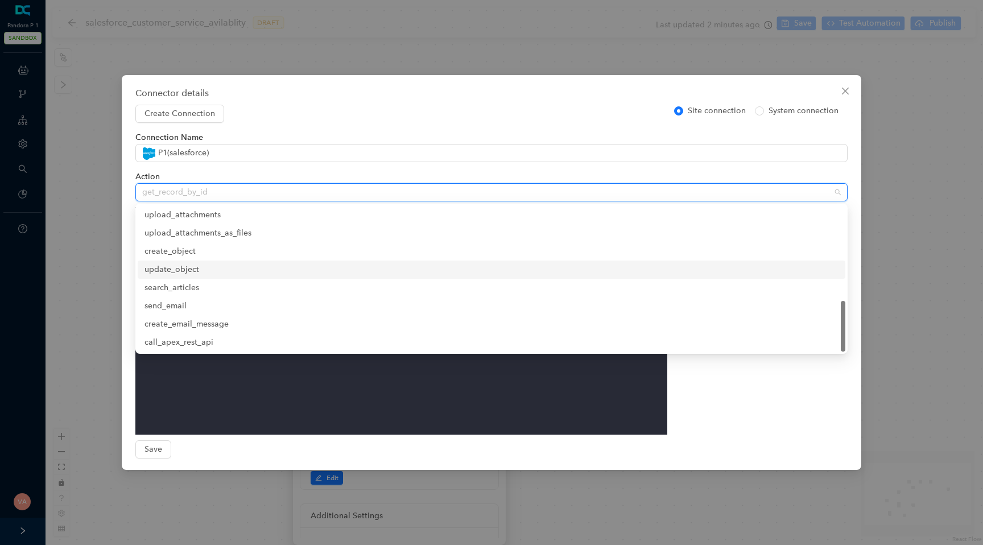
scroll to position [0, 0]
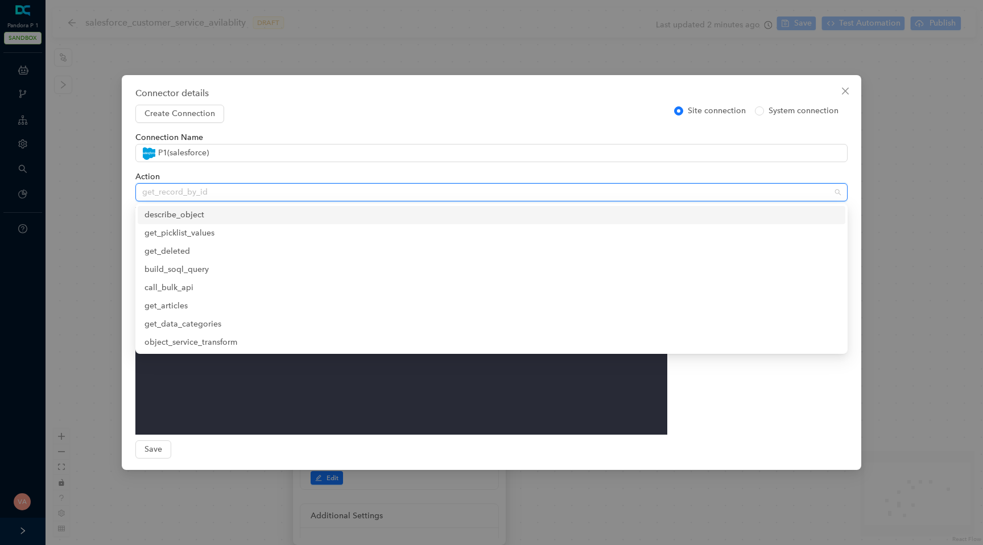
click at [206, 219] on div "describe_object" at bounding box center [491, 215] width 694 height 13
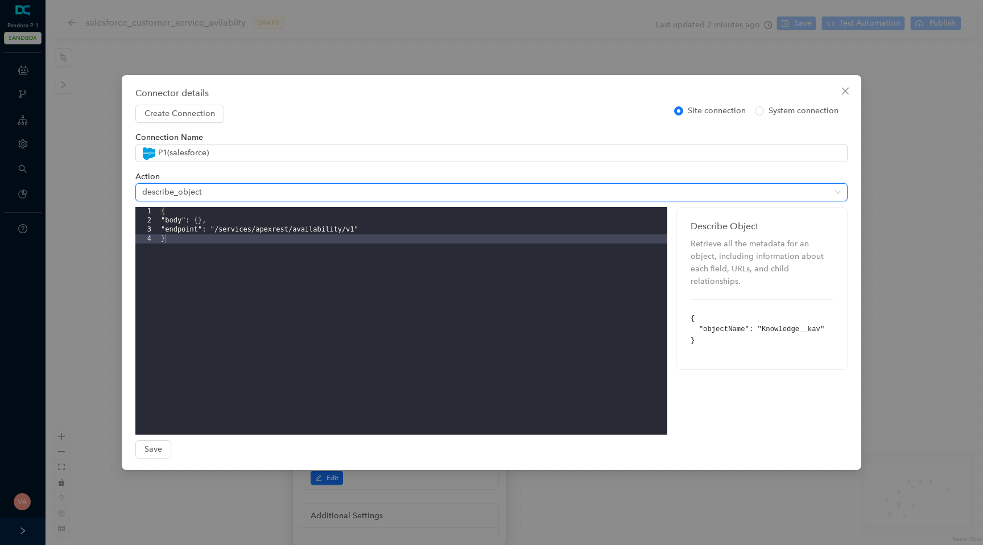
click at [362, 198] on span "describe_object" at bounding box center [491, 192] width 698 height 17
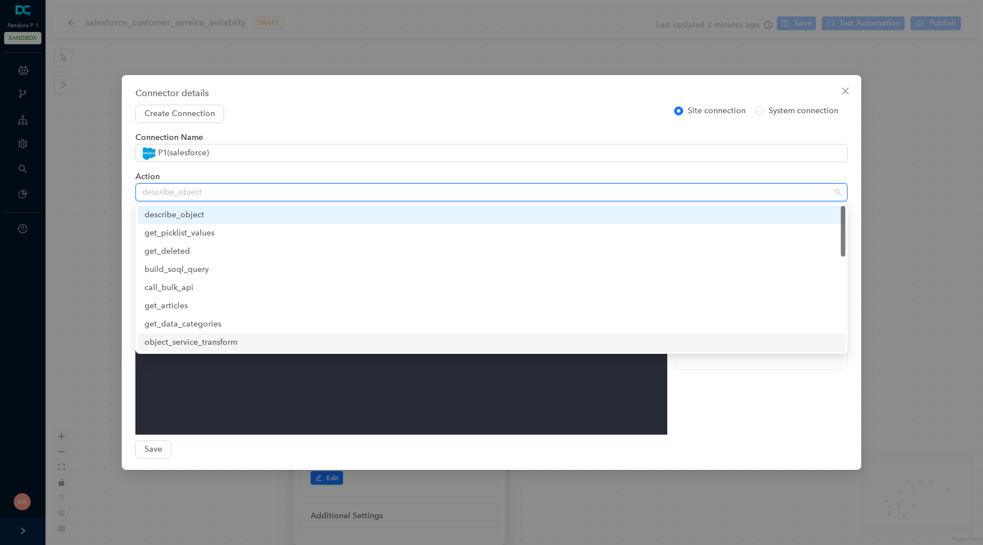
scroll to position [273, 0]
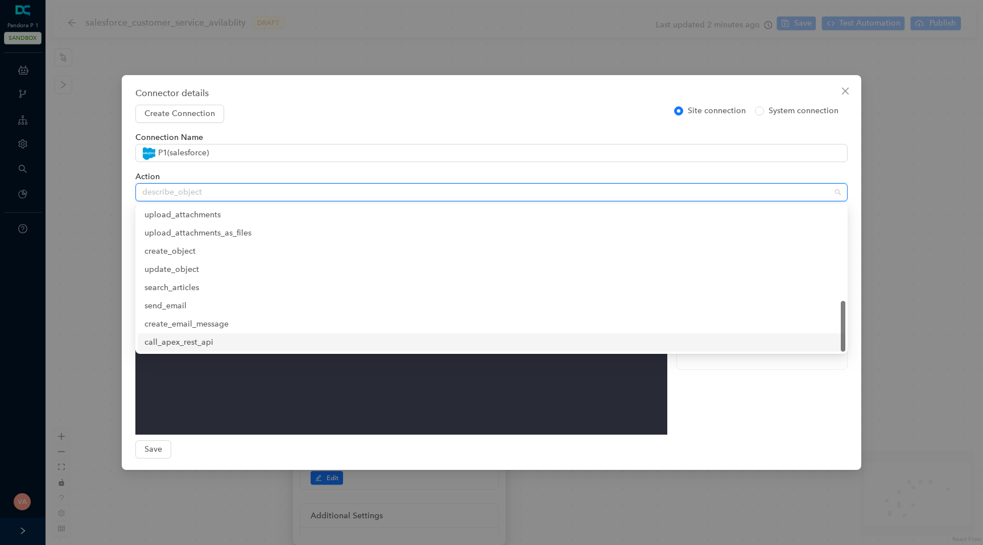
click at [225, 343] on div "call_apex_rest_api" at bounding box center [491, 342] width 694 height 13
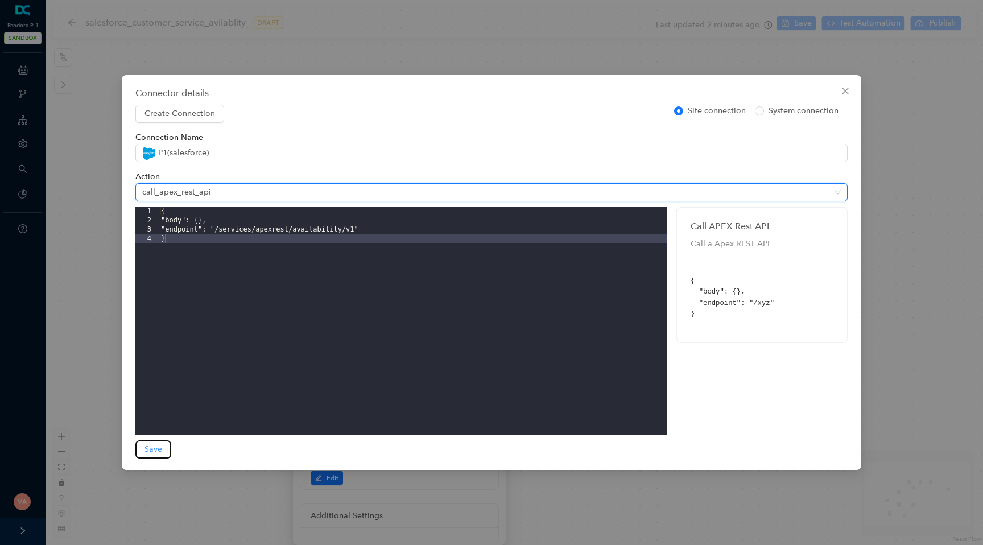
click at [151, 449] on span "Save" at bounding box center [153, 449] width 18 height 13
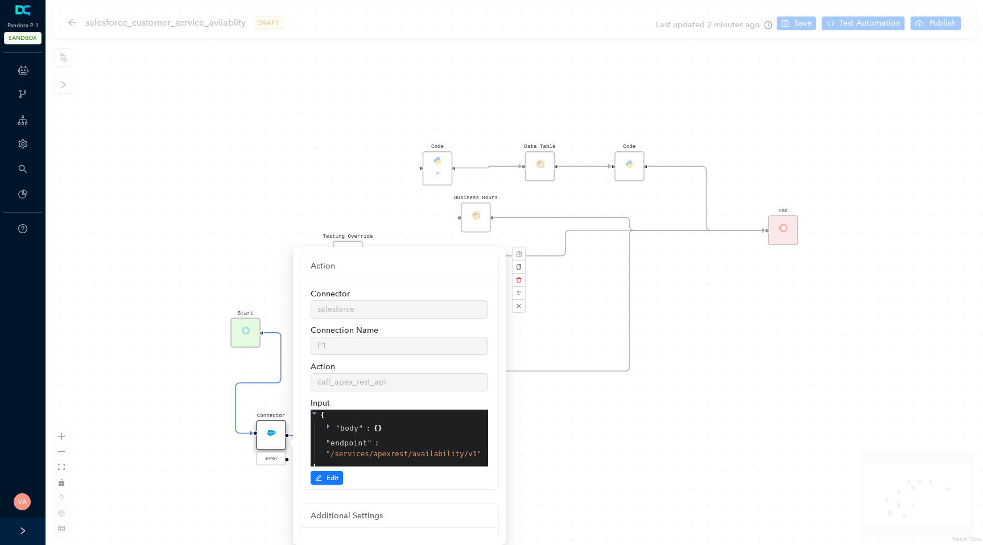
click at [159, 284] on div "Start Code P Data Table End Code Business Hours Connector P error Code Testing …" at bounding box center [513, 272] width 937 height 545
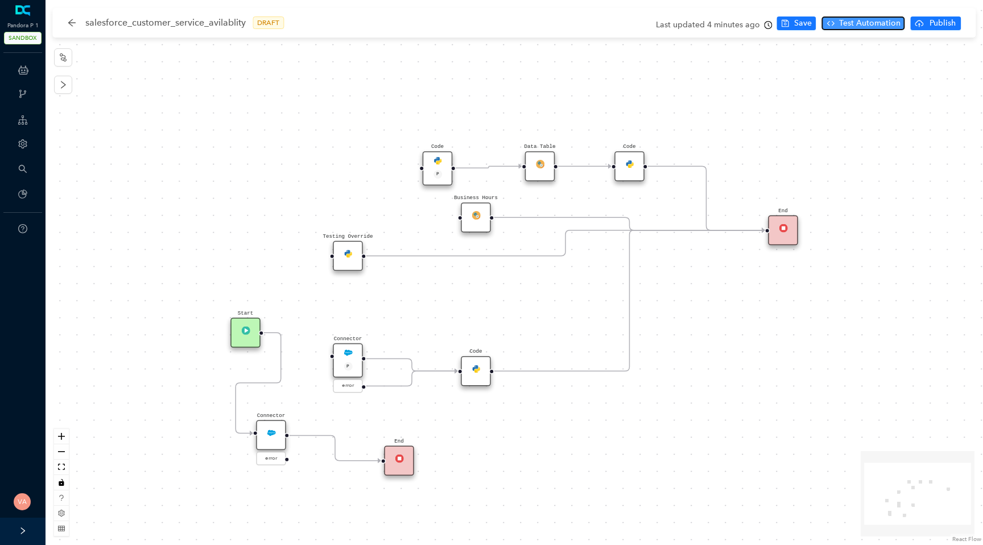
click at [870, 18] on span "Test Automation" at bounding box center [869, 23] width 61 height 13
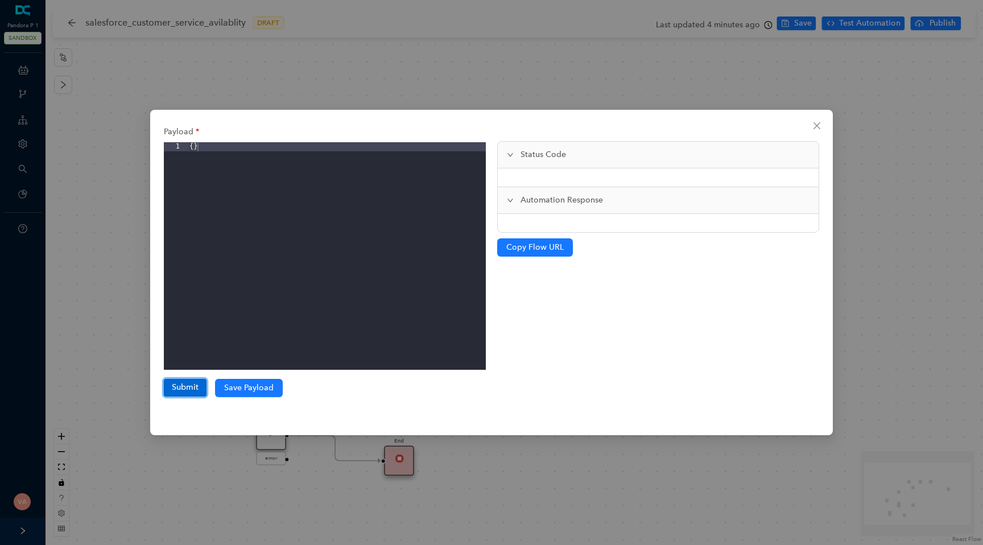
click at [193, 386] on button "Submit" at bounding box center [185, 387] width 43 height 17
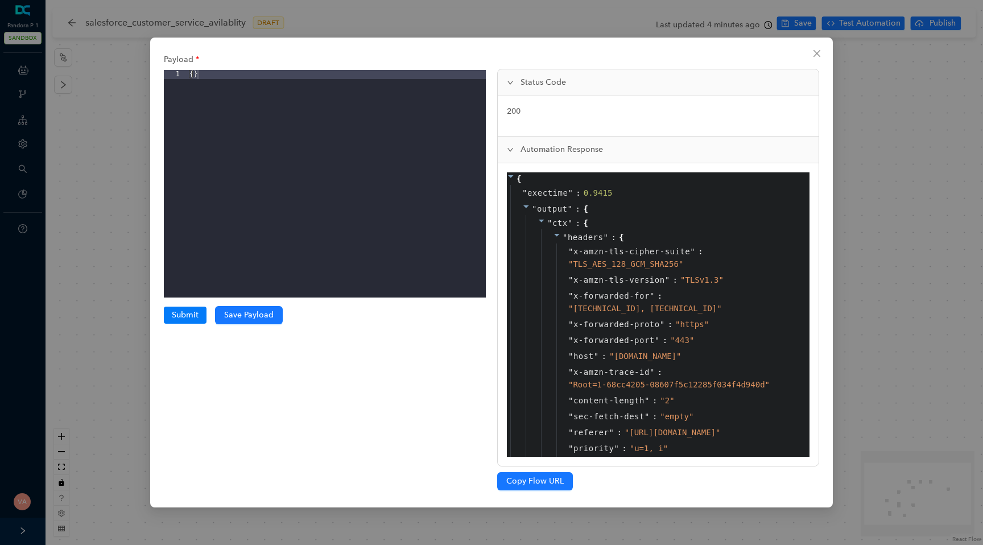
click at [557, 236] on icon at bounding box center [557, 235] width 8 height 8
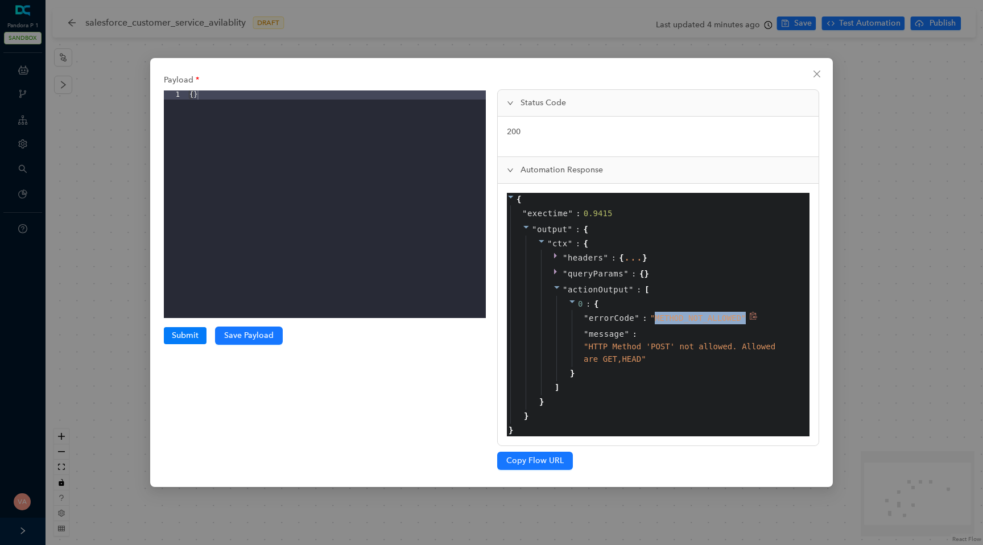
drag, startPoint x: 653, startPoint y: 314, endPoint x: 759, endPoint y: 318, distance: 105.3
click at [760, 319] on div "" errorCode " : " METHOD_NOT_ALLOWED "" at bounding box center [684, 318] width 226 height 16
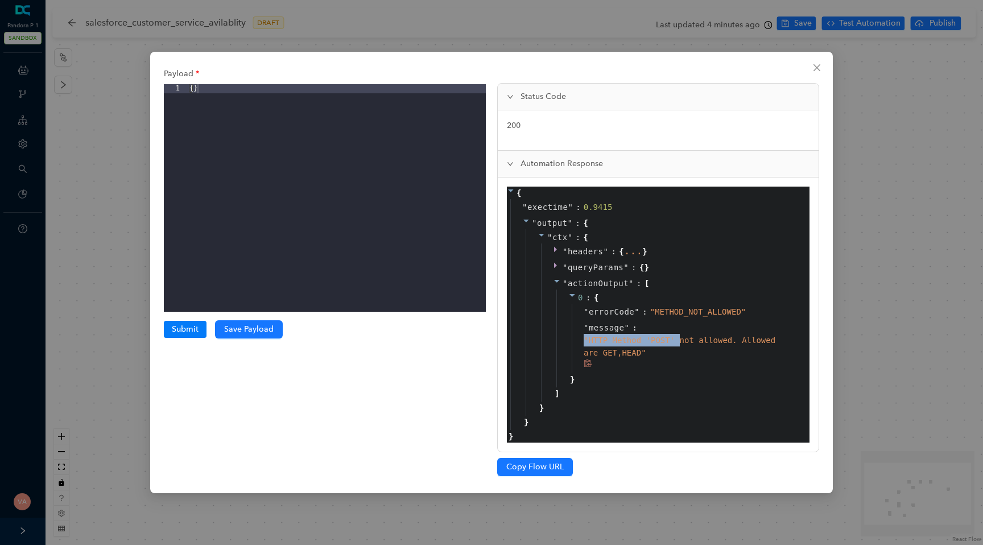
drag, startPoint x: 585, startPoint y: 340, endPoint x: 679, endPoint y: 340, distance: 94.4
click at [679, 340] on span "" HTTP Method 'POST' not allowed. Allowed are GET,HEAD "" at bounding box center [679, 346] width 192 height 22
click at [743, 341] on span "" HTTP Method 'POST' not allowed. Allowed are GET,HEAD "" at bounding box center [679, 346] width 192 height 22
drag, startPoint x: 743, startPoint y: 341, endPoint x: 632, endPoint y: 353, distance: 110.9
click at [632, 353] on span "" HTTP Method 'POST' not allowed. Allowed are GET,HEAD "" at bounding box center [679, 346] width 192 height 22
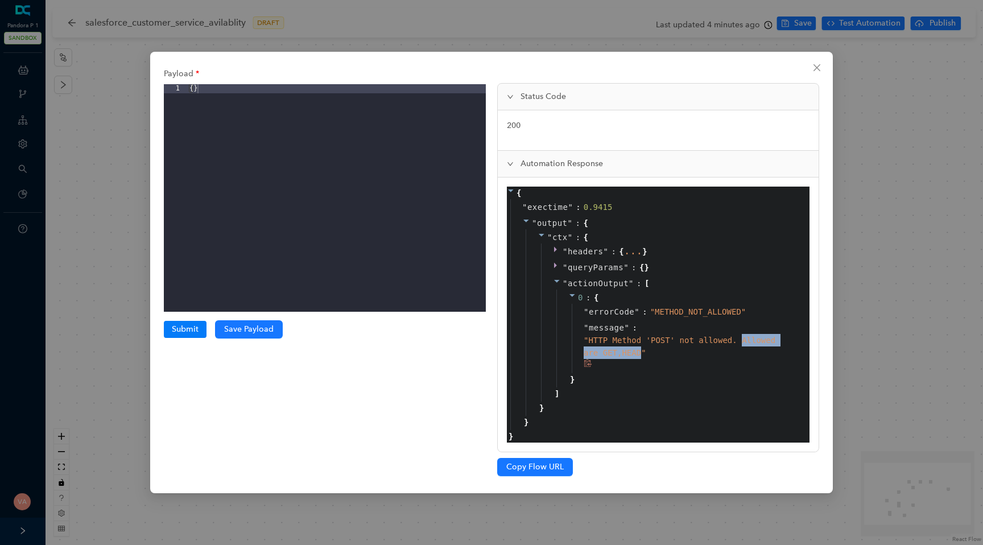
click at [632, 353] on span "" HTTP Method 'POST' not allowed. Allowed are GET,HEAD "" at bounding box center [679, 346] width 192 height 22
drag, startPoint x: 640, startPoint y: 355, endPoint x: 585, endPoint y: 336, distance: 58.4
click at [585, 336] on span "" HTTP Method 'POST' not allowed. Allowed are GET,HEAD "" at bounding box center [679, 346] width 192 height 22
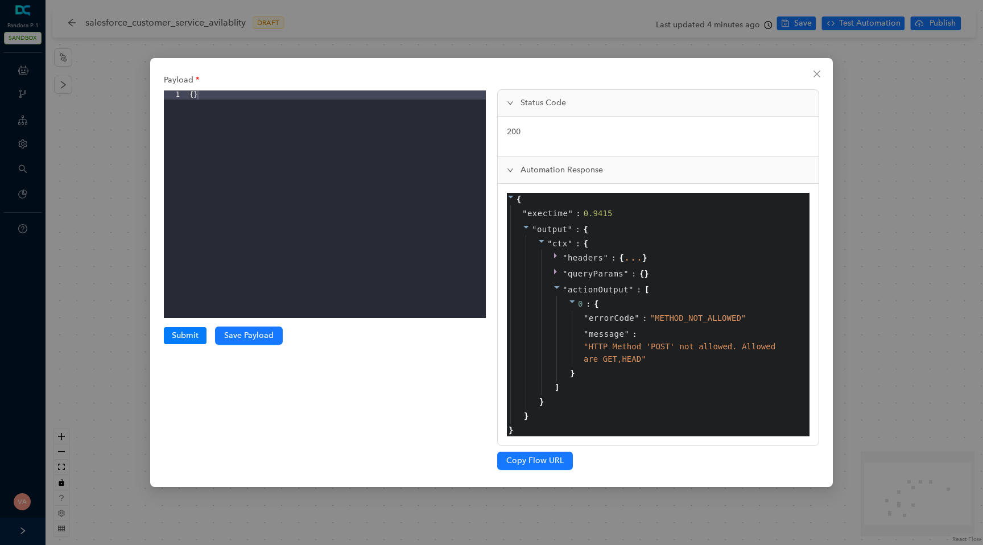
click at [45, 135] on div "Payload 1 { } XXXXXXXXXXXXXXXXXXXXXXXXXXXXXXXXXXXXXXXXXXXXXXXXXX Submit Submiss…" at bounding box center [491, 272] width 983 height 545
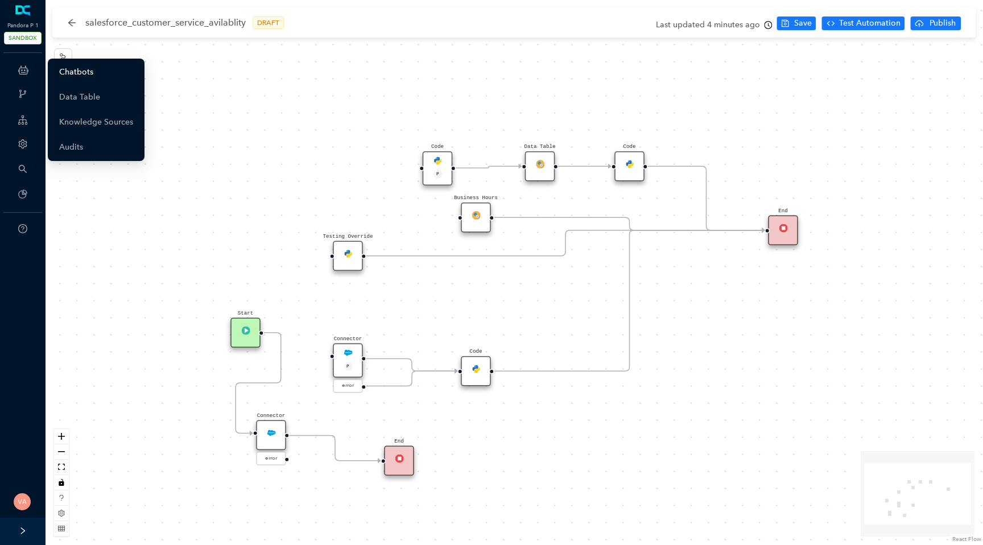
click at [93, 69] on link "Chatbots" at bounding box center [76, 72] width 34 height 23
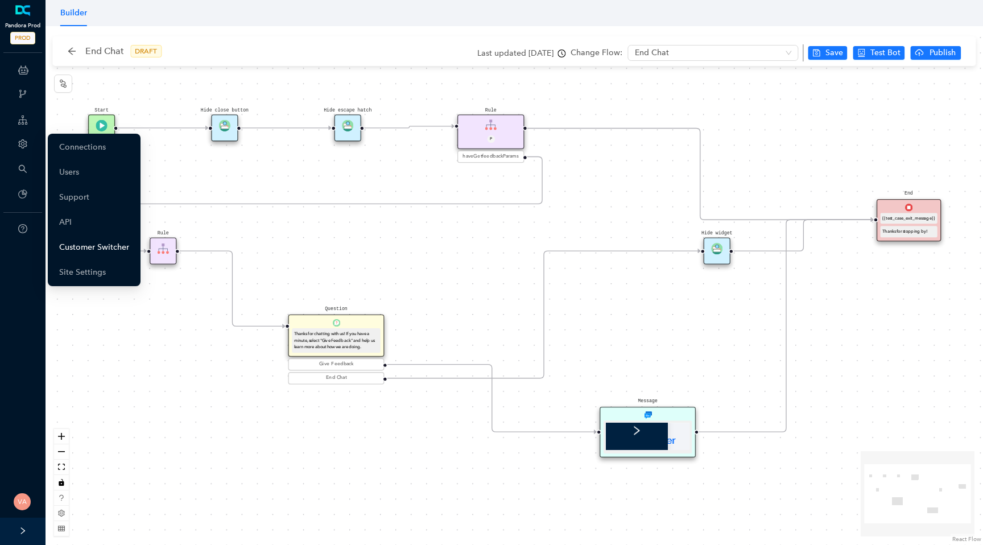
click at [101, 250] on link "Customer Switcher" at bounding box center [94, 247] width 70 height 23
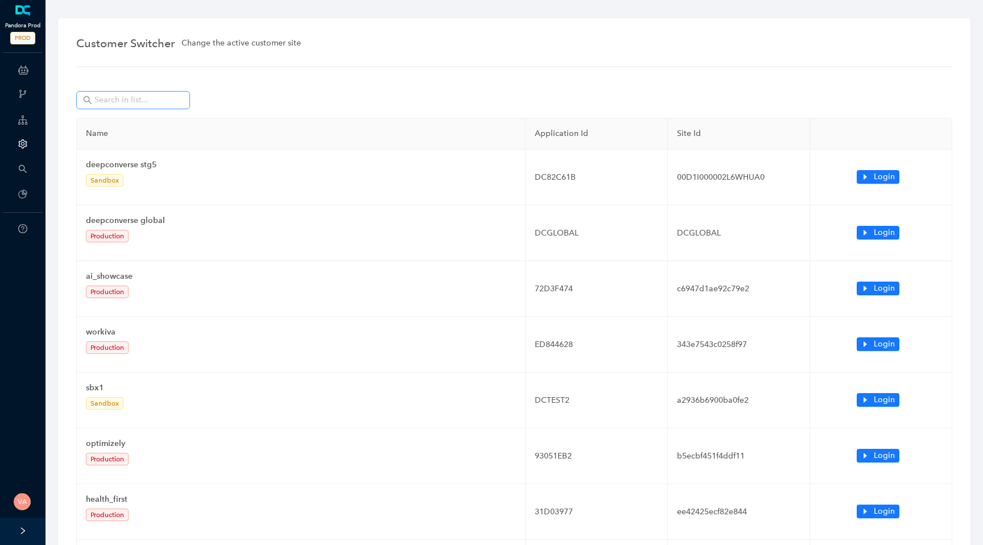
click at [188, 97] on span at bounding box center [133, 100] width 114 height 18
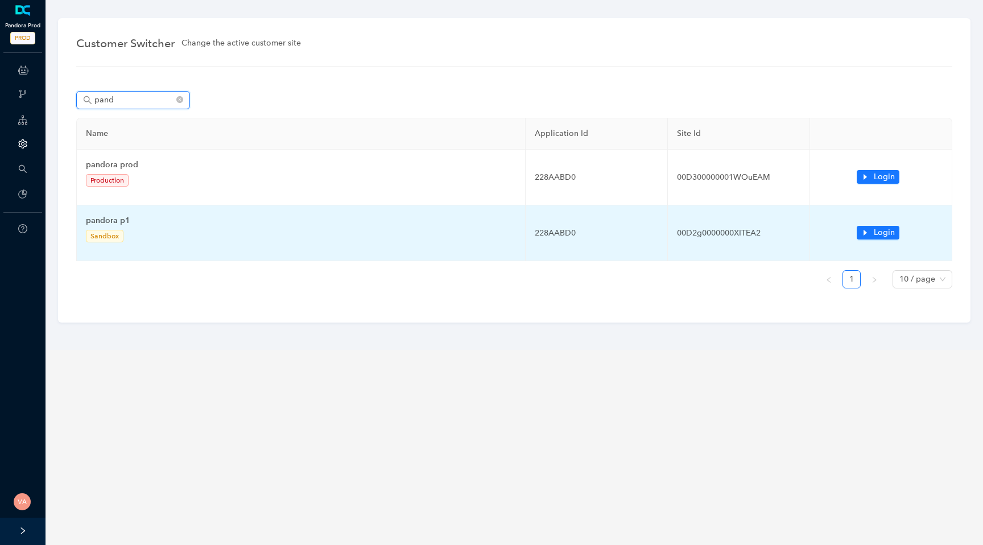
type input "pand"
click at [855, 232] on td "Login" at bounding box center [881, 233] width 142 height 56
click at [867, 232] on icon "caret-right" at bounding box center [865, 233] width 8 height 8
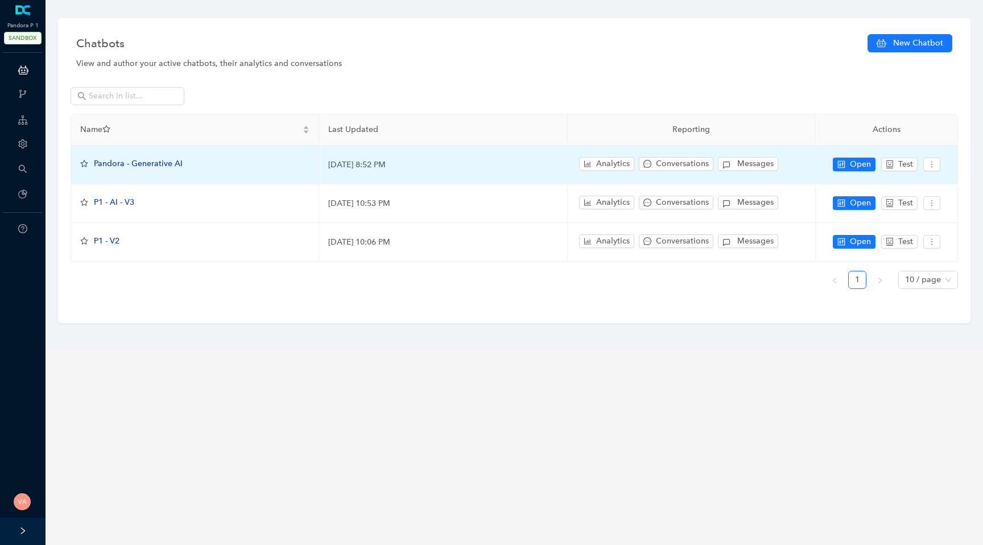
click at [131, 159] on span "Pandora - Generative AI" at bounding box center [138, 164] width 89 height 10
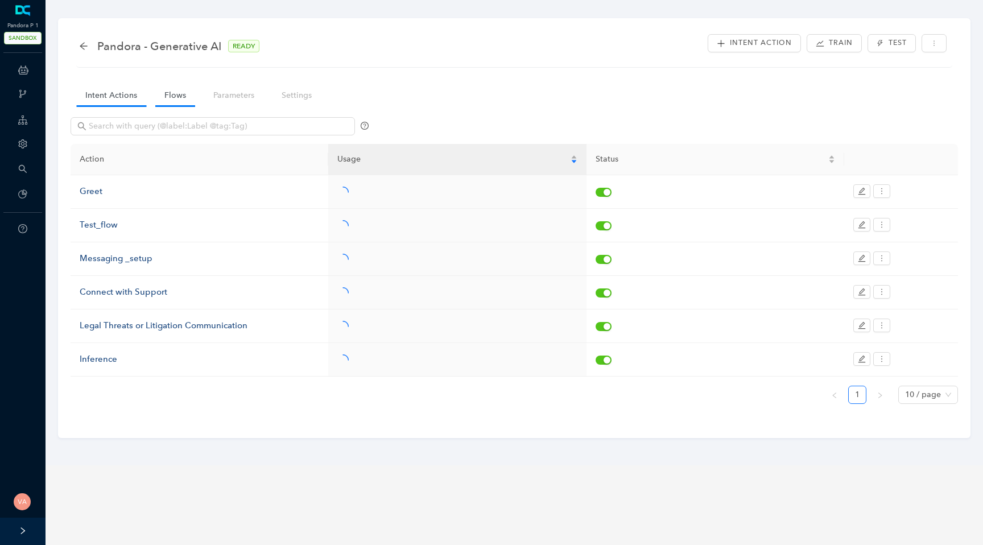
click at [172, 100] on link "Flows" at bounding box center [175, 95] width 40 height 21
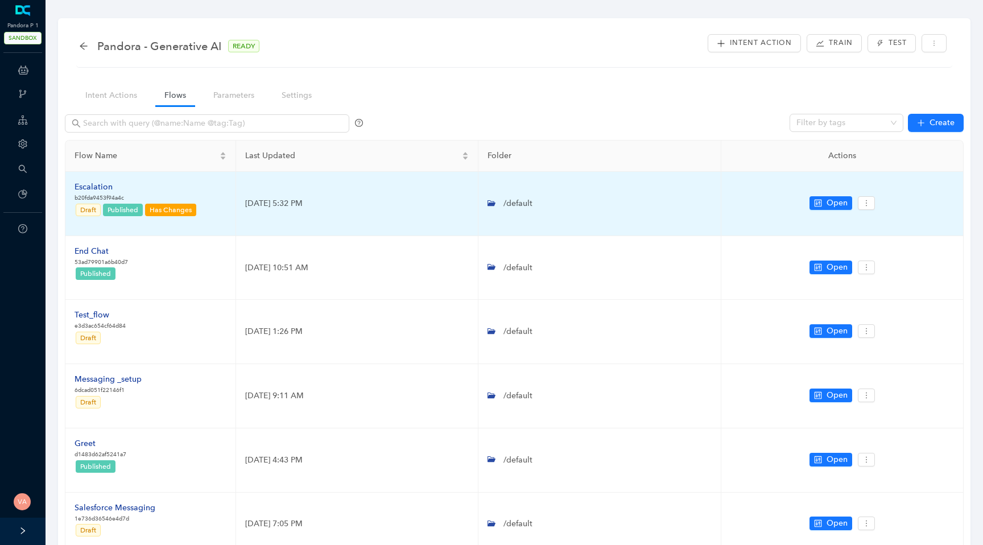
click at [104, 187] on div "Escalation" at bounding box center [135, 187] width 123 height 13
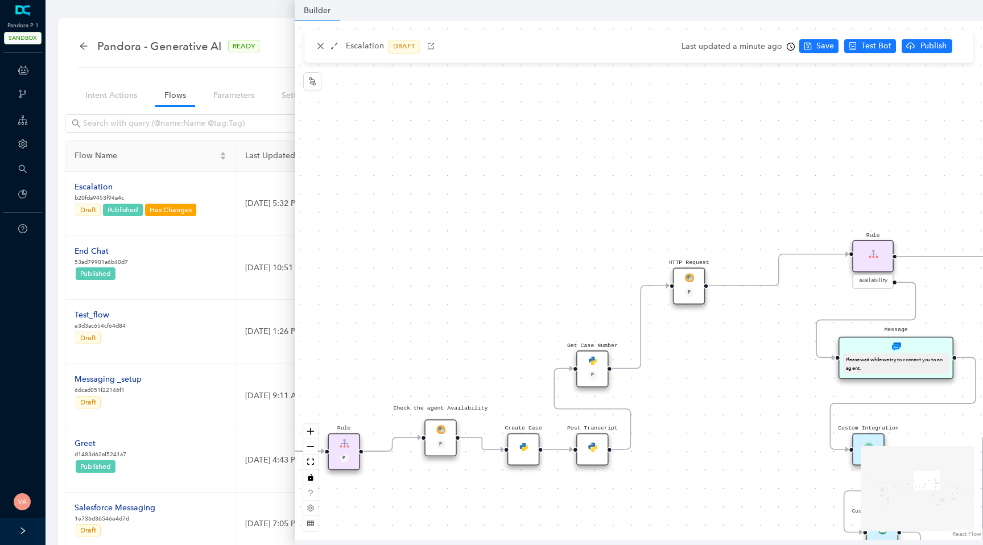
drag, startPoint x: 747, startPoint y: 214, endPoint x: 445, endPoint y: 130, distance: 314.0
click at [445, 130] on div "Data Table Start P Rule P IsAvailable Rule newContact Get Contact details First…" at bounding box center [639, 280] width 688 height 519
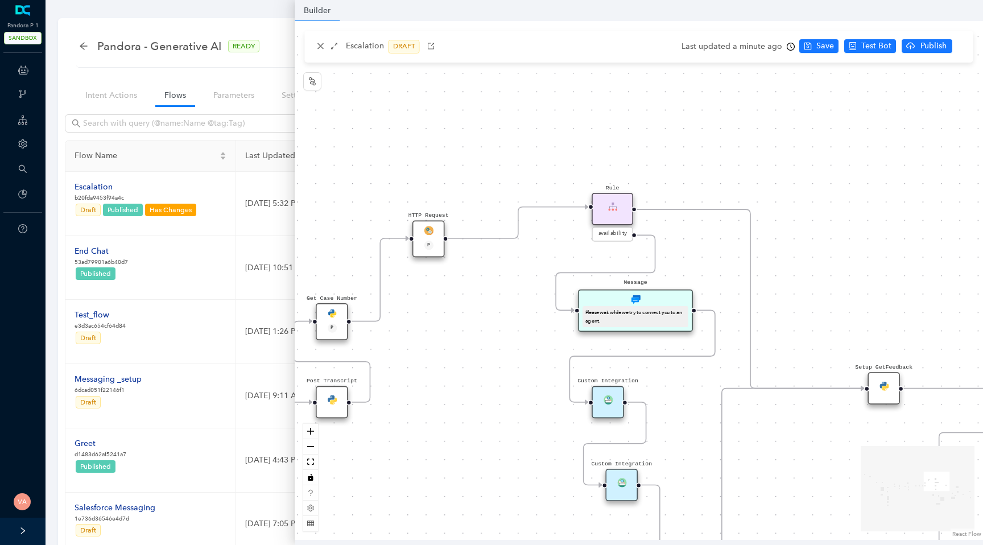
drag, startPoint x: 634, startPoint y: 174, endPoint x: 372, endPoint y: 127, distance: 265.8
click at [372, 127] on div "Data Table Start P Rule P IsAvailable Rule newContact Get Contact details First…" at bounding box center [639, 280] width 688 height 519
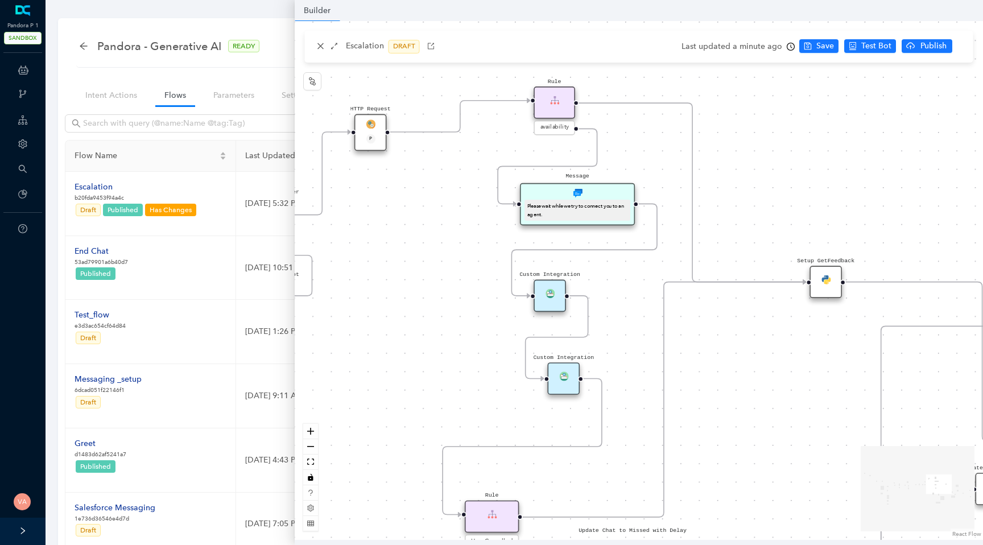
drag, startPoint x: 724, startPoint y: 267, endPoint x: 655, endPoint y: 123, distance: 159.2
click at [655, 123] on div "Data Table Start P Rule P IsAvailable Rule newContact Get Contact details First…" at bounding box center [639, 280] width 688 height 519
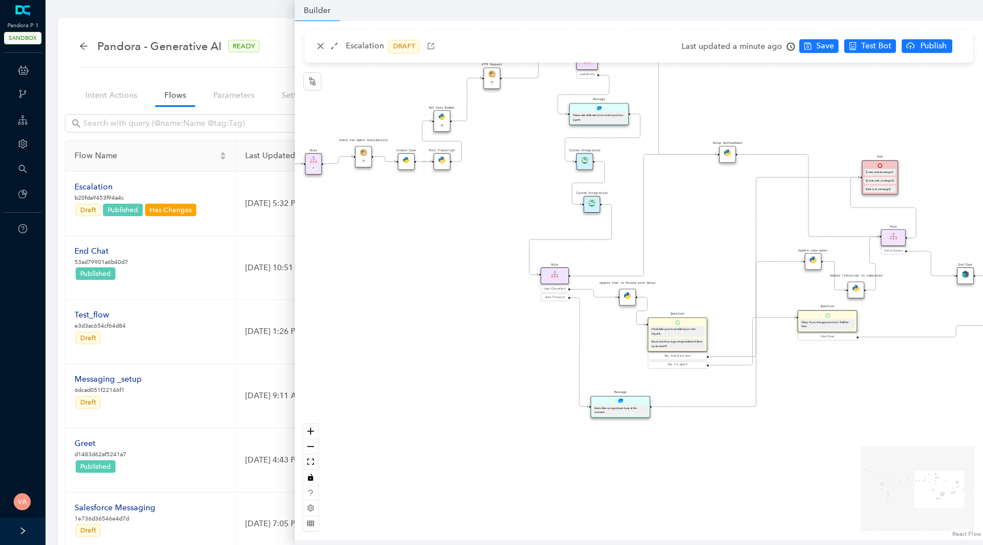
drag, startPoint x: 689, startPoint y: 421, endPoint x: 664, endPoint y: 247, distance: 175.7
click at [664, 247] on div "Data Table Start P Rule P IsAvailable Rule newContact Get Contact details First…" at bounding box center [639, 280] width 688 height 519
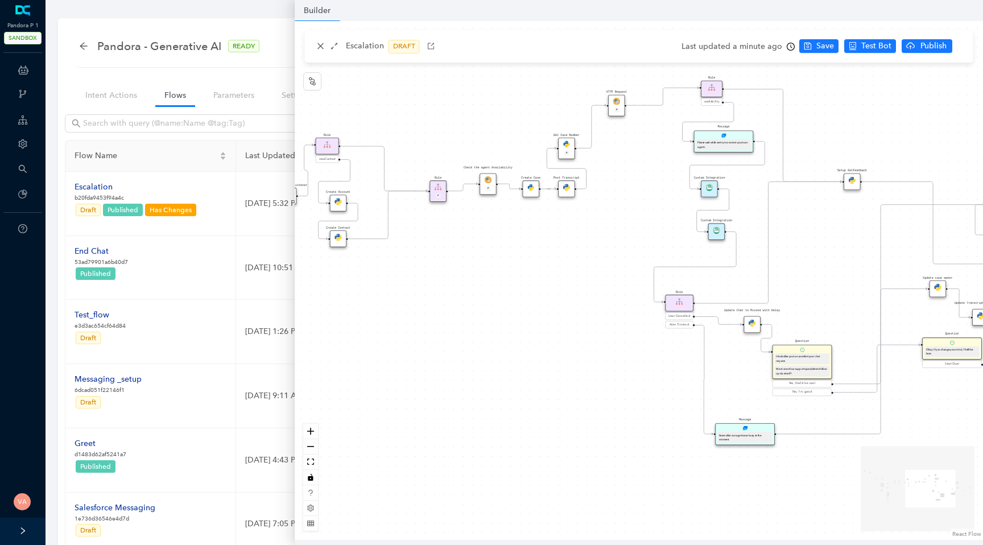
drag, startPoint x: 671, startPoint y: 249, endPoint x: 870, endPoint y: 283, distance: 201.8
click at [870, 283] on div "Data Table Start P Rule P IsAvailable Rule newContact Get Contact details First…" at bounding box center [639, 280] width 688 height 519
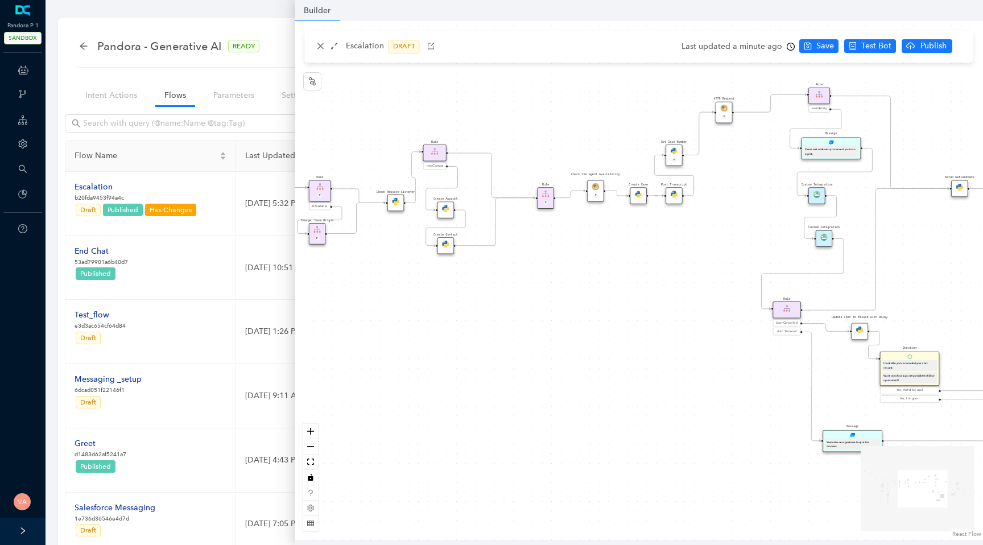
drag, startPoint x: 518, startPoint y: 285, endPoint x: 773, endPoint y: 309, distance: 255.8
click at [773, 309] on div "Data Table Start P Rule P IsAvailable Rule newContact Get Contact details First…" at bounding box center [639, 280] width 688 height 519
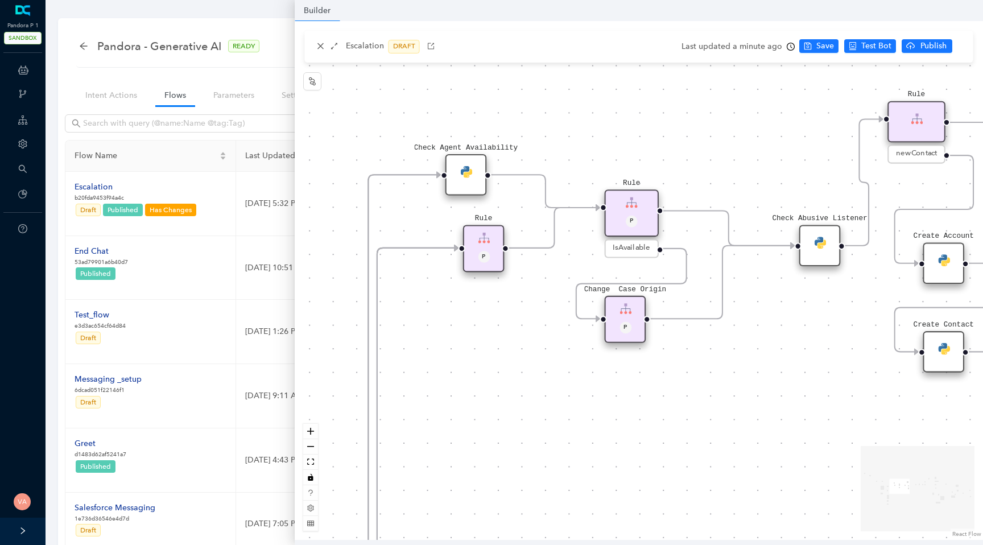
drag, startPoint x: 648, startPoint y: 252, endPoint x: 862, endPoint y: 314, distance: 222.6
click at [863, 314] on div "Data Table Start P Rule P IsAvailable Rule newContact Get Contact details First…" at bounding box center [639, 280] width 688 height 519
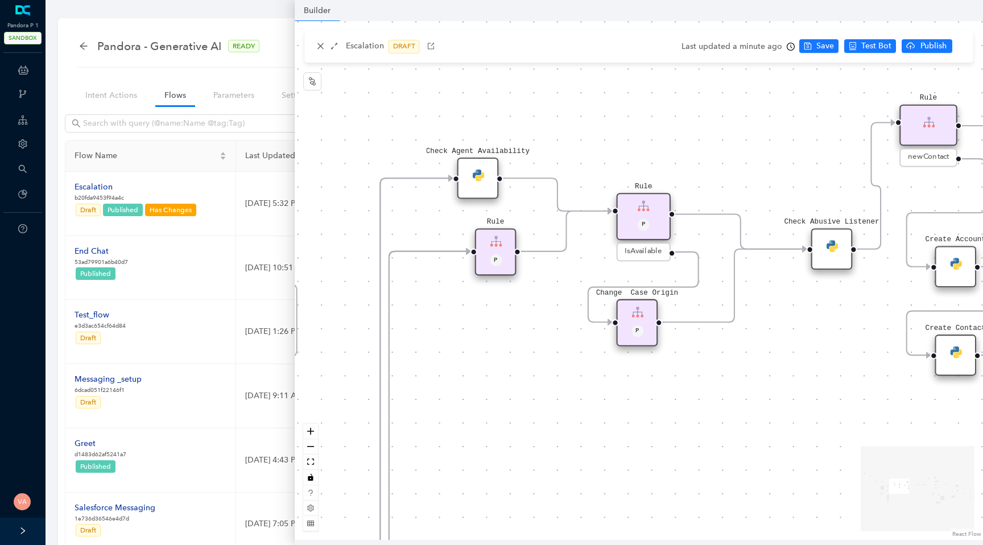
click at [478, 180] on img at bounding box center [478, 175] width 12 height 12
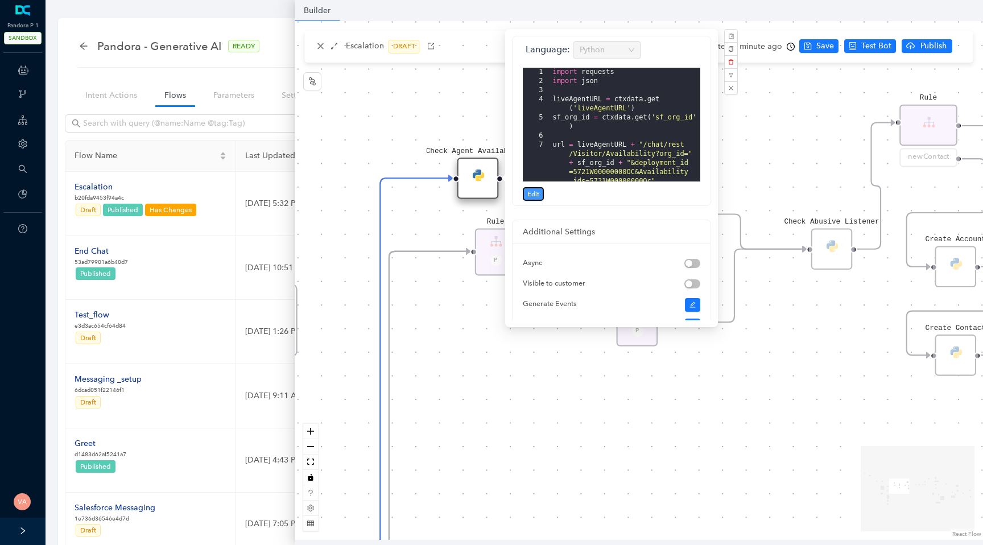
click at [538, 193] on span "Edit" at bounding box center [533, 194] width 12 height 10
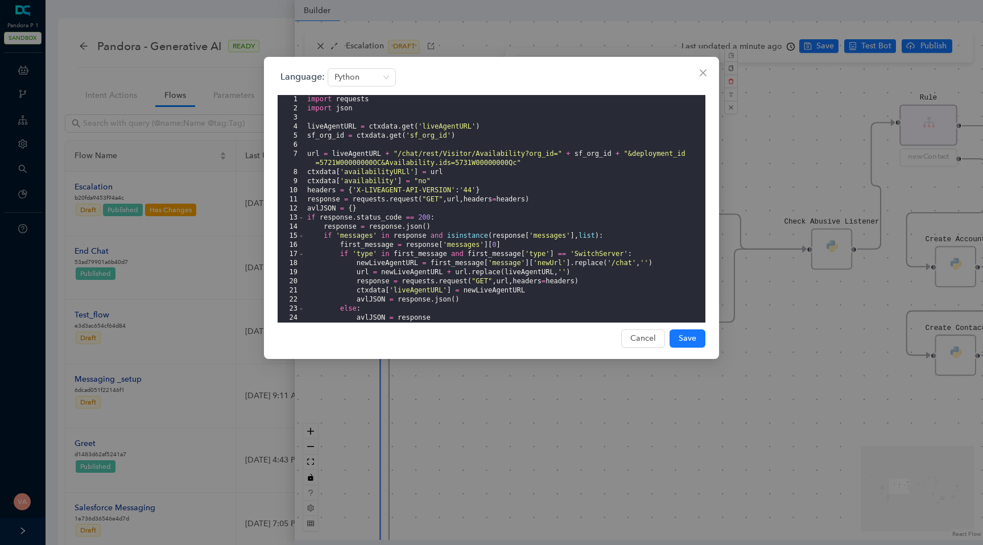
click at [371, 156] on div "import requests import json liveAgentURL = ctxdata . get ( 'liveAgentURL' ) sf_…" at bounding box center [505, 218] width 400 height 246
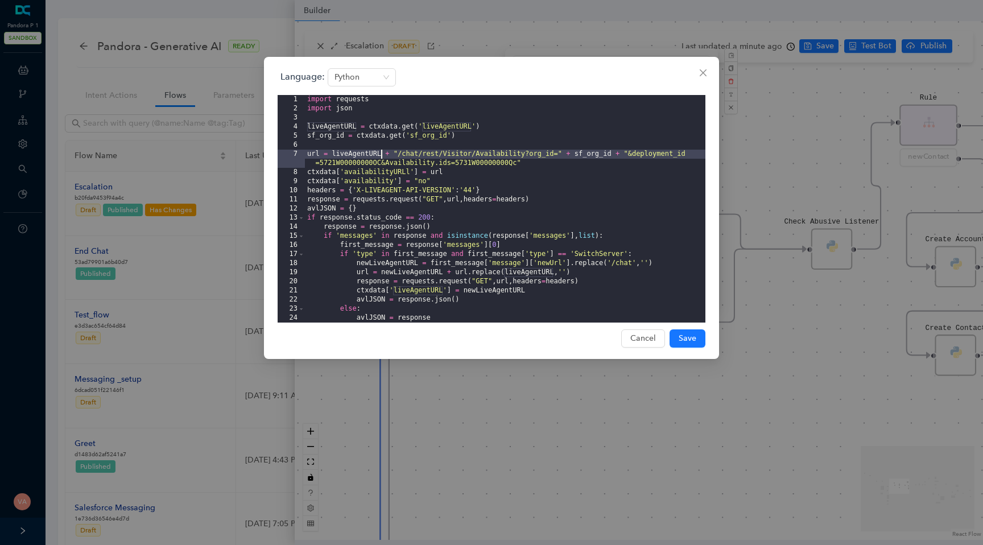
click at [371, 156] on div "import requests import json liveAgentURL = ctxdata . get ( 'liveAgentURL' ) sf_…" at bounding box center [505, 218] width 400 height 246
click at [383, 129] on div "import requests import json liveAgentURL = ctxdata . get ( 'liveAgentURL' ) sf_…" at bounding box center [505, 218] width 400 height 246
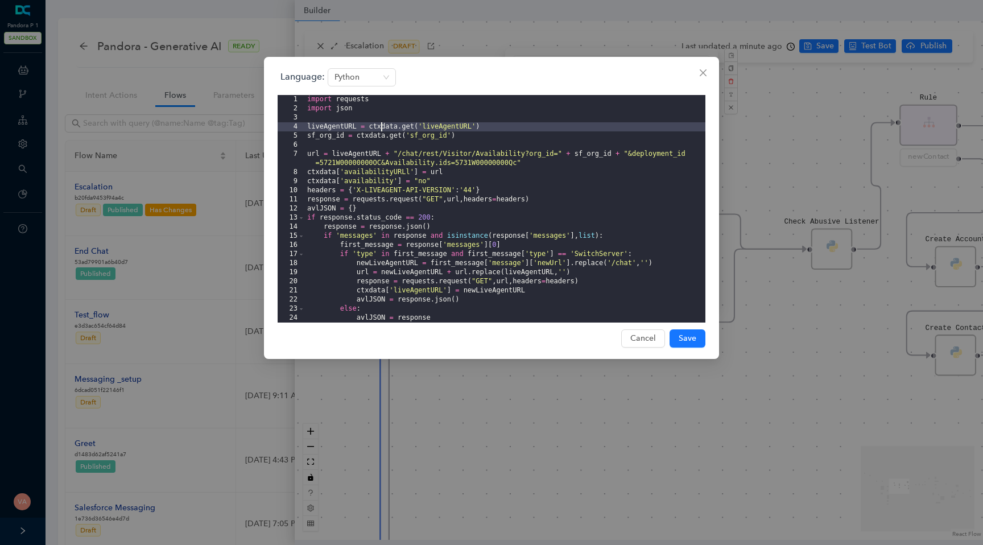
click at [429, 128] on div "import requests import json liveAgentURL = ctxdata . get ( 'liveAgentURL' ) sf_…" at bounding box center [505, 218] width 400 height 246
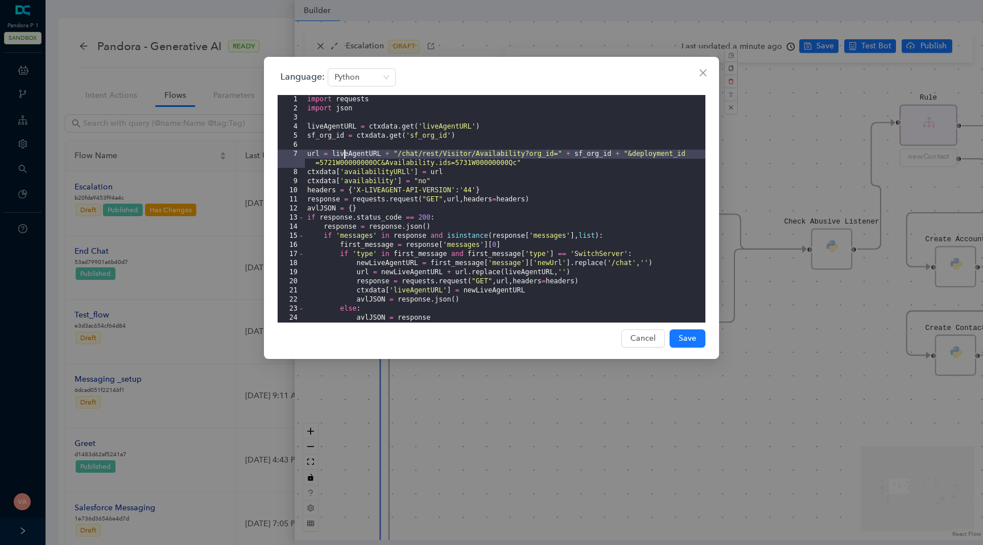
click at [345, 156] on div "import requests import json liveAgentURL = ctxdata . get ( 'liveAgentURL' ) sf_…" at bounding box center [505, 218] width 400 height 246
click at [364, 156] on div "import requests import json liveAgentURL = ctxdata . get ( 'liveAgentURL' ) sf_…" at bounding box center [505, 218] width 400 height 246
click at [474, 418] on div "Language: Python 1 2 3 4 5 6 7 8 9 10 11 12 13 14 15 16 17 18 19 20 21 22 23 24…" at bounding box center [491, 272] width 983 height 545
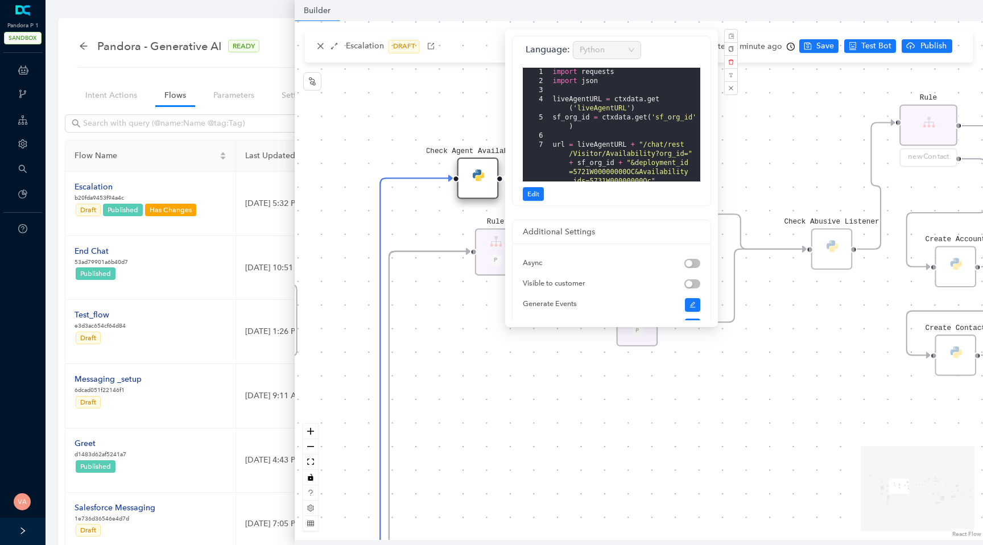
click at [490, 378] on div "Data Table Start P Rule P IsAvailable Rule newContact Get Contact details First…" at bounding box center [639, 280] width 688 height 519
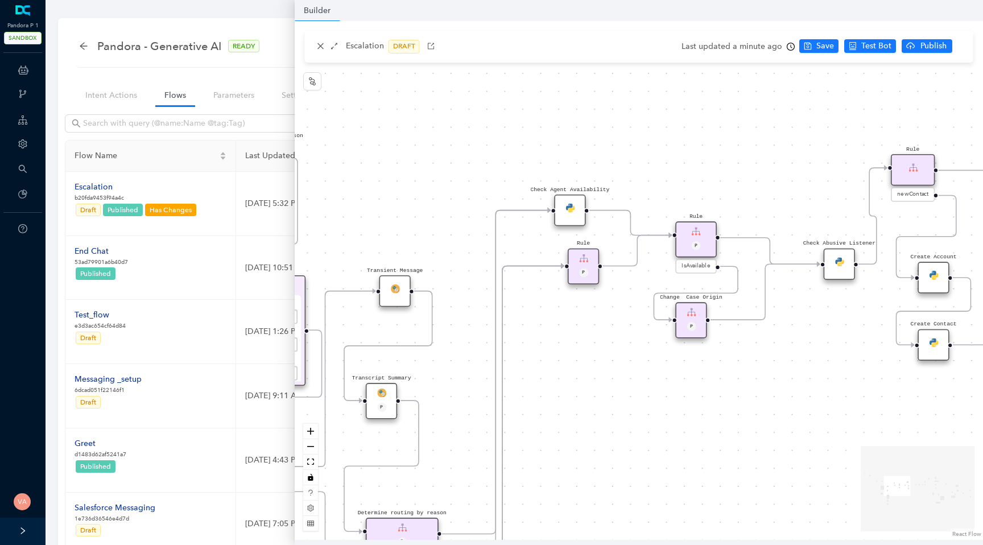
drag, startPoint x: 490, startPoint y: 379, endPoint x: 580, endPoint y: 363, distance: 91.8
click at [580, 363] on div "Data Table Start P Rule P IsAvailable Rule newContact Get Contact details First…" at bounding box center [639, 280] width 688 height 519
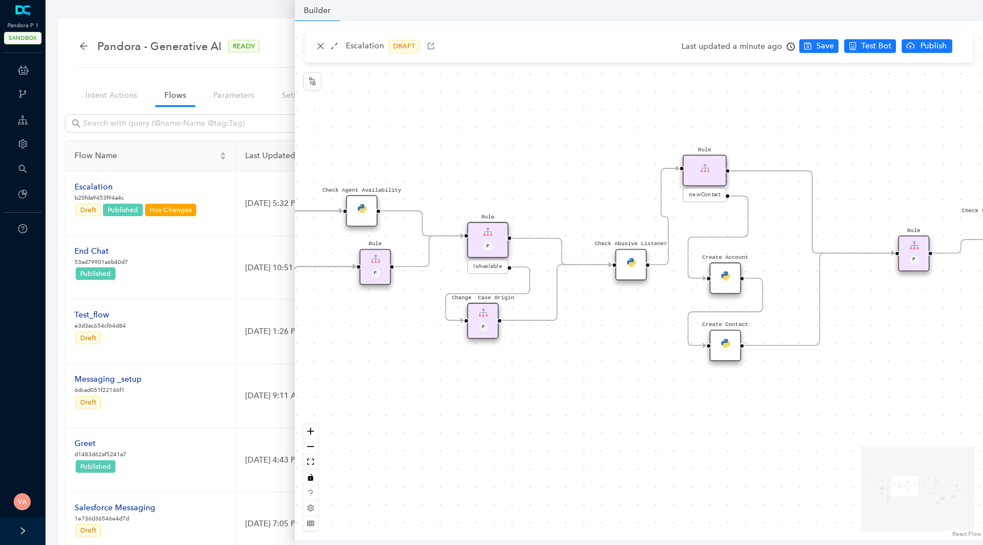
drag, startPoint x: 739, startPoint y: 399, endPoint x: 462, endPoint y: 405, distance: 277.0
click at [462, 405] on div "Data Table Start P Rule P IsAvailable Rule newContact Get Contact details First…" at bounding box center [639, 280] width 688 height 519
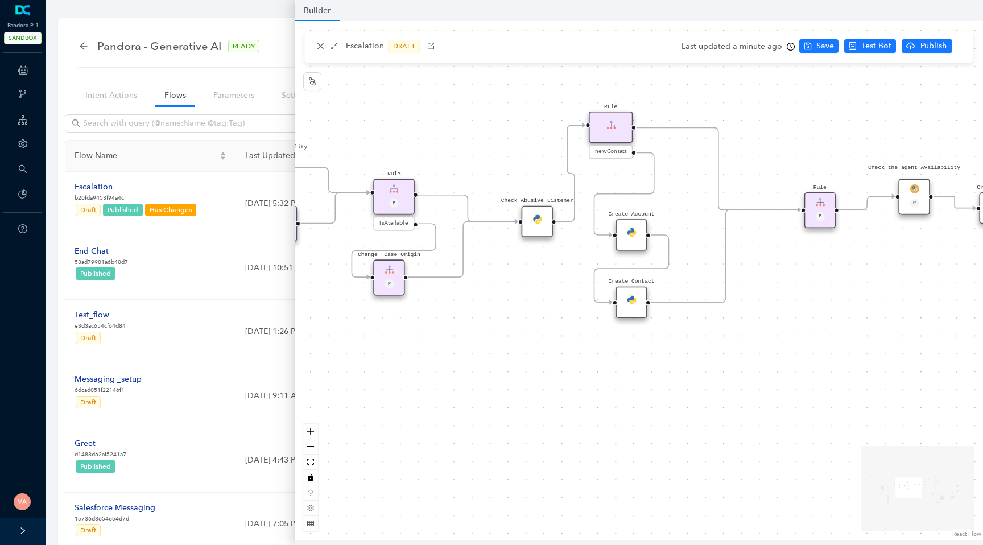
drag, startPoint x: 647, startPoint y: 440, endPoint x: 620, endPoint y: 389, distance: 56.5
click at [620, 391] on div "Data Table Start P Rule P IsAvailable Rule newContact Get Contact details First…" at bounding box center [639, 280] width 688 height 519
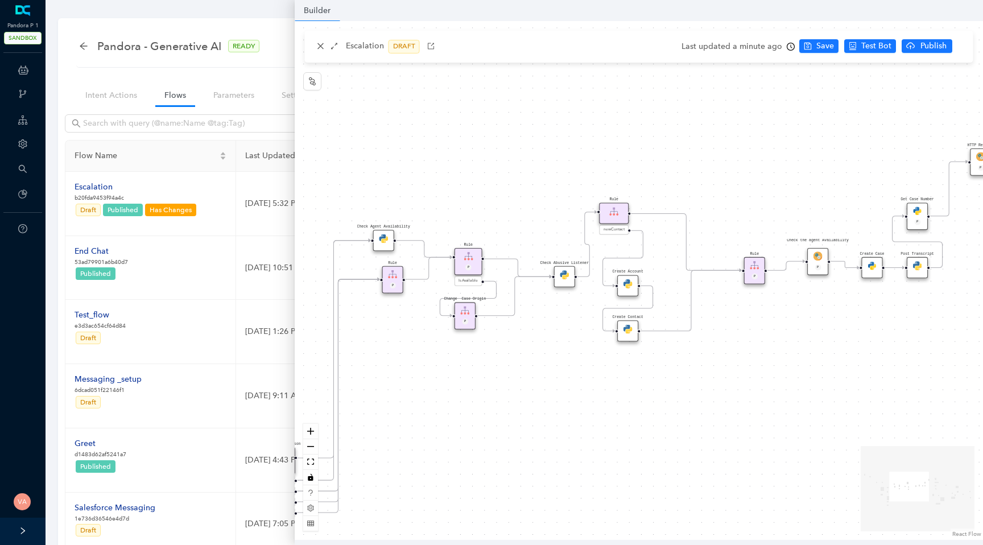
click at [875, 264] on img at bounding box center [871, 265] width 9 height 9
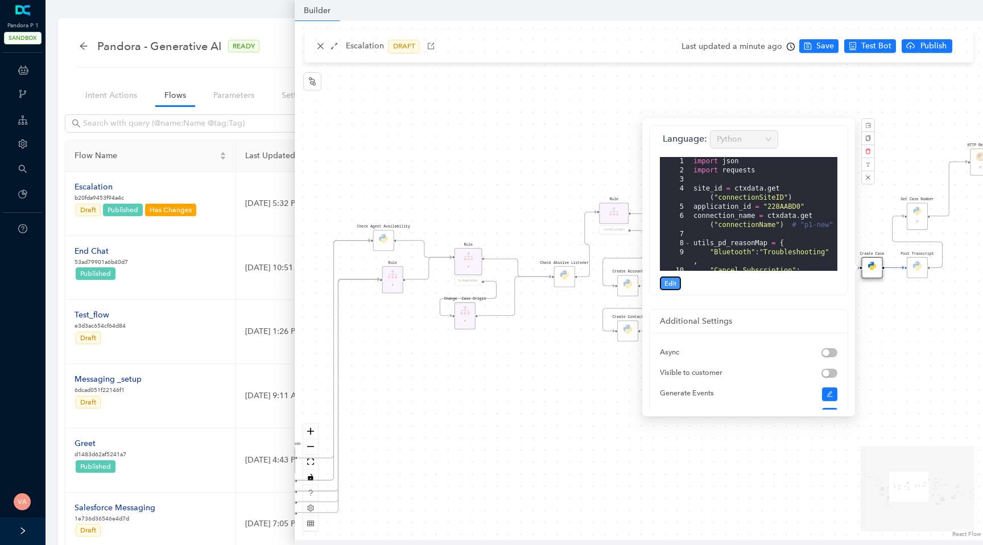
click at [669, 277] on button "Edit" at bounding box center [670, 283] width 21 height 14
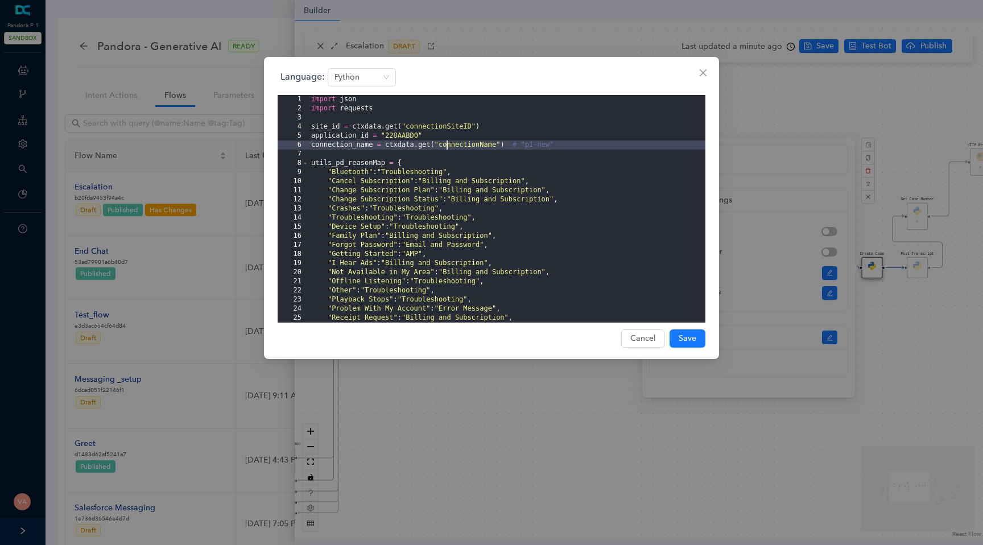
click at [447, 144] on div "import json import requests site_id = ctxdata . get ( "connectionSiteID" ) appl…" at bounding box center [507, 218] width 396 height 246
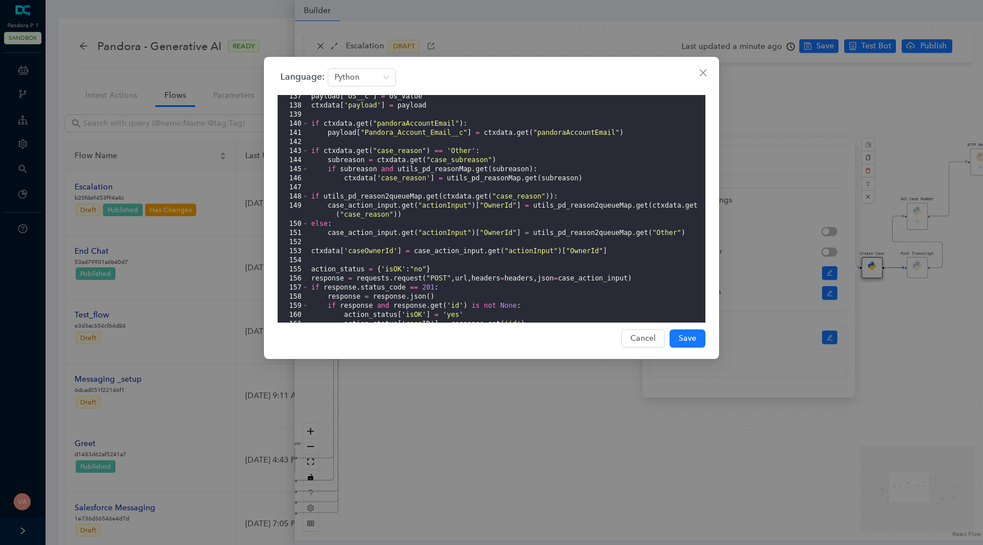
scroll to position [1358, 0]
click at [373, 248] on div "payload [ 'OS__c' ] = os_value ctxdata [ 'payload' ] = payload if ctxdata . get…" at bounding box center [507, 215] width 396 height 246
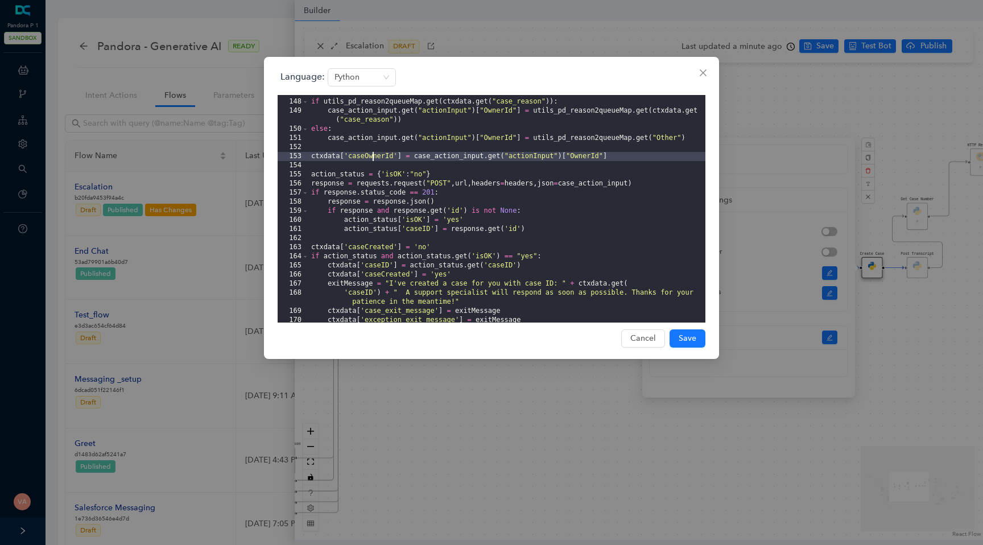
scroll to position [1465, 0]
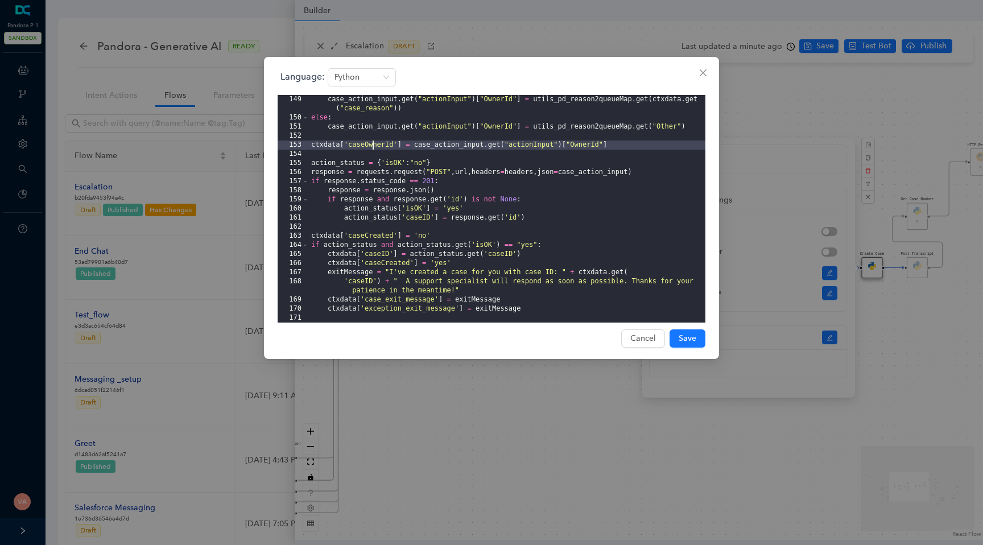
click at [376, 234] on div "case_action_input . get ( "actionInput" ) [ "OwnerId" ] = utils_pd_reason2queue…" at bounding box center [507, 222] width 396 height 255
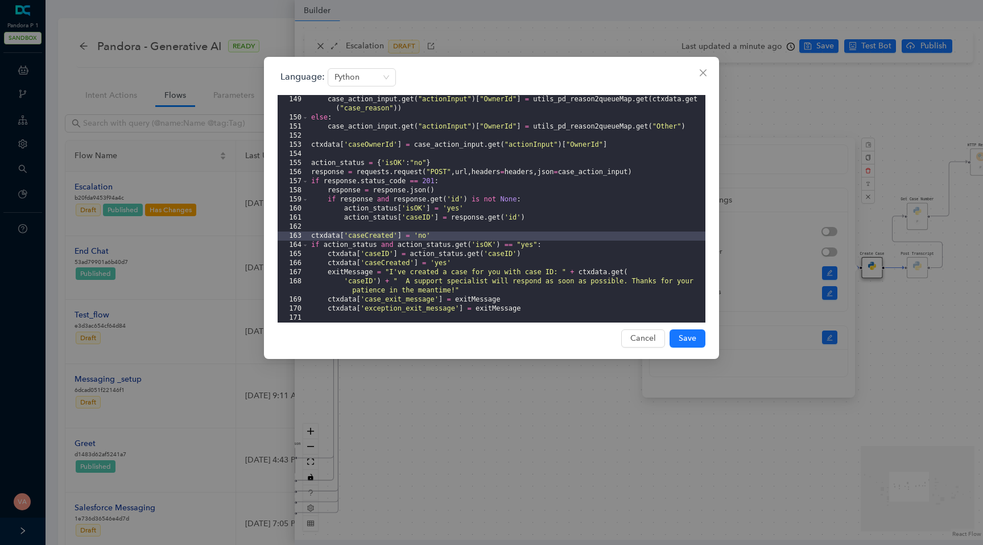
click at [353, 199] on div "case_action_input . get ( "actionInput" ) [ "OwnerId" ] = utils_pd_reason2queue…" at bounding box center [507, 222] width 396 height 255
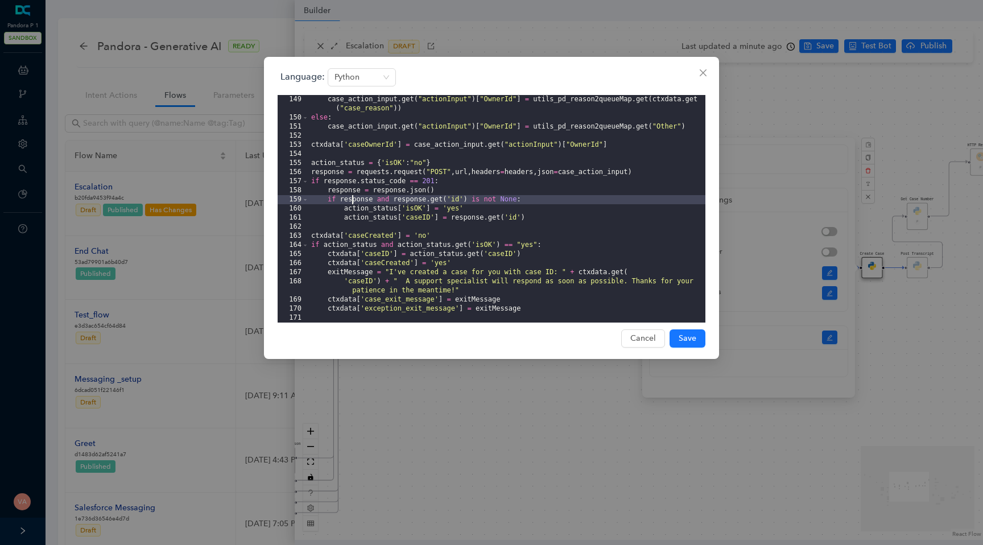
click at [344, 191] on div "case_action_input . get ( "actionInput" ) [ "OwnerId" ] = utils_pd_reason2queue…" at bounding box center [507, 222] width 396 height 255
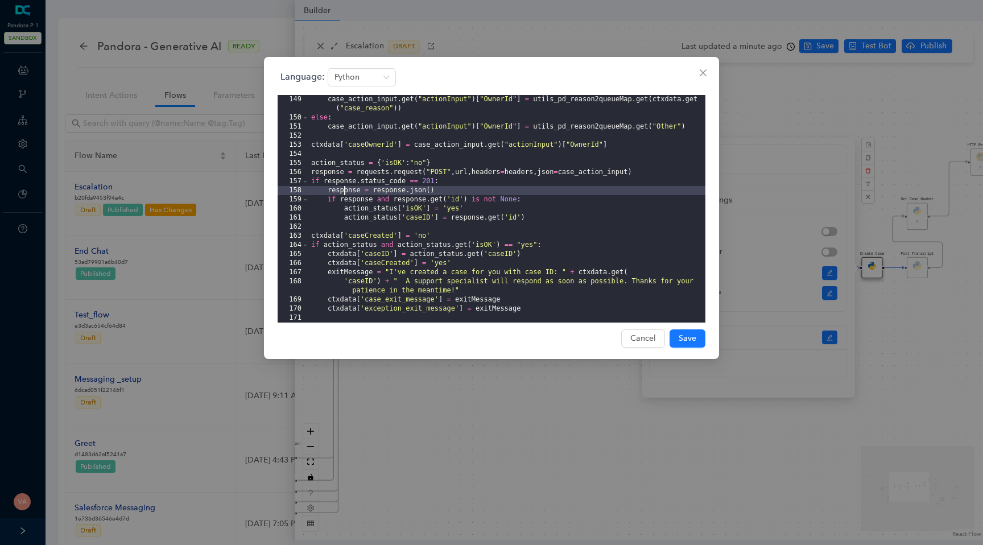
click at [391, 192] on div "case_action_input . get ( "actionInput" ) [ "OwnerId" ] = utils_pd_reason2queue…" at bounding box center [507, 222] width 396 height 255
click at [384, 185] on div "case_action_input . get ( "actionInput" ) [ "OwnerId" ] = utils_pd_reason2queue…" at bounding box center [507, 222] width 396 height 255
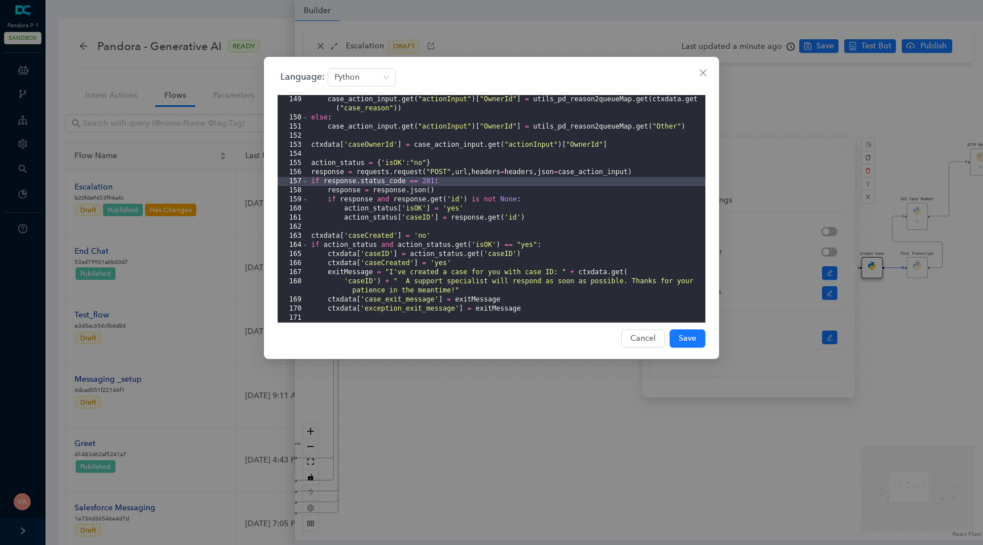
click at [387, 176] on div "case_action_input . get ( "actionInput" ) [ "OwnerId" ] = utils_pd_reason2queue…" at bounding box center [507, 222] width 396 height 255
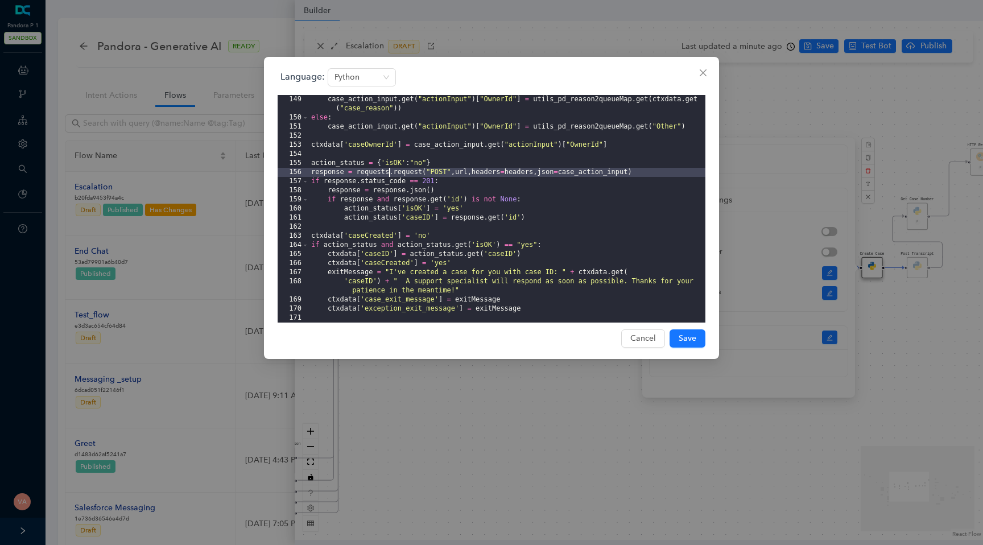
click at [411, 176] on div "case_action_input . get ( "actionInput" ) [ "OwnerId" ] = utils_pd_reason2queue…" at bounding box center [507, 222] width 396 height 255
click at [462, 172] on div "case_action_input . get ( "actionInput" ) [ "OwnerId" ] = utils_pd_reason2queue…" at bounding box center [507, 222] width 396 height 255
click at [442, 174] on div "case_action_input . get ( "actionInput" ) [ "OwnerId" ] = utils_pd_reason2queue…" at bounding box center [507, 222] width 396 height 255
click at [472, 176] on div "case_action_input . get ( "actionInput" ) [ "OwnerId" ] = utils_pd_reason2queue…" at bounding box center [507, 222] width 396 height 255
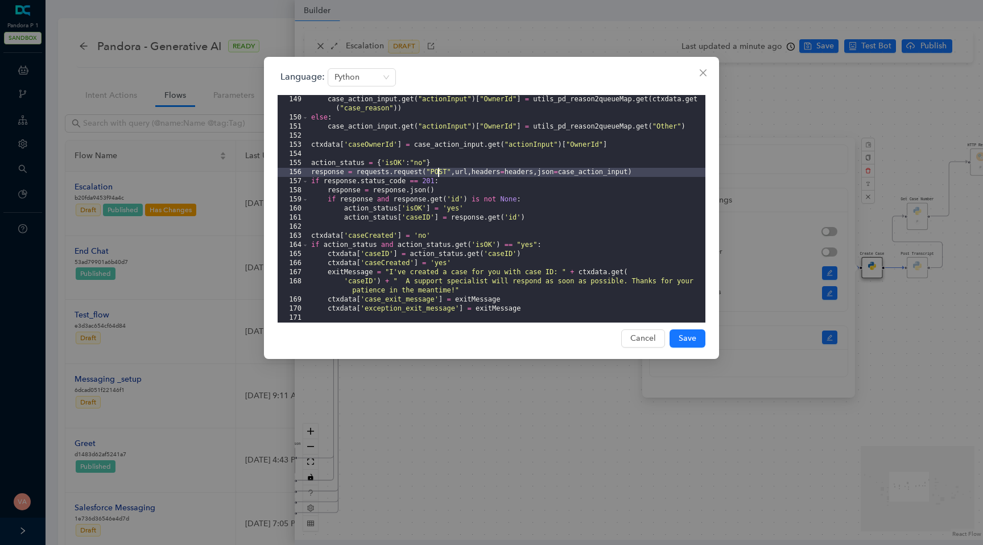
click at [437, 172] on div "case_action_input . get ( "actionInput" ) [ "OwnerId" ] = utils_pd_reason2queue…" at bounding box center [507, 222] width 396 height 255
click at [508, 229] on div "case_action_input . get ( "actionInput" ) [ "OwnerId" ] = utils_pd_reason2queue…" at bounding box center [507, 222] width 396 height 255
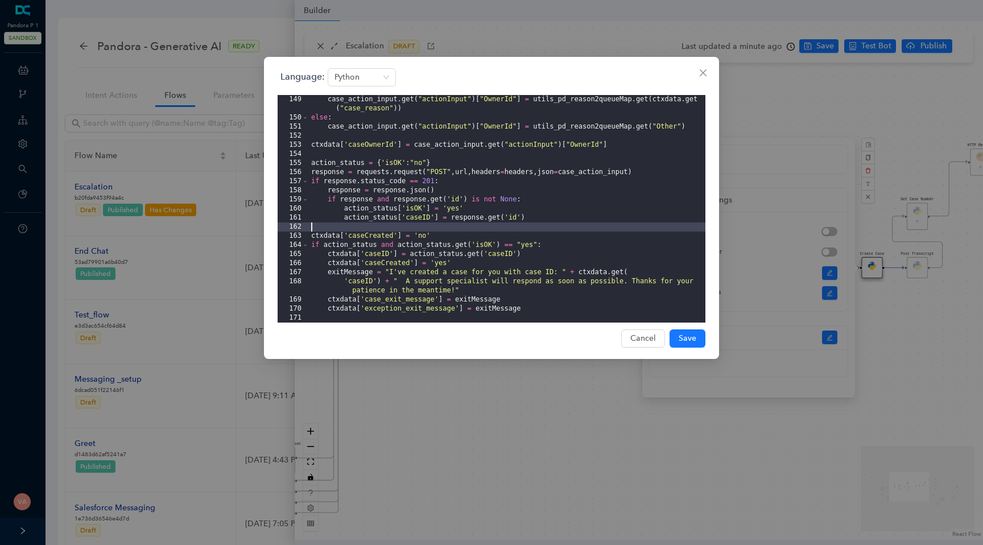
click at [520, 273] on div "case_action_input . get ( "actionInput" ) [ "OwnerId" ] = utils_pd_reason2queue…" at bounding box center [507, 222] width 396 height 255
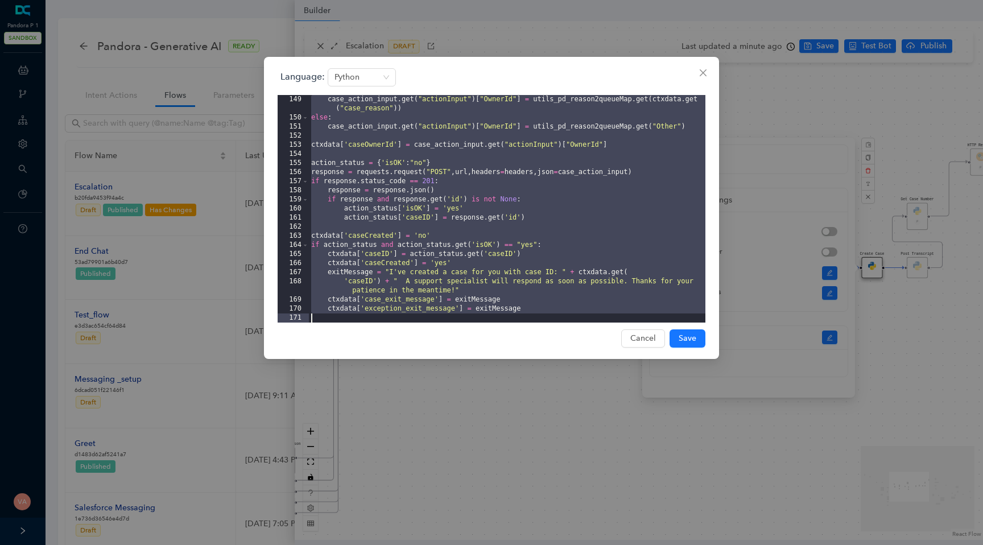
click at [550, 249] on div "case_action_input . get ( "actionInput" ) [ "OwnerId" ] = utils_pd_reason2queue…" at bounding box center [507, 222] width 396 height 255
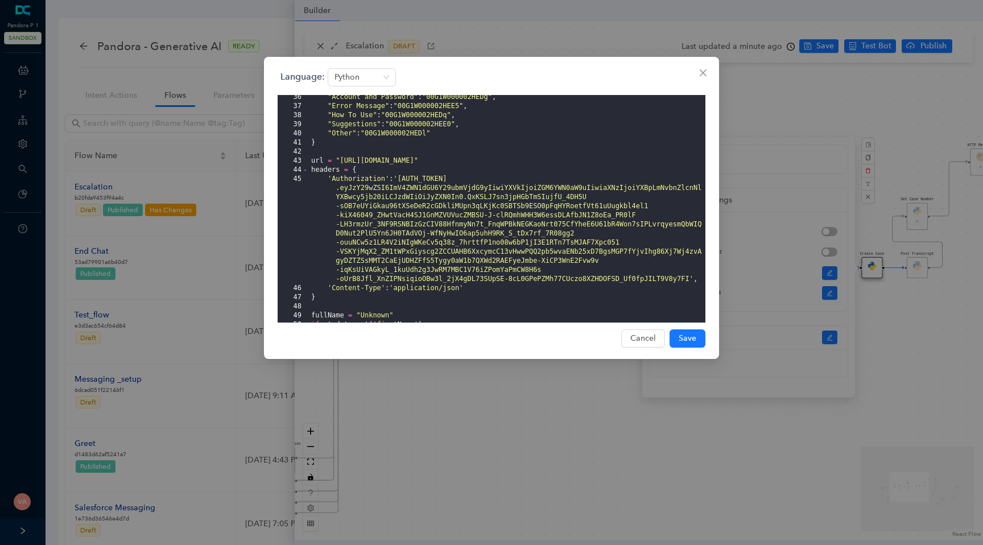
scroll to position [321, 0]
click at [442, 163] on div ""Account and Password" : "00G1W000002HEDg" , "Error Message" : "00G1W000002HEE5…" at bounding box center [507, 216] width 396 height 246
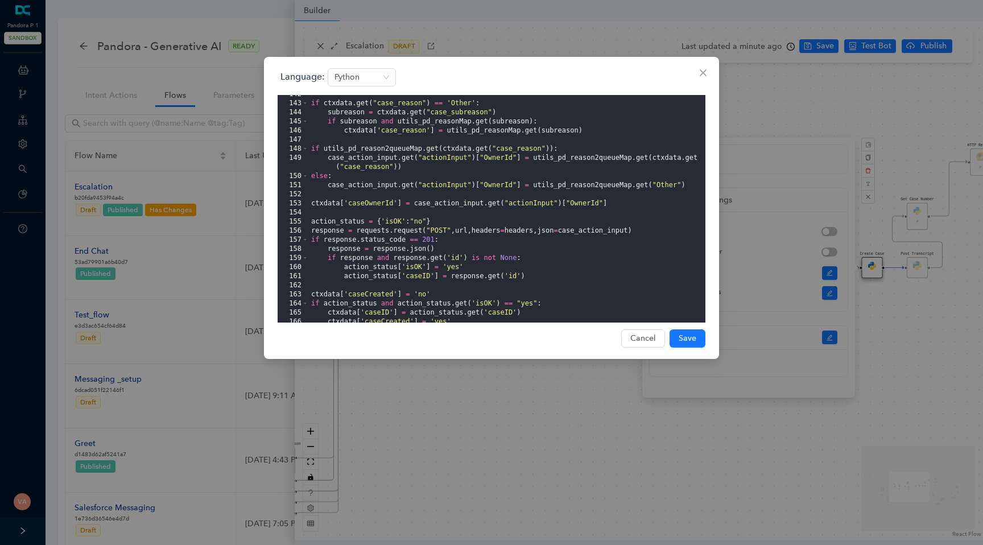
scroll to position [1411, 0]
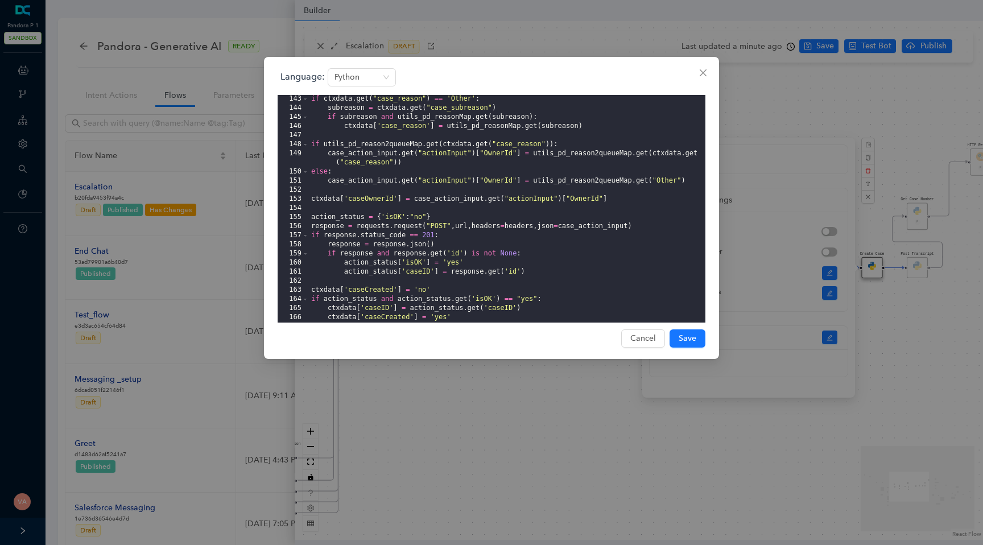
click at [500, 226] on div "if ctxdata . get ( "case_reason" ) == 'Other' : subreason = ctxdata . get ( "ca…" at bounding box center [507, 217] width 396 height 246
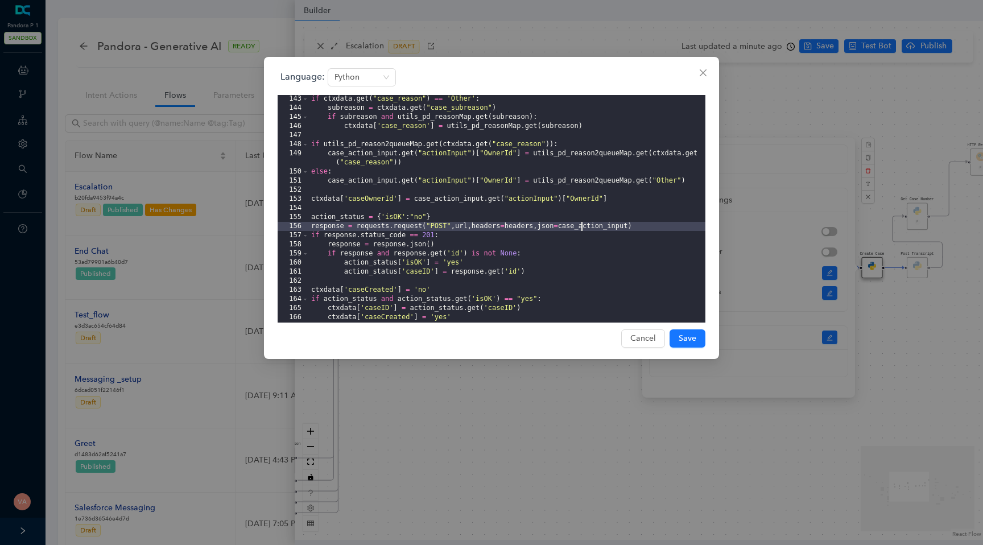
click at [582, 224] on div "if ctxdata . get ( "case_reason" ) == 'Other' : subreason = ctxdata . get ( "ca…" at bounding box center [507, 217] width 396 height 246
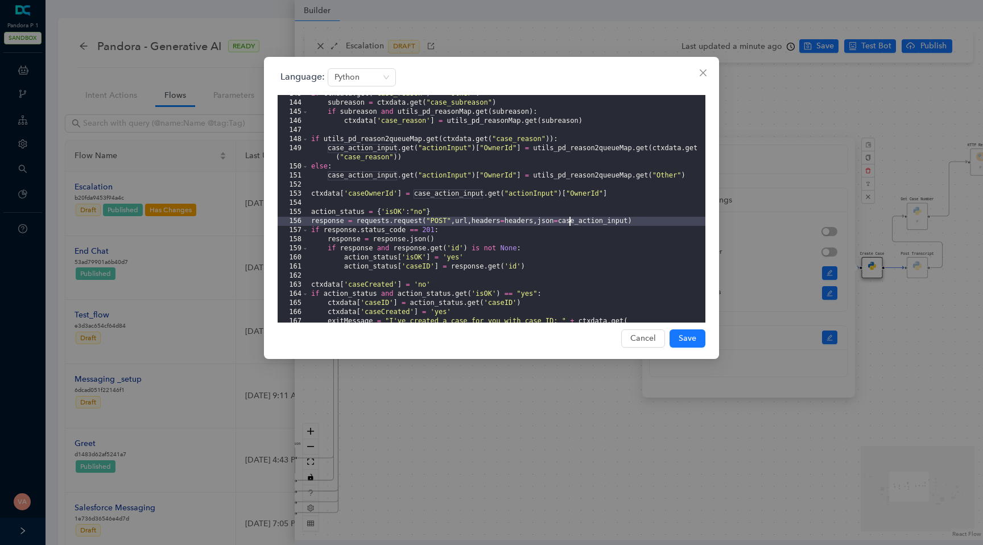
scroll to position [1465, 0]
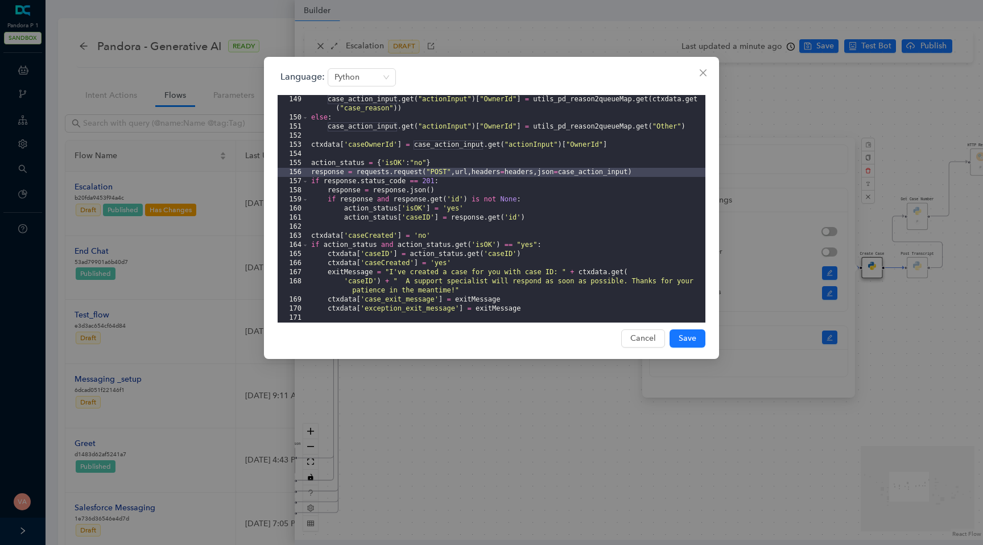
click at [463, 425] on div "Language: Python 149 150 151 152 153 154 155 156 157 158 159 160 161 162 163 16…" at bounding box center [491, 272] width 983 height 545
